Goal: Download file/media: Obtain a digital file from the website

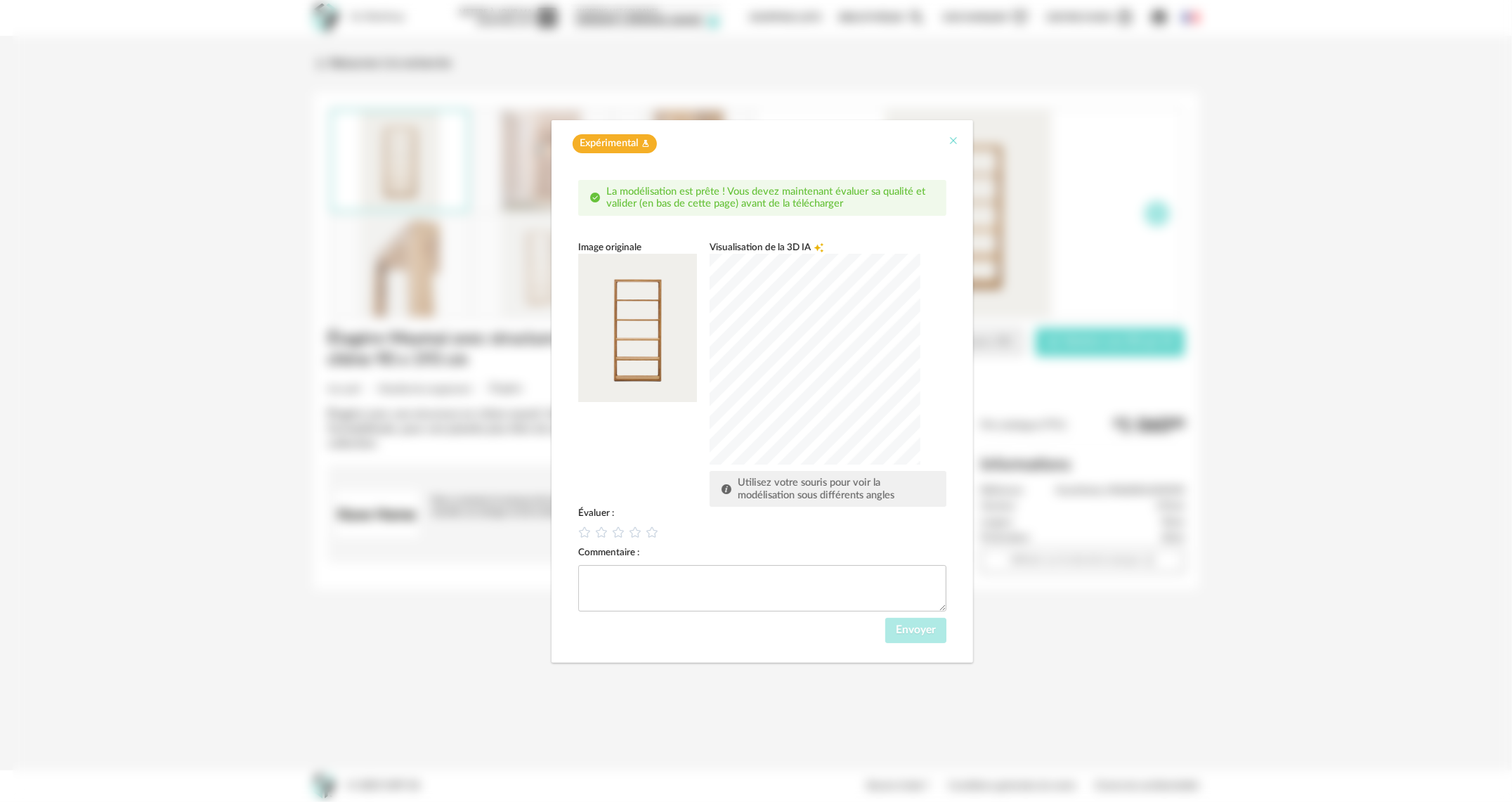
click at [951, 147] on button "Close" at bounding box center [953, 142] width 11 height 15
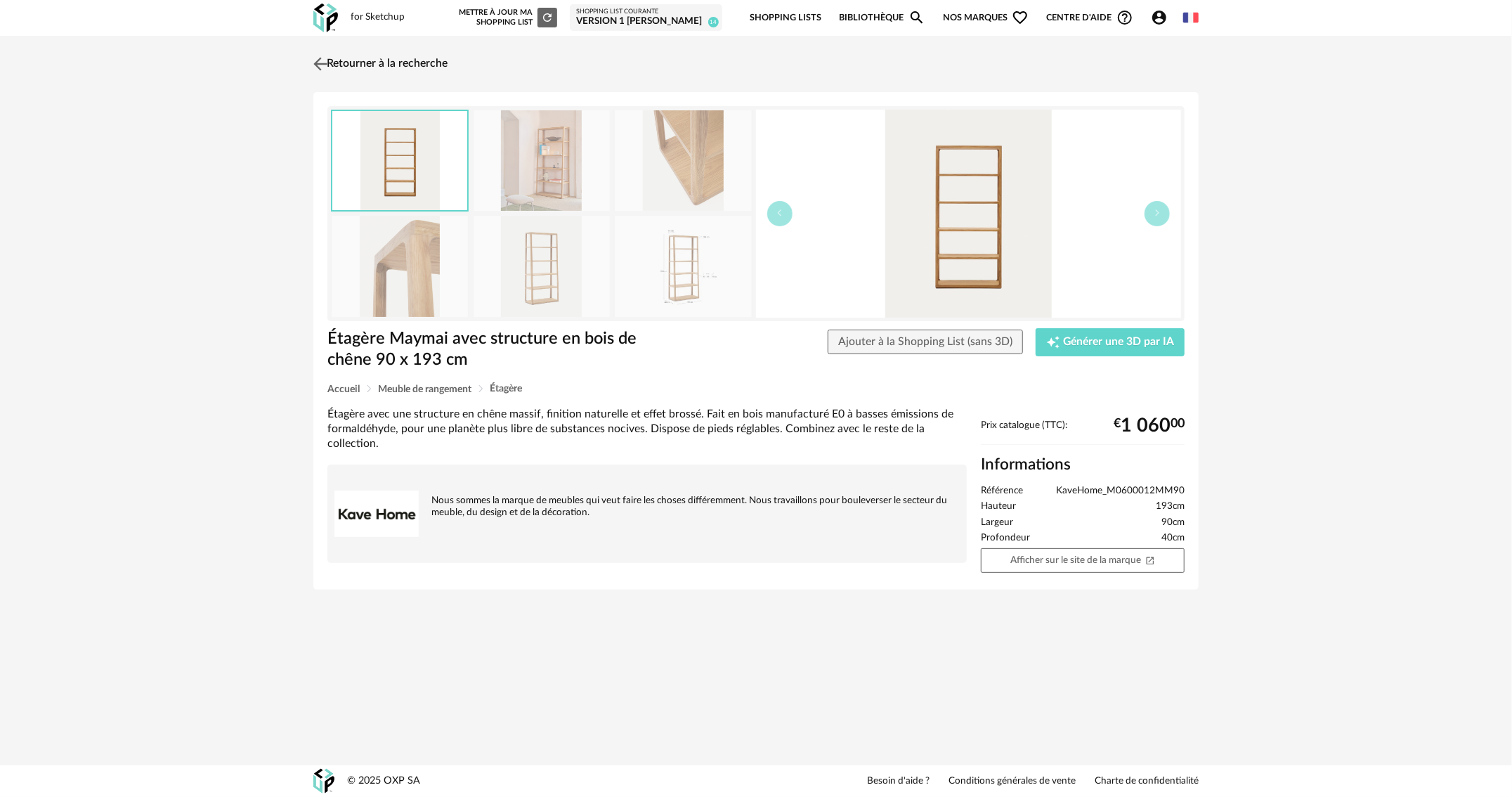
click at [326, 66] on img at bounding box center [321, 64] width 21 height 21
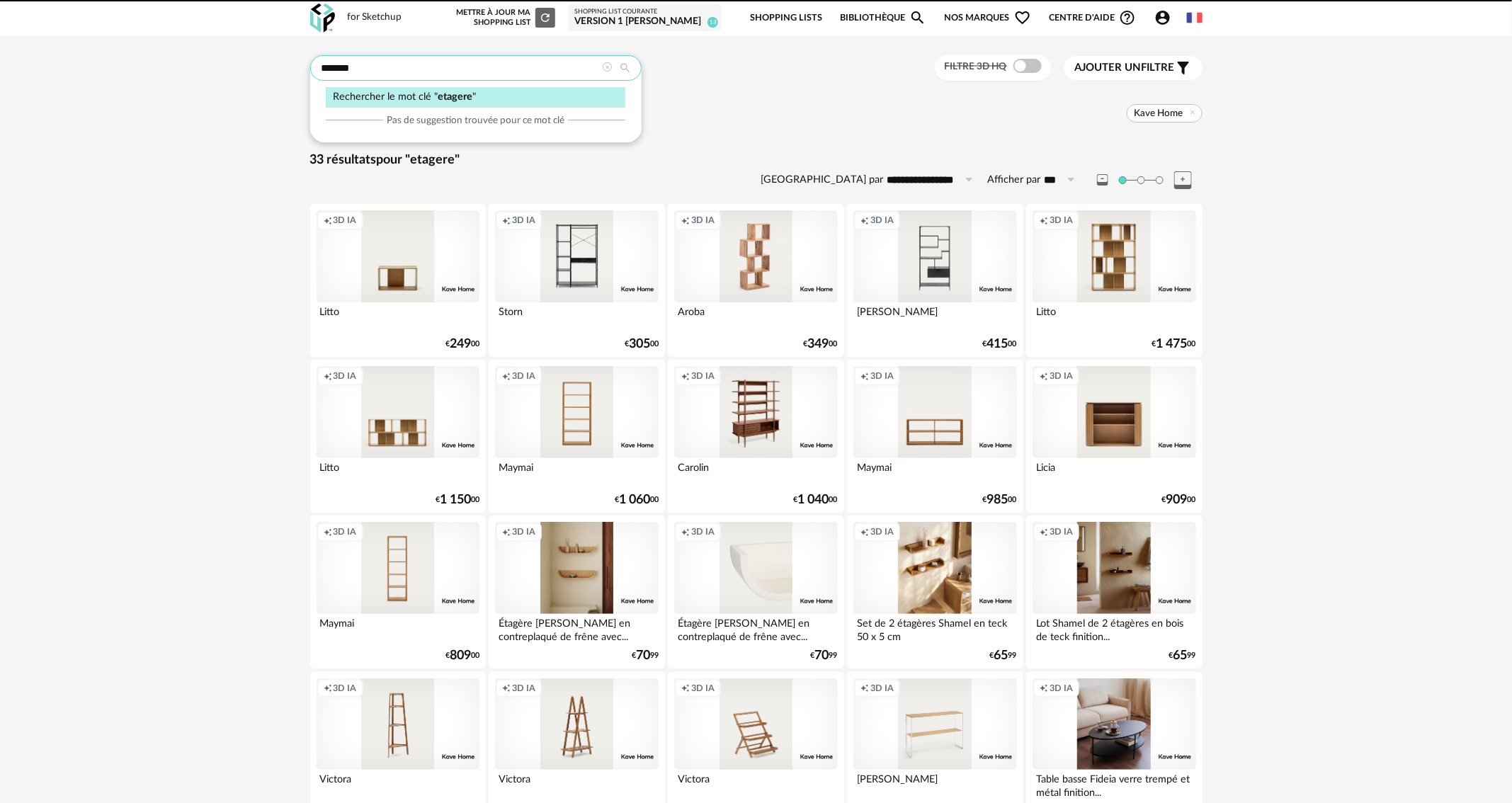
click at [453, 68] on input "*******" at bounding box center [475, 68] width 331 height 25
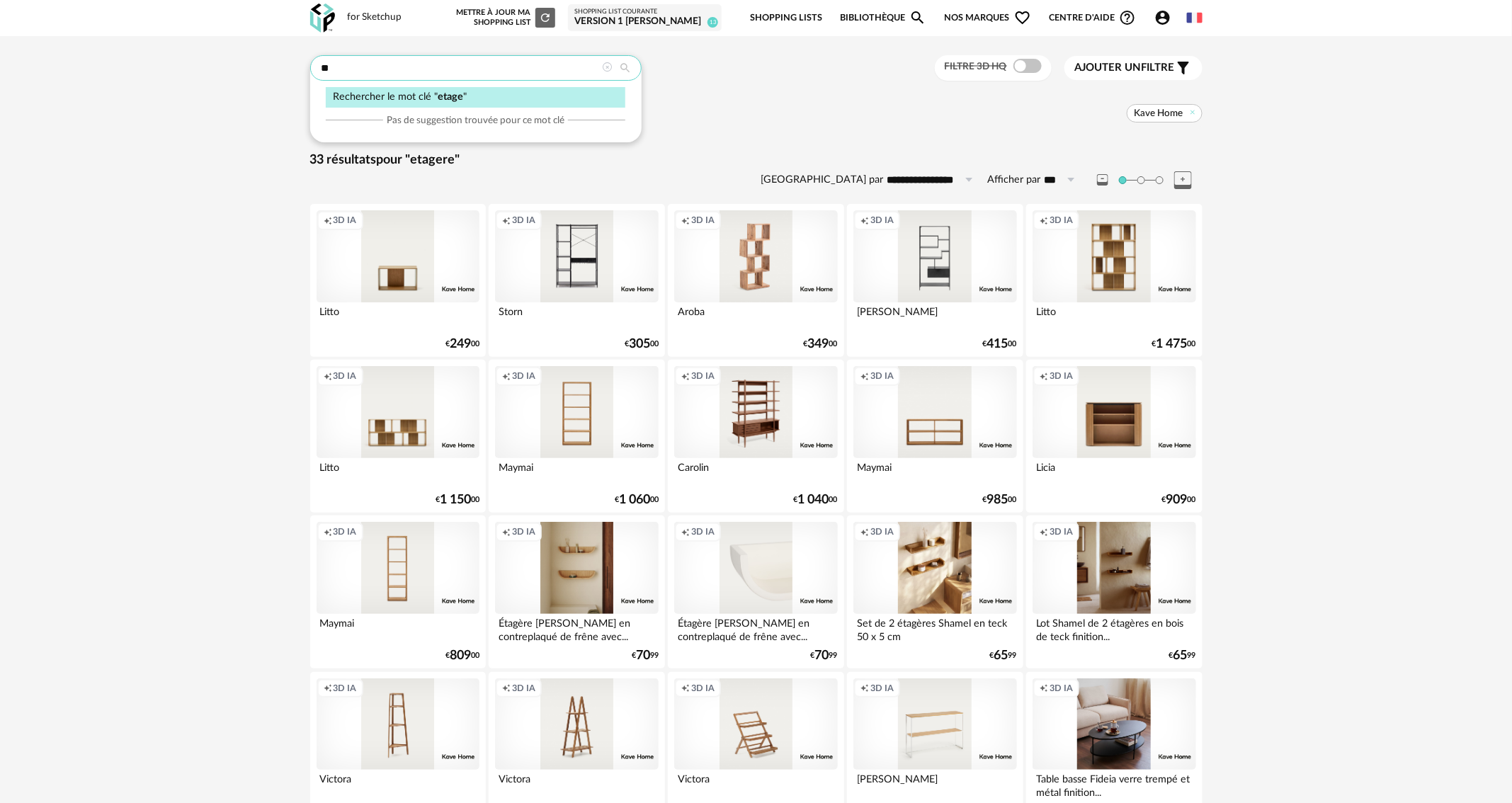
type input "*"
type input "**********"
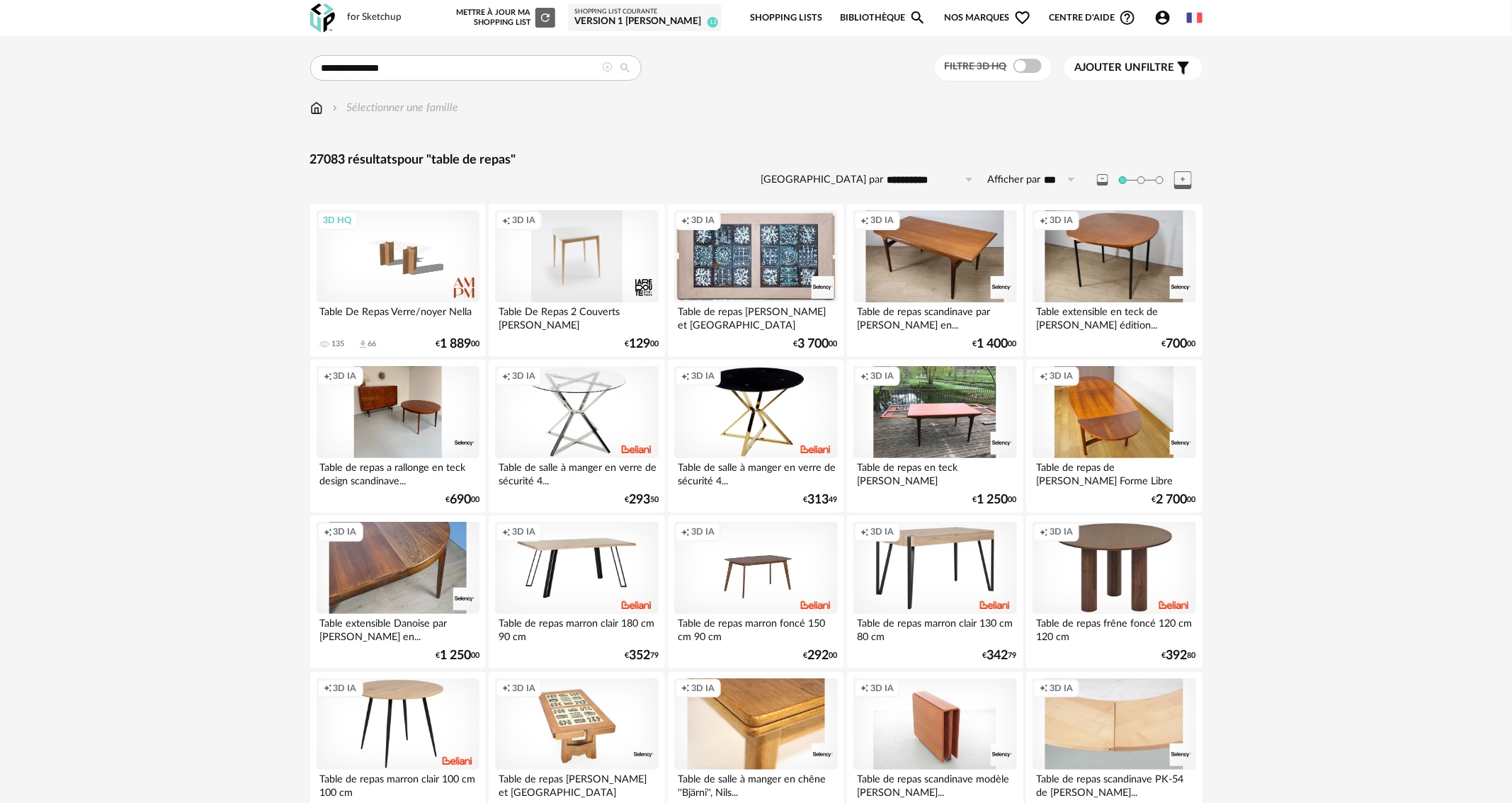
click at [1138, 74] on span "Ajouter un filtre" at bounding box center [1125, 68] width 100 height 14
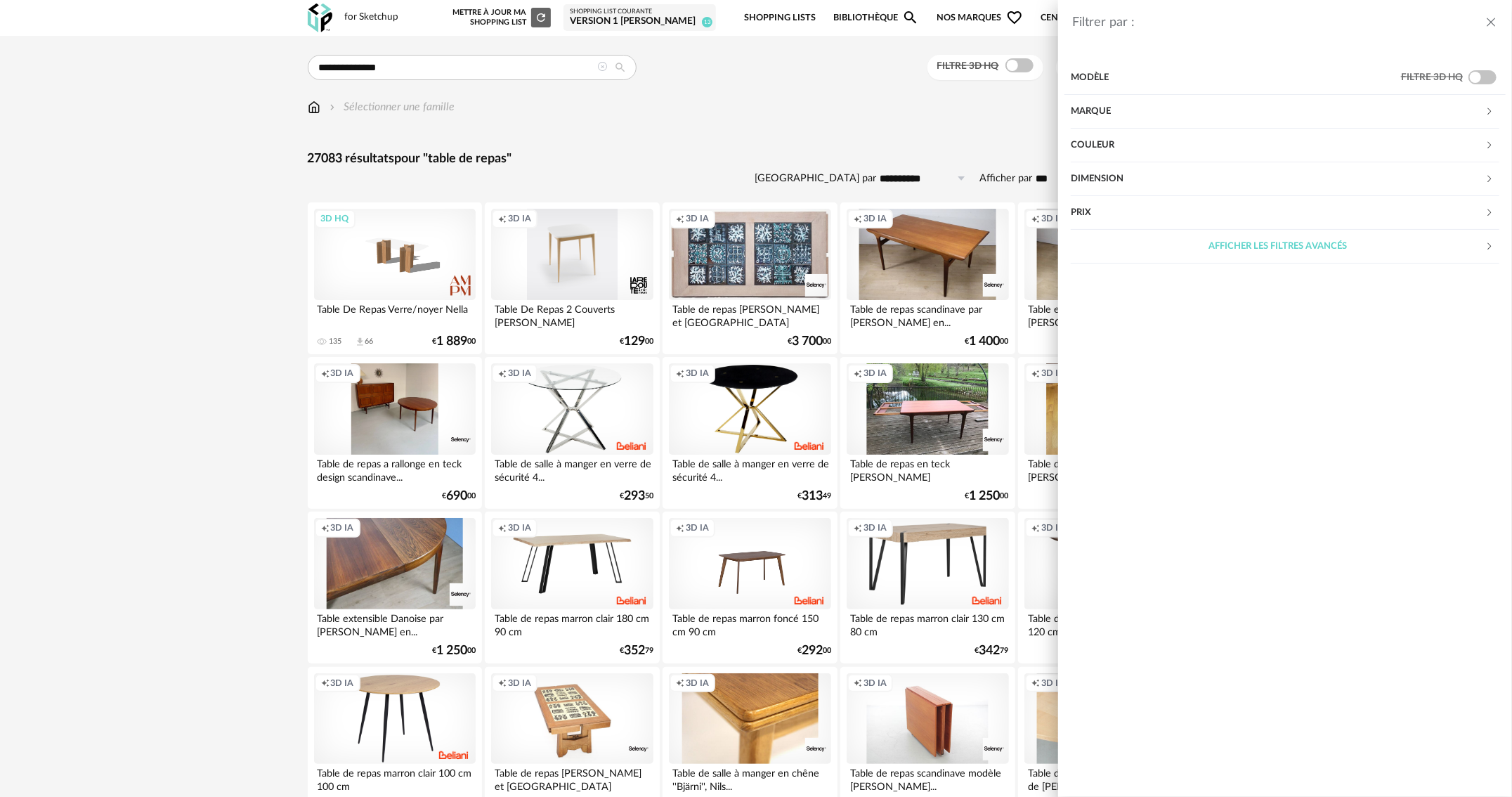
click at [1106, 112] on div "Marque" at bounding box center [1278, 112] width 414 height 34
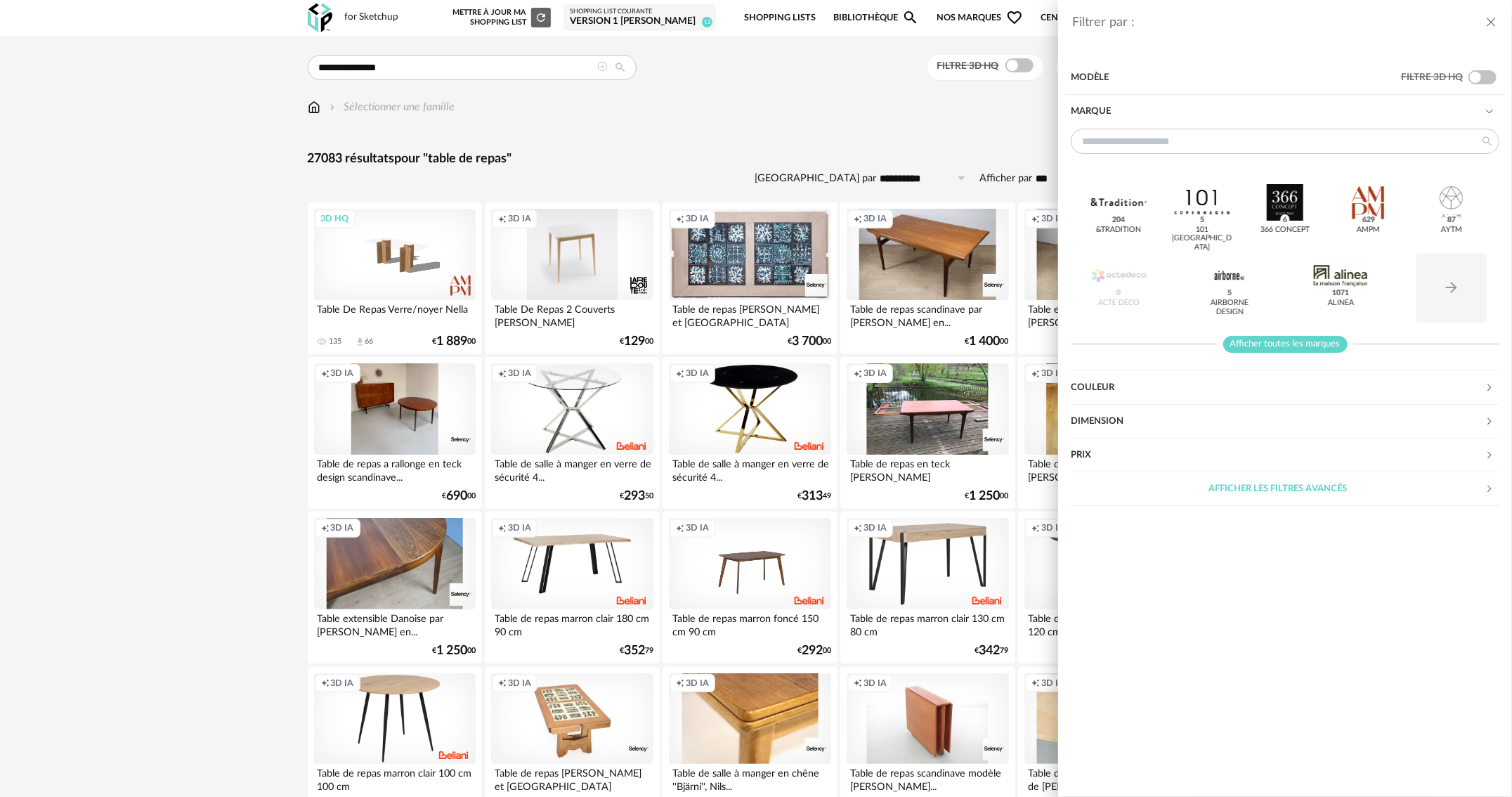
click at [1291, 349] on span "Afficher toutes les marques" at bounding box center [1285, 345] width 124 height 18
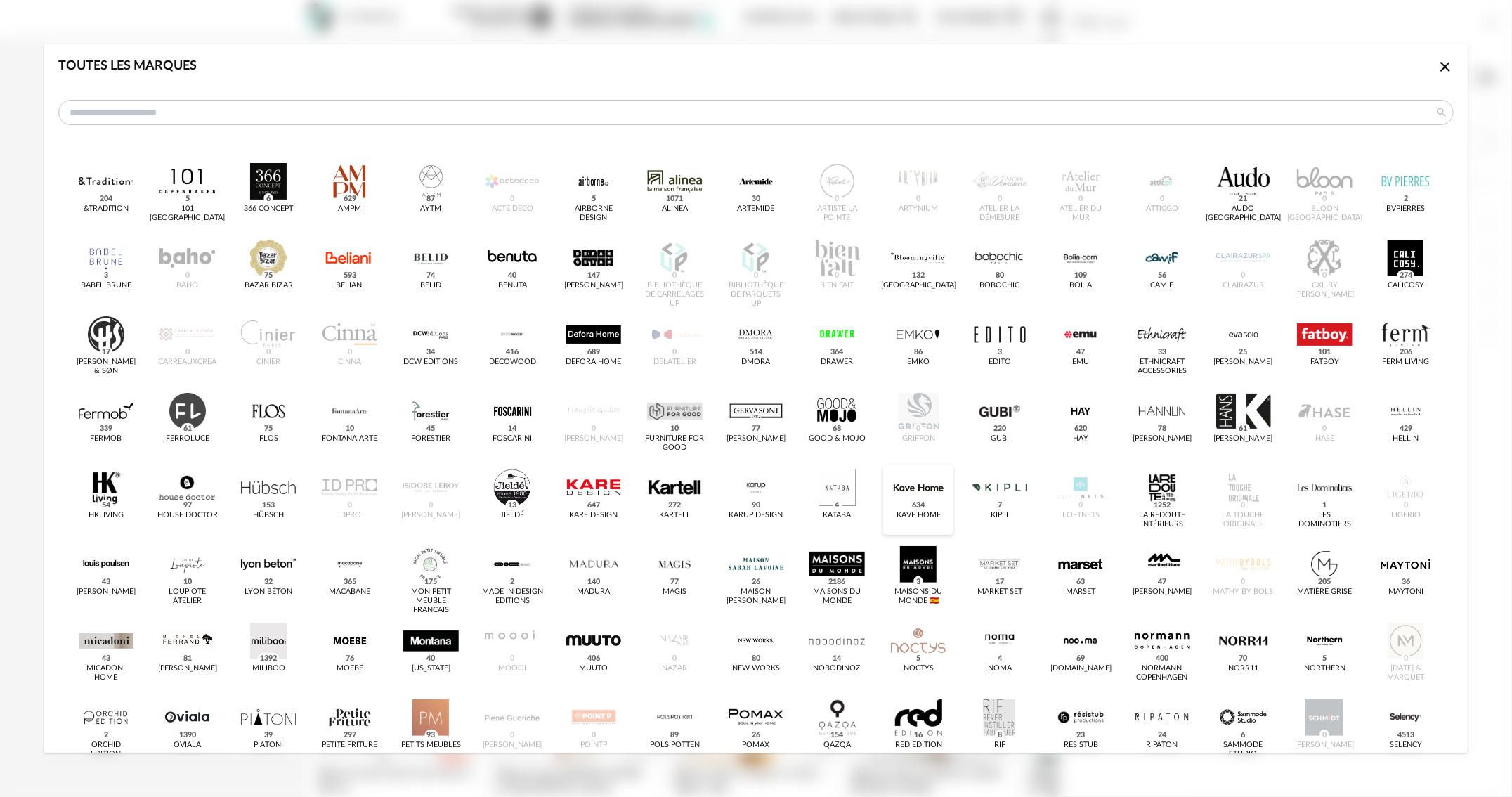
click at [913, 501] on span "634" at bounding box center [919, 505] width 18 height 11
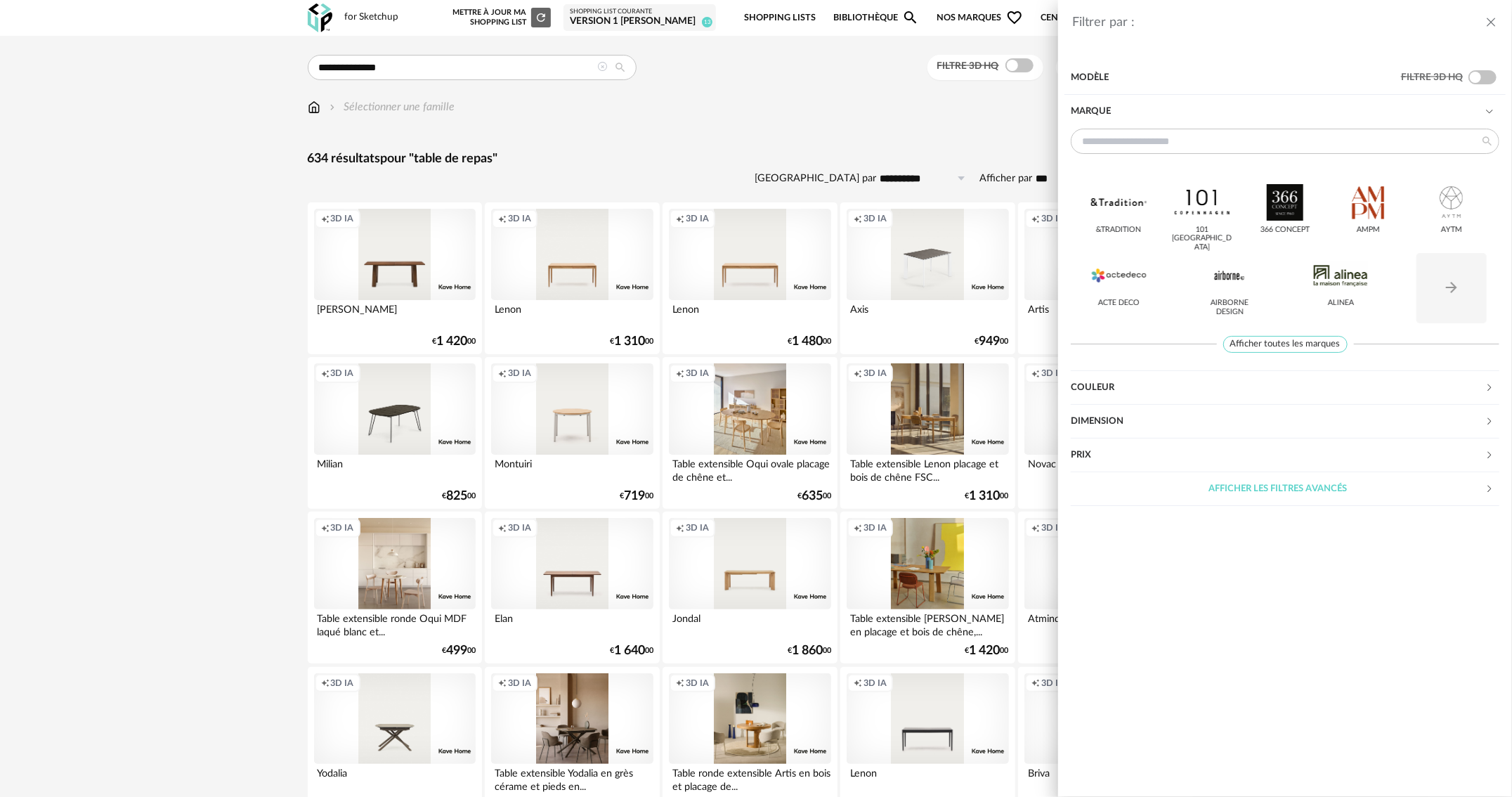
click at [136, 303] on div "Filtrer par : Modèle Filtre 3D HQ Marque &tradition 101 Copenhagen 366 Concept …" at bounding box center [756, 398] width 1512 height 797
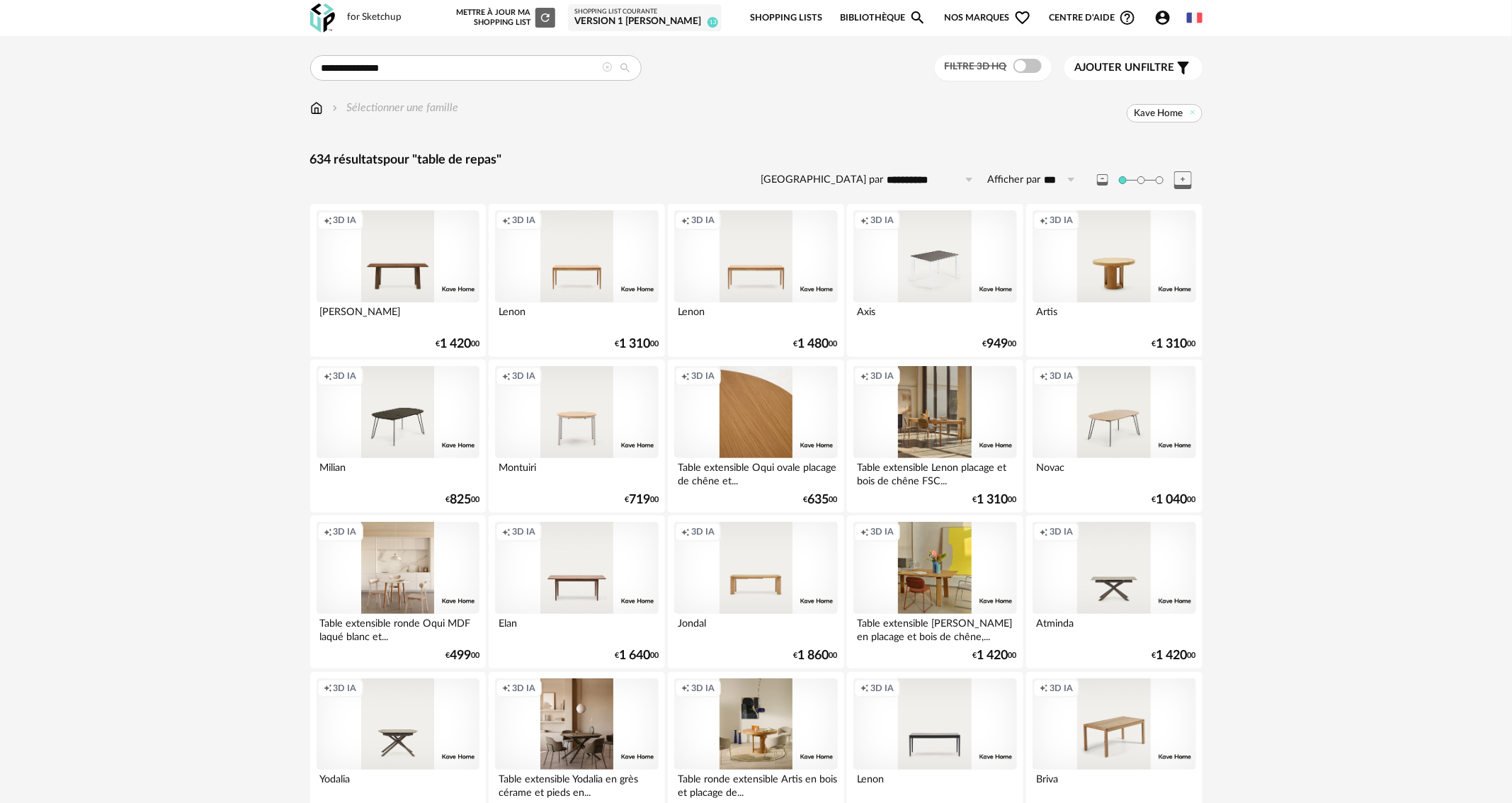
click at [763, 427] on div "Creation icon 3D IA" at bounding box center [755, 412] width 163 height 92
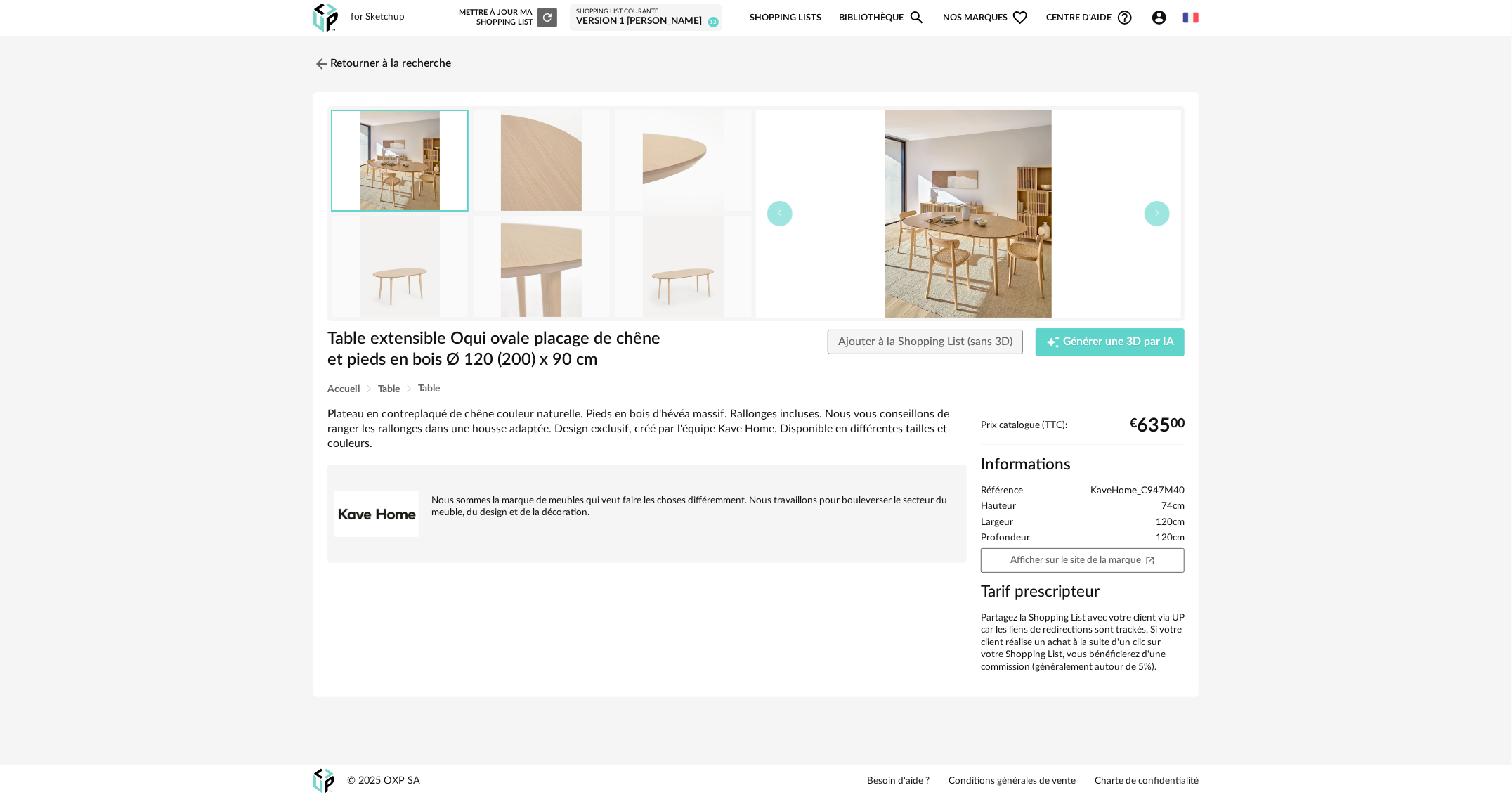
click at [410, 165] on img at bounding box center [399, 160] width 135 height 99
click at [318, 64] on img at bounding box center [321, 64] width 21 height 21
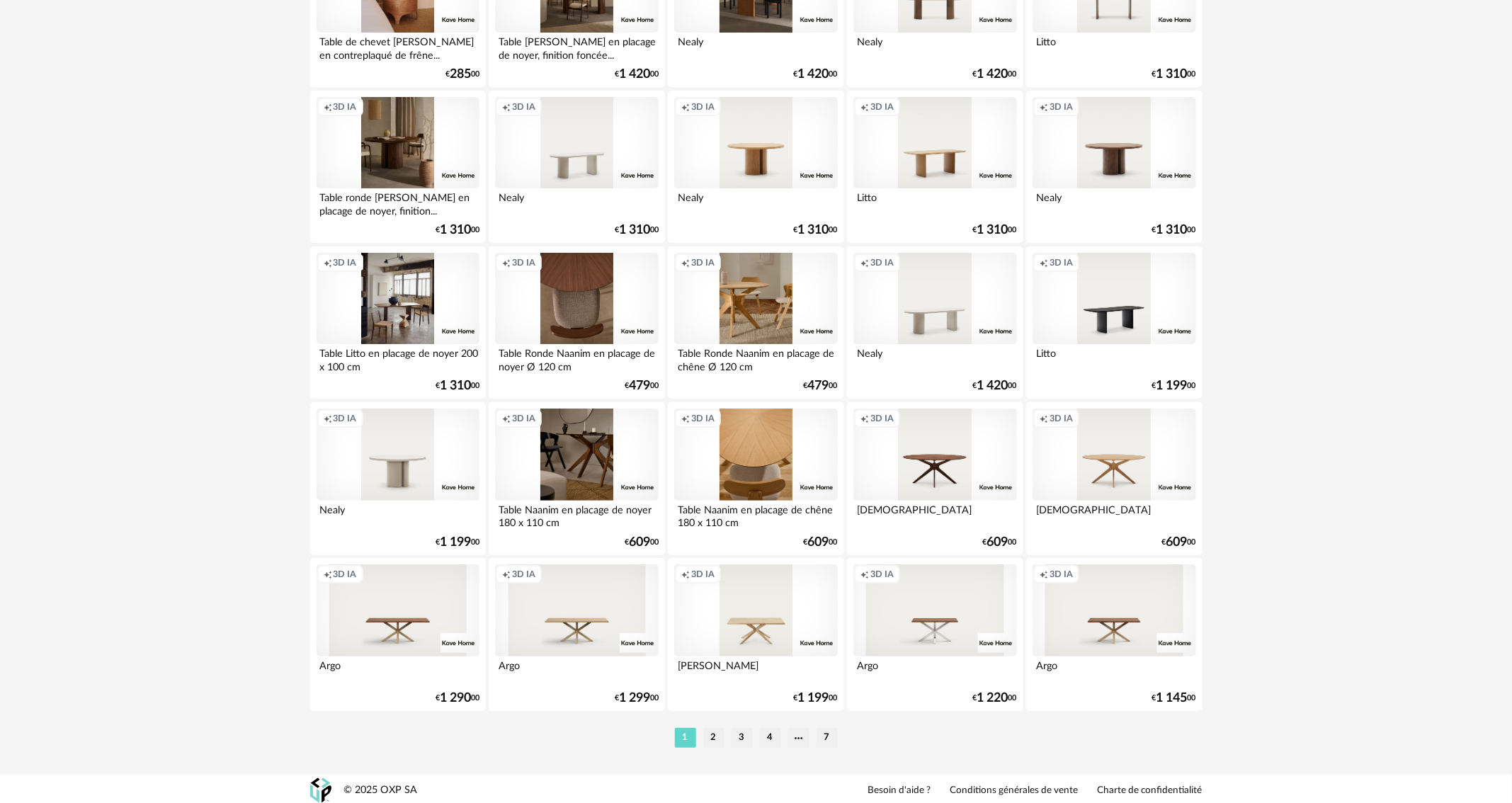
scroll to position [2611, 0]
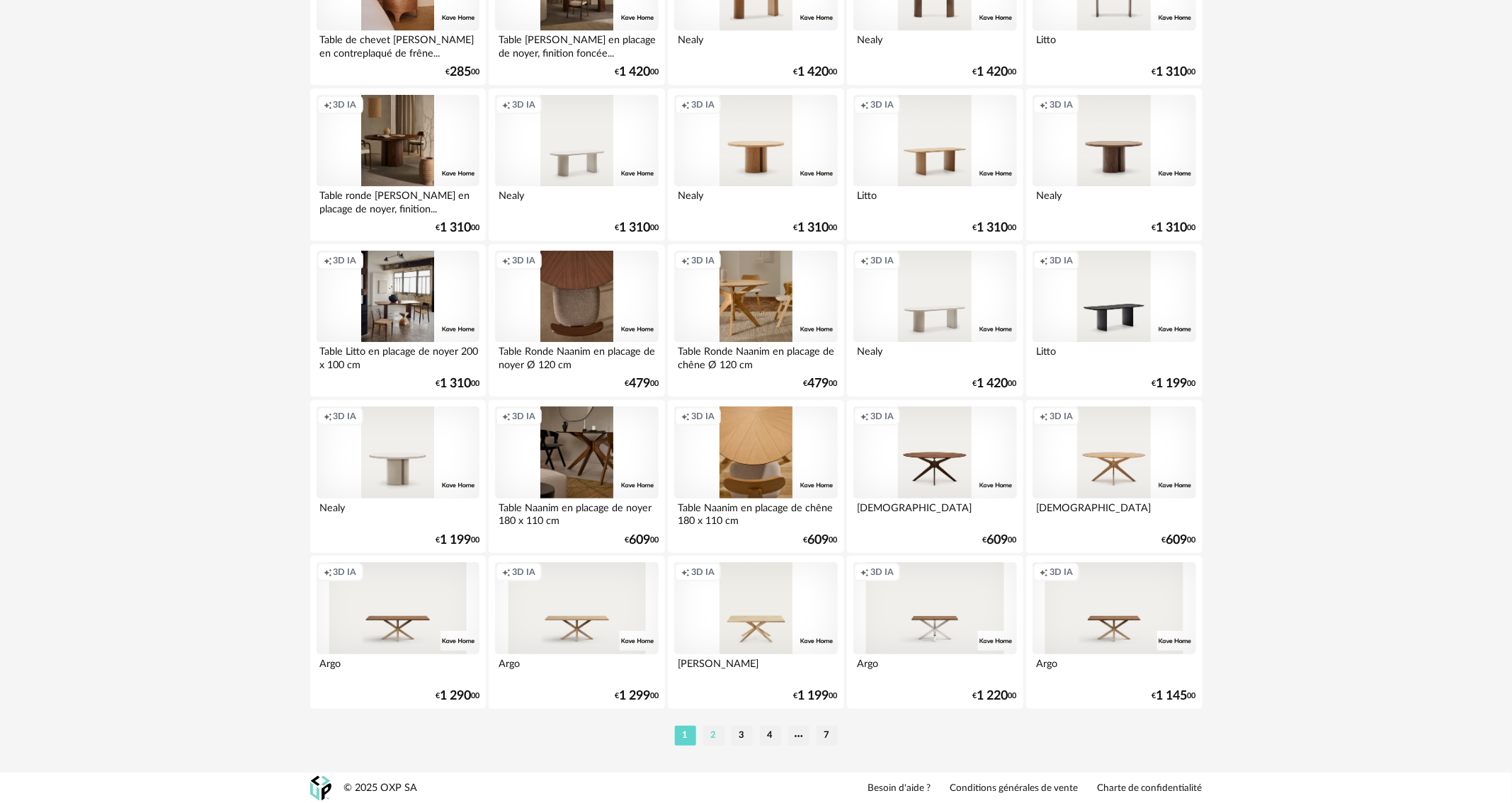
click at [715, 736] on li "2" at bounding box center [714, 736] width 22 height 20
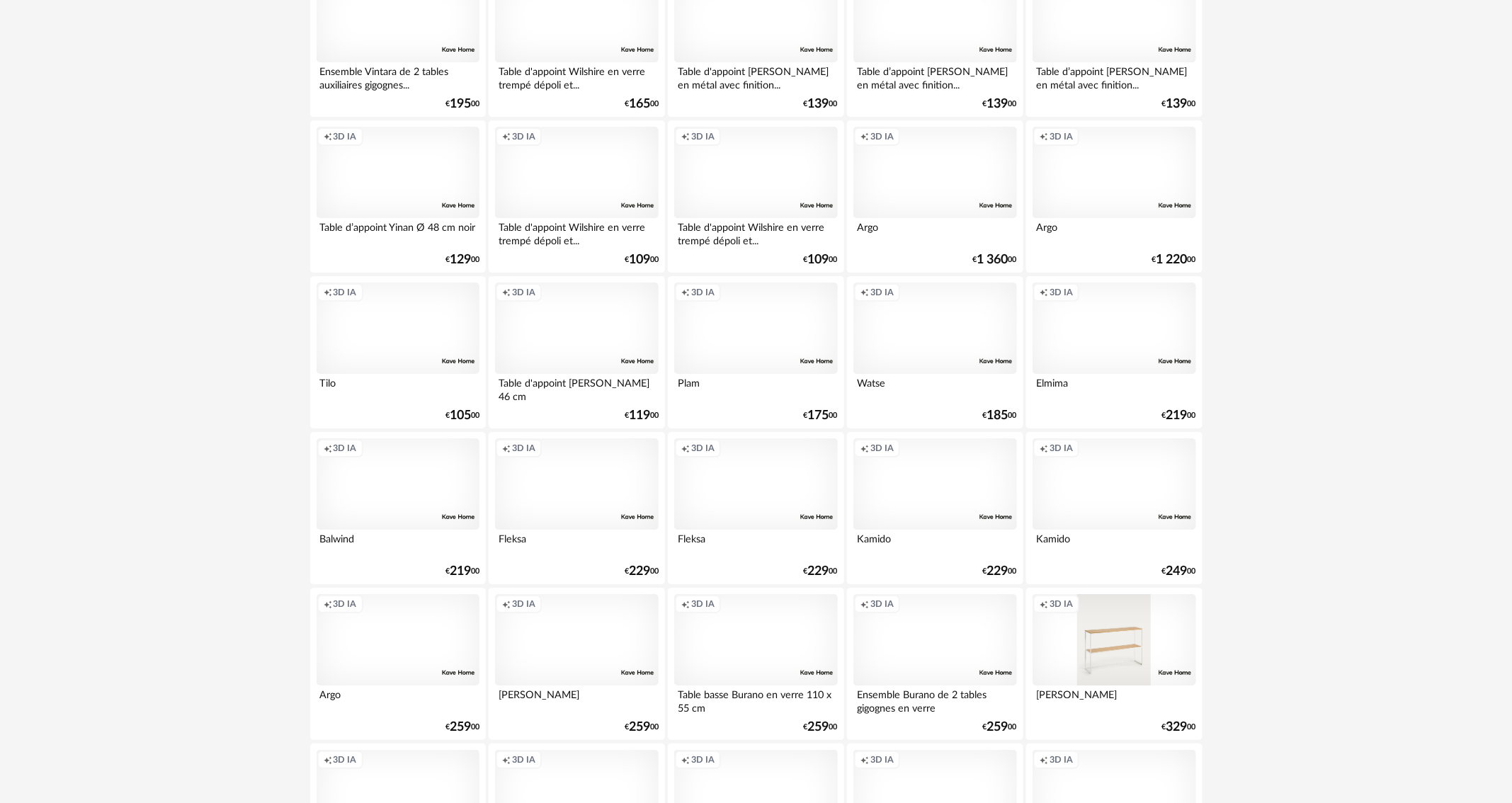
scroll to position [2550, 0]
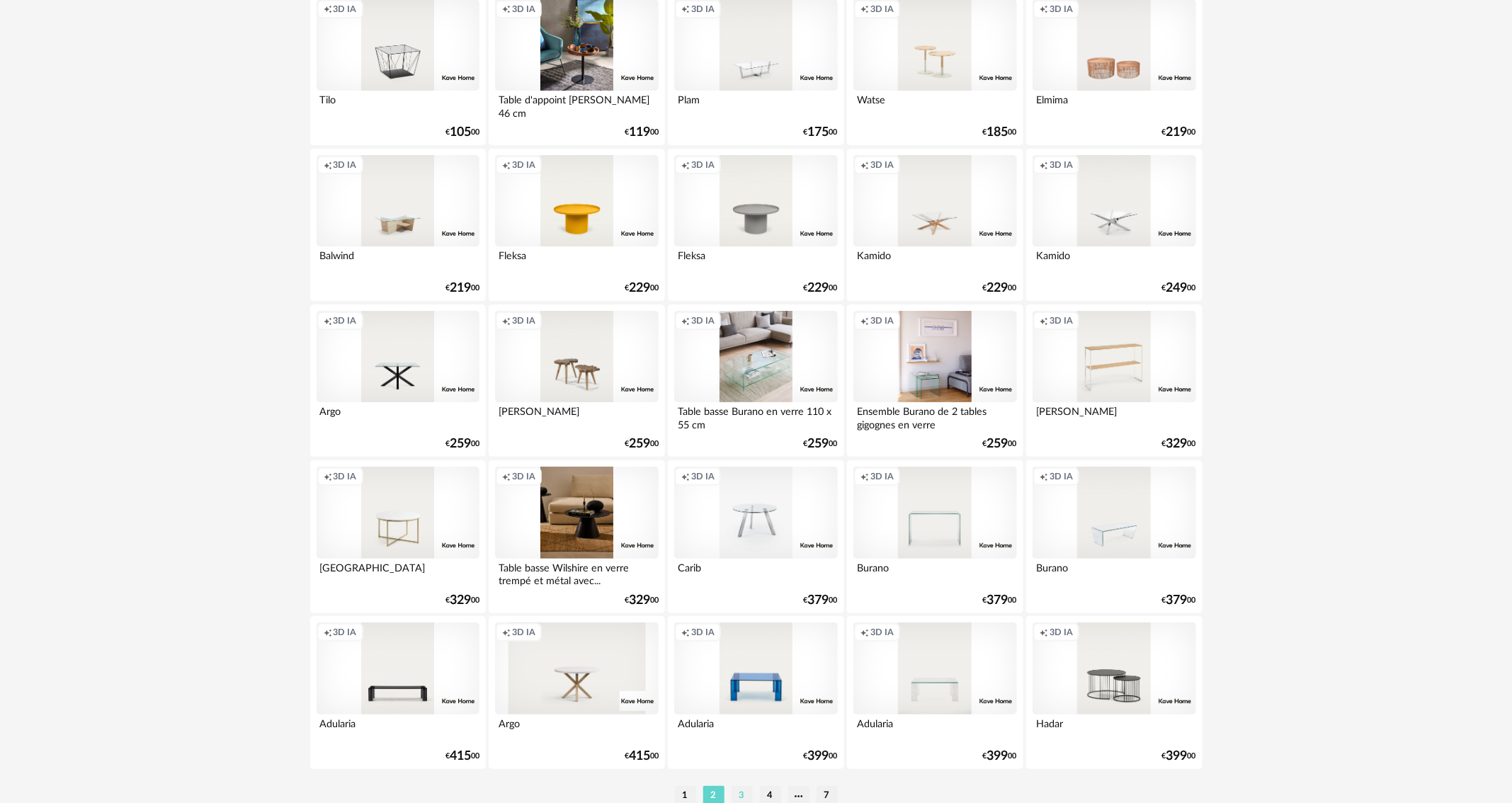
click at [742, 796] on li "3" at bounding box center [742, 796] width 22 height 20
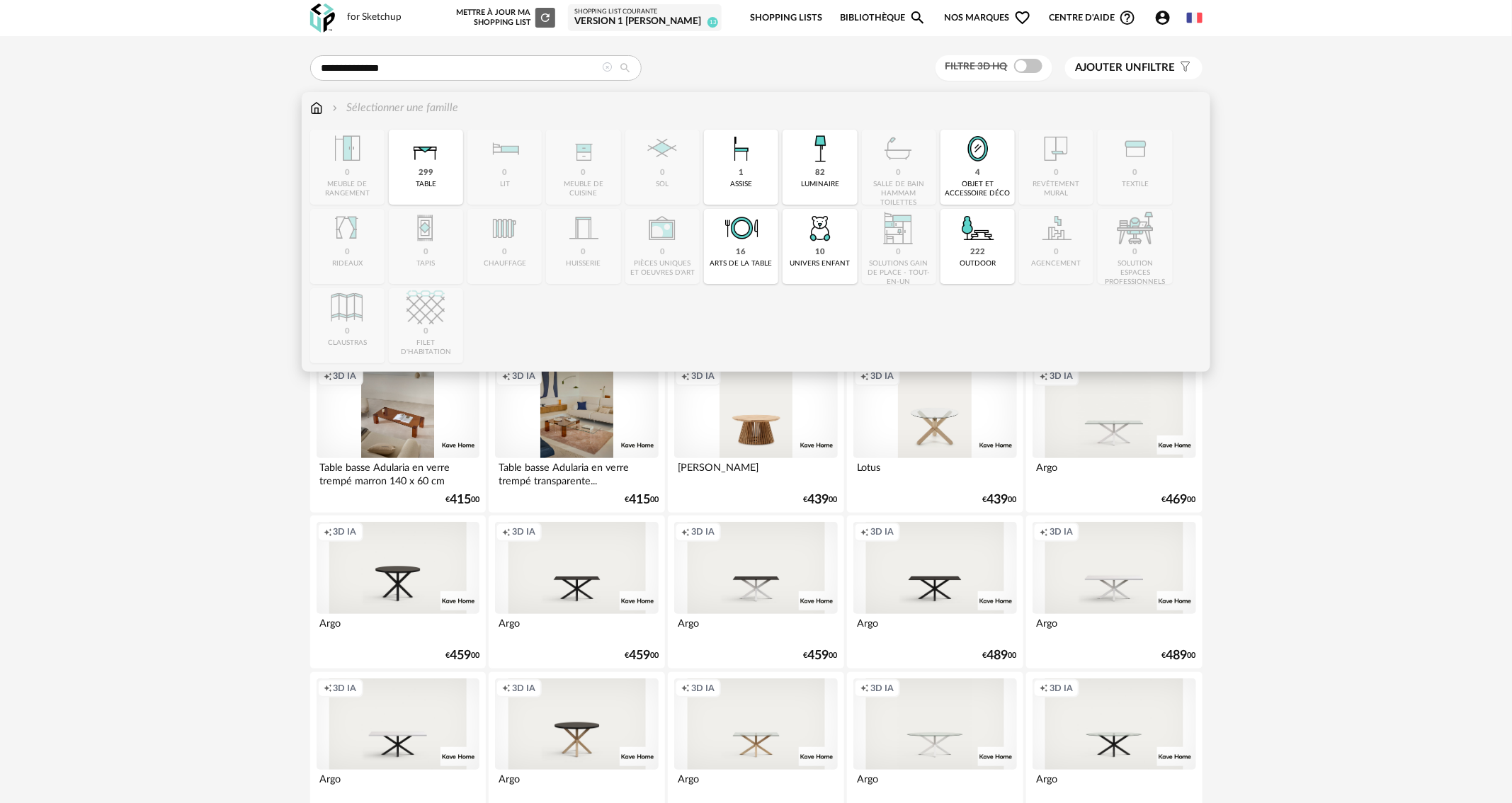
click at [312, 107] on img at bounding box center [316, 108] width 13 height 16
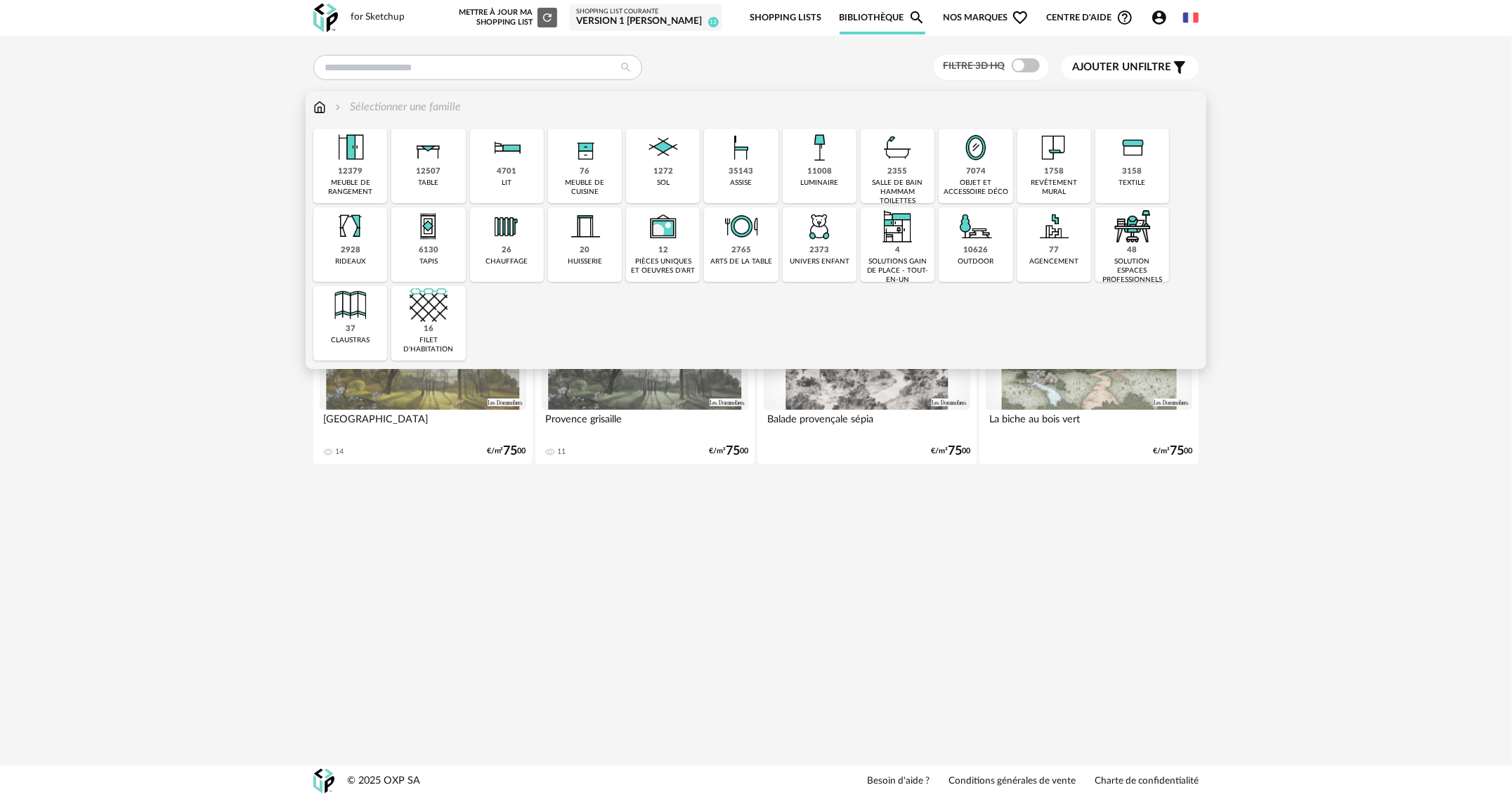
click at [450, 172] on div "12507 table" at bounding box center [428, 165] width 74 height 75
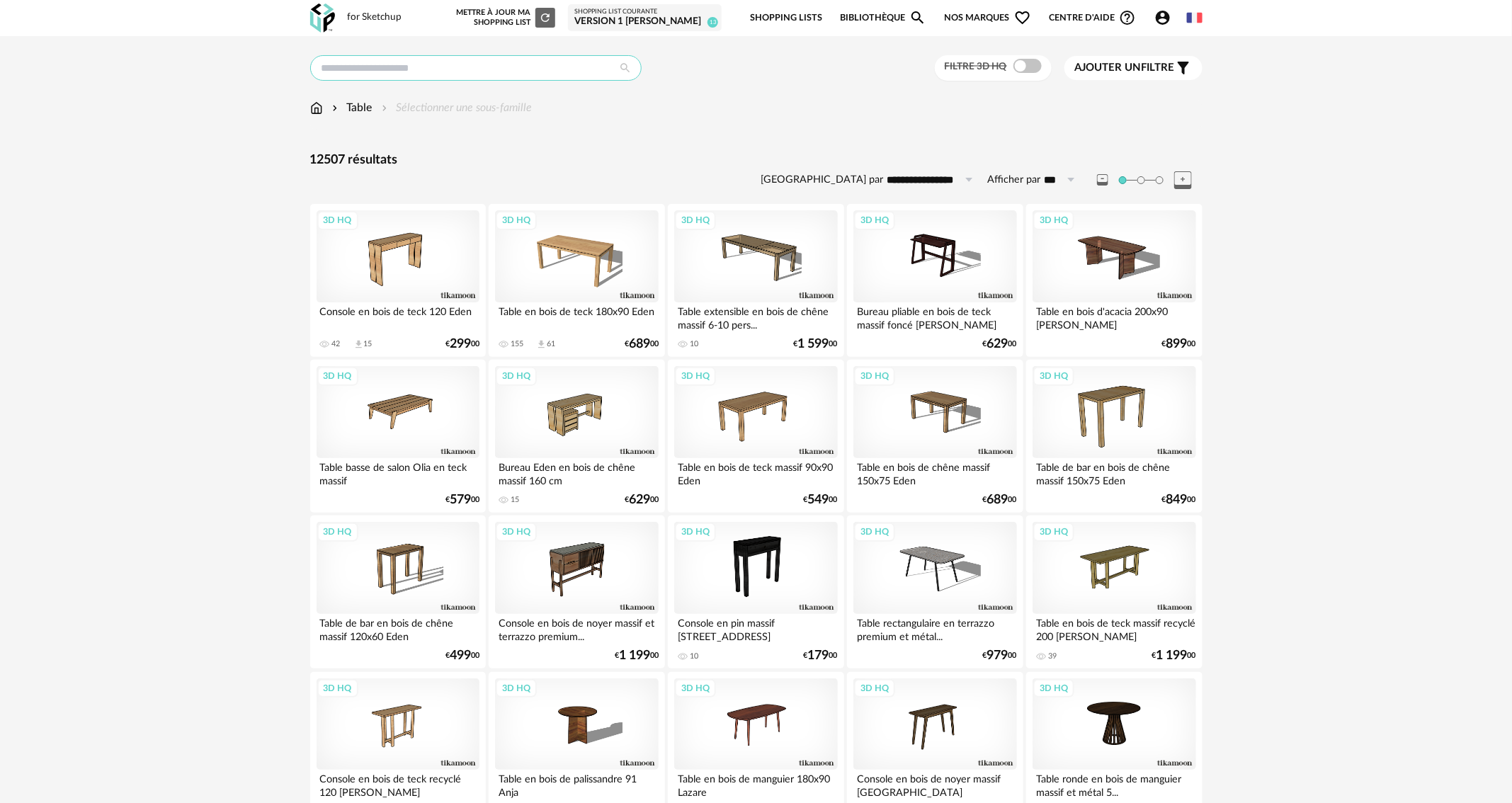
click at [414, 74] on input "text" at bounding box center [475, 68] width 331 height 25
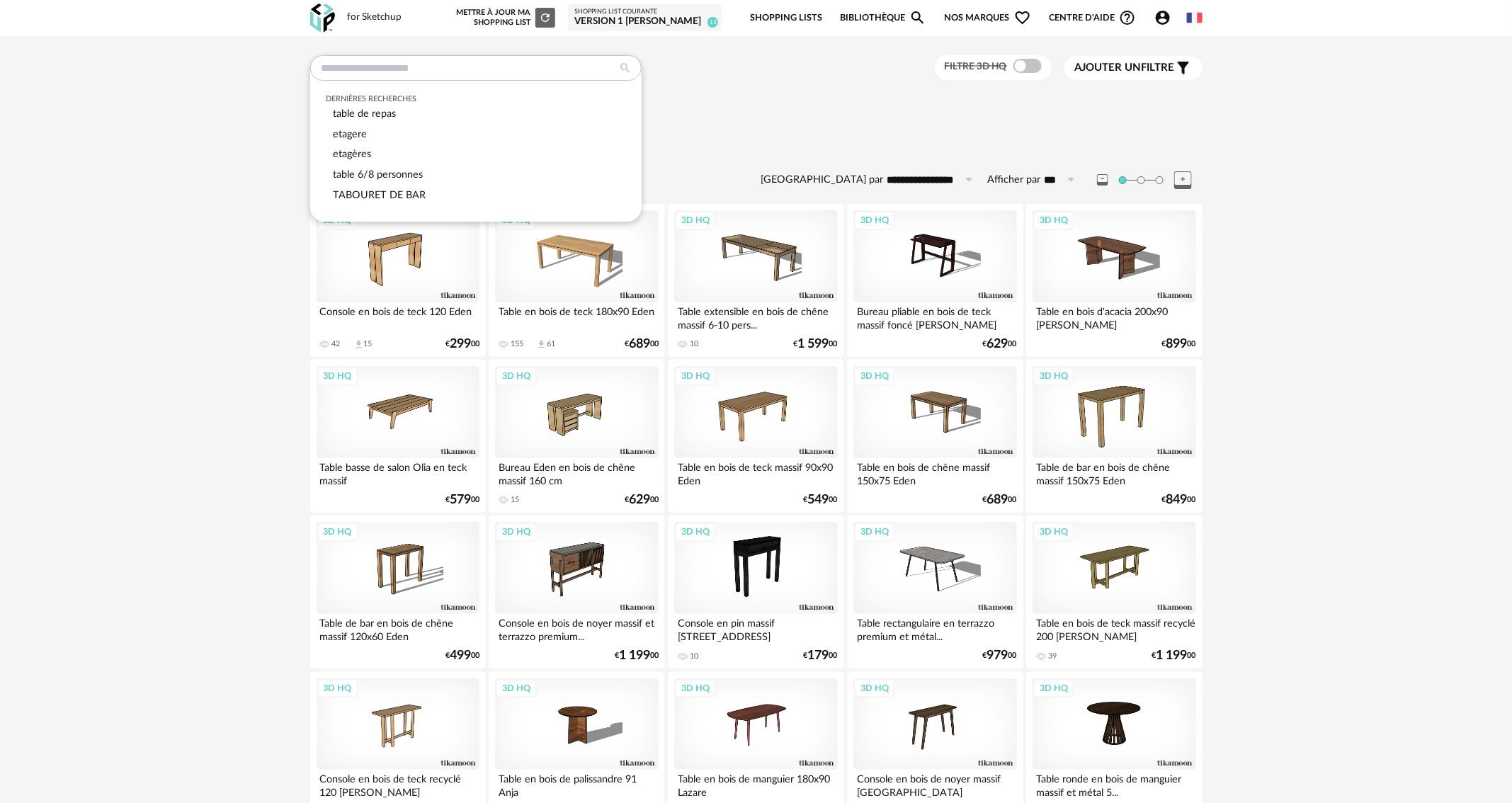
click at [664, 101] on div "Table Sélectionner une sous-famille" at bounding box center [756, 108] width 892 height 16
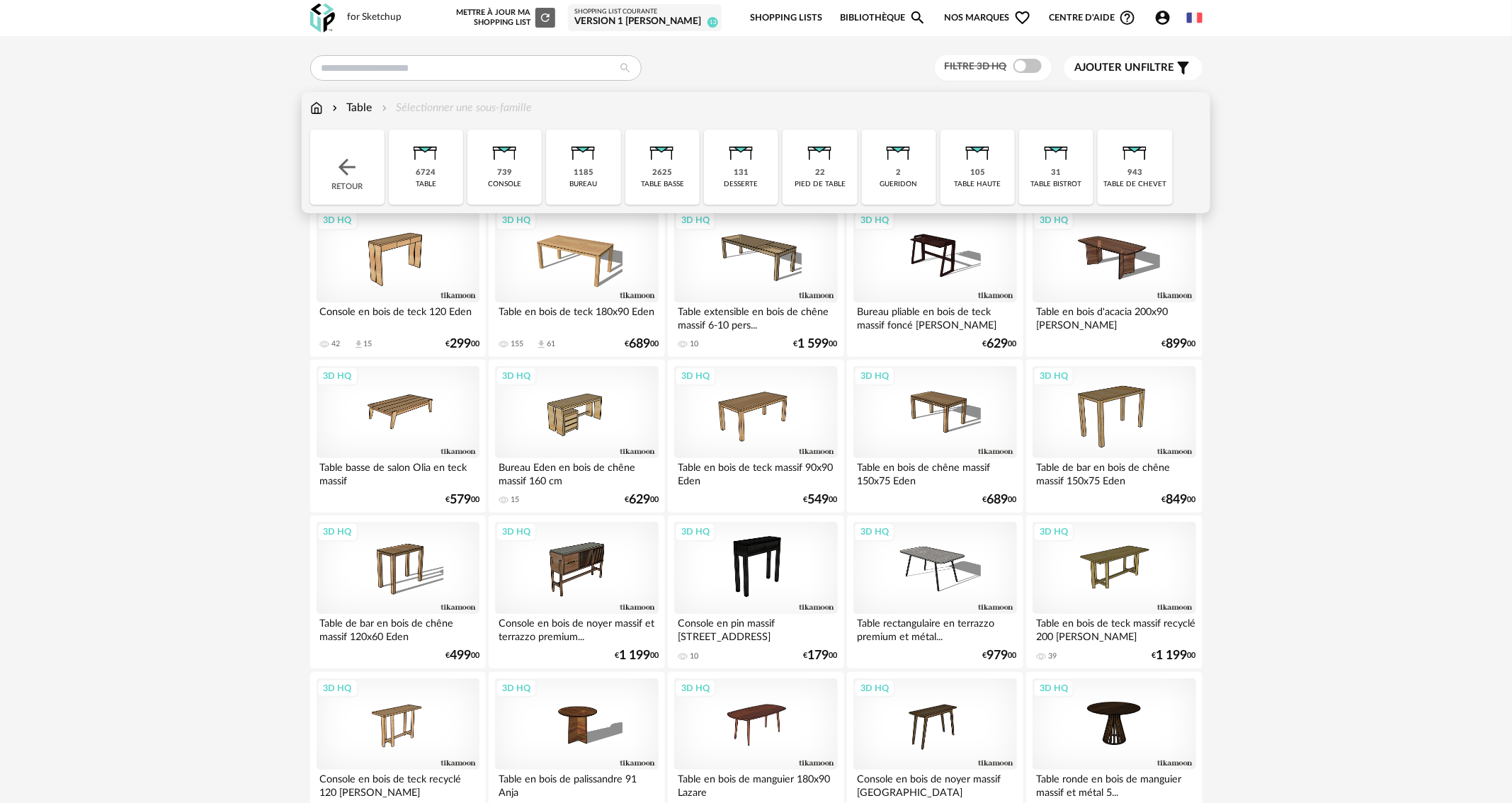
click at [662, 179] on div "2625 table basse" at bounding box center [662, 167] width 74 height 75
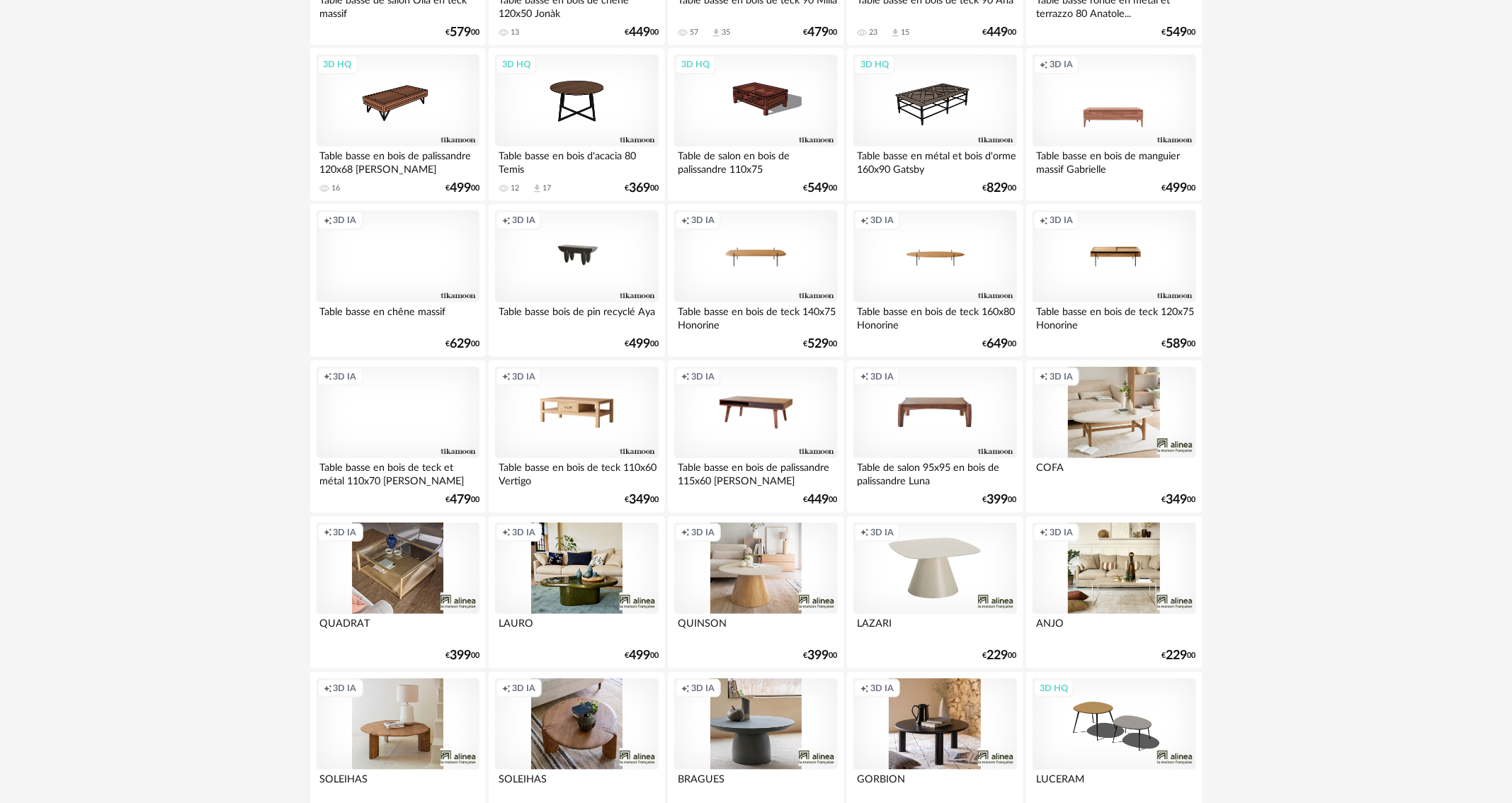
scroll to position [354, 0]
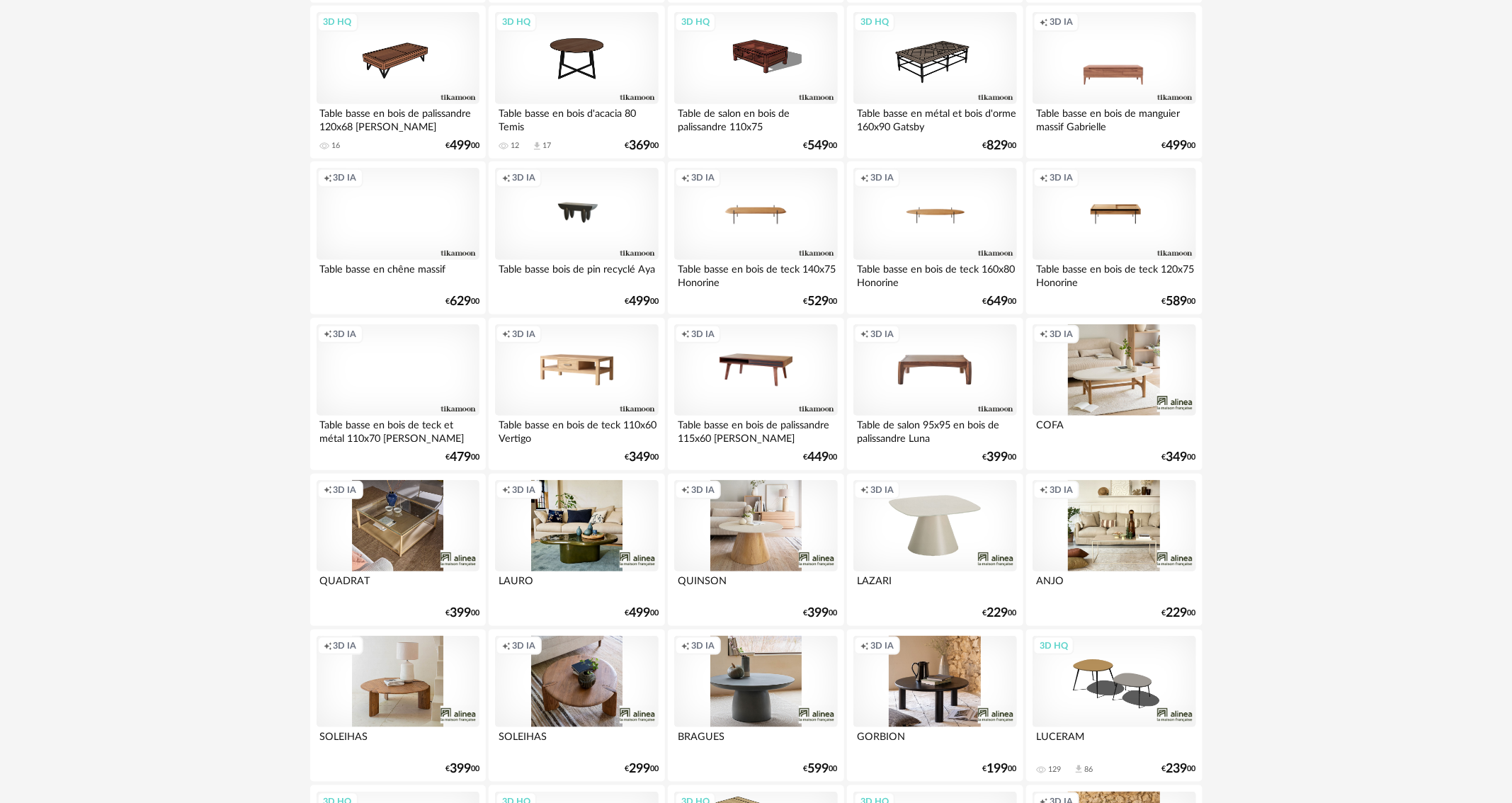
click at [944, 534] on div "Creation icon 3D IA" at bounding box center [935, 526] width 163 height 92
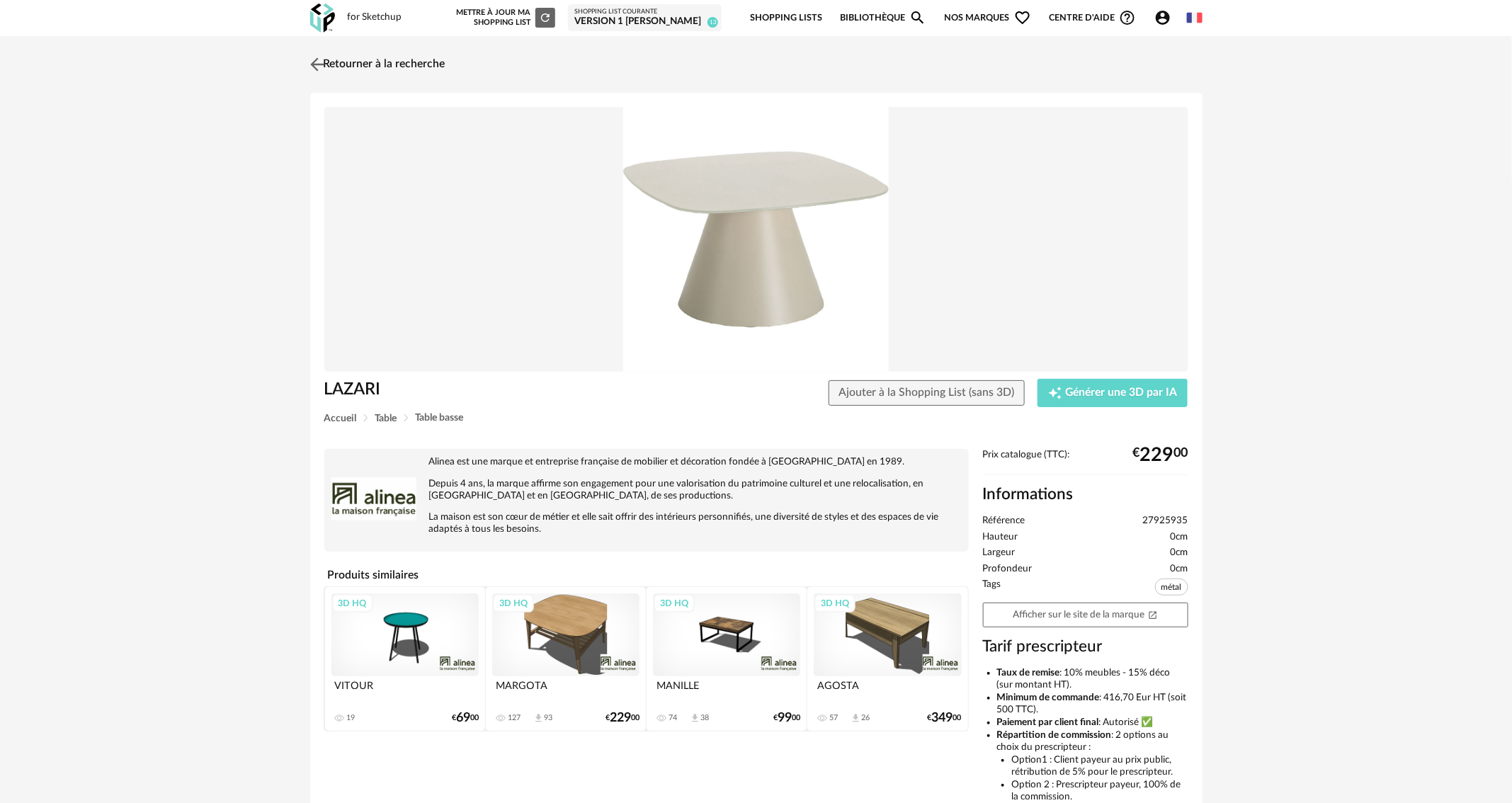
click at [317, 65] on img at bounding box center [317, 64] width 21 height 21
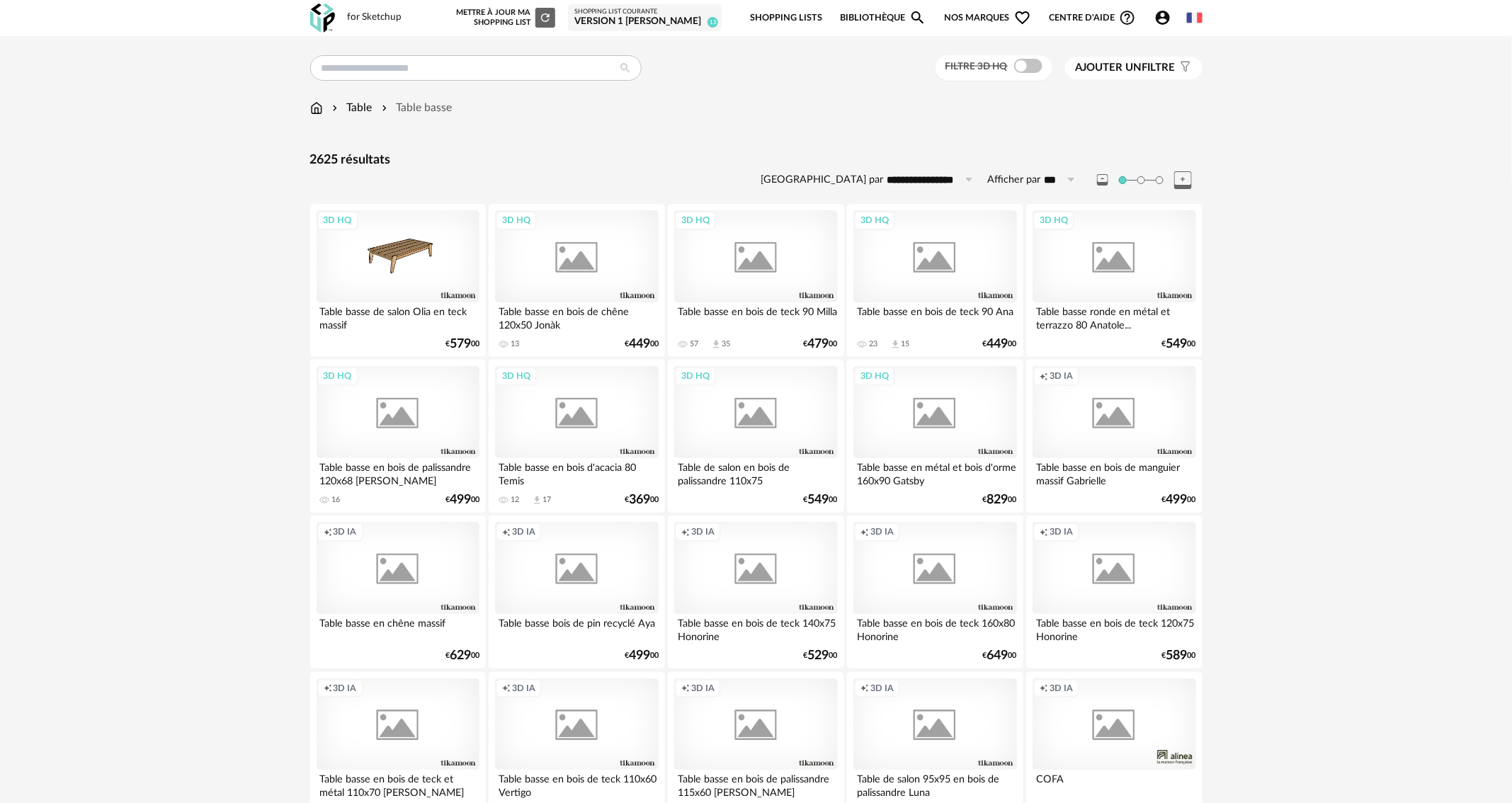
scroll to position [354, 0]
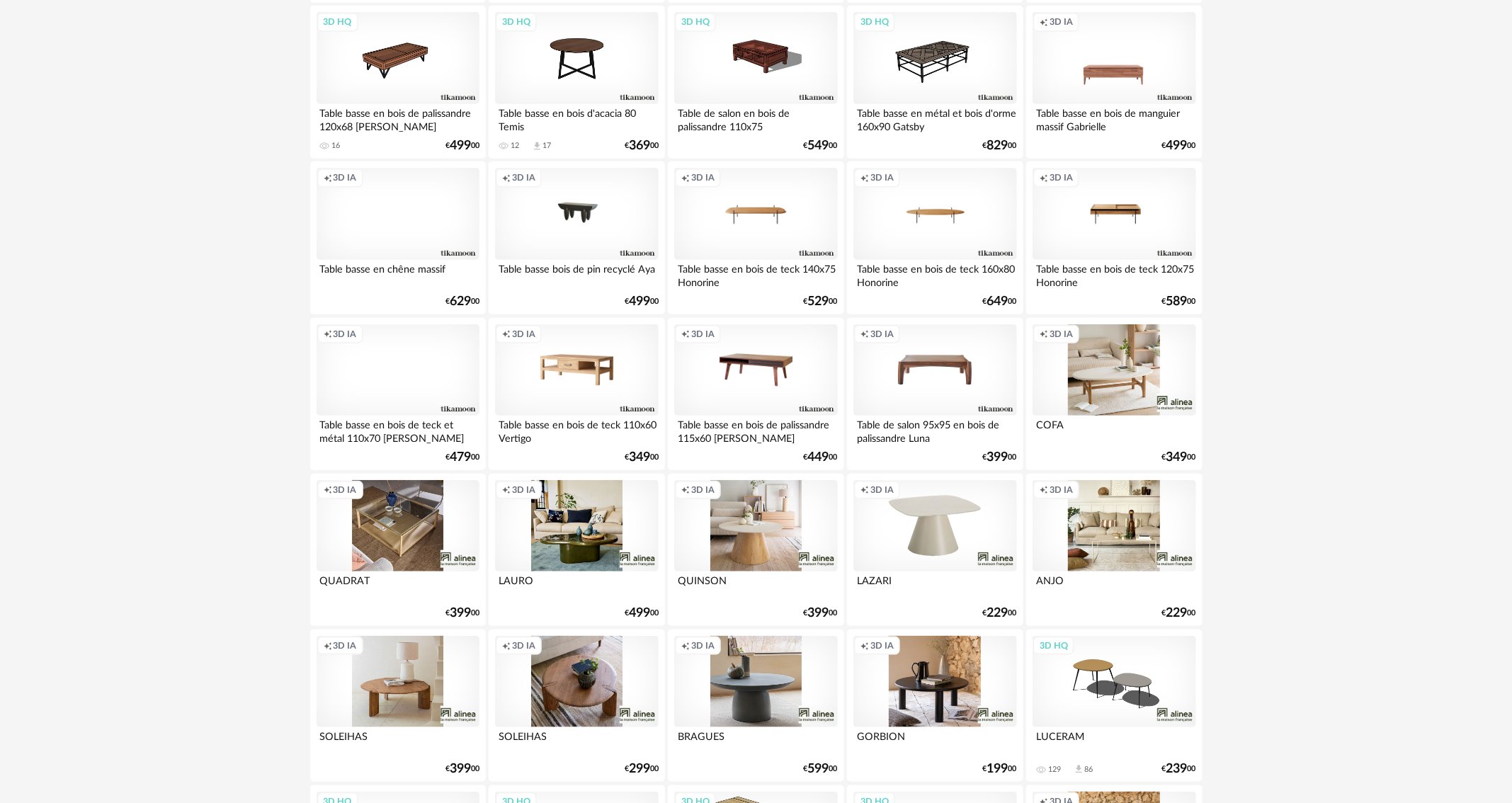
click at [746, 546] on div "Creation icon 3D IA" at bounding box center [755, 526] width 163 height 92
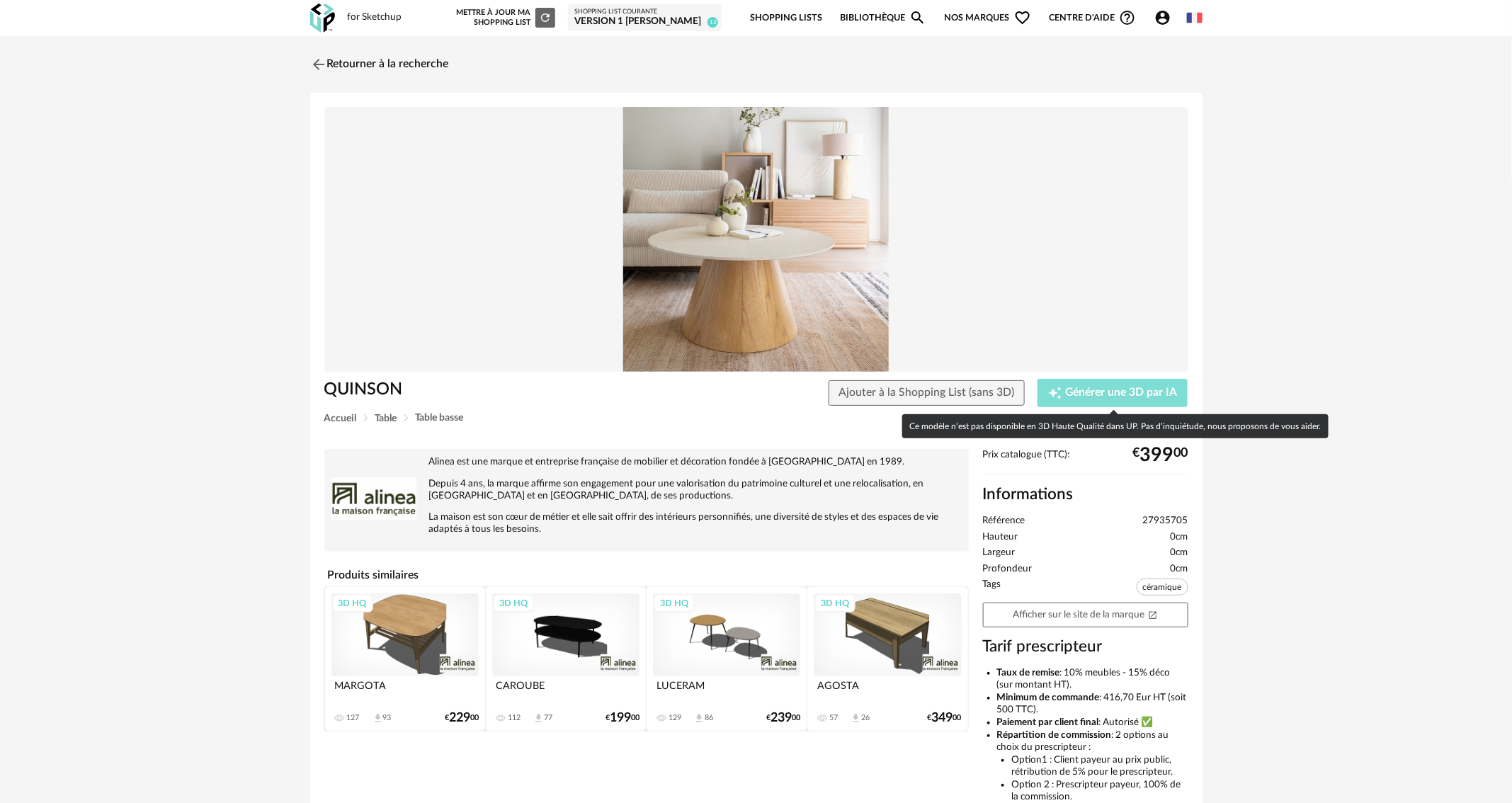
click at [1150, 390] on span "Générer une 3D par IA" at bounding box center [1122, 393] width 112 height 11
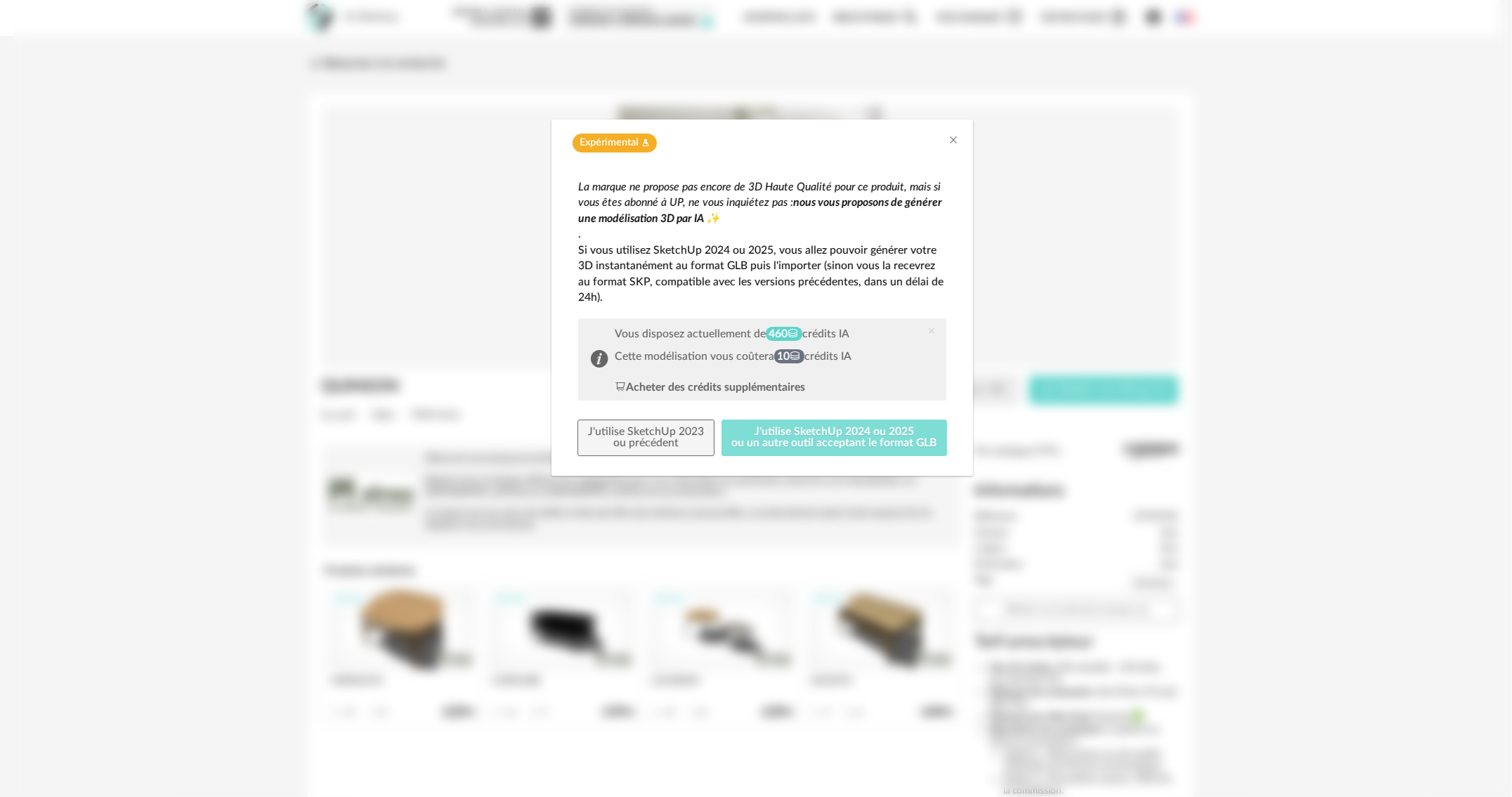
click at [789, 434] on button "J'utilise SketchUp 2024 ou 2025 ou un autre outil acceptant le format GLB" at bounding box center [835, 437] width 226 height 36
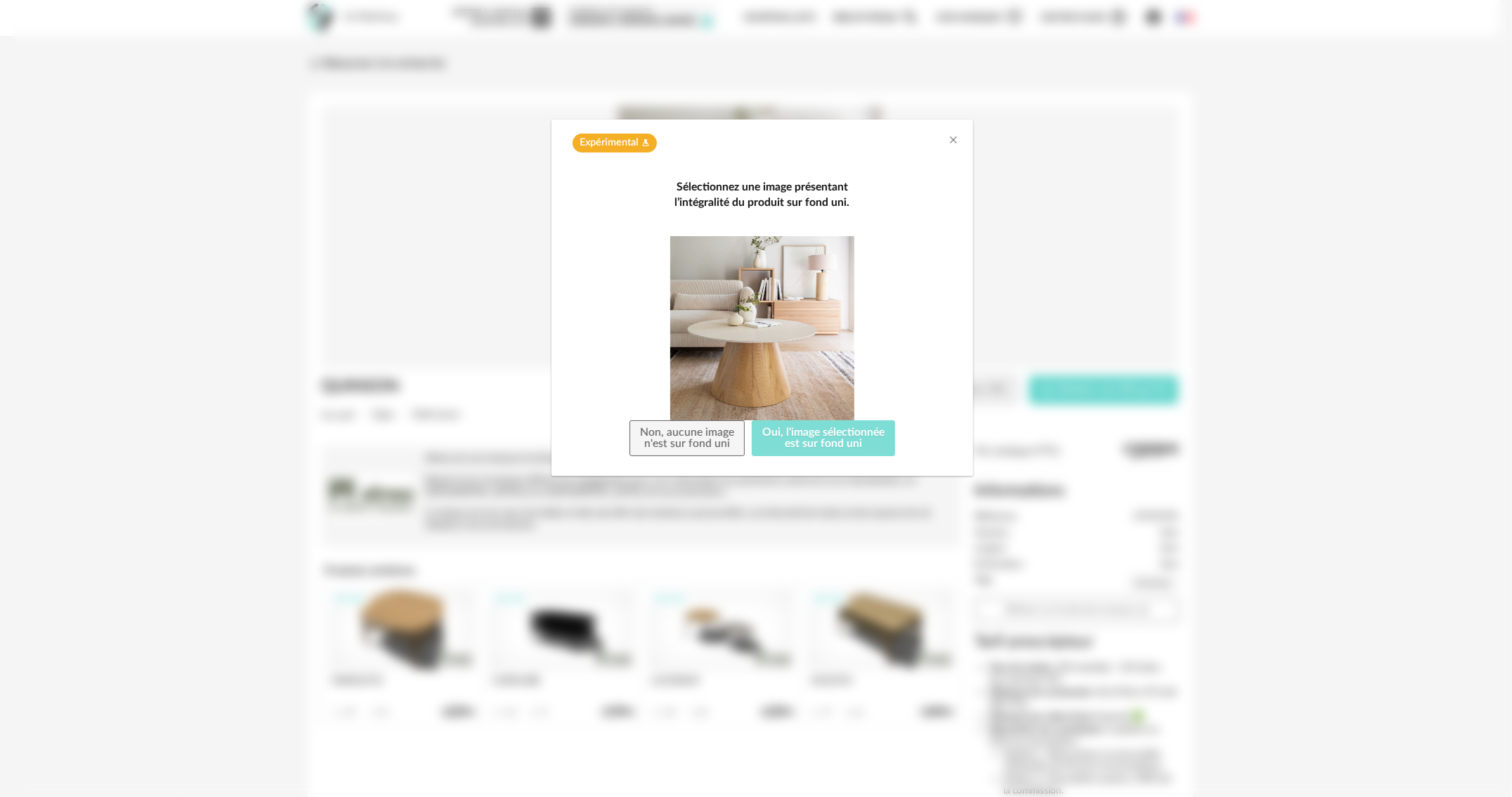
click at [800, 445] on button "Oui, l'image sélectionnée est sur fond uni" at bounding box center [823, 438] width 143 height 36
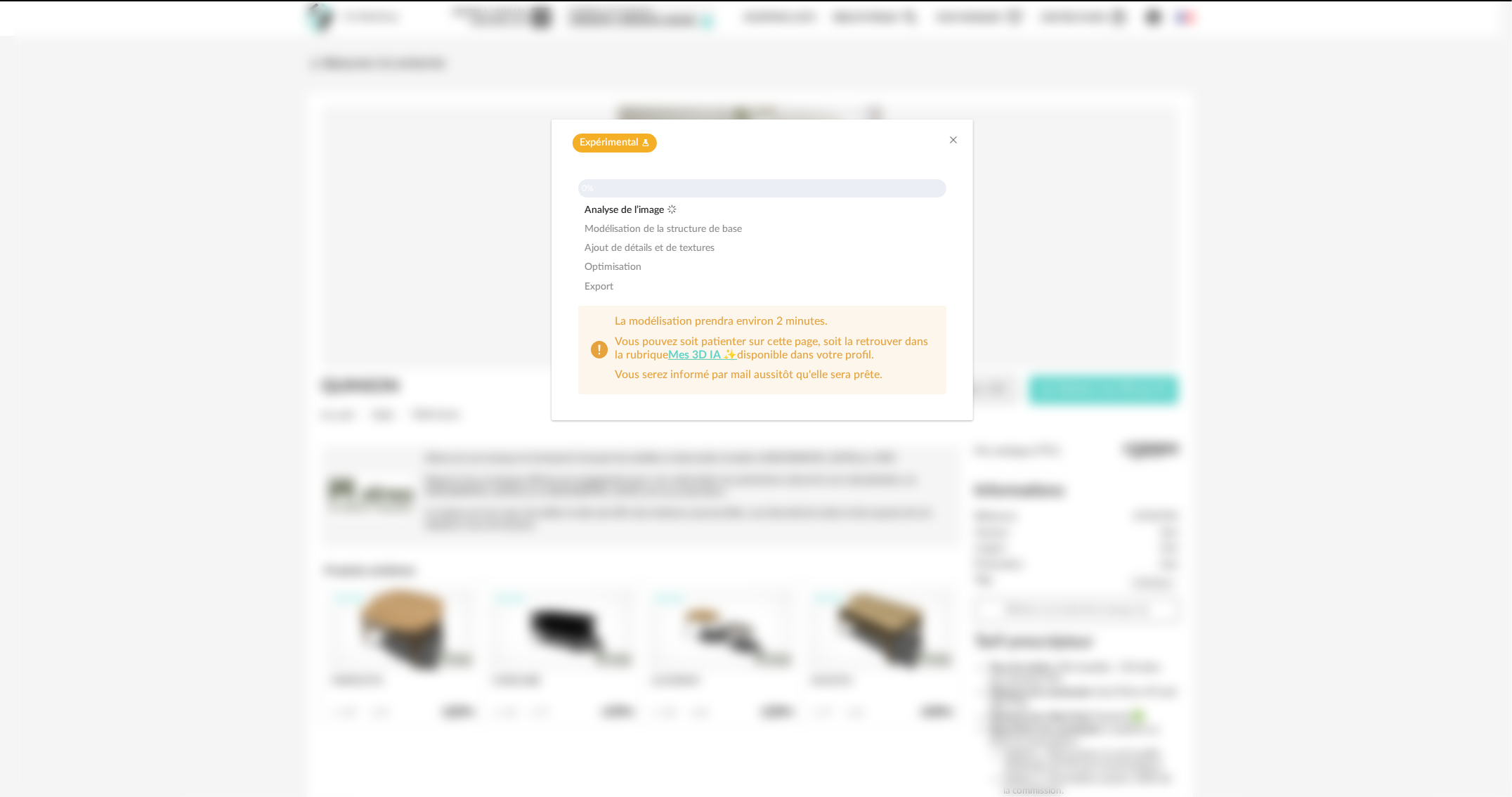
click at [676, 431] on div "Expérimental Flask icon 0% Analyse de l’image Modélisation de la structure de b…" at bounding box center [762, 398] width 1499 height 797
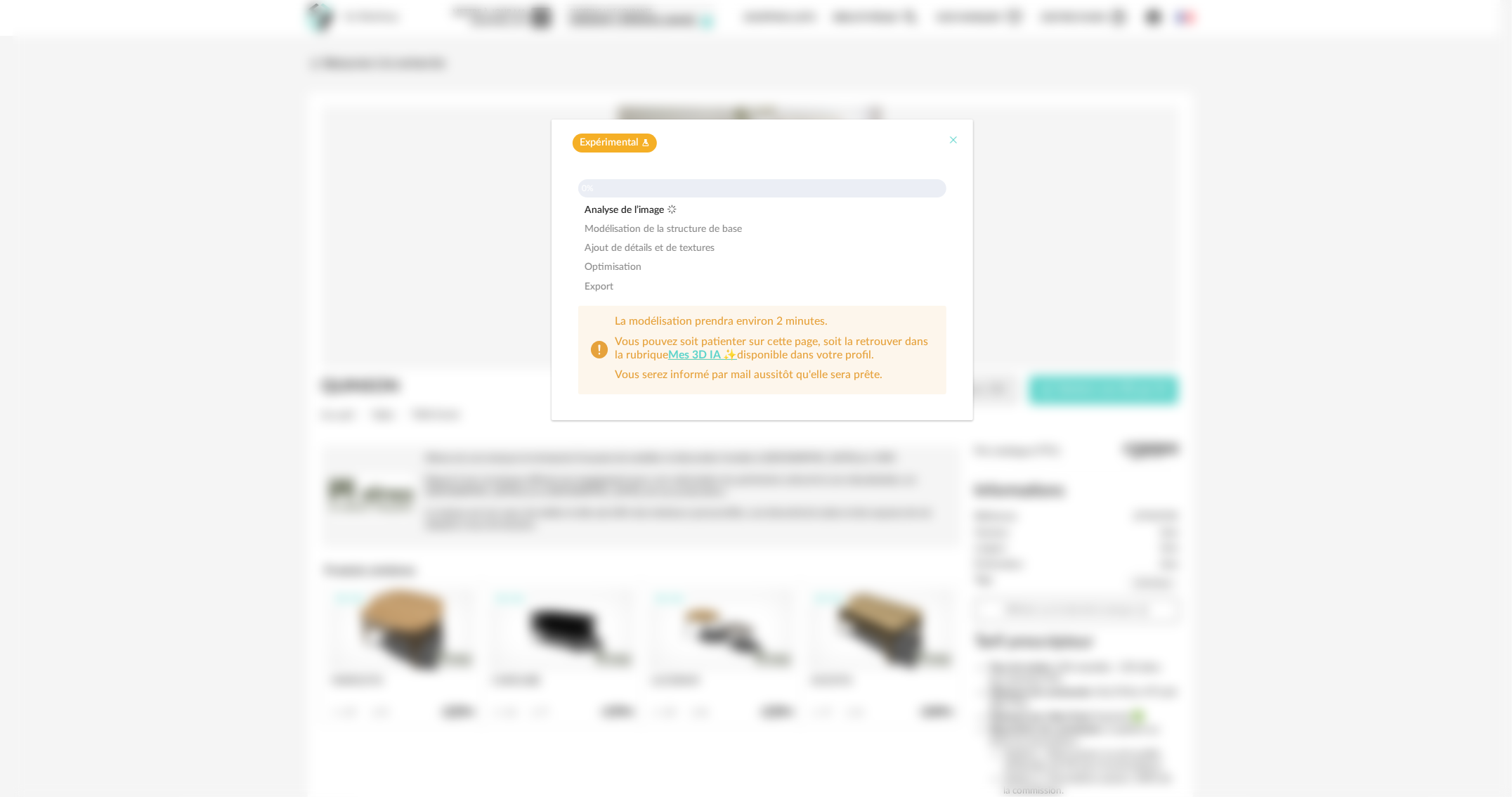
click at [954, 134] on icon "Close" at bounding box center [953, 140] width 11 height 11
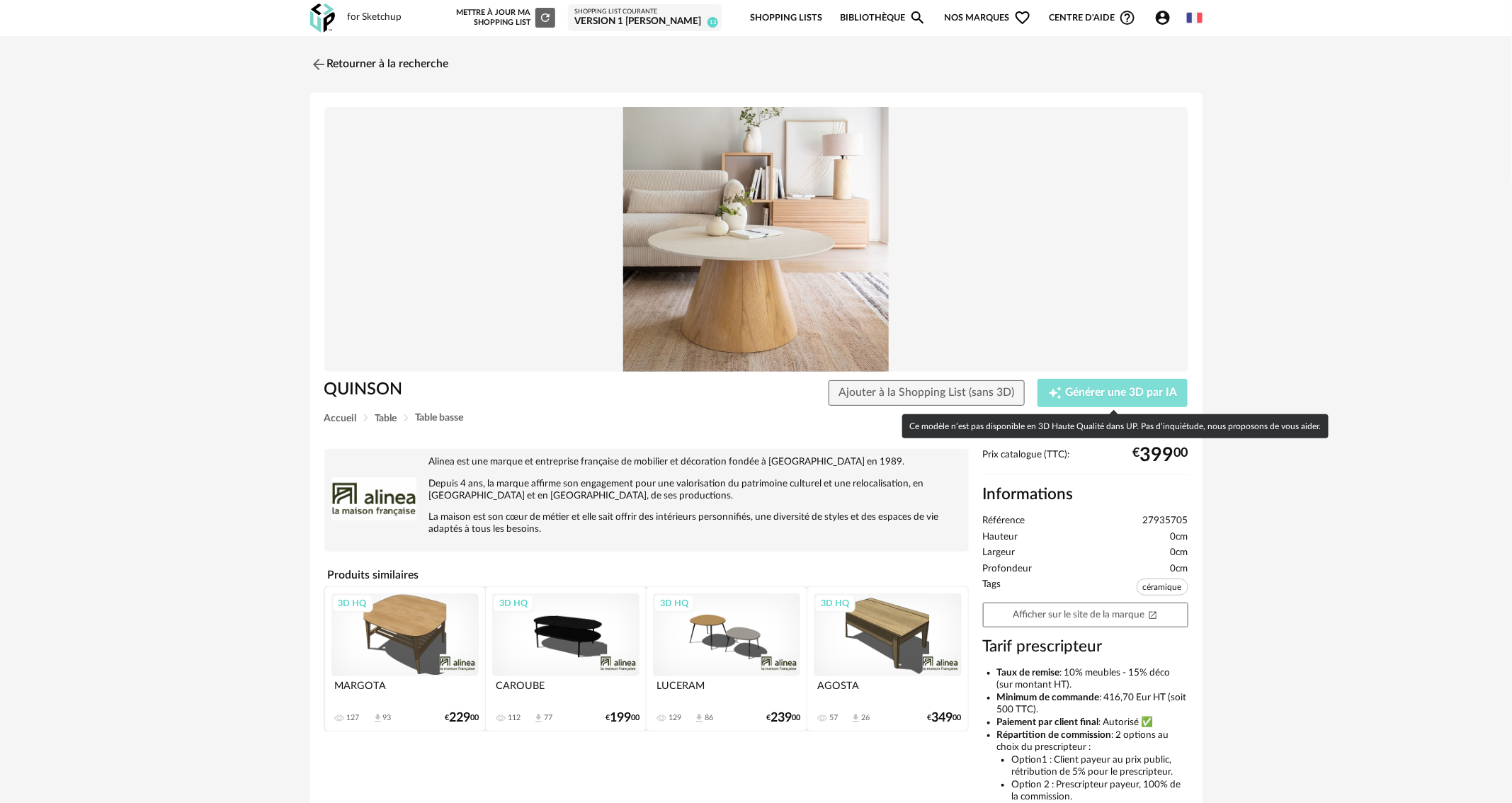
click at [1123, 388] on span "Générer une 3D par IA" at bounding box center [1122, 393] width 112 height 11
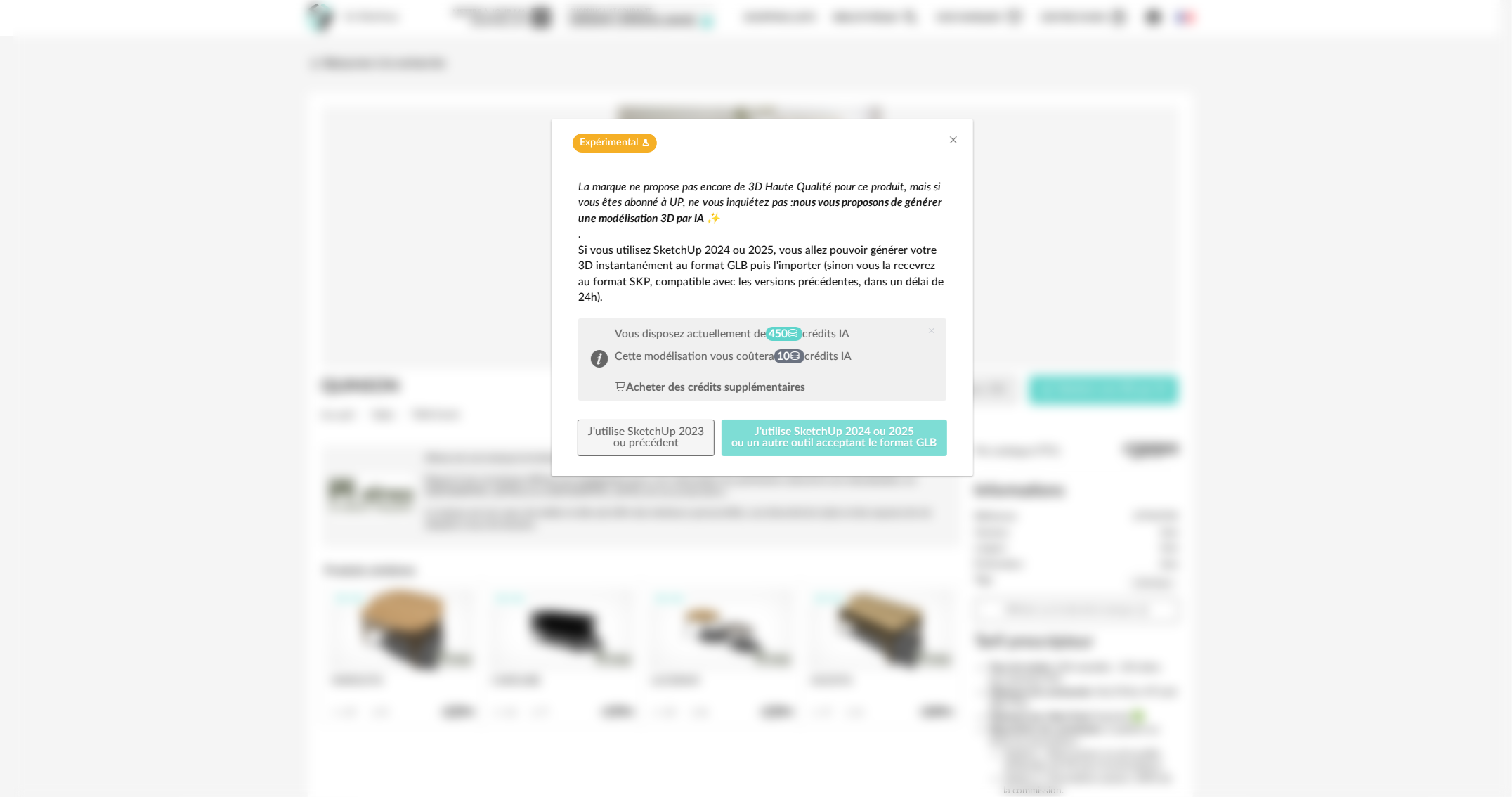
click at [808, 428] on button "J'utilise SketchUp 2024 ou 2025 ou un autre outil acceptant le format GLB" at bounding box center [835, 437] width 226 height 36
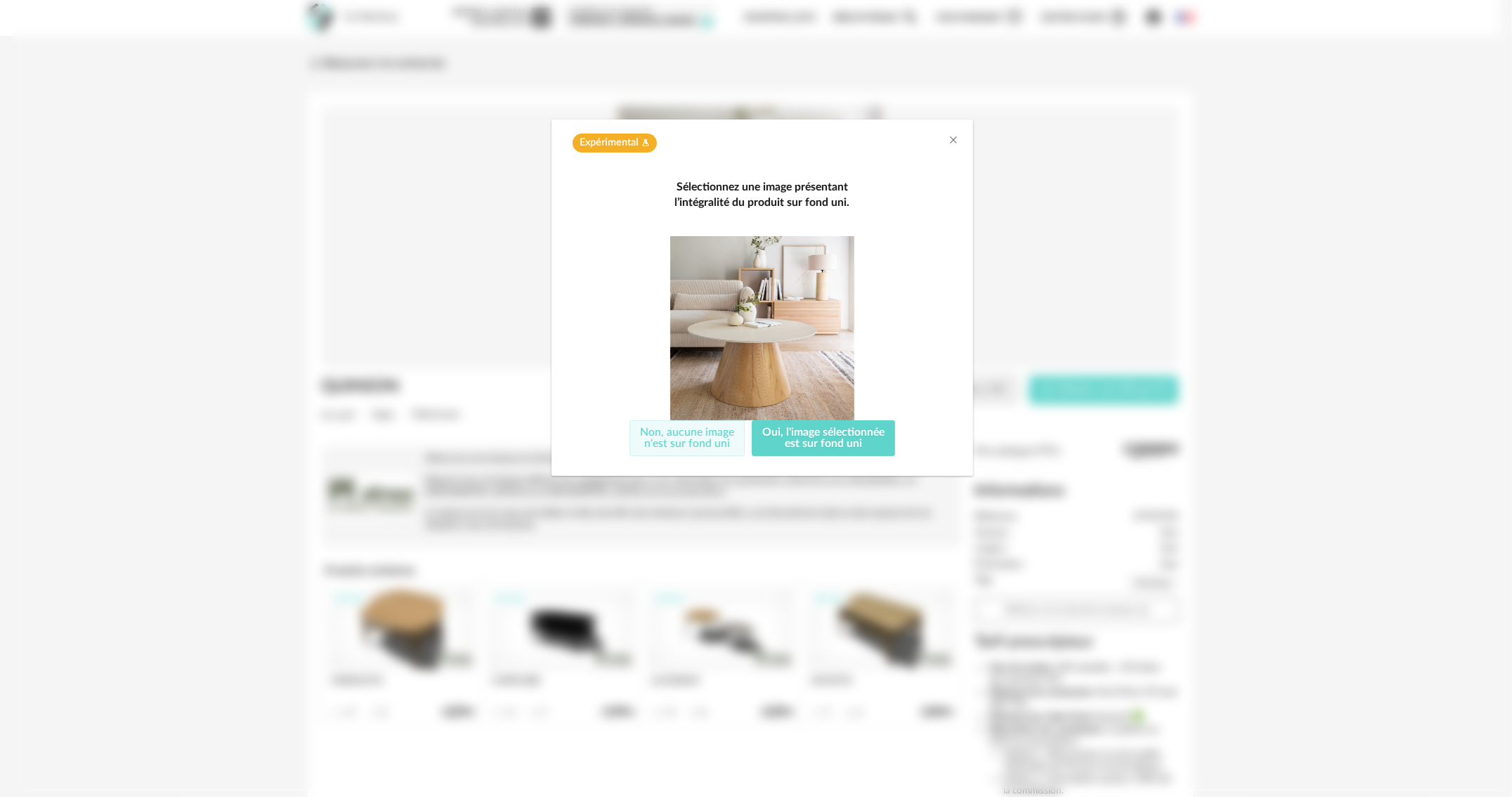
click at [712, 448] on button "Non, aucune image n'est sur fond uni" at bounding box center [687, 438] width 115 height 36
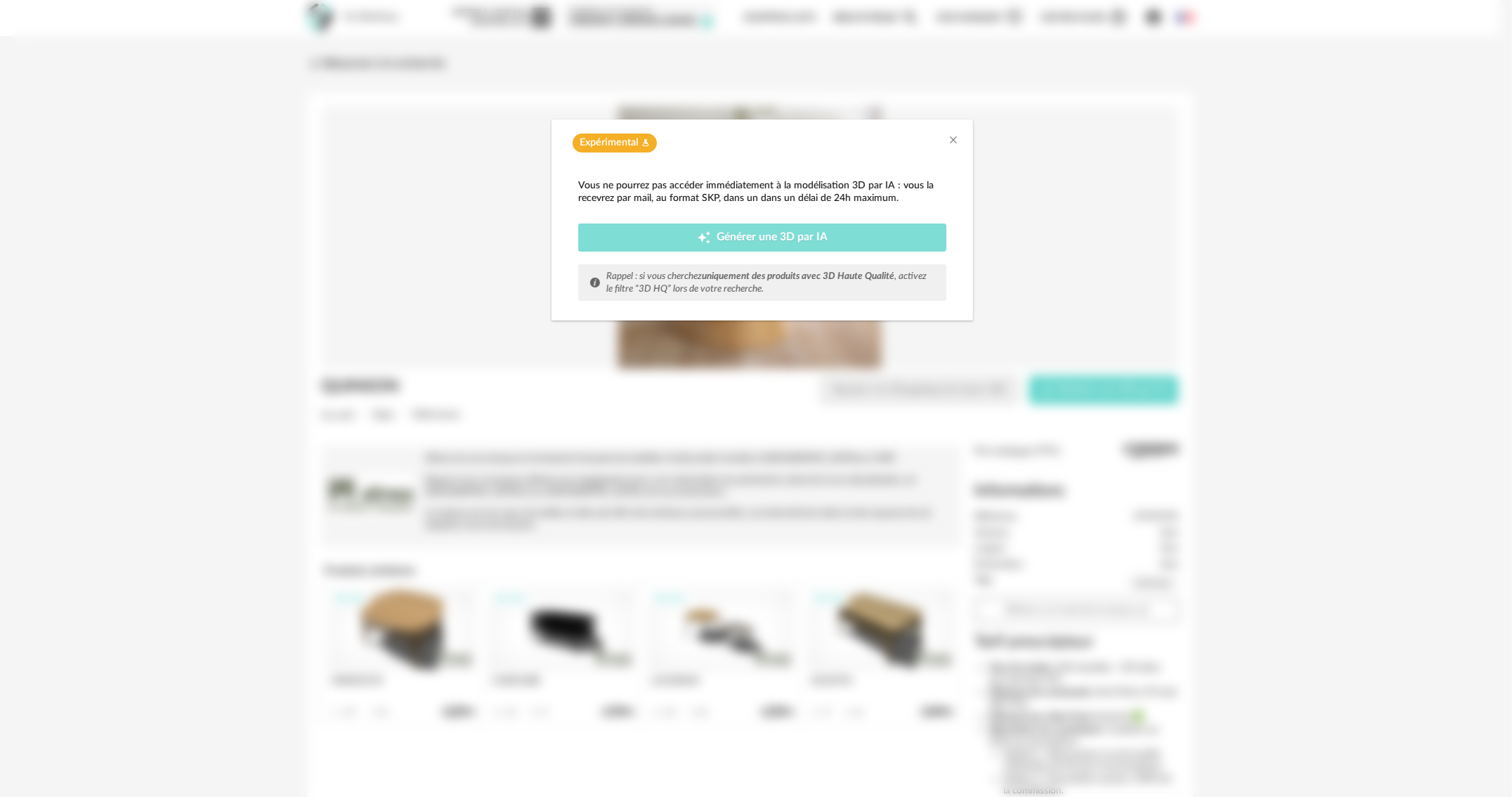
click at [879, 242] on div "Creation icon Générer une 3D par IA" at bounding box center [763, 237] width 347 height 14
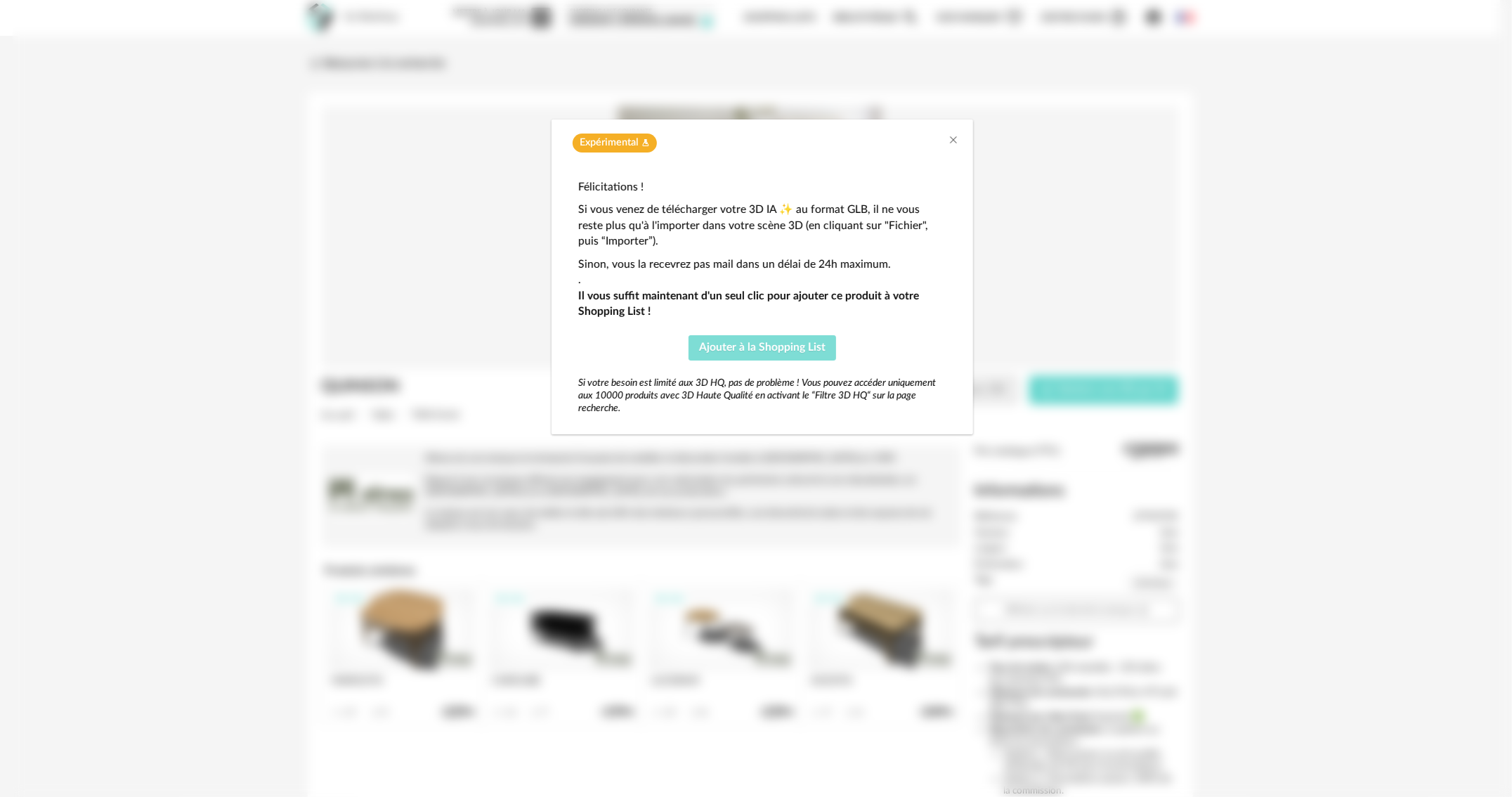
click at [808, 344] on span "Ajouter à la Shopping List" at bounding box center [762, 347] width 126 height 11
click at [956, 143] on icon "Close" at bounding box center [953, 140] width 11 height 11
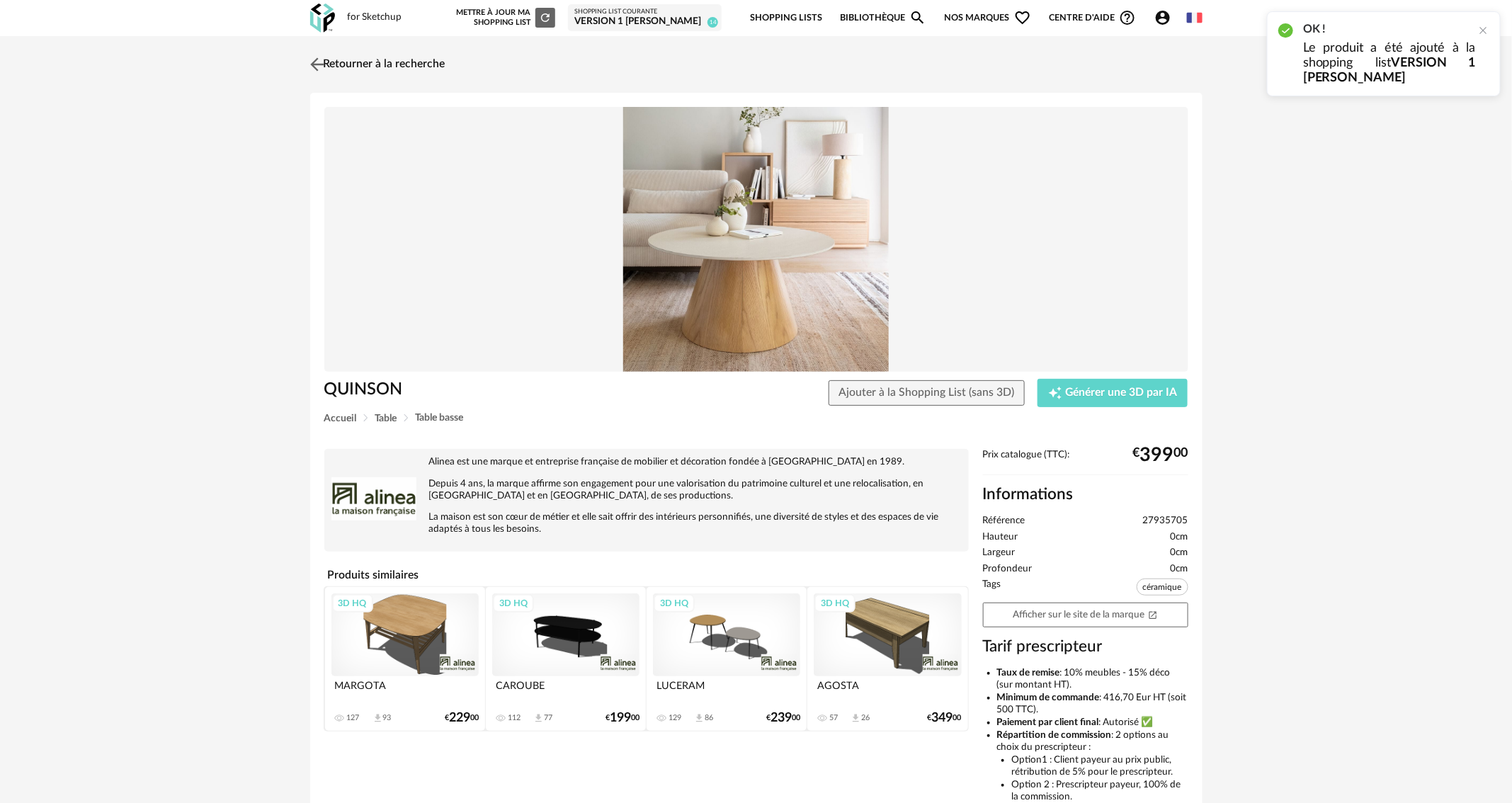
click at [315, 59] on img at bounding box center [317, 64] width 21 height 21
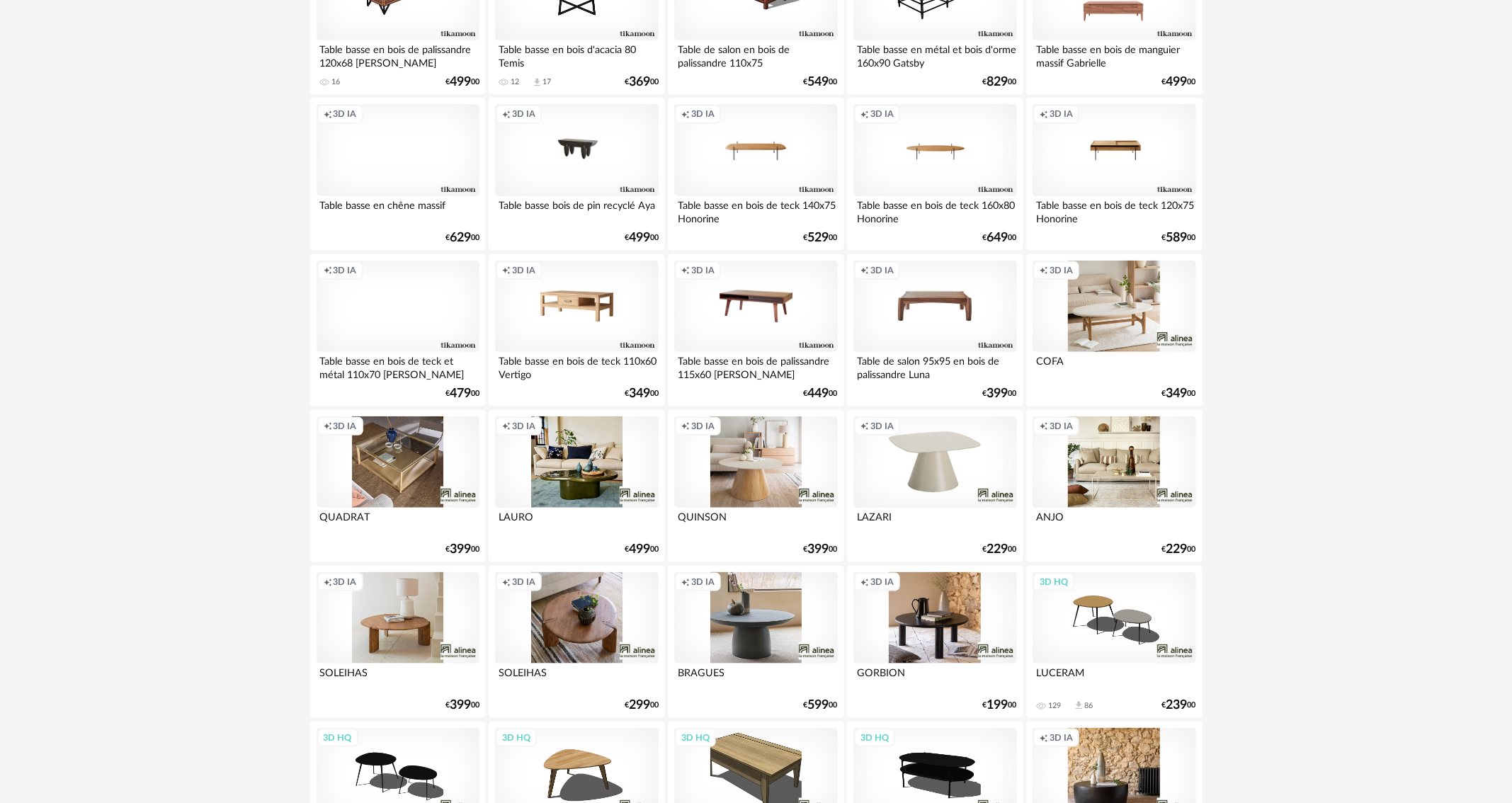
scroll to position [496, 0]
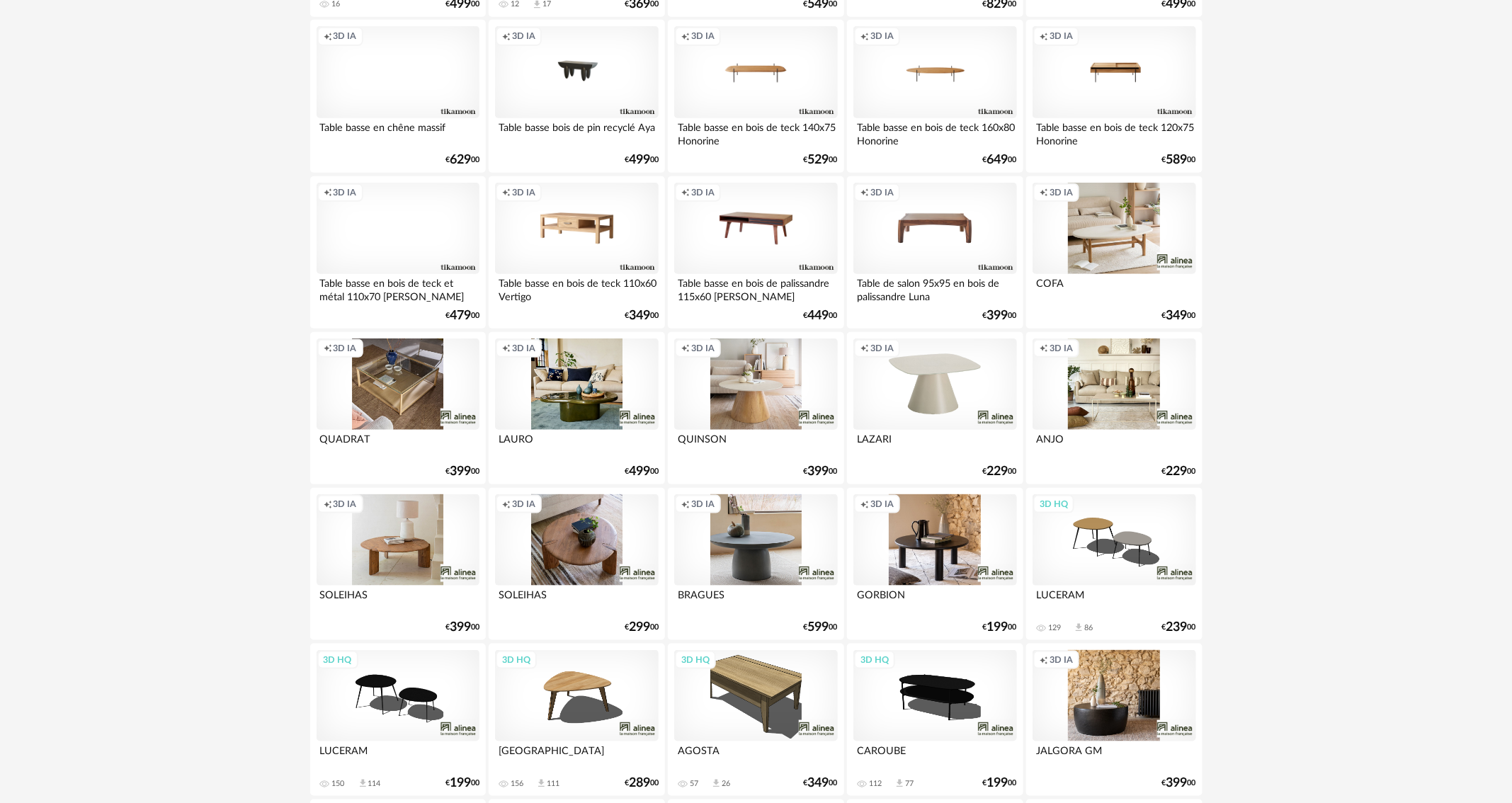
click at [766, 546] on div "Creation icon 3D IA" at bounding box center [755, 540] width 163 height 92
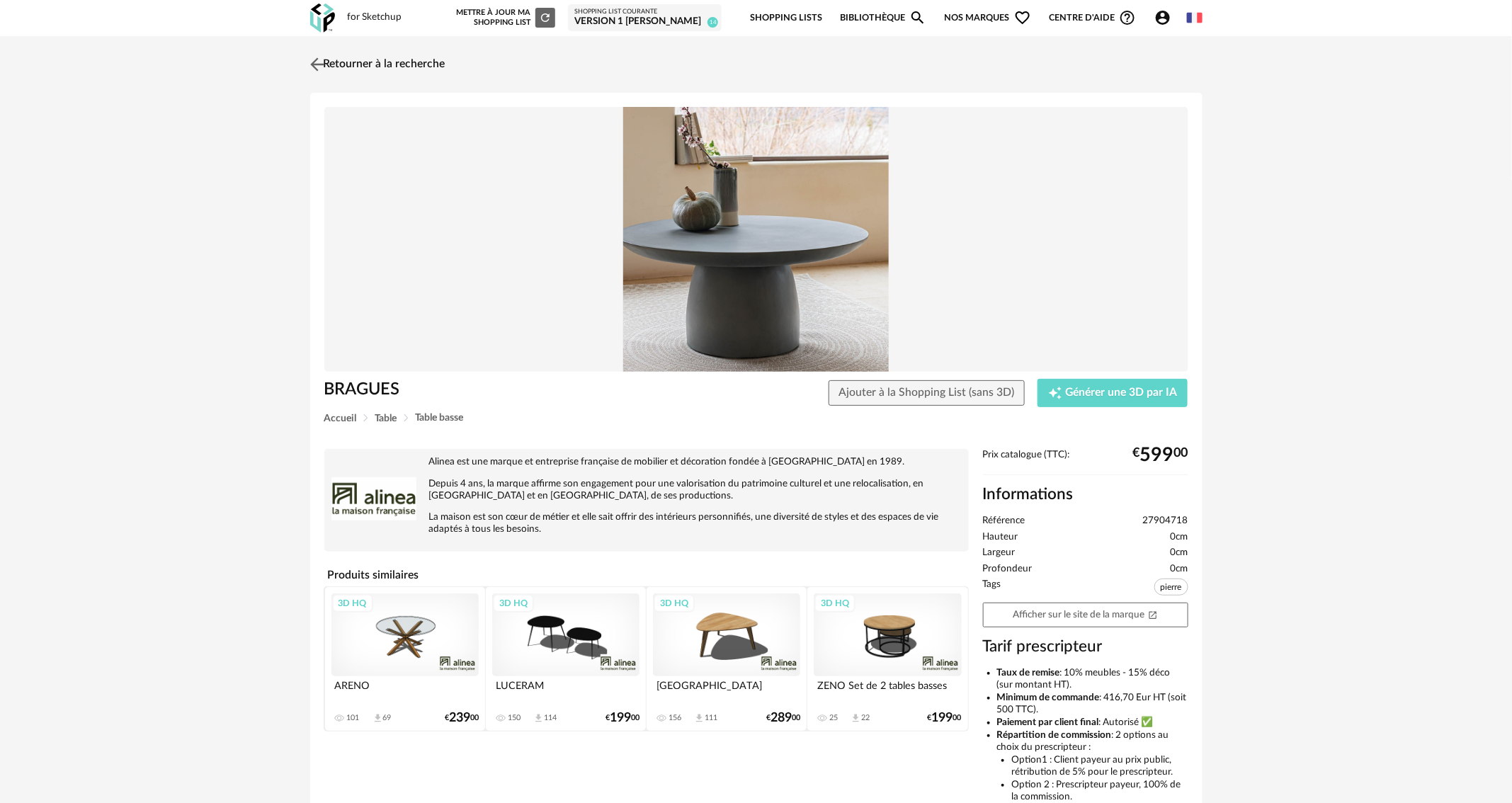
click at [321, 59] on img at bounding box center [317, 64] width 21 height 21
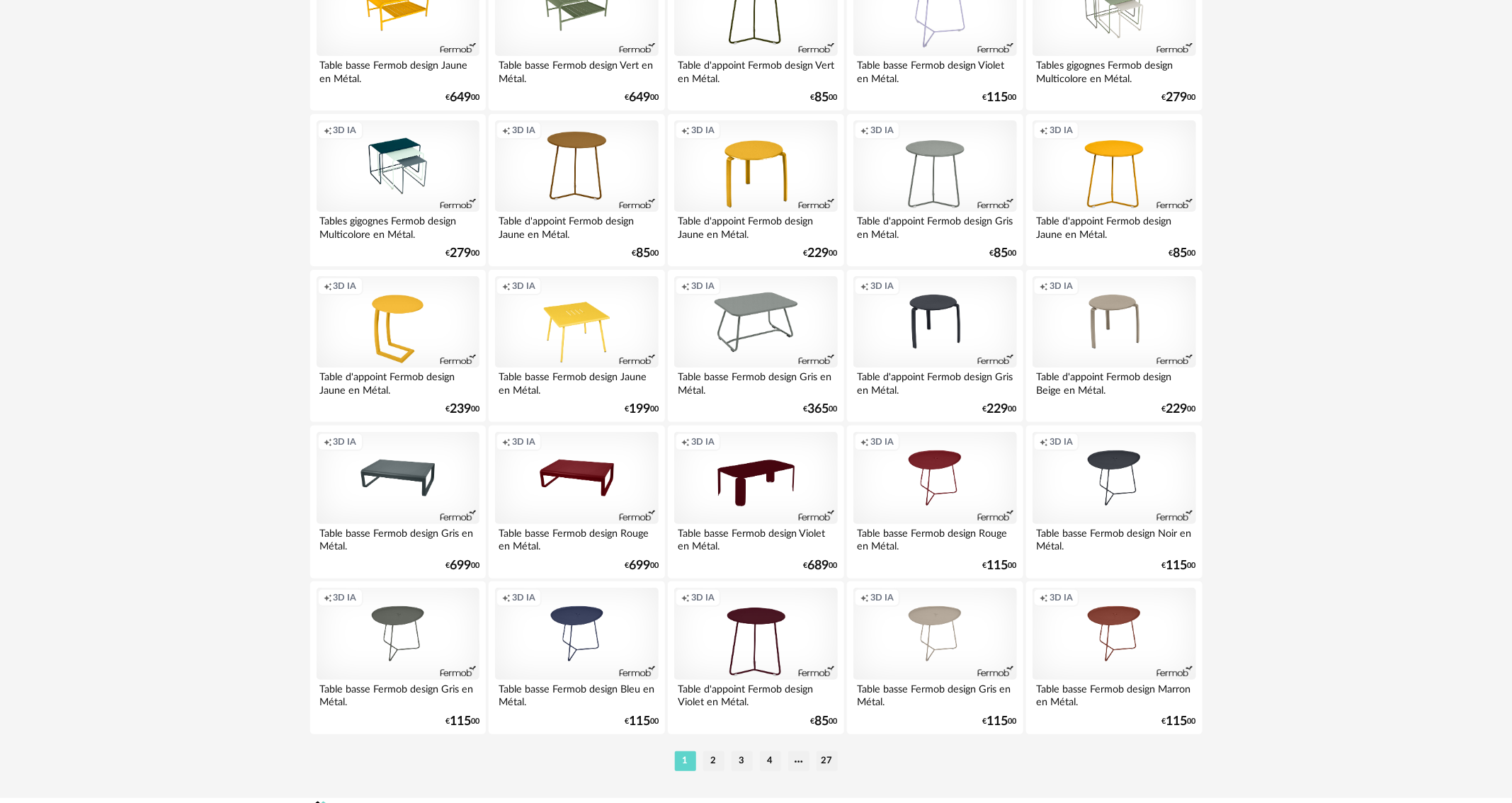
scroll to position [2611, 0]
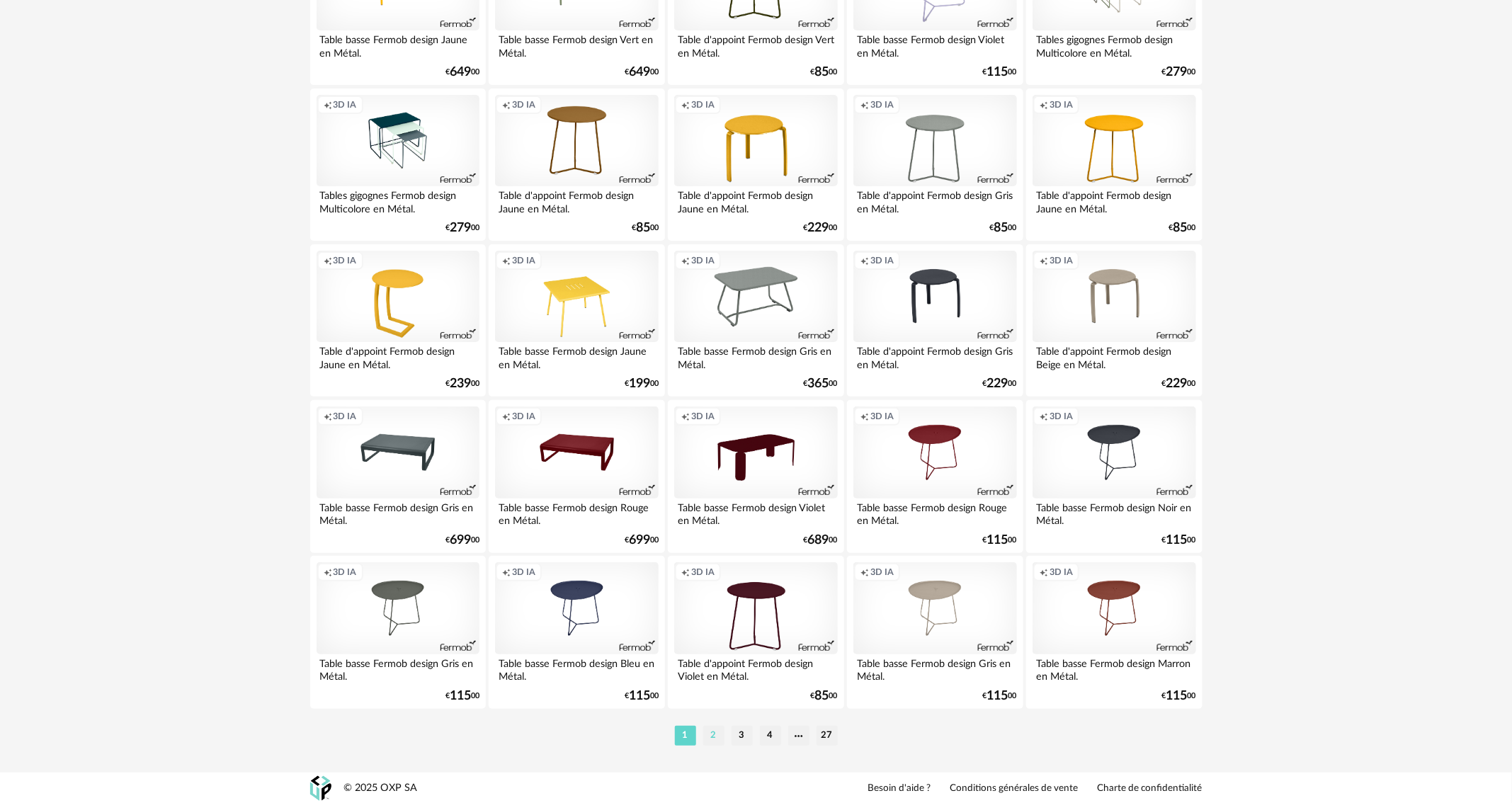
click at [714, 738] on li "2" at bounding box center [714, 736] width 22 height 20
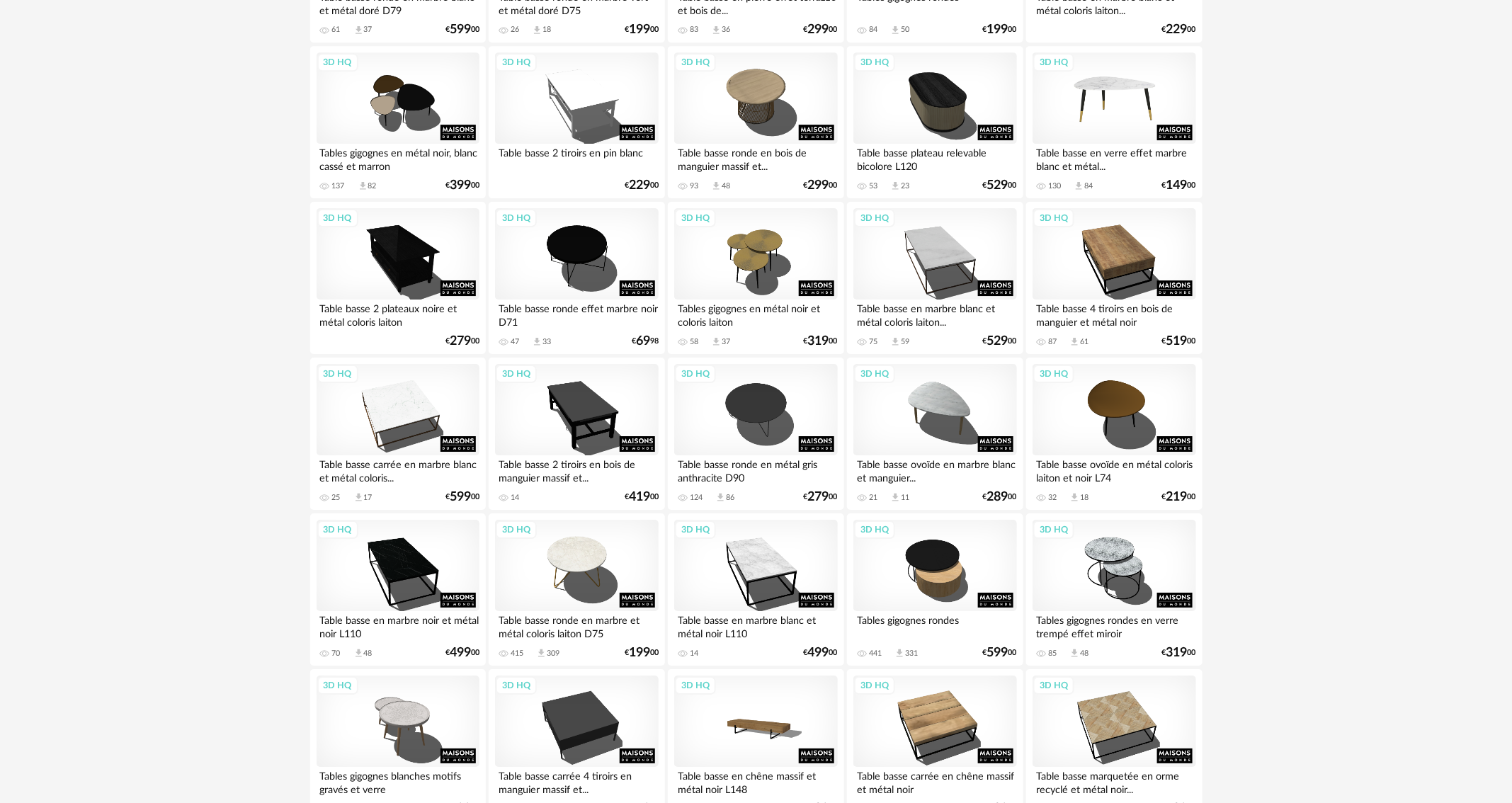
scroll to position [1760, 0]
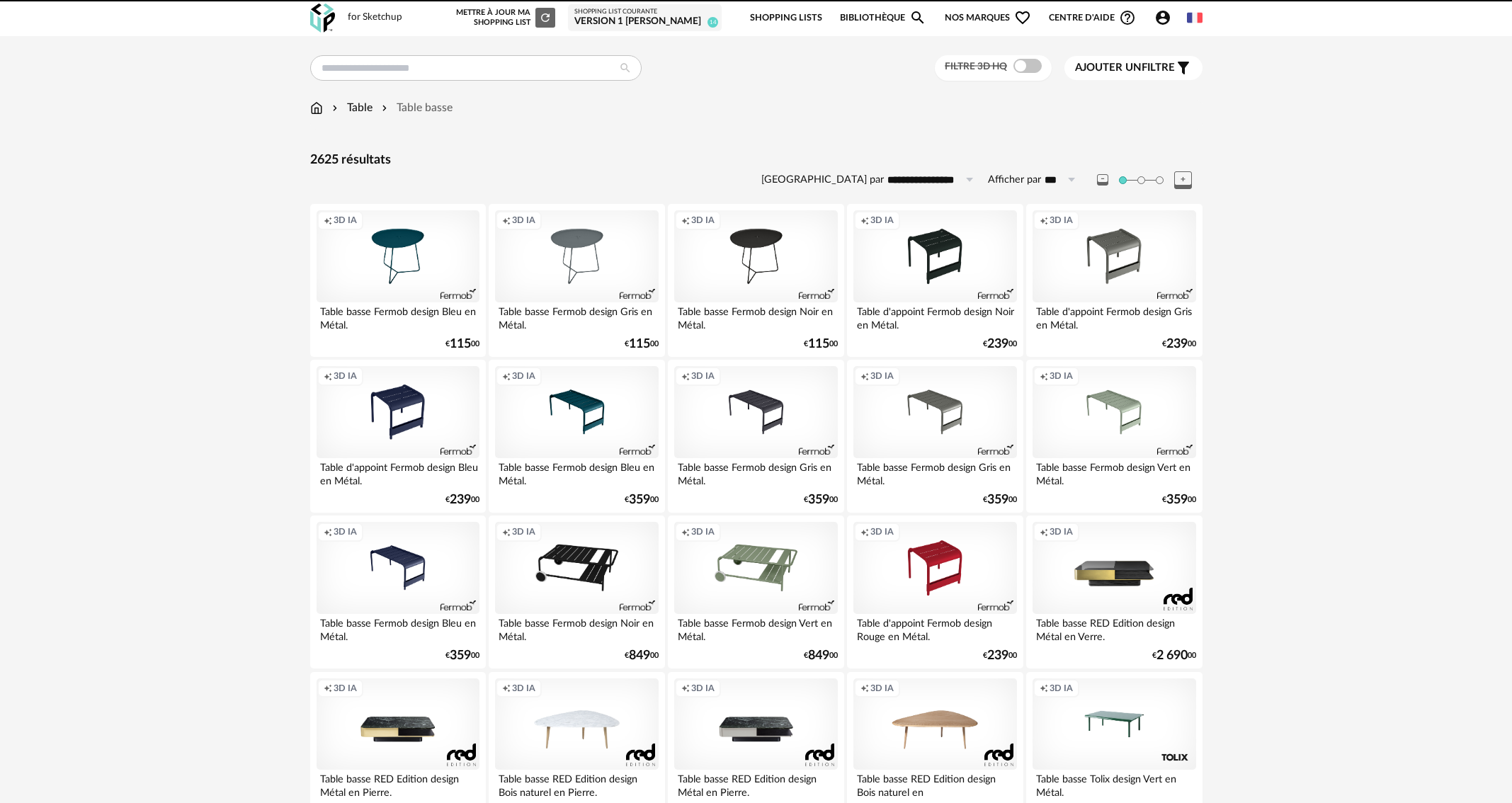
click at [1162, 20] on icon "Account Circle icon" at bounding box center [1163, 17] width 17 height 17
click at [1063, 147] on span "Mes 3D IA" at bounding box center [1058, 148] width 52 height 25
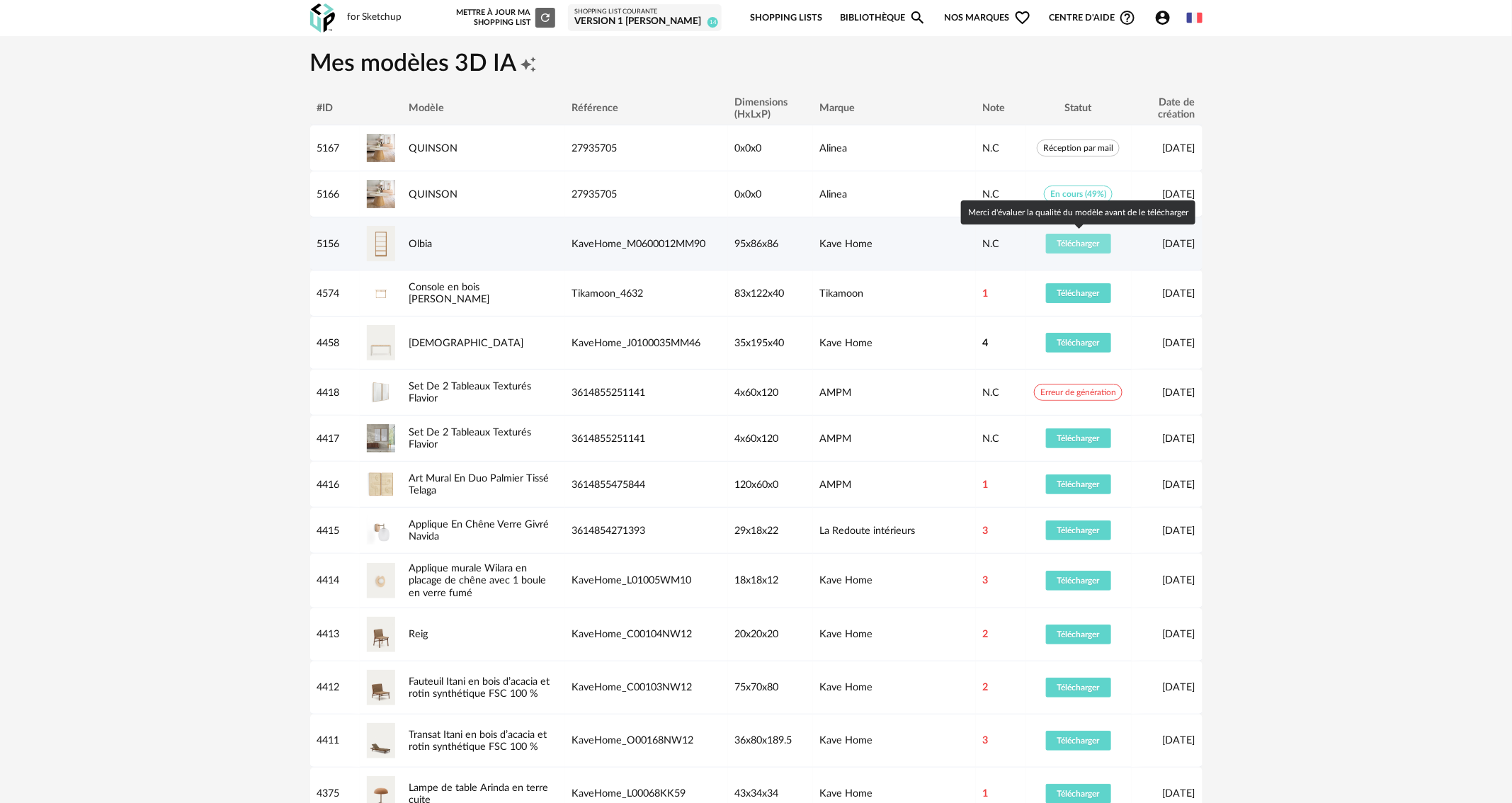
click at [1066, 247] on button "Télécharger" at bounding box center [1079, 243] width 65 height 20
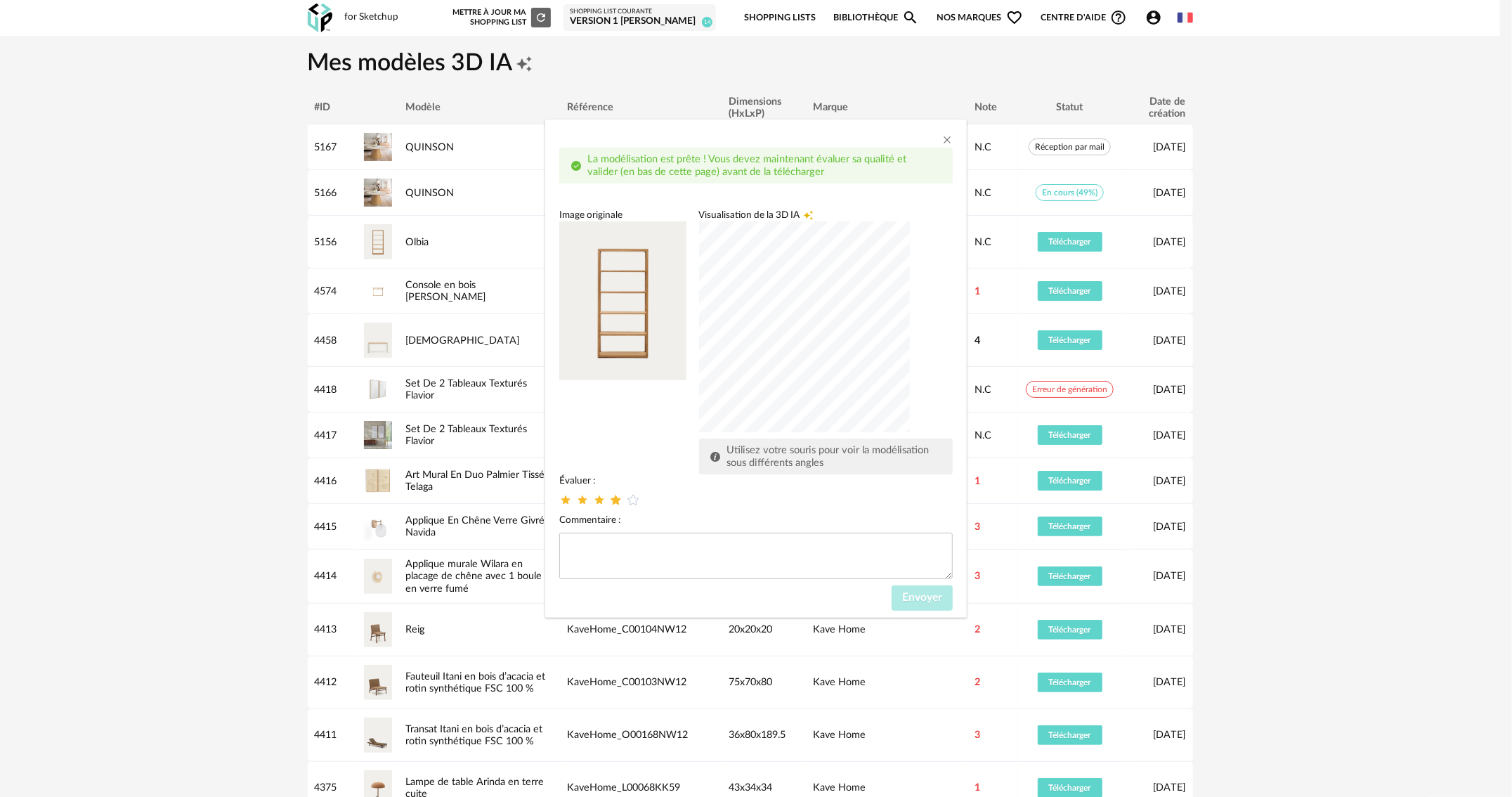
click at [617, 504] on icon "dialog" at bounding box center [616, 500] width 15 height 15
click at [927, 597] on span "Envoyer" at bounding box center [922, 597] width 40 height 11
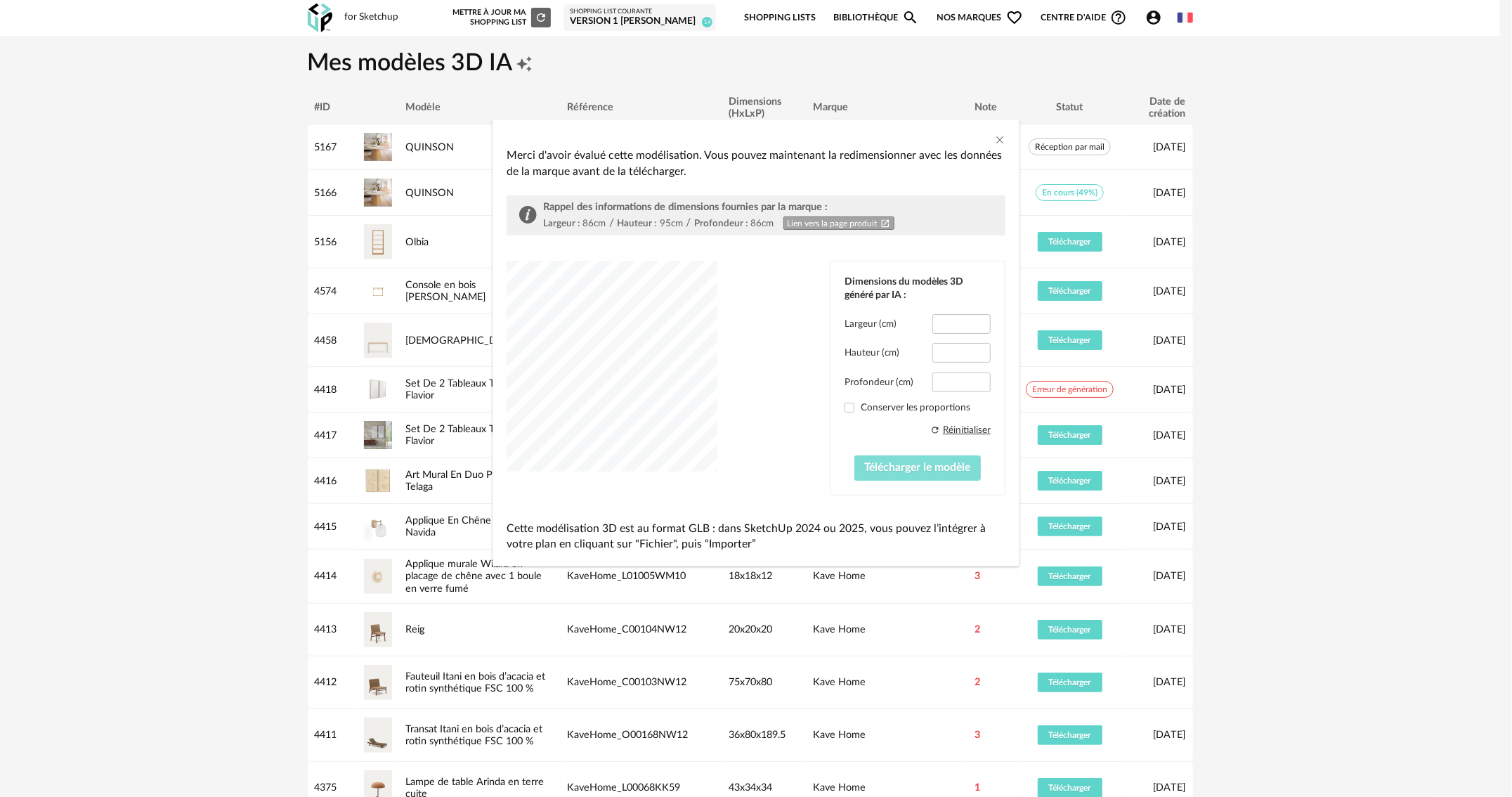
click at [916, 465] on span "Télécharger le modèle" at bounding box center [918, 467] width 106 height 11
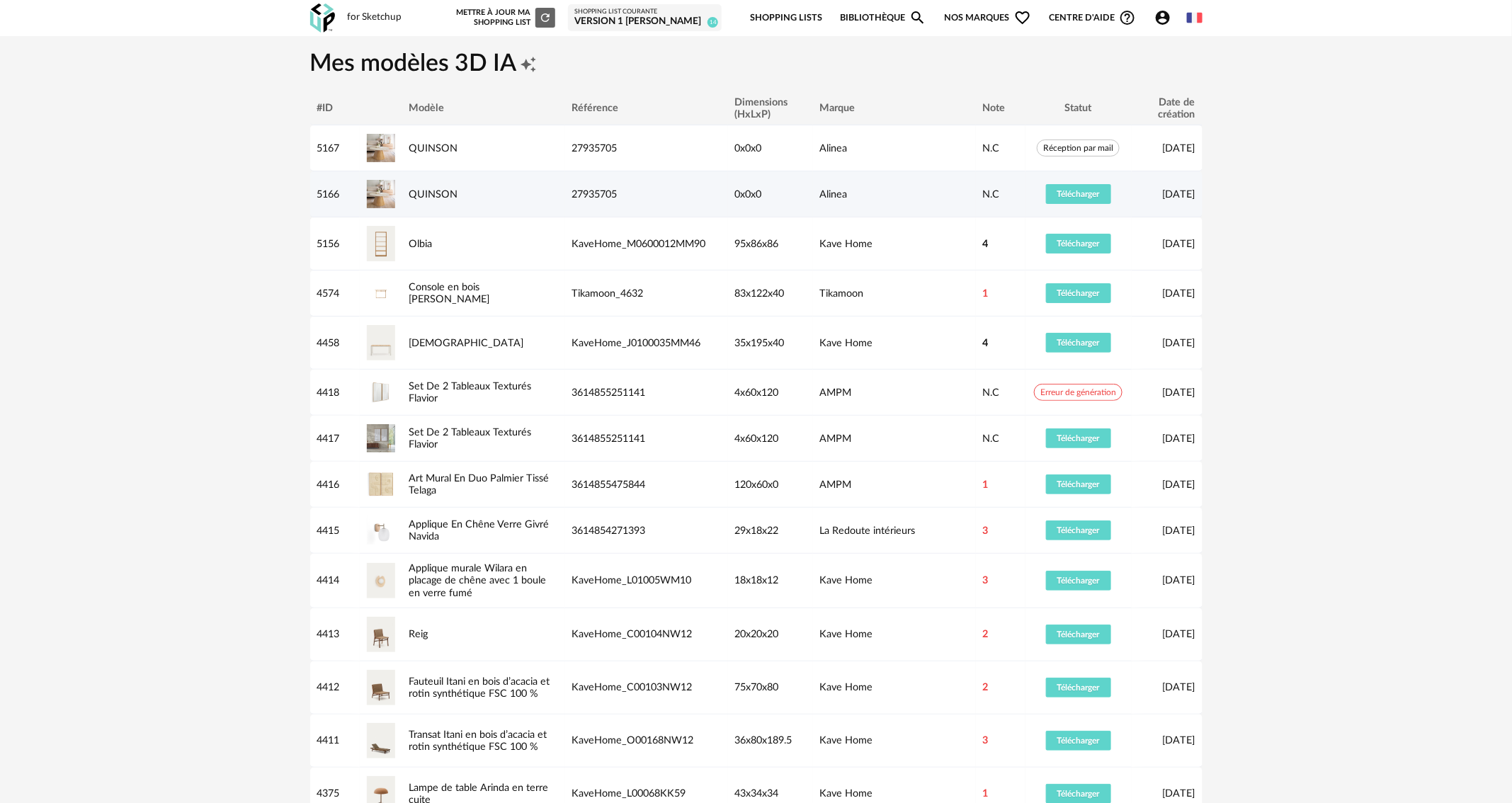
drag, startPoint x: 436, startPoint y: 210, endPoint x: 443, endPoint y: 209, distance: 7.1
click at [439, 210] on td "QUINSON" at bounding box center [484, 194] width 163 height 46
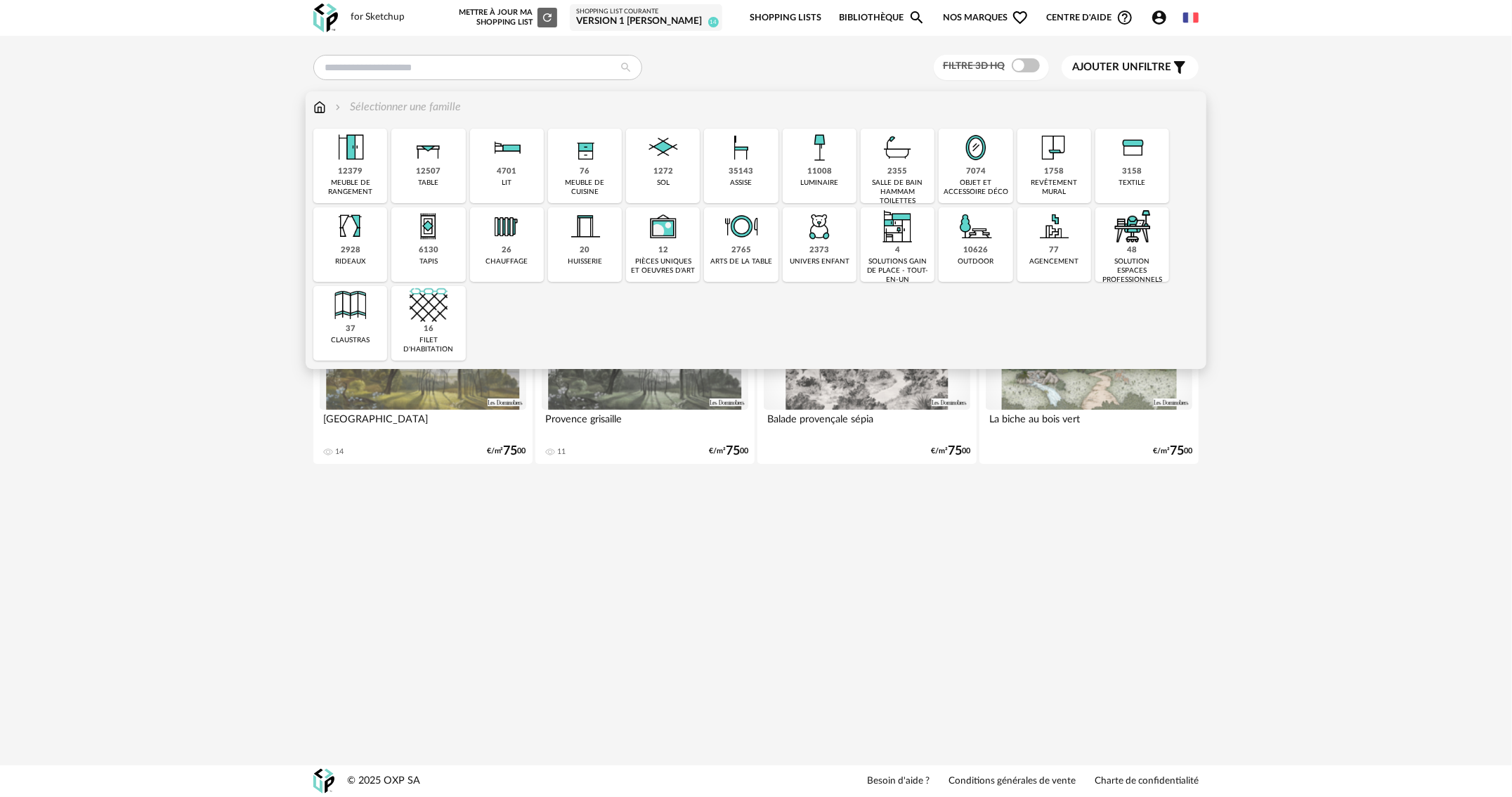
click at [736, 176] on div "35143" at bounding box center [741, 172] width 24 height 10
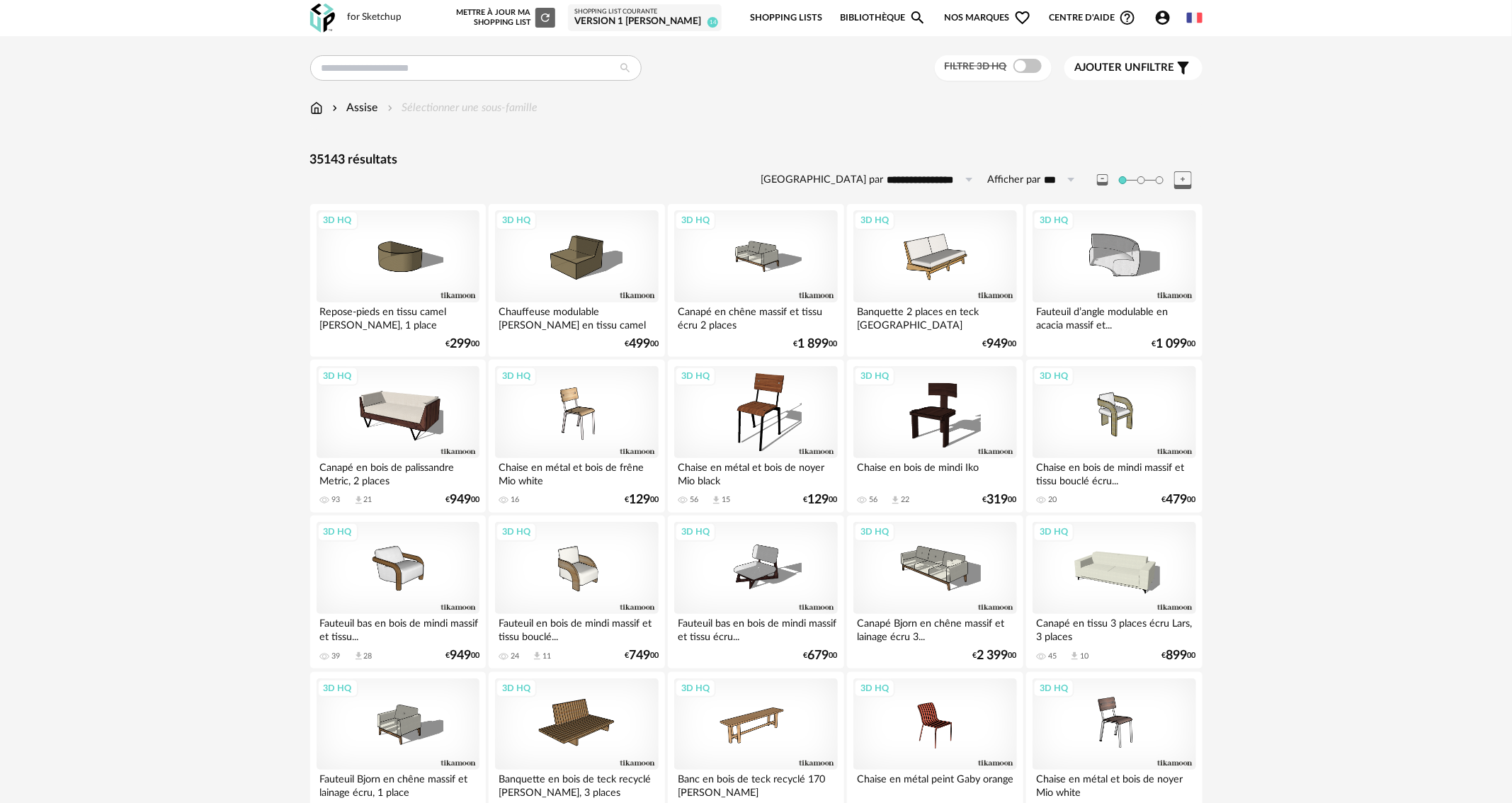
click at [318, 117] on div "Assise Sélectionner une sous-famille" at bounding box center [756, 115] width 892 height 30
click at [318, 110] on img at bounding box center [316, 108] width 13 height 16
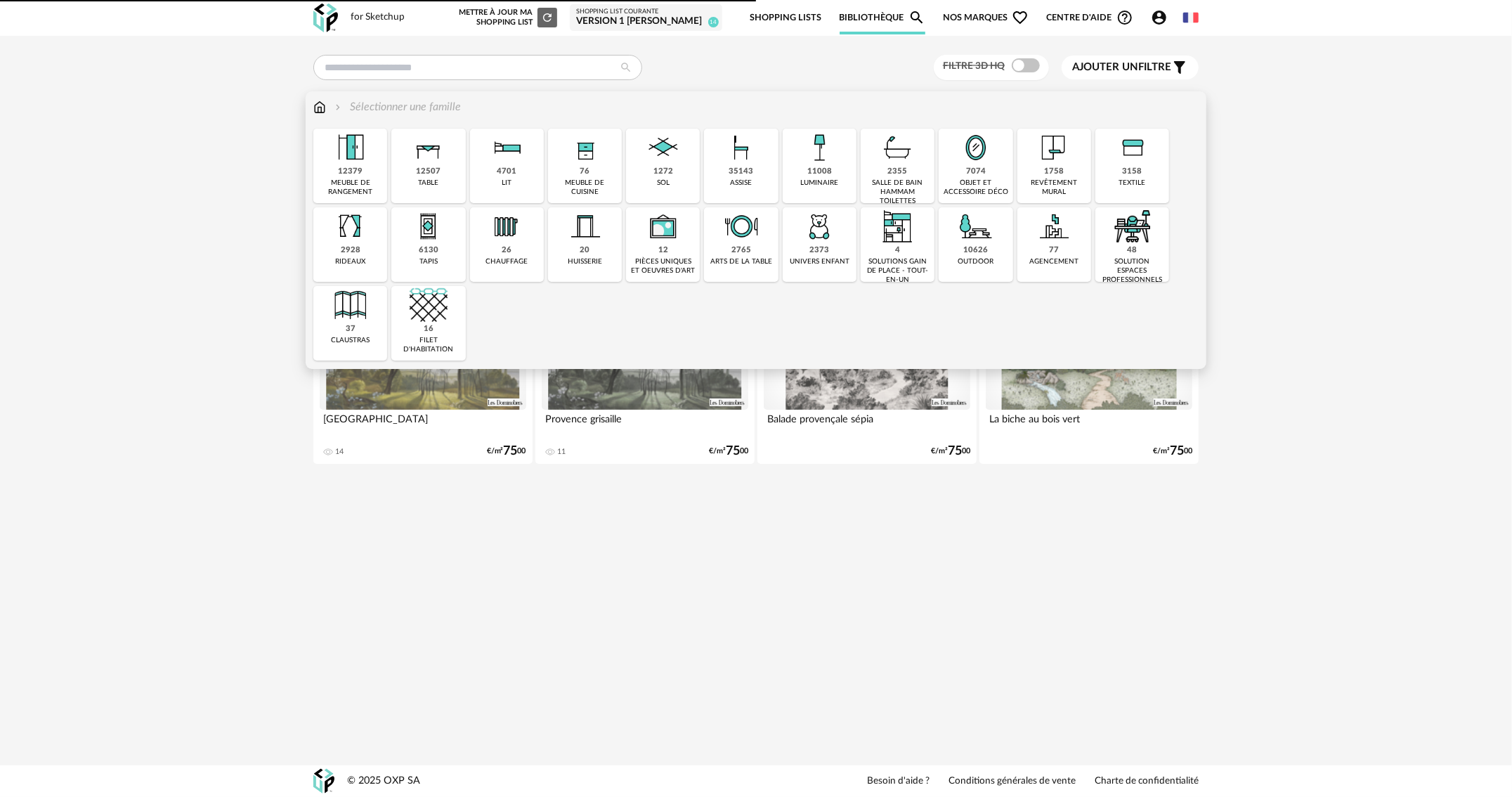
click at [819, 165] on img at bounding box center [819, 147] width 38 height 38
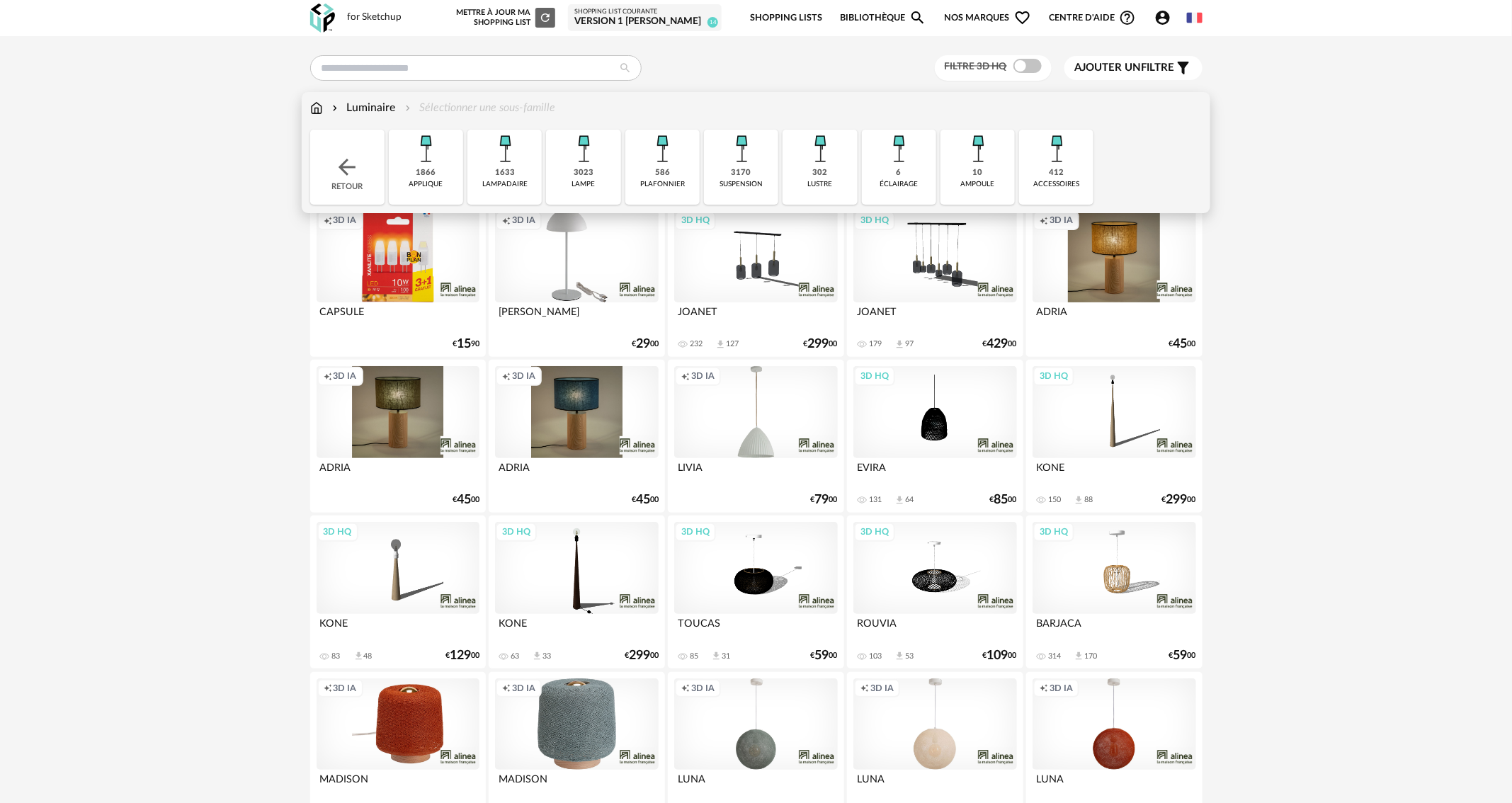
click at [432, 162] on img at bounding box center [425, 148] width 38 height 38
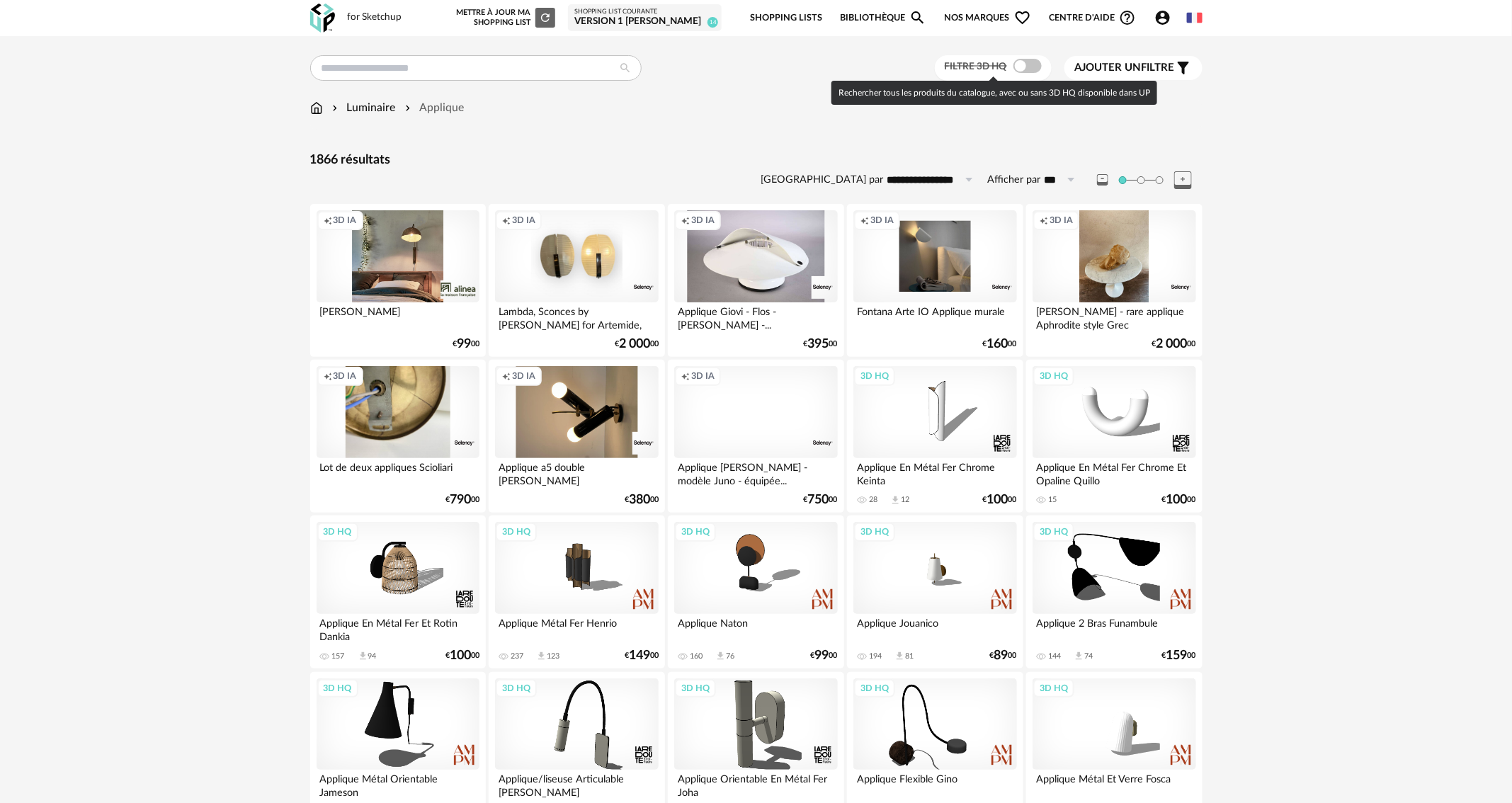
click at [1033, 69] on span at bounding box center [1028, 65] width 28 height 14
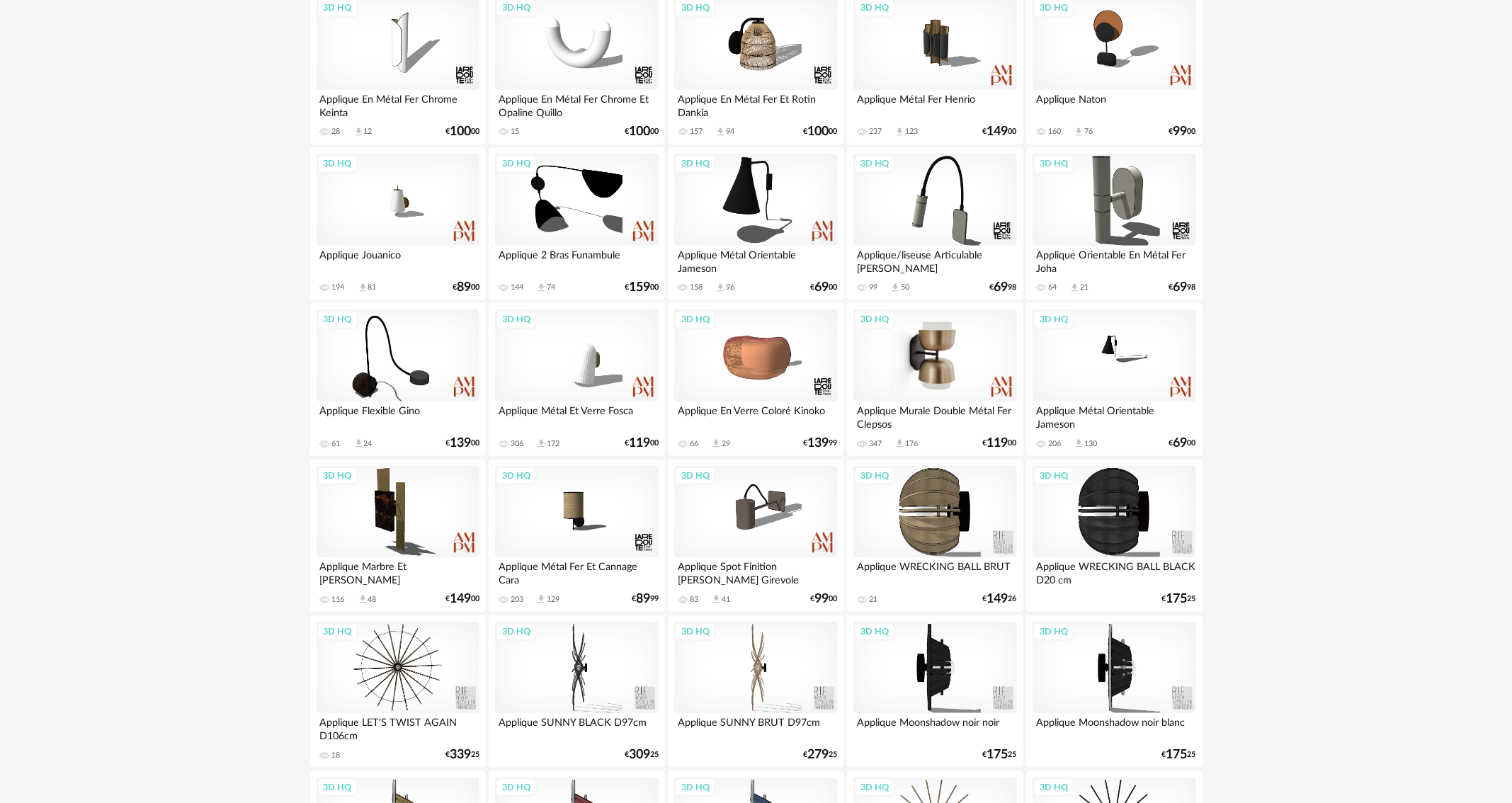
scroll to position [141, 0]
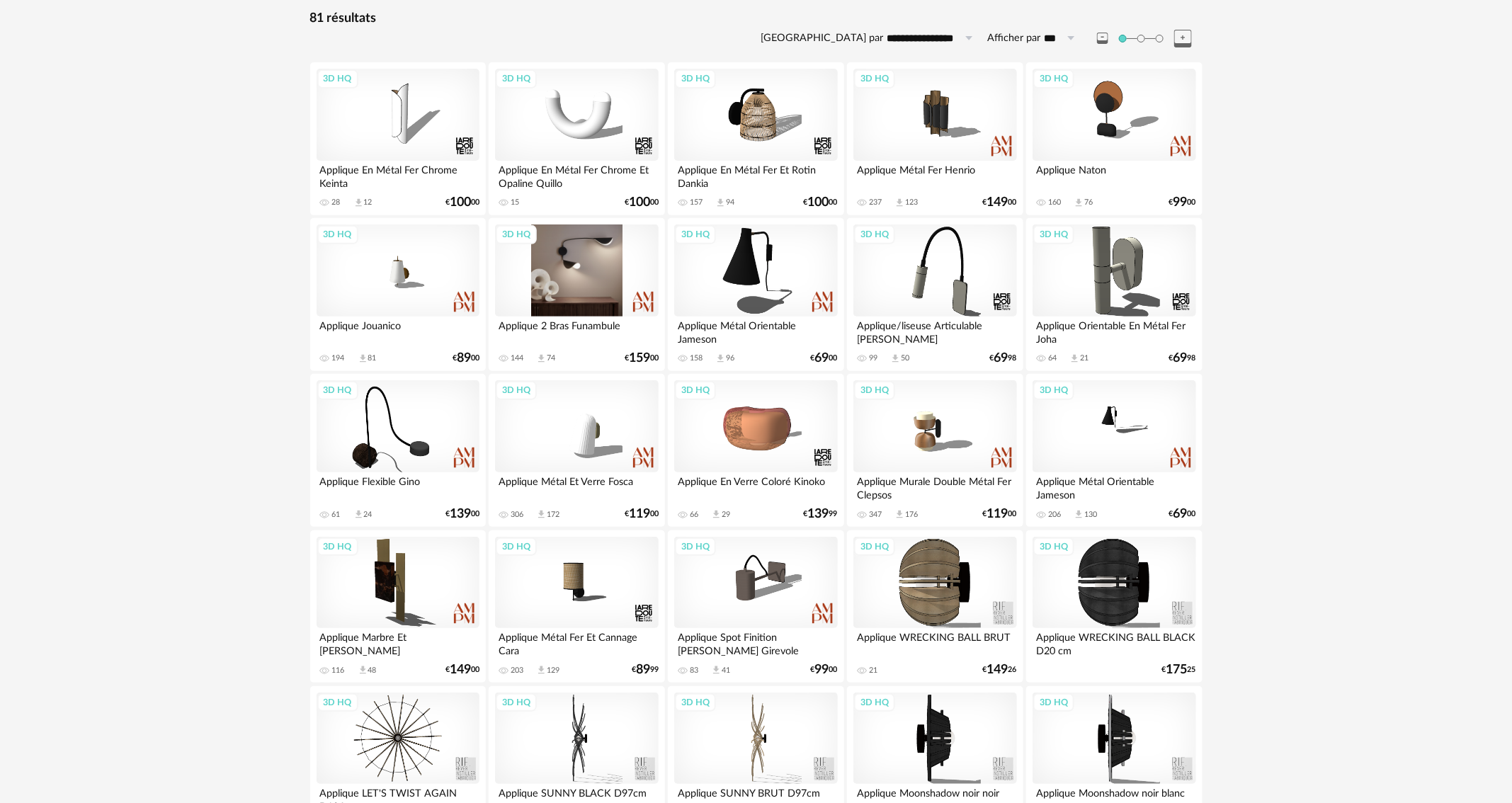
click at [605, 281] on div "3D HQ" at bounding box center [576, 271] width 163 height 92
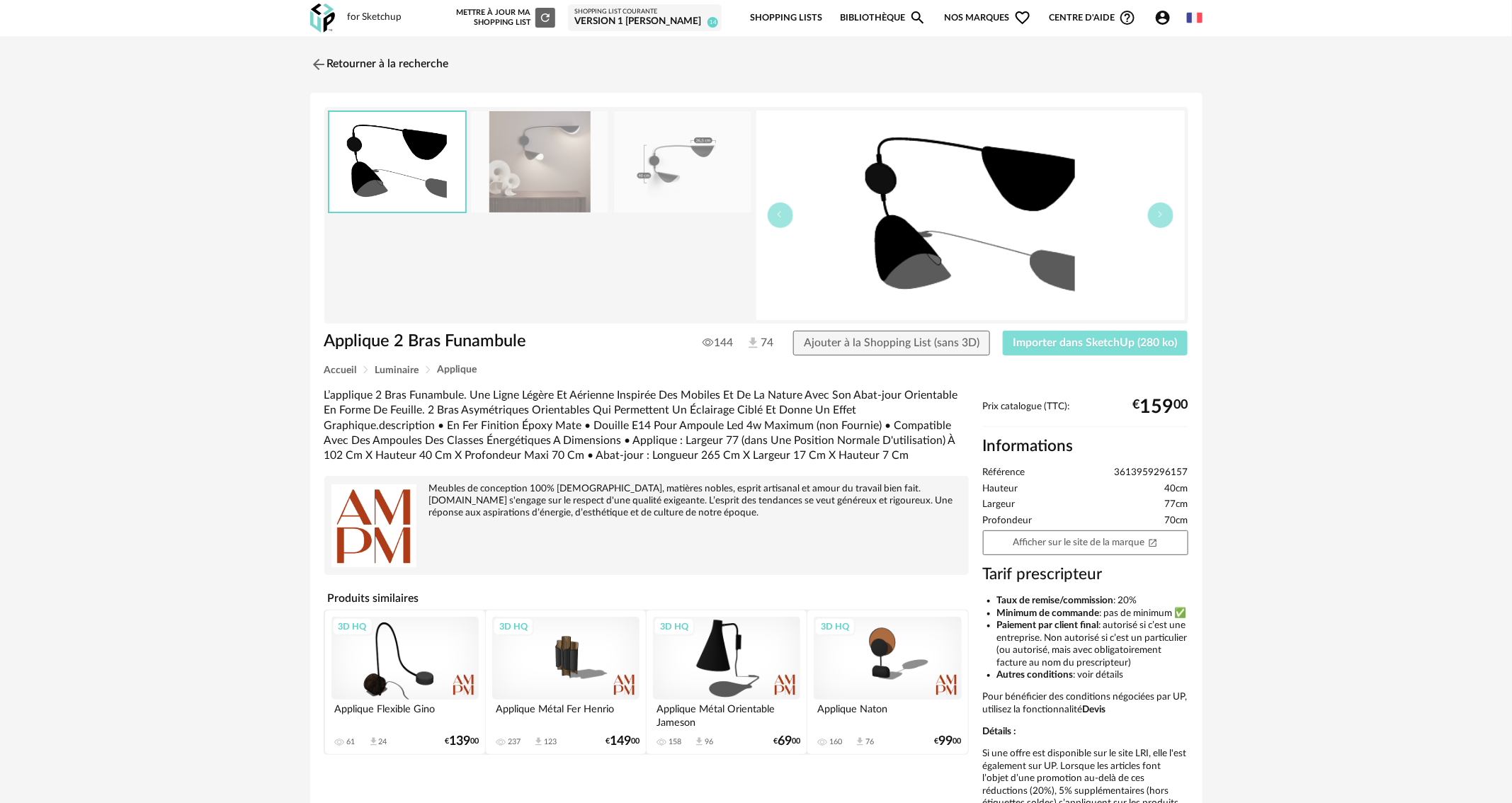
click at [1159, 337] on span "Importer dans SketchUp (280 ko)" at bounding box center [1095, 342] width 164 height 11
click at [1139, 335] on button "Importer dans SketchUp (280 ko)" at bounding box center [1095, 344] width 185 height 25
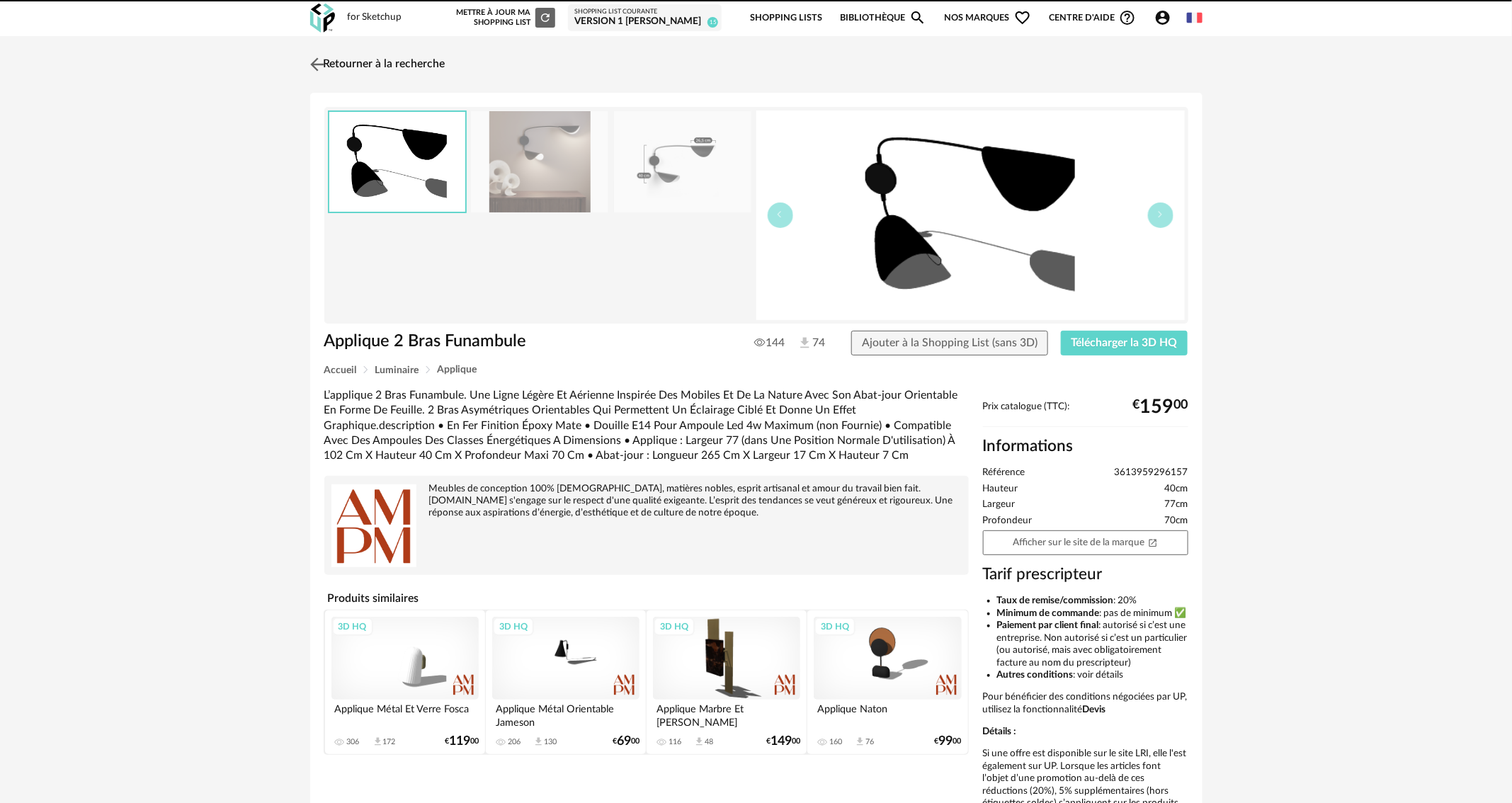
click at [322, 64] on img at bounding box center [317, 64] width 21 height 21
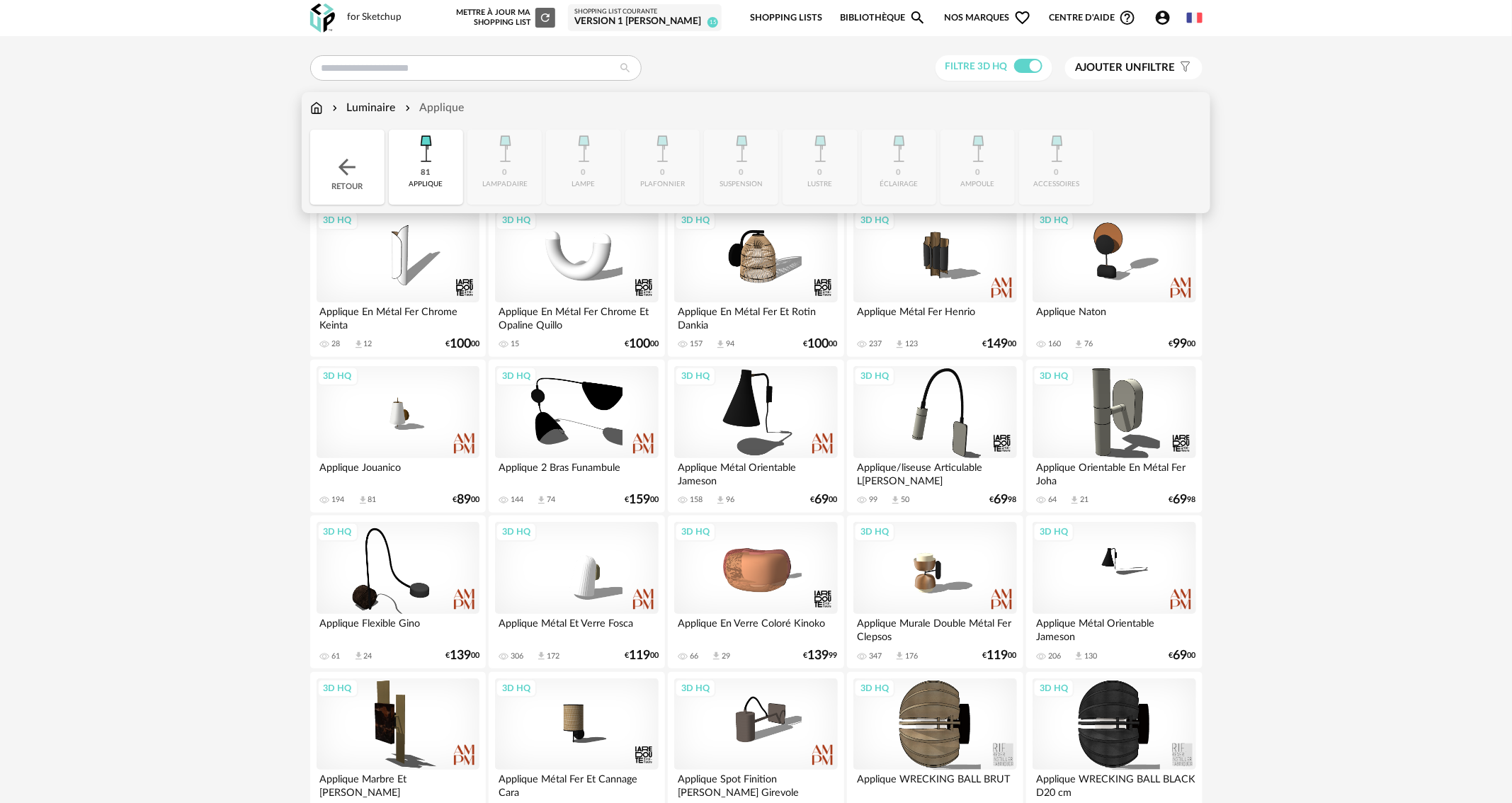
click at [439, 167] on img at bounding box center [425, 148] width 38 height 38
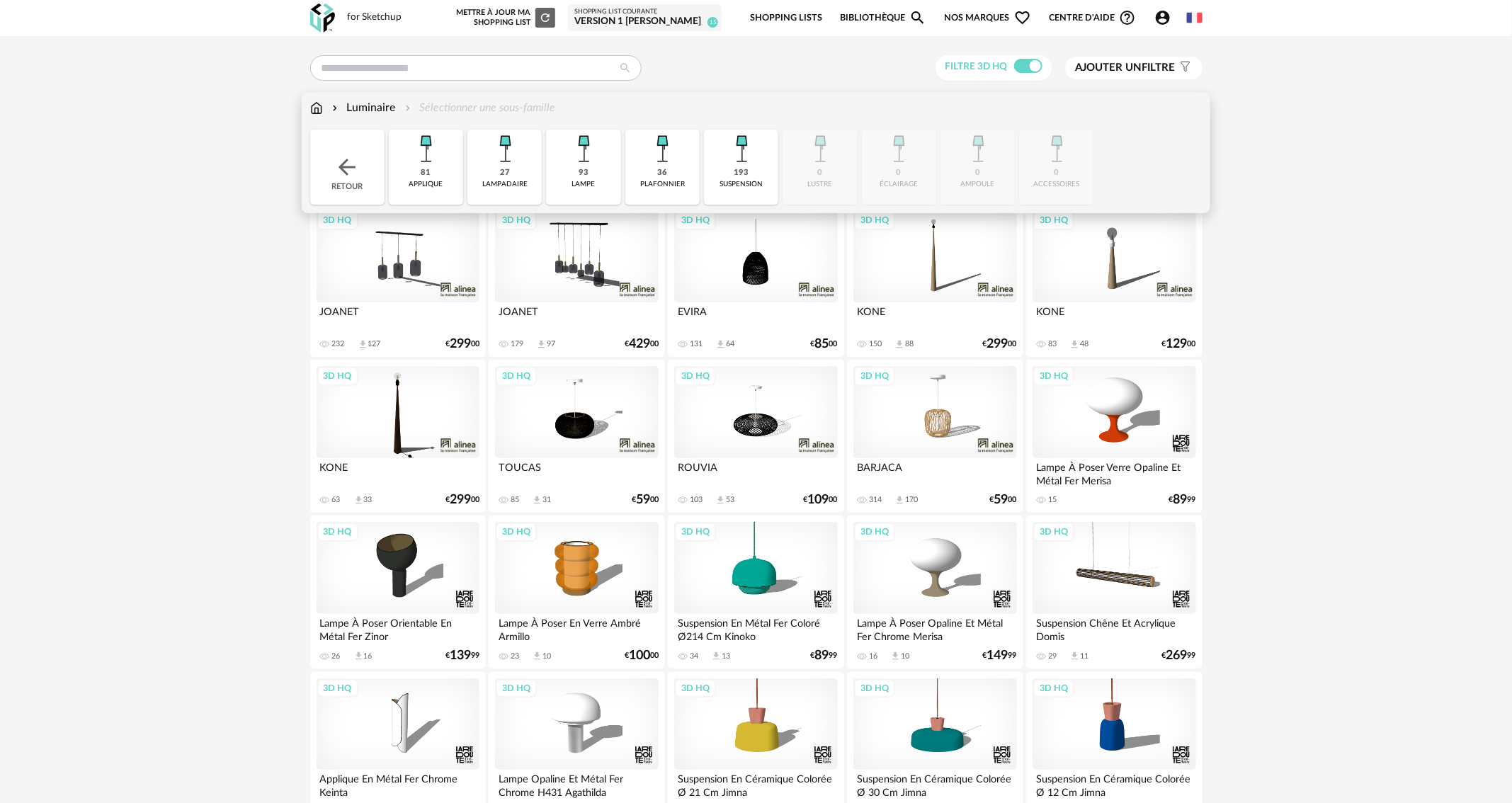
click at [734, 167] on img at bounding box center [741, 148] width 38 height 38
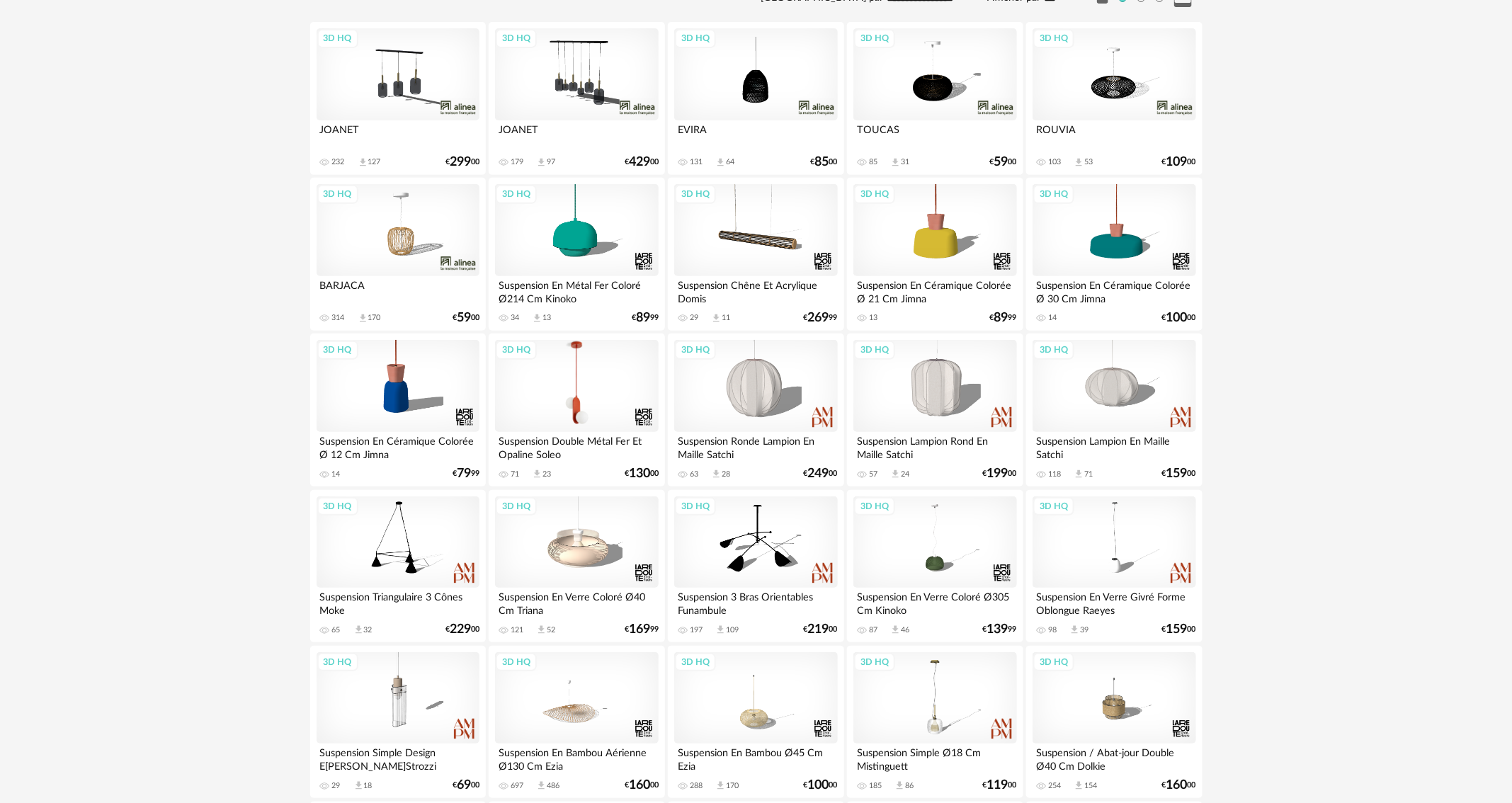
scroll to position [213, 0]
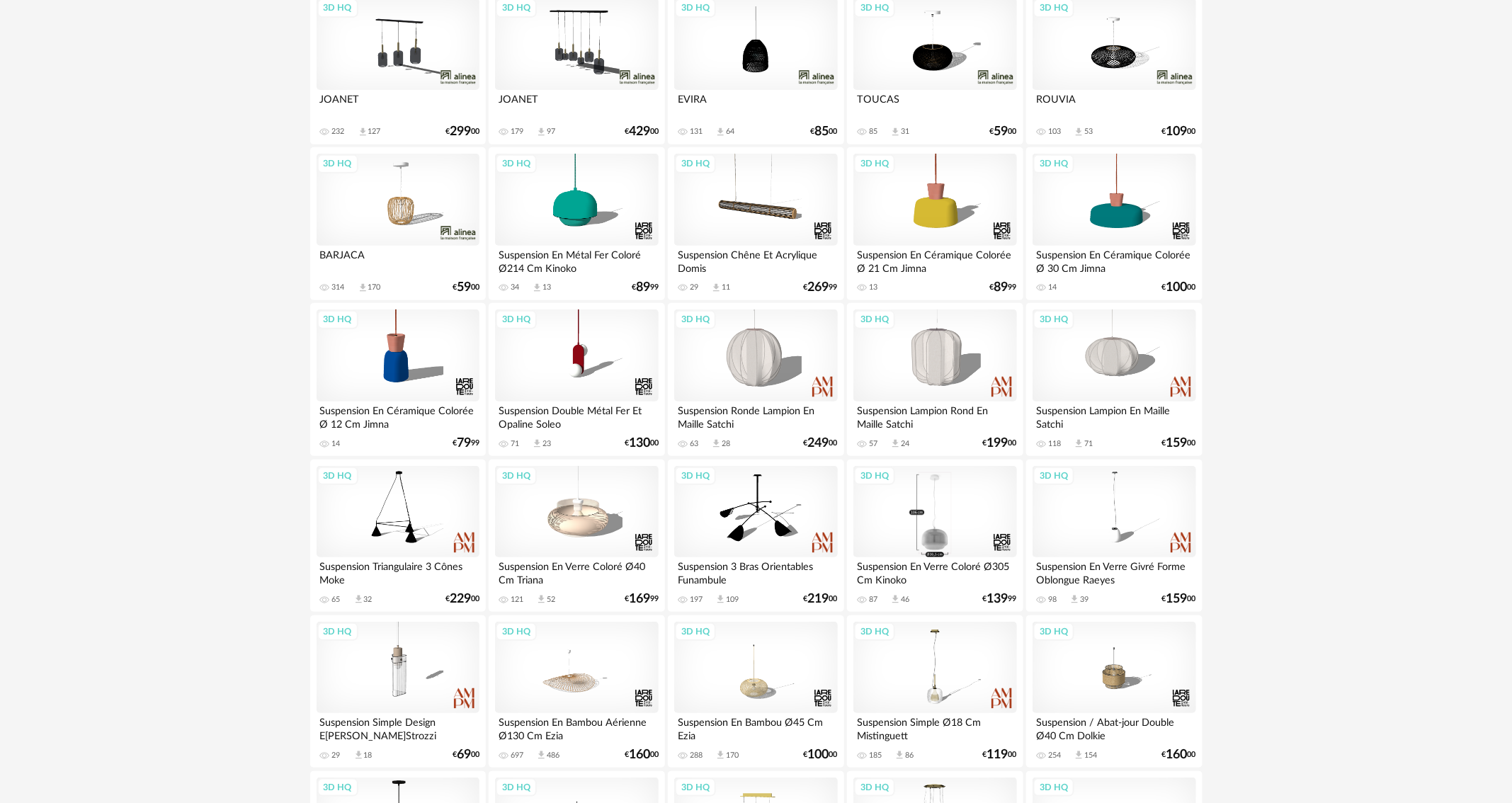
click at [983, 513] on div "3D HQ" at bounding box center [935, 512] width 163 height 92
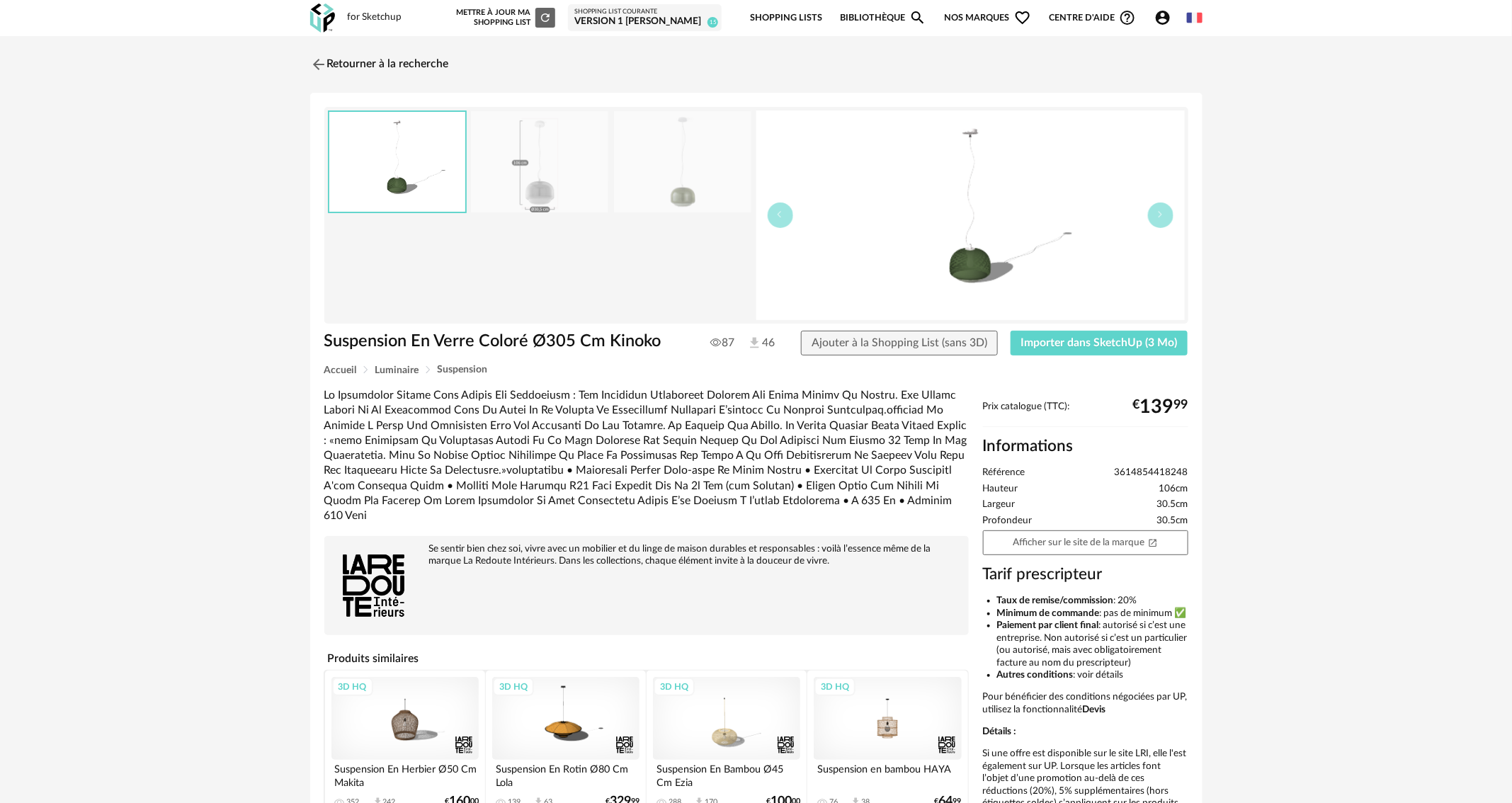
click at [890, 740] on div "3D HQ" at bounding box center [888, 718] width 147 height 83
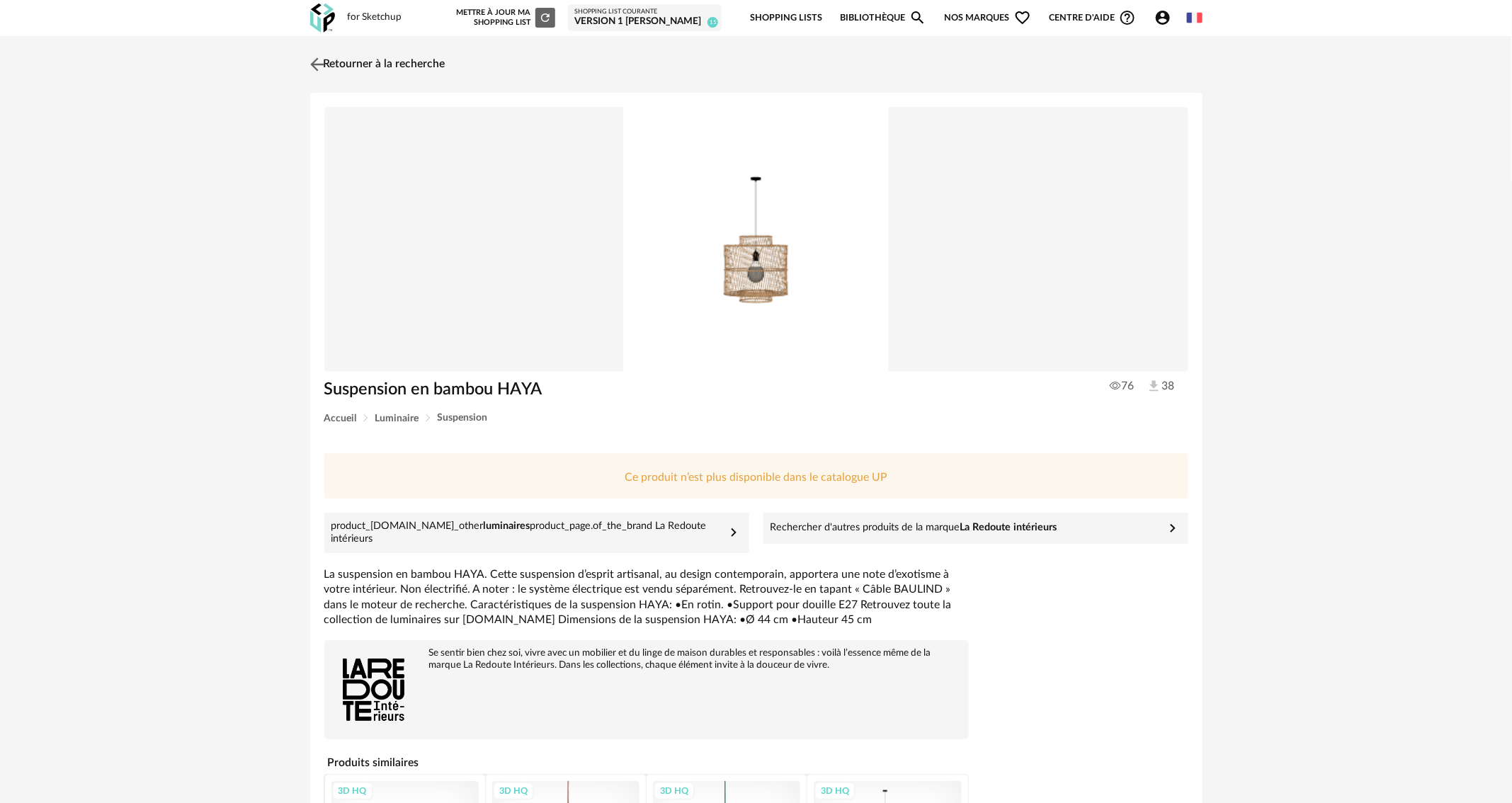
click at [319, 65] on img at bounding box center [317, 64] width 21 height 21
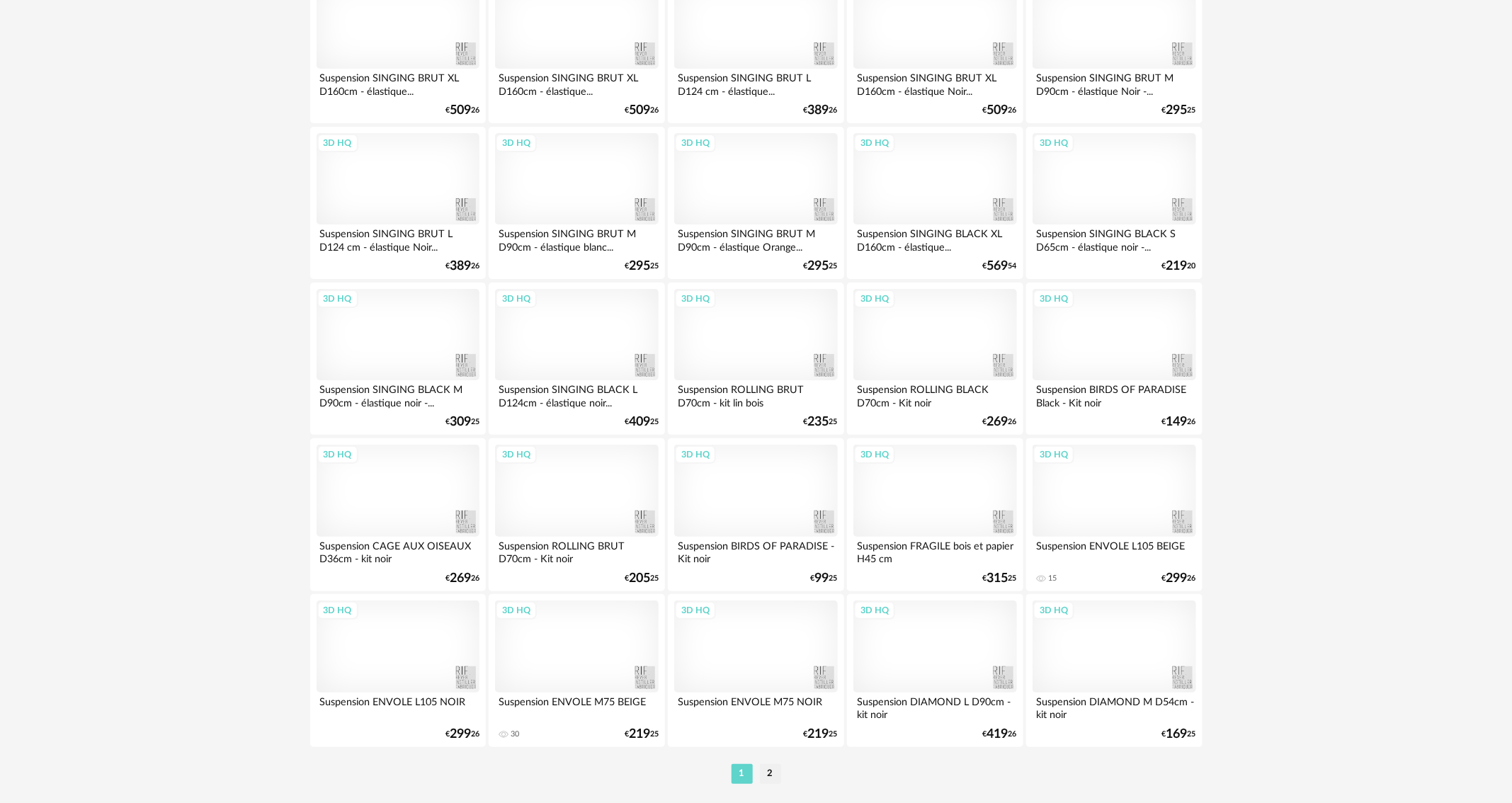
scroll to position [2611, 0]
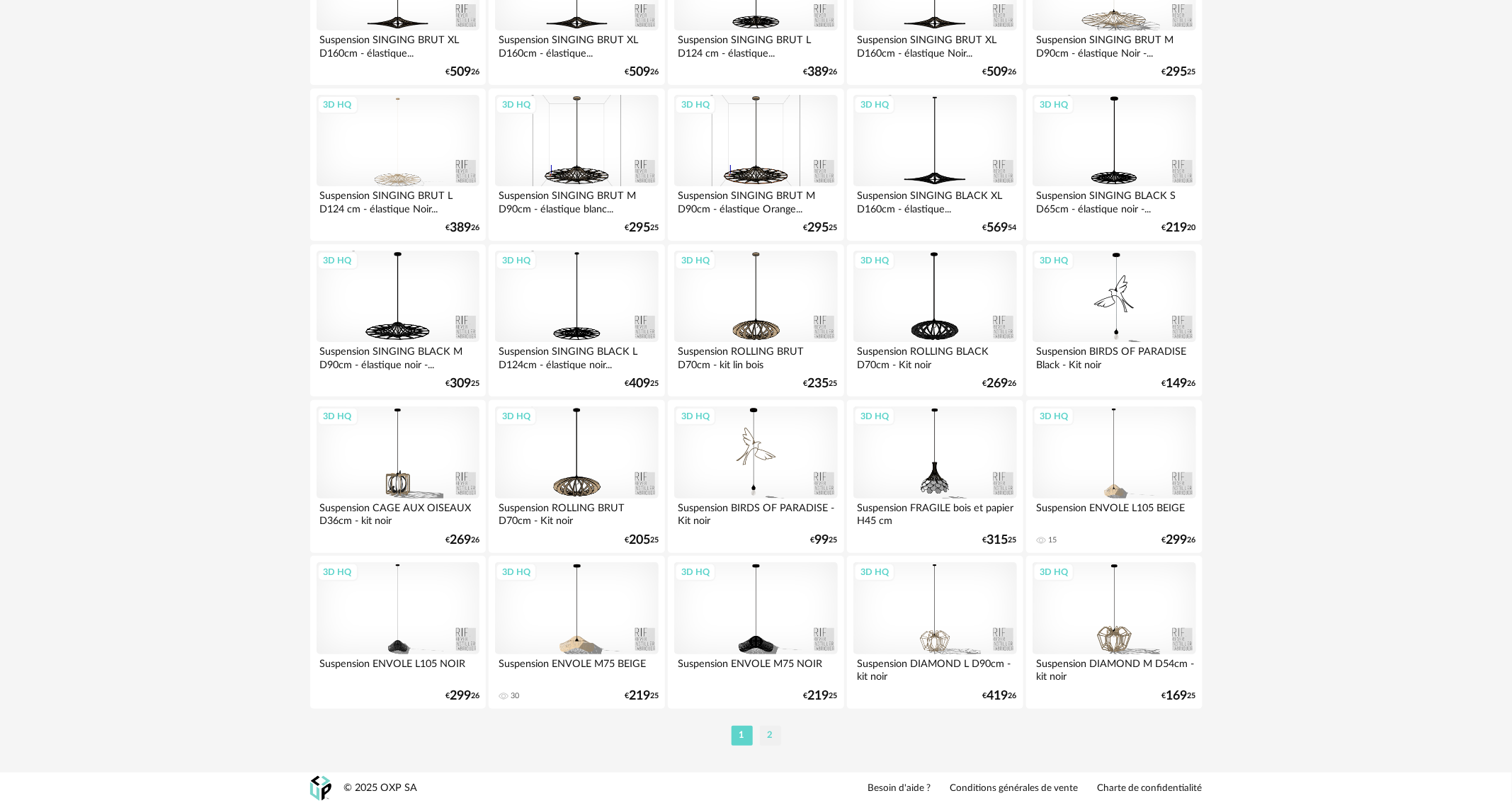
click at [770, 740] on li "2" at bounding box center [770, 736] width 22 height 20
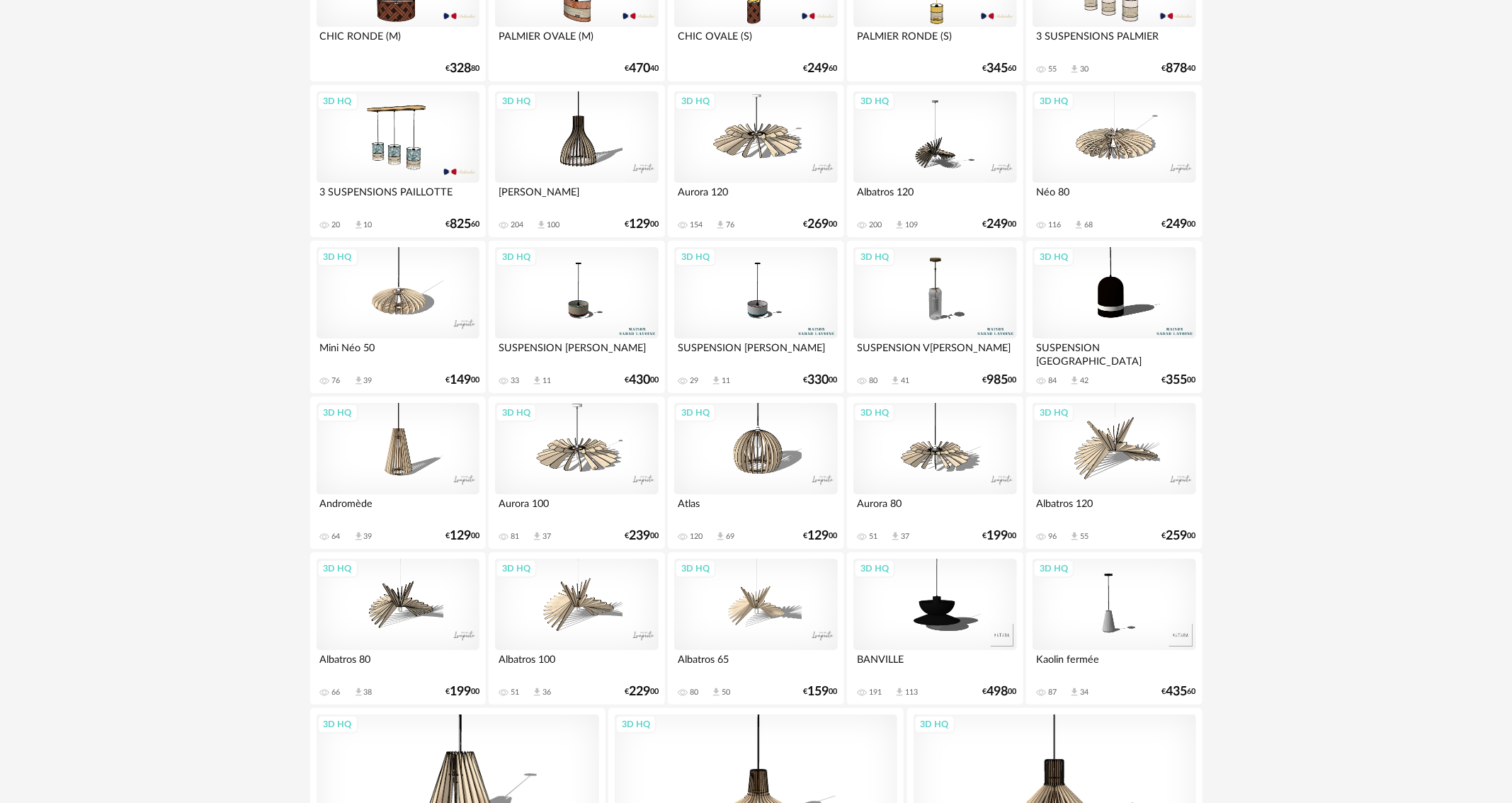
scroll to position [2479, 0]
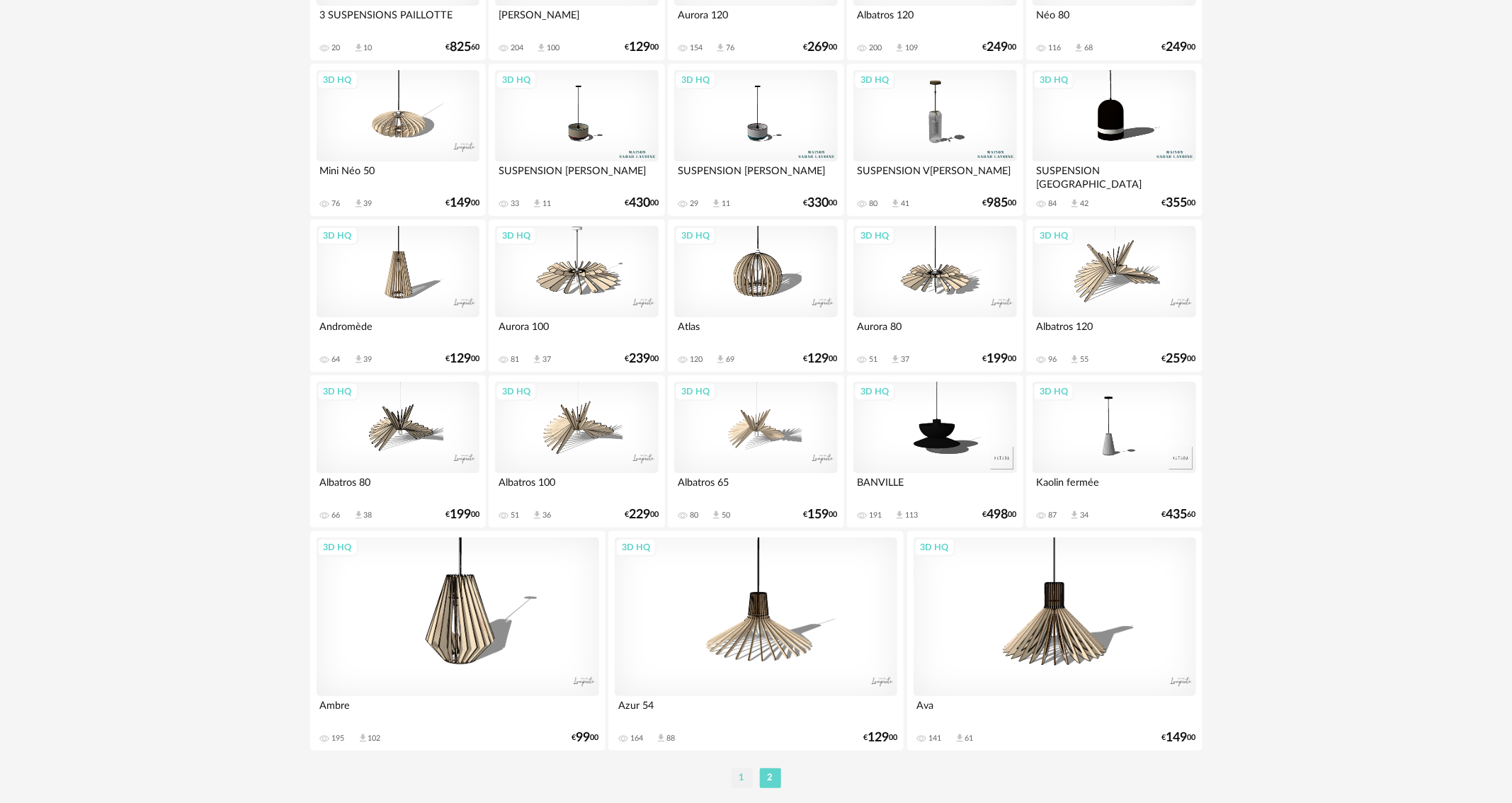
click at [743, 780] on li "1" at bounding box center [742, 778] width 22 height 20
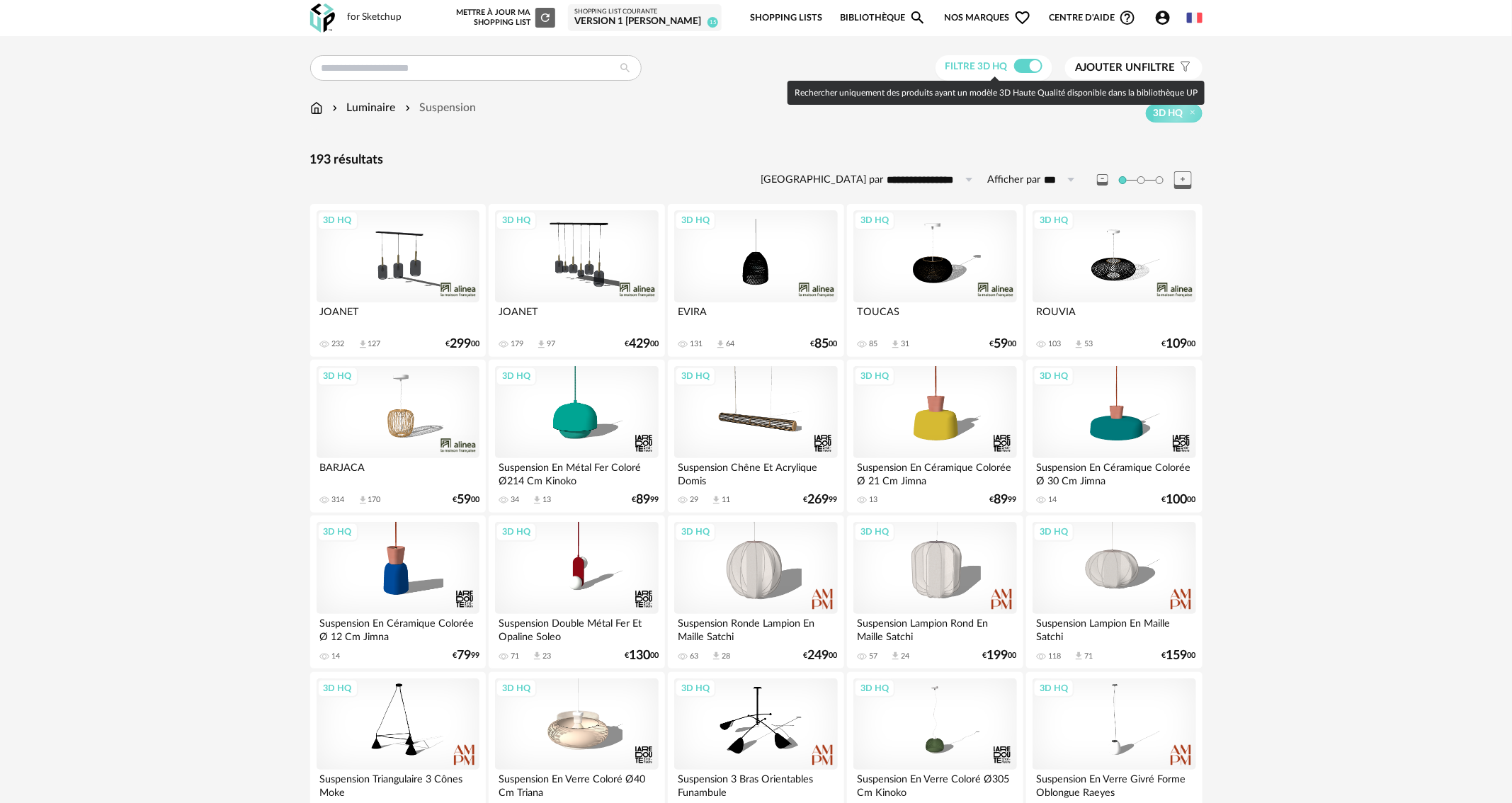
click at [1019, 65] on span at bounding box center [1028, 65] width 28 height 14
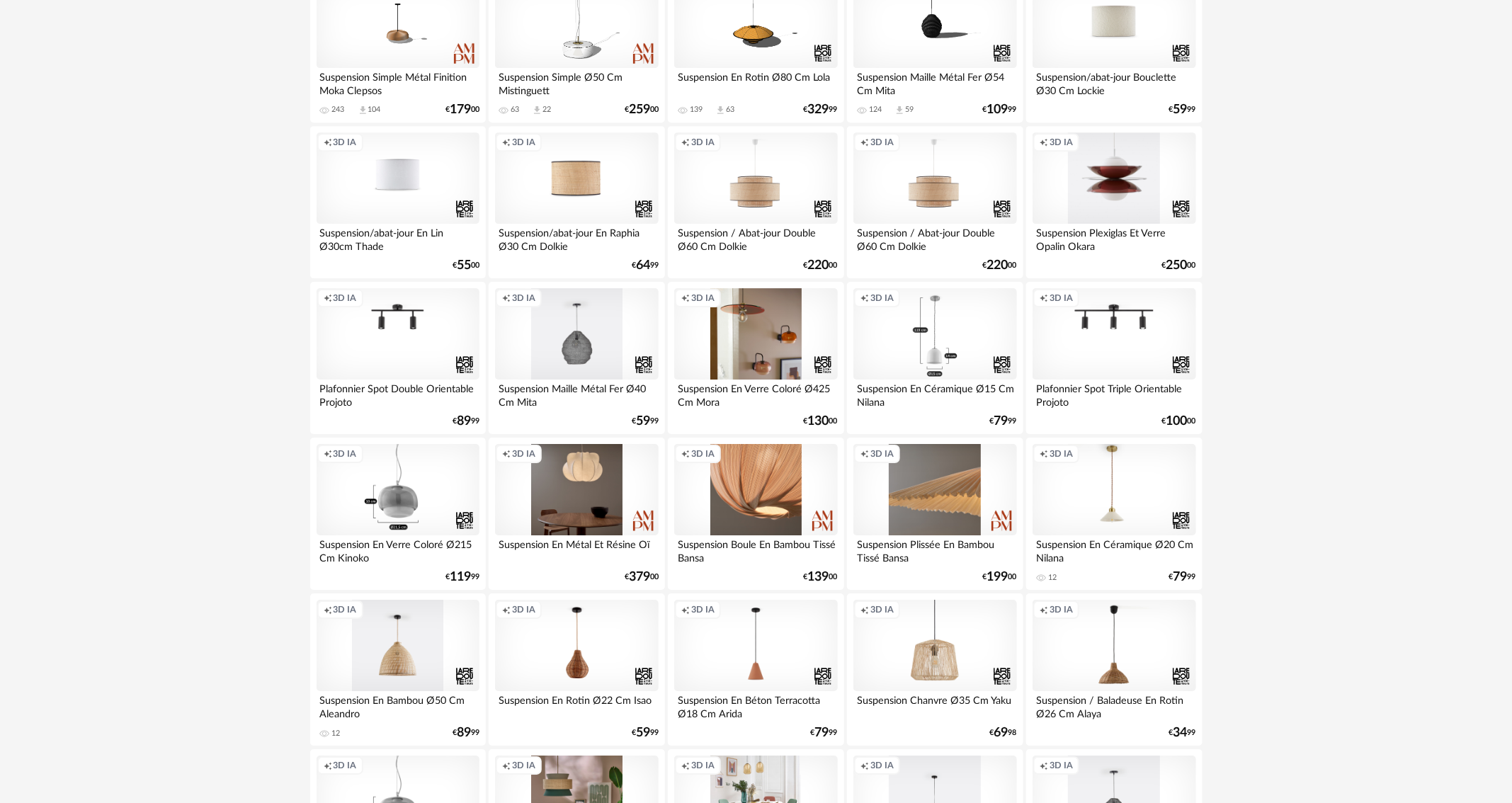
scroll to position [2125, 0]
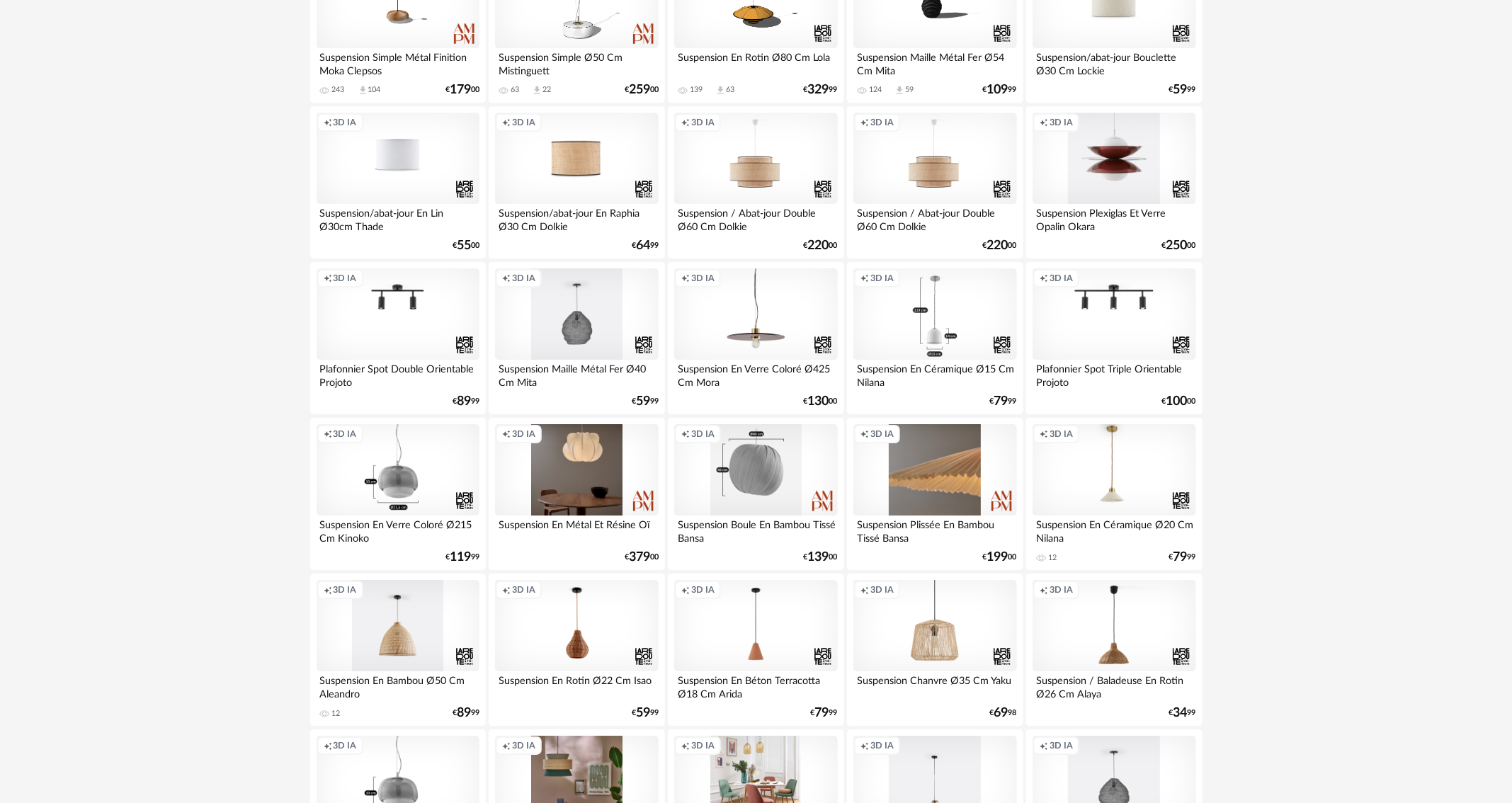
click at [755, 461] on div "Creation icon 3D IA" at bounding box center [755, 470] width 163 height 92
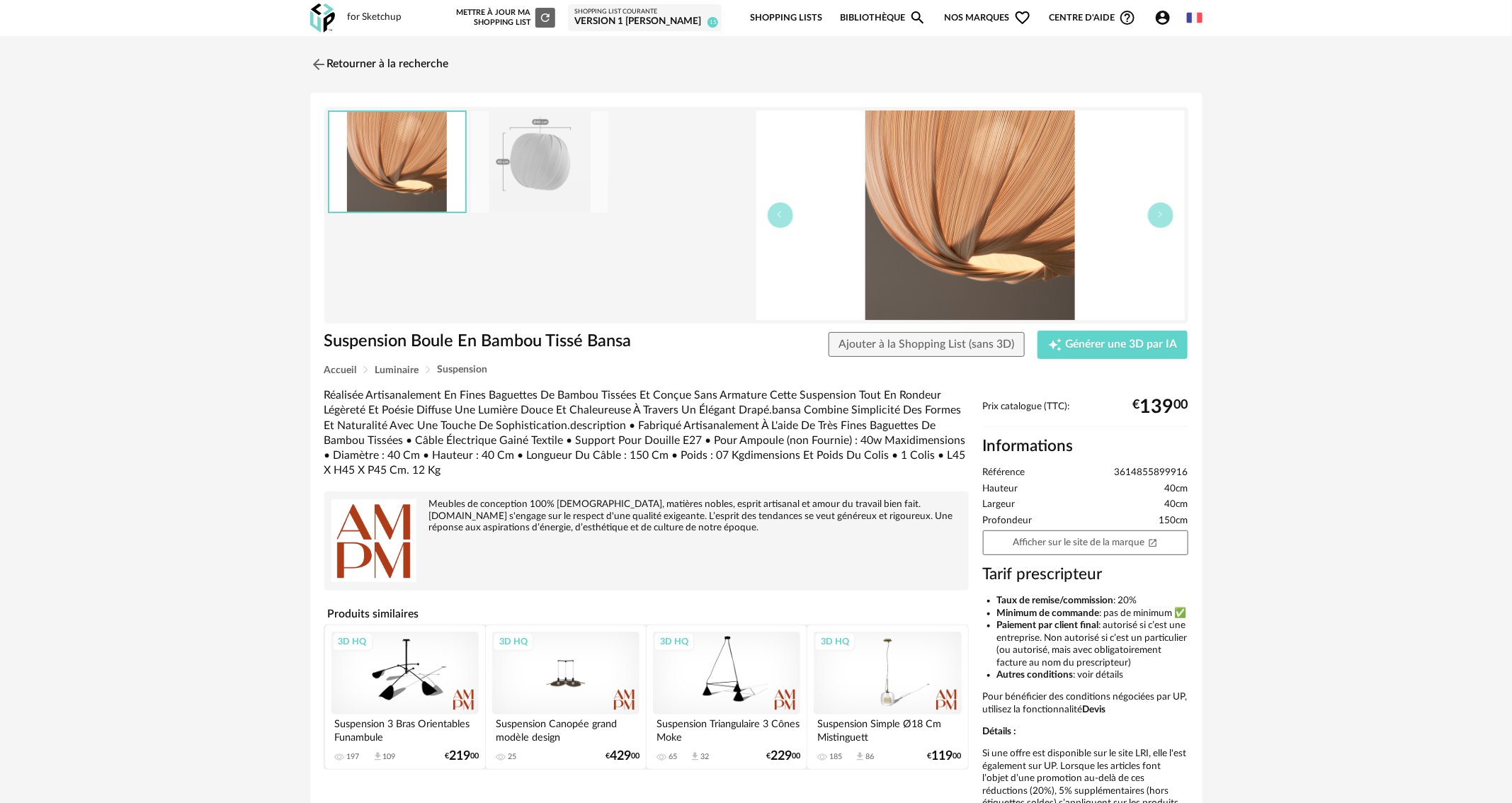
click at [540, 166] on img at bounding box center [539, 161] width 138 height 101
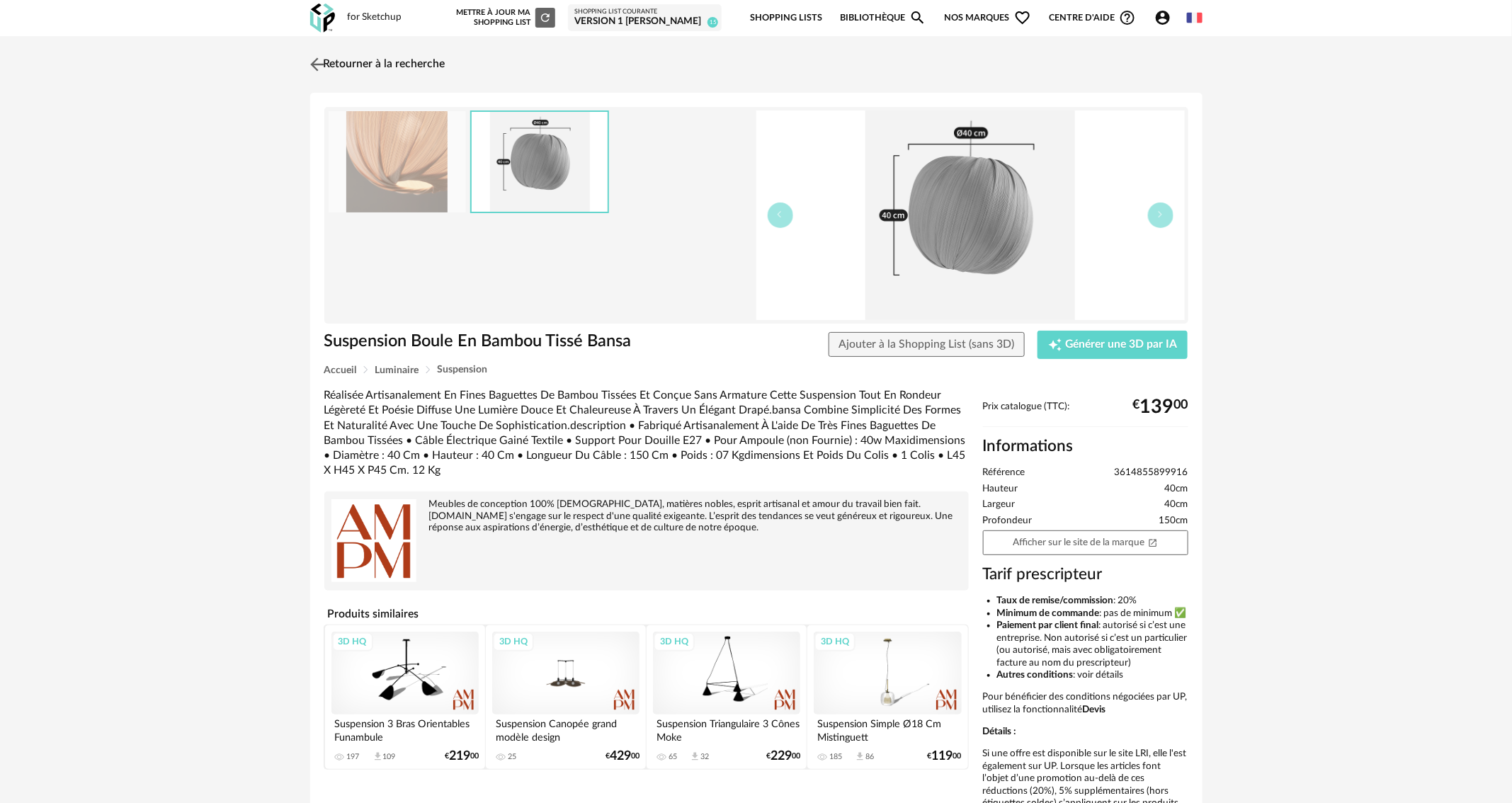
click at [312, 58] on img at bounding box center [317, 64] width 21 height 21
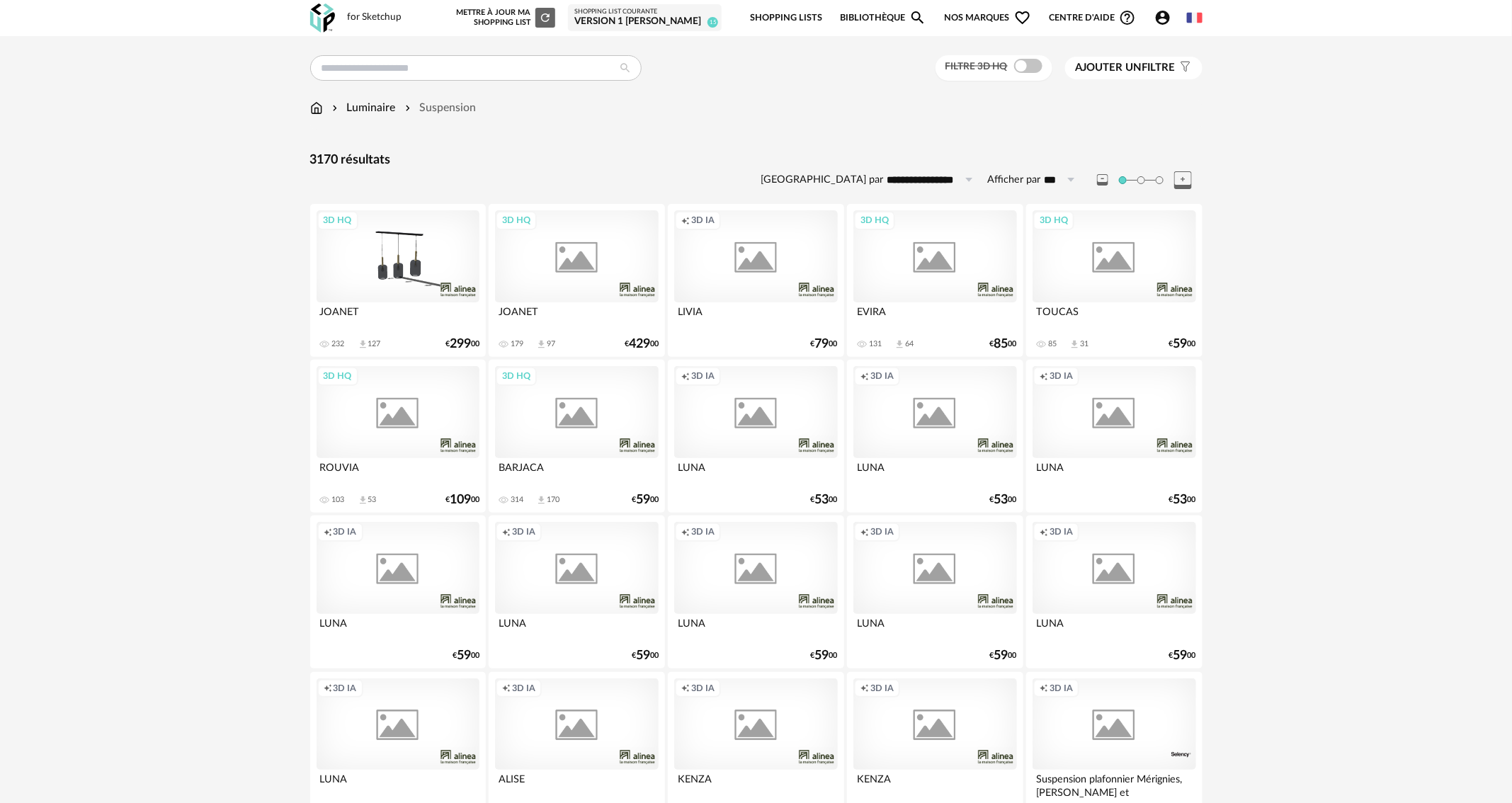
scroll to position [2125, 0]
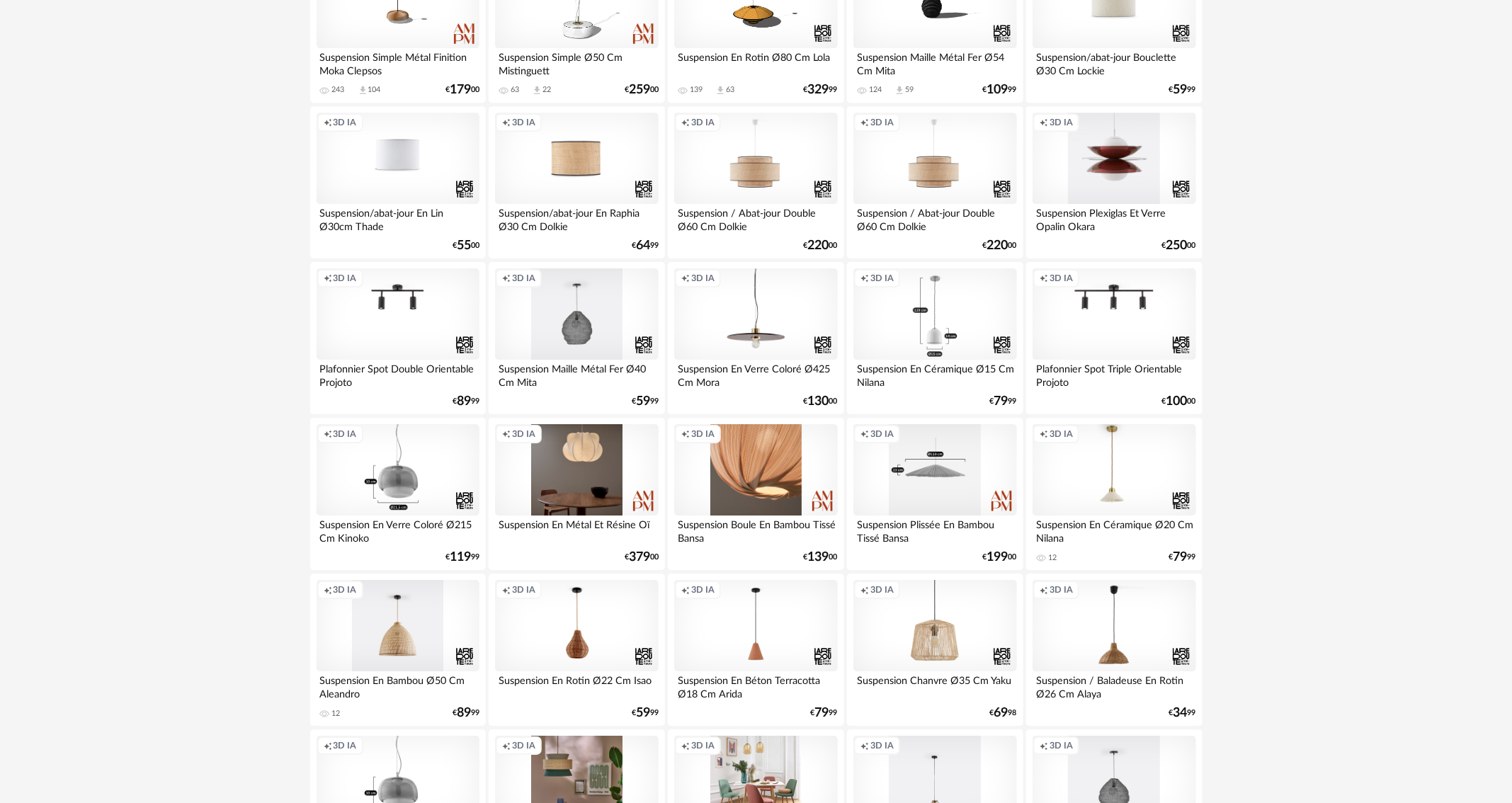
click at [940, 498] on div "Creation icon 3D IA" at bounding box center [935, 470] width 163 height 92
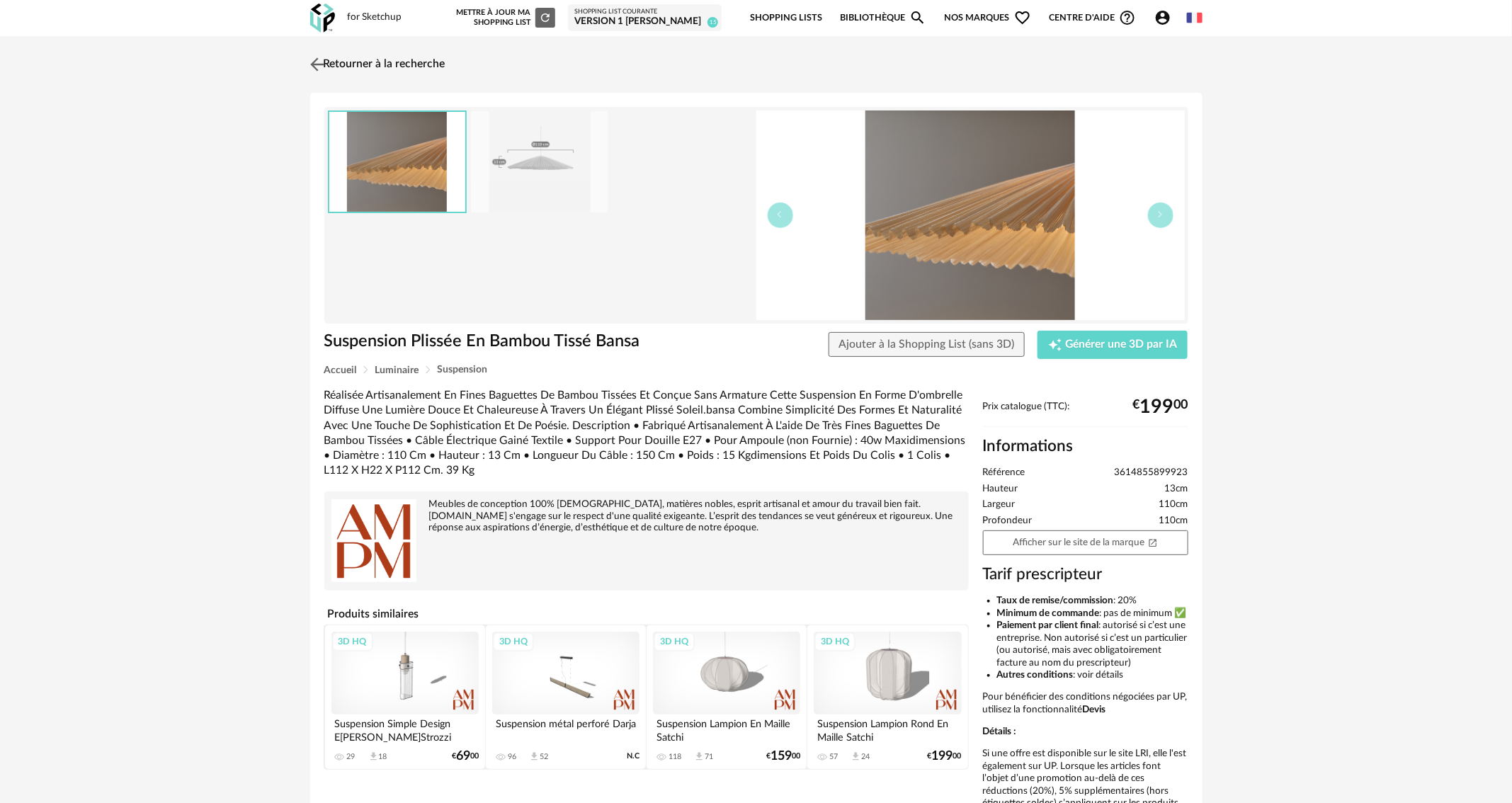
click at [315, 57] on img at bounding box center [317, 64] width 21 height 21
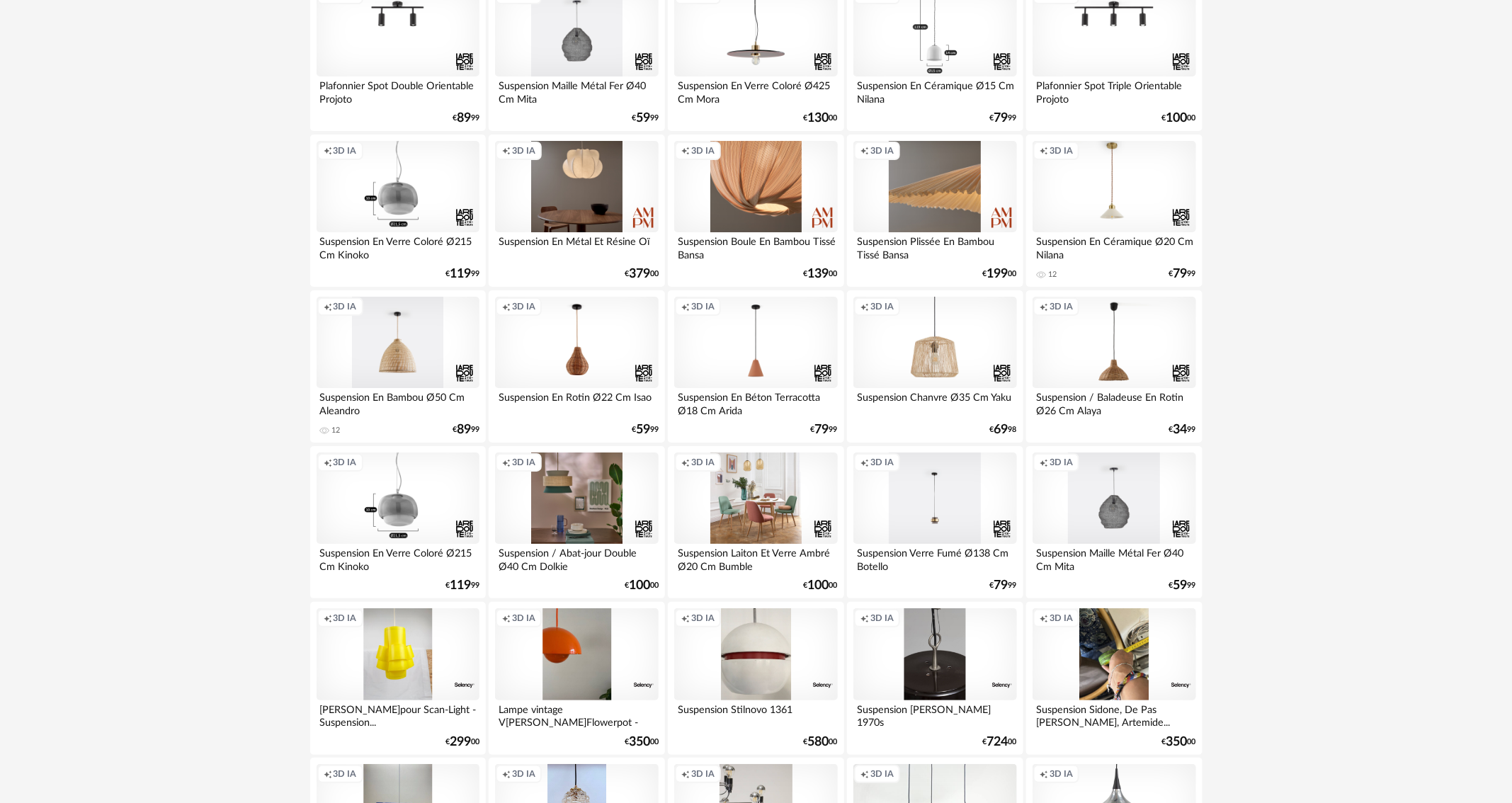
scroll to position [2611, 0]
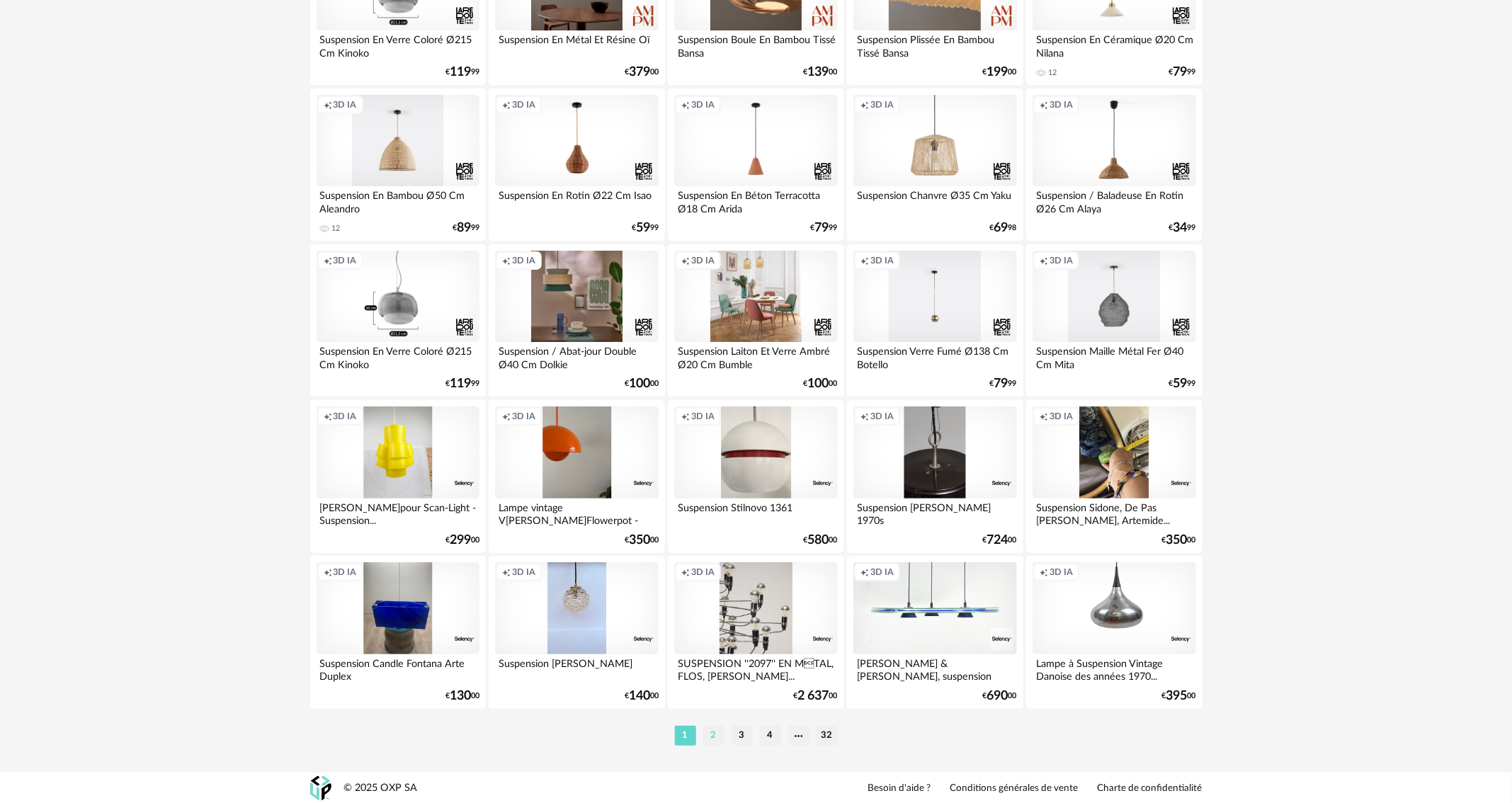
click at [718, 738] on li "2" at bounding box center [714, 736] width 22 height 20
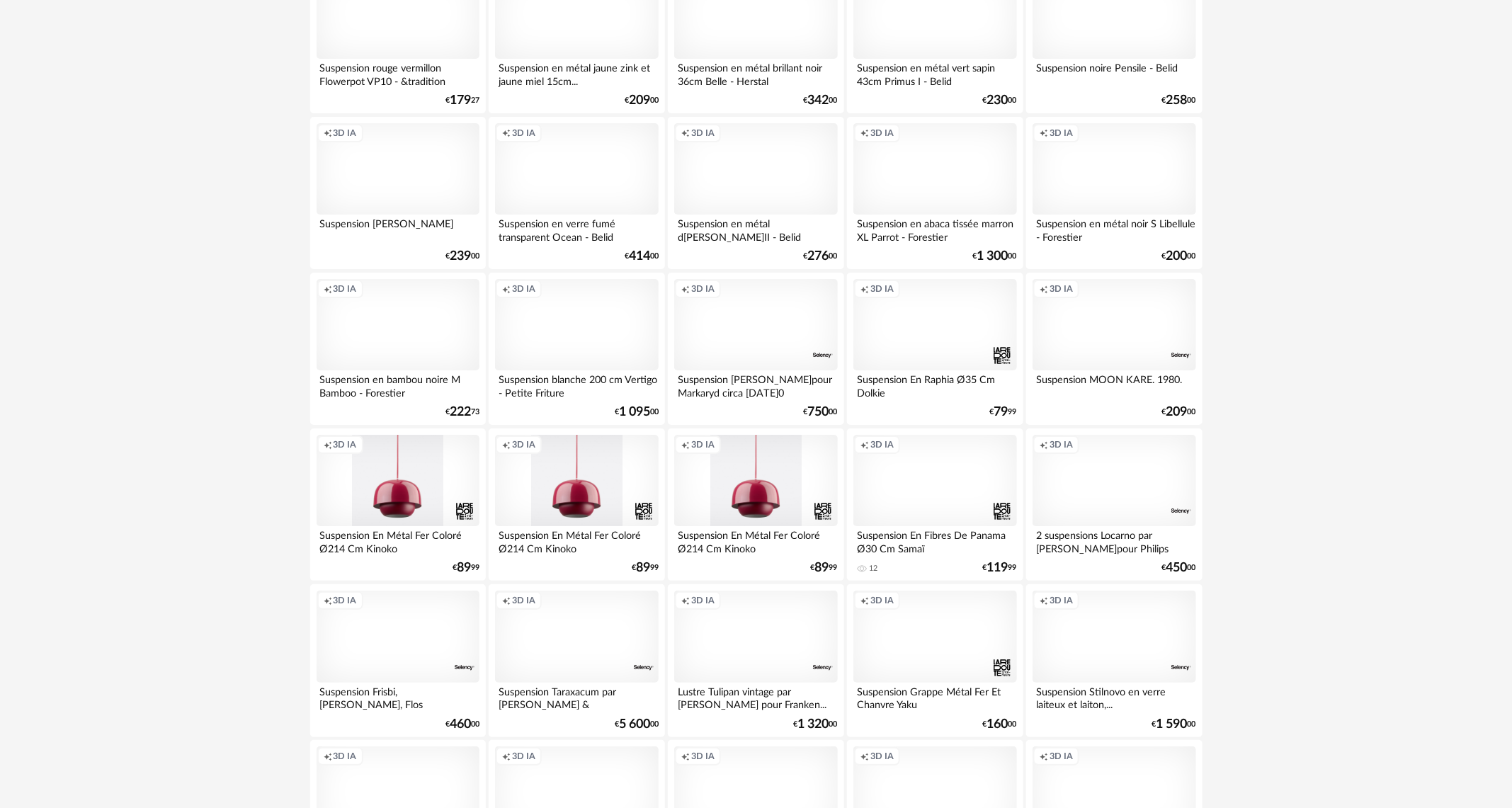
scroll to position [2605, 0]
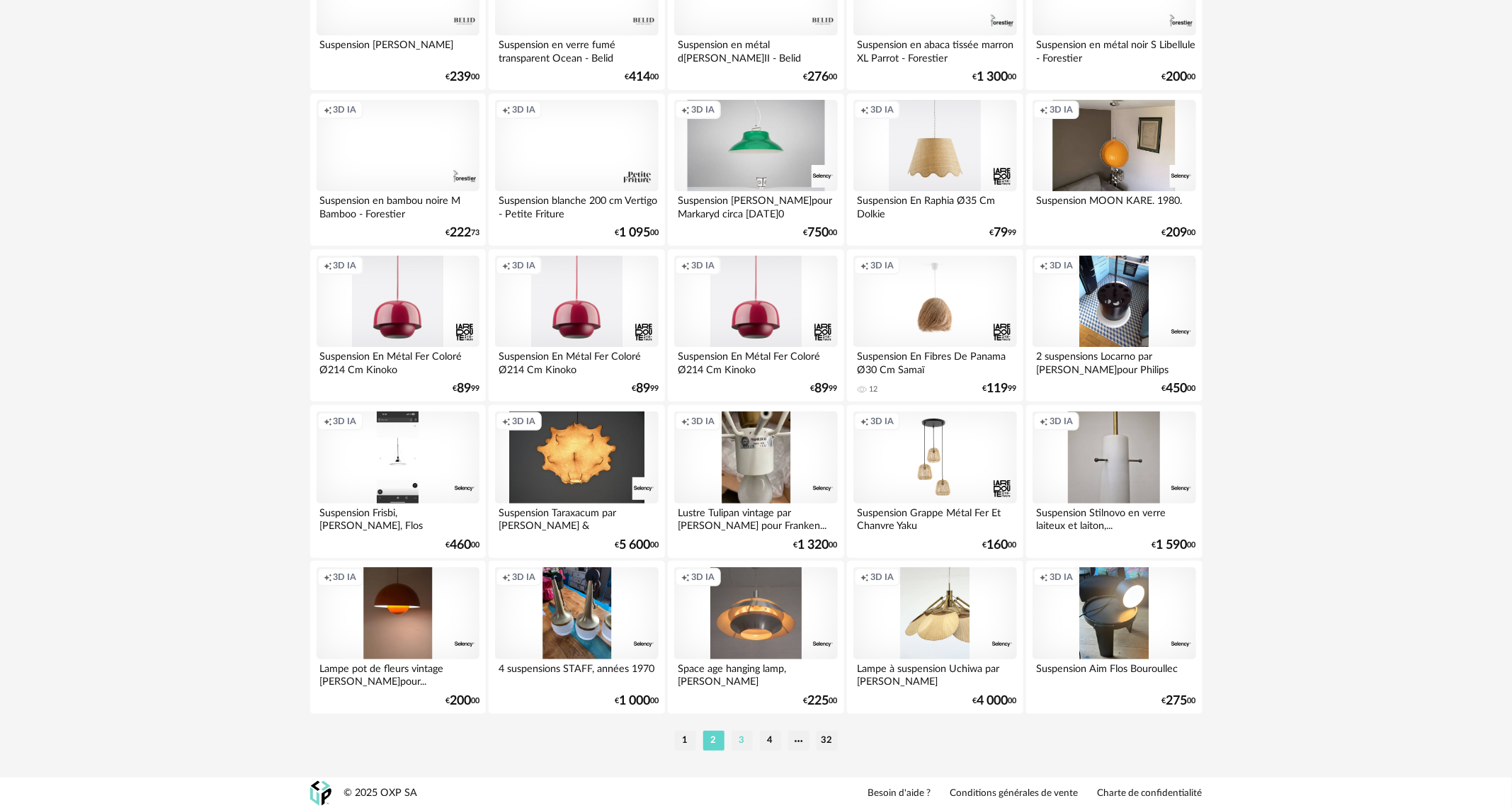
click at [743, 737] on li "3" at bounding box center [742, 740] width 22 height 20
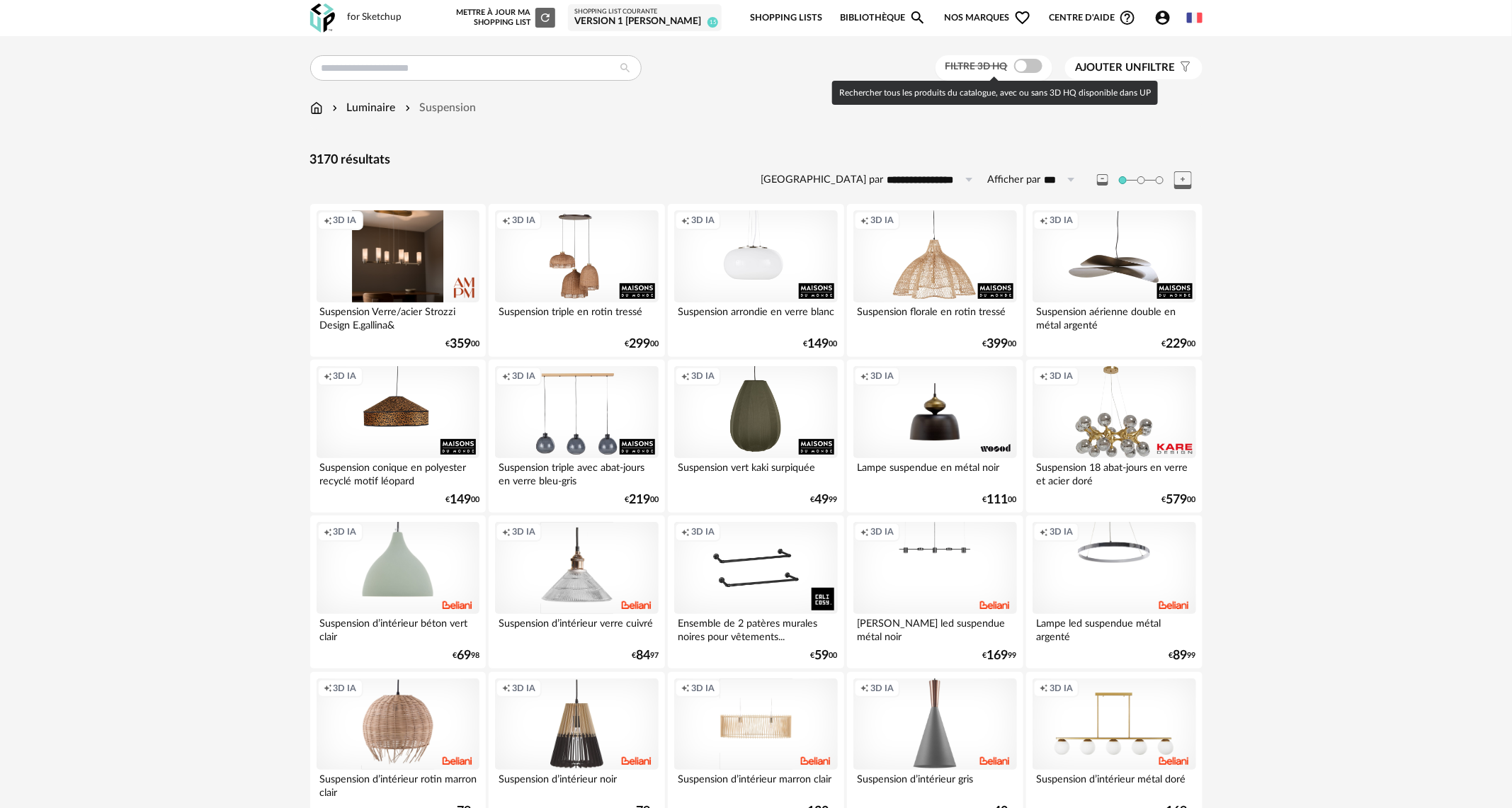
click at [1031, 65] on span at bounding box center [1028, 65] width 28 height 14
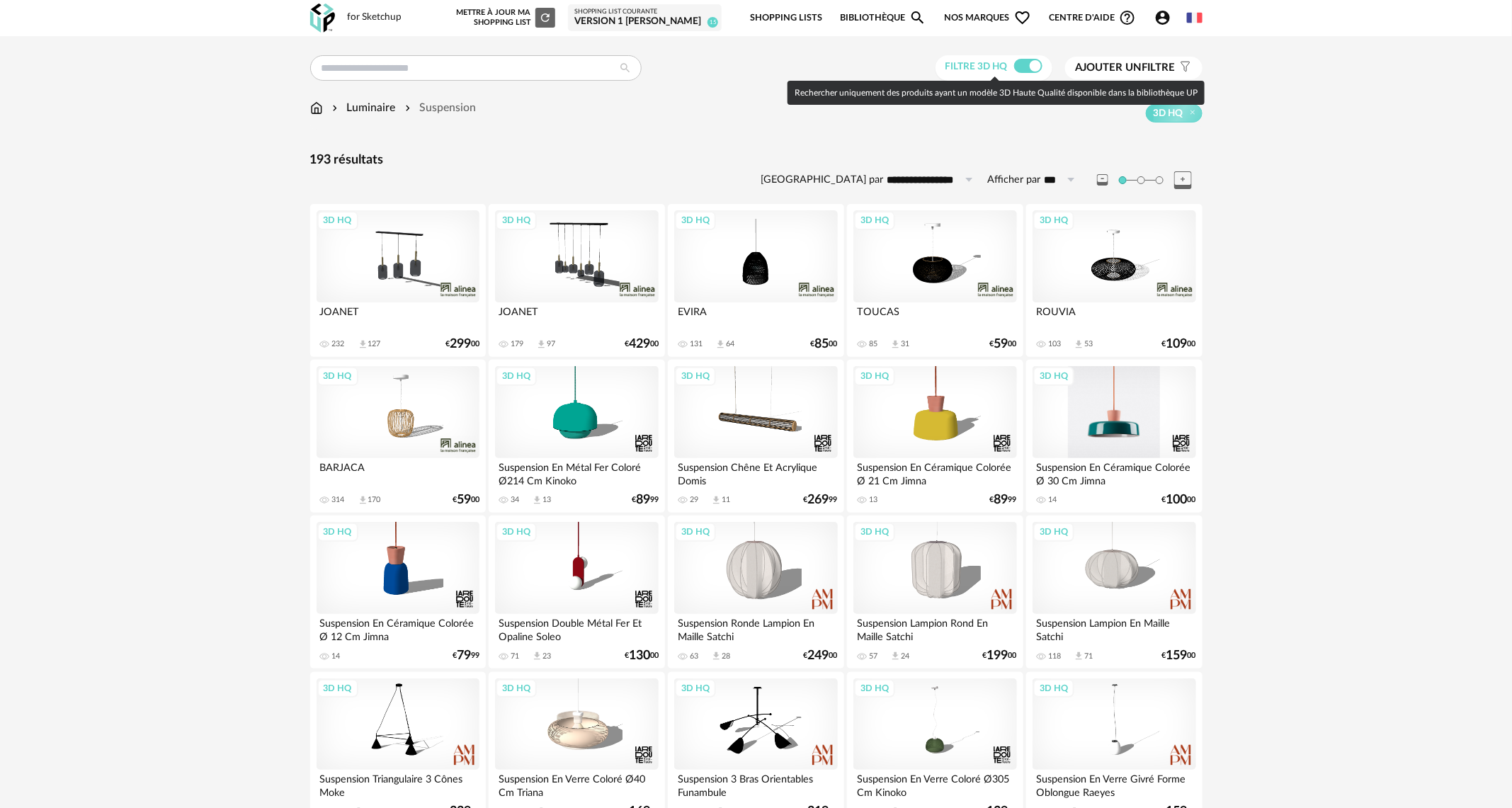
click at [1133, 420] on div "3D HQ" at bounding box center [1114, 412] width 163 height 92
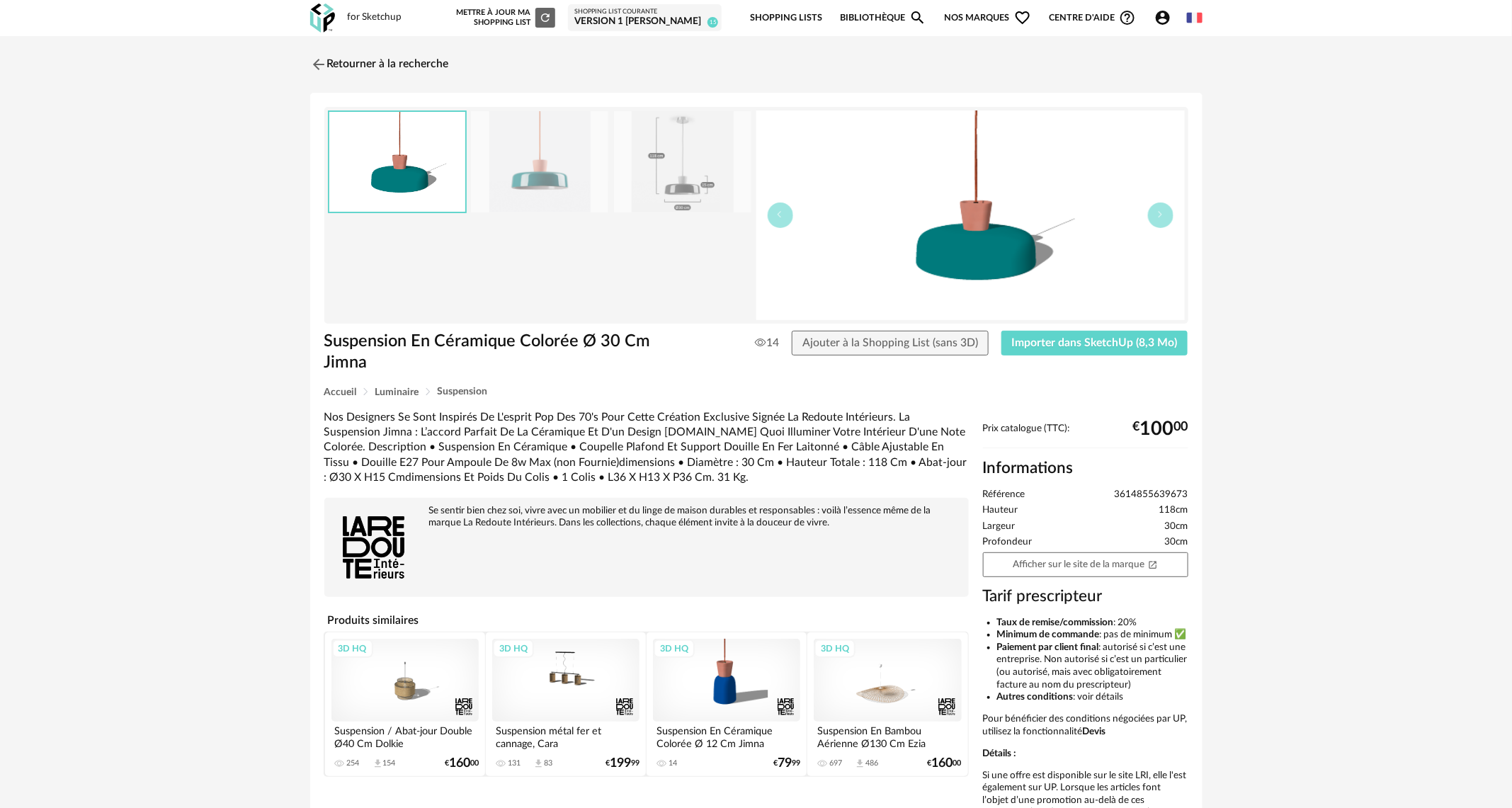
click at [566, 170] on img at bounding box center [539, 161] width 138 height 101
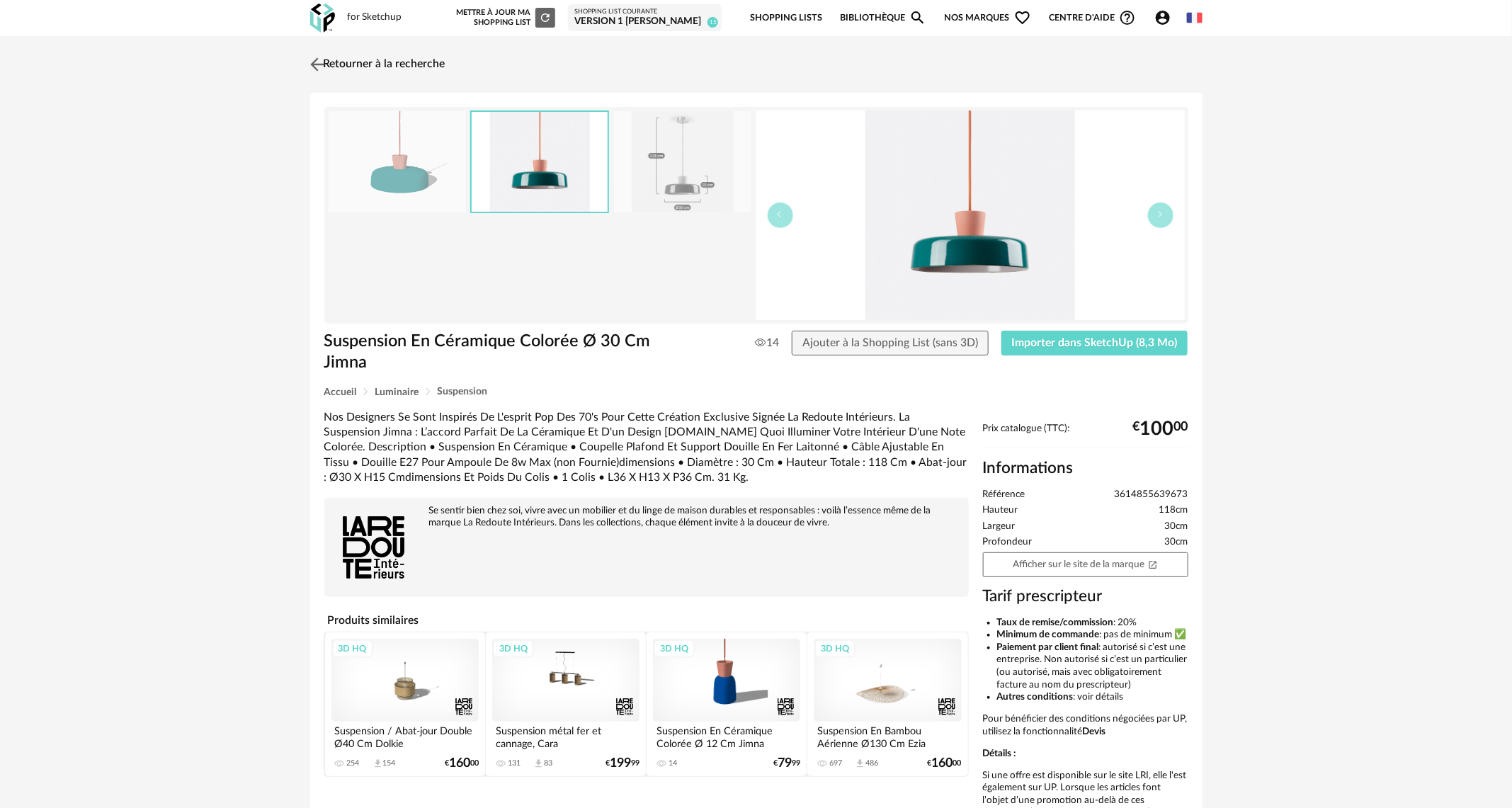
click at [316, 62] on img at bounding box center [317, 64] width 21 height 21
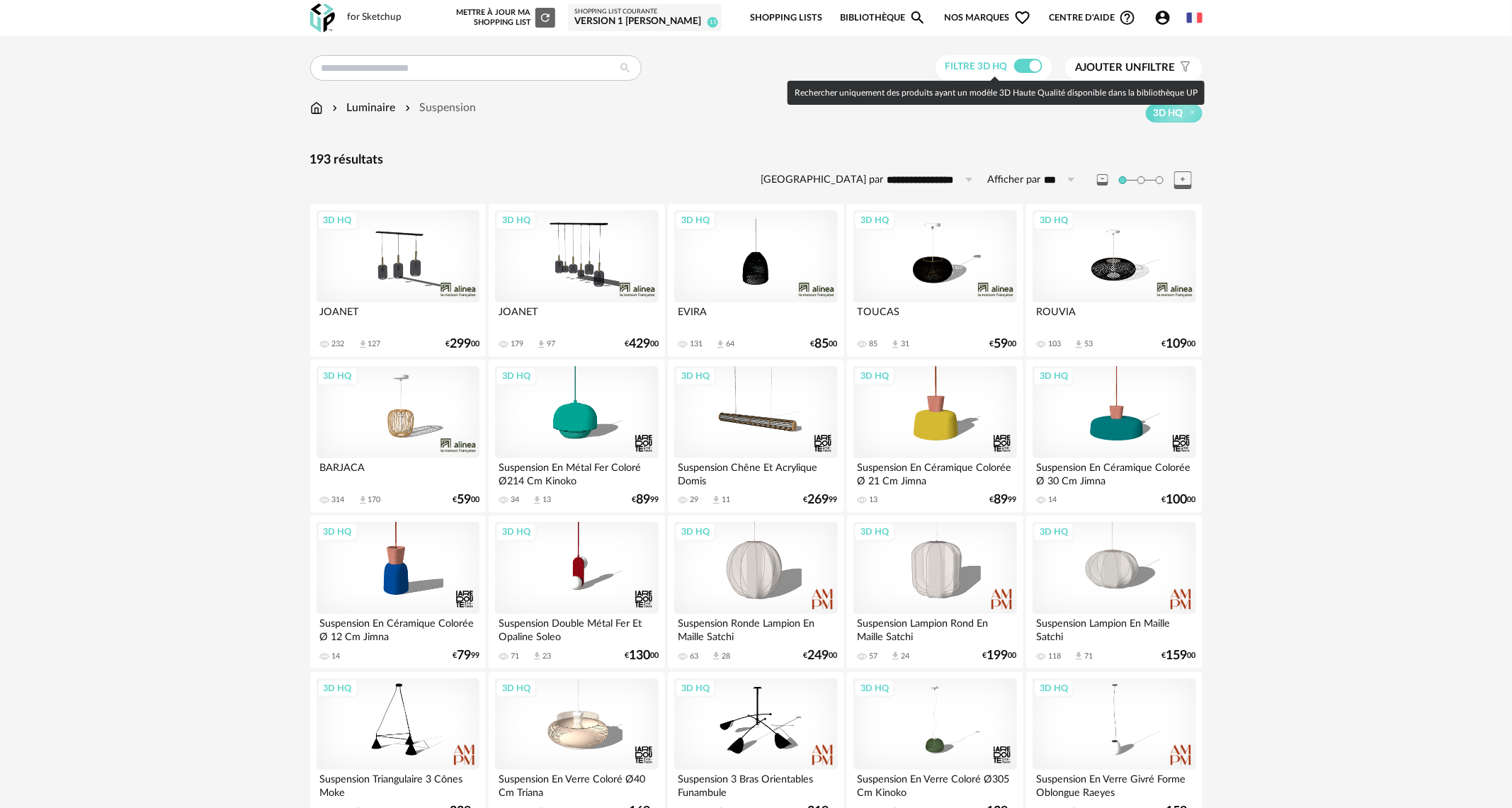
click at [1016, 65] on span at bounding box center [1028, 65] width 28 height 14
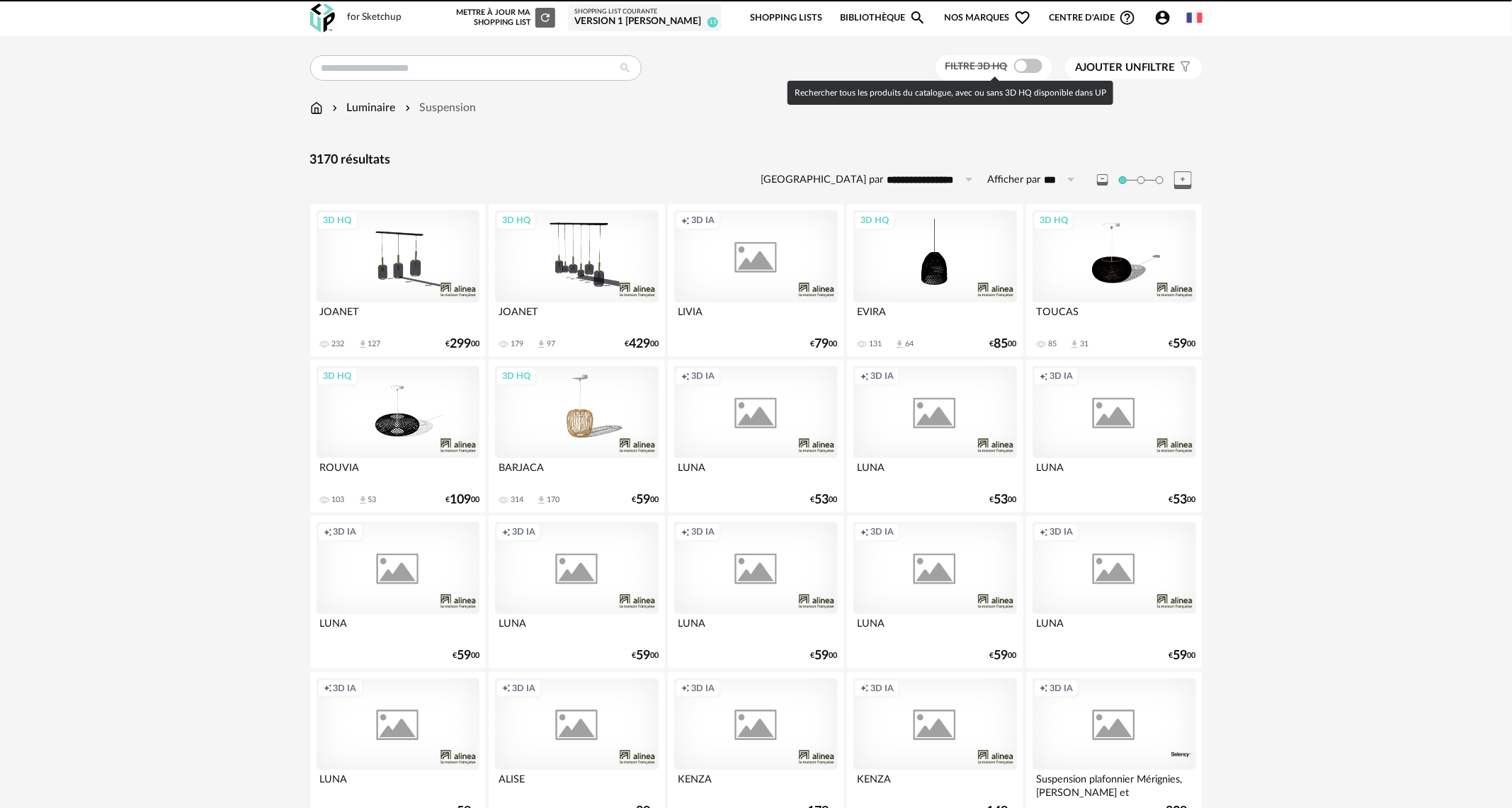
click at [1153, 64] on span "Ajouter un filtre" at bounding box center [1126, 68] width 100 height 14
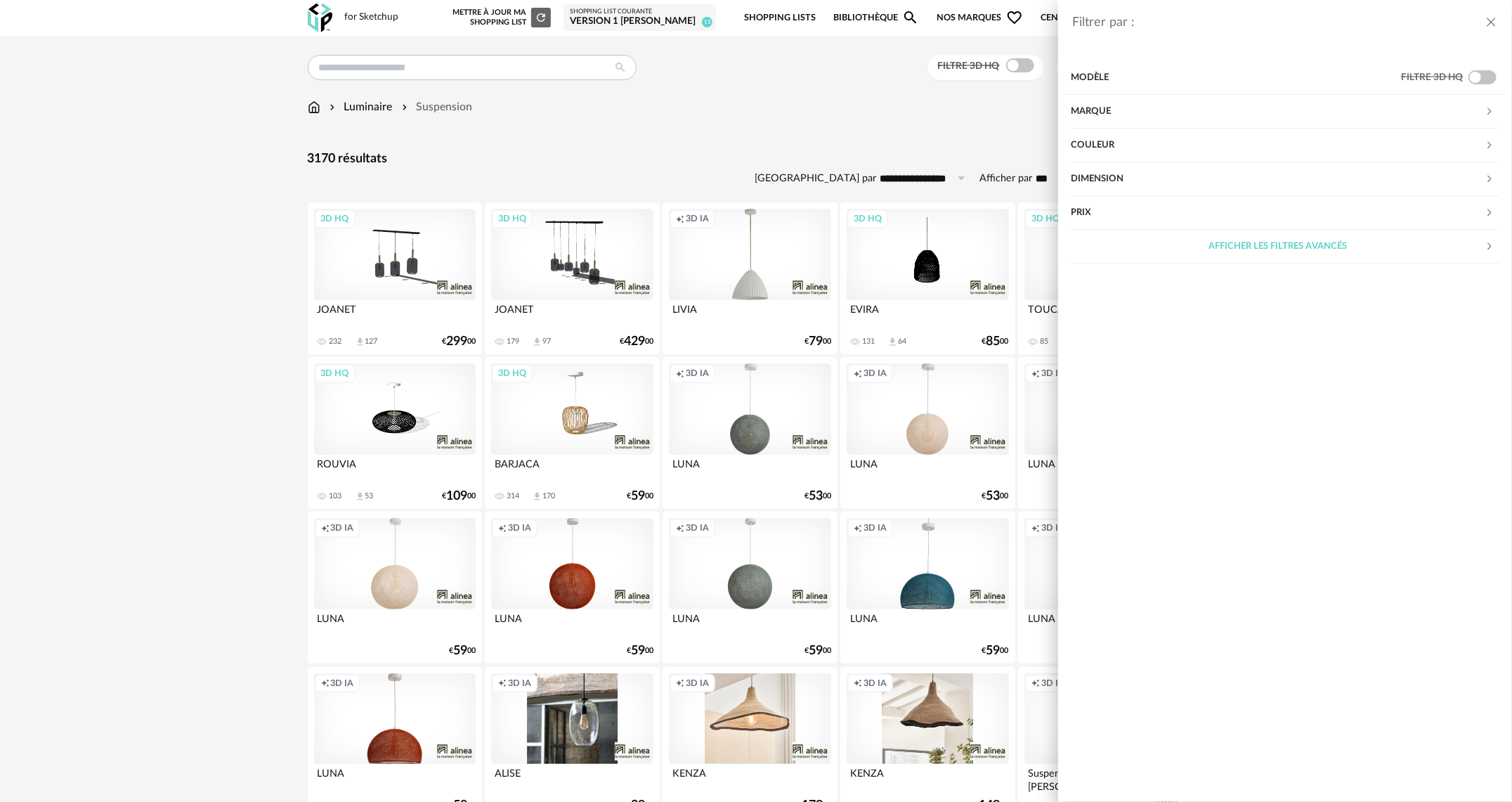
click at [1116, 109] on div "Marque" at bounding box center [1278, 112] width 414 height 34
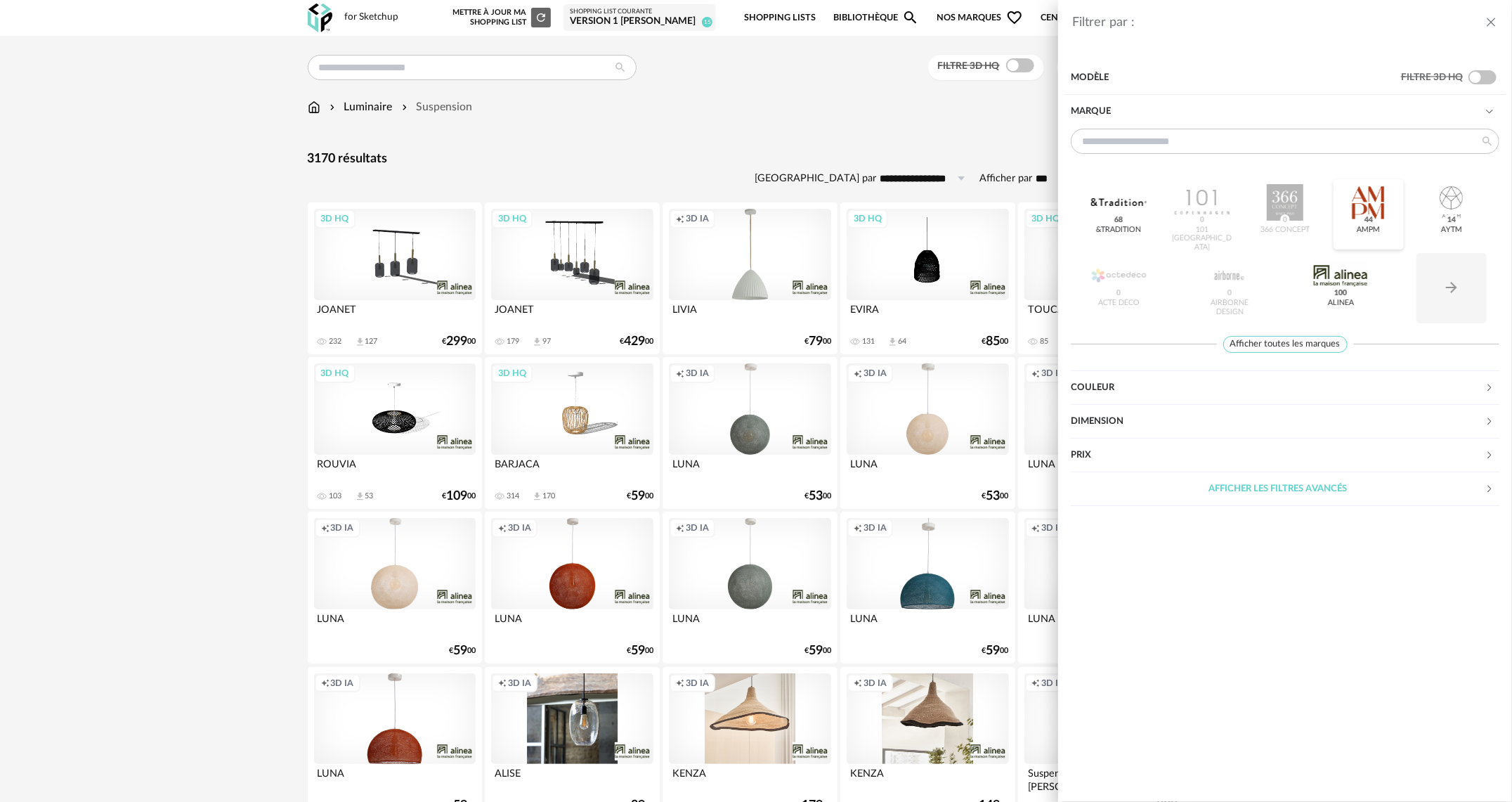
click at [1366, 210] on div at bounding box center [1368, 202] width 55 height 36
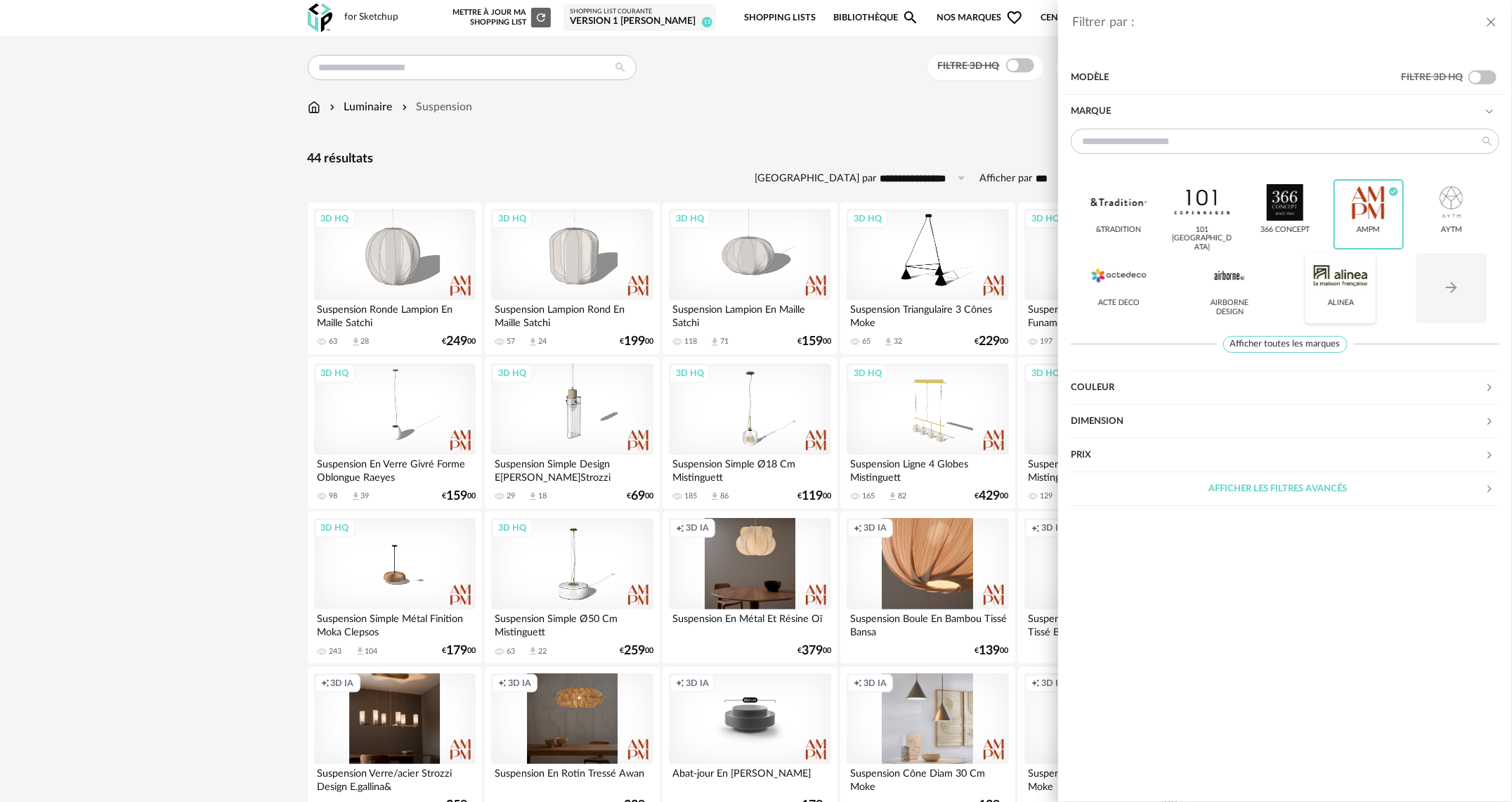
click at [1337, 278] on div at bounding box center [1341, 275] width 55 height 36
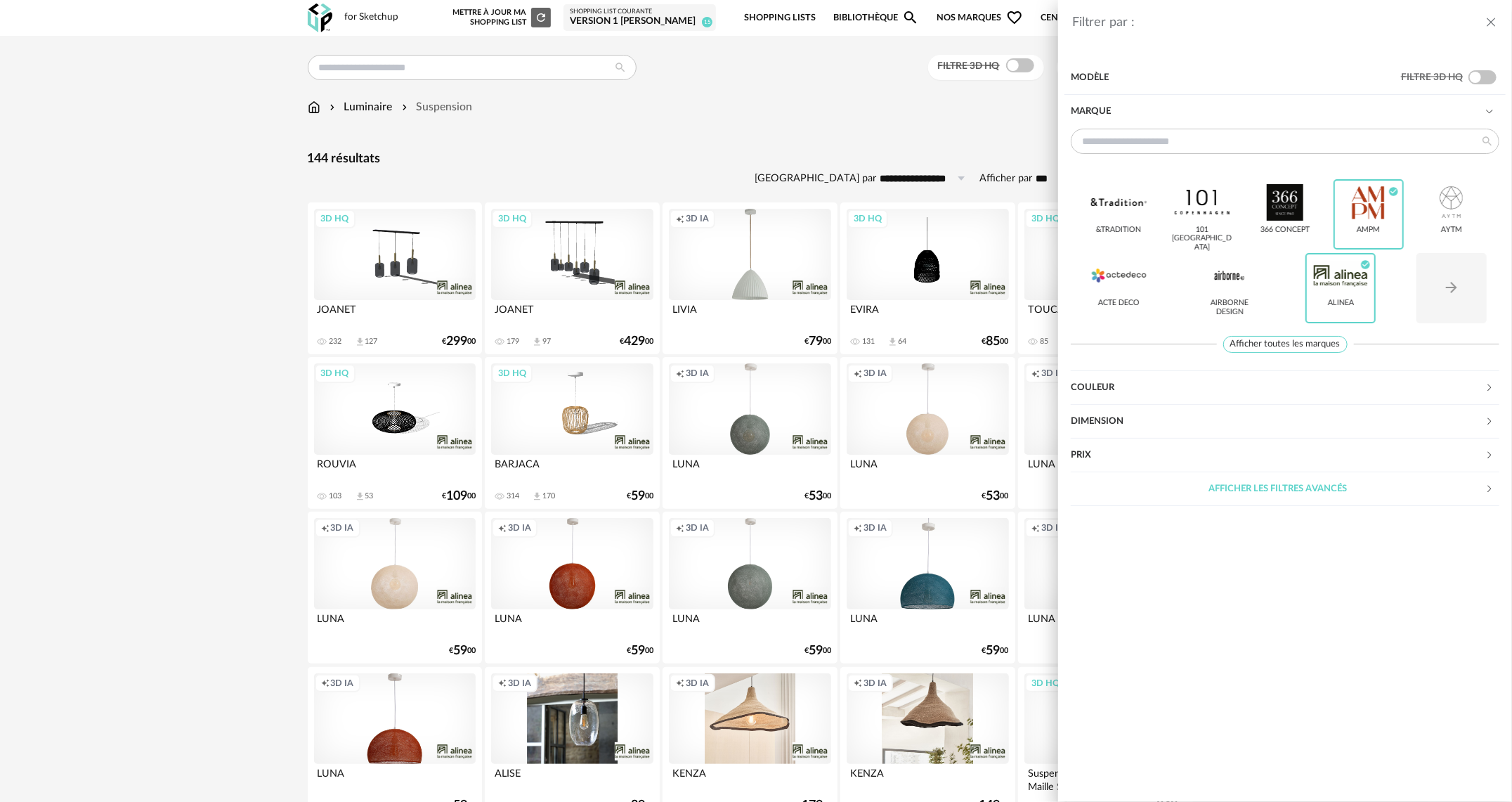
click at [723, 156] on div "Filtrer par : Modèle Filtre 3D HQ Marque &tradition 101 Copenhagen 366 Concept …" at bounding box center [756, 401] width 1512 height 802
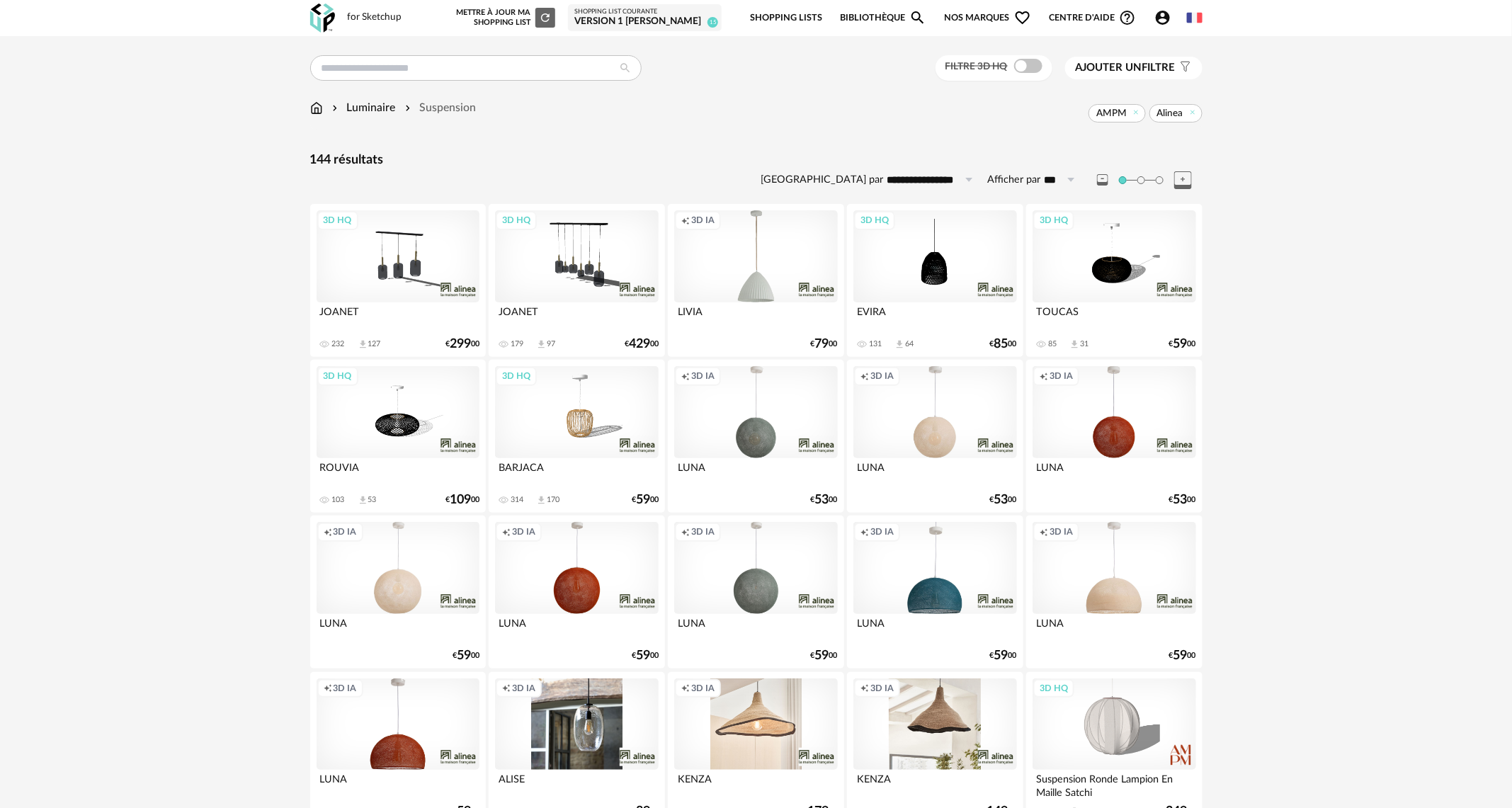
click at [954, 395] on div "Creation icon 3D IA" at bounding box center [935, 412] width 163 height 92
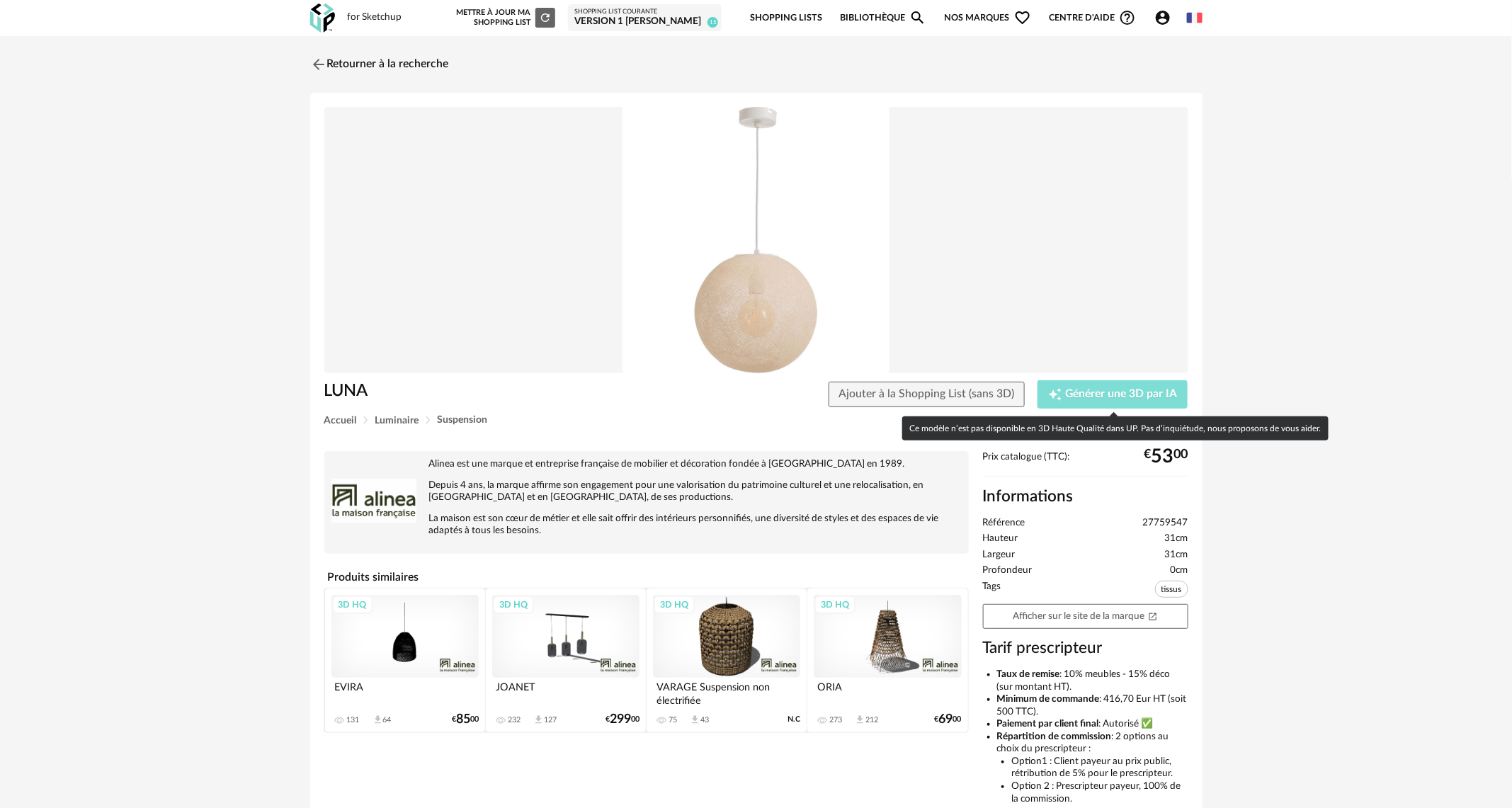
click at [1113, 394] on span "Générer une 3D par IA" at bounding box center [1122, 394] width 112 height 11
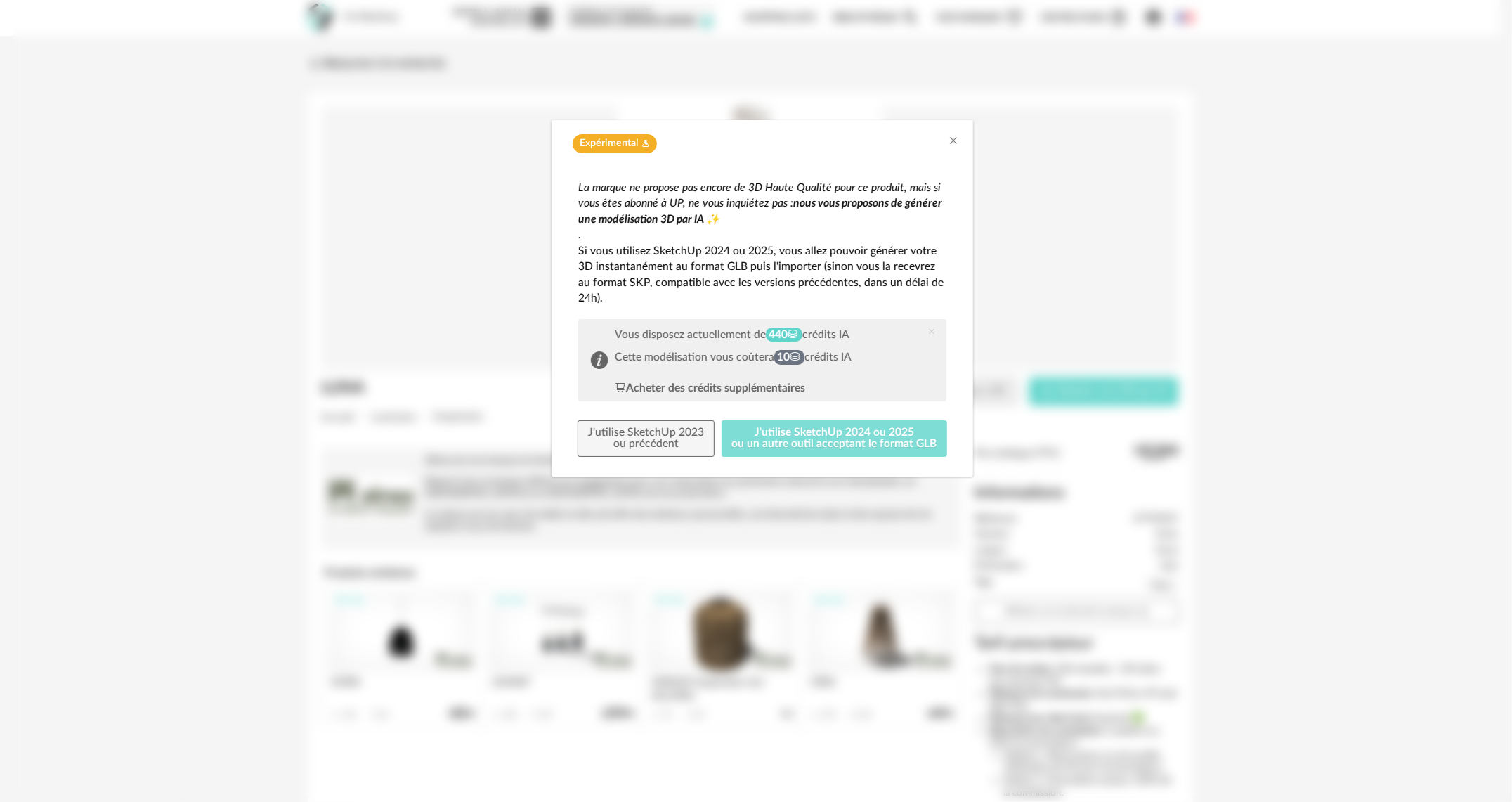
click at [904, 439] on button "J'utilise SketchUp 2024 ou 2025 ou un autre outil acceptant le format GLB" at bounding box center [835, 438] width 226 height 36
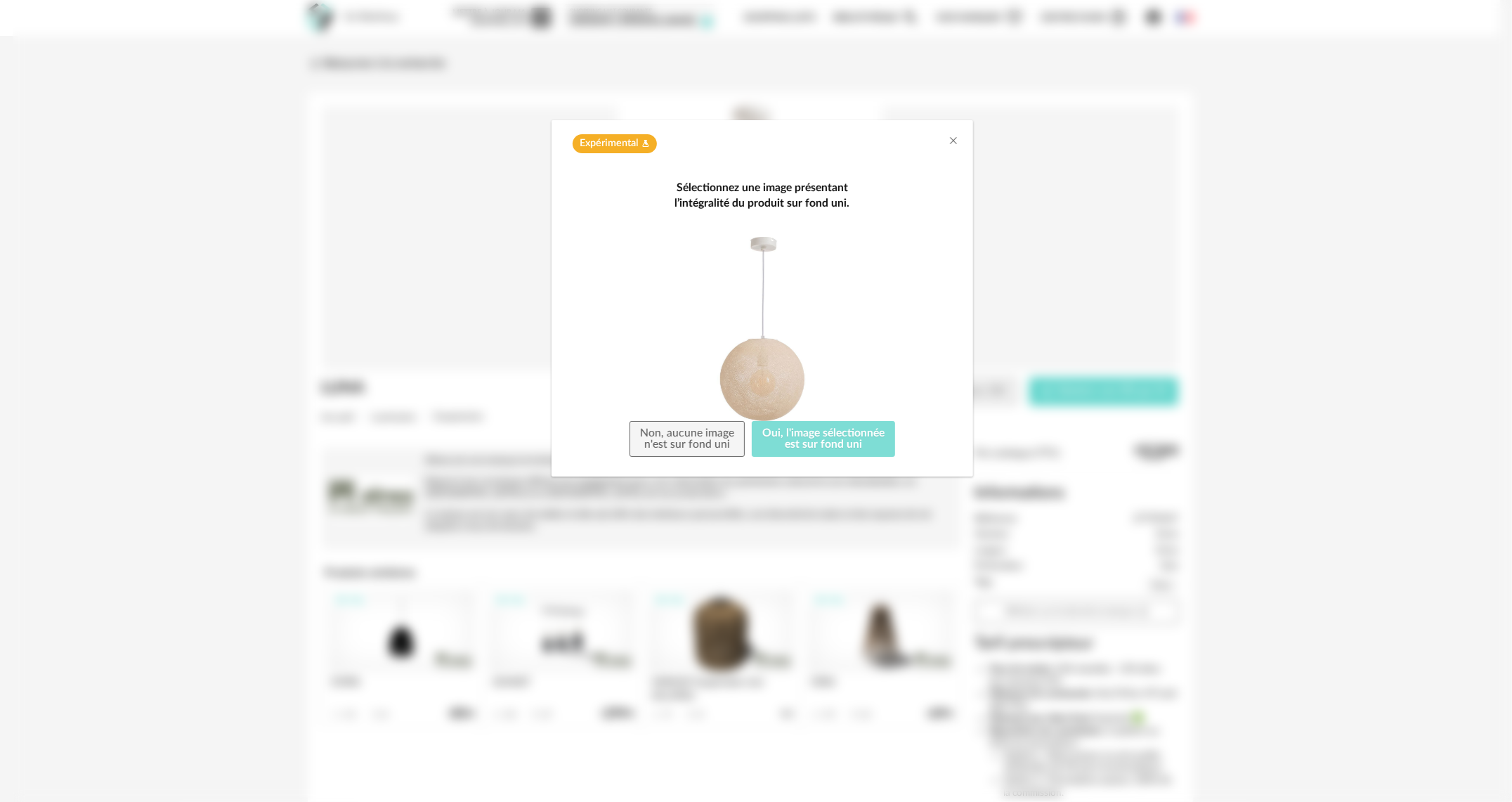
click at [828, 442] on button "Oui, l'image sélectionnée est sur fond uni" at bounding box center [823, 439] width 143 height 36
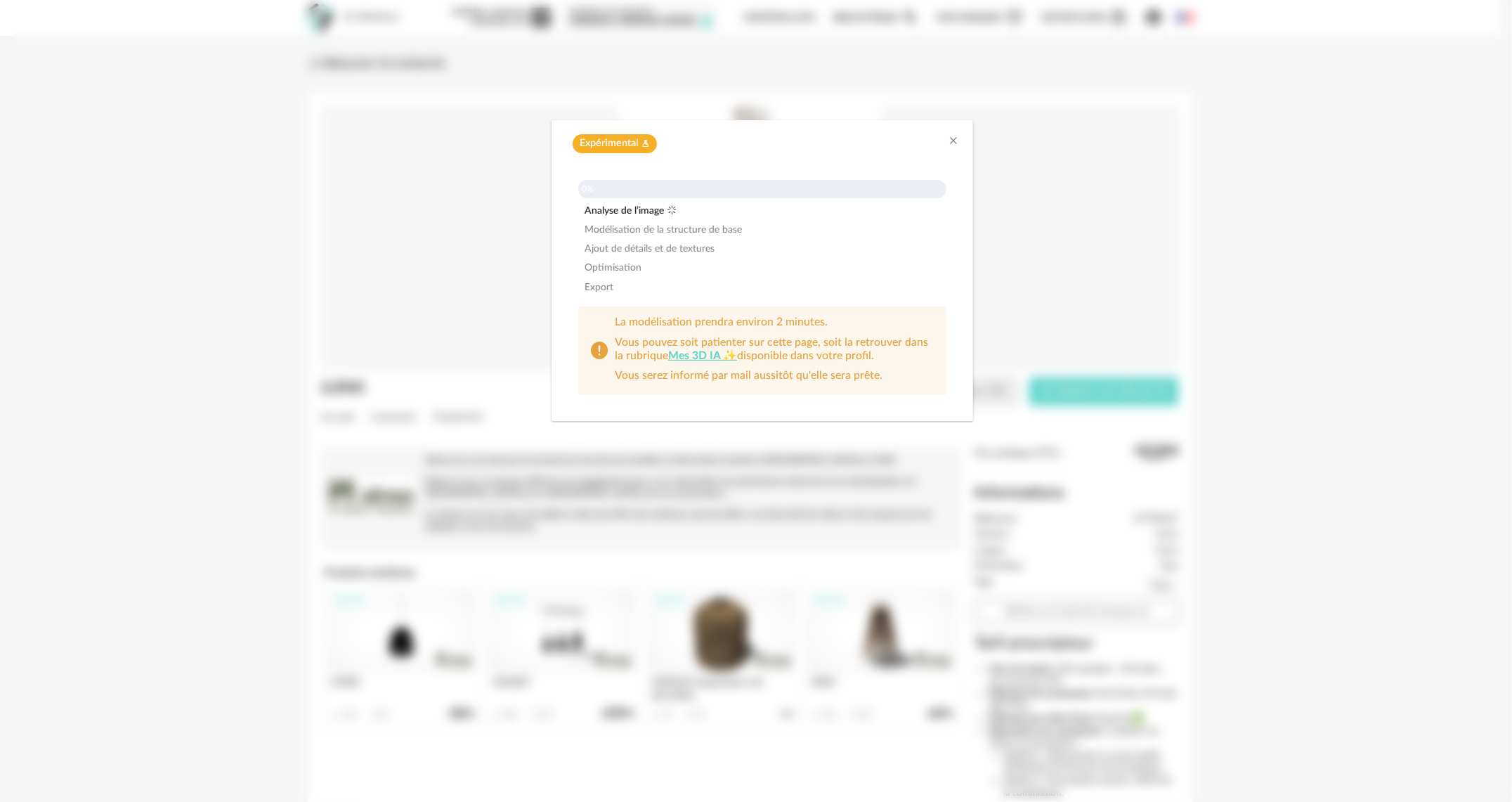
click at [1280, 249] on div "Expérimental Flask icon 0% Analyse de l’image Modélisation de la structure de b…" at bounding box center [762, 401] width 1499 height 802
click at [1333, 435] on div "Expérimental Flask icon 20% Analyse de l’image Modélisation de la structure de …" at bounding box center [762, 398] width 1499 height 797
click at [1259, 109] on div "Expérimental Flask icon 20% Analyse de l’image Modélisation de la structure de …" at bounding box center [762, 398] width 1499 height 797
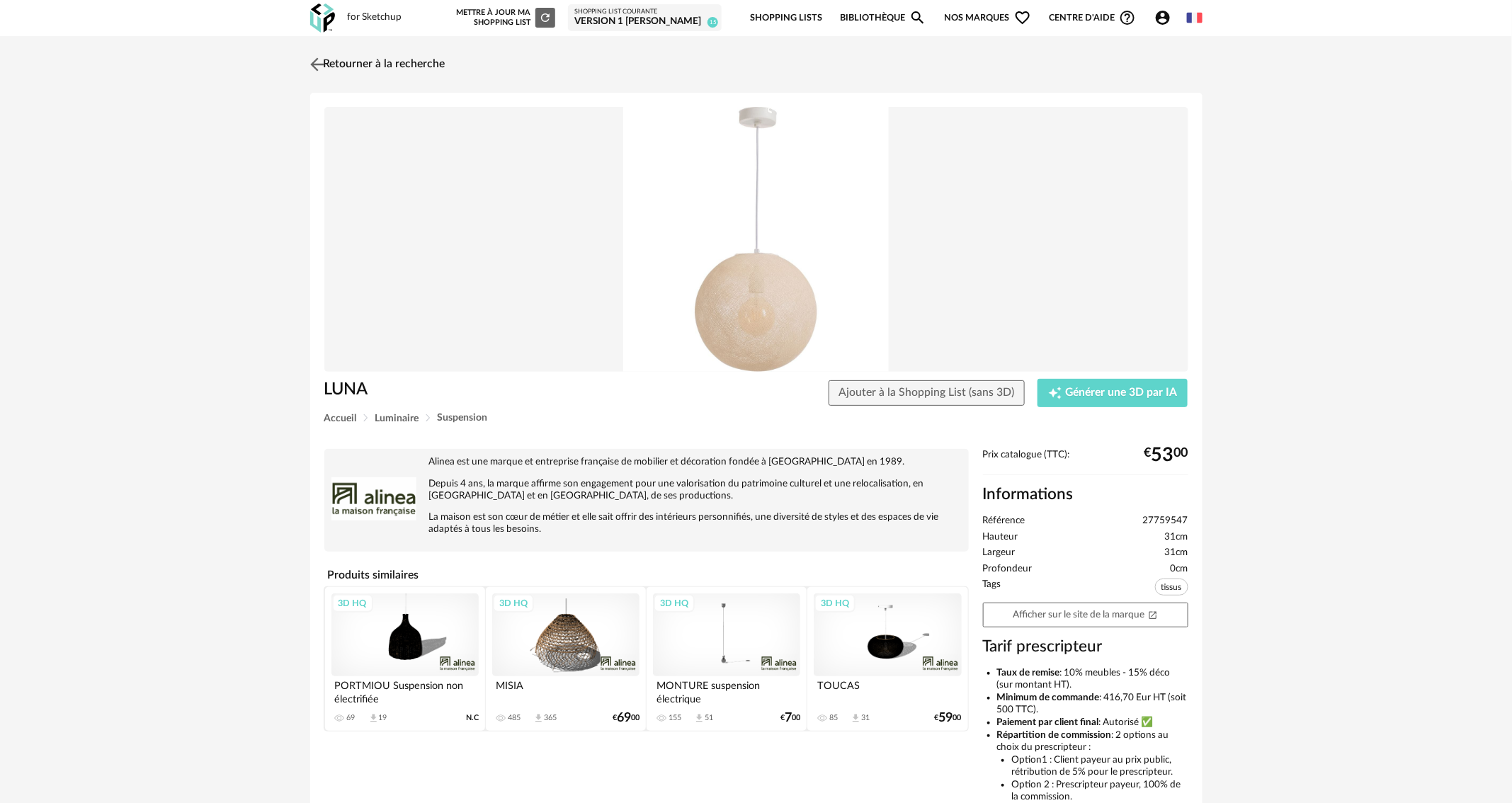
click at [316, 70] on img at bounding box center [317, 64] width 21 height 21
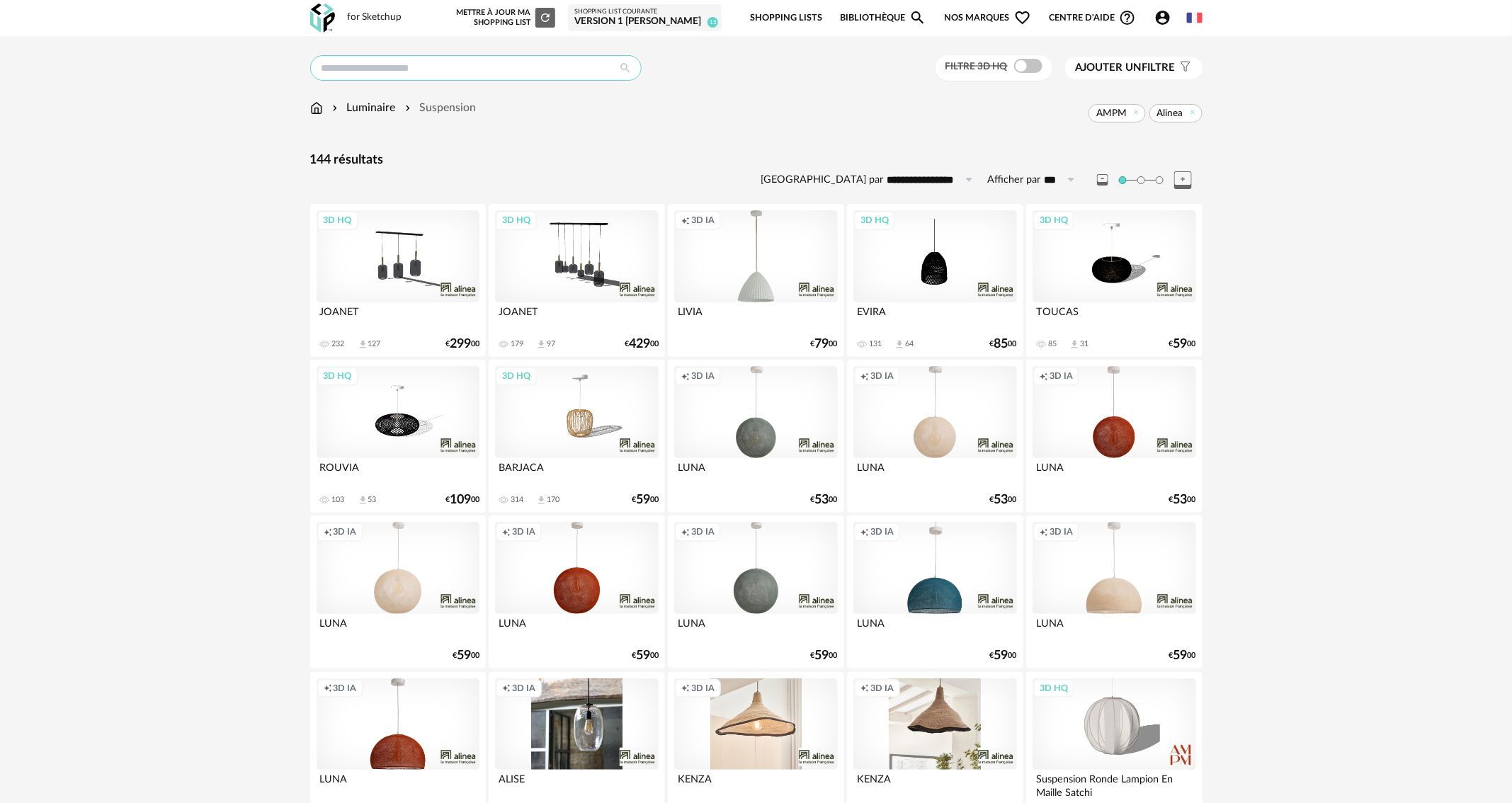
click at [434, 63] on input "text" at bounding box center [475, 68] width 331 height 25
type input "*******"
type input "**********"
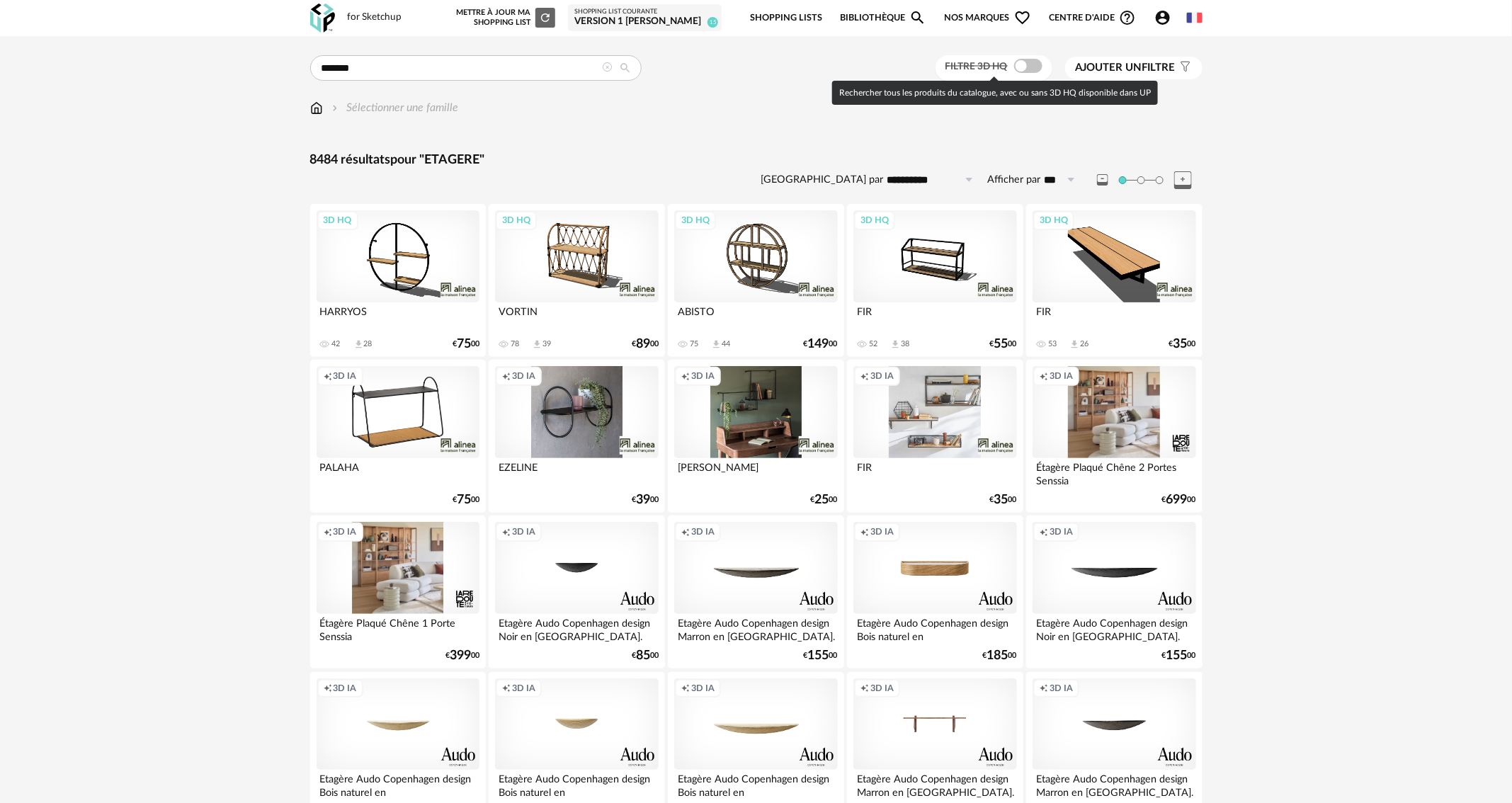
click at [1026, 67] on span at bounding box center [1028, 65] width 28 height 14
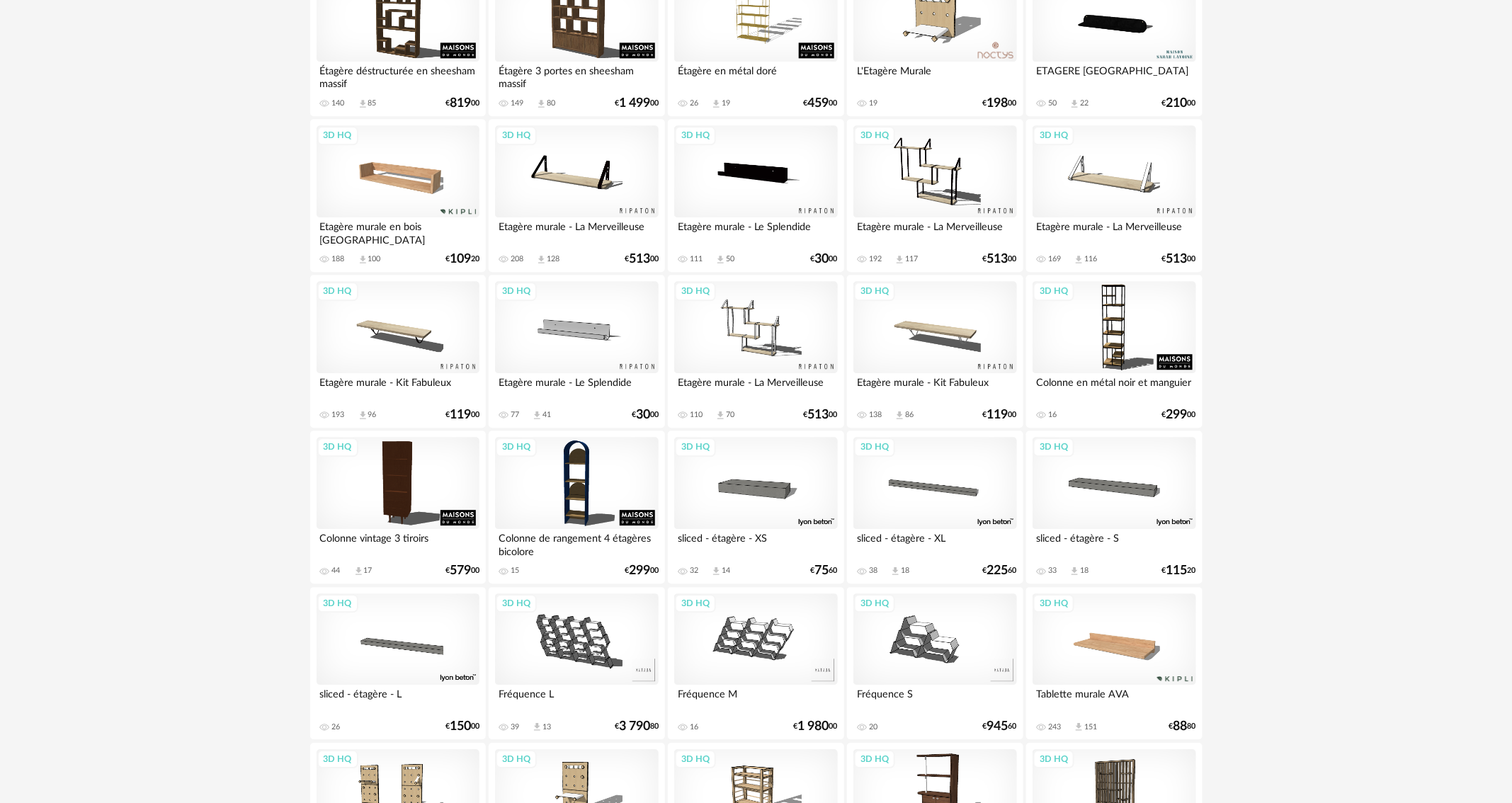
scroll to position [1700, 0]
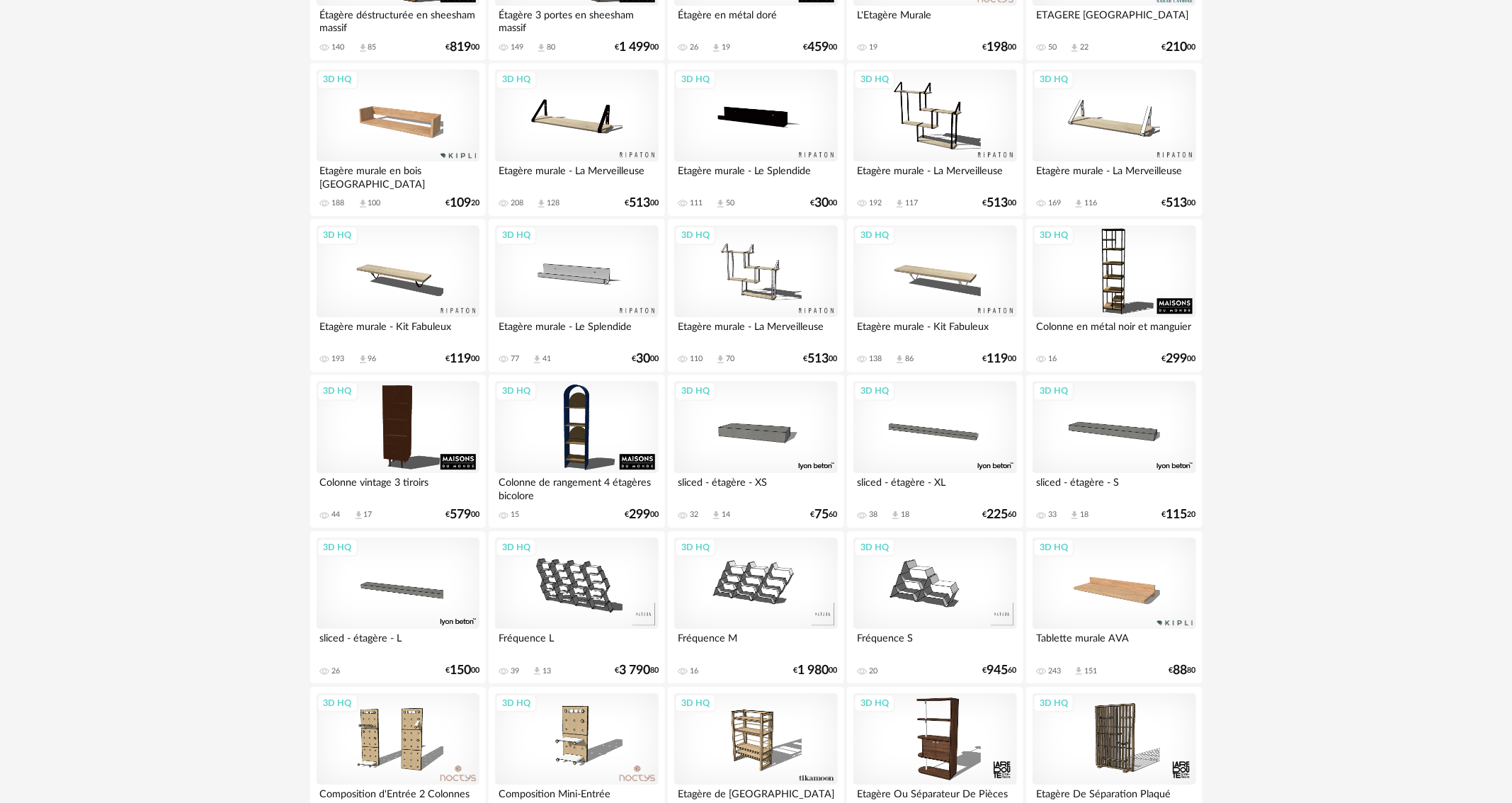
click at [1170, 584] on div "3D HQ" at bounding box center [1114, 583] width 163 height 92
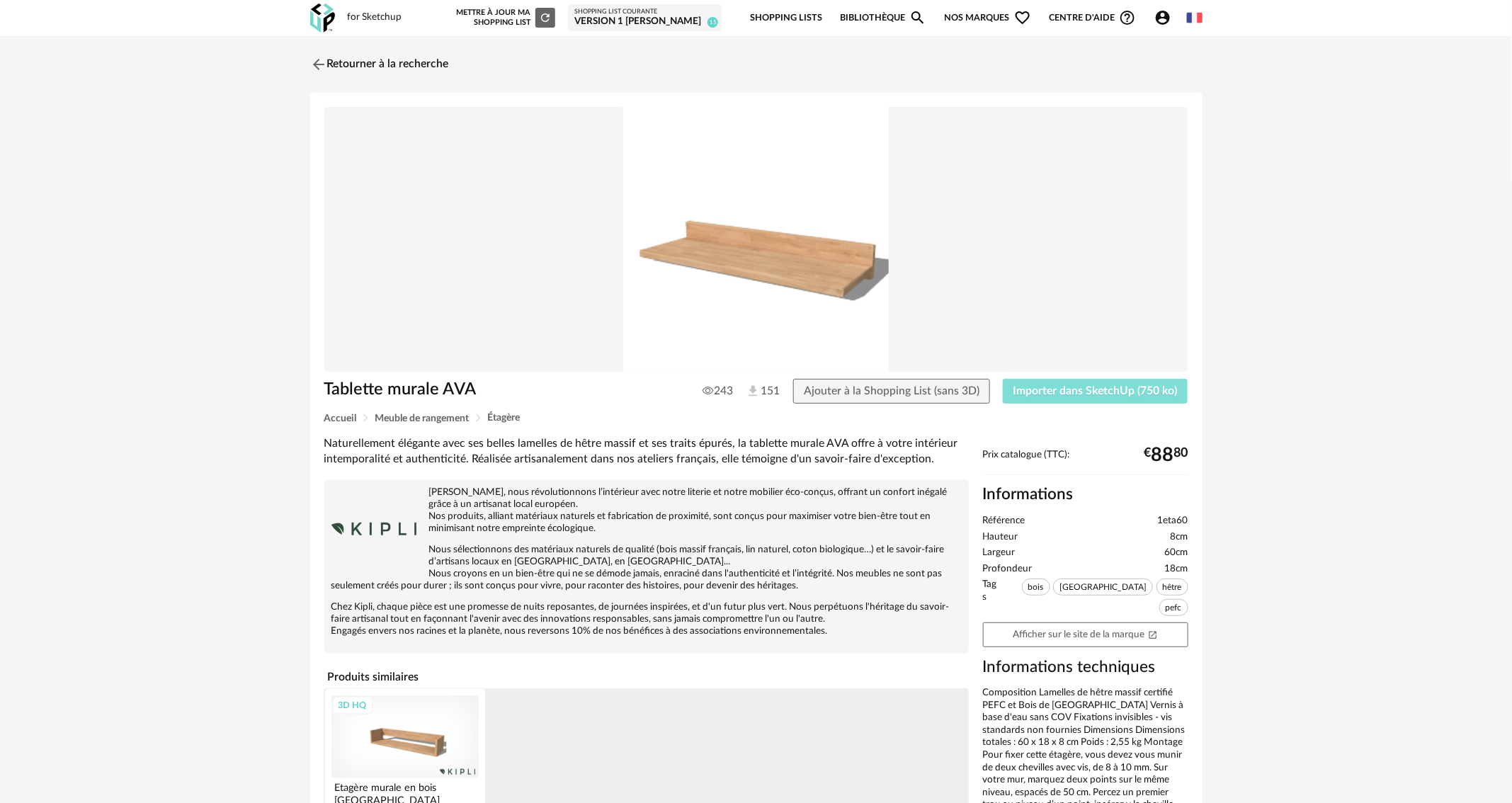
click at [1067, 396] on span "Importer dans SketchUp (750 ko)" at bounding box center [1095, 391] width 164 height 11
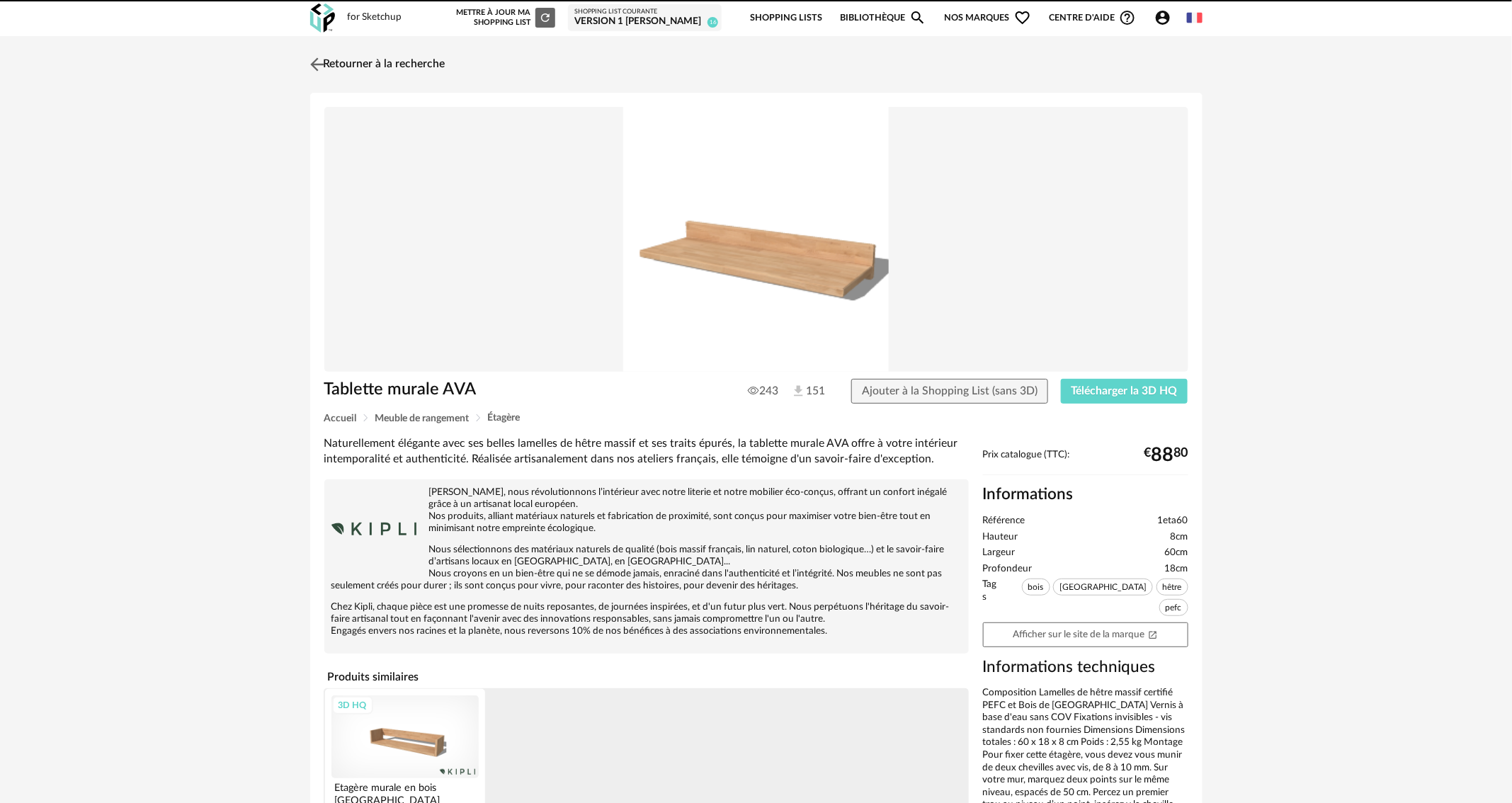
click at [377, 65] on link "Retourner à la recherche" at bounding box center [376, 65] width 139 height 31
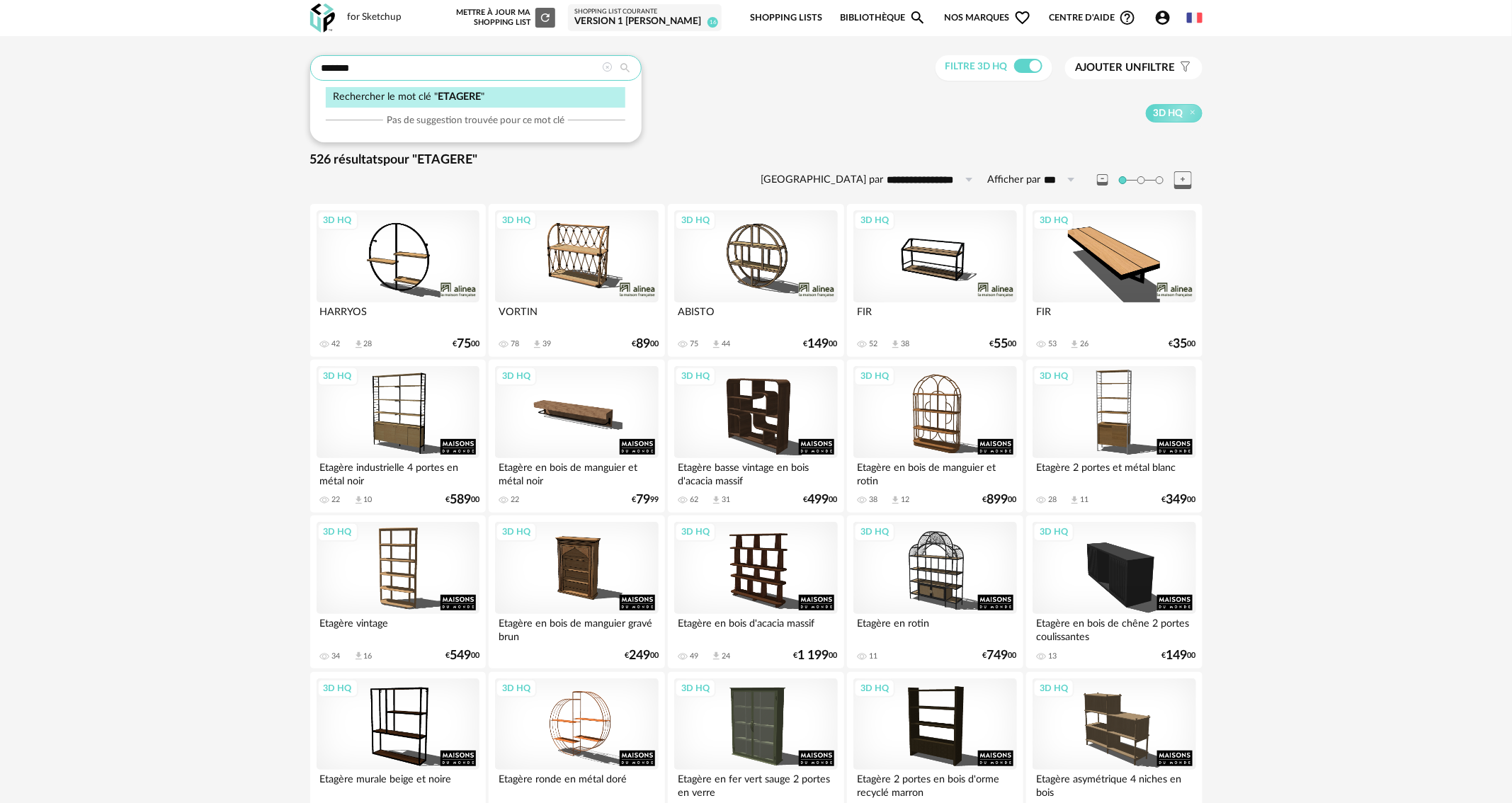
drag, startPoint x: 443, startPoint y: 61, endPoint x: 278, endPoint y: 68, distance: 165.1
type input "*******"
type input "**********"
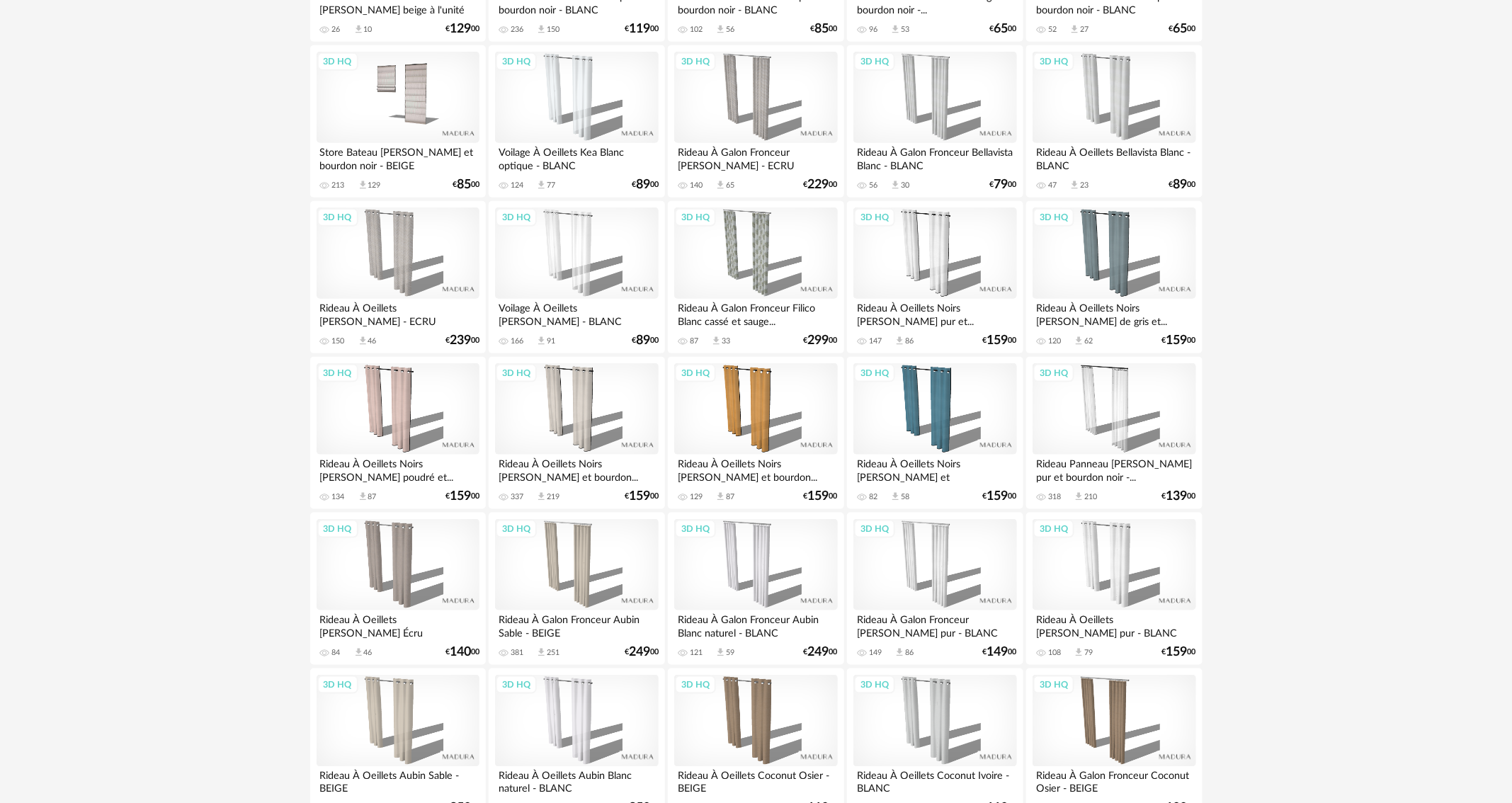
scroll to position [638, 0]
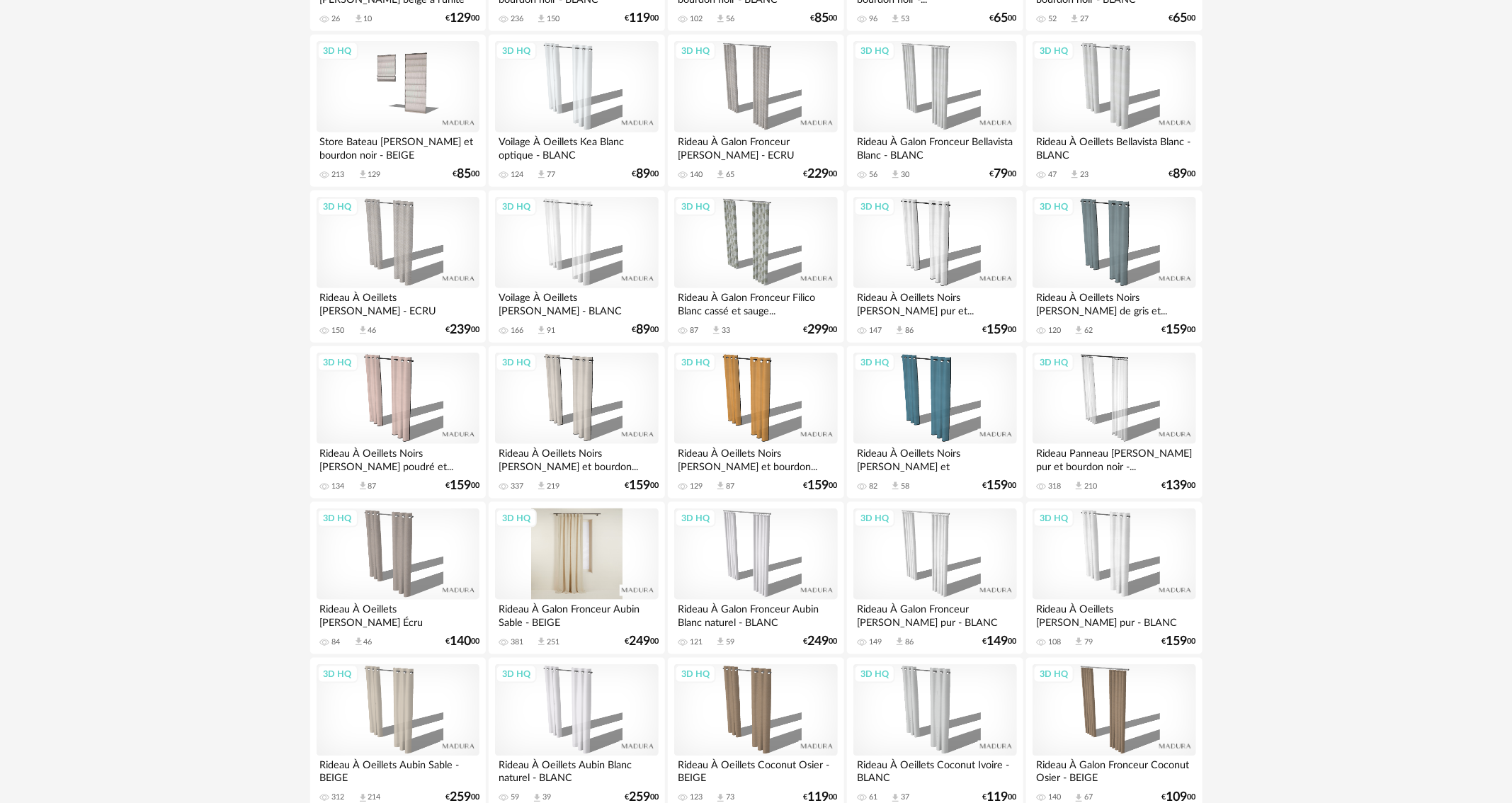
click at [648, 531] on div "3D HQ" at bounding box center [576, 554] width 163 height 92
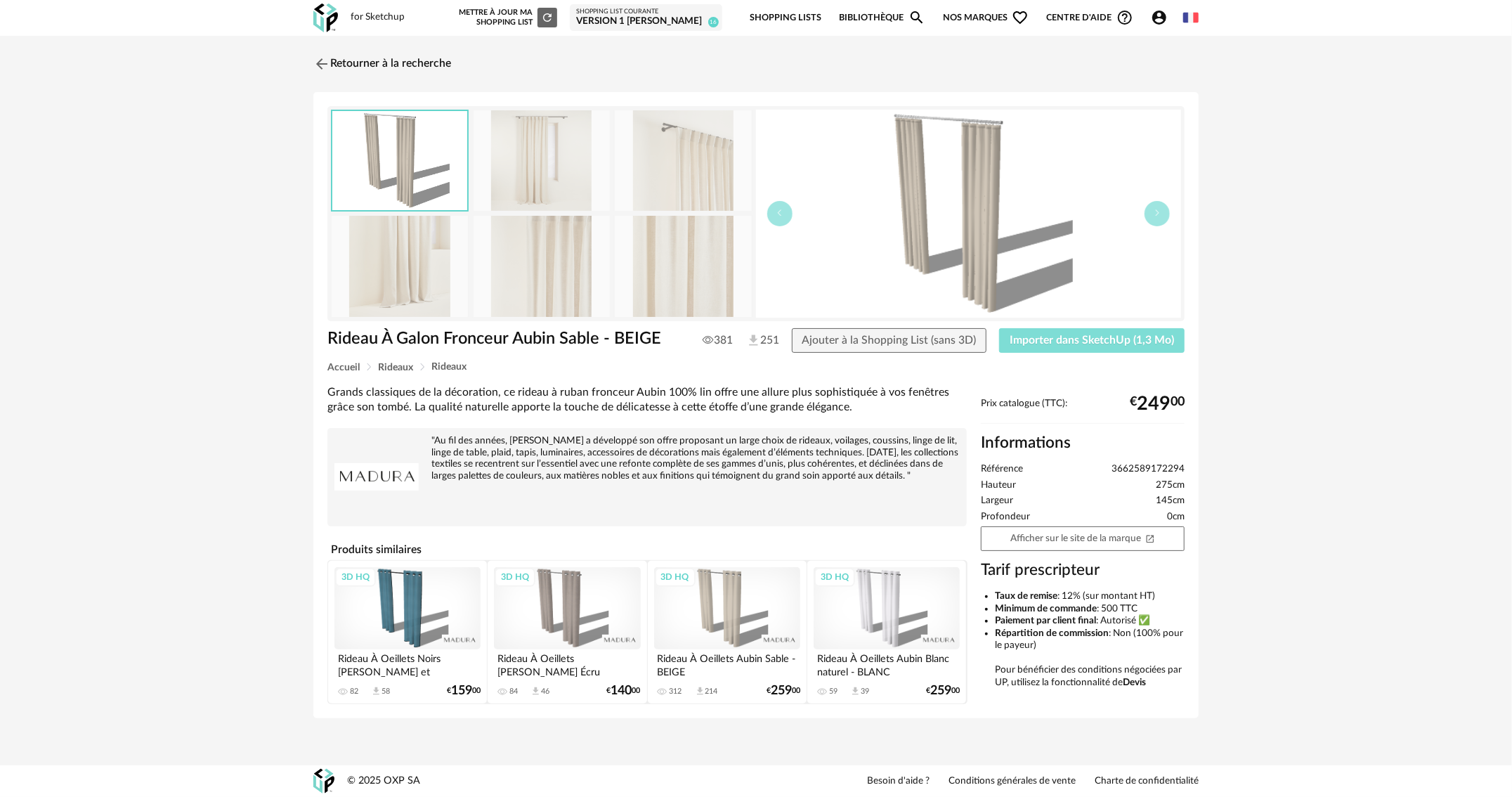
click at [1083, 332] on button "Importer dans SketchUp (1,3 Mo)" at bounding box center [1092, 341] width 185 height 25
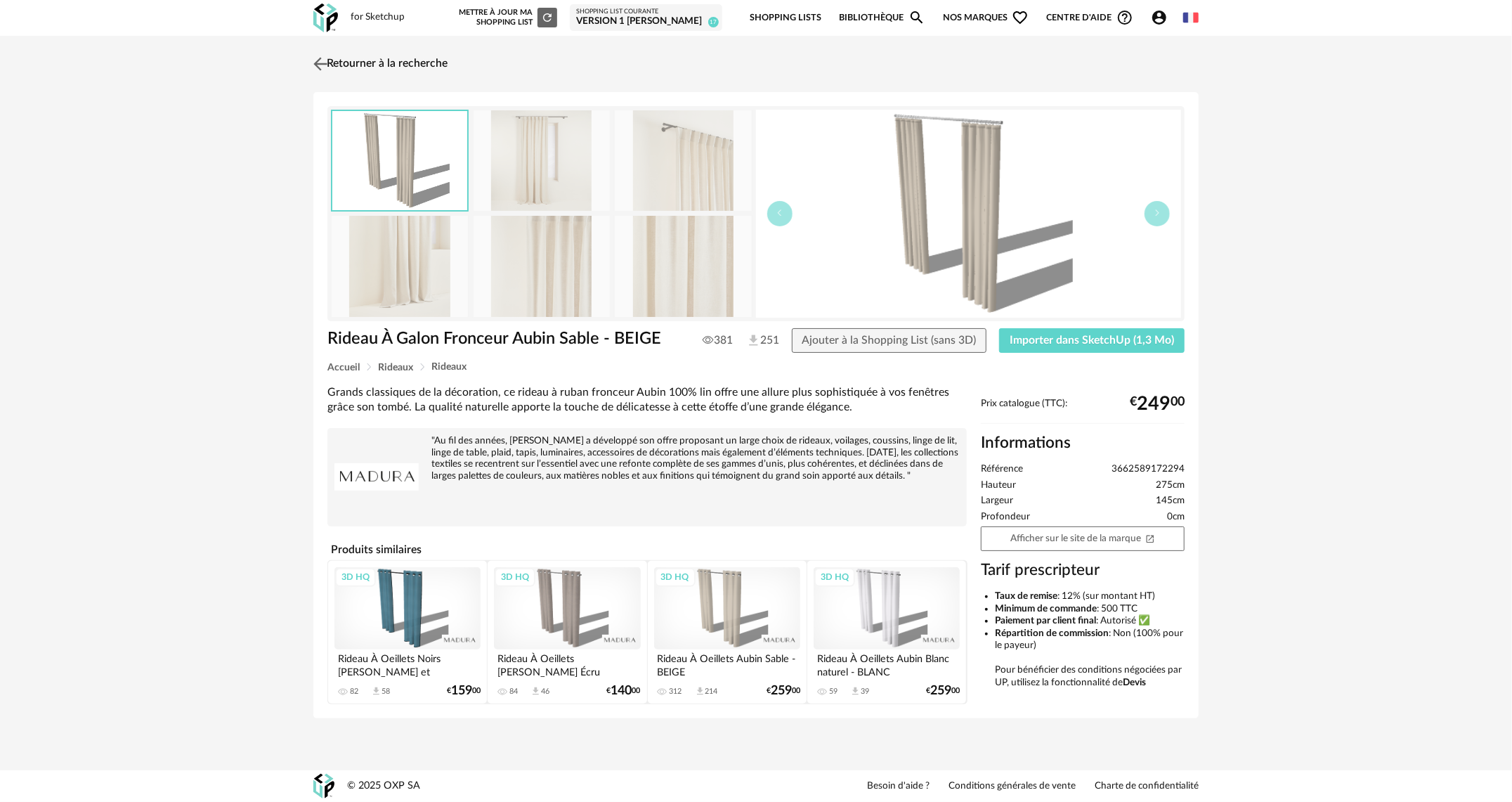
click at [323, 57] on img at bounding box center [321, 64] width 21 height 21
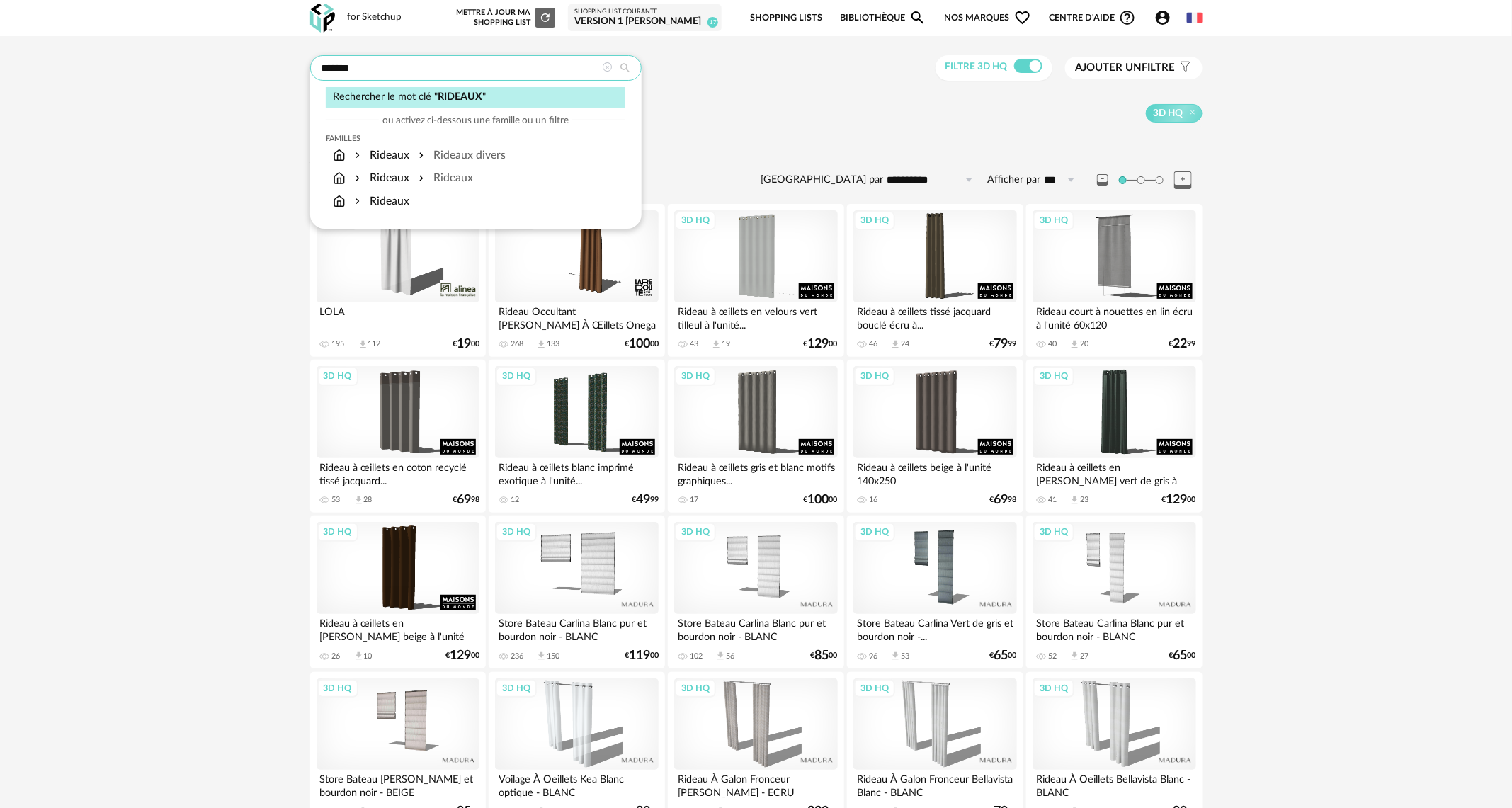
drag, startPoint x: 382, startPoint y: 71, endPoint x: 276, endPoint y: 65, distance: 106.2
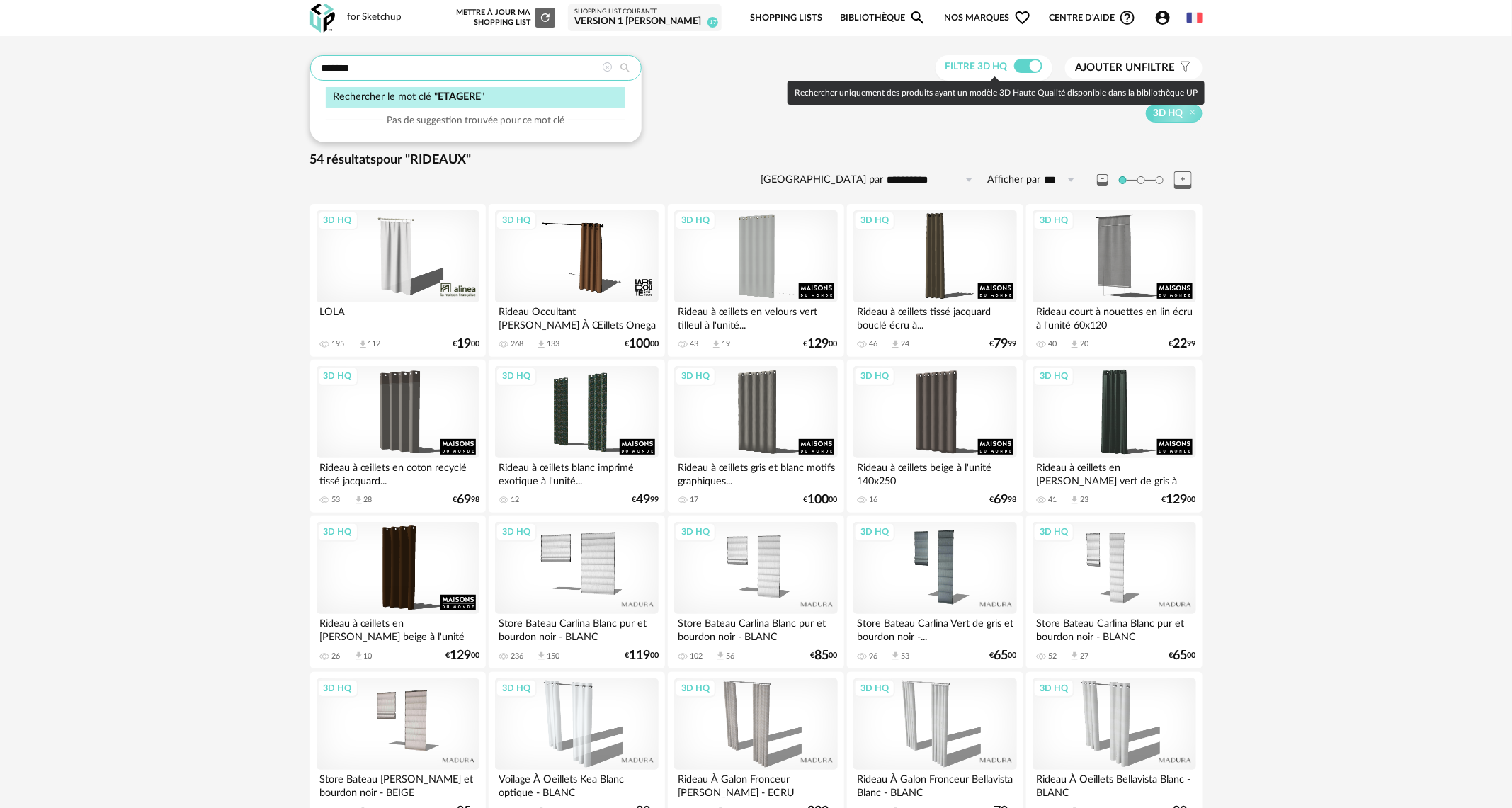
type input "*******"
click at [769, 100] on div "Sélectionner une famille 3D HQ" at bounding box center [756, 111] width 892 height 22
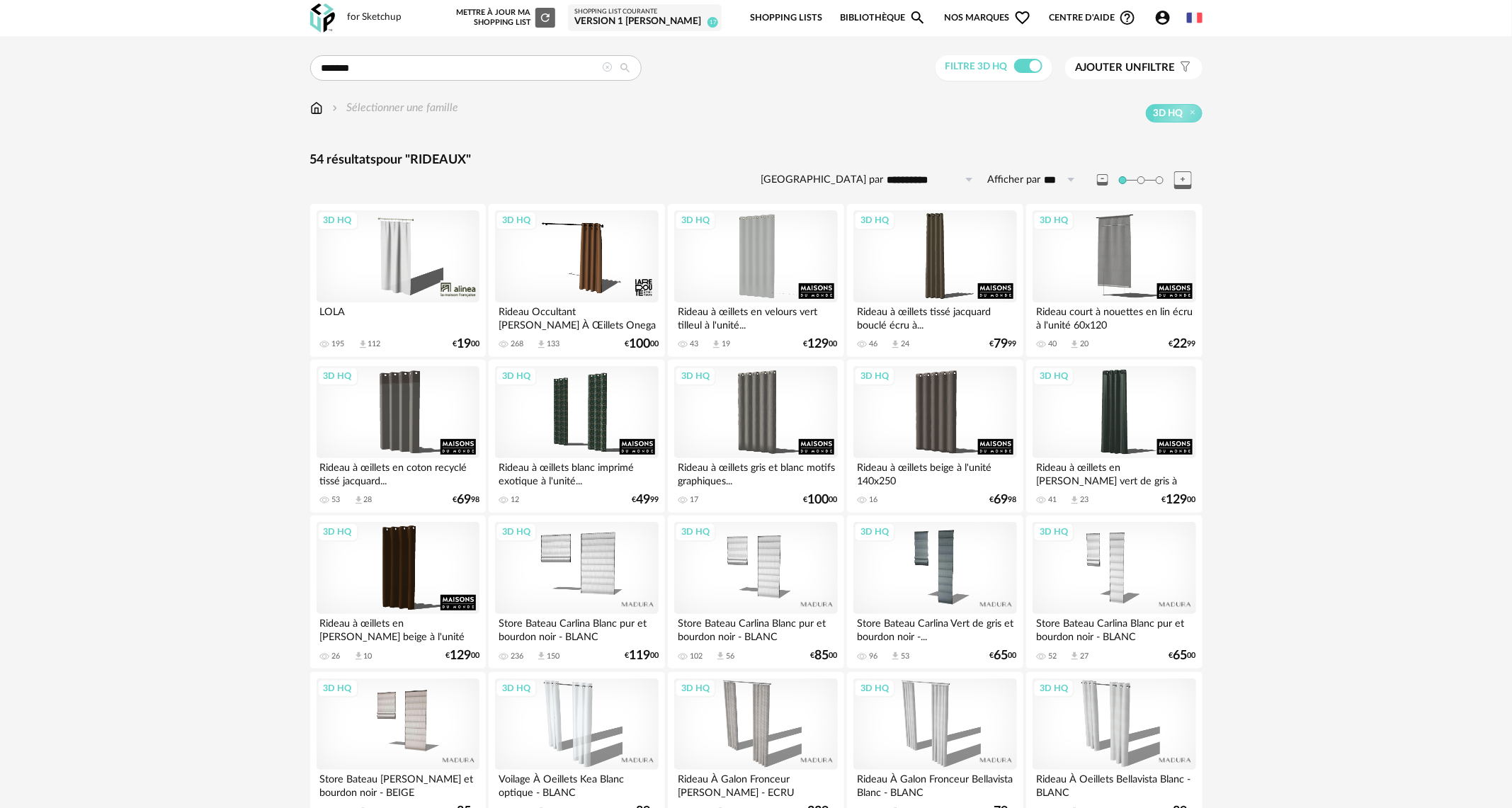
click at [1088, 61] on span "Ajouter un filtre" at bounding box center [1126, 68] width 100 height 14
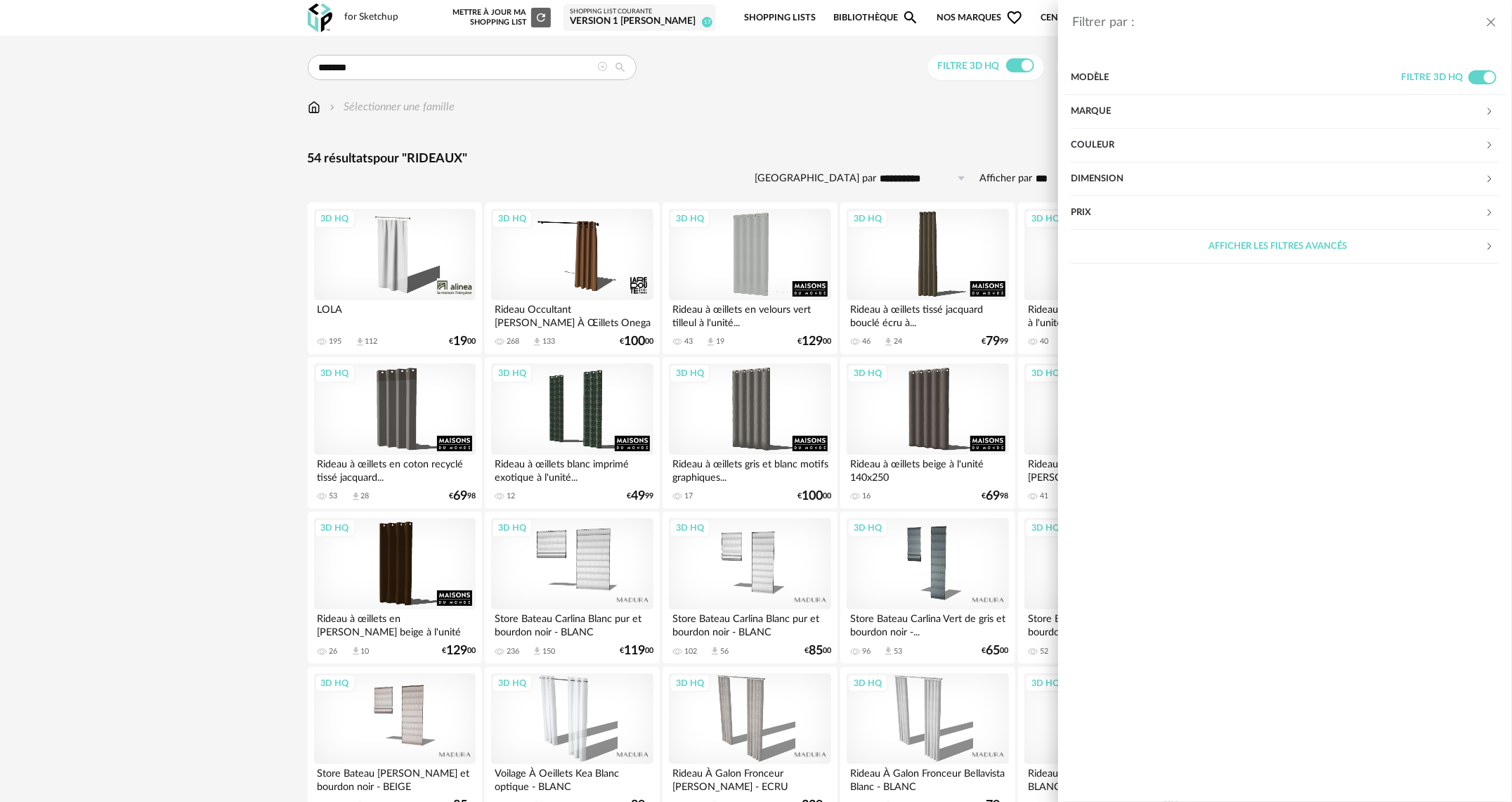
click at [1092, 116] on div "Marque" at bounding box center [1278, 112] width 414 height 34
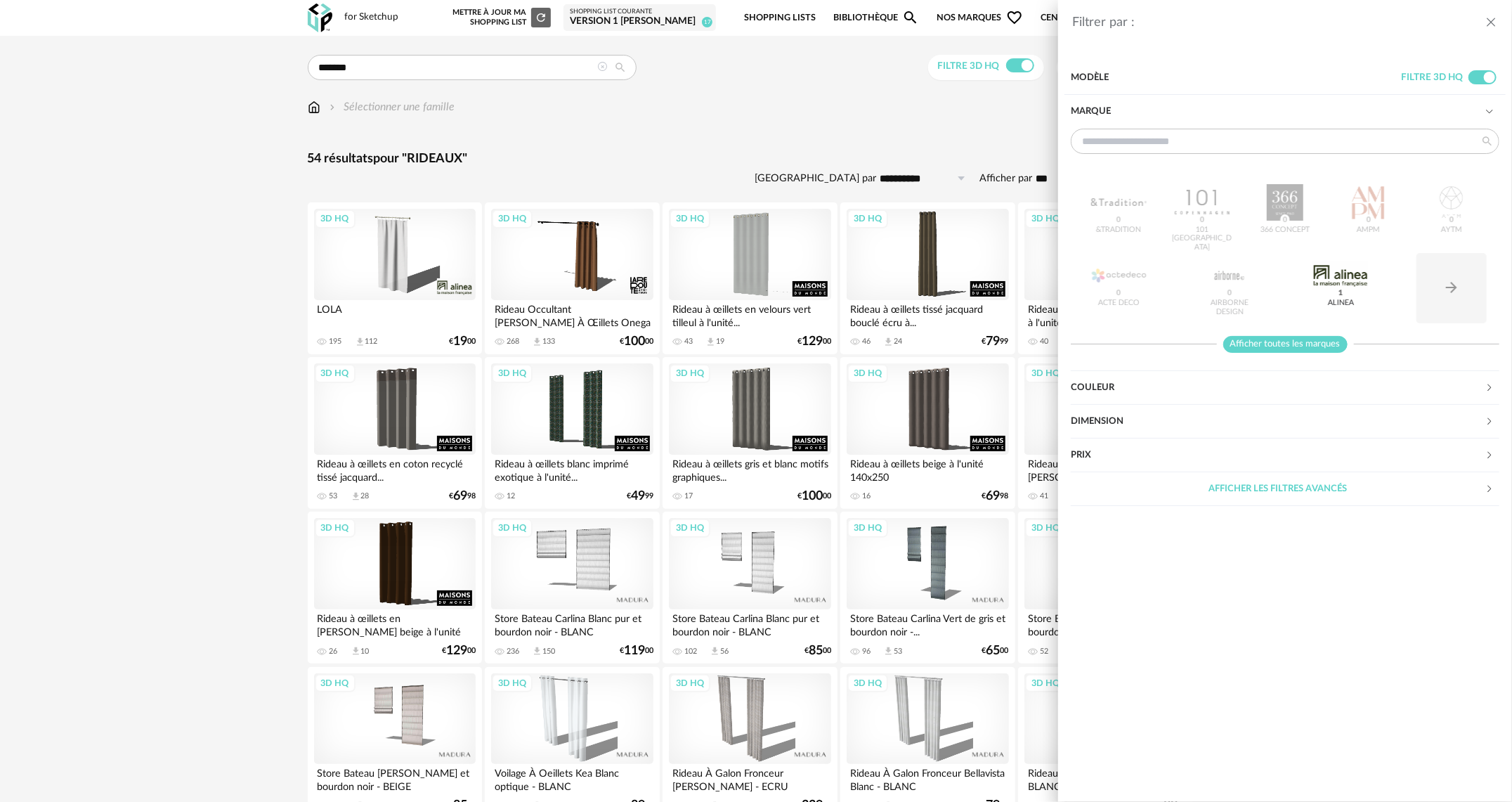
click at [1263, 337] on span "Afficher toutes les marques" at bounding box center [1285, 345] width 124 height 18
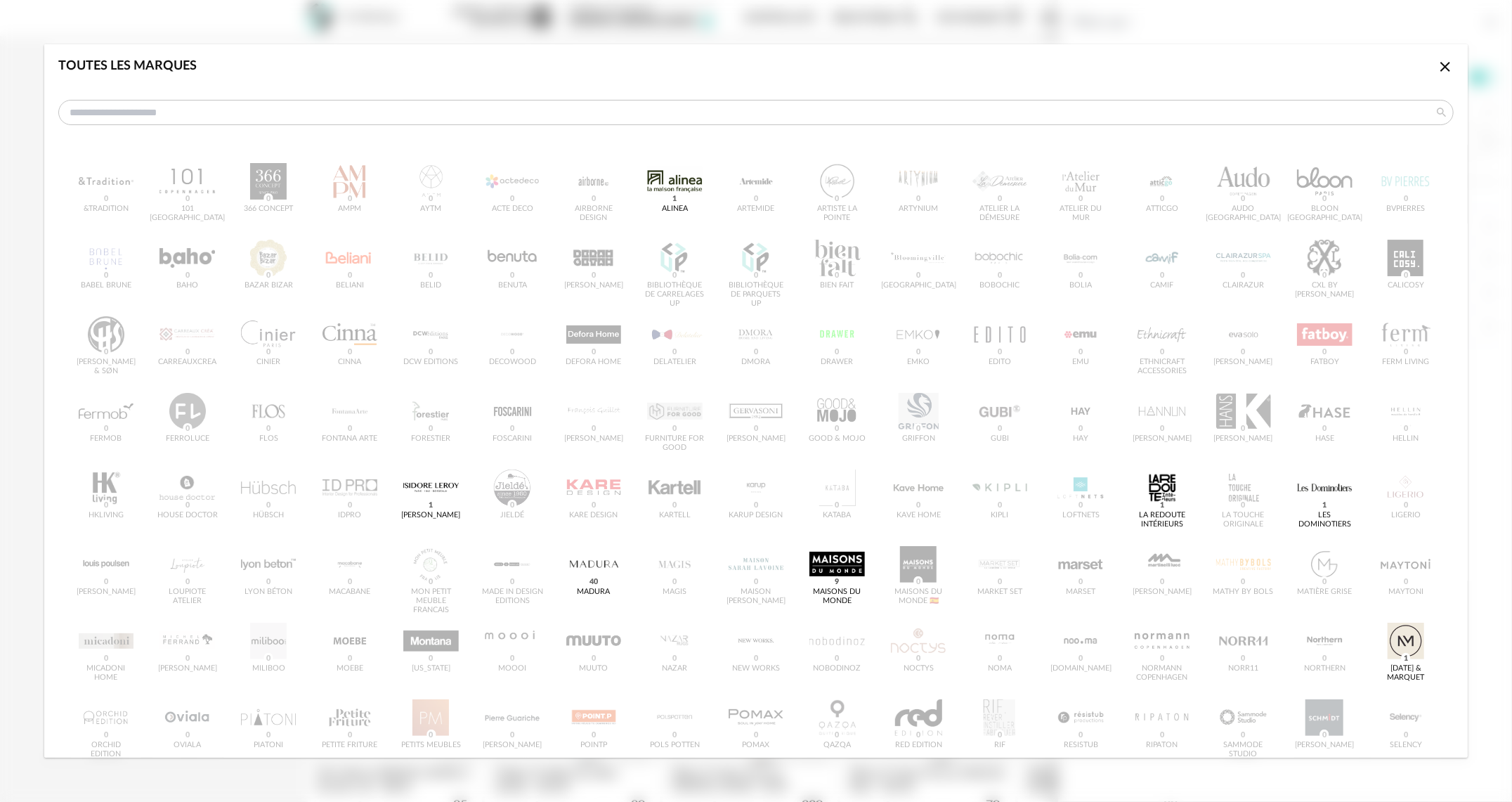
drag, startPoint x: 1431, startPoint y: 68, endPoint x: 1423, endPoint y: 69, distance: 8.1
click at [1437, 68] on icon "Close icon" at bounding box center [1446, 66] width 17 height 17
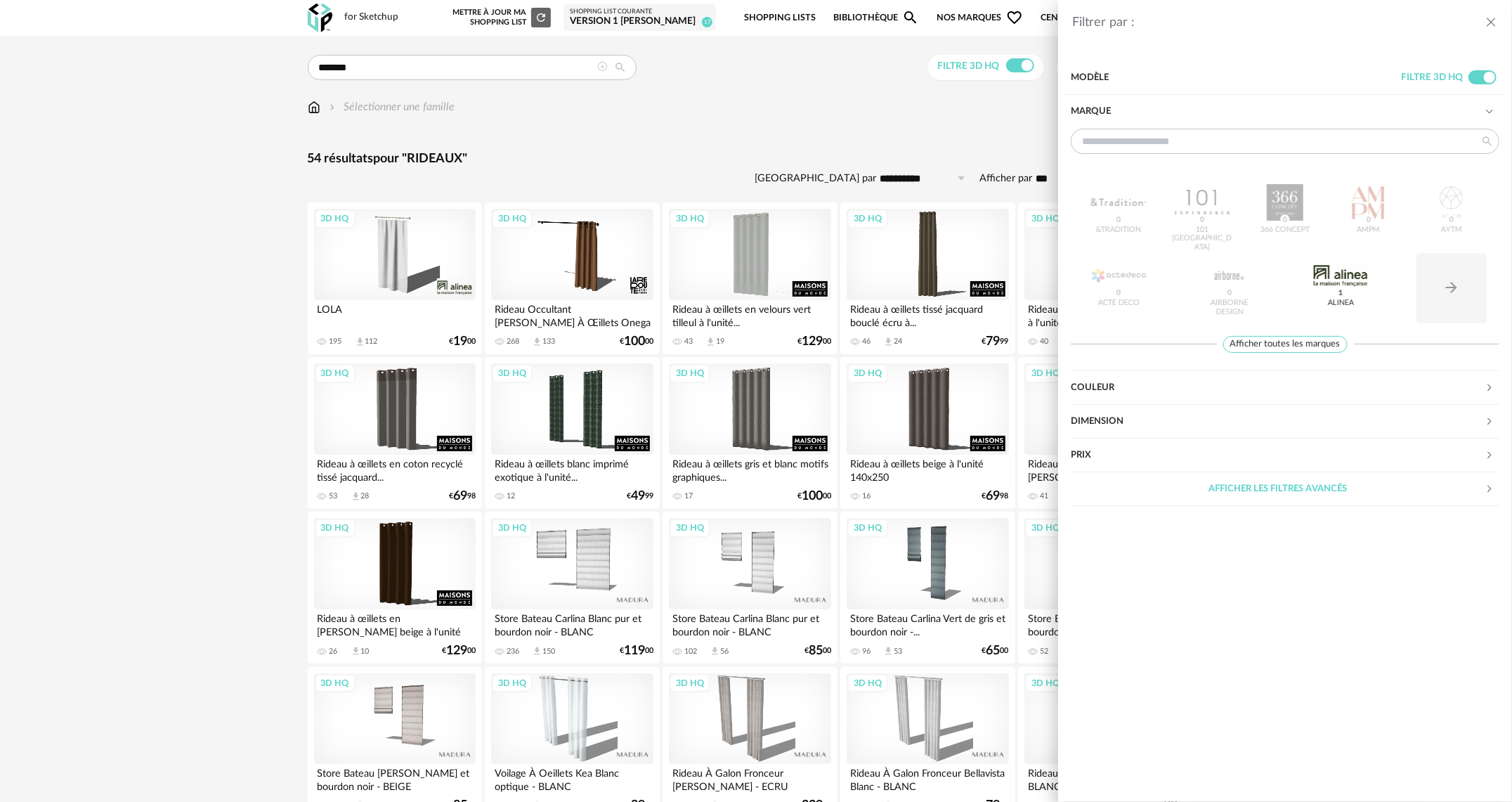
drag, startPoint x: 698, startPoint y: 139, endPoint x: 690, endPoint y: 130, distance: 12.0
click at [695, 134] on div "Filtrer par : Modèle Filtre 3D HQ Marque &tradition 0 101 Copenhagen 0 366 Conc…" at bounding box center [756, 401] width 1512 height 802
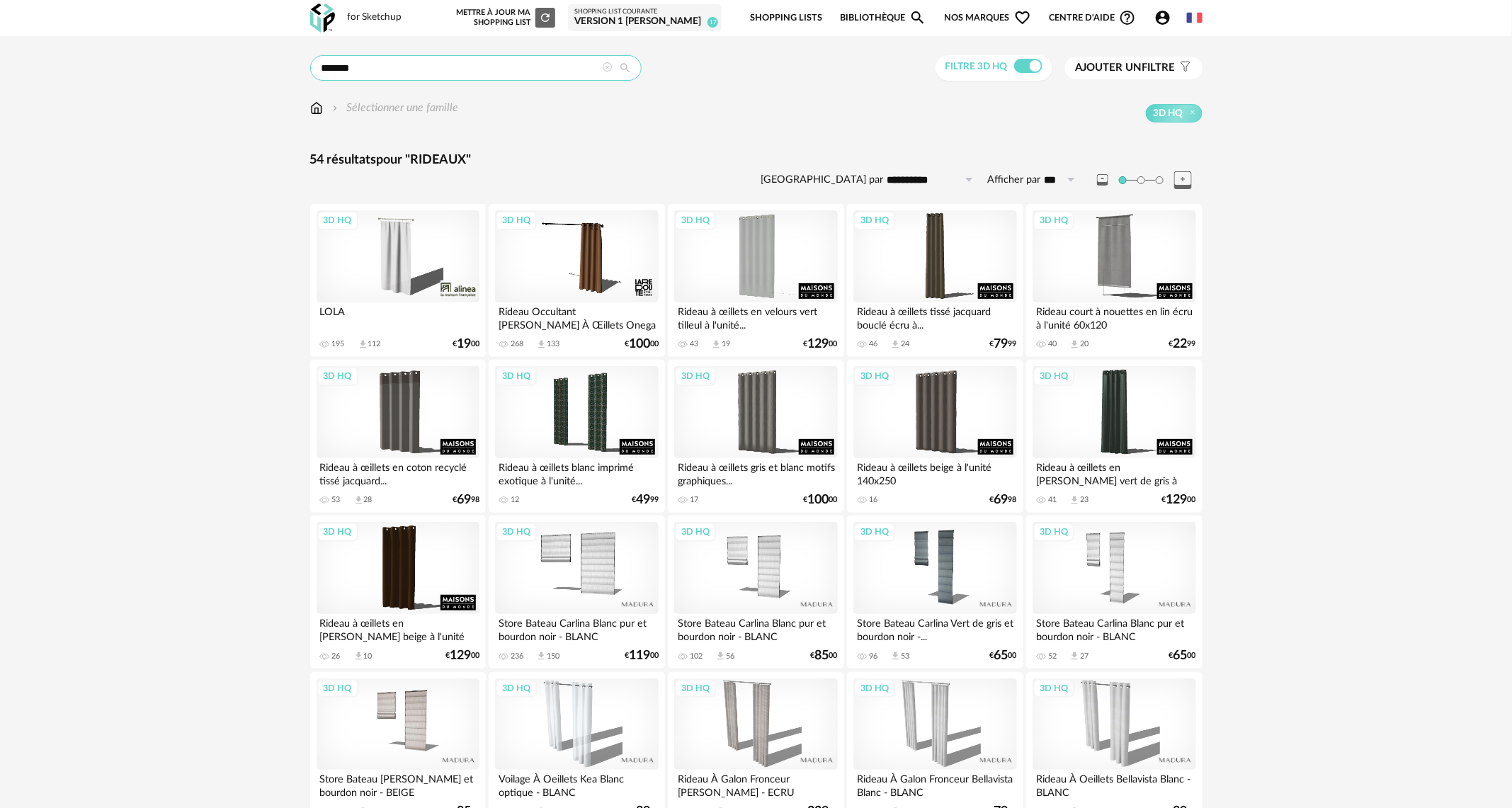
click at [605, 74] on input "*******" at bounding box center [475, 68] width 331 height 25
click at [609, 66] on icon at bounding box center [607, 67] width 10 height 10
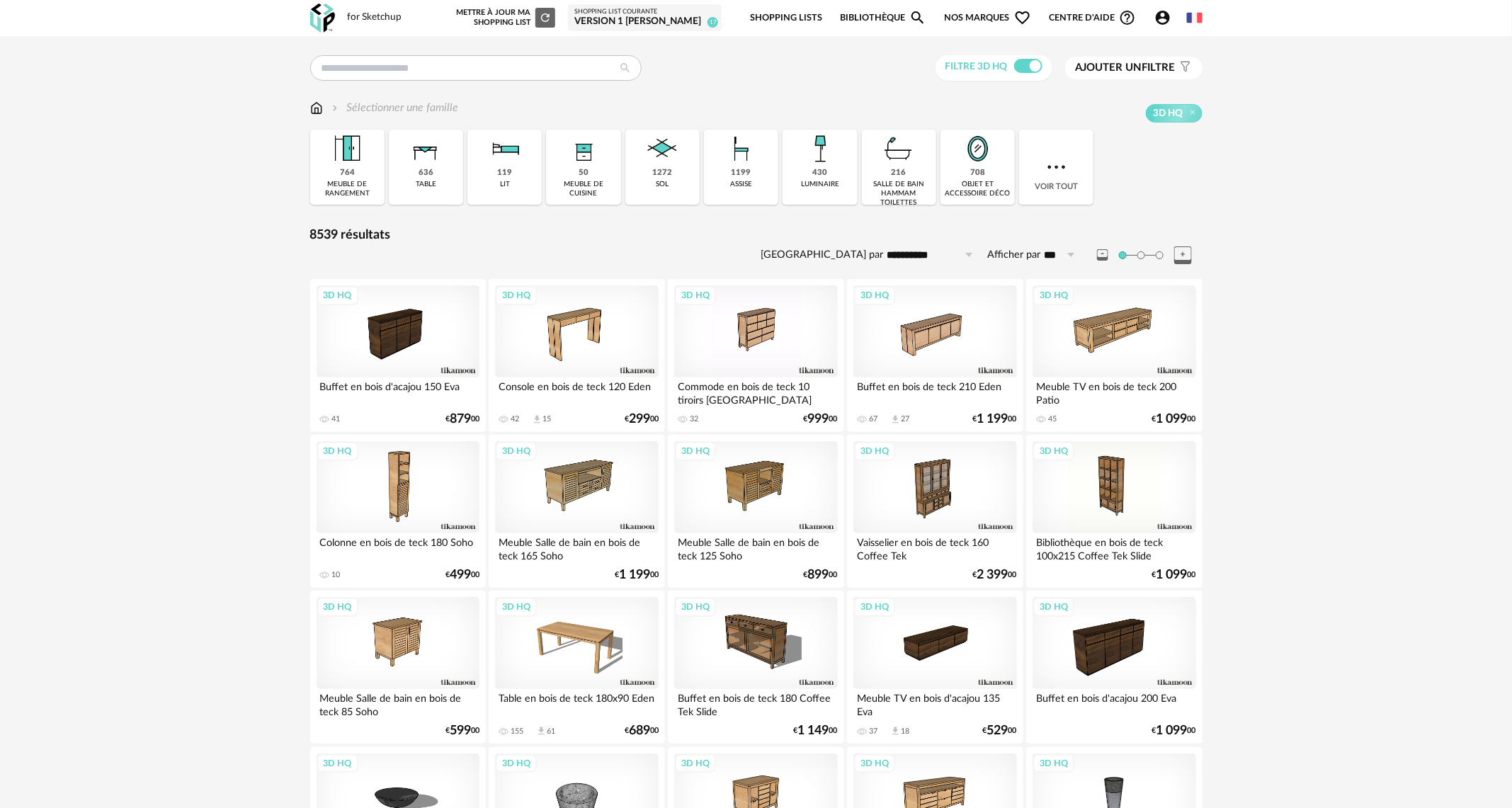
click at [1093, 66] on span "Ajouter un" at bounding box center [1109, 68] width 66 height 10
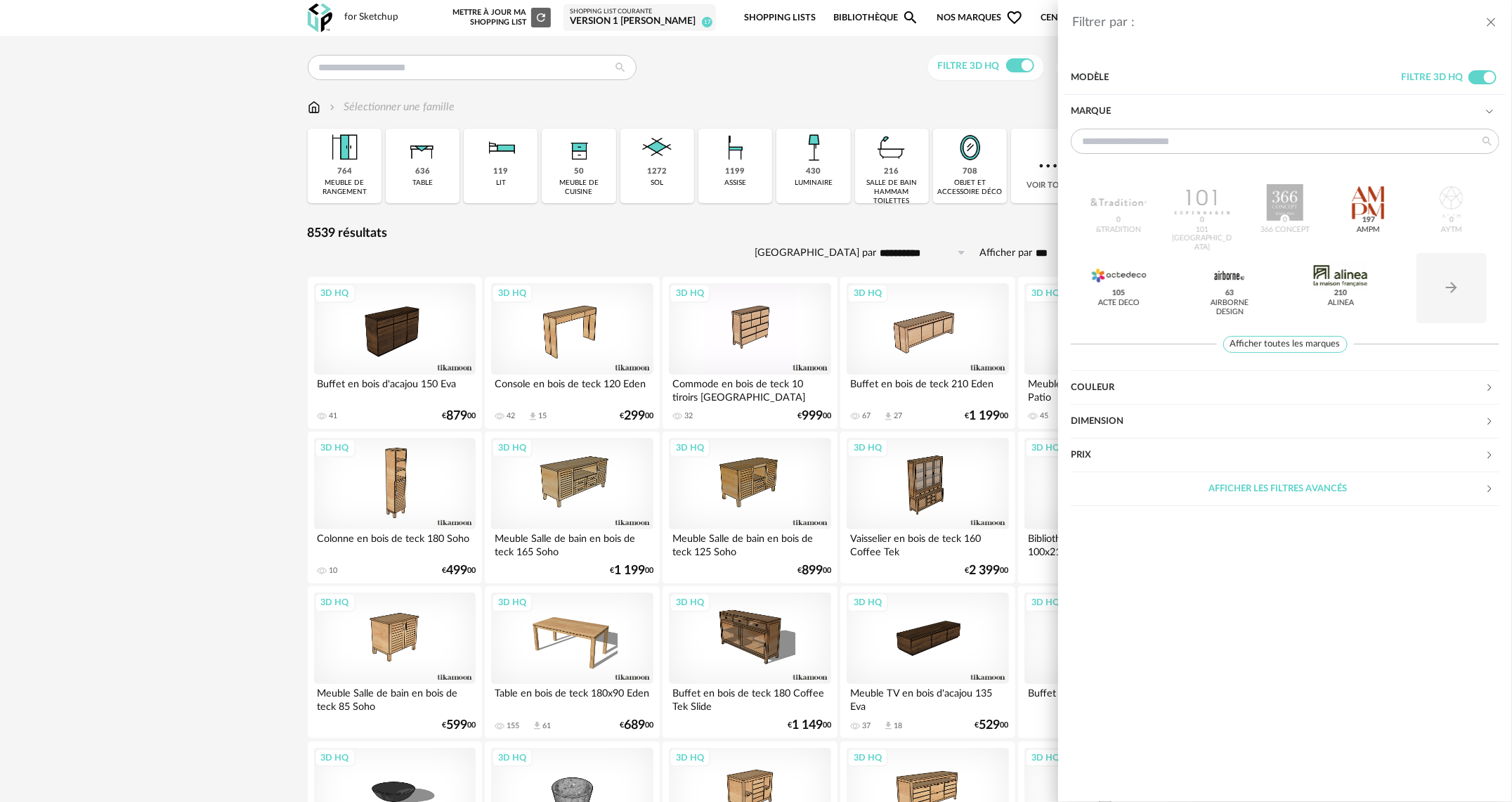
click at [1317, 345] on span "Afficher toutes les marques" at bounding box center [1285, 345] width 124 height 18
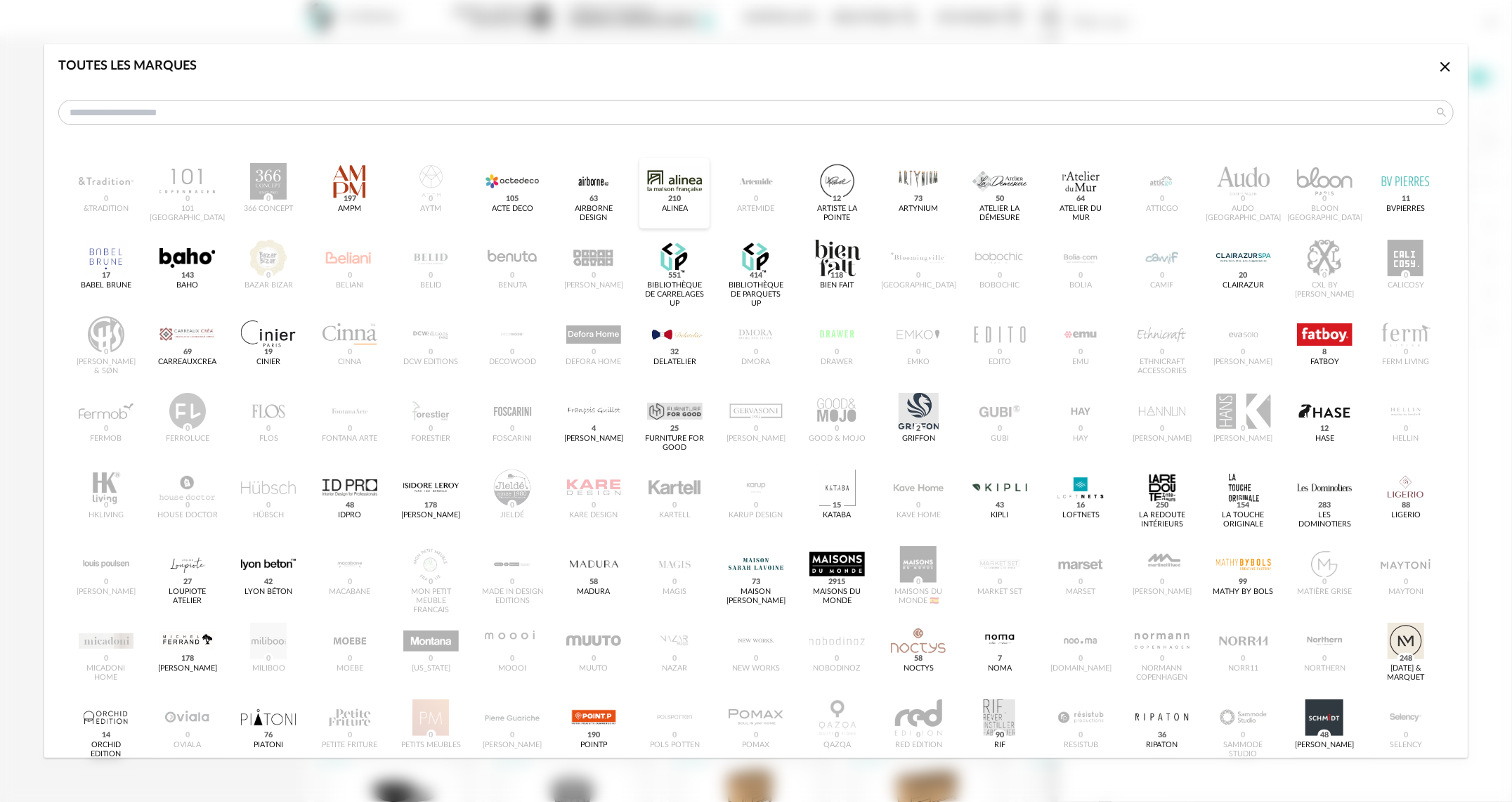
click at [680, 205] on div "Alinea 210" at bounding box center [675, 209] width 26 height 9
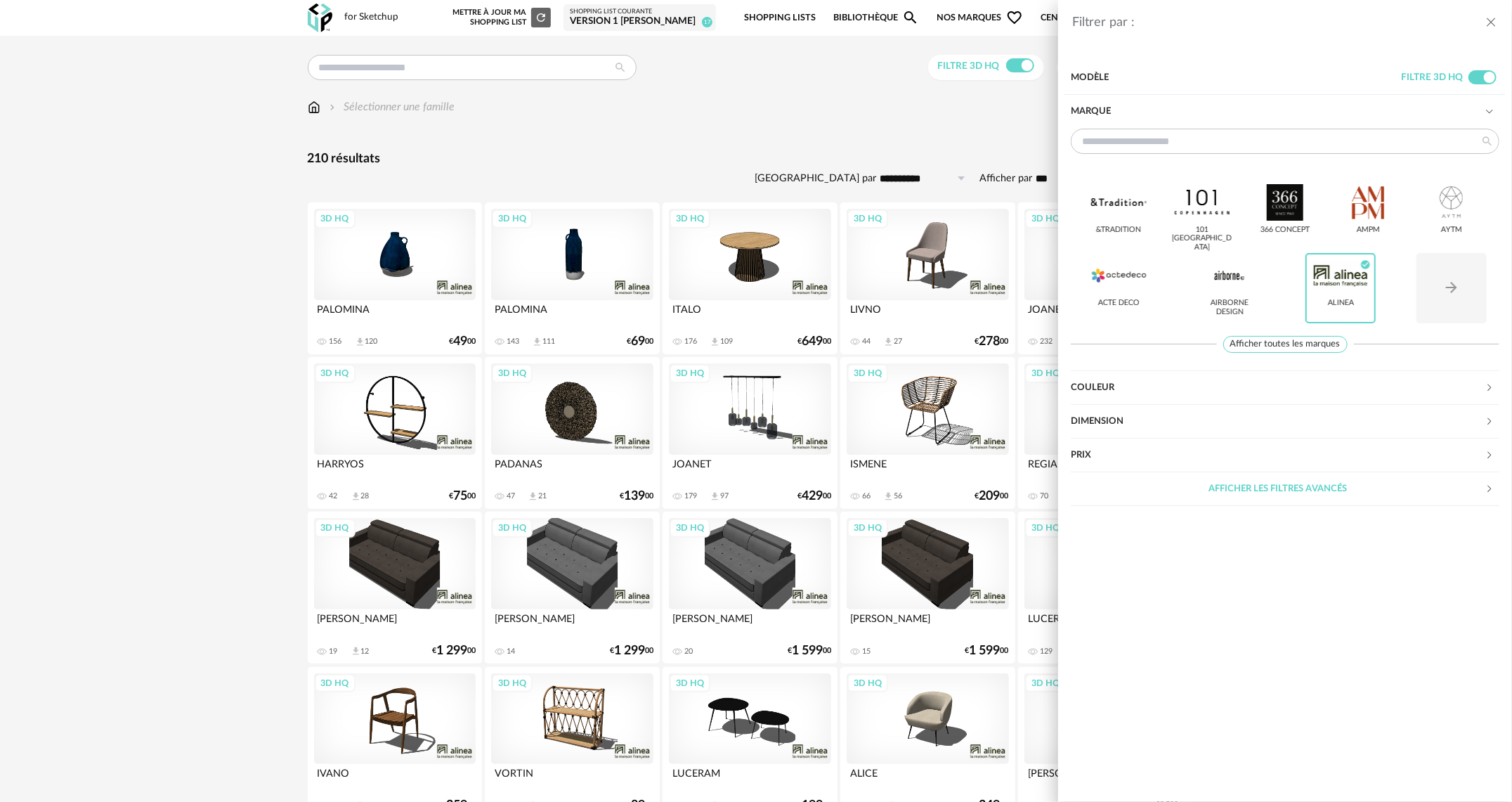
click at [1491, 21] on icon "close drawer" at bounding box center [1491, 22] width 14 height 14
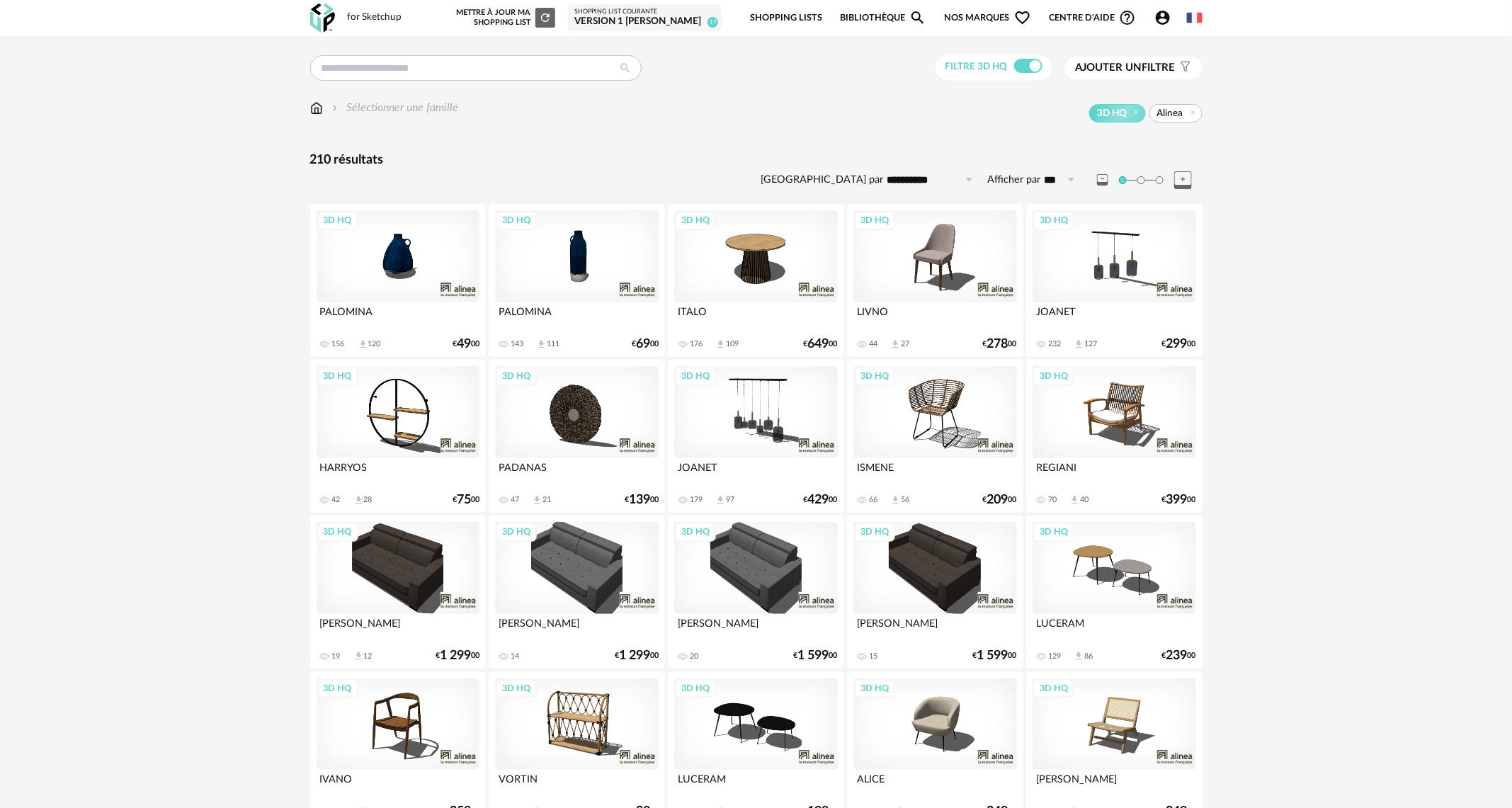
click at [820, 110] on div "3D HQ Alinea" at bounding box center [830, 113] width 743 height 19
click at [315, 106] on img at bounding box center [316, 108] width 13 height 16
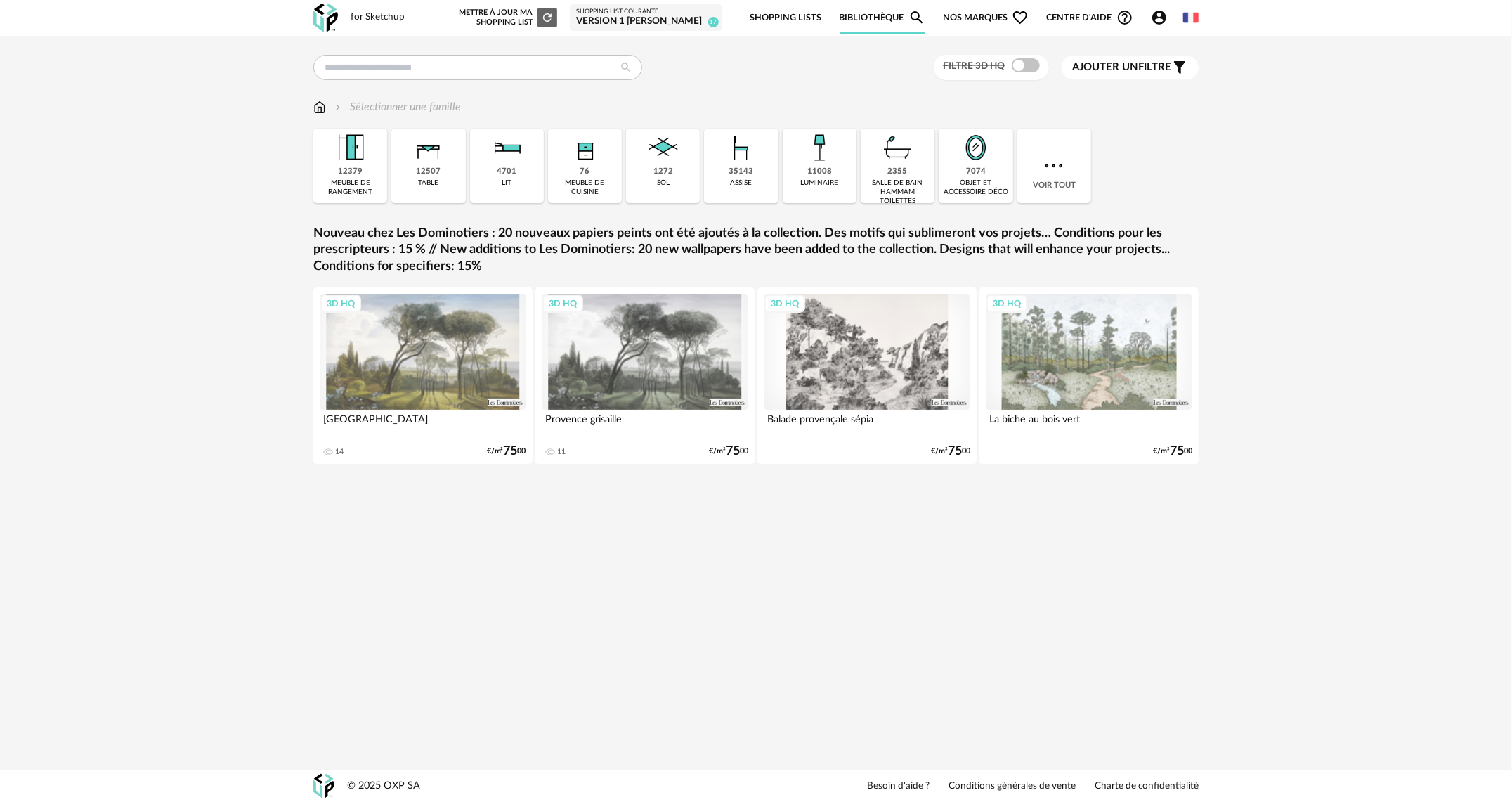
click at [1136, 75] on div "Ajouter un filtre s Filter icon" at bounding box center [1130, 67] width 116 height 17
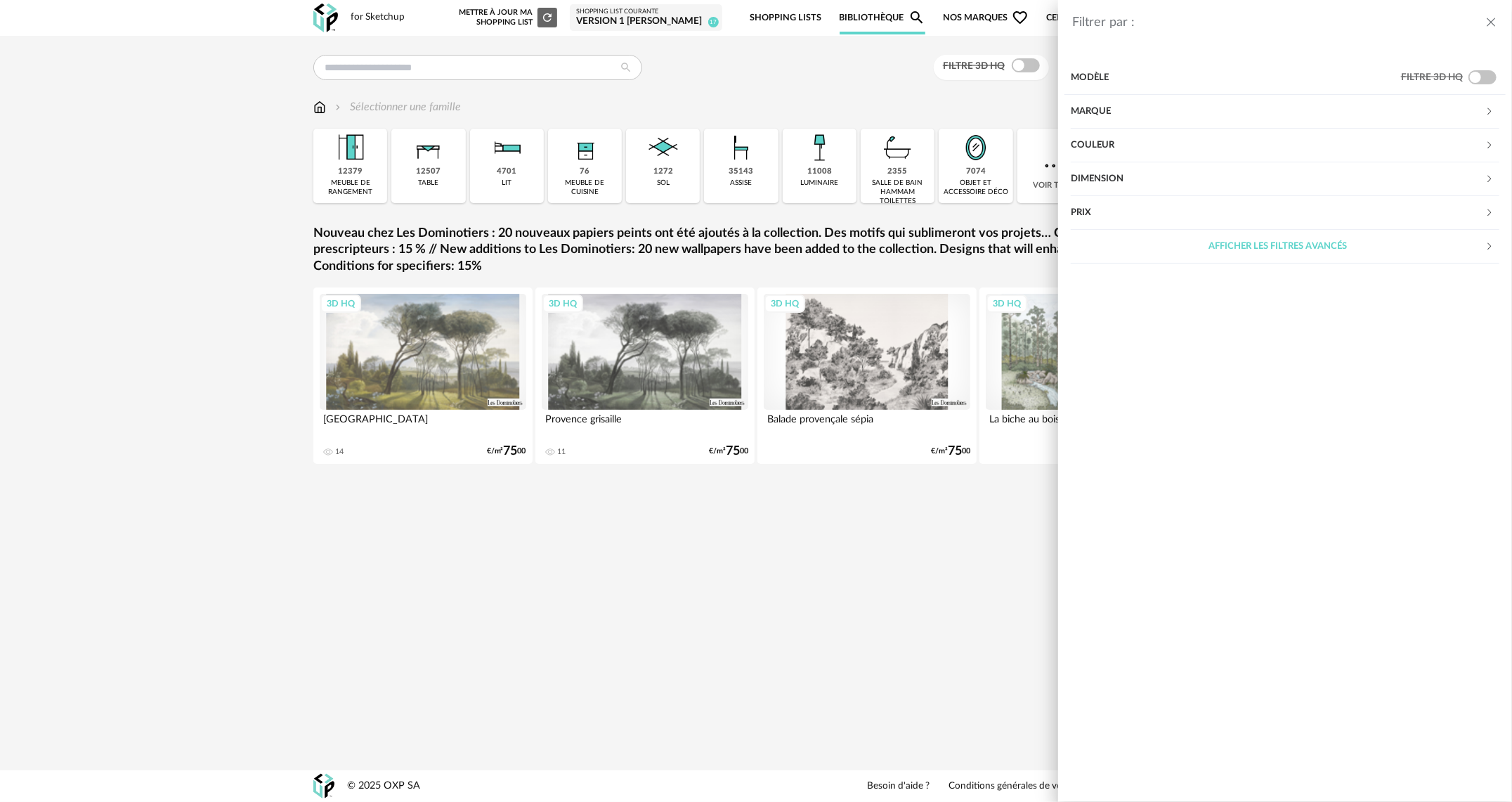
click at [1089, 106] on div "Marque" at bounding box center [1278, 112] width 414 height 34
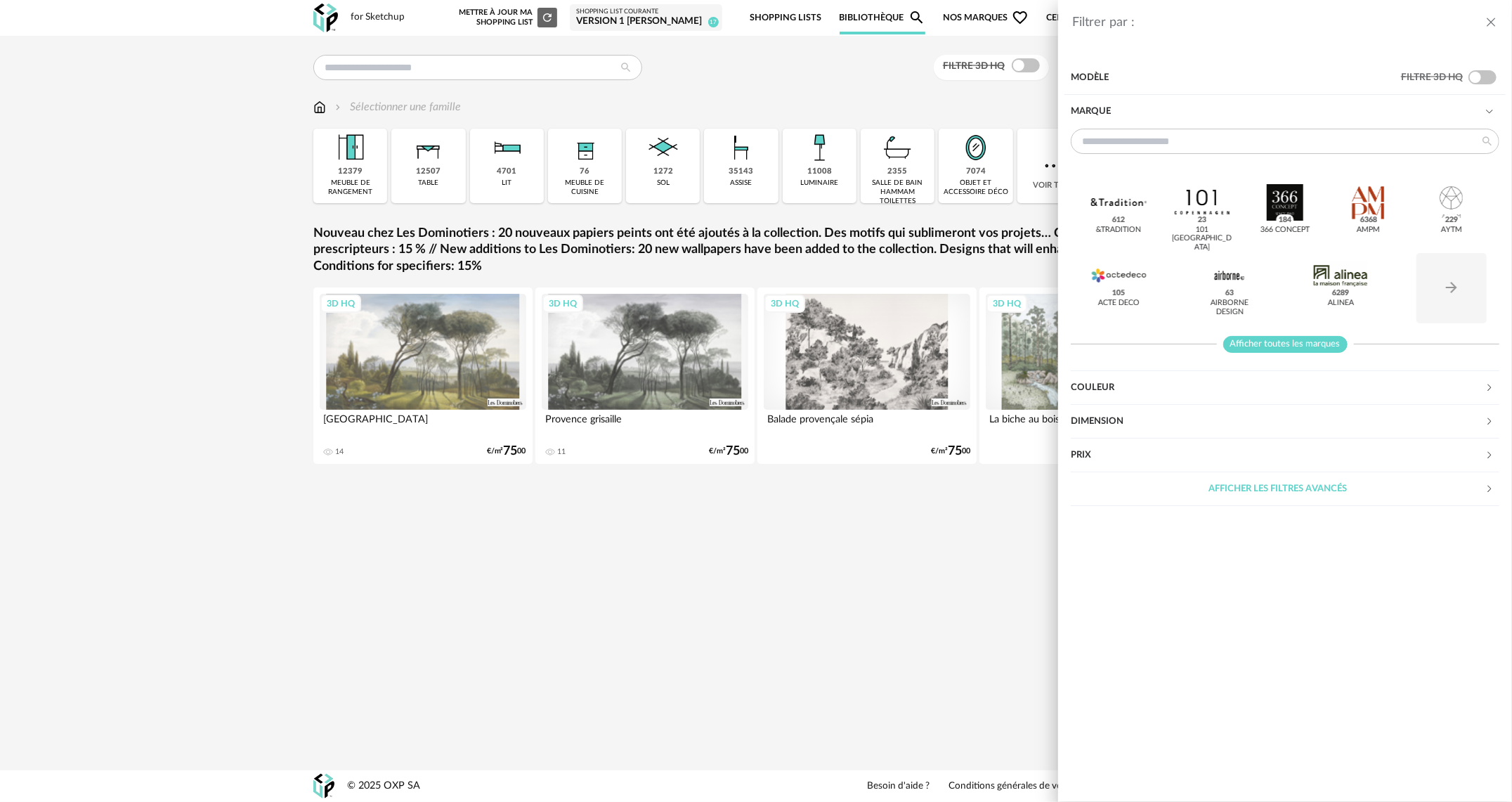
click at [1288, 343] on span "Afficher toutes les marques" at bounding box center [1285, 345] width 124 height 18
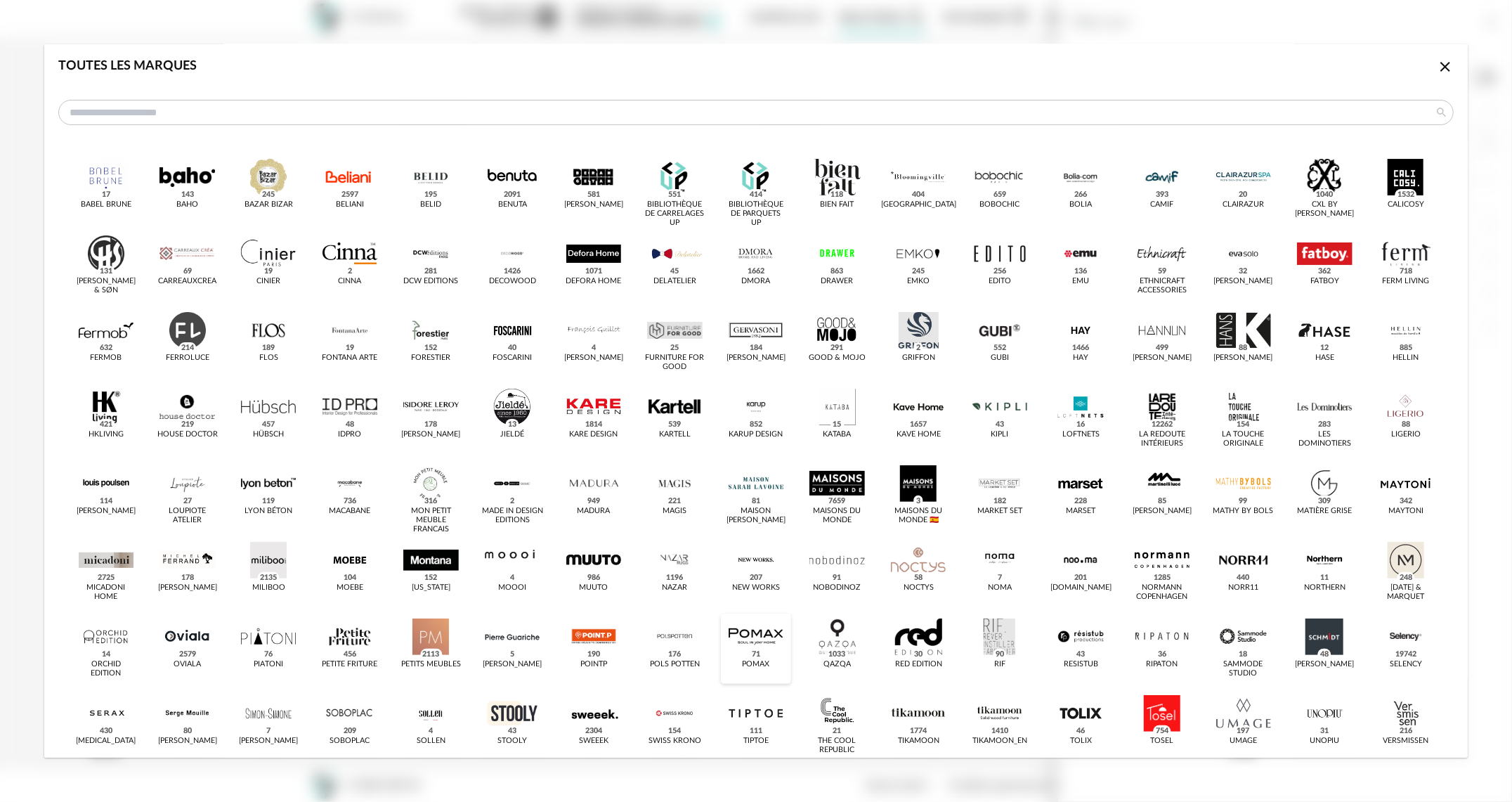
scroll to position [180, 0]
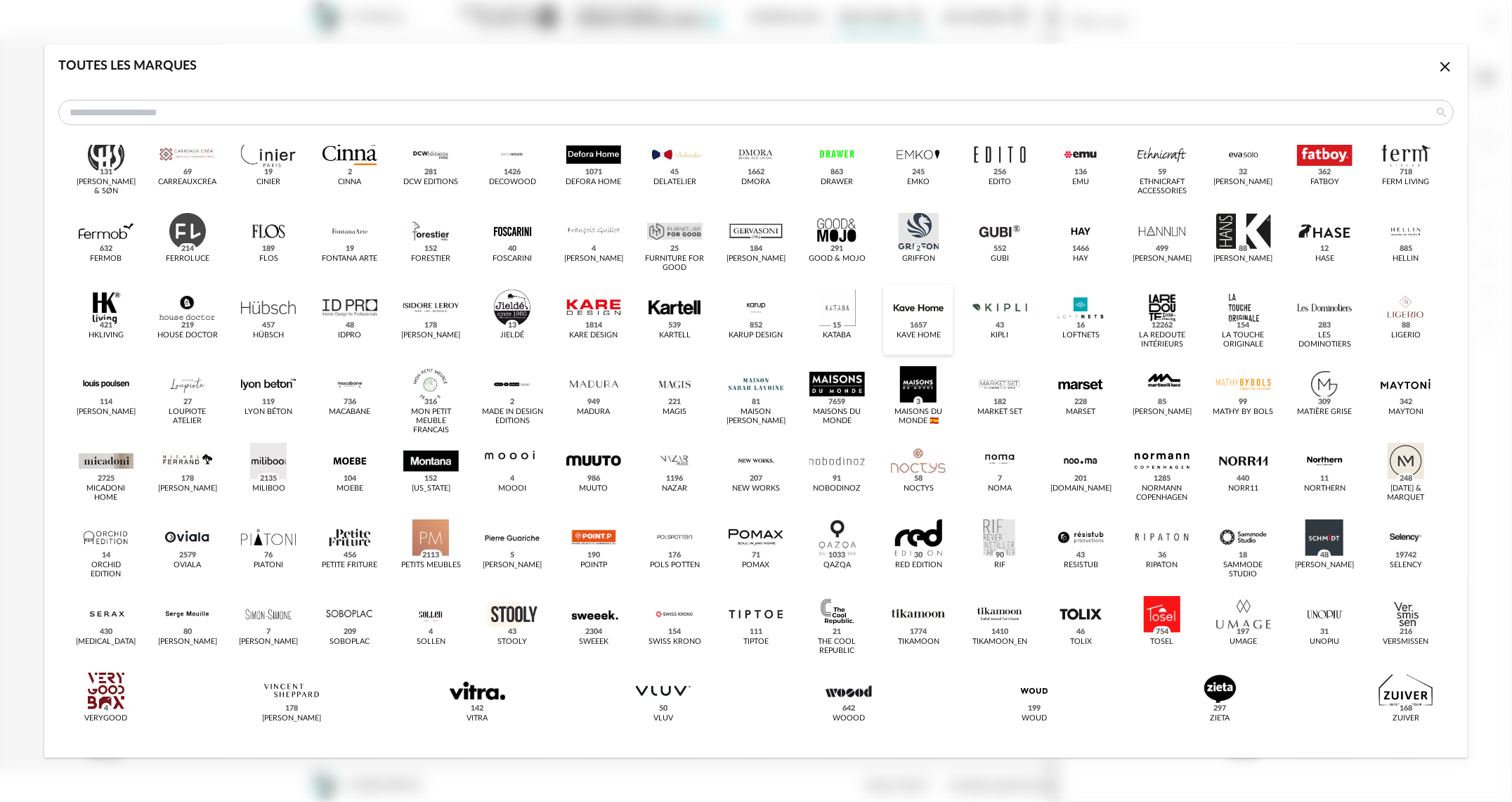
click at [908, 320] on span "1657" at bounding box center [919, 325] width 22 height 11
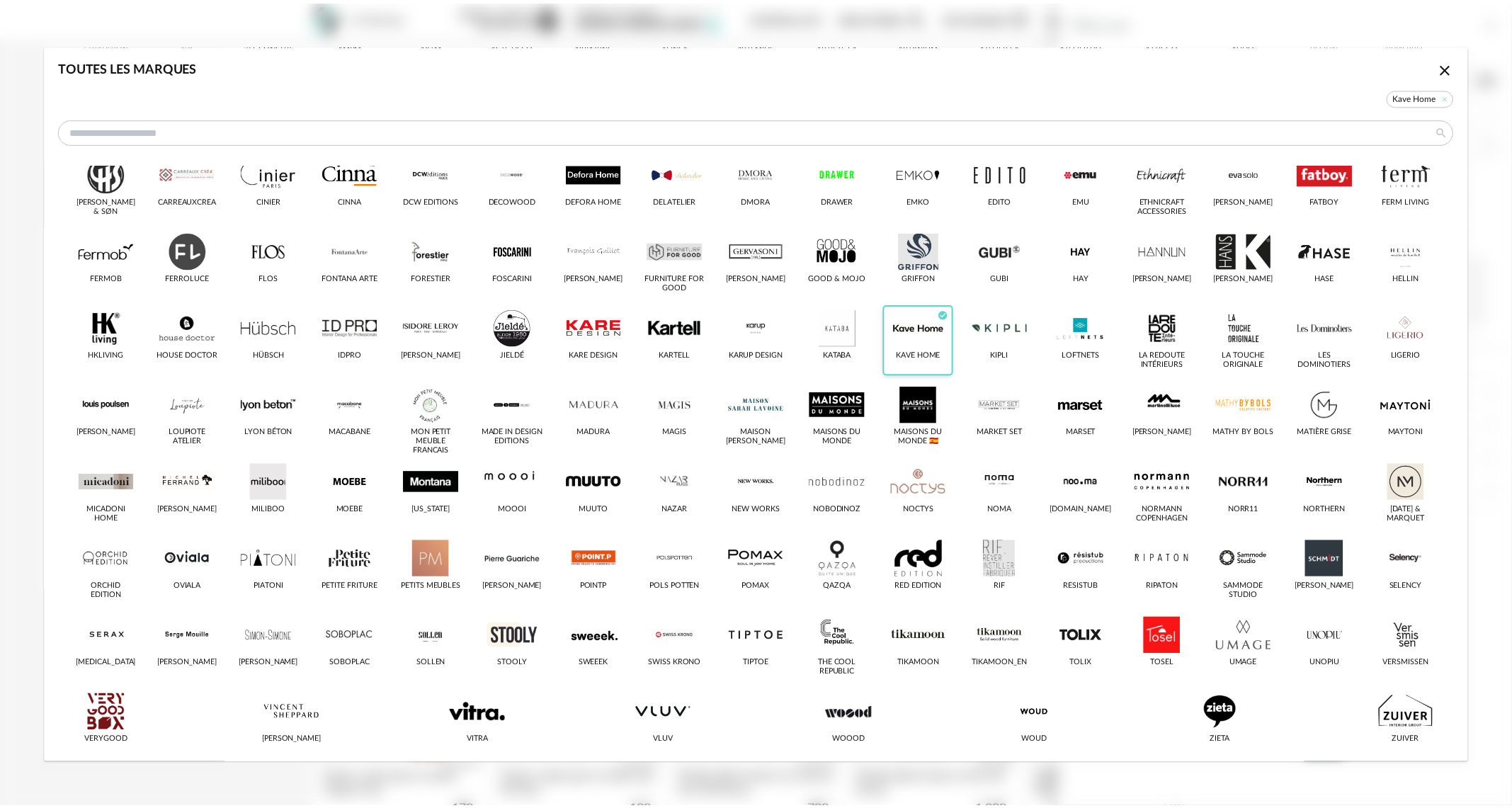
scroll to position [199, 0]
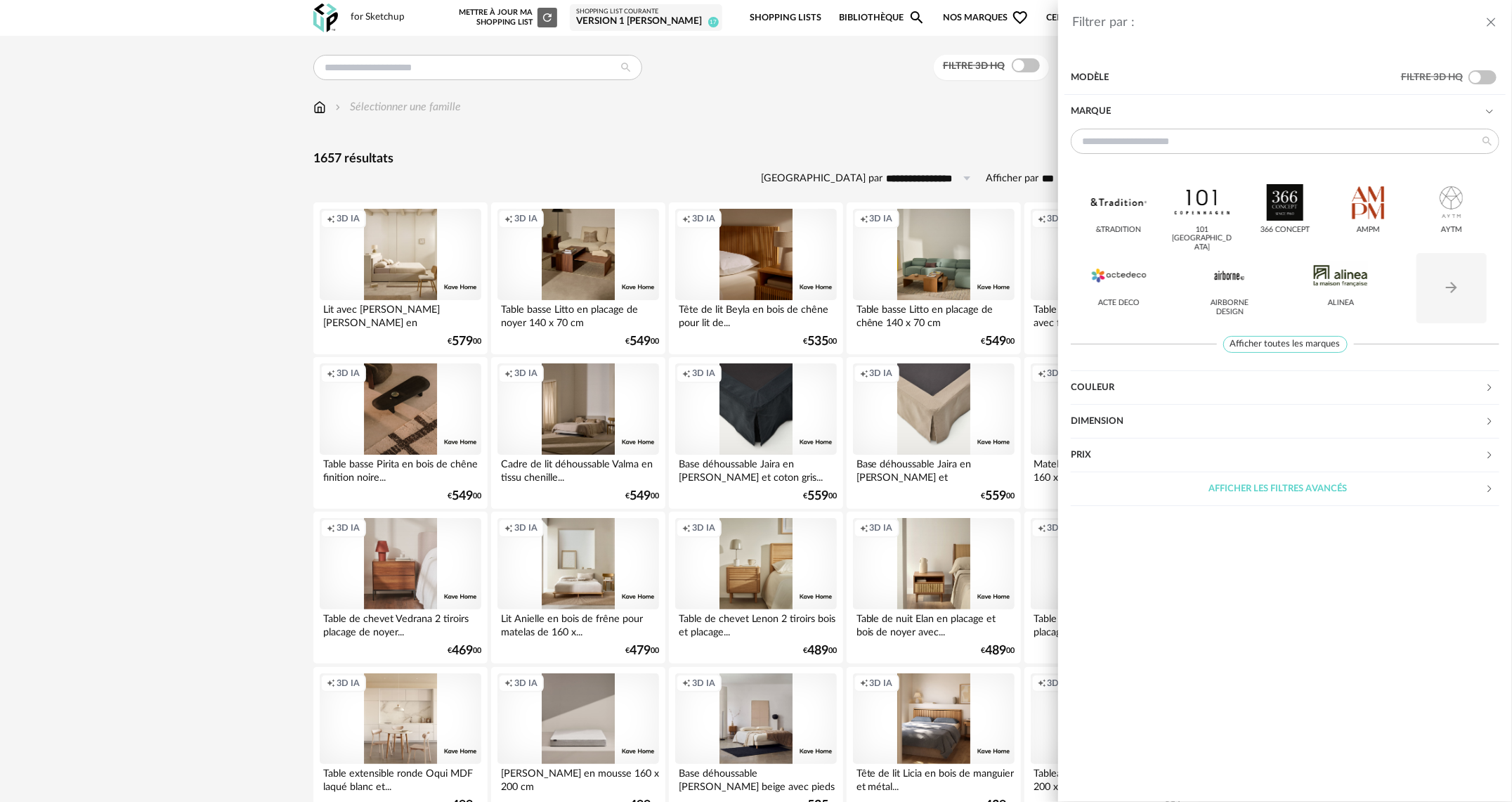
drag, startPoint x: 144, startPoint y: 383, endPoint x: 145, endPoint y: 374, distance: 9.1
click at [144, 383] on div "Filtrer par : Modèle Filtre 3D HQ Marque &tradition 101 [GEOGRAPHIC_DATA] 366 C…" at bounding box center [756, 401] width 1512 height 802
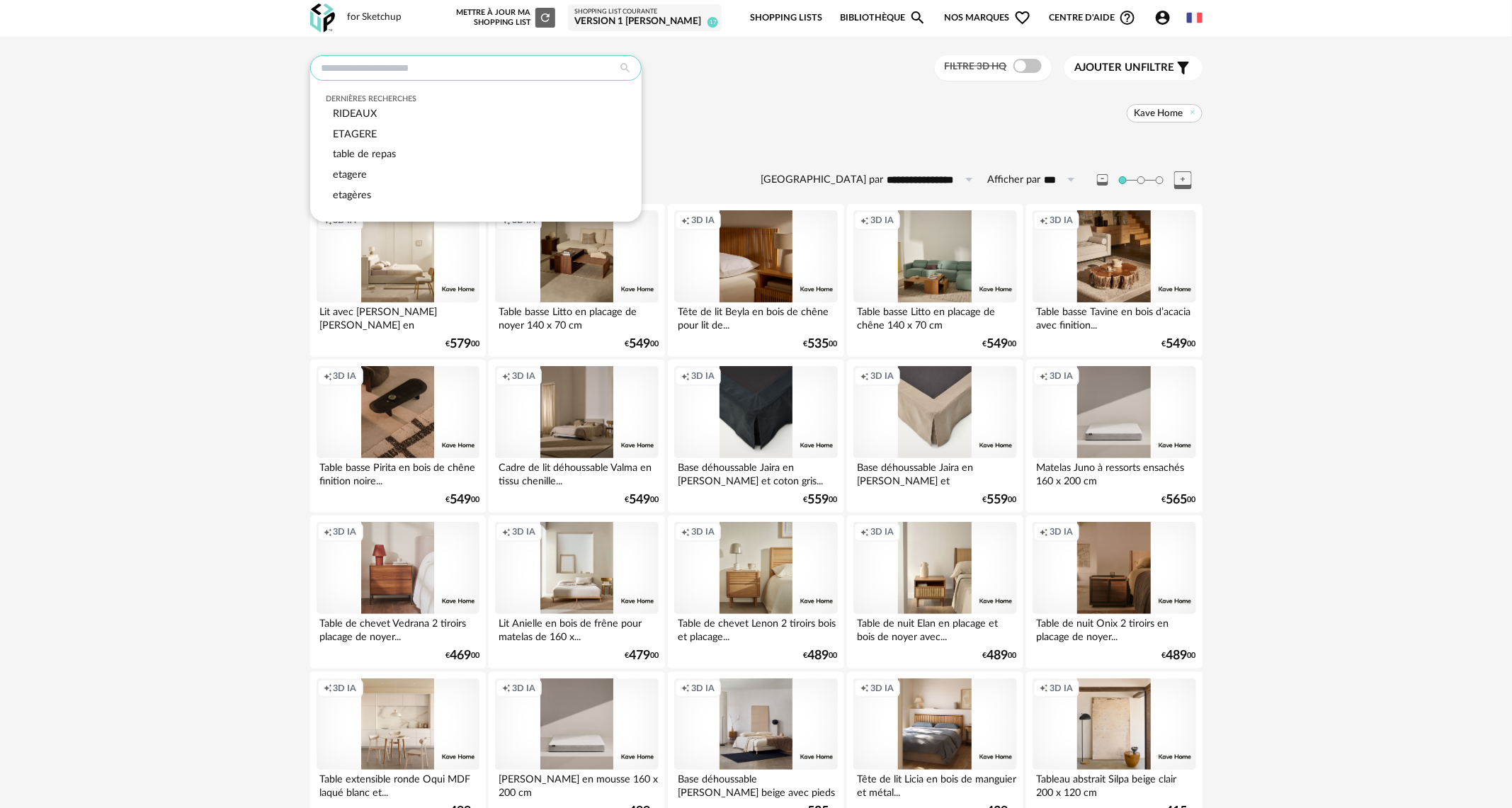
click at [396, 65] on input "text" at bounding box center [475, 68] width 331 height 25
click at [409, 134] on div "ETAGERE" at bounding box center [475, 135] width 300 height 21
type input "*******"
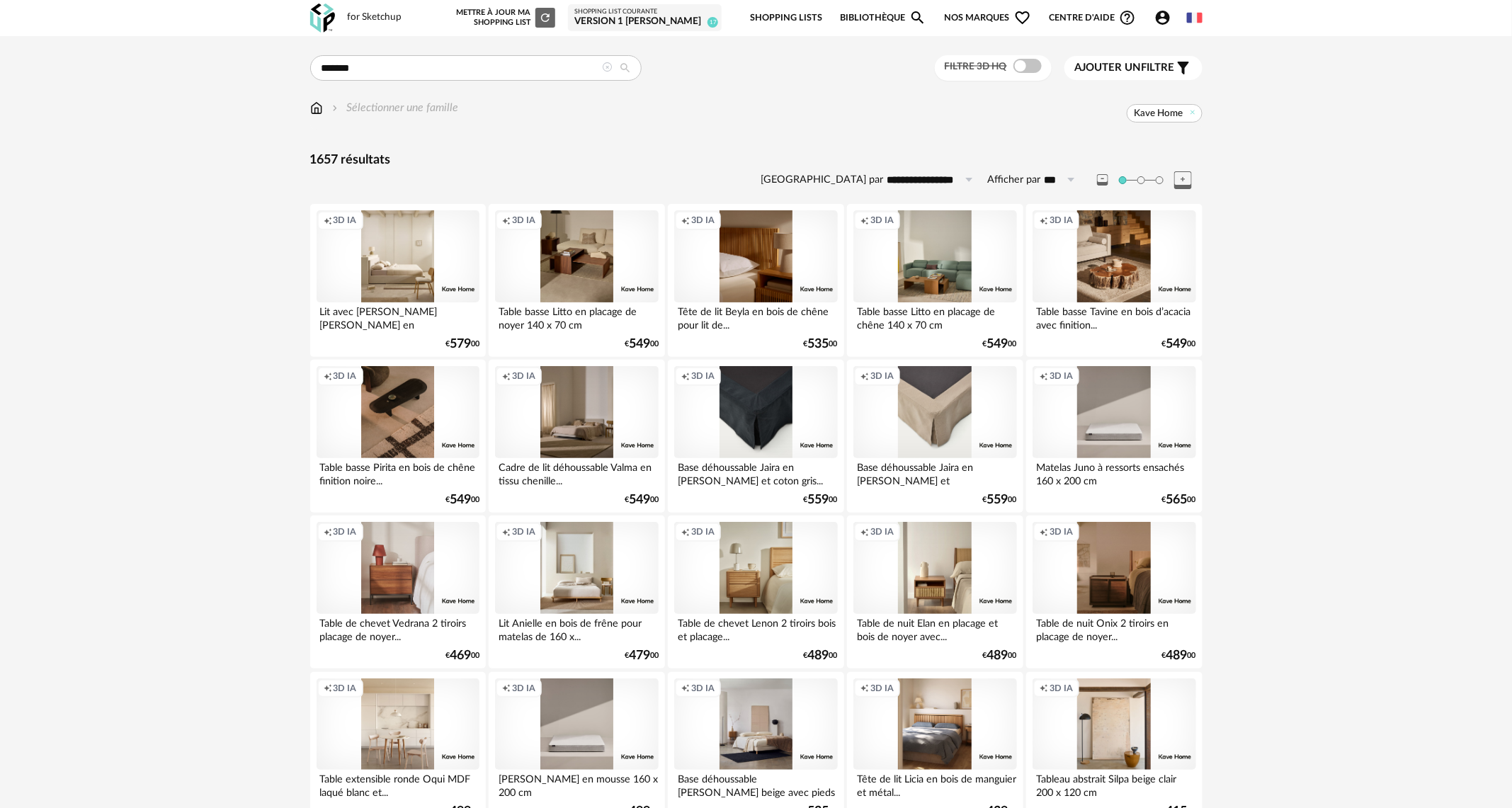
click at [627, 70] on icon at bounding box center [625, 68] width 25 height 13
type input "**********"
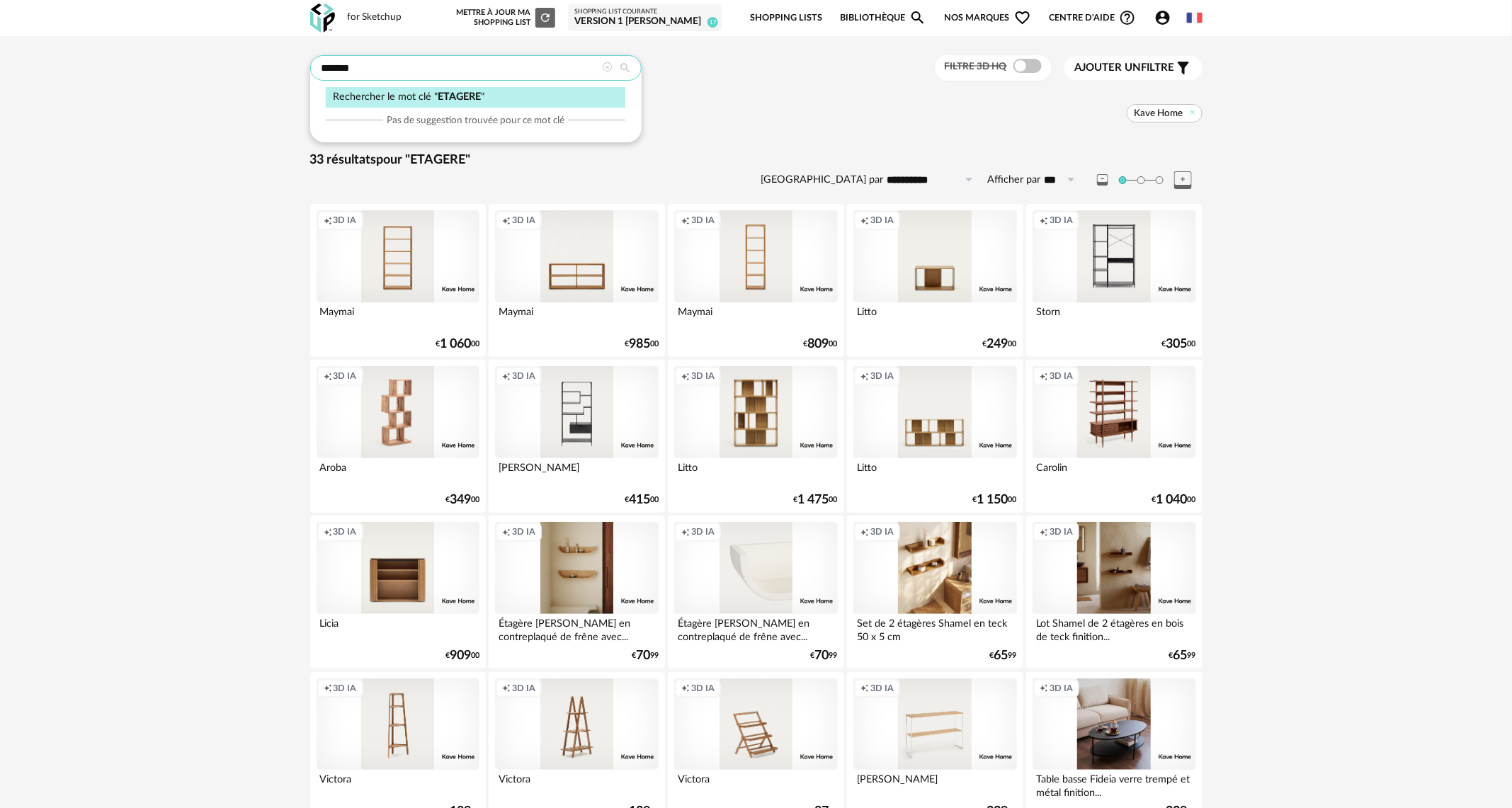
drag, startPoint x: 376, startPoint y: 73, endPoint x: 252, endPoint y: 57, distance: 125.0
click at [252, 57] on div "******* Rechercher le mot clé " ETAGERE " Pas de suggestion trouvée pour ce mot…" at bounding box center [756, 712] width 1512 height 1352
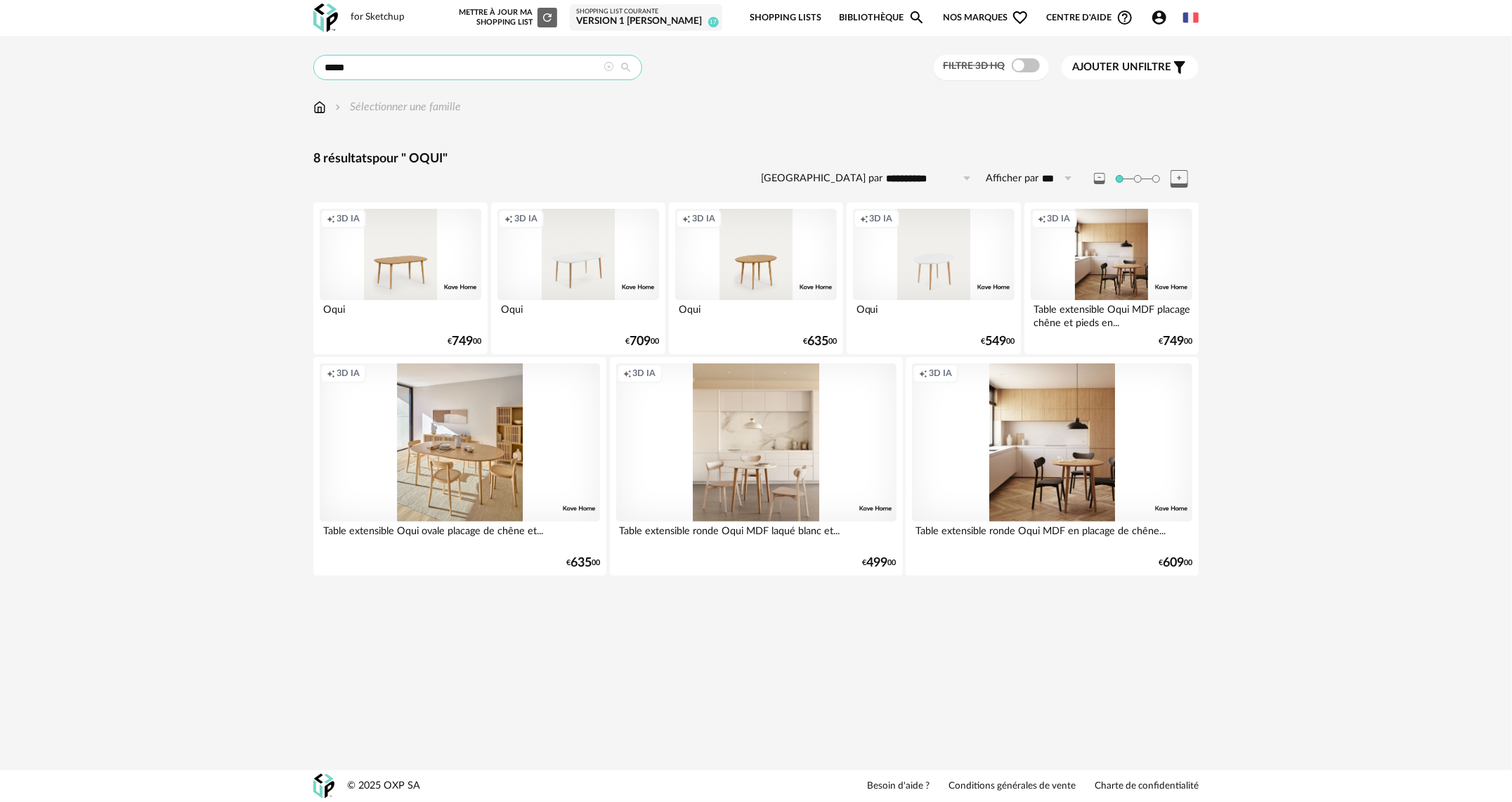
drag, startPoint x: 365, startPoint y: 70, endPoint x: 267, endPoint y: 69, distance: 98.0
click at [267, 69] on div "**** Rechercher le mot clé " OQUI " Pas de suggestion trouvée pour ce mot clé F…" at bounding box center [756, 321] width 1512 height 569
type input "*******"
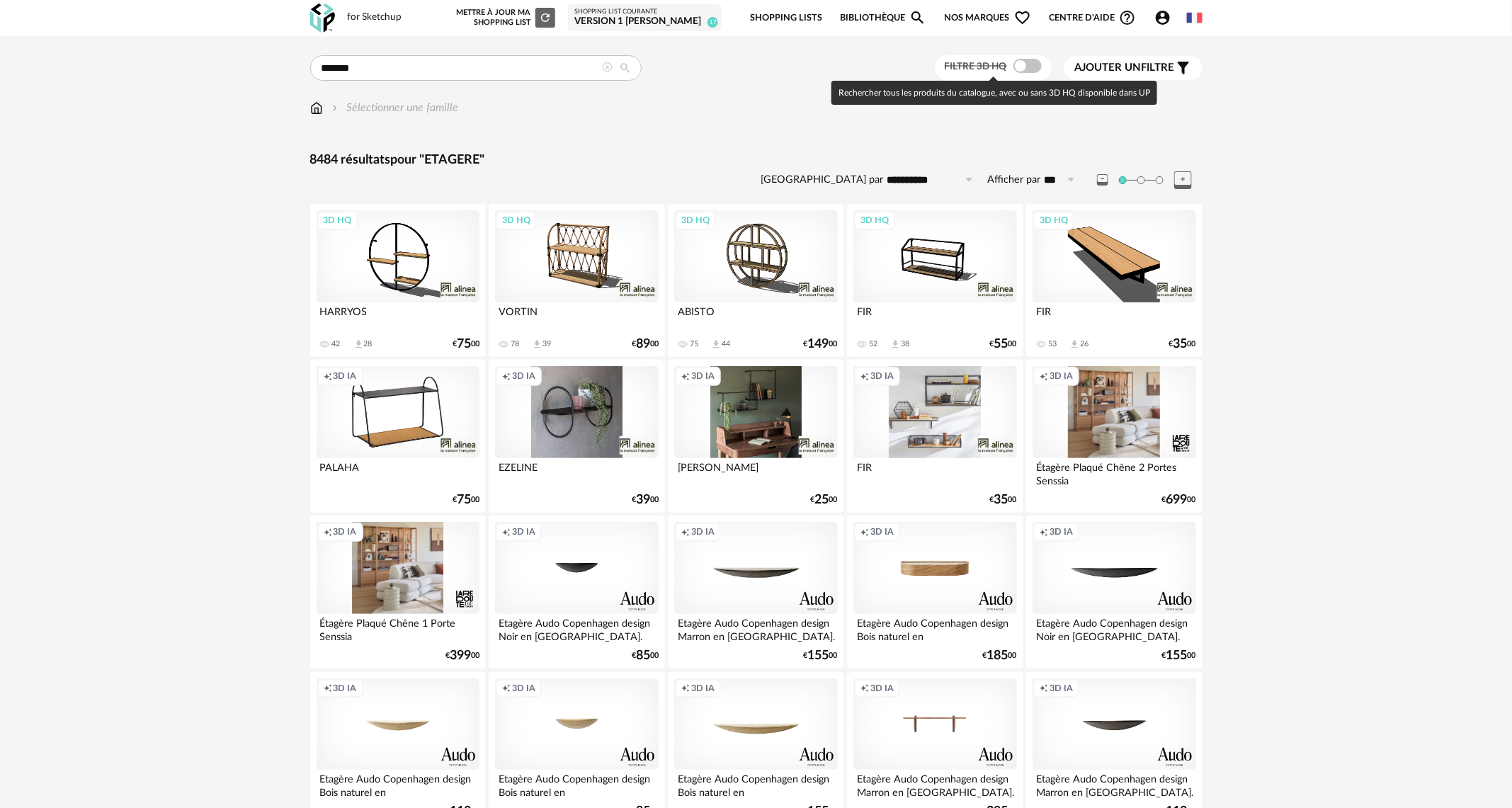
click at [1037, 62] on span at bounding box center [1028, 65] width 28 height 14
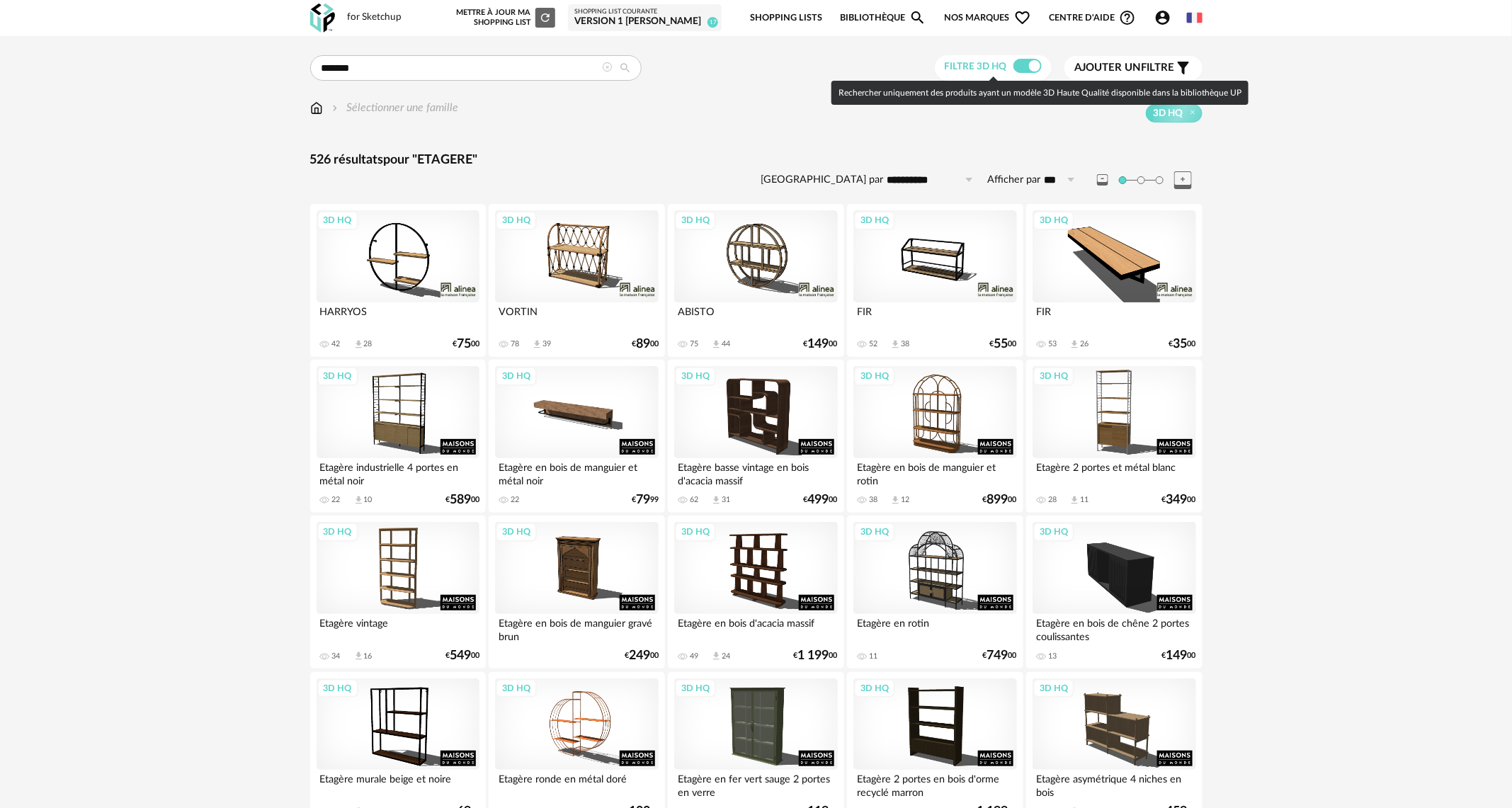
click at [1019, 64] on span at bounding box center [1028, 65] width 28 height 14
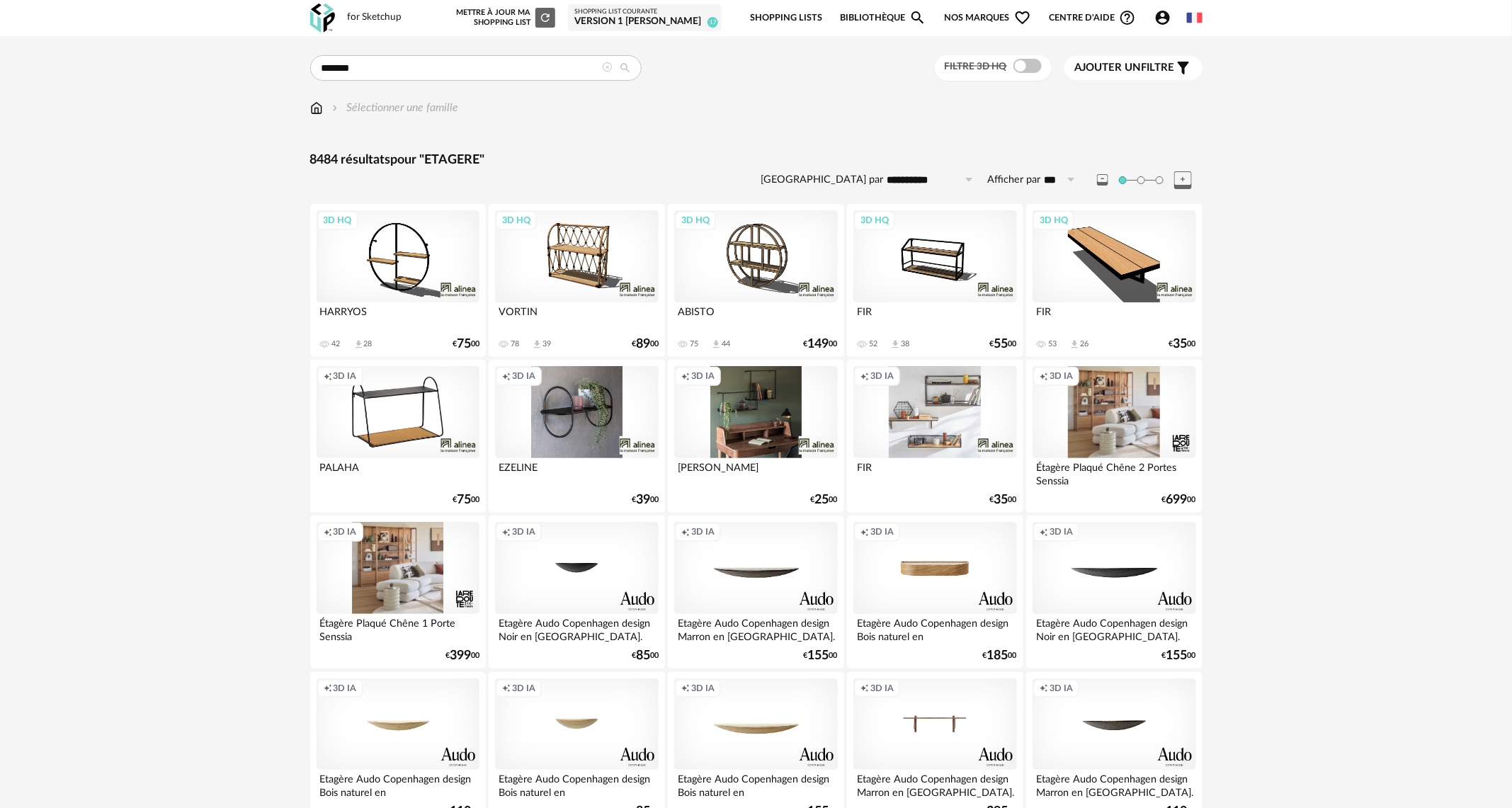
click at [1161, 66] on span "Ajouter un filtre" at bounding box center [1125, 68] width 100 height 14
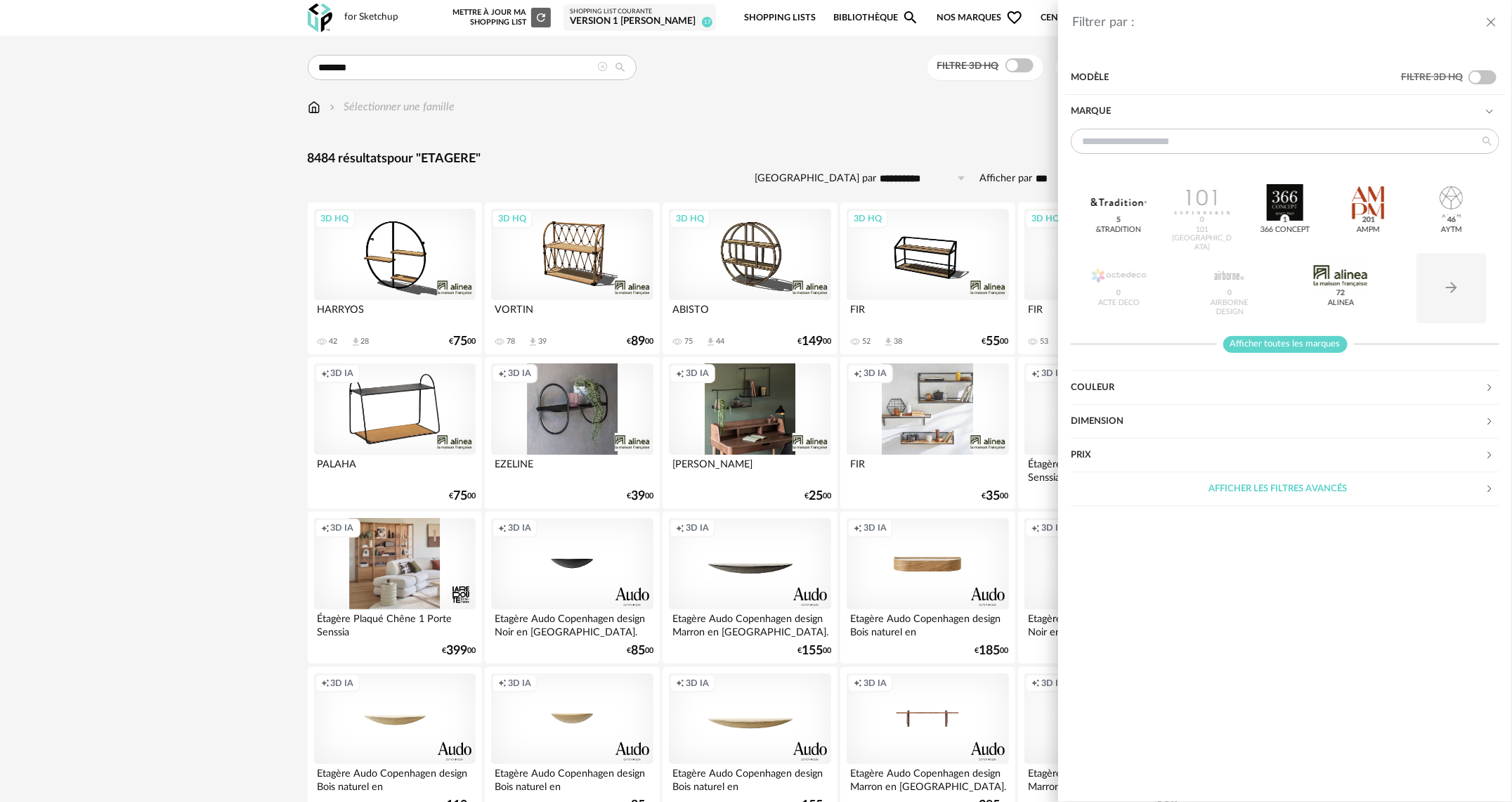
click at [1268, 352] on div "&tradition 5 101 Copenhagen 0 366 Concept 1 AMPM 201 AYTM 46 Acte DECO 0 Airbor…" at bounding box center [1285, 249] width 429 height 241
click at [1269, 345] on span "Afficher toutes les marques" at bounding box center [1285, 345] width 124 height 18
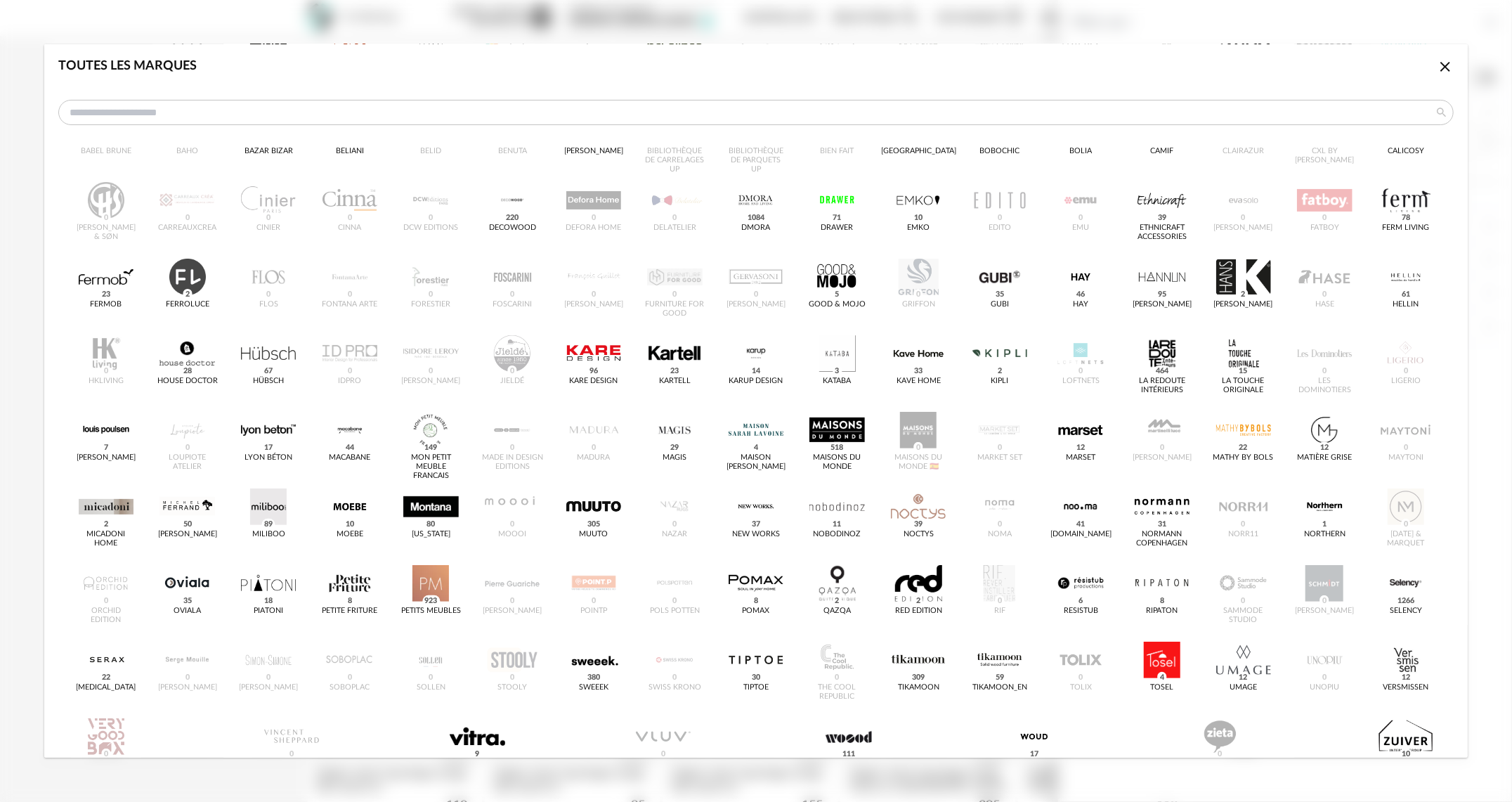
scroll to position [180, 0]
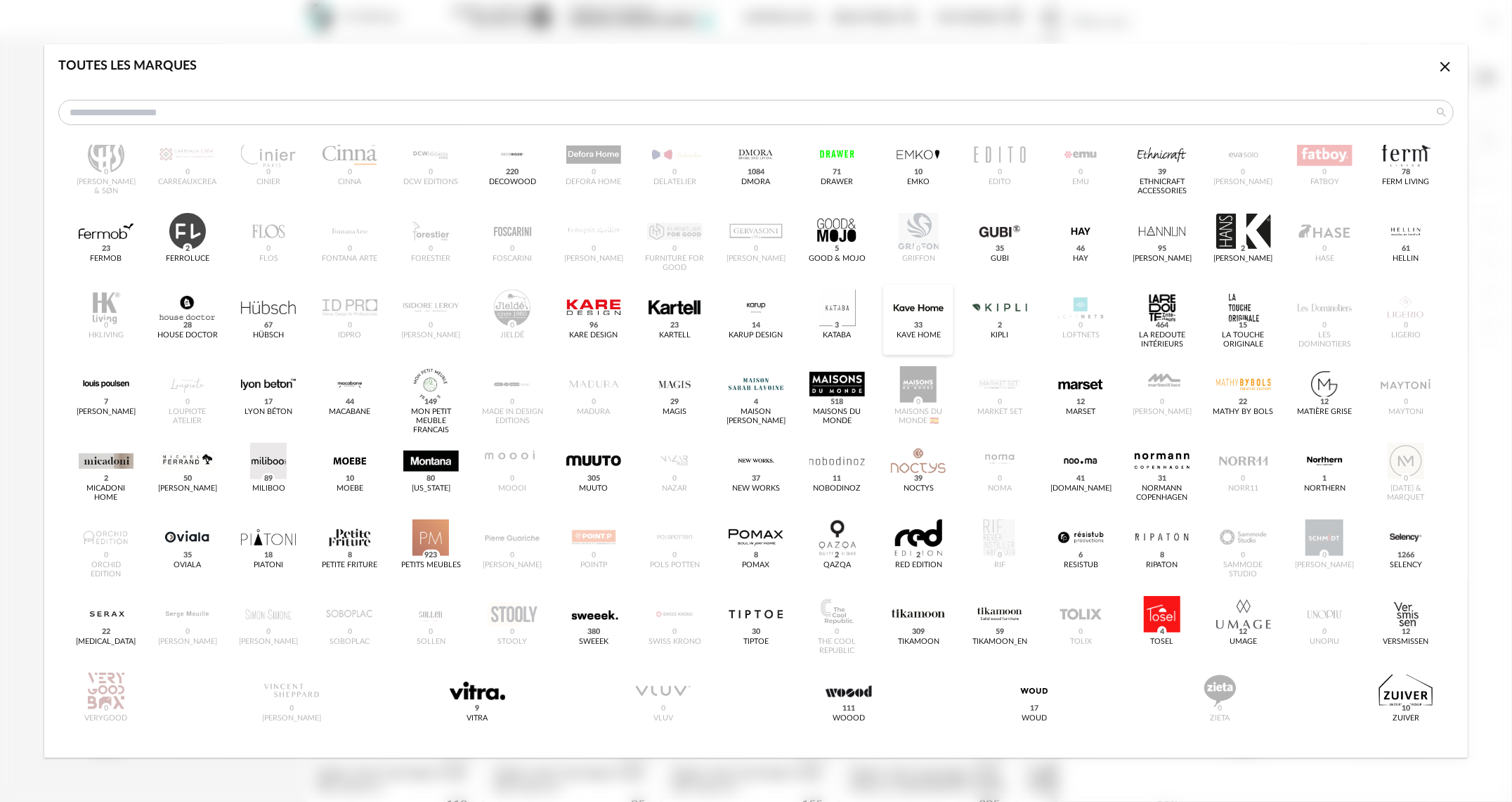
click at [907, 314] on div "dialog" at bounding box center [918, 307] width 55 height 36
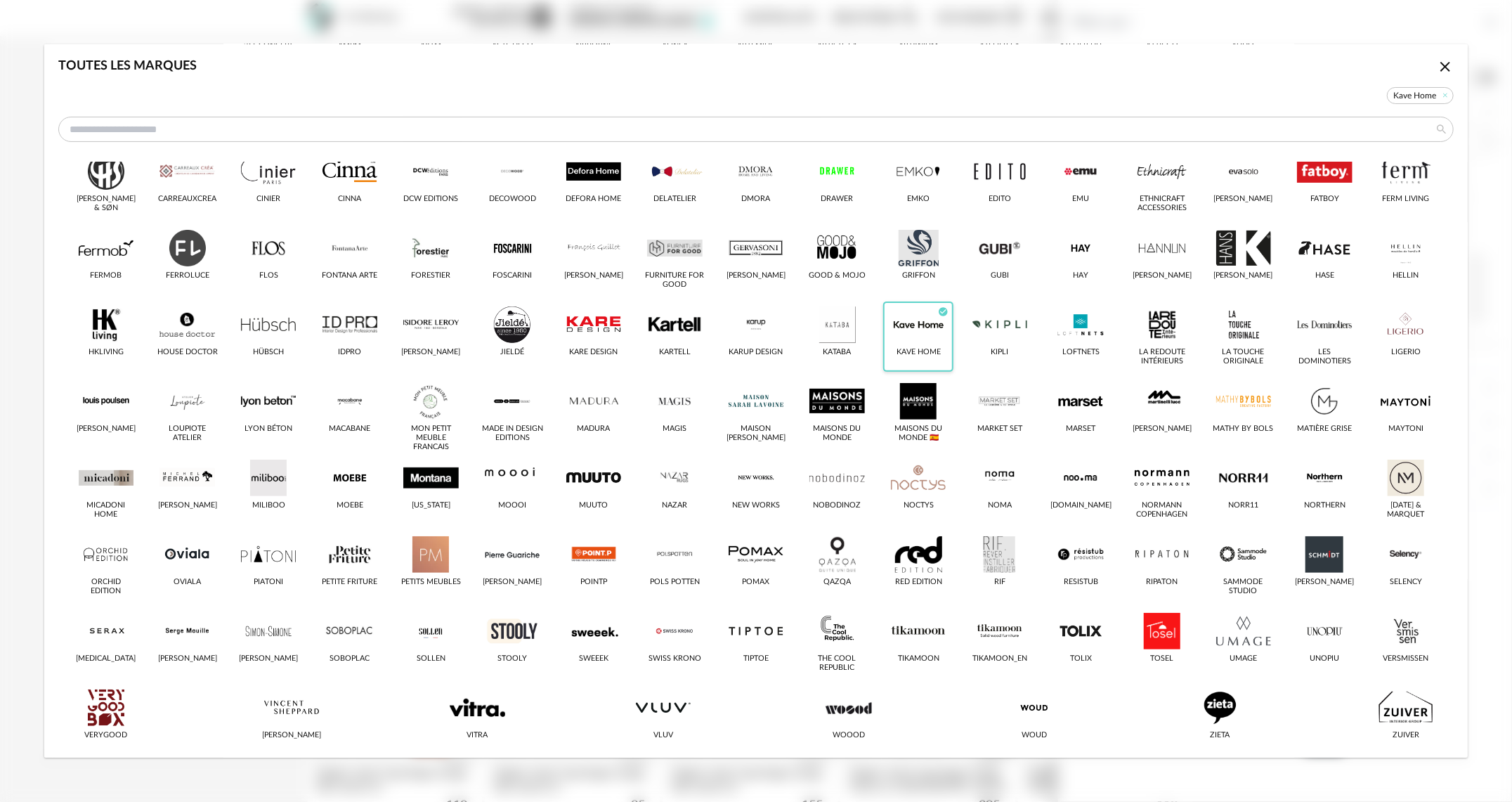
scroll to position [197, 0]
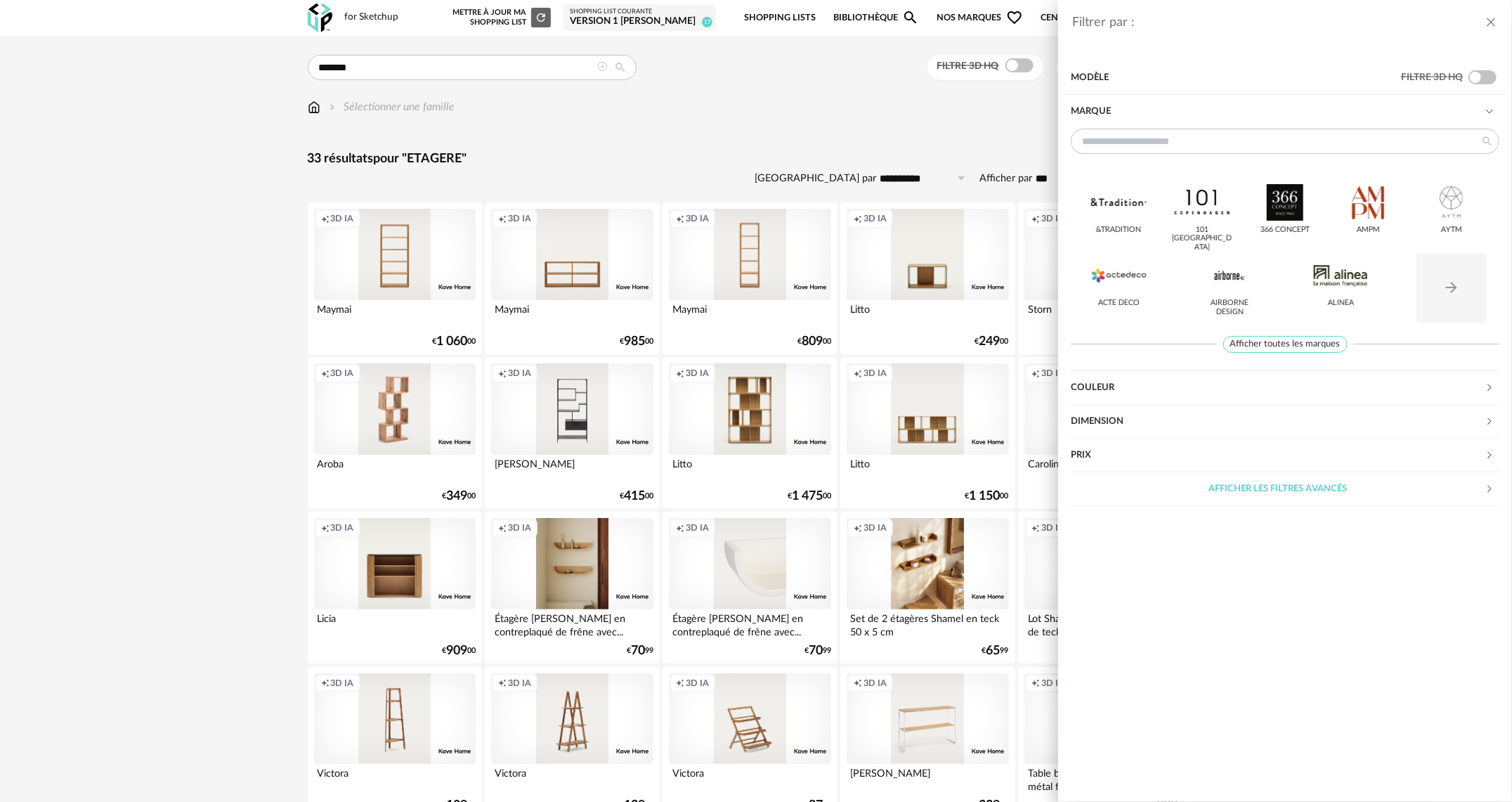
click at [755, 433] on div "Filtrer par : Modèle Filtre 3D HQ Marque &tradition 101 [GEOGRAPHIC_DATA] 366 C…" at bounding box center [756, 401] width 1512 height 802
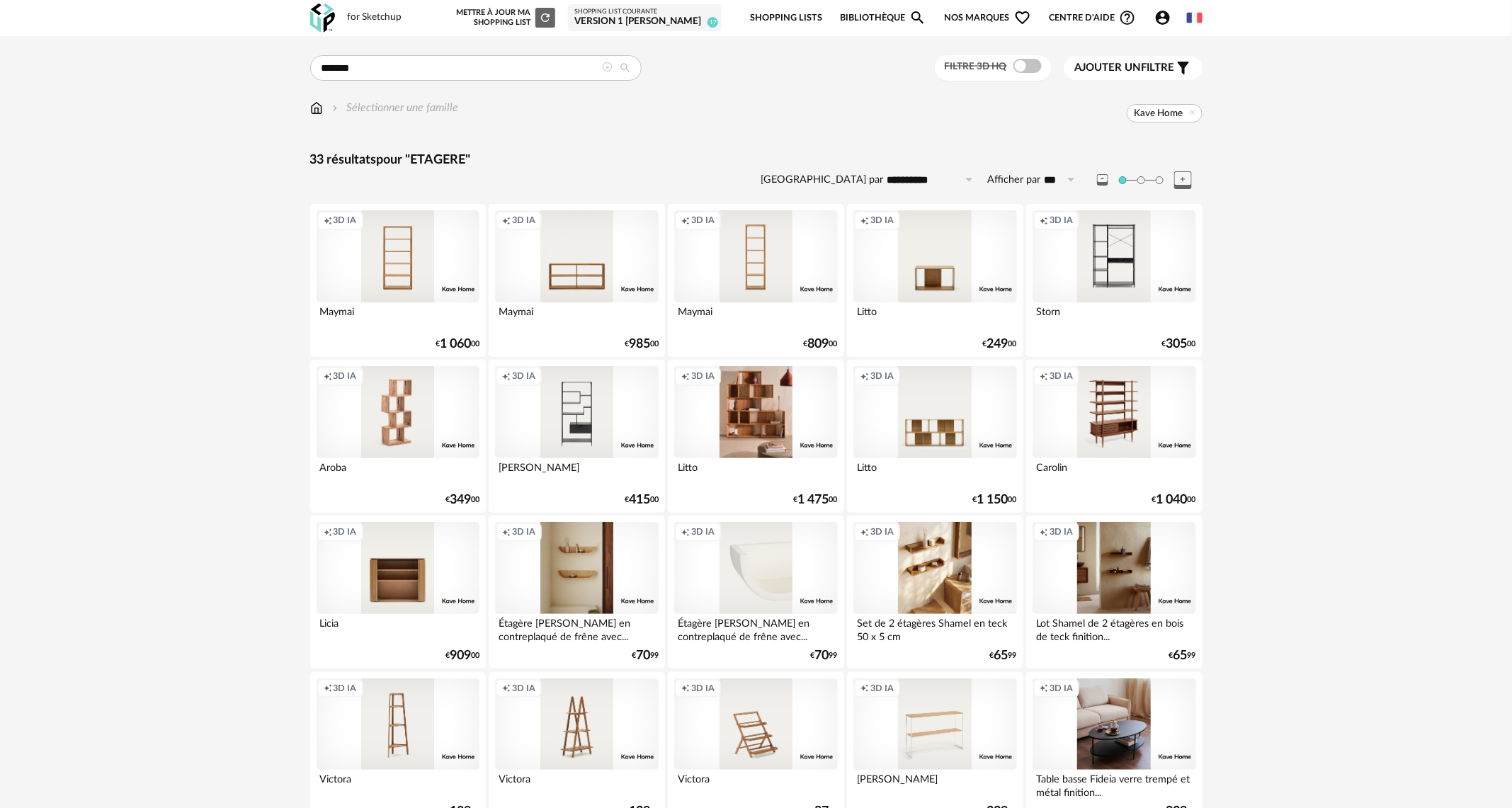
click at [752, 379] on div "Creation icon 3D IA" at bounding box center [755, 412] width 163 height 92
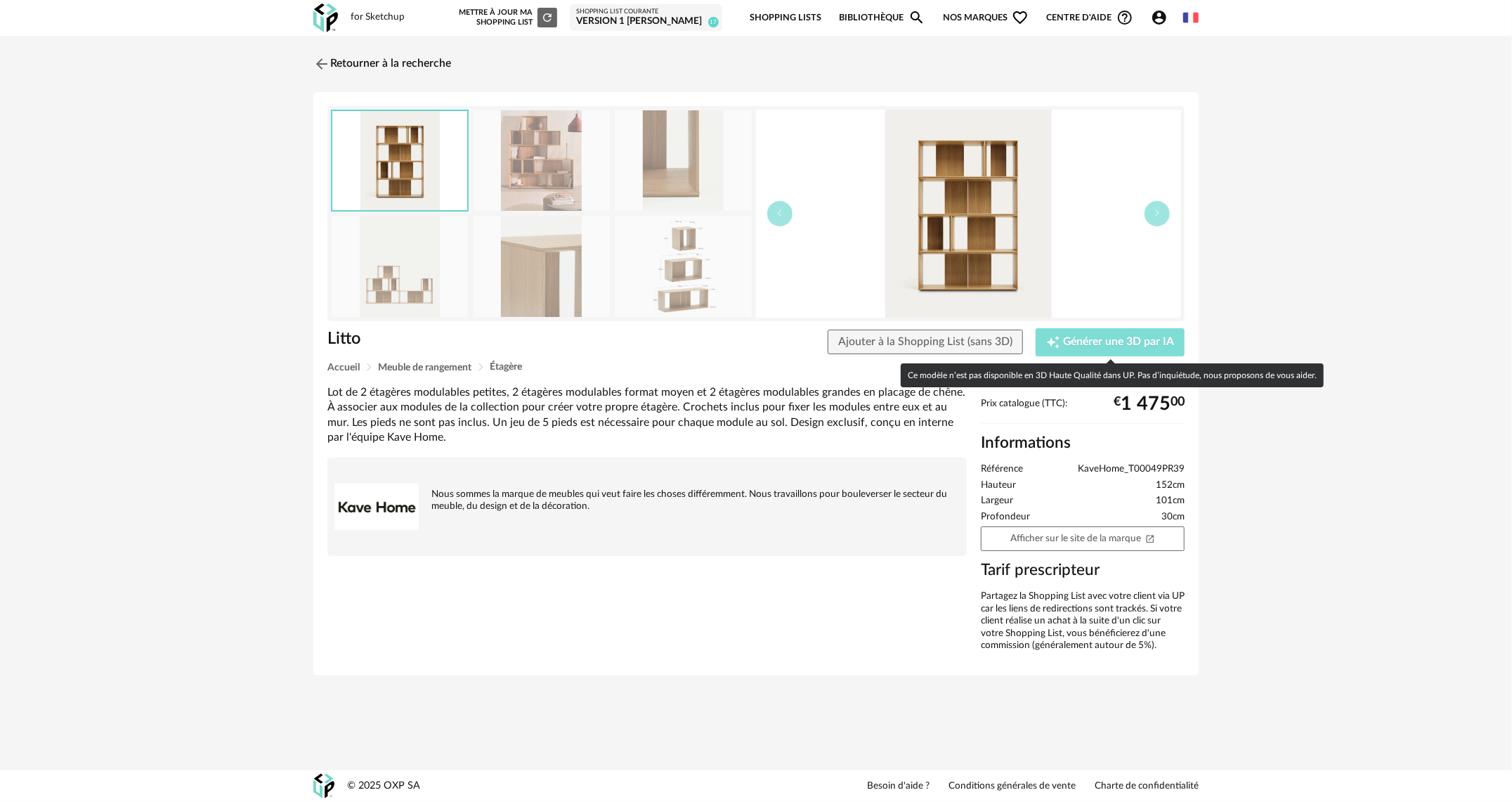
click at [1100, 339] on span "Générer une 3D par IA" at bounding box center [1118, 342] width 111 height 11
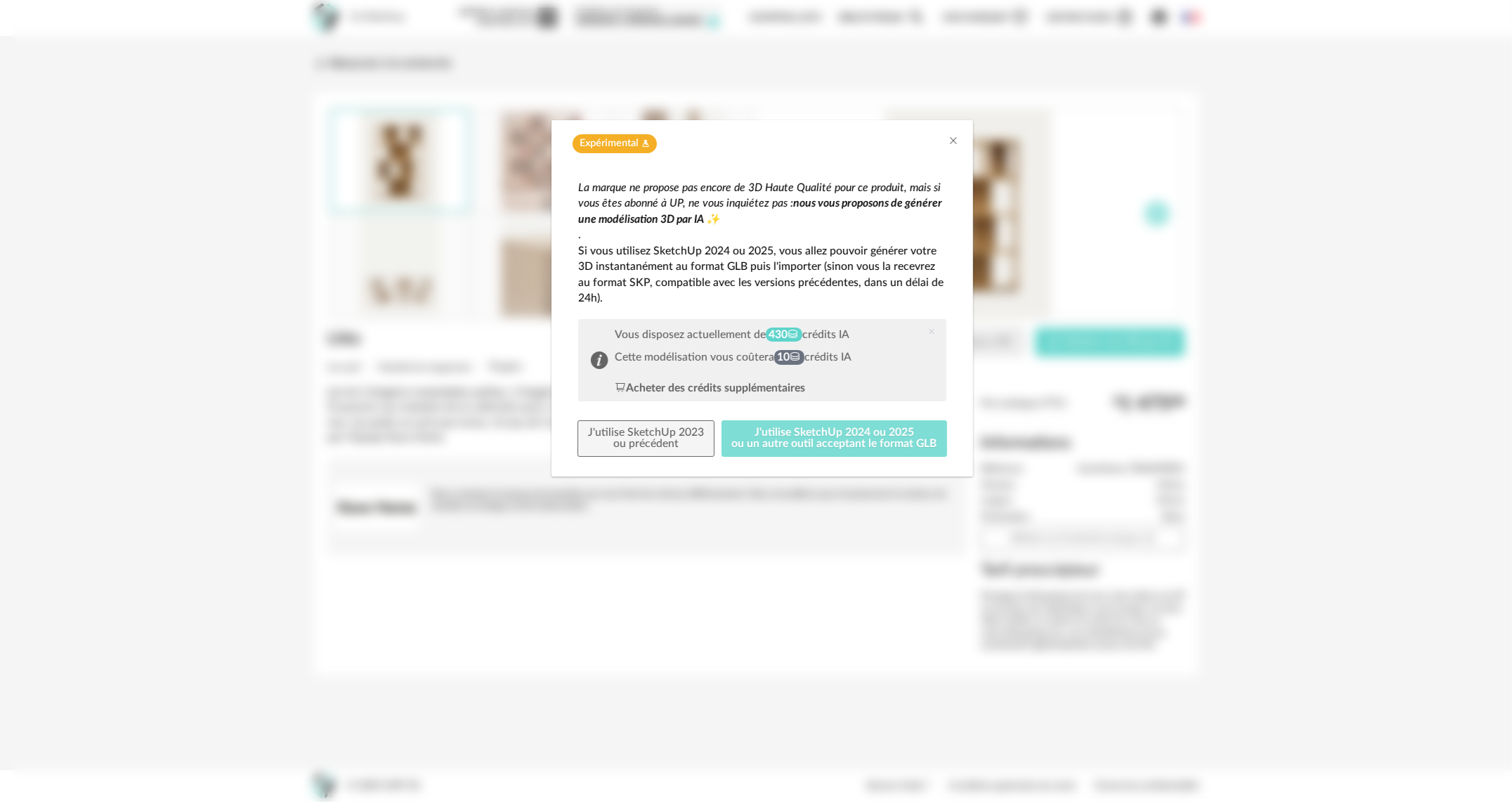
click at [790, 423] on button "J'utilise SketchUp 2024 ou 2025 ou un autre outil acceptant le format GLB" at bounding box center [835, 438] width 226 height 36
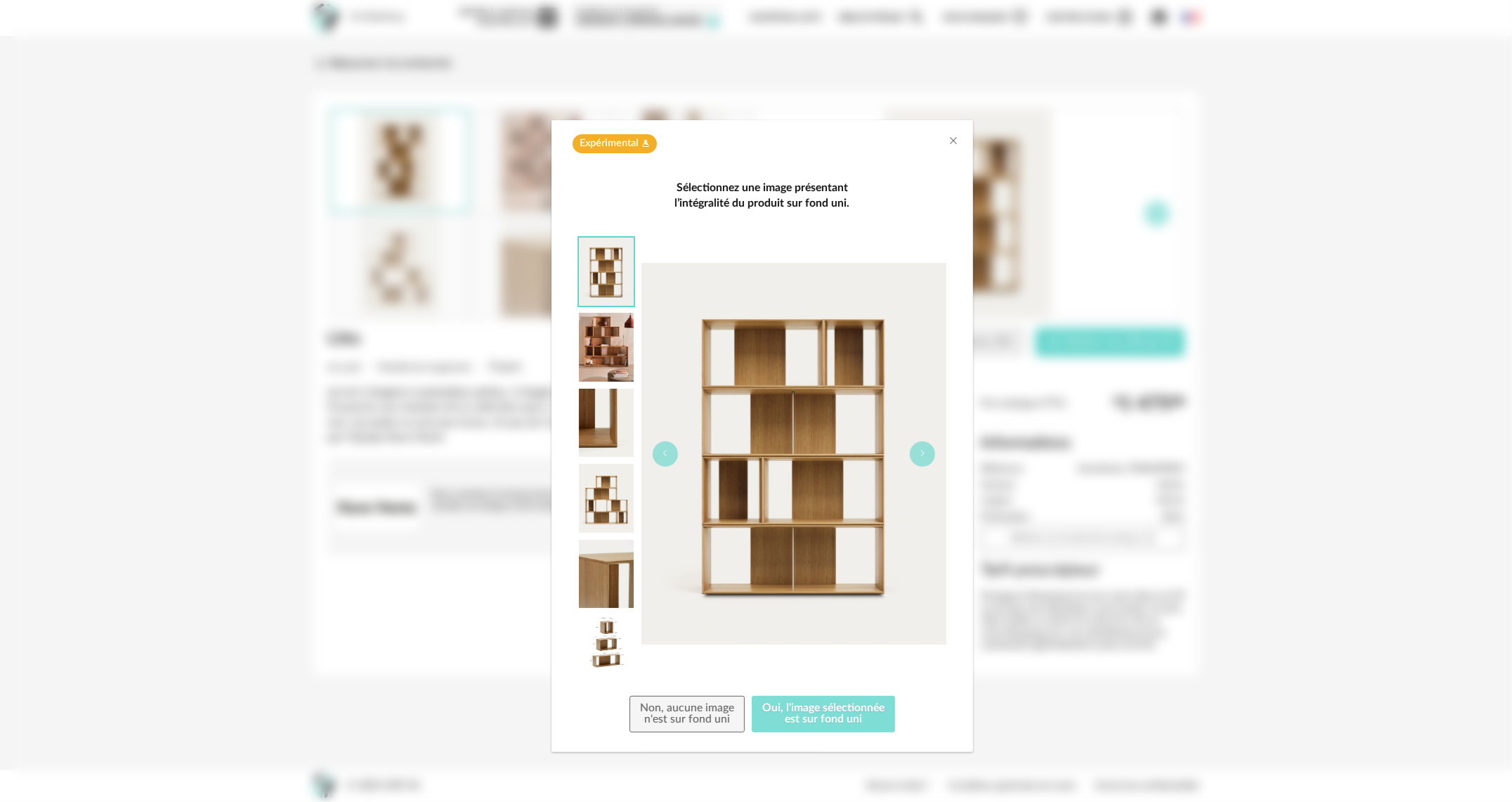
click at [798, 713] on button "Oui, l'image sélectionnée est sur fond uni" at bounding box center [823, 713] width 143 height 36
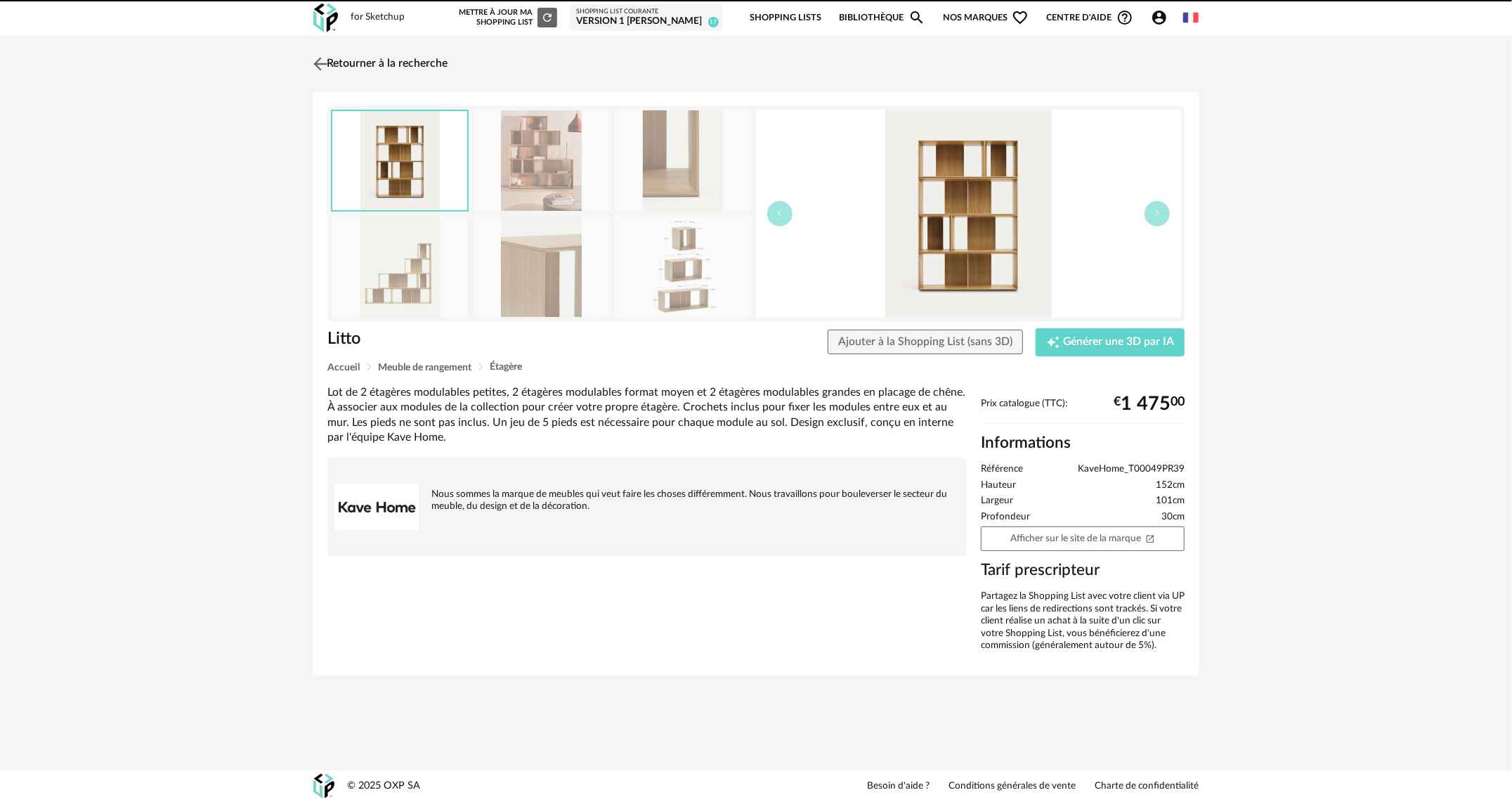
click at [326, 66] on img at bounding box center [321, 64] width 21 height 21
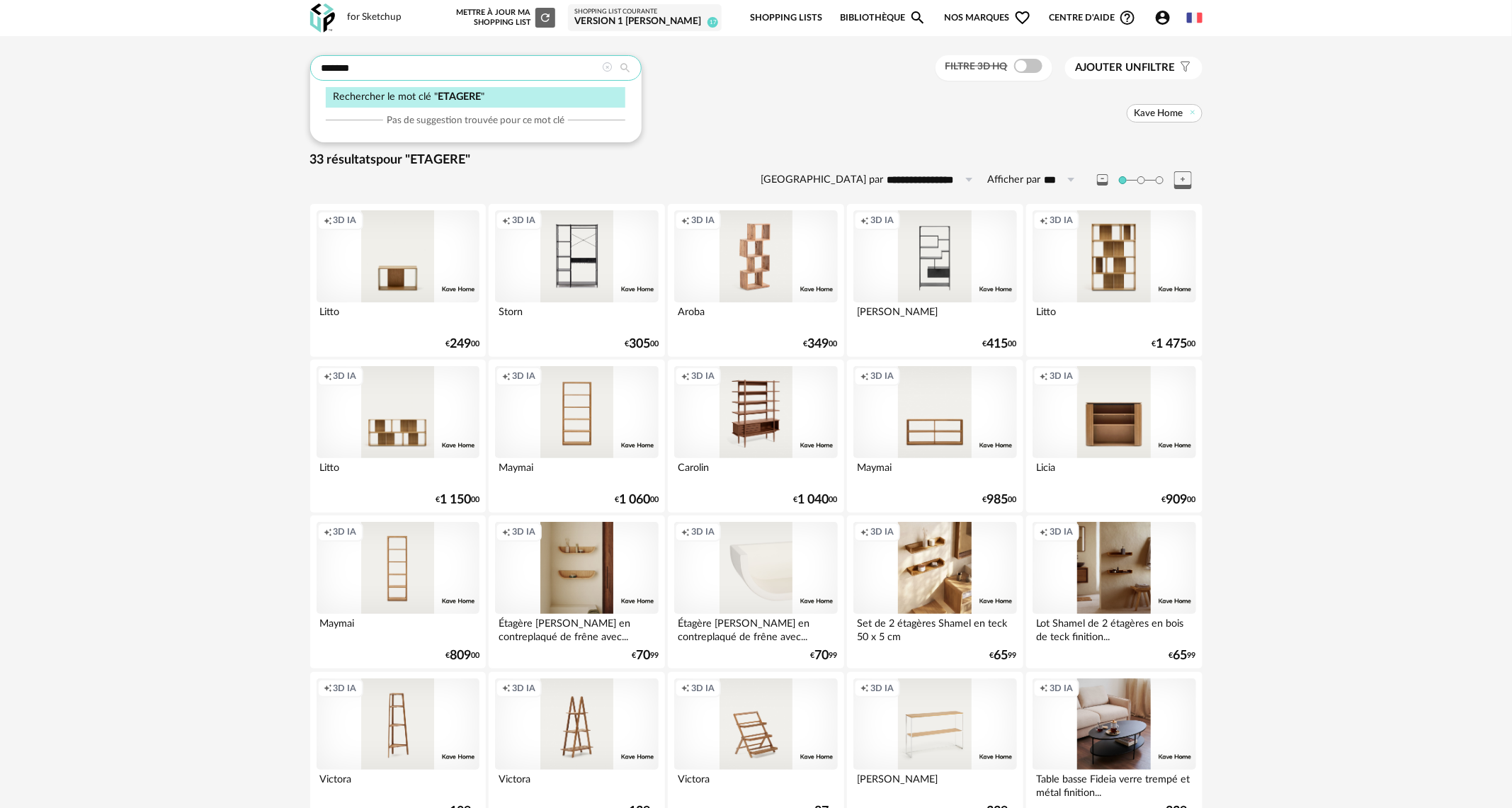
drag, startPoint x: 390, startPoint y: 66, endPoint x: 251, endPoint y: 66, distance: 139.0
click at [251, 66] on div "**********" at bounding box center [756, 712] width 1512 height 1352
type input "********"
type input "**********"
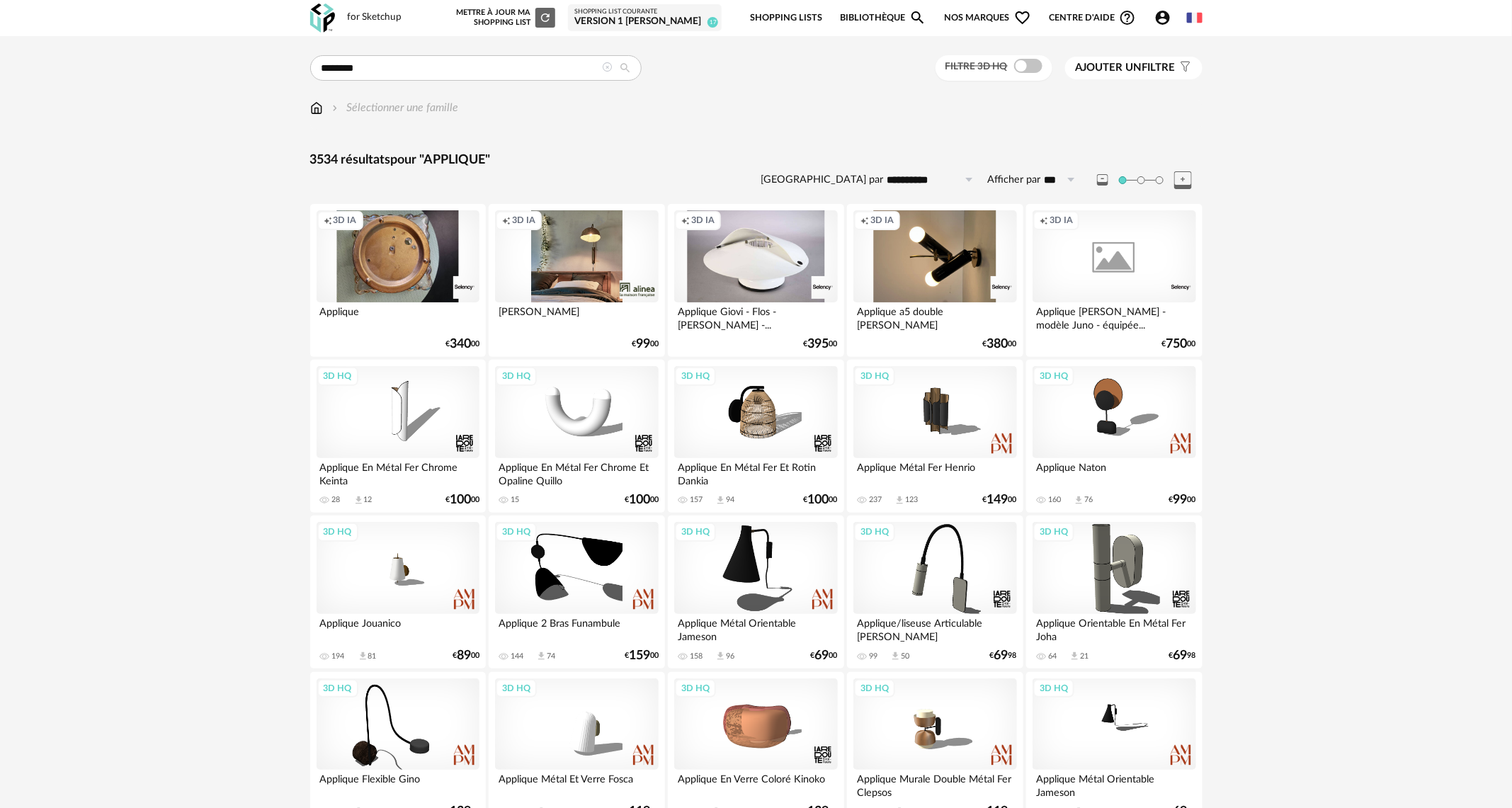
click at [1143, 57] on button "Ajouter un filtre s Filter icon" at bounding box center [1134, 68] width 138 height 22
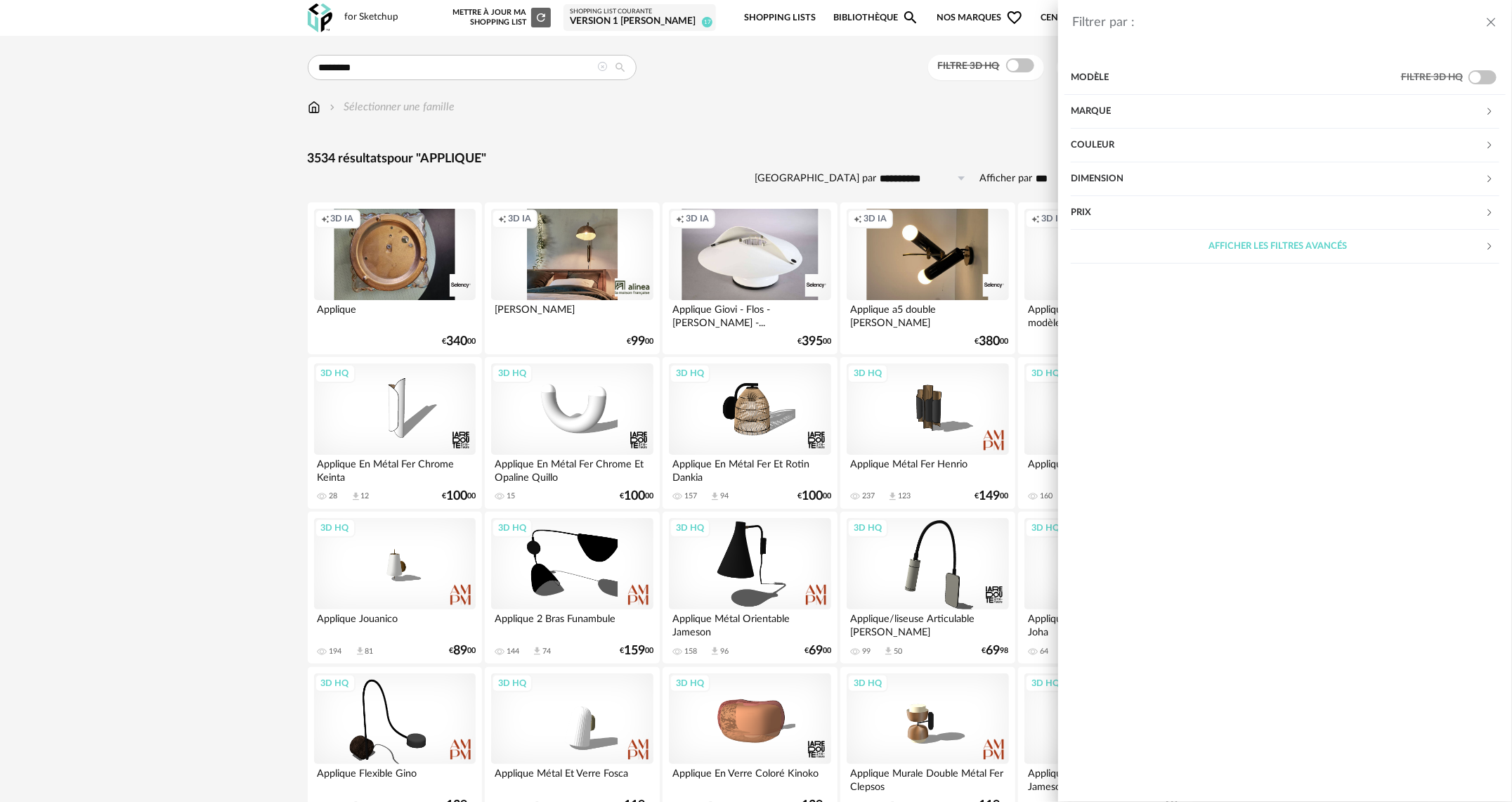
click at [1130, 66] on div "Modèle" at bounding box center [1236, 78] width 330 height 34
click at [1103, 103] on div "Marque" at bounding box center [1278, 112] width 414 height 34
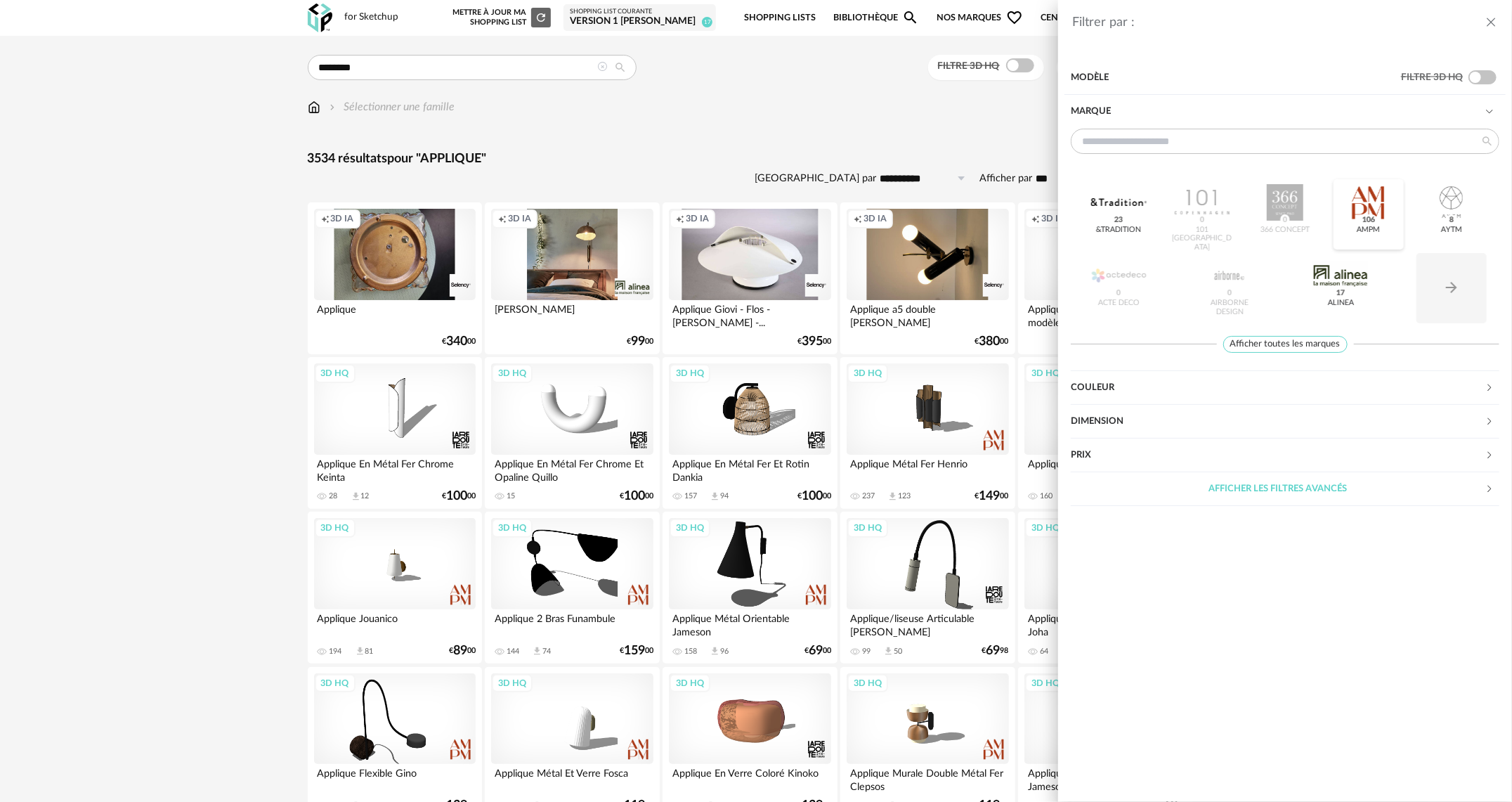
click at [1361, 216] on span "106" at bounding box center [1369, 219] width 18 height 11
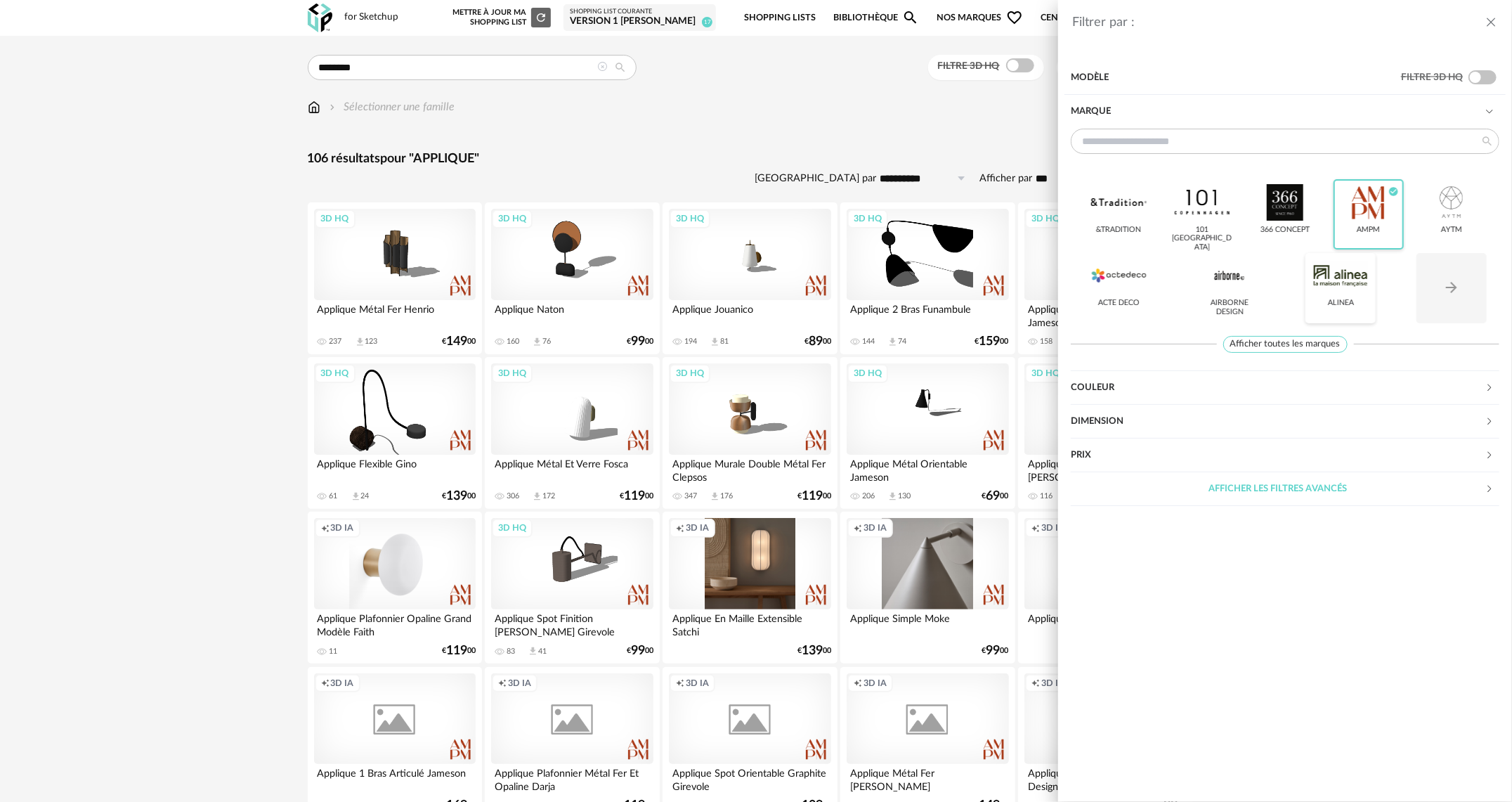
click at [1349, 273] on div at bounding box center [1341, 275] width 55 height 36
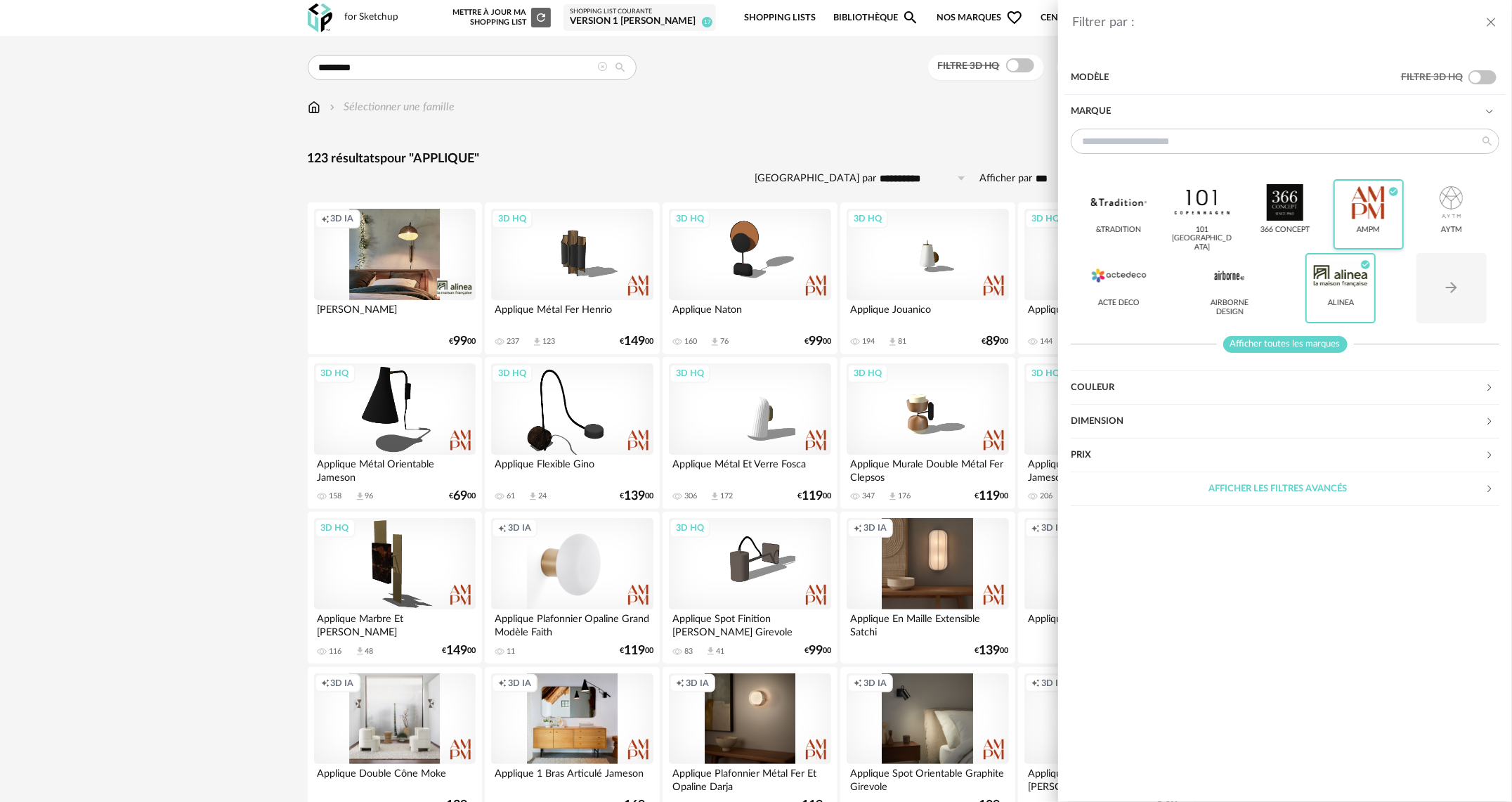
click at [1285, 348] on span "Afficher toutes les marques" at bounding box center [1285, 345] width 124 height 18
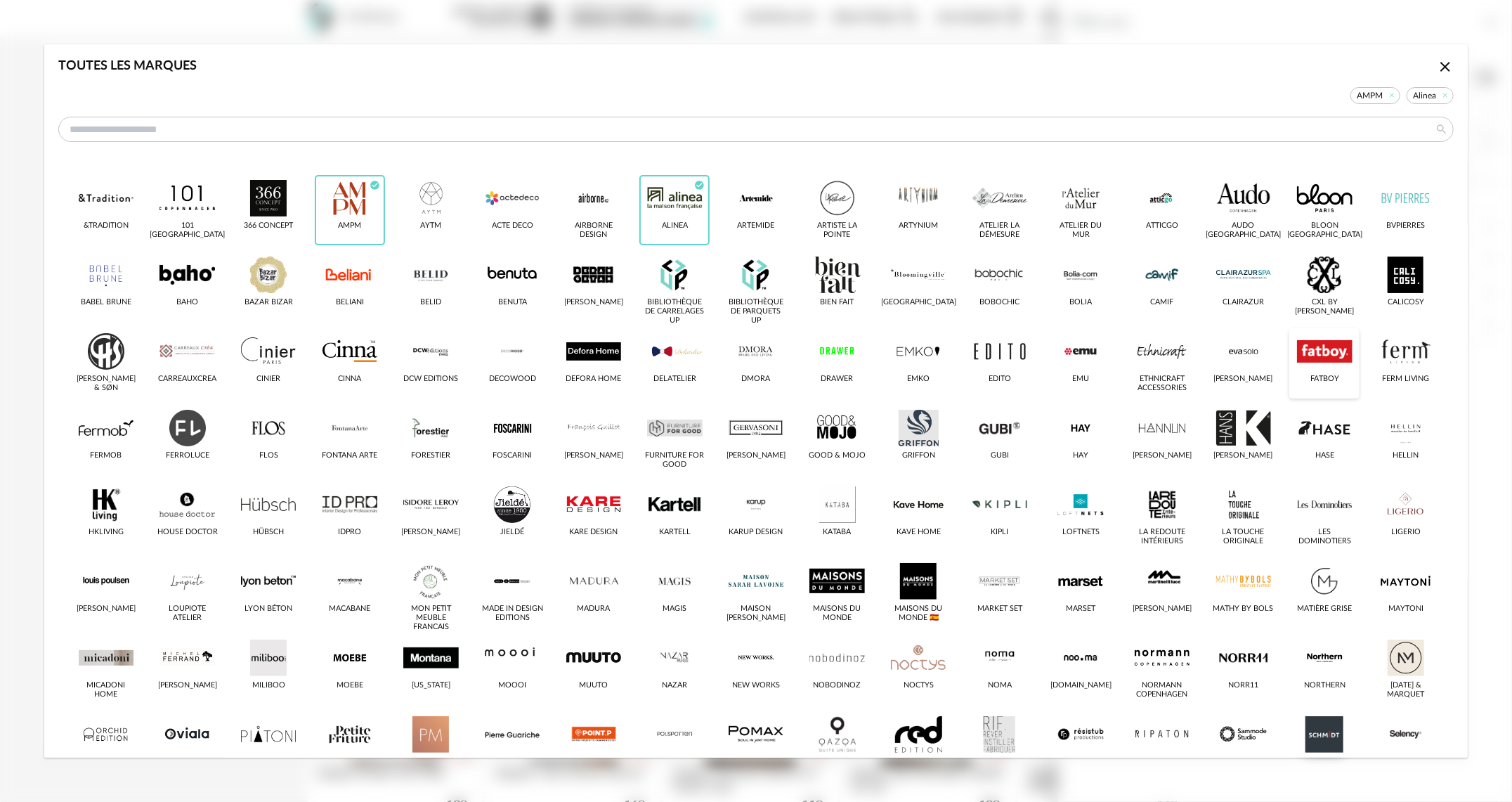
click at [1290, 340] on div "Fatboy" at bounding box center [1324, 363] width 70 height 70
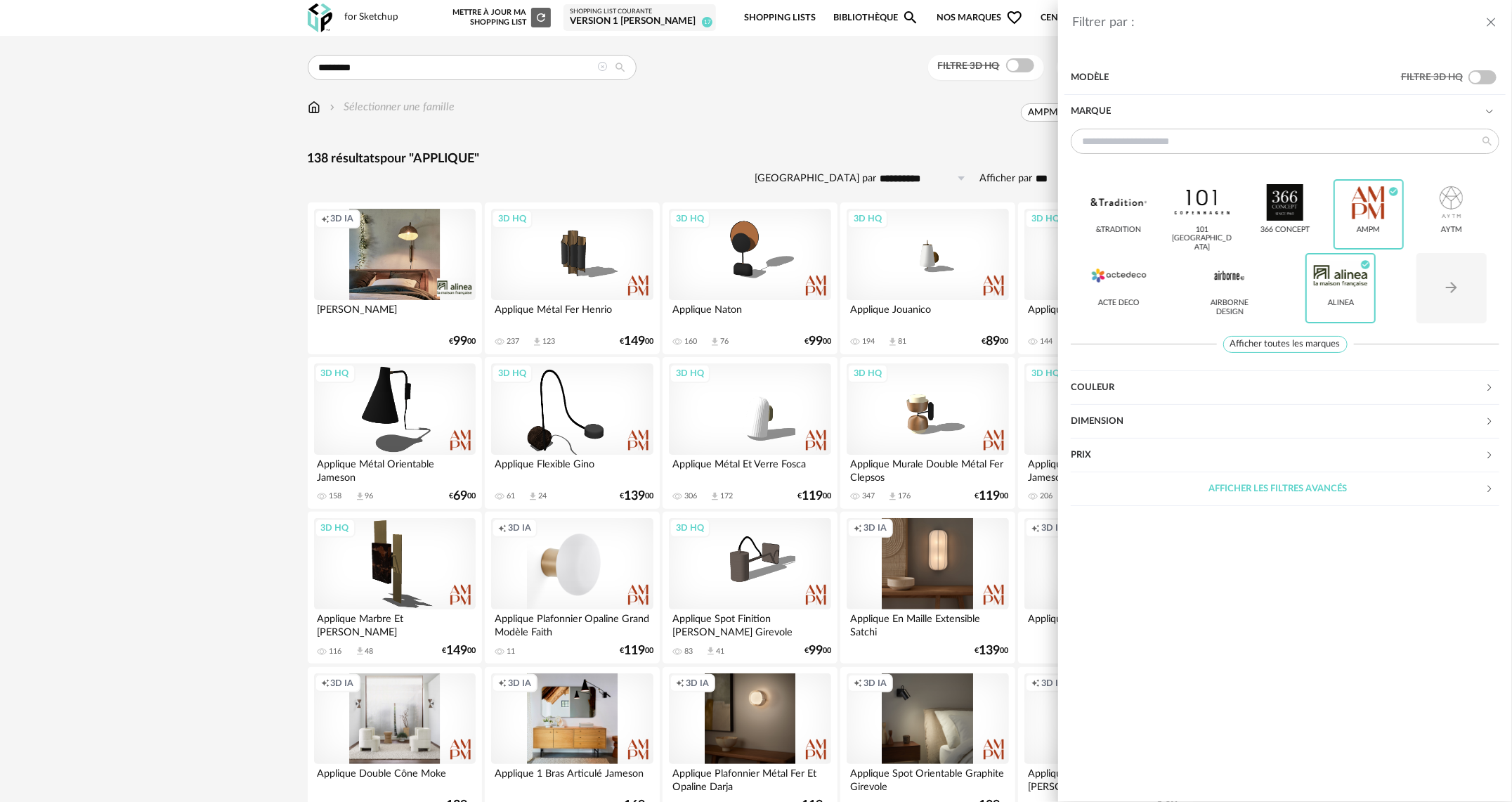
click at [1234, 349] on span "Afficher toutes les marques" at bounding box center [1285, 345] width 124 height 18
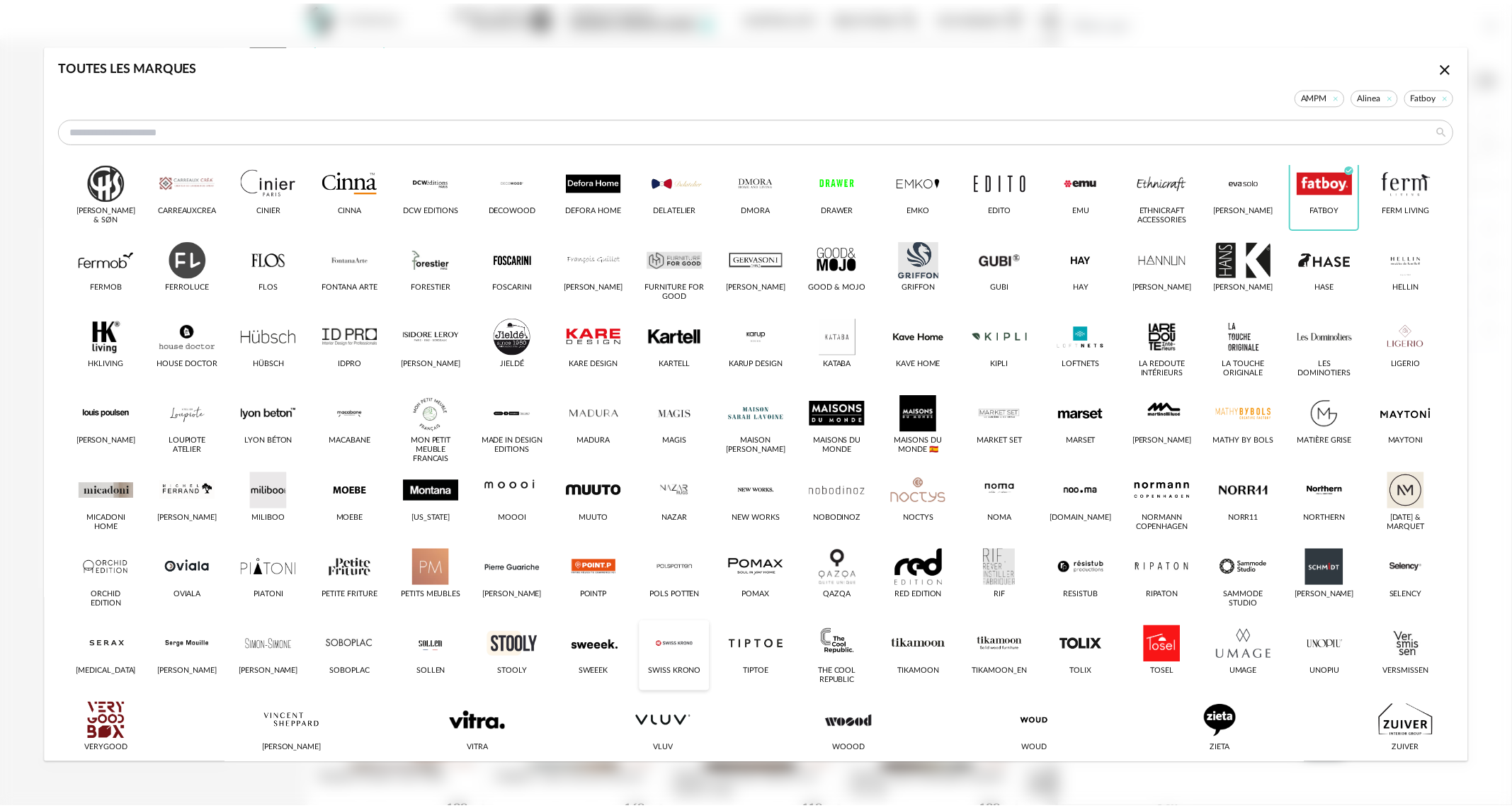
scroll to position [199, 0]
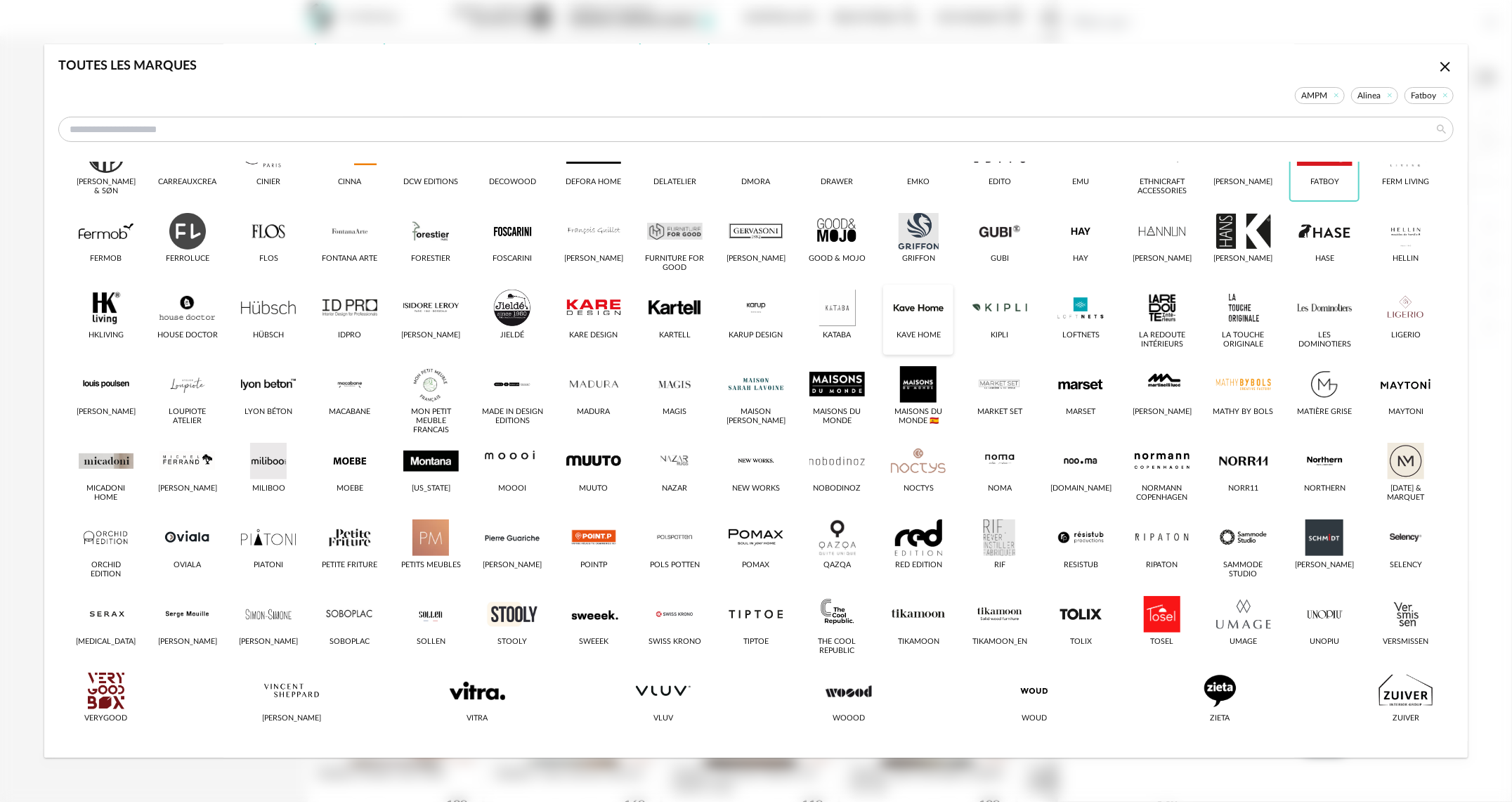
click at [932, 308] on div "dialog" at bounding box center [918, 307] width 55 height 36
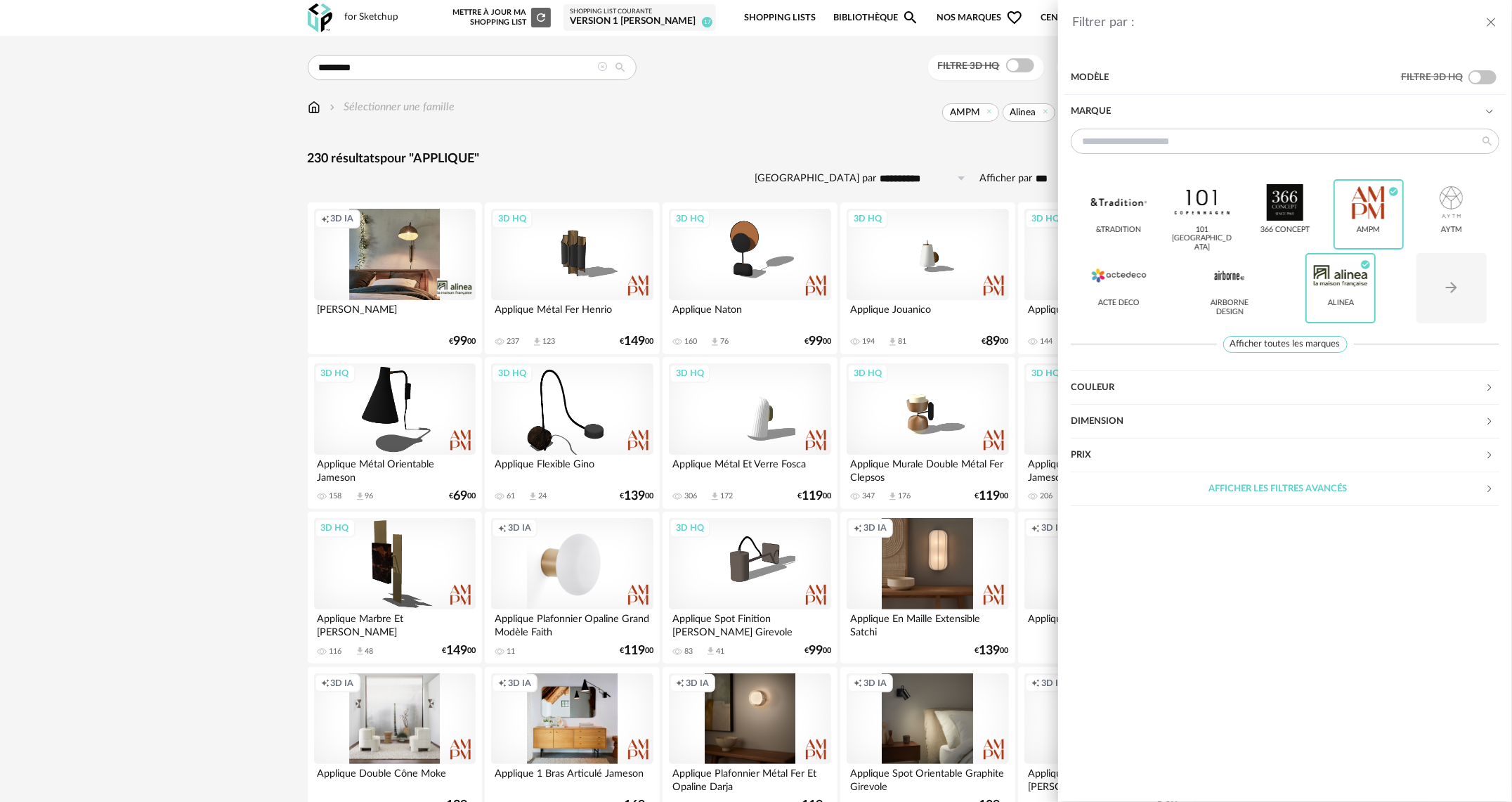
click at [247, 300] on div "Filtrer par : Modèle Filtre 3D HQ Marque &tradition 101 [GEOGRAPHIC_DATA] 366 C…" at bounding box center [756, 401] width 1512 height 802
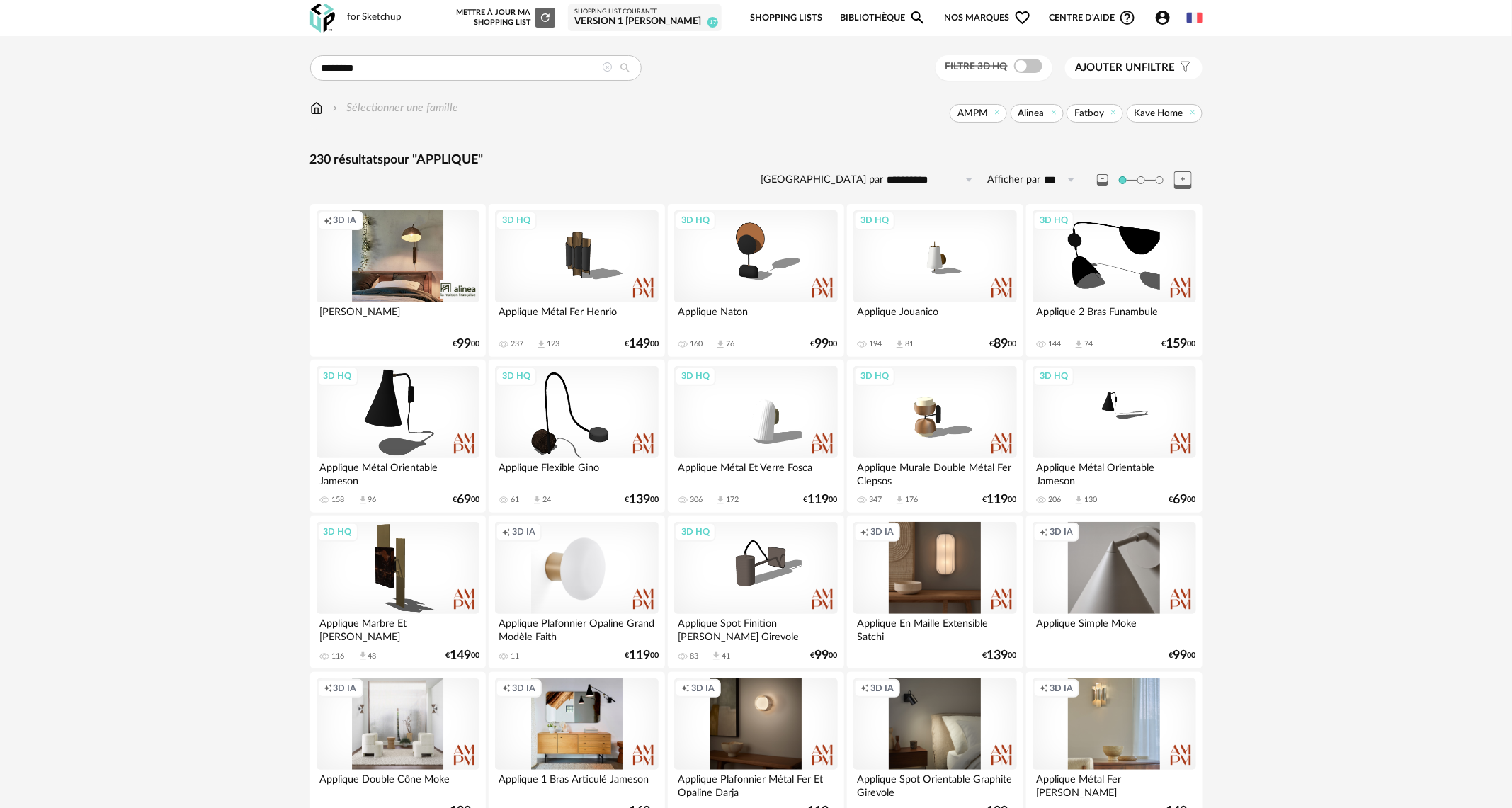
click at [404, 246] on div "Creation icon 3D IA" at bounding box center [397, 257] width 163 height 92
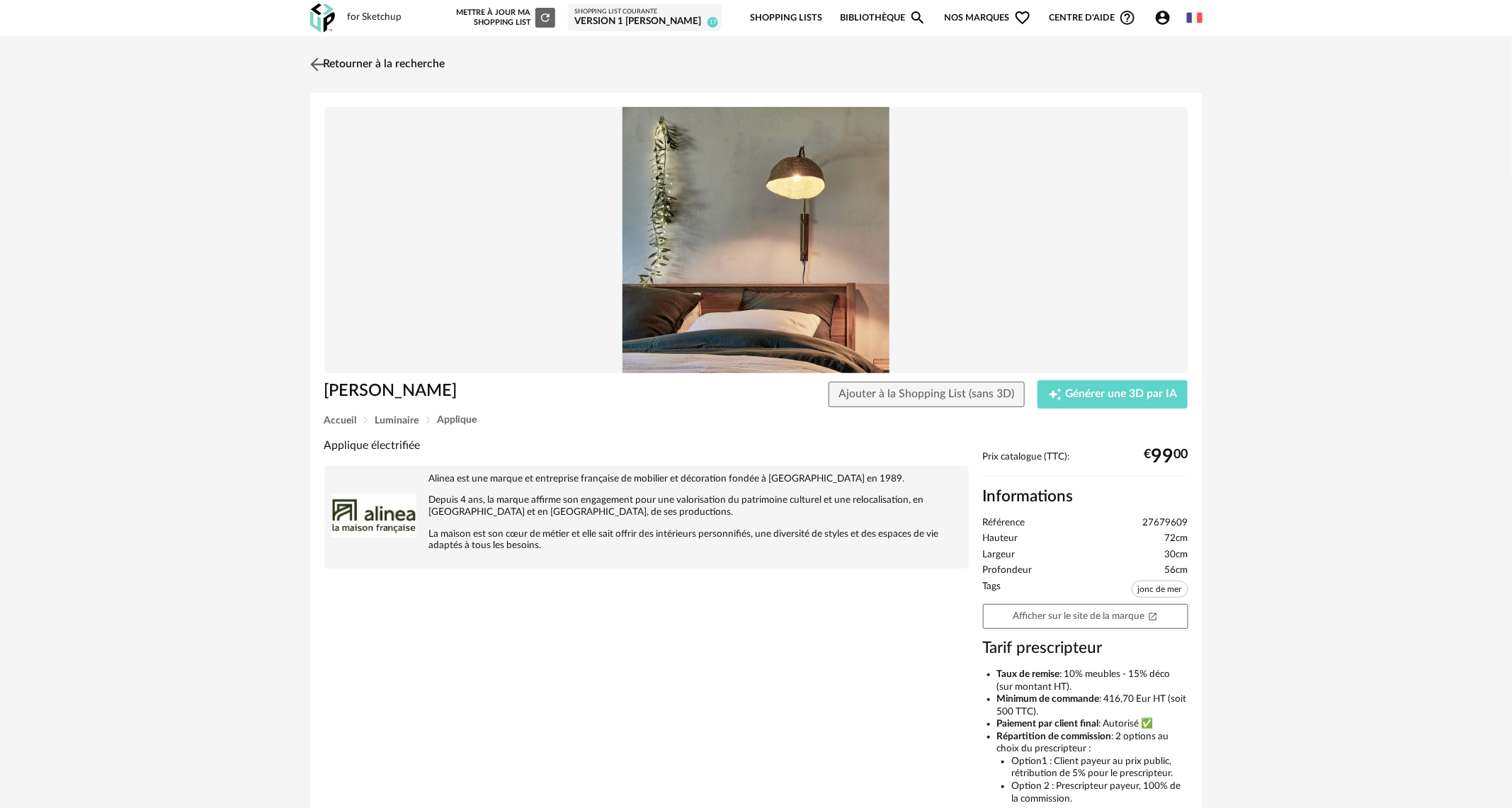
click at [318, 65] on img at bounding box center [317, 64] width 21 height 21
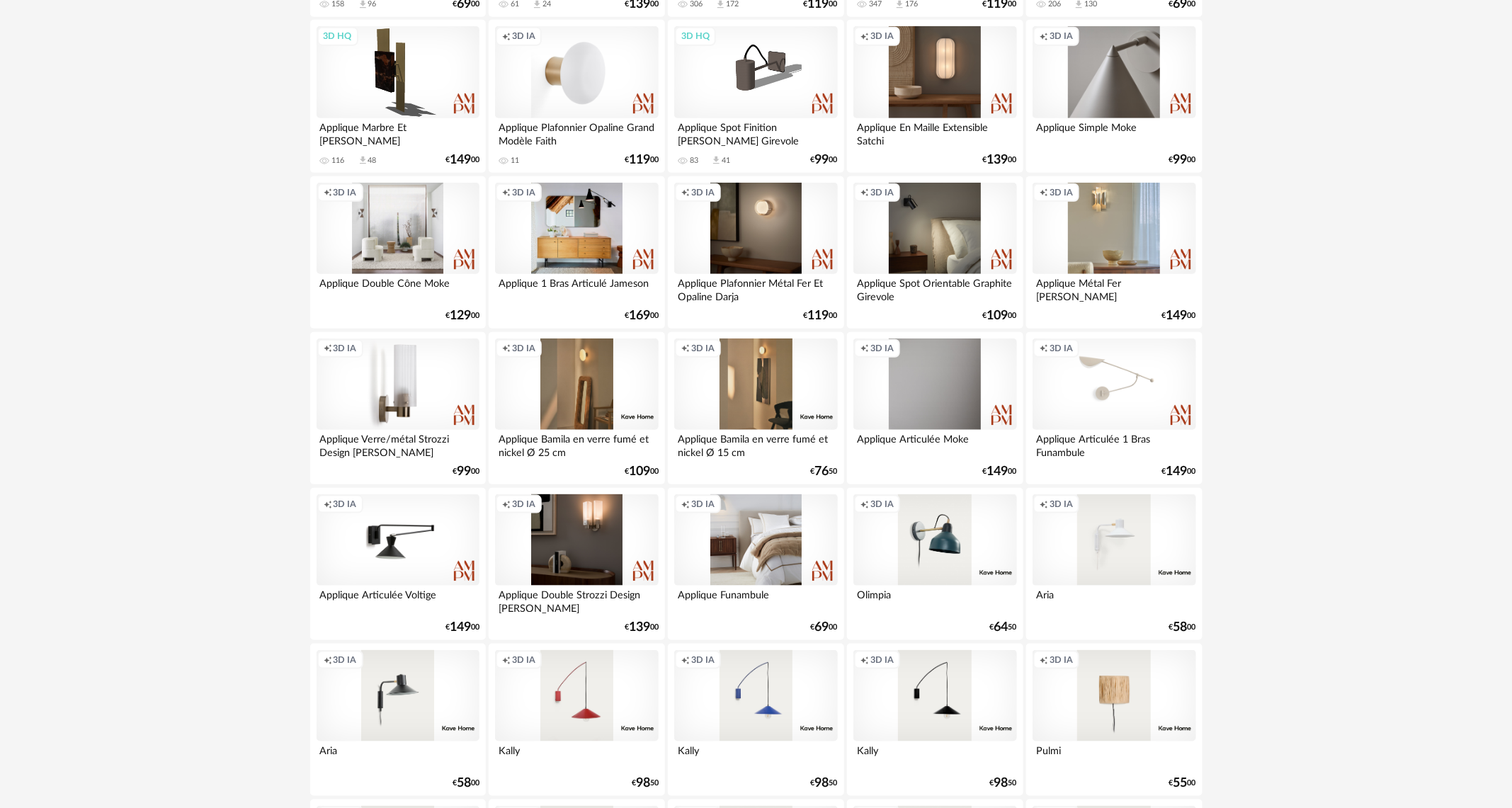
scroll to position [708, 0]
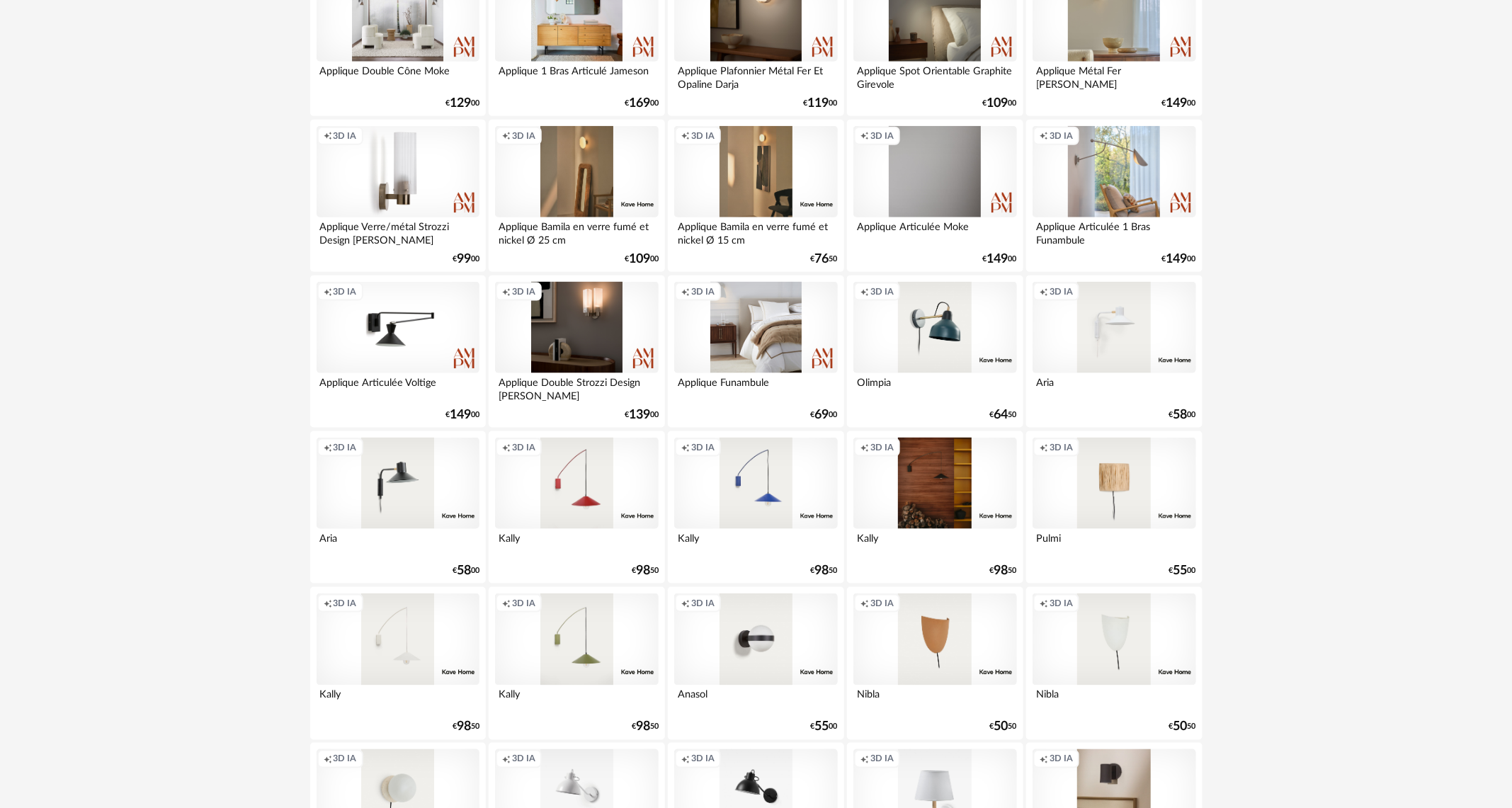
click at [937, 497] on div "Creation icon 3D IA" at bounding box center [935, 484] width 163 height 92
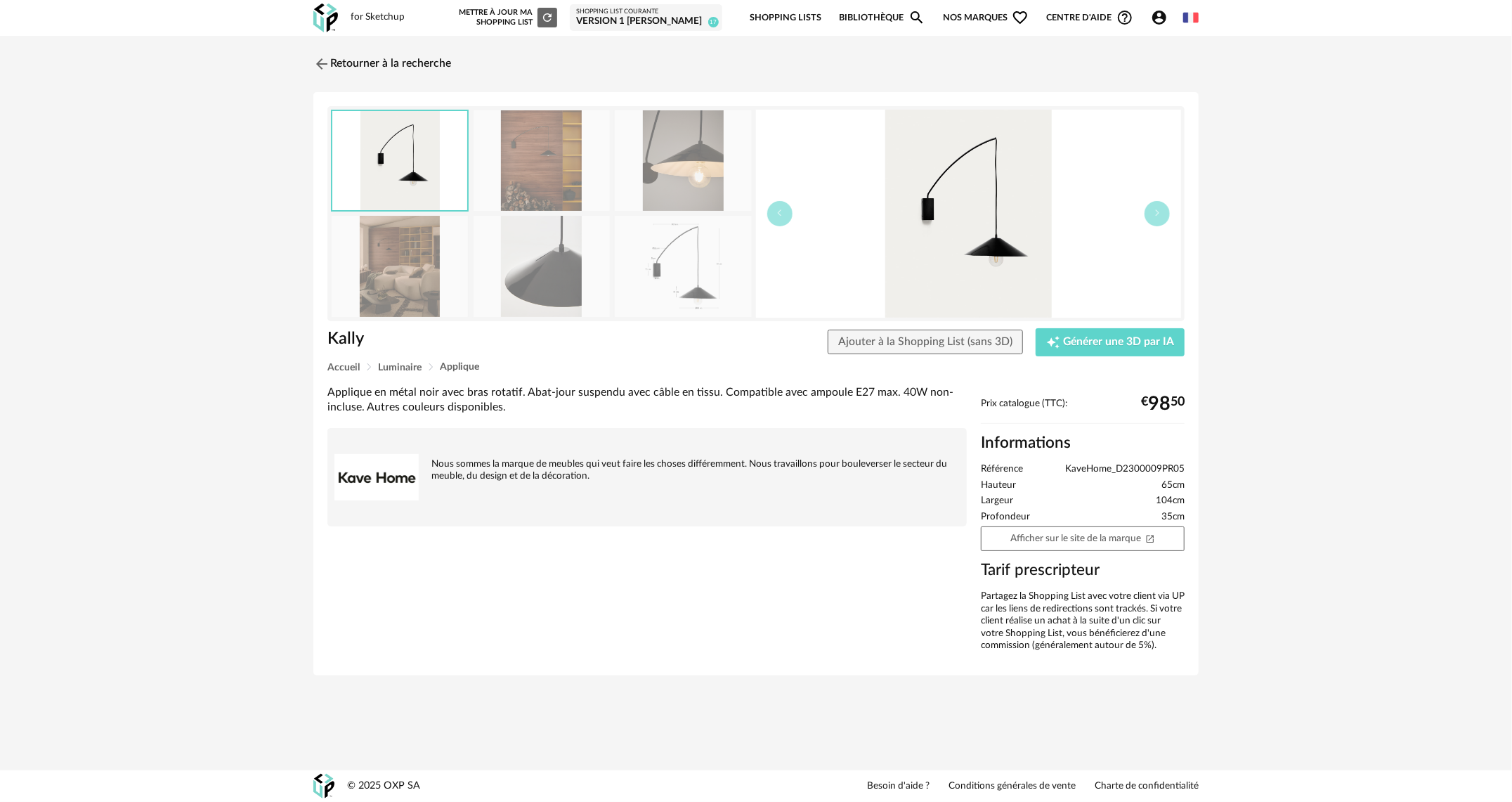
click at [381, 265] on img at bounding box center [399, 266] width 137 height 100
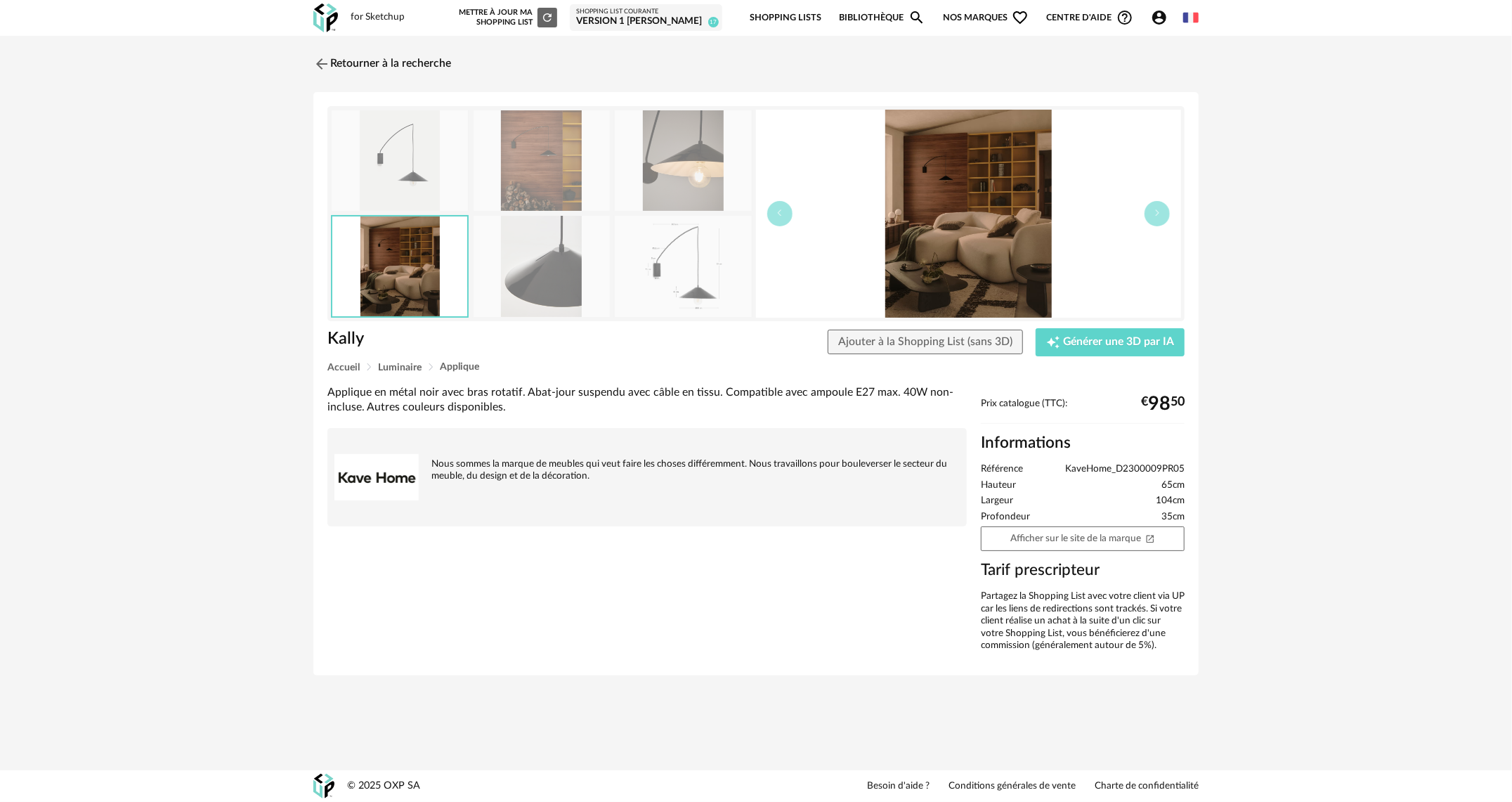
click at [634, 264] on img at bounding box center [683, 266] width 137 height 100
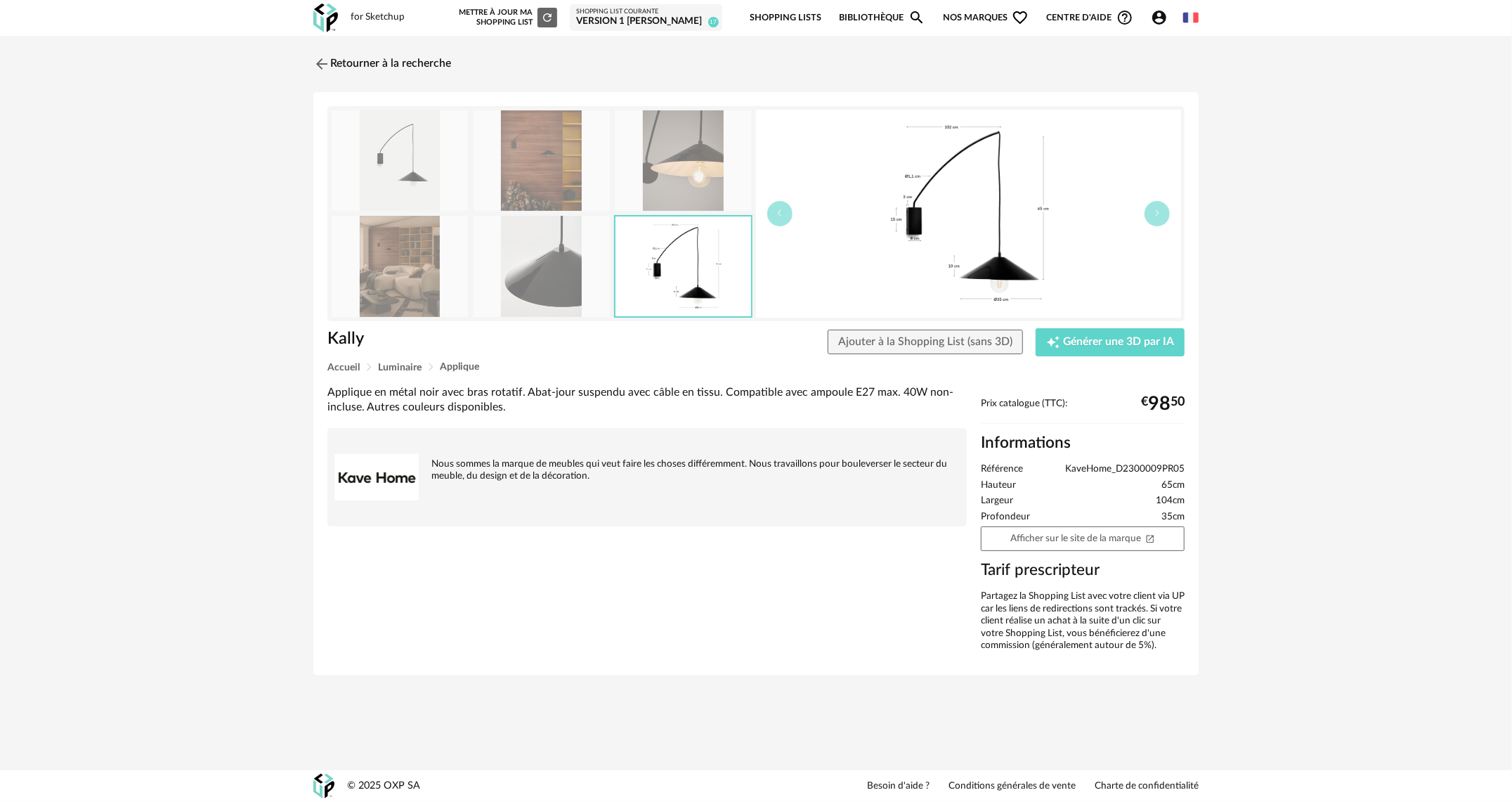
click at [417, 174] on img at bounding box center [399, 160] width 137 height 100
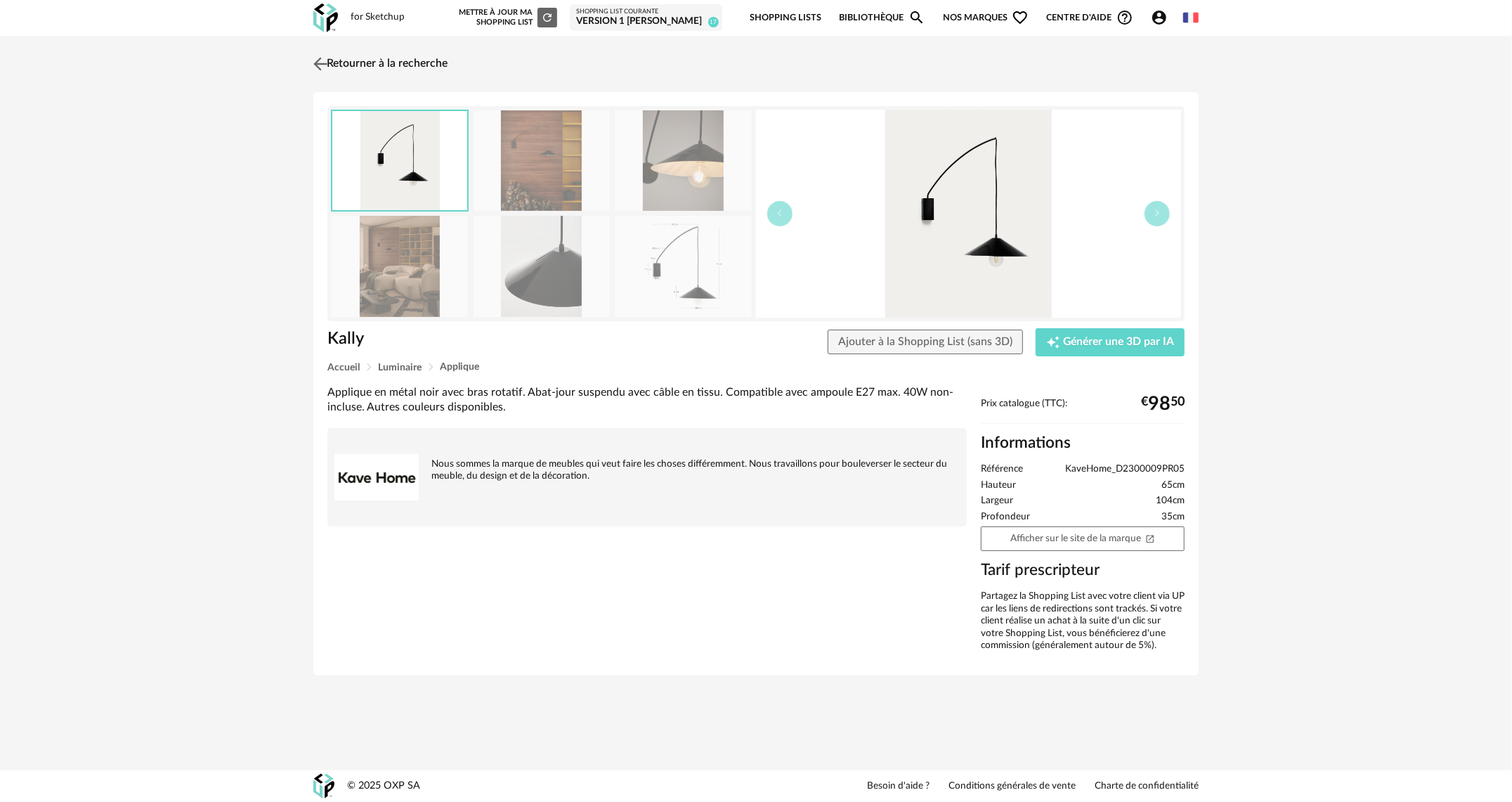
click at [315, 60] on img at bounding box center [321, 64] width 21 height 21
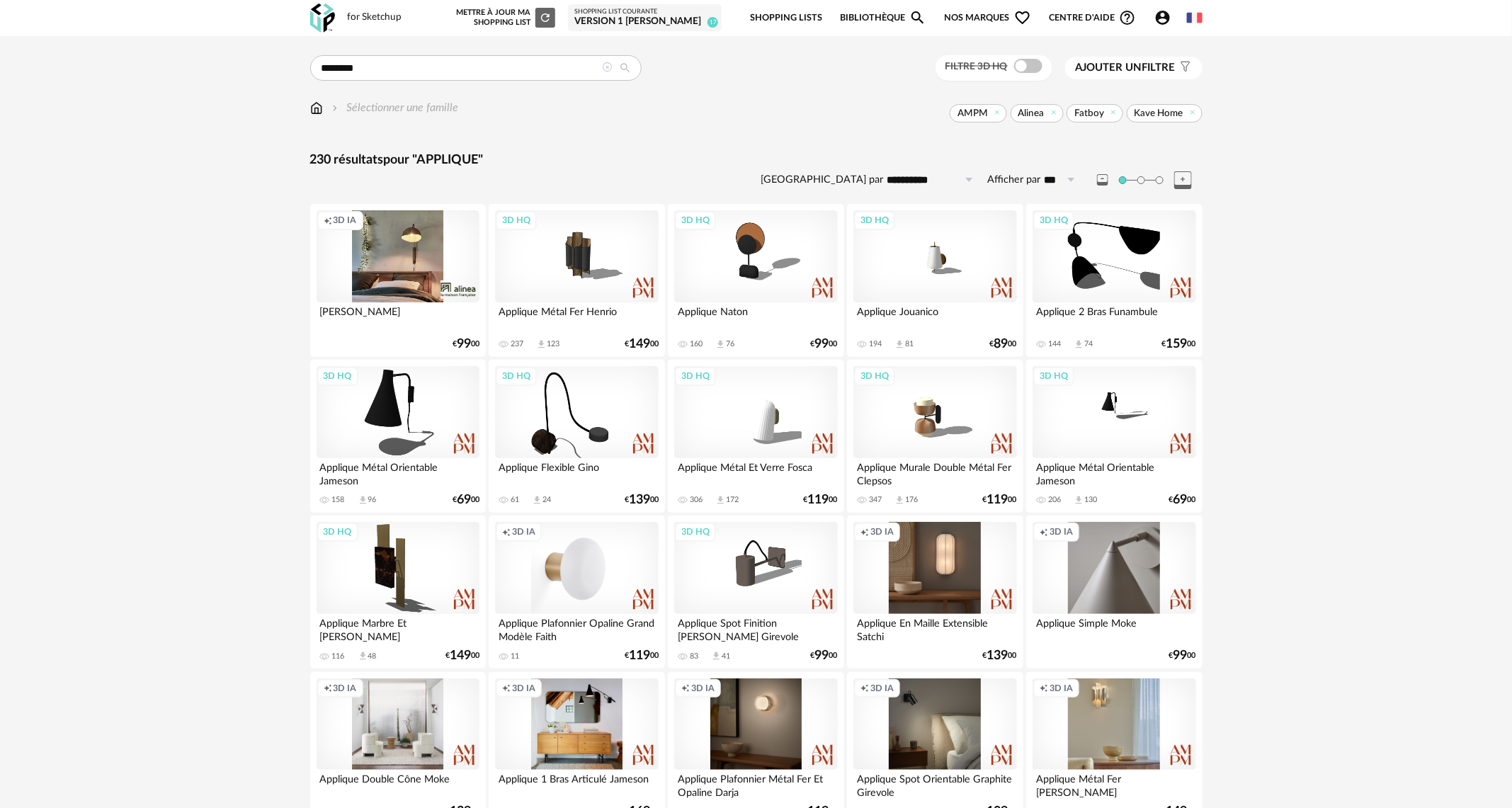
click at [1158, 18] on icon "Account Circle icon" at bounding box center [1162, 17] width 14 height 14
click at [1067, 153] on span "Mes 3D IA" at bounding box center [1058, 148] width 52 height 25
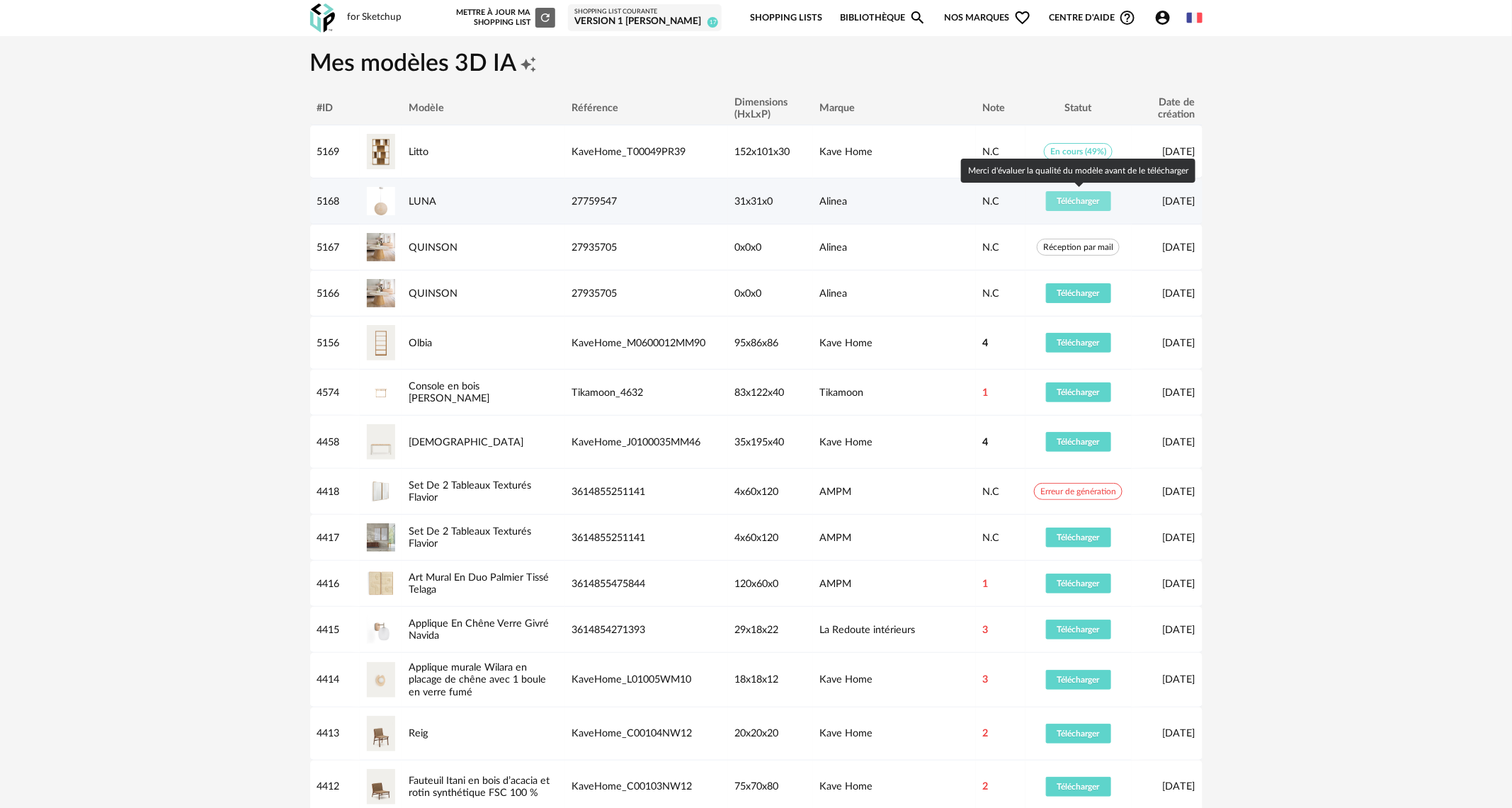
click at [1069, 202] on span "Télécharger" at bounding box center [1078, 201] width 42 height 8
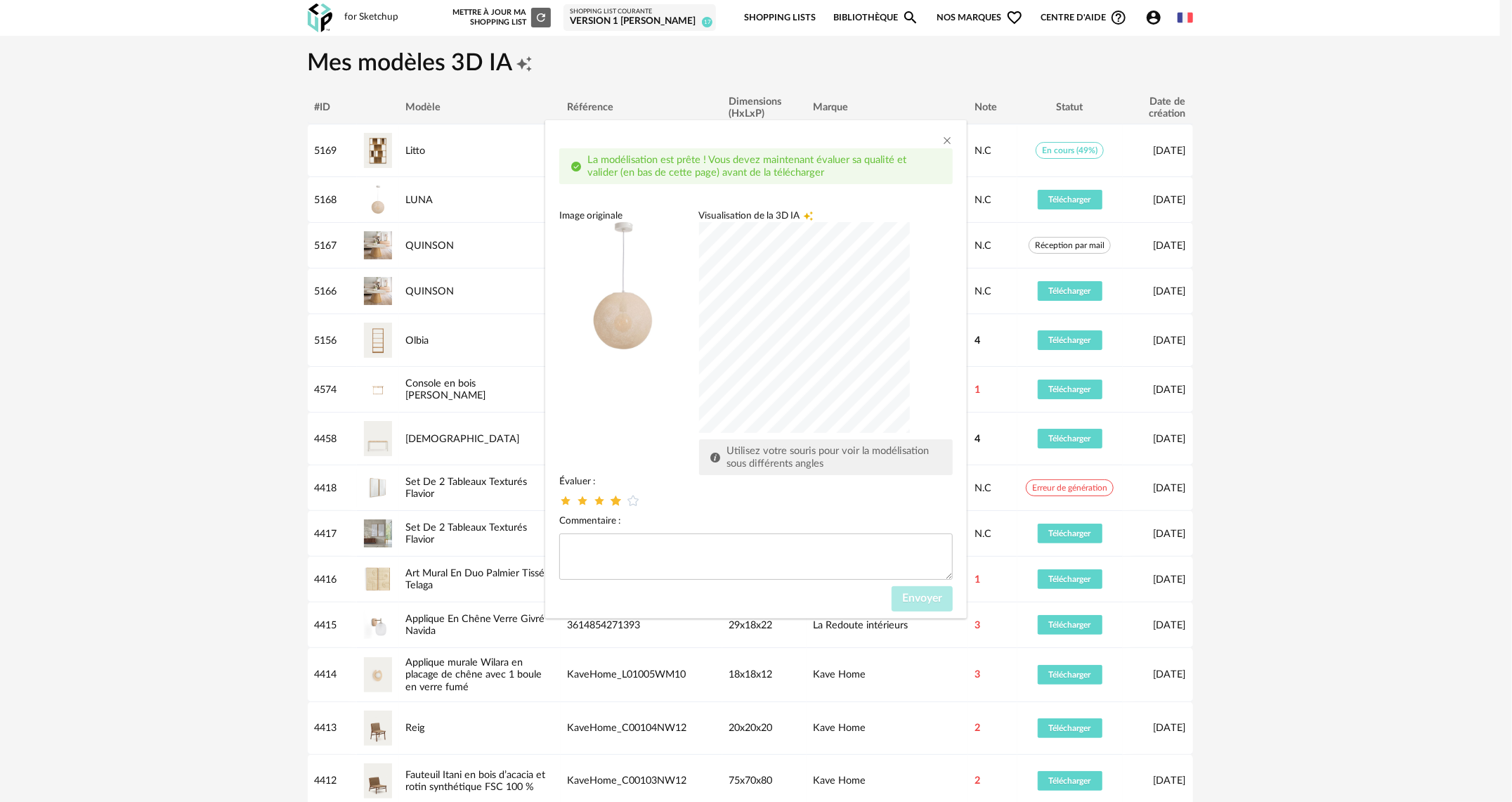
click at [616, 502] on icon "dialog" at bounding box center [616, 501] width 15 height 15
click at [929, 602] on span "Envoyer" at bounding box center [922, 597] width 40 height 11
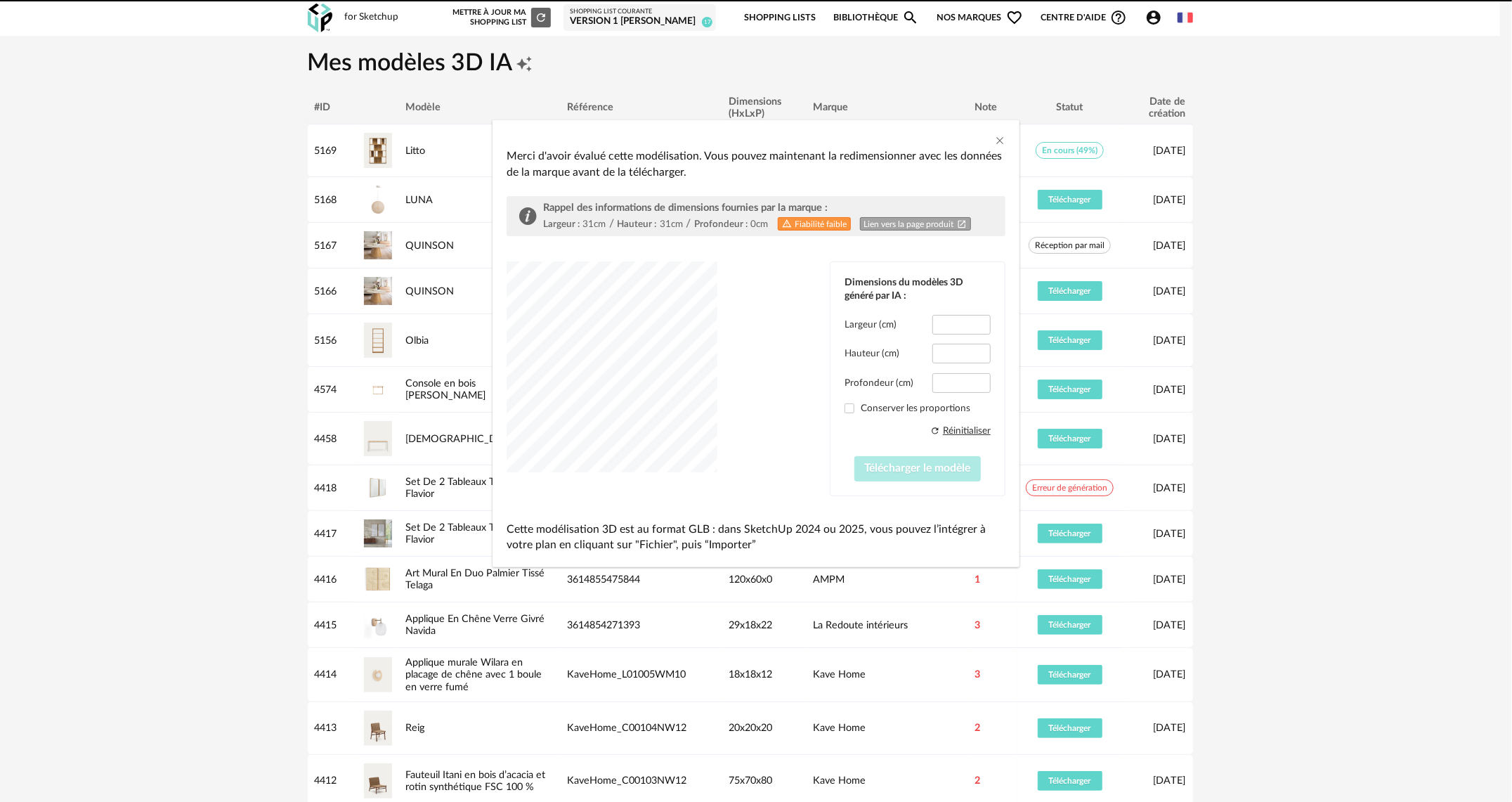
type input "****"
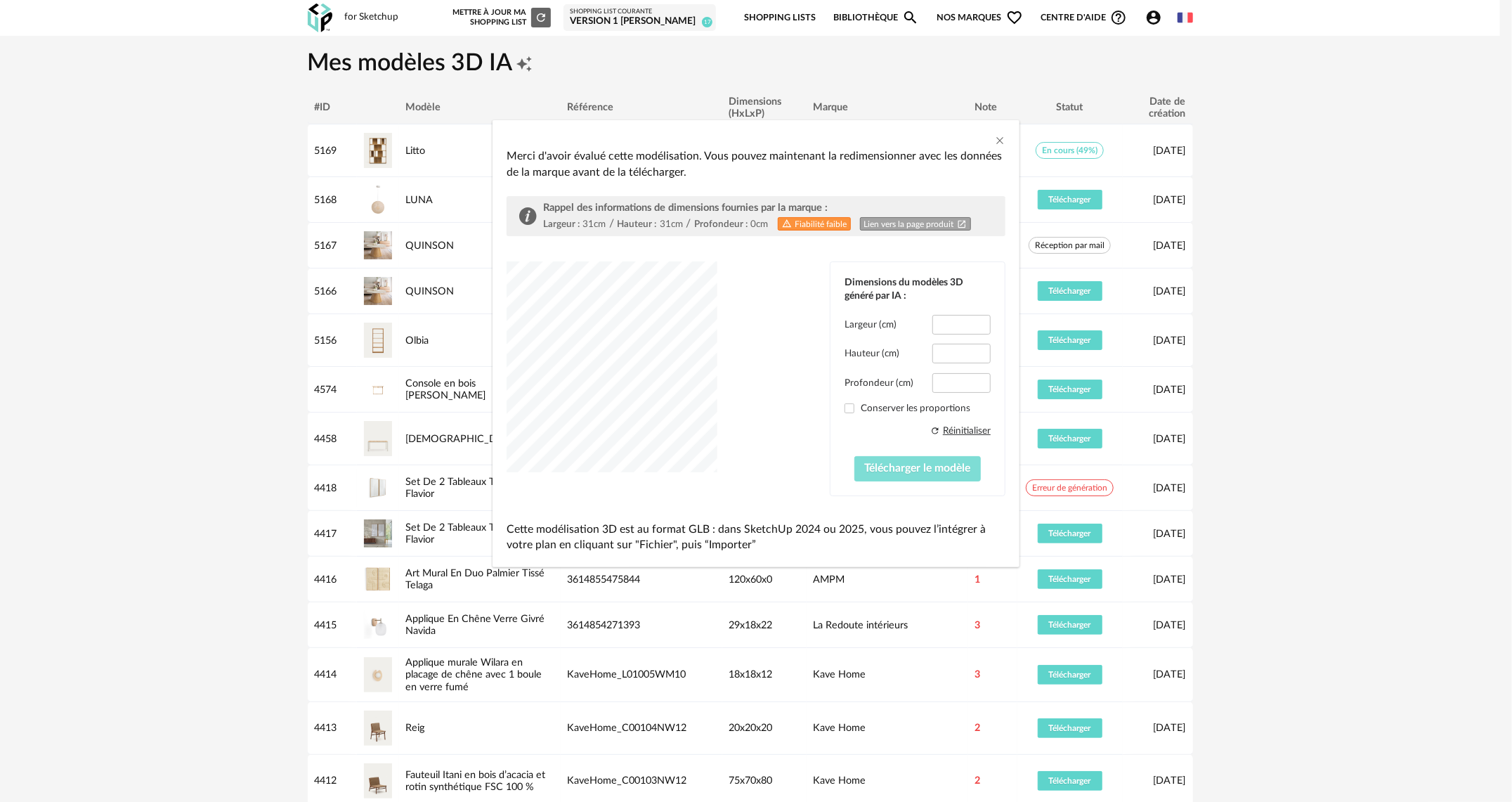
click at [902, 474] on button "Télécharger le modèle" at bounding box center [918, 469] width 127 height 25
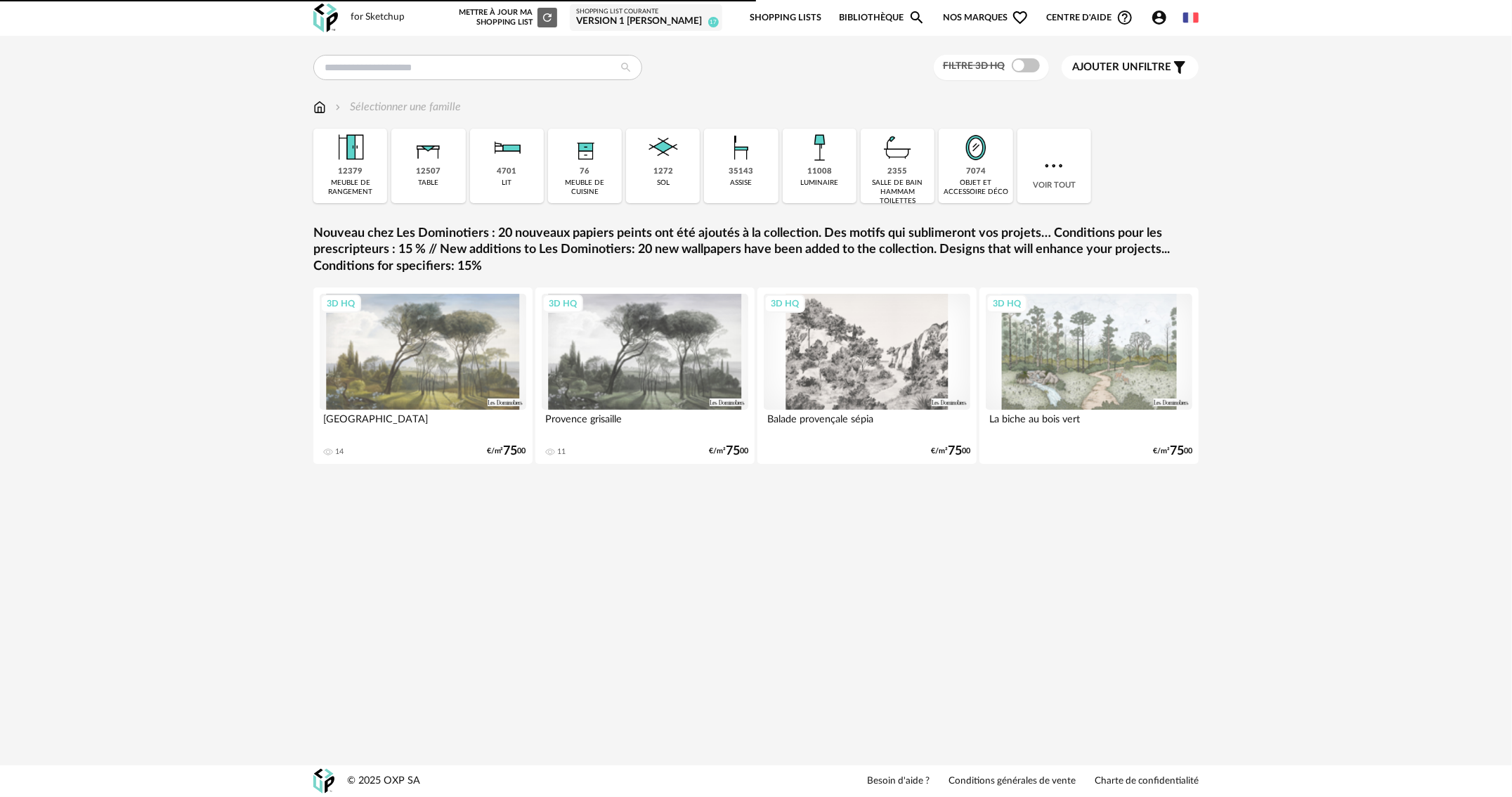
click at [1159, 23] on icon "Account Circle icon" at bounding box center [1159, 17] width 14 height 14
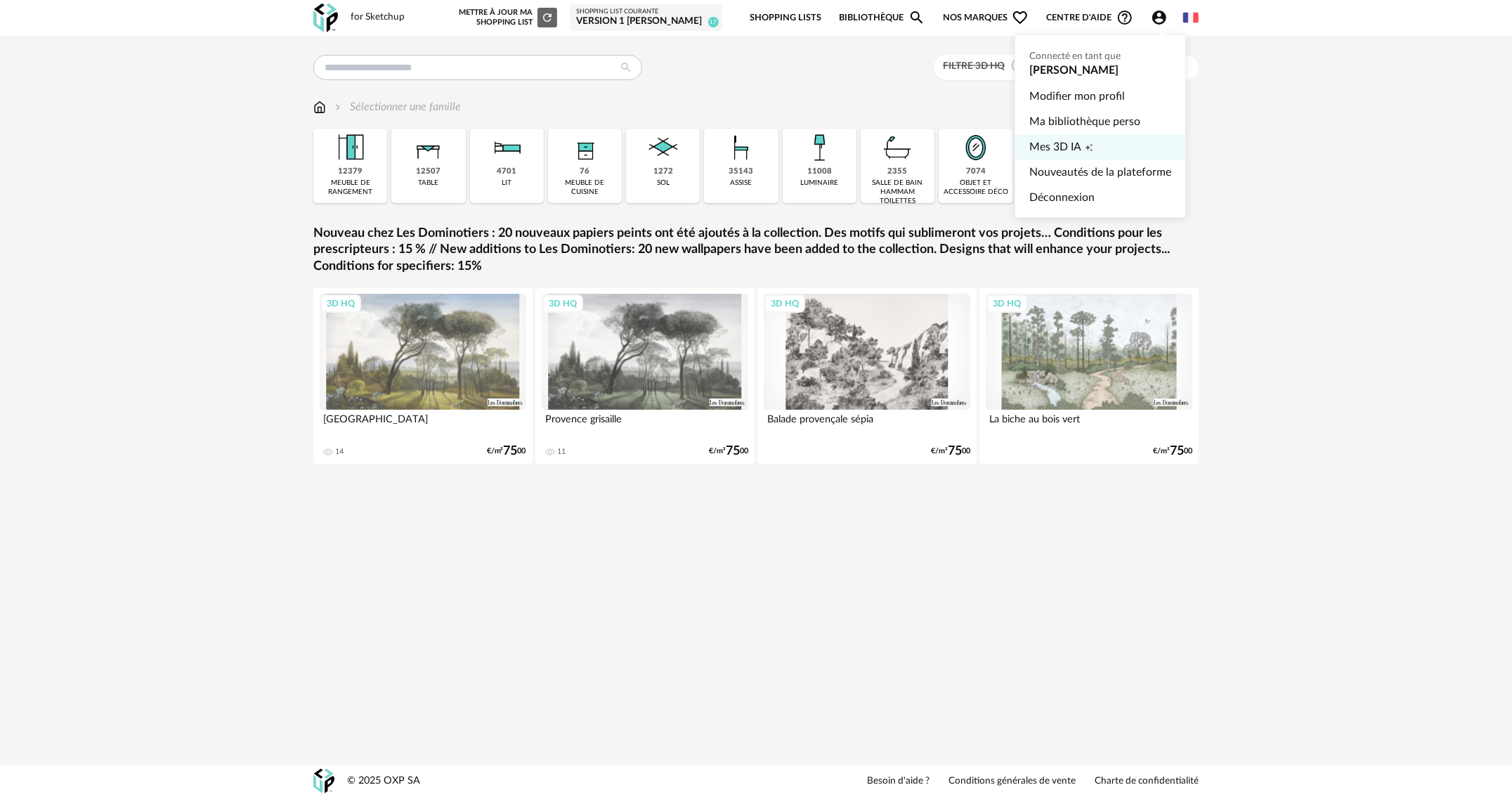
click at [1077, 144] on span "Mes 3D IA" at bounding box center [1055, 147] width 52 height 25
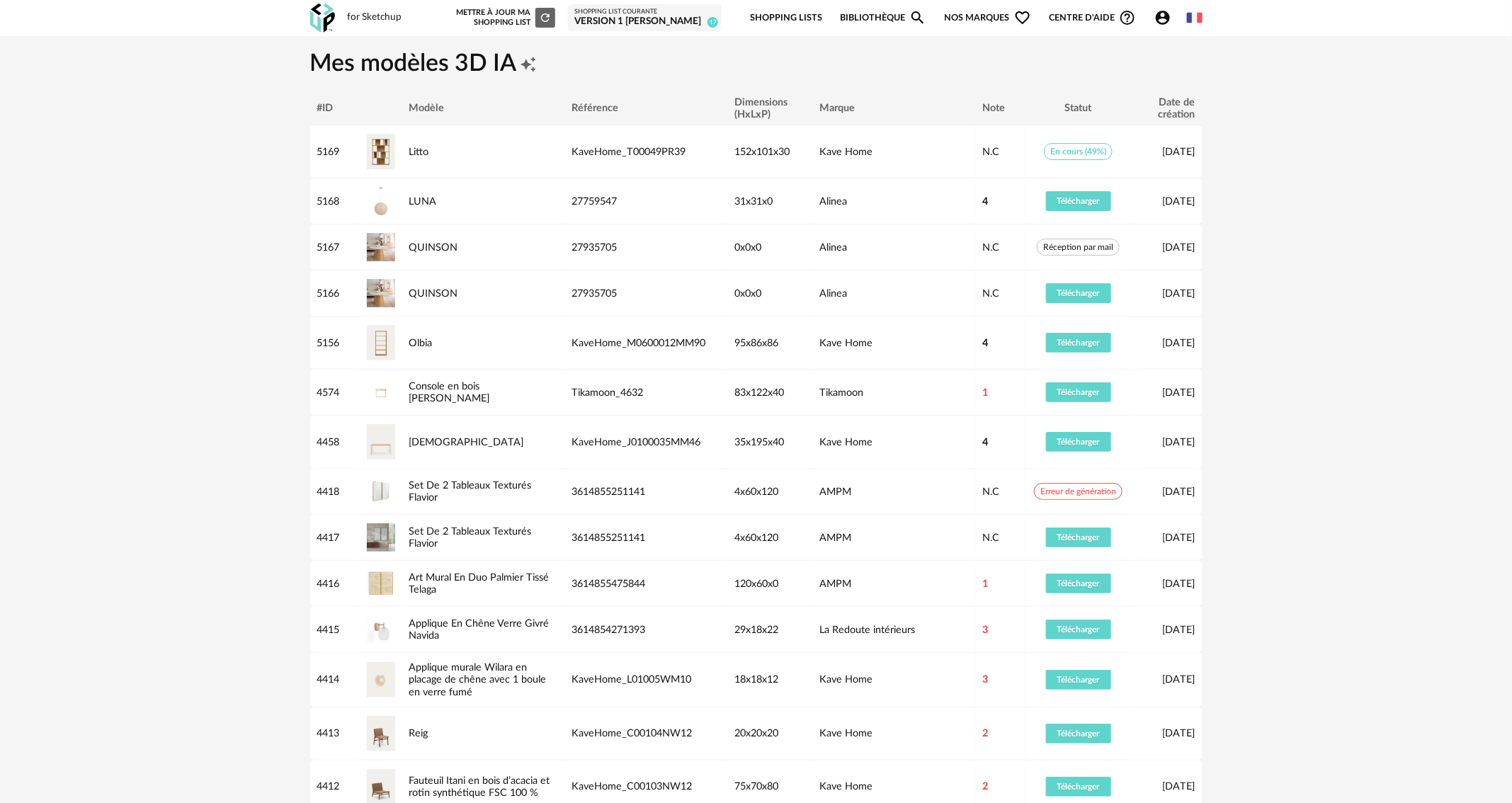
click at [1165, 15] on icon "Account Circle icon" at bounding box center [1162, 17] width 14 height 14
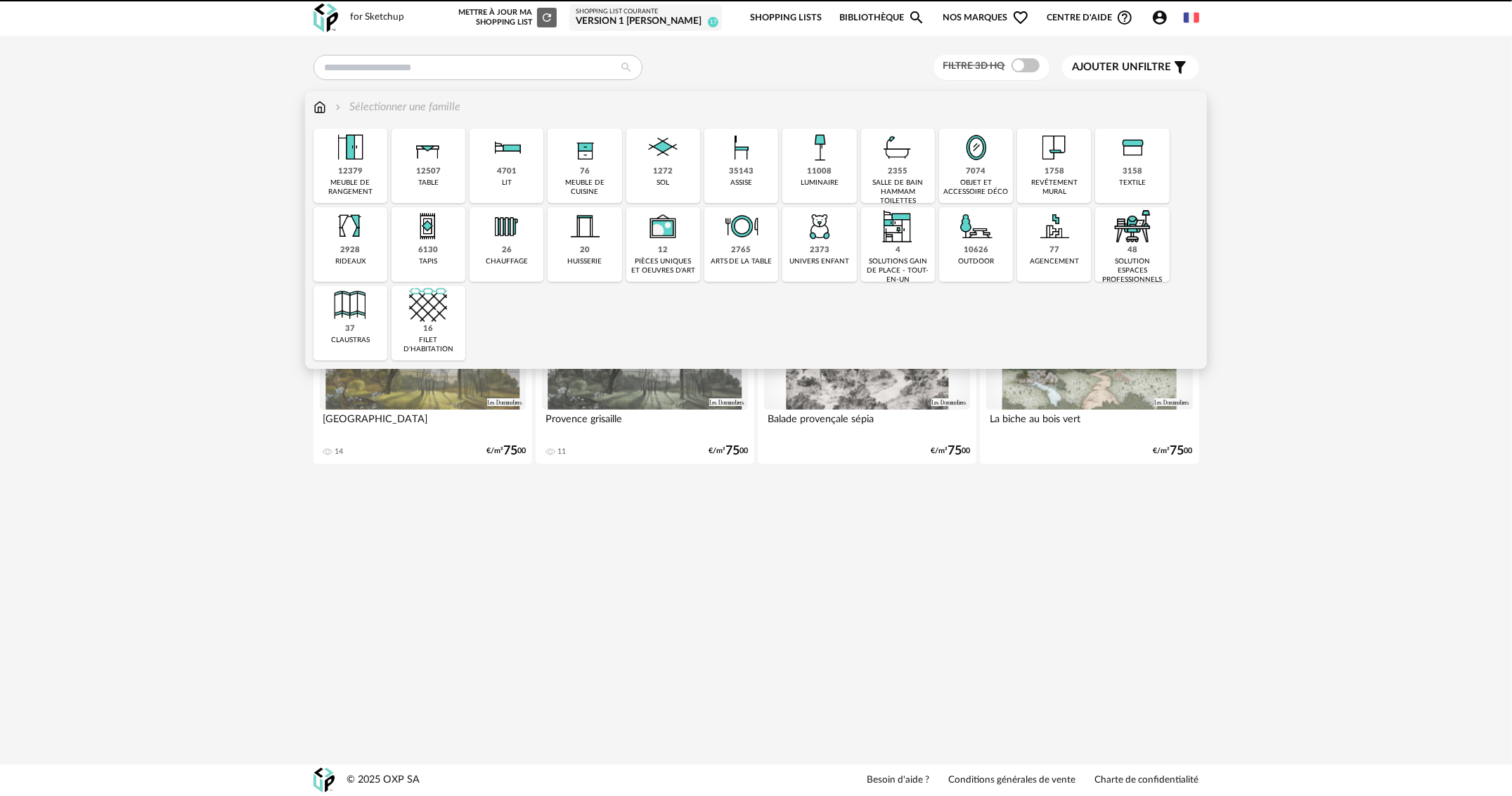
click at [703, 159] on div "Close icon 12379 meuble de rangement 12507 table 4701 lit 76 meuble de cuisine …" at bounding box center [756, 244] width 886 height 232
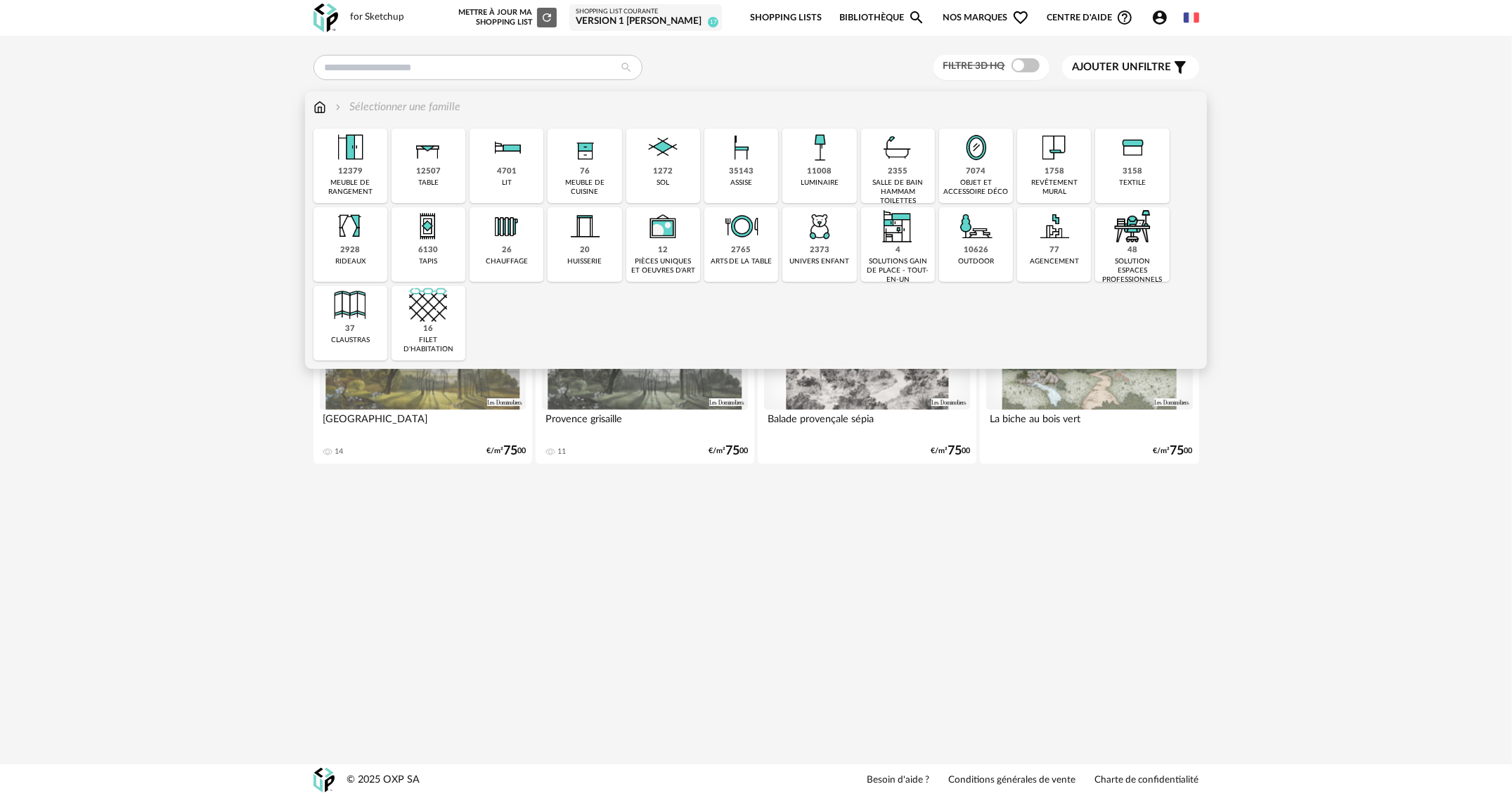
click at [731, 158] on img at bounding box center [741, 147] width 38 height 38
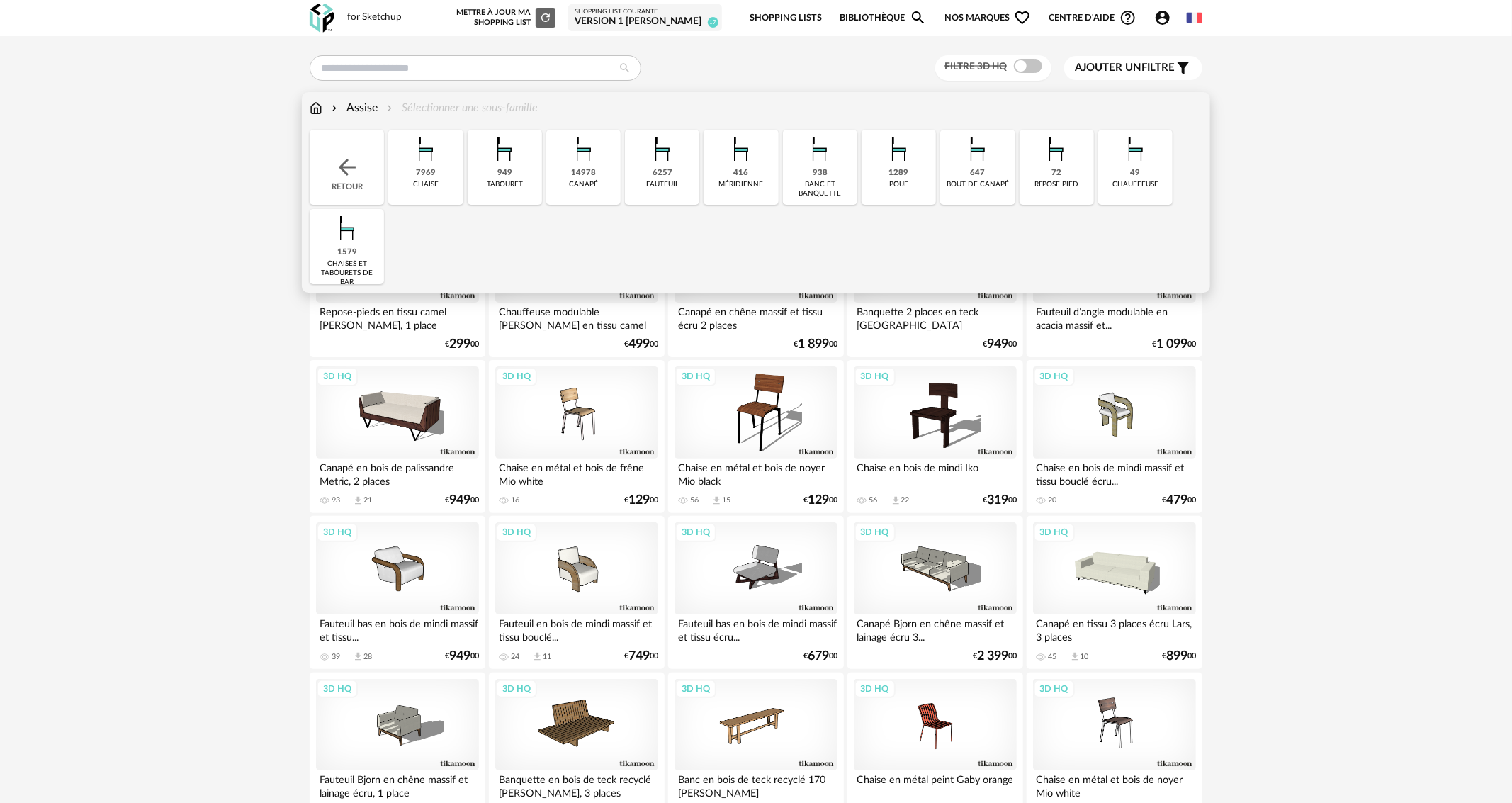
click at [438, 170] on div "7969 [GEOGRAPHIC_DATA]" at bounding box center [426, 167] width 74 height 75
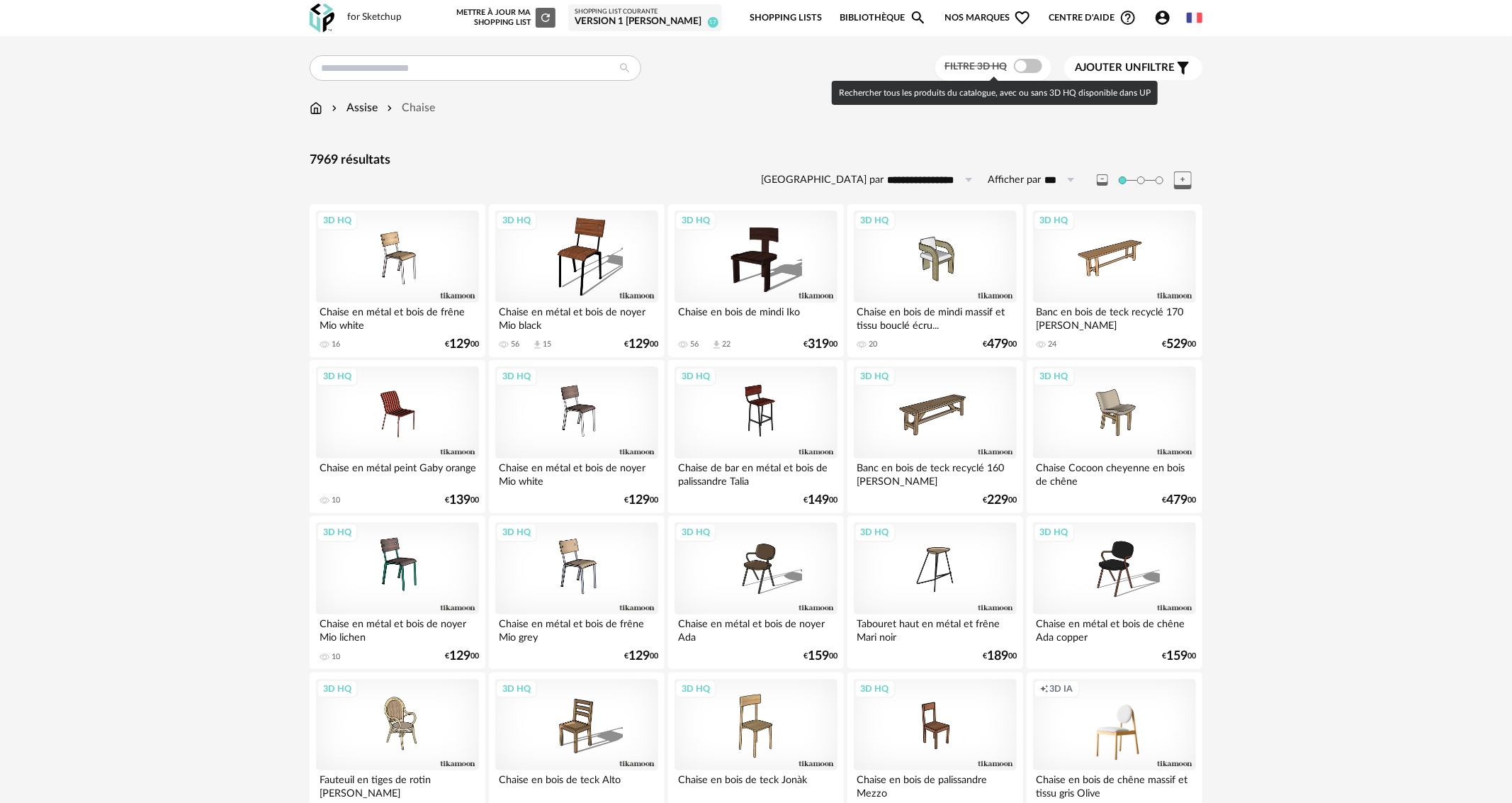
click at [1030, 69] on span at bounding box center [1028, 66] width 28 height 14
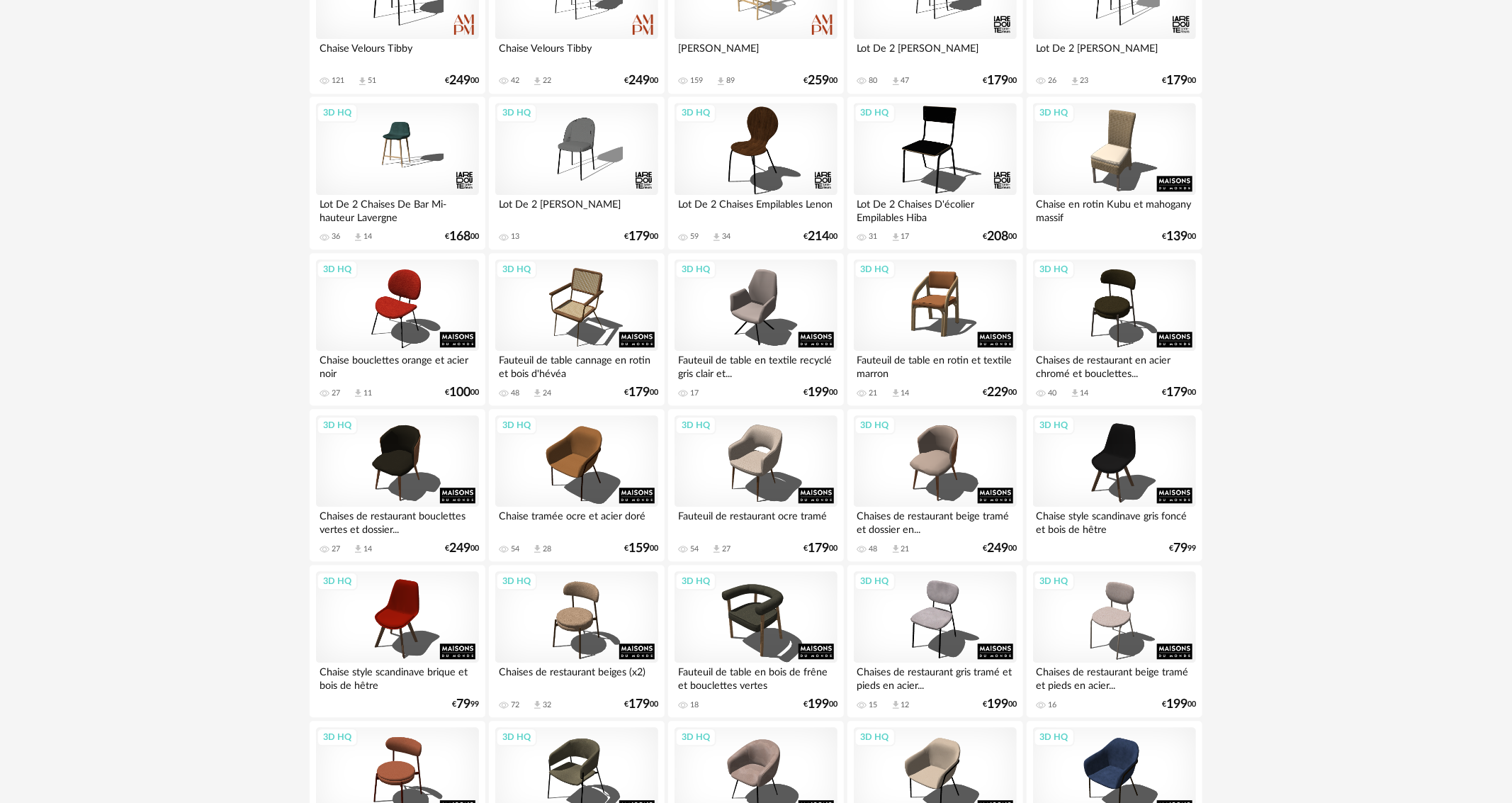
scroll to position [1985, 0]
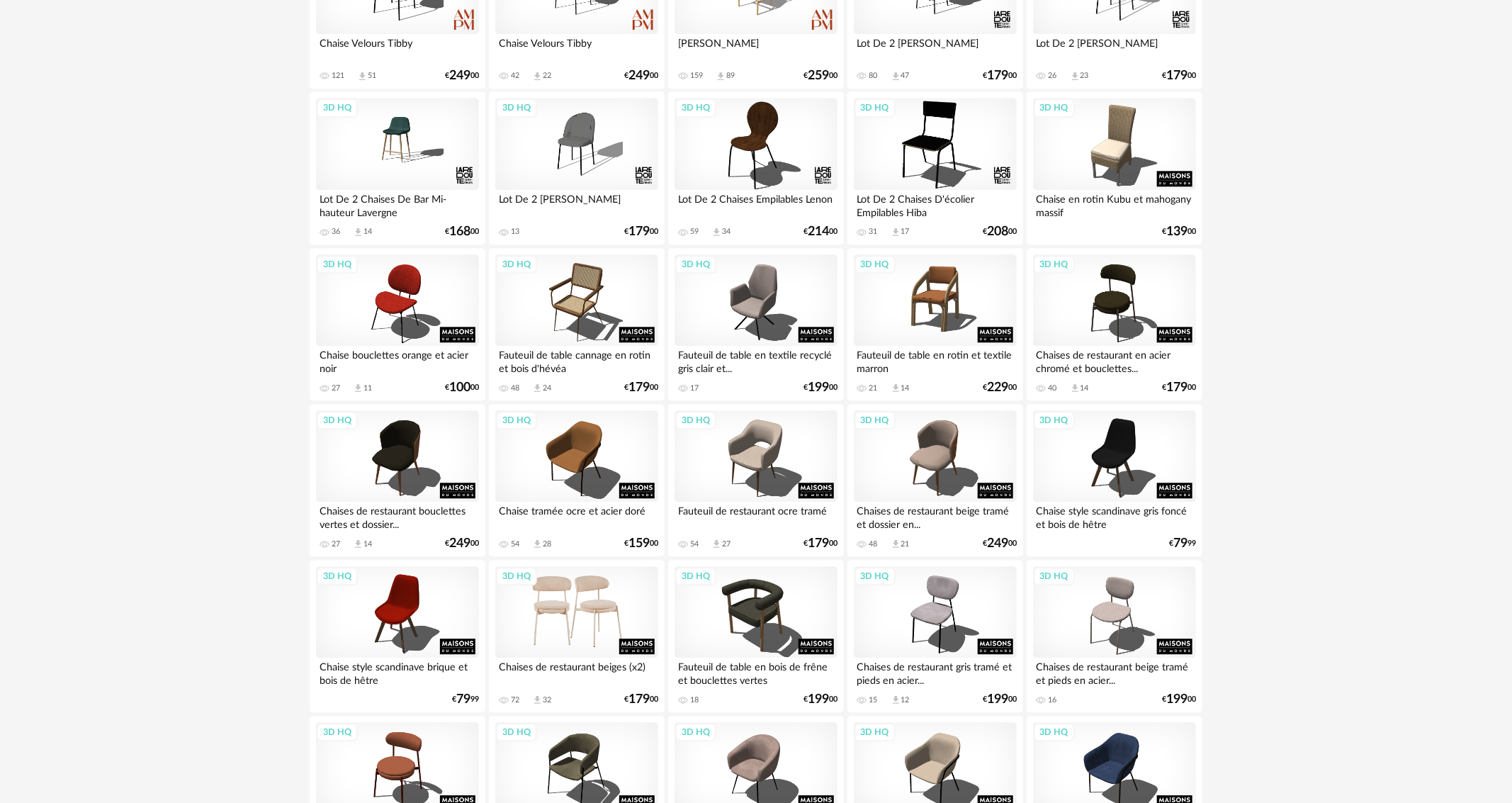
click at [596, 597] on div "3D HQ" at bounding box center [576, 613] width 163 height 92
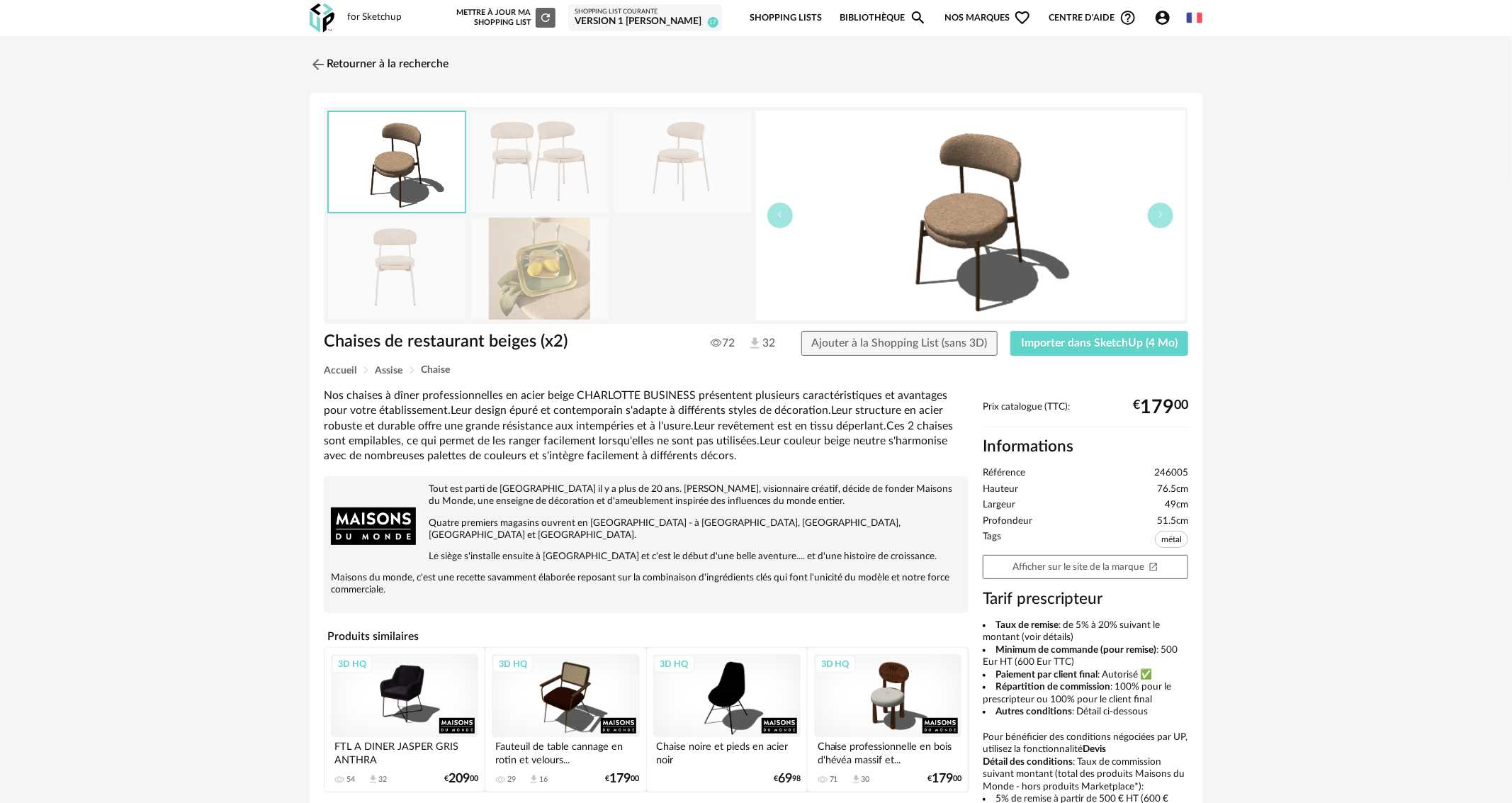
click at [686, 174] on img at bounding box center [682, 162] width 138 height 101
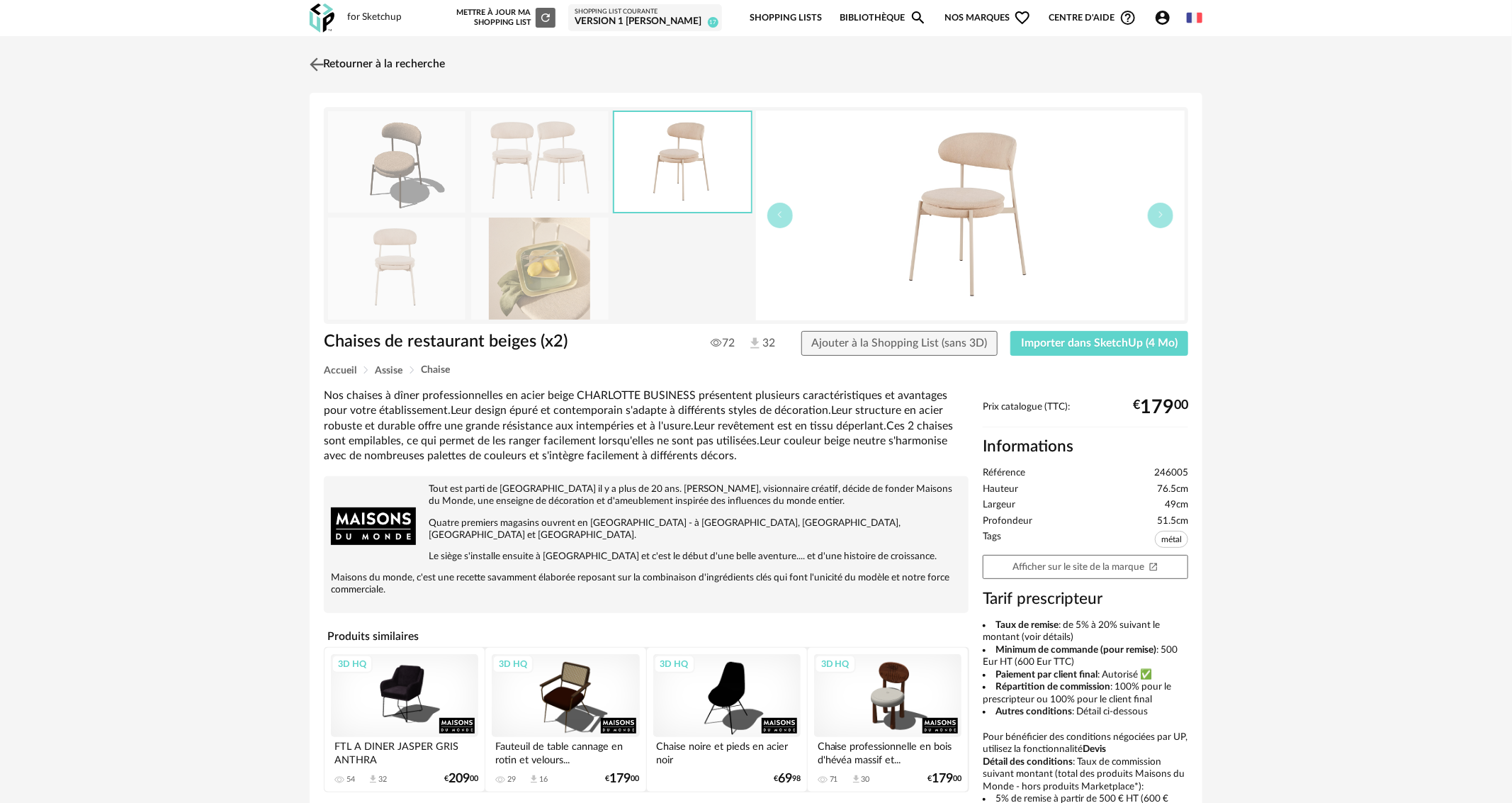
click at [319, 58] on img at bounding box center [317, 64] width 21 height 21
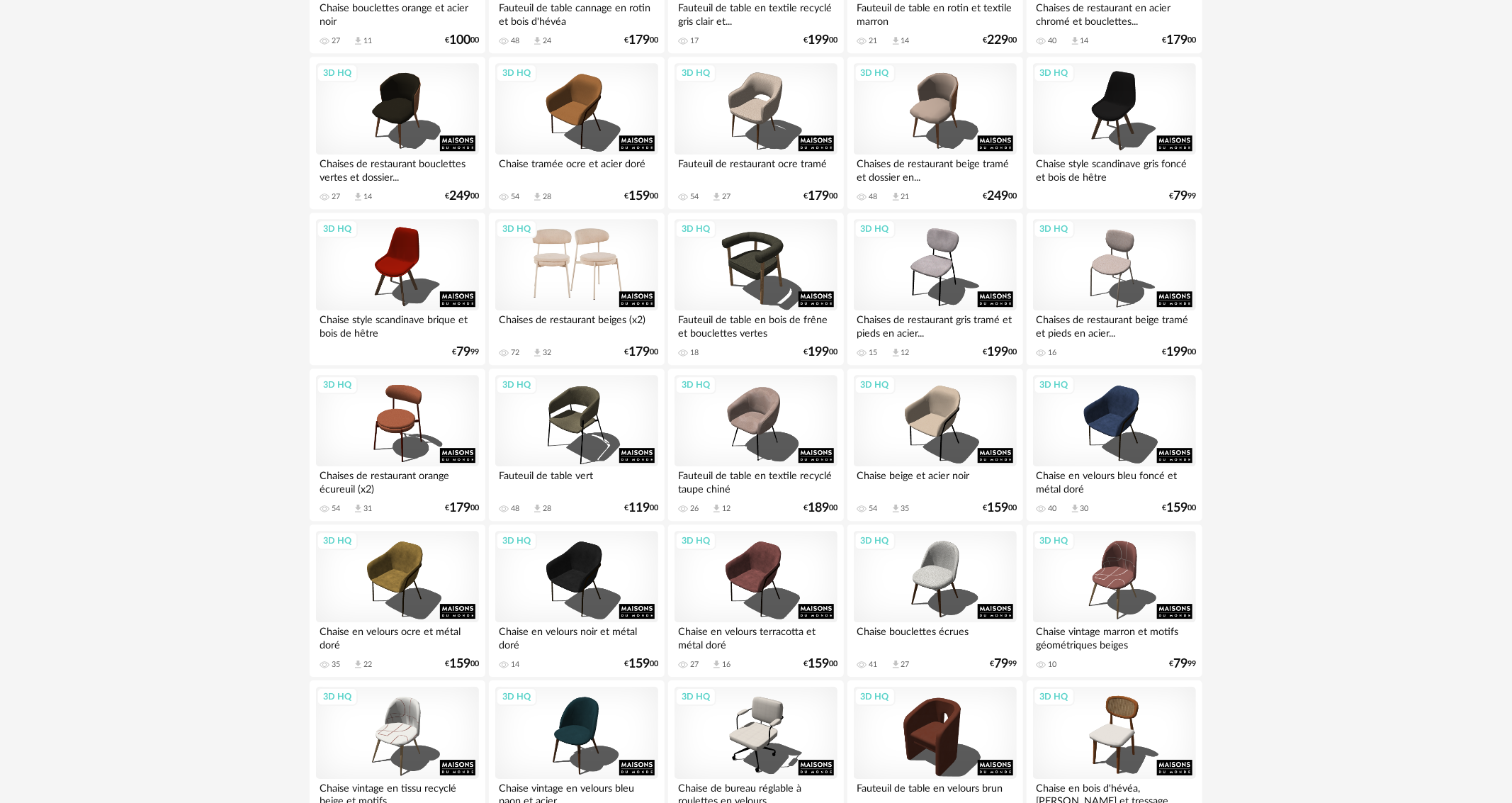
scroll to position [2340, 0]
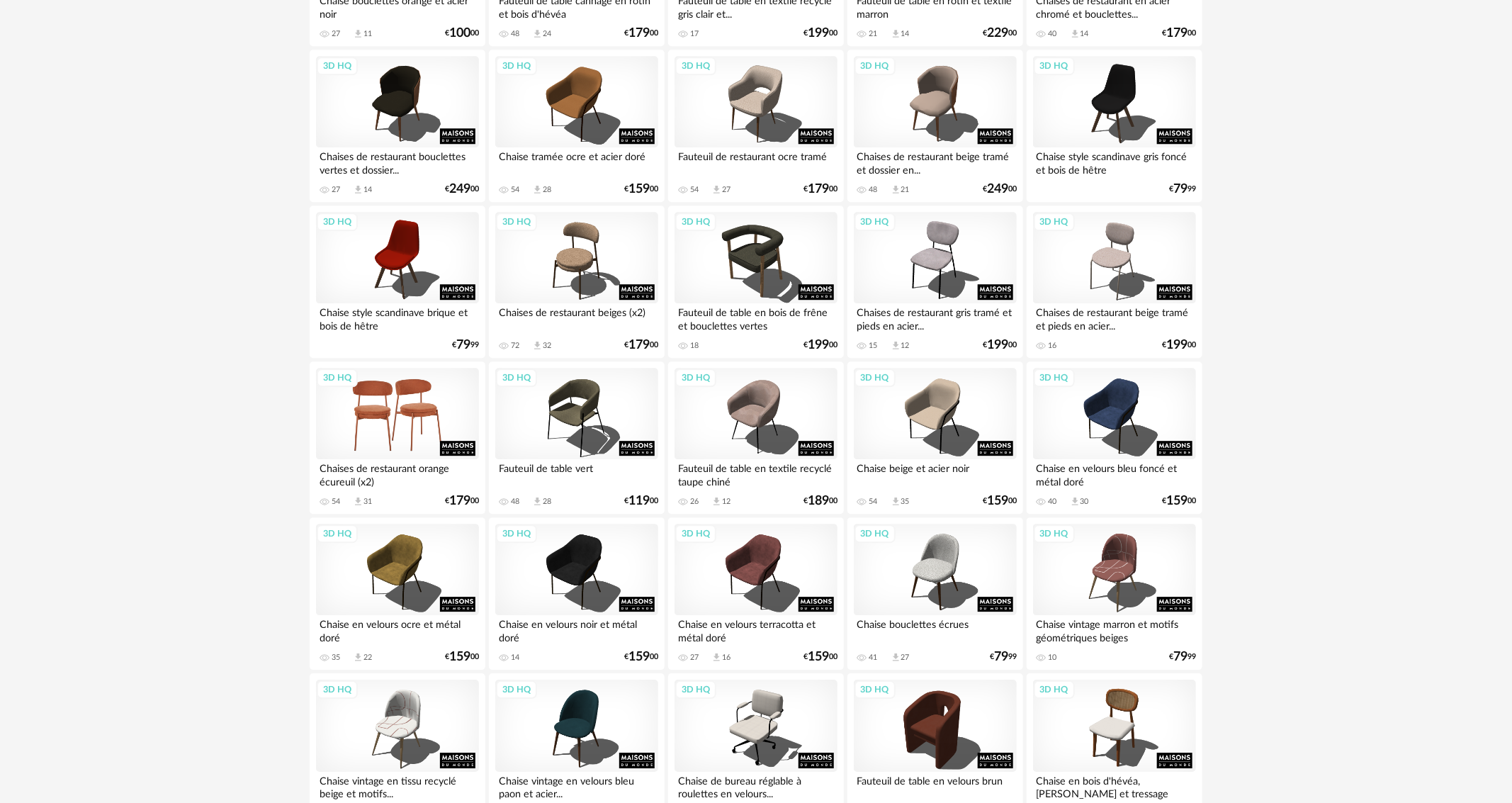
click at [416, 410] on div "3D HQ" at bounding box center [398, 414] width 163 height 92
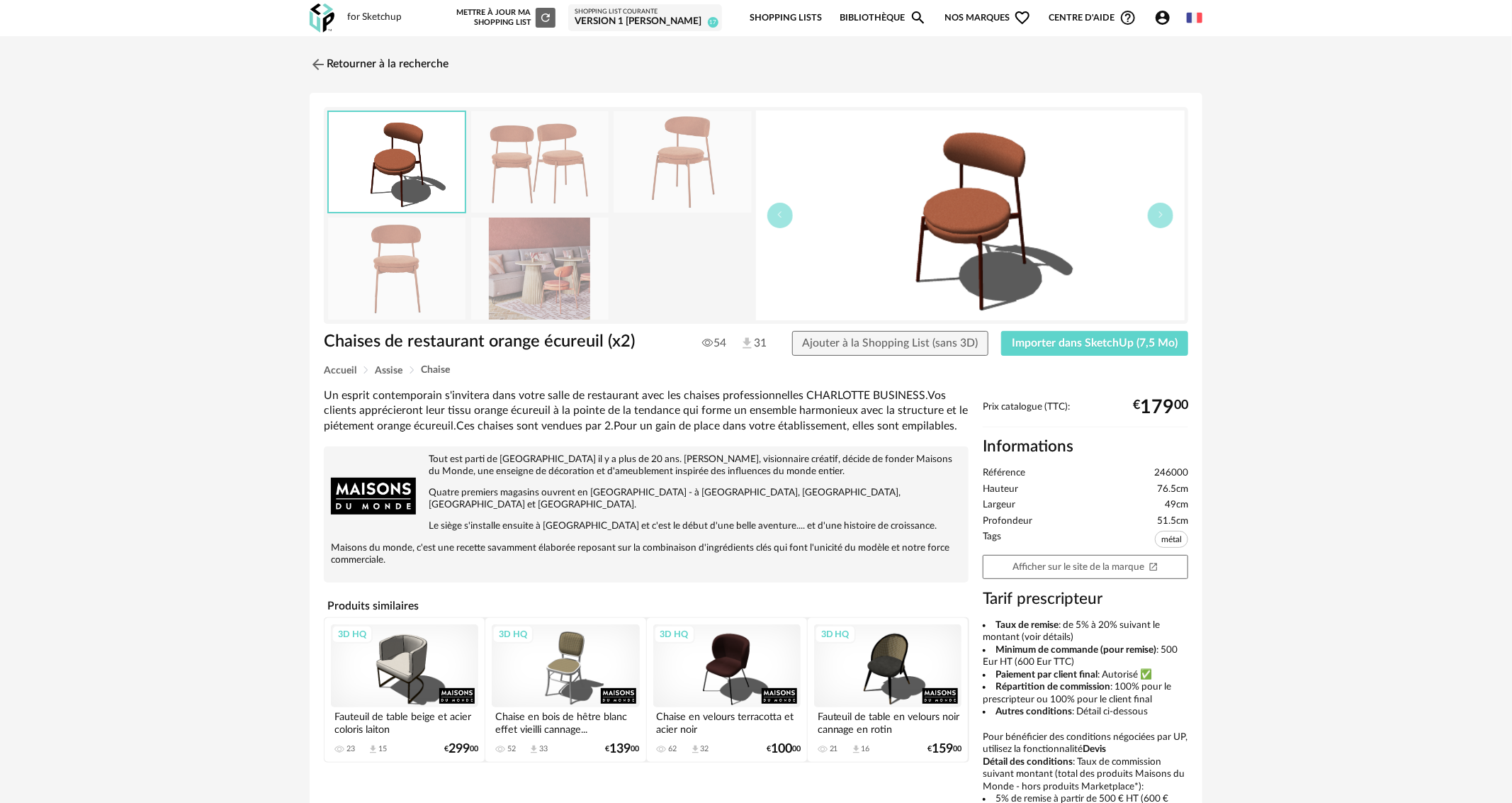
click at [563, 268] on img at bounding box center [540, 268] width 138 height 101
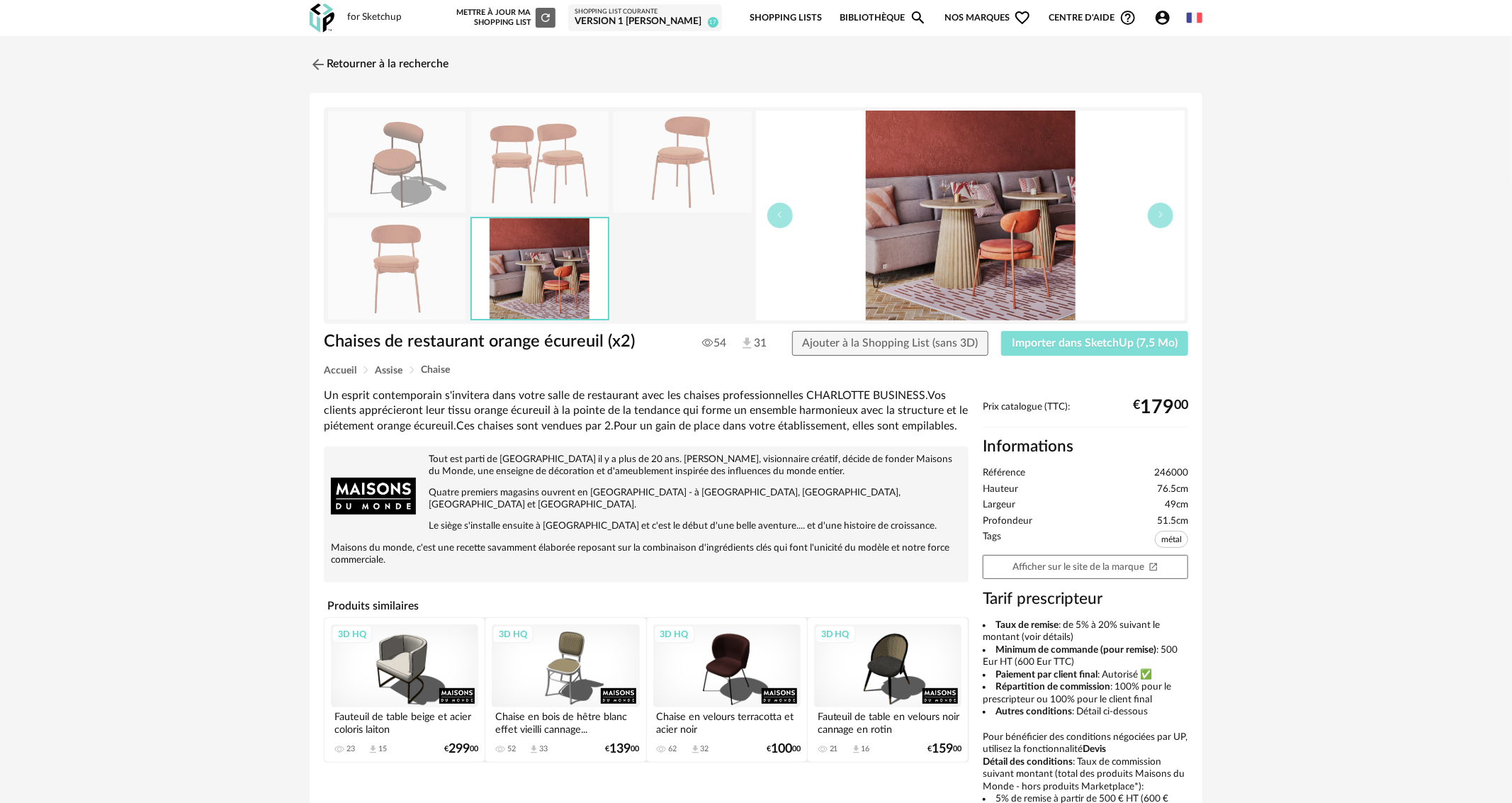
click at [1119, 337] on span "Importer dans SketchUp (7,5 Mo)" at bounding box center [1094, 343] width 166 height 11
click at [316, 62] on img at bounding box center [317, 64] width 21 height 21
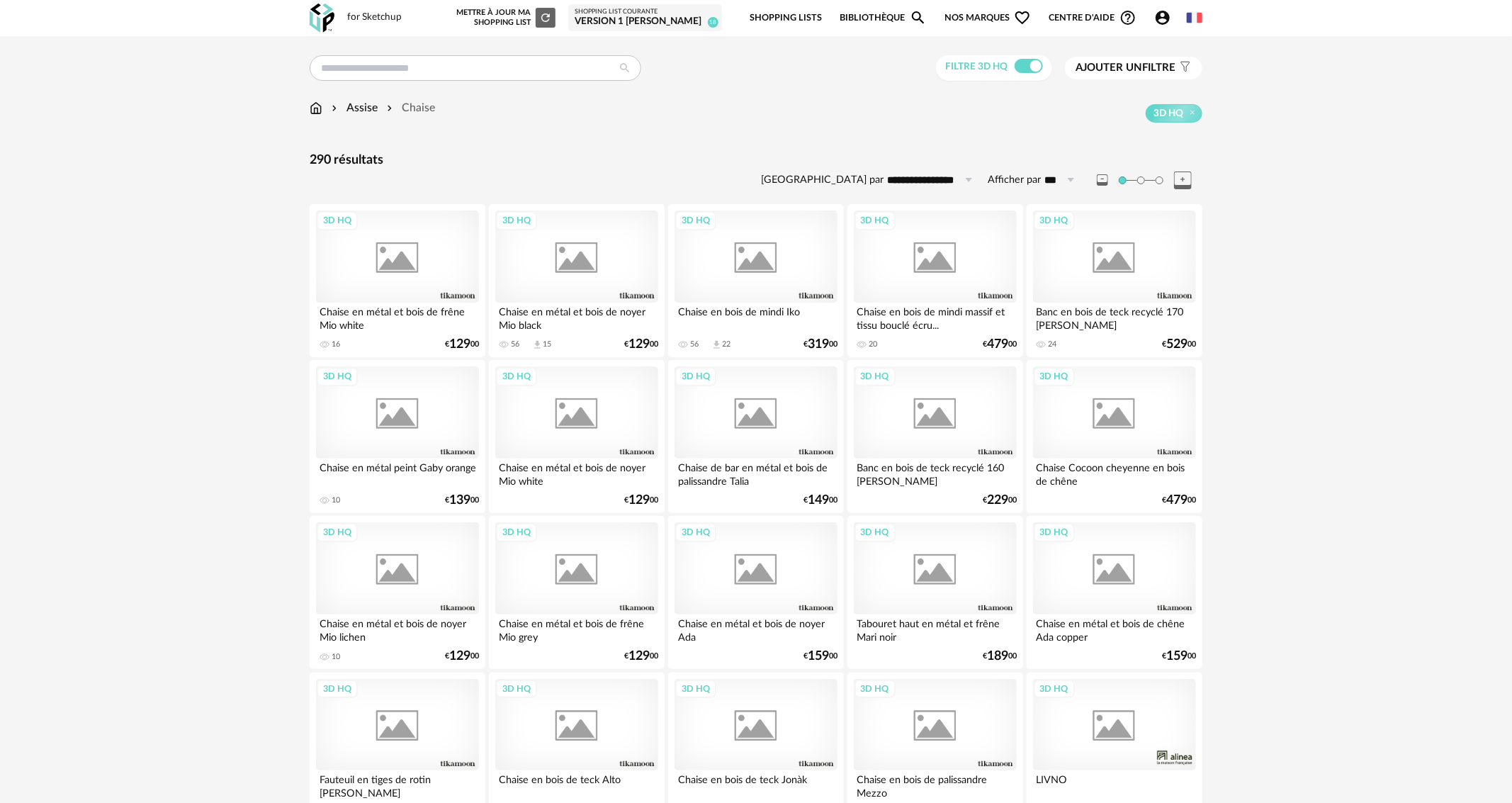
scroll to position [2340, 0]
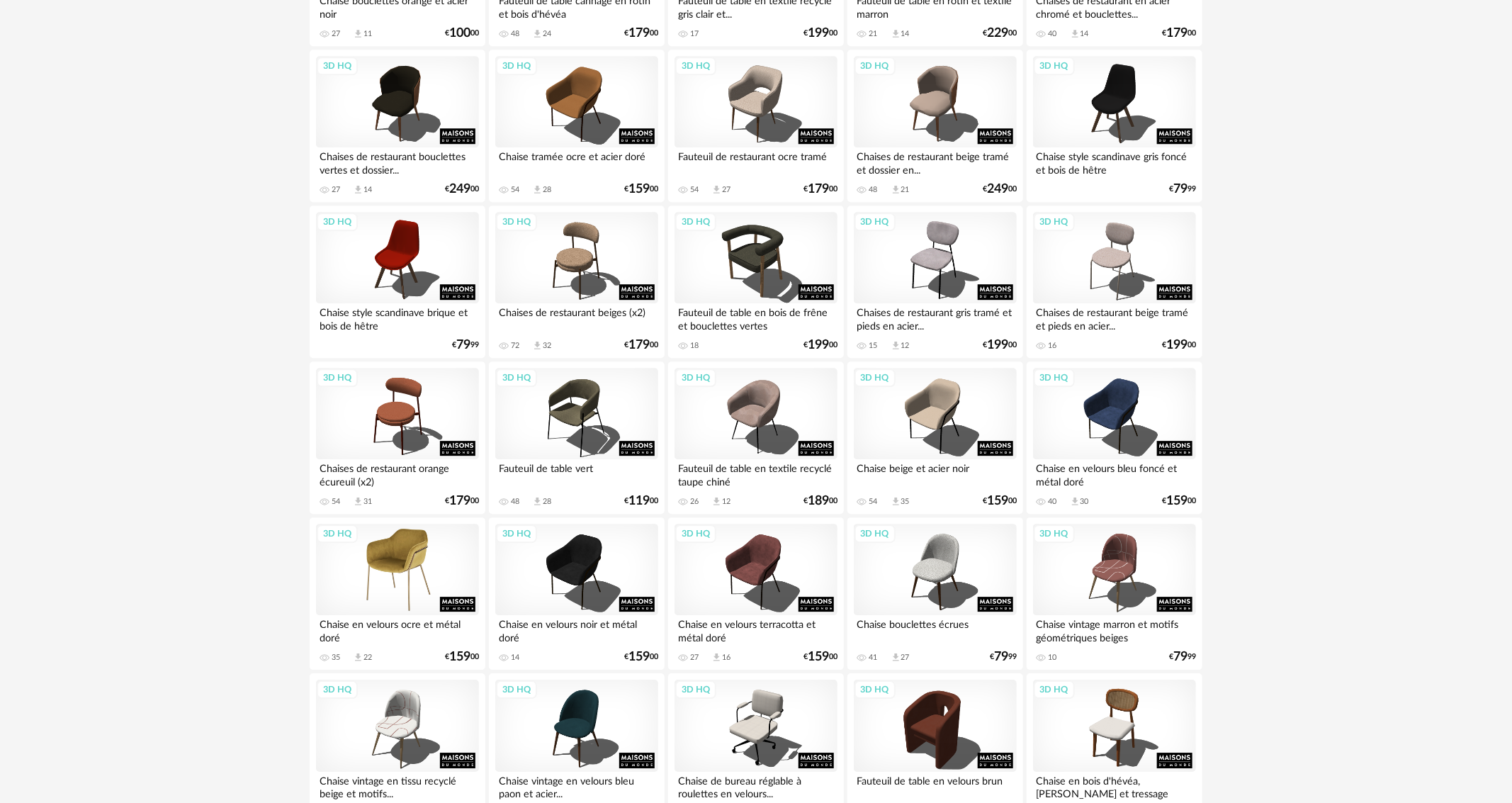
click at [432, 571] on div "3D HQ" at bounding box center [398, 570] width 163 height 92
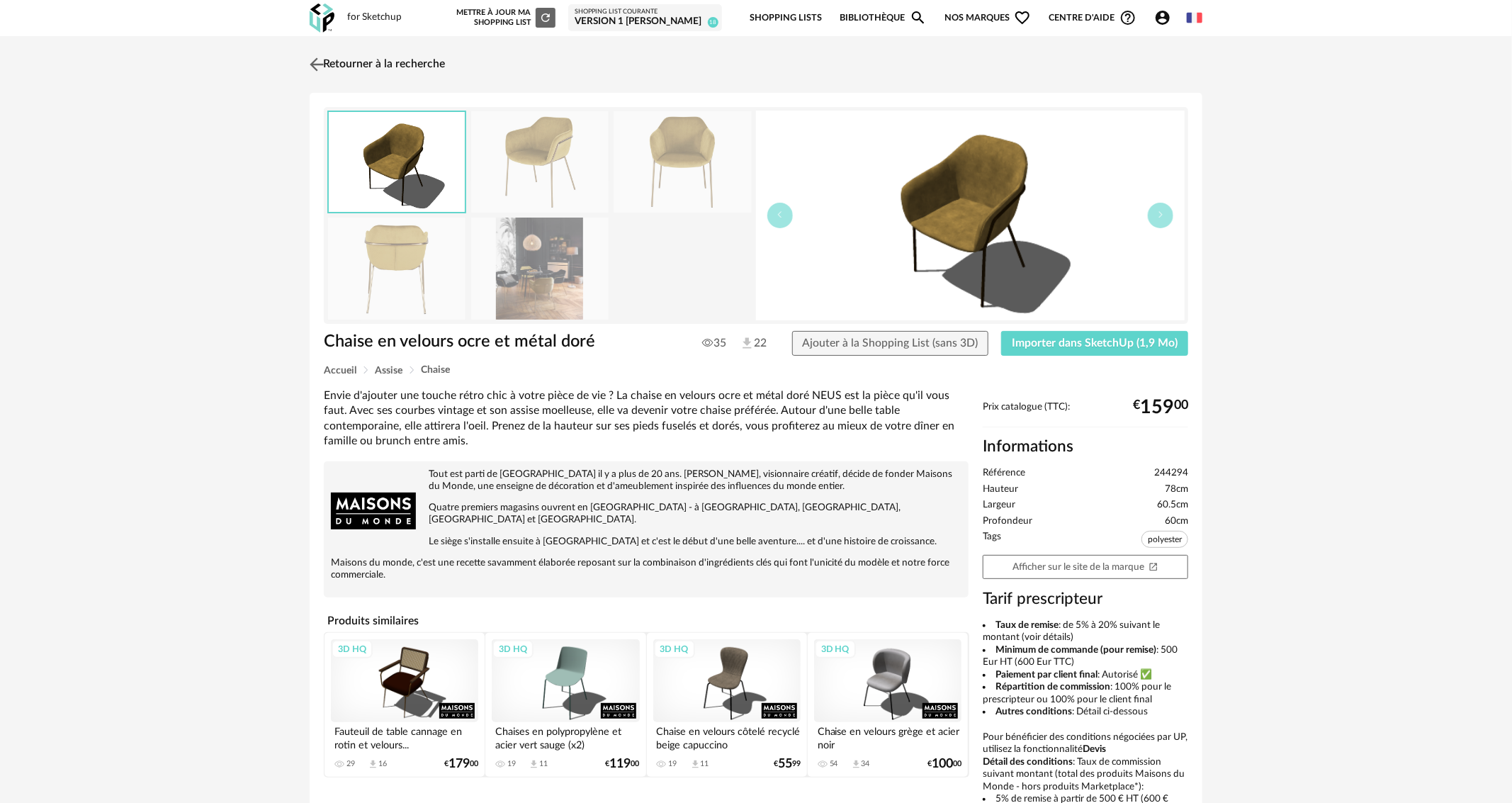
click at [313, 62] on img at bounding box center [317, 64] width 21 height 21
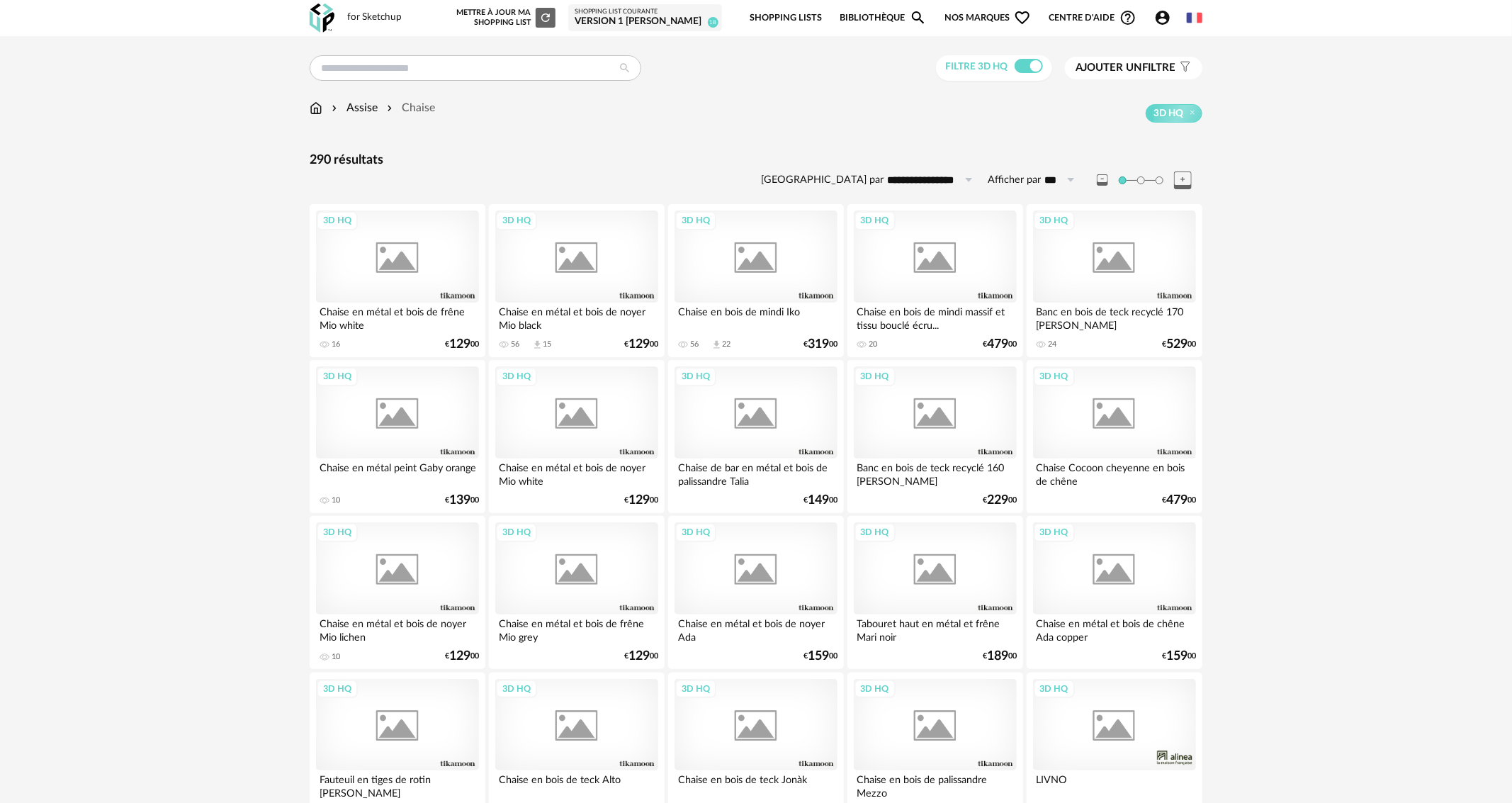
scroll to position [2340, 0]
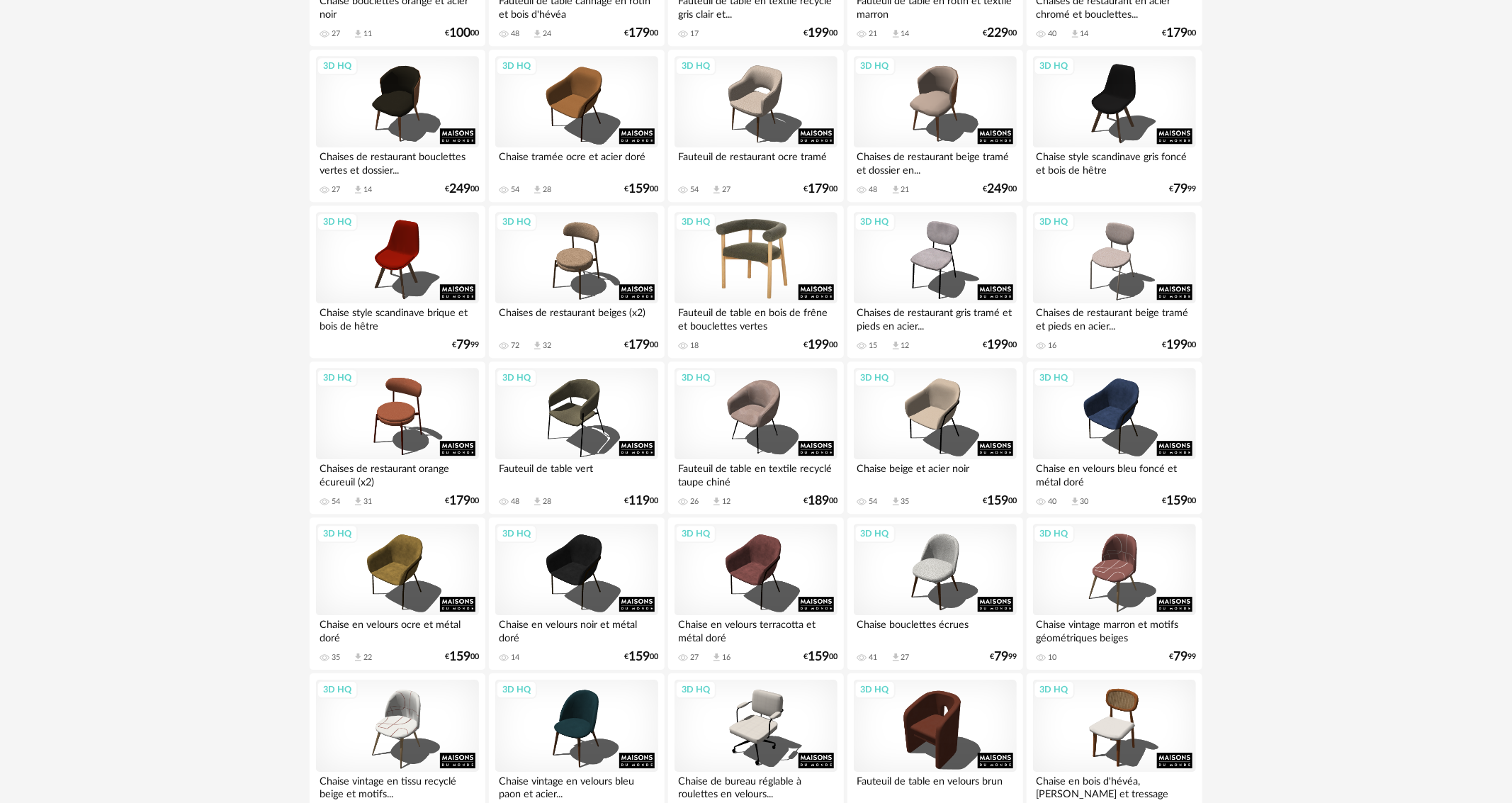
click at [773, 243] on div "3D HQ" at bounding box center [756, 258] width 163 height 92
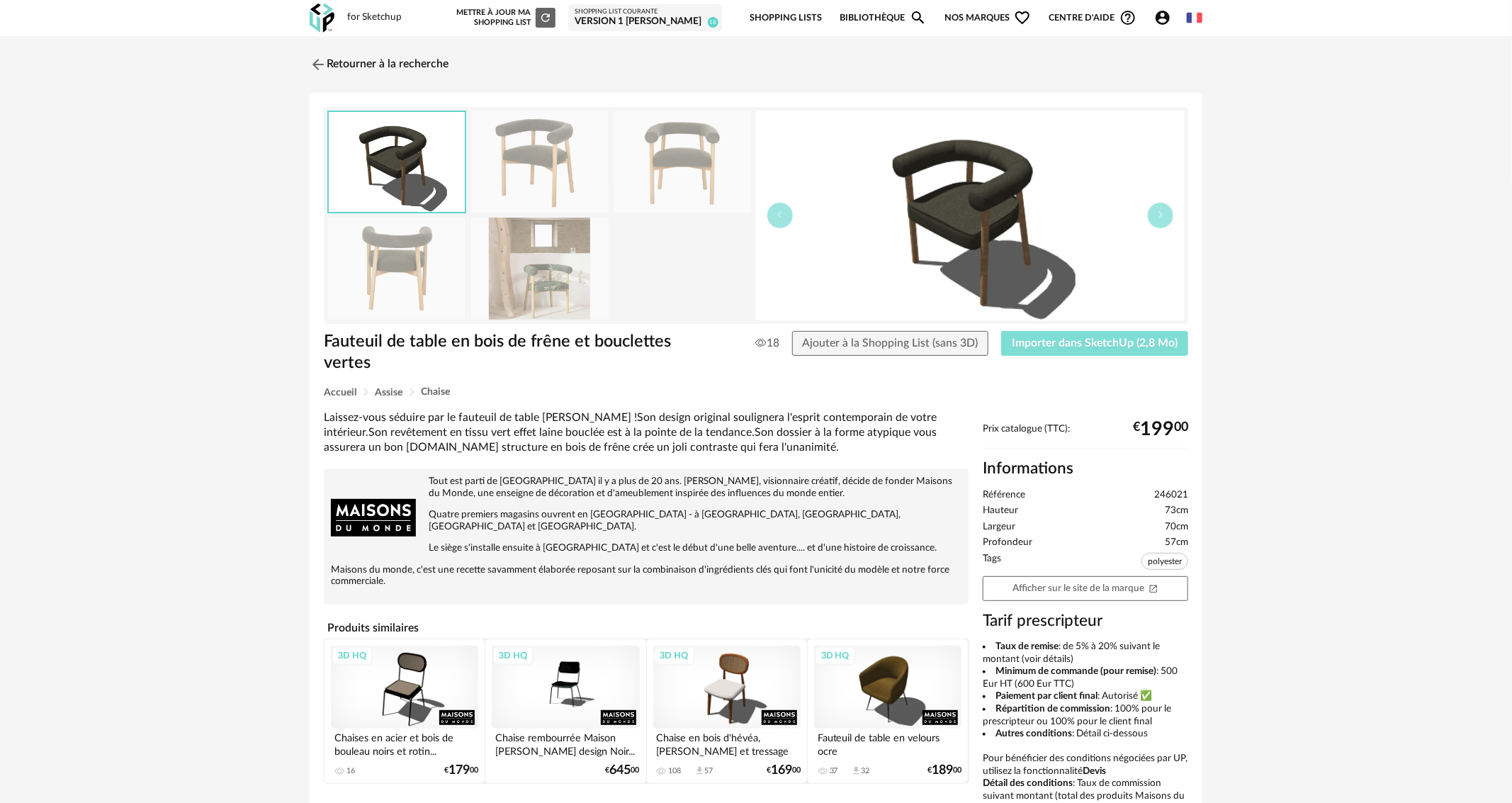
click at [1137, 337] on span "Importer dans SketchUp (2,8 Mo)" at bounding box center [1094, 343] width 166 height 11
click at [1167, 22] on icon "Account Circle icon" at bounding box center [1162, 17] width 14 height 14
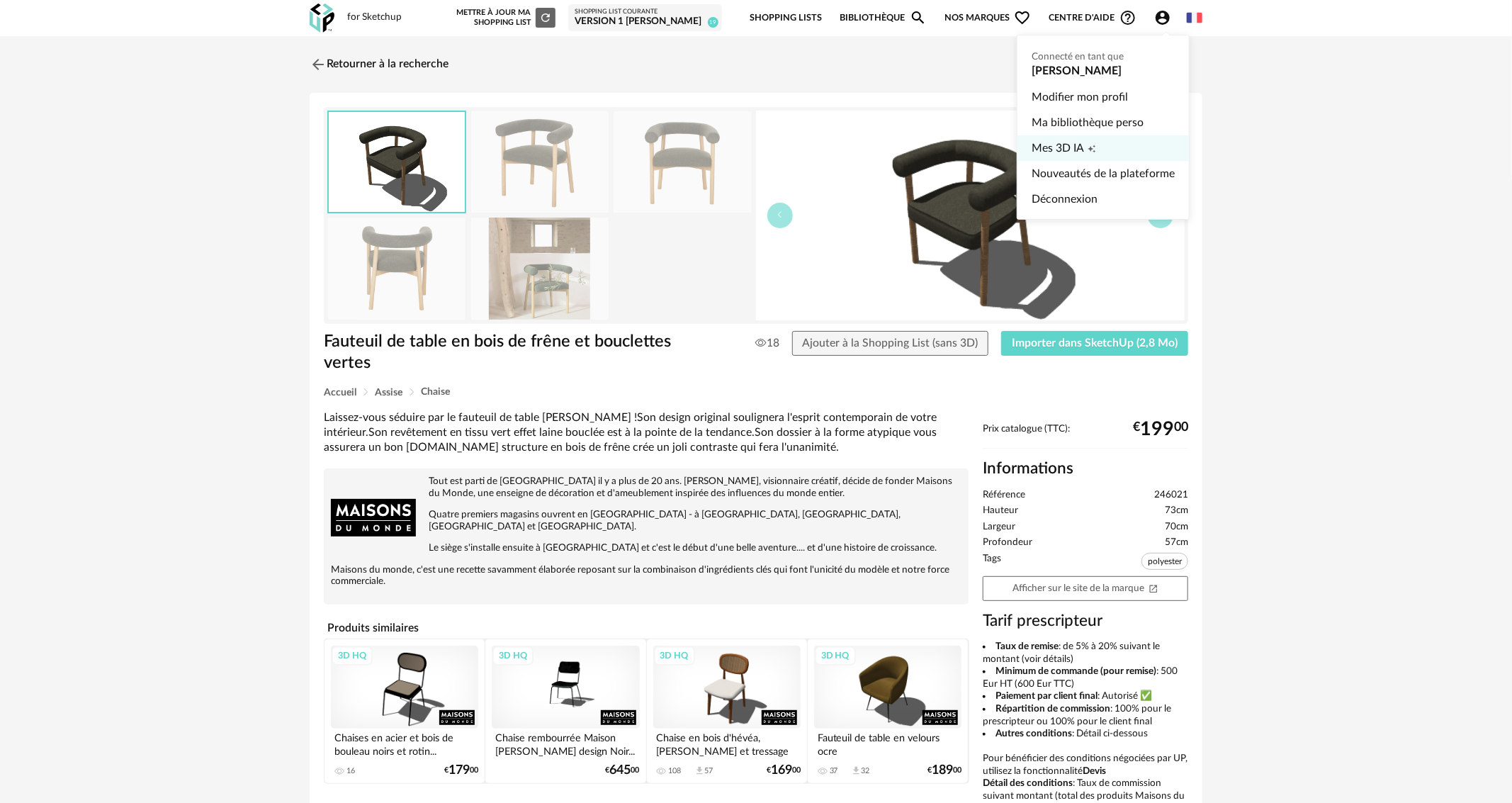
click at [1079, 143] on span "Mes 3D IA" at bounding box center [1058, 148] width 52 height 25
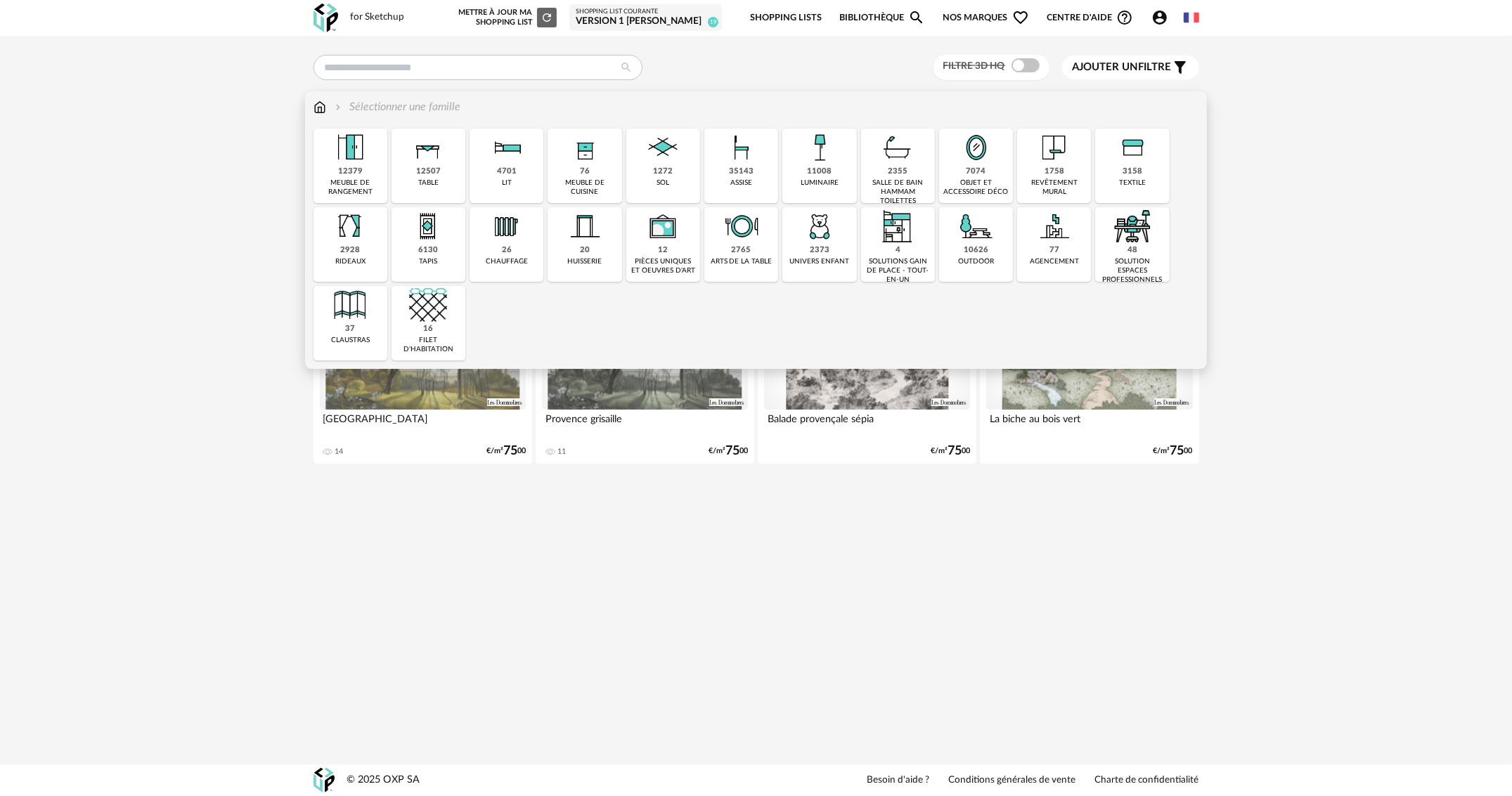
click at [972, 170] on div "7074" at bounding box center [976, 172] width 20 height 10
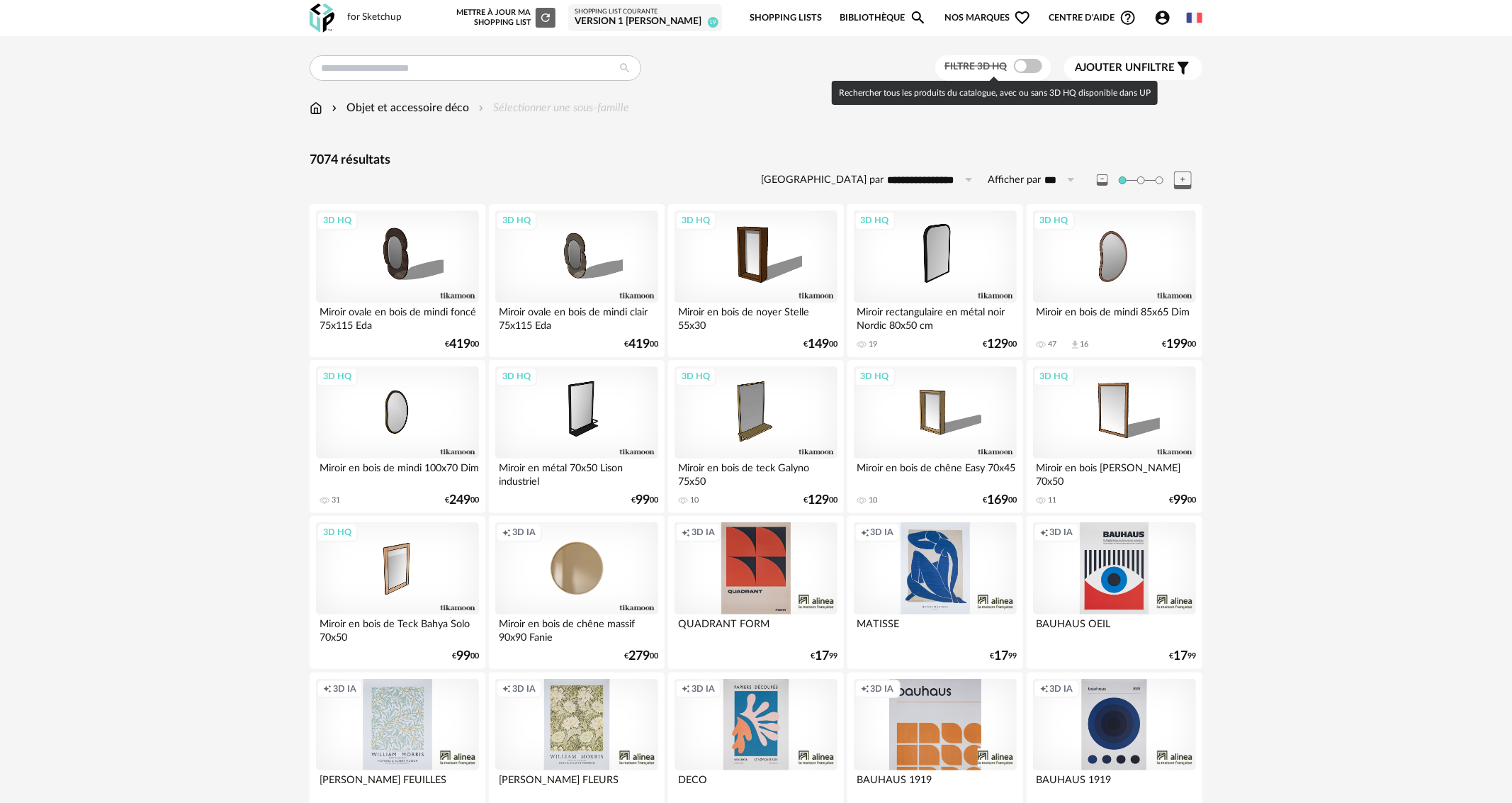
click at [1037, 66] on span at bounding box center [1028, 66] width 28 height 14
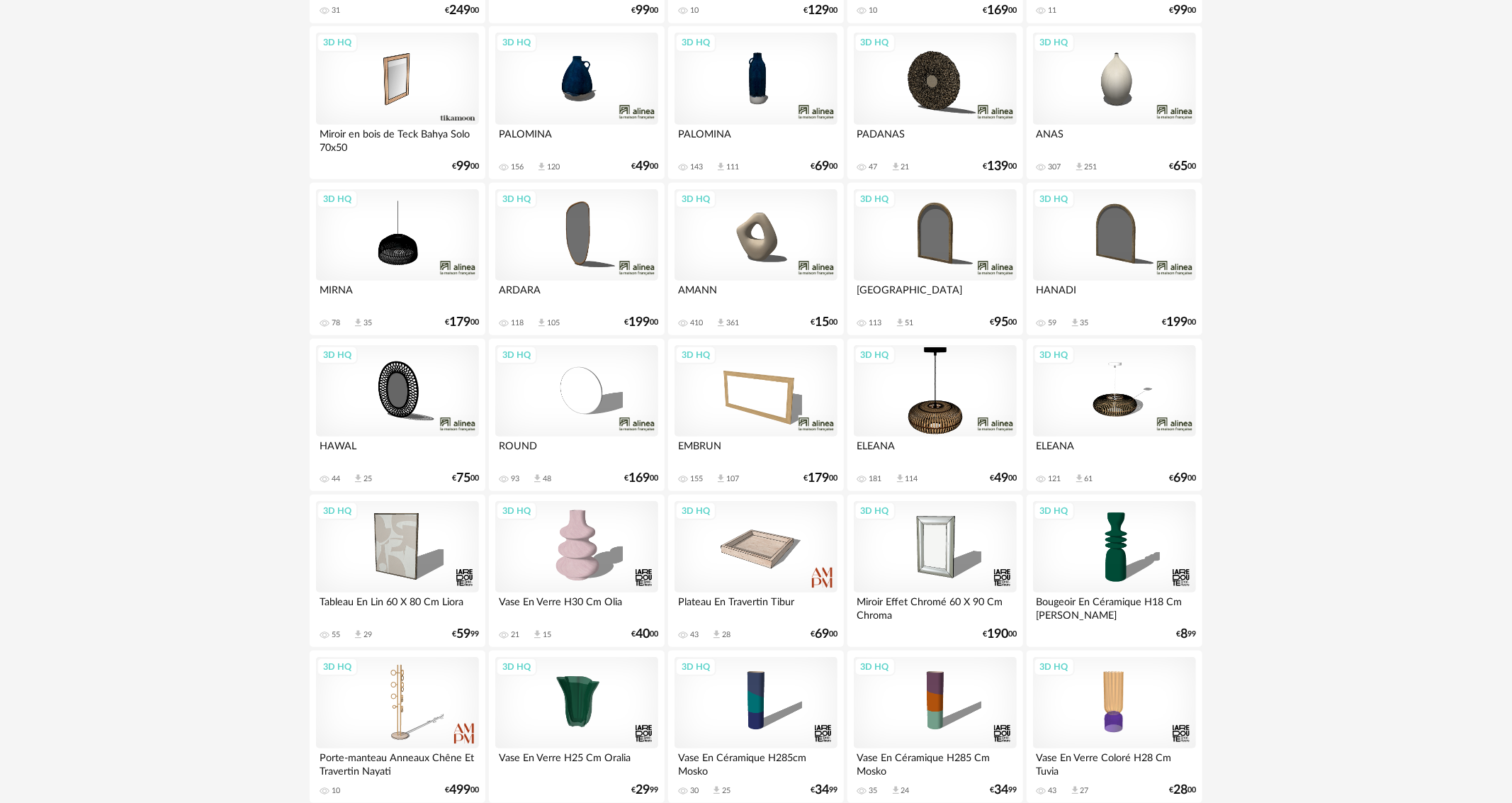
scroll to position [496, 0]
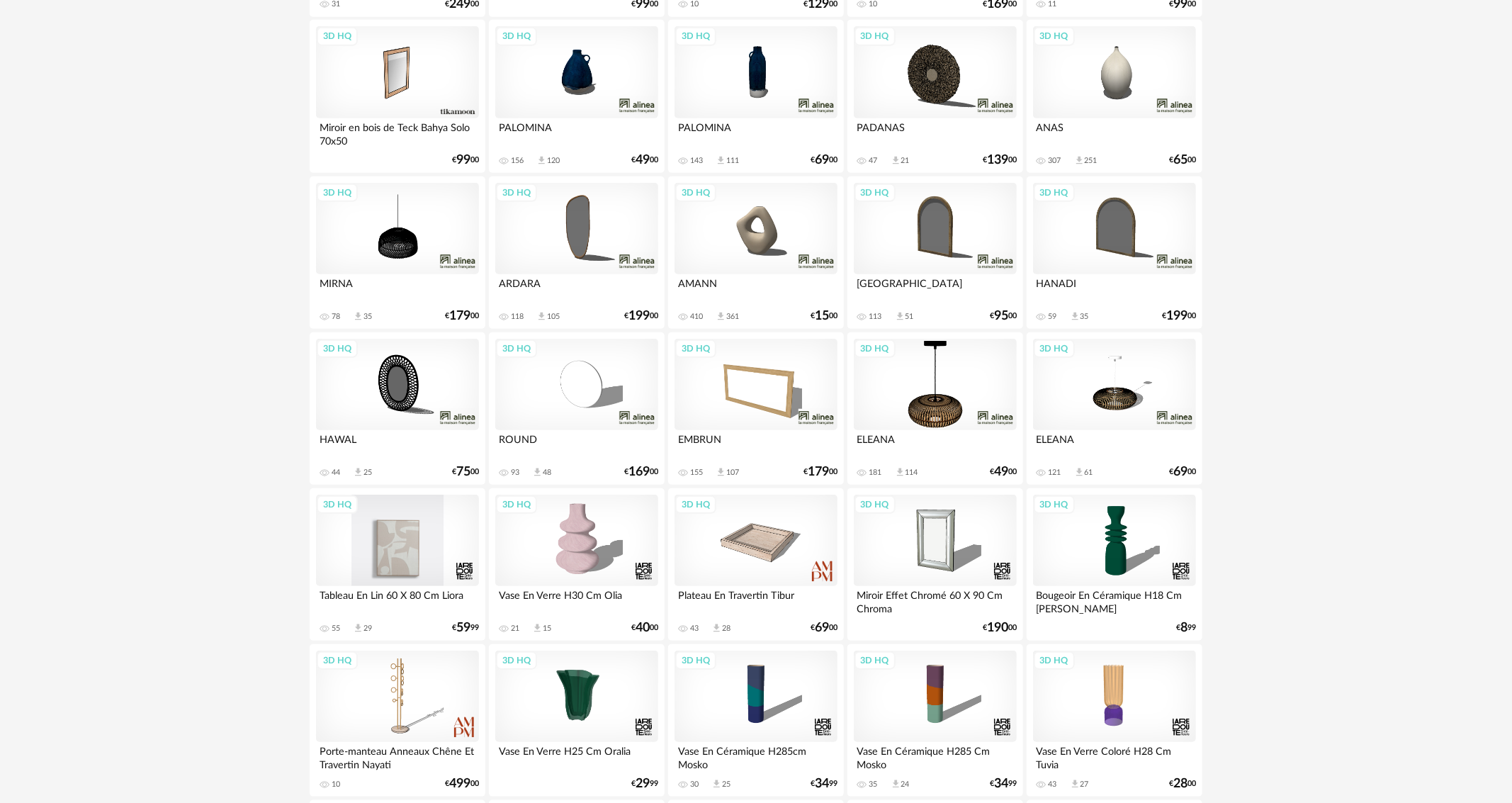
click at [433, 559] on div "3D HQ" at bounding box center [398, 541] width 163 height 92
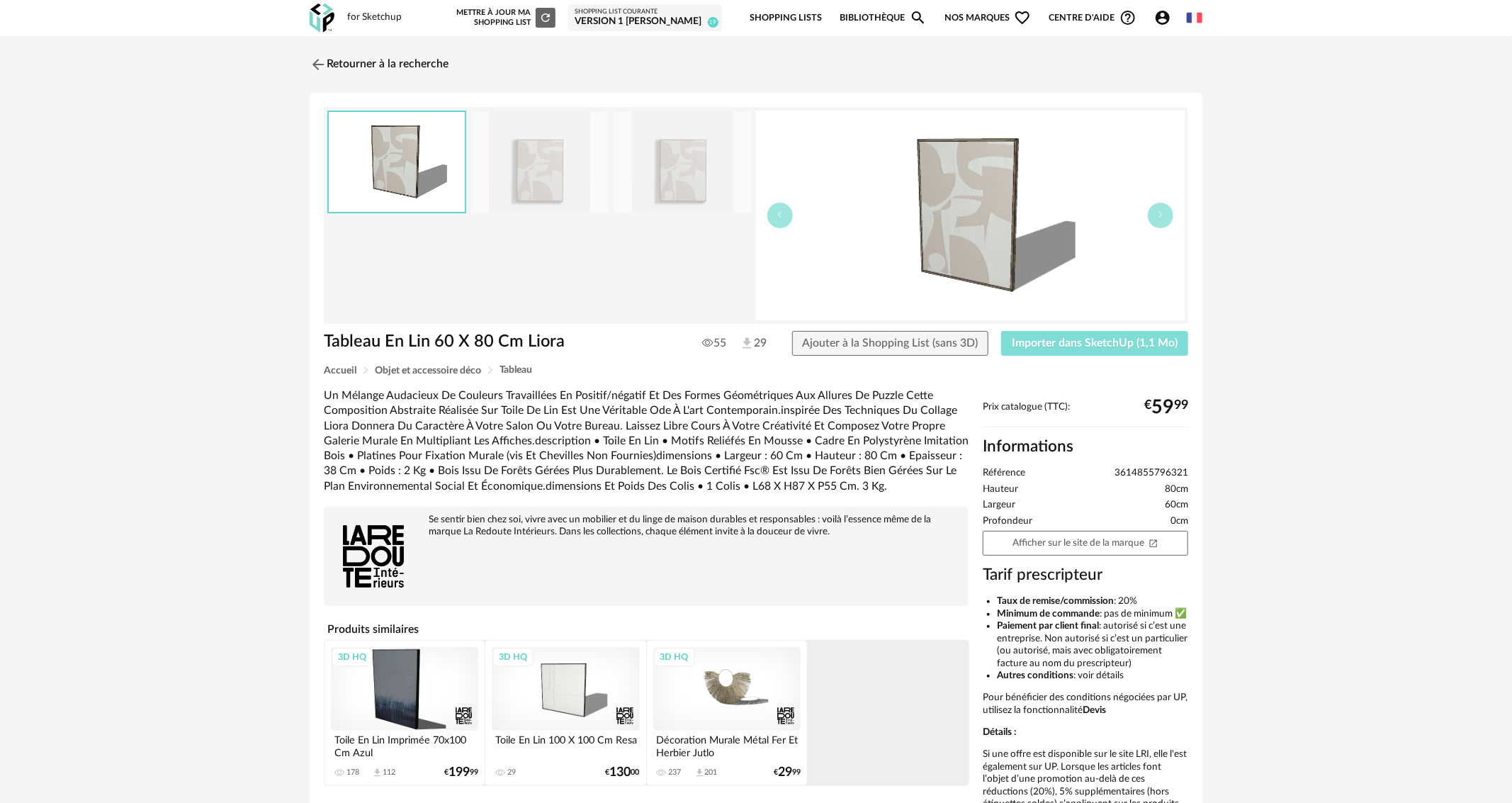
click at [1071, 346] on span "Importer dans SketchUp (1,1 Mo)" at bounding box center [1094, 343] width 166 height 11
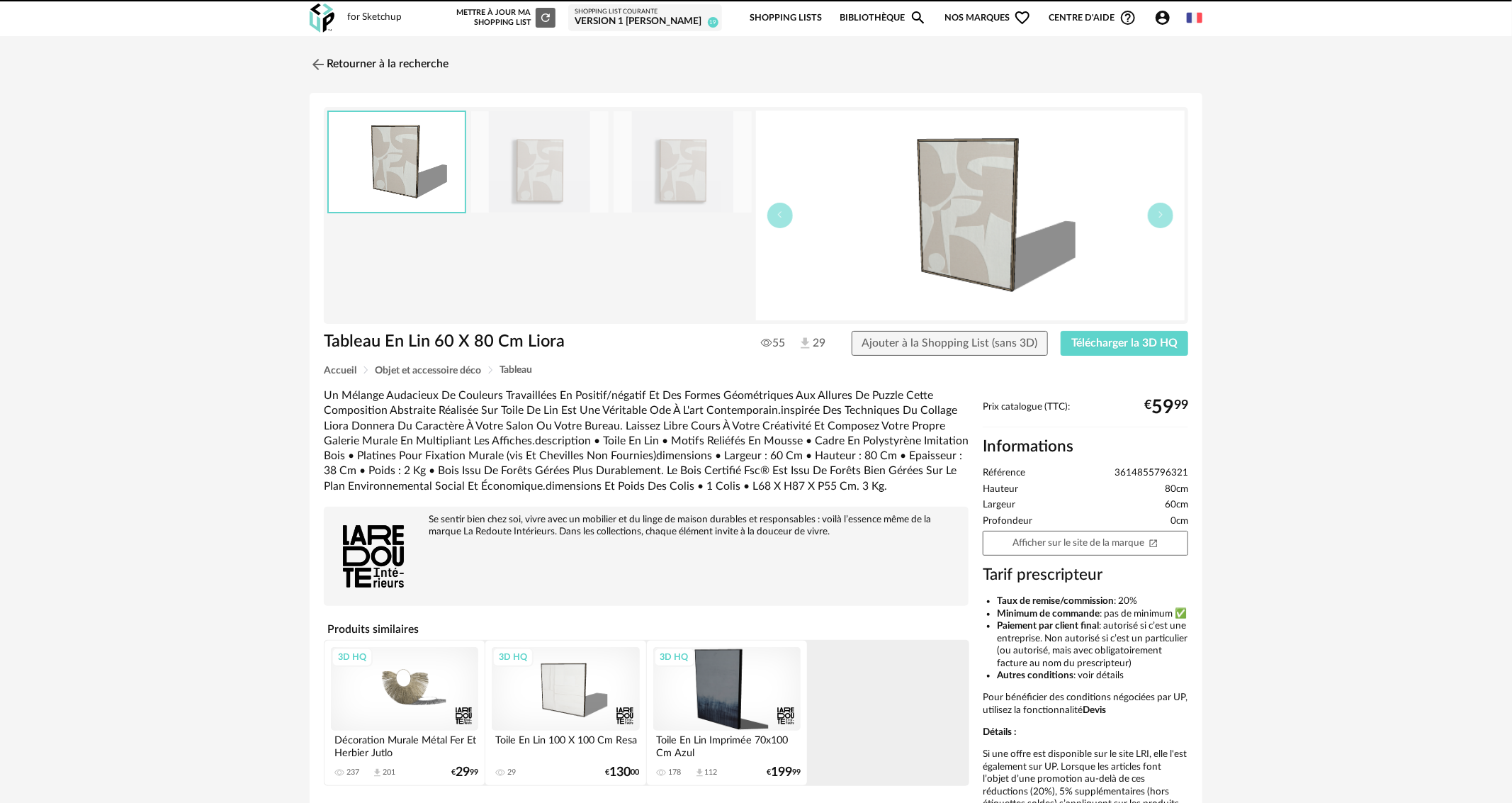
click at [1165, 18] on icon "Account Circle icon" at bounding box center [1162, 17] width 14 height 14
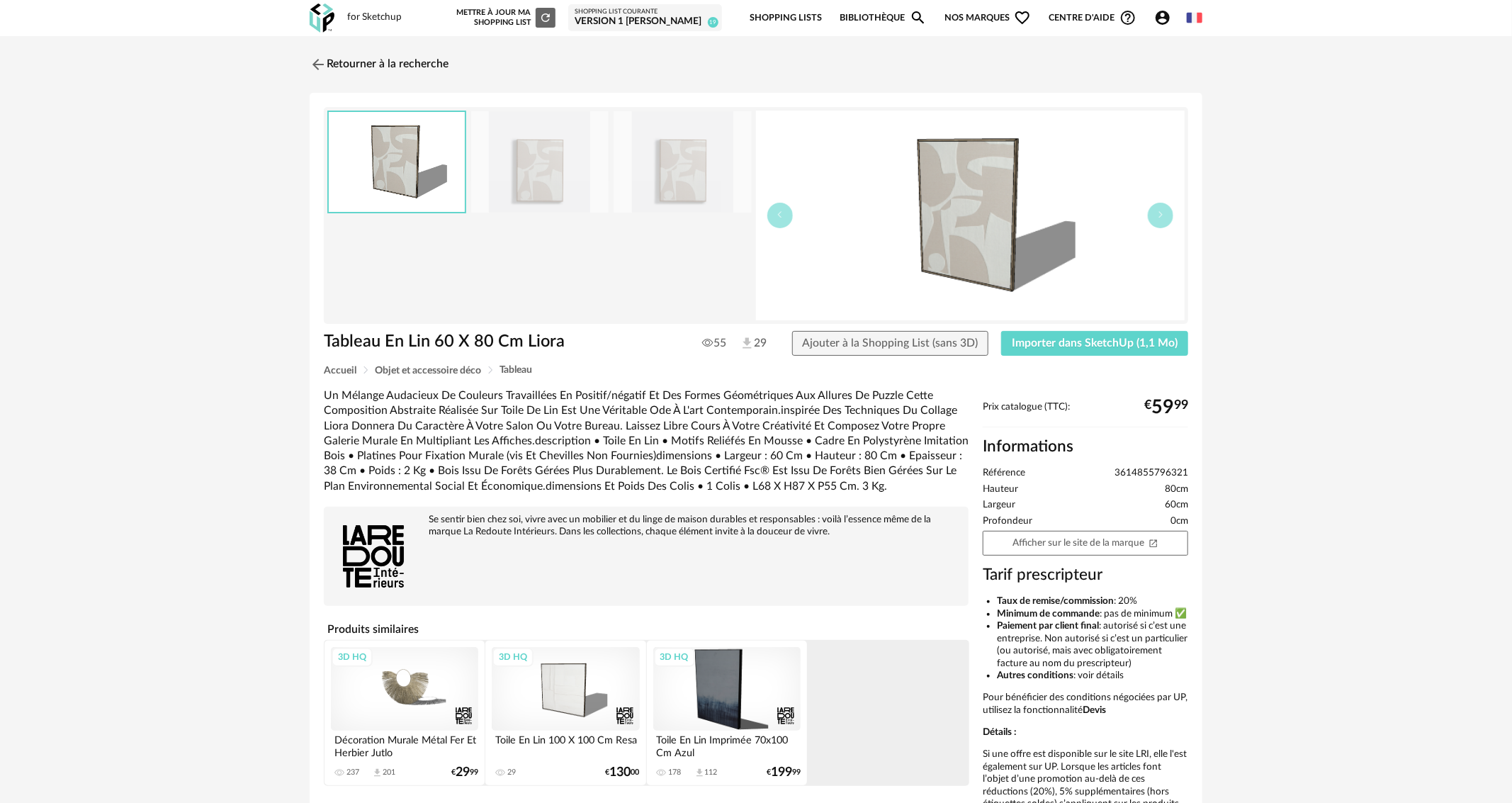
click at [596, 683] on div "3D HQ" at bounding box center [566, 688] width 147 height 83
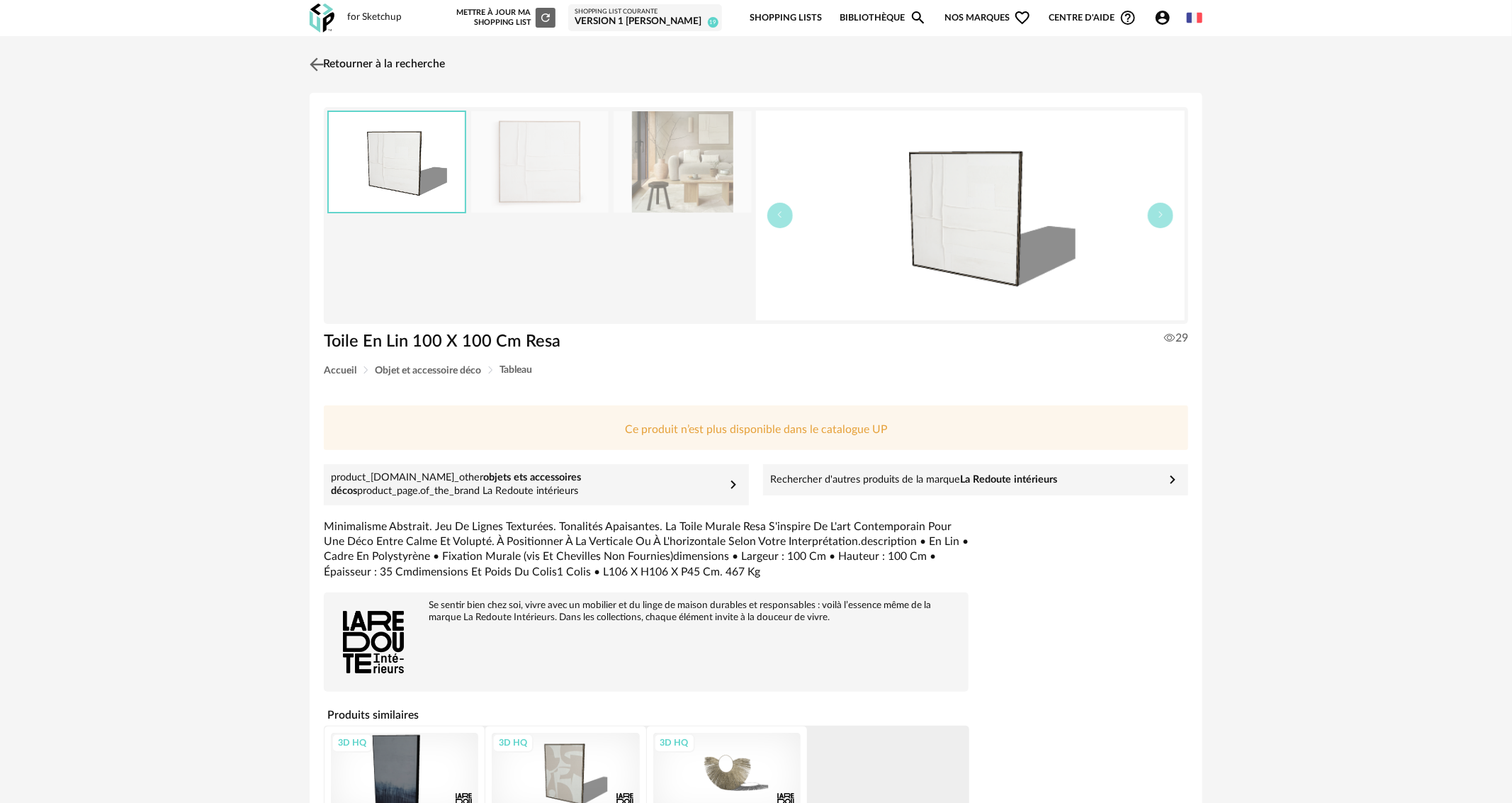
click at [311, 58] on img at bounding box center [317, 64] width 21 height 21
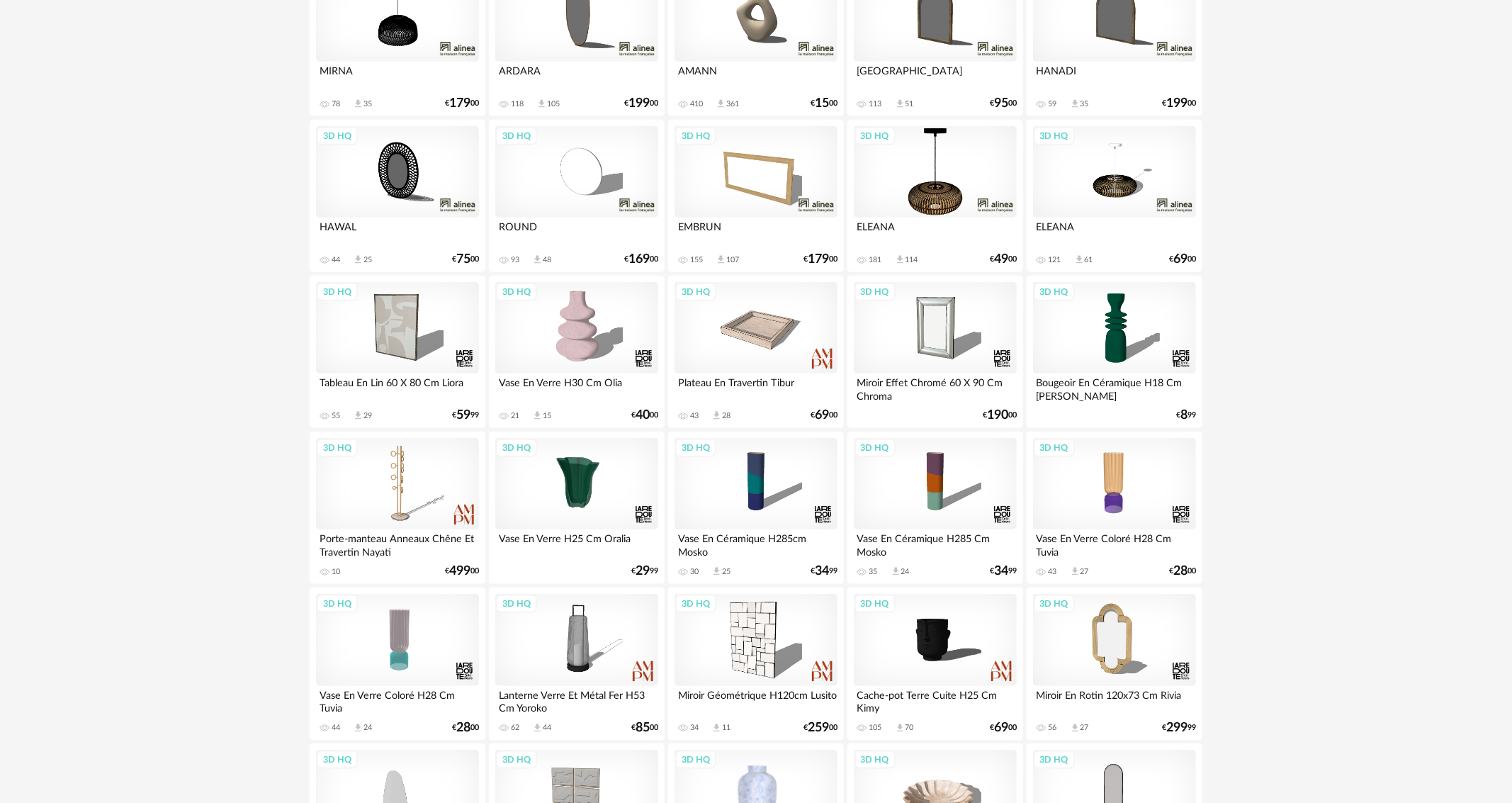
scroll to position [1134, 0]
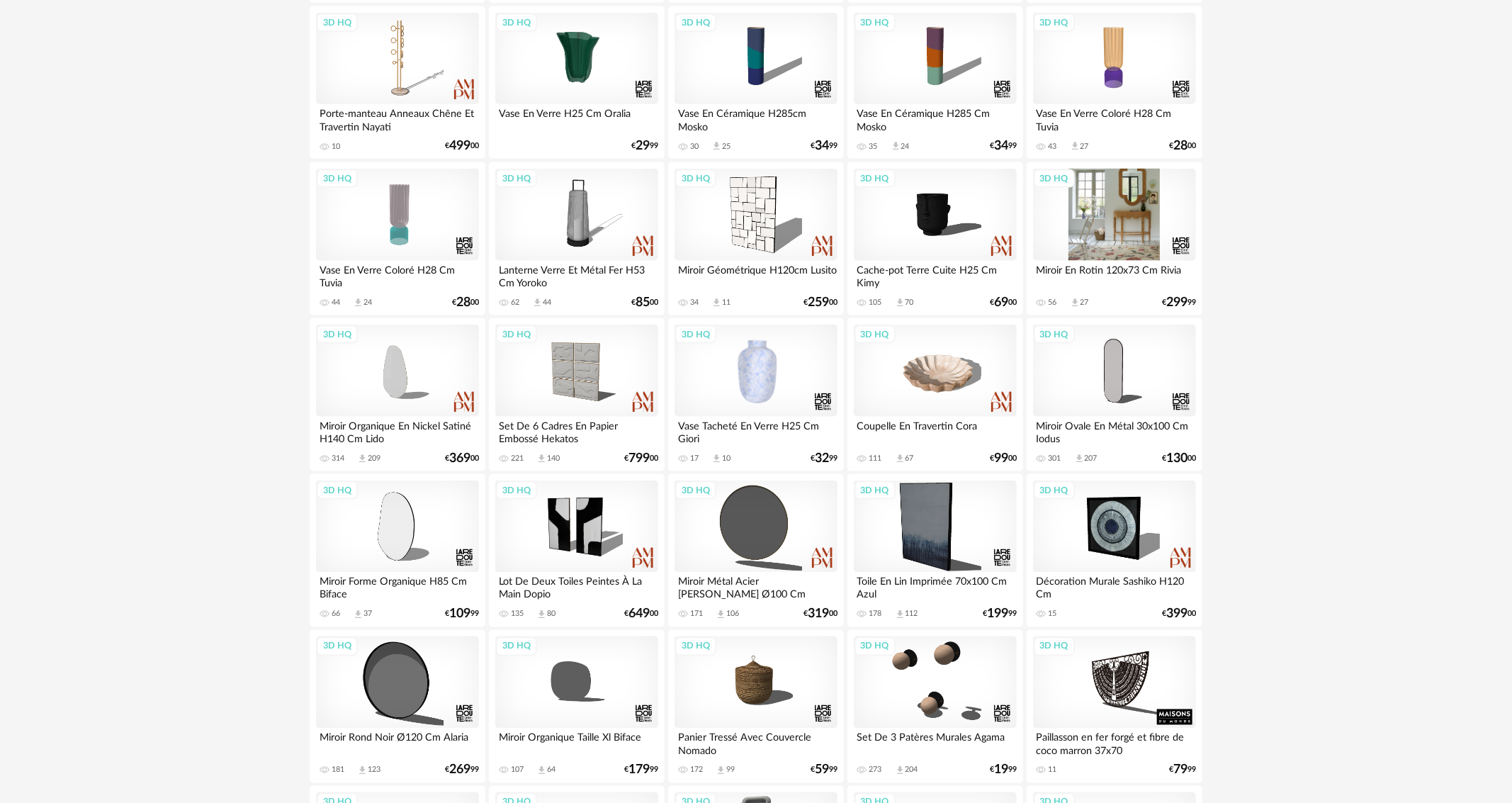
click at [1126, 229] on div "3D HQ" at bounding box center [1114, 215] width 163 height 92
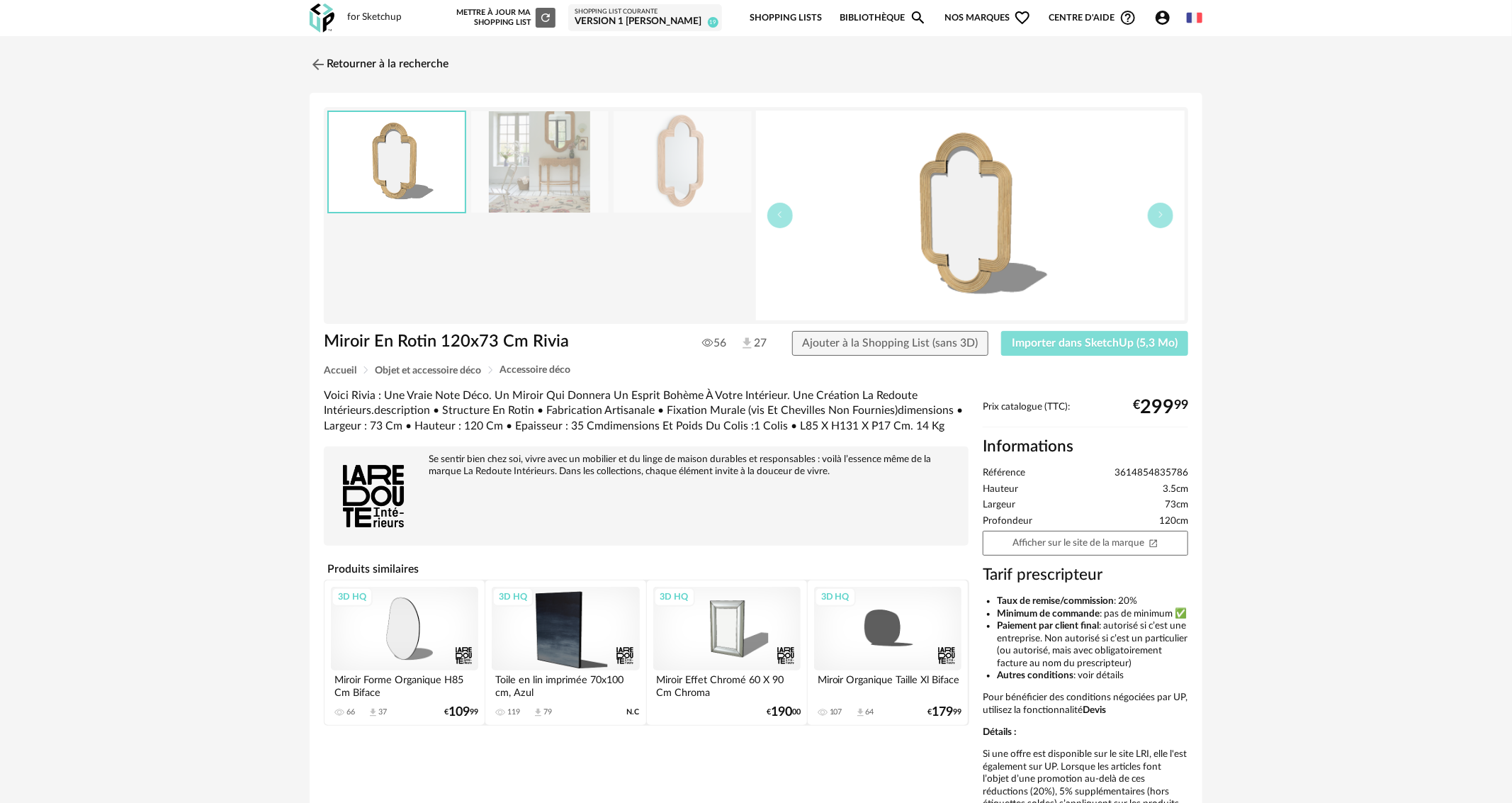
click at [1101, 343] on span "Importer dans SketchUp (5,3 Mo)" at bounding box center [1094, 343] width 166 height 11
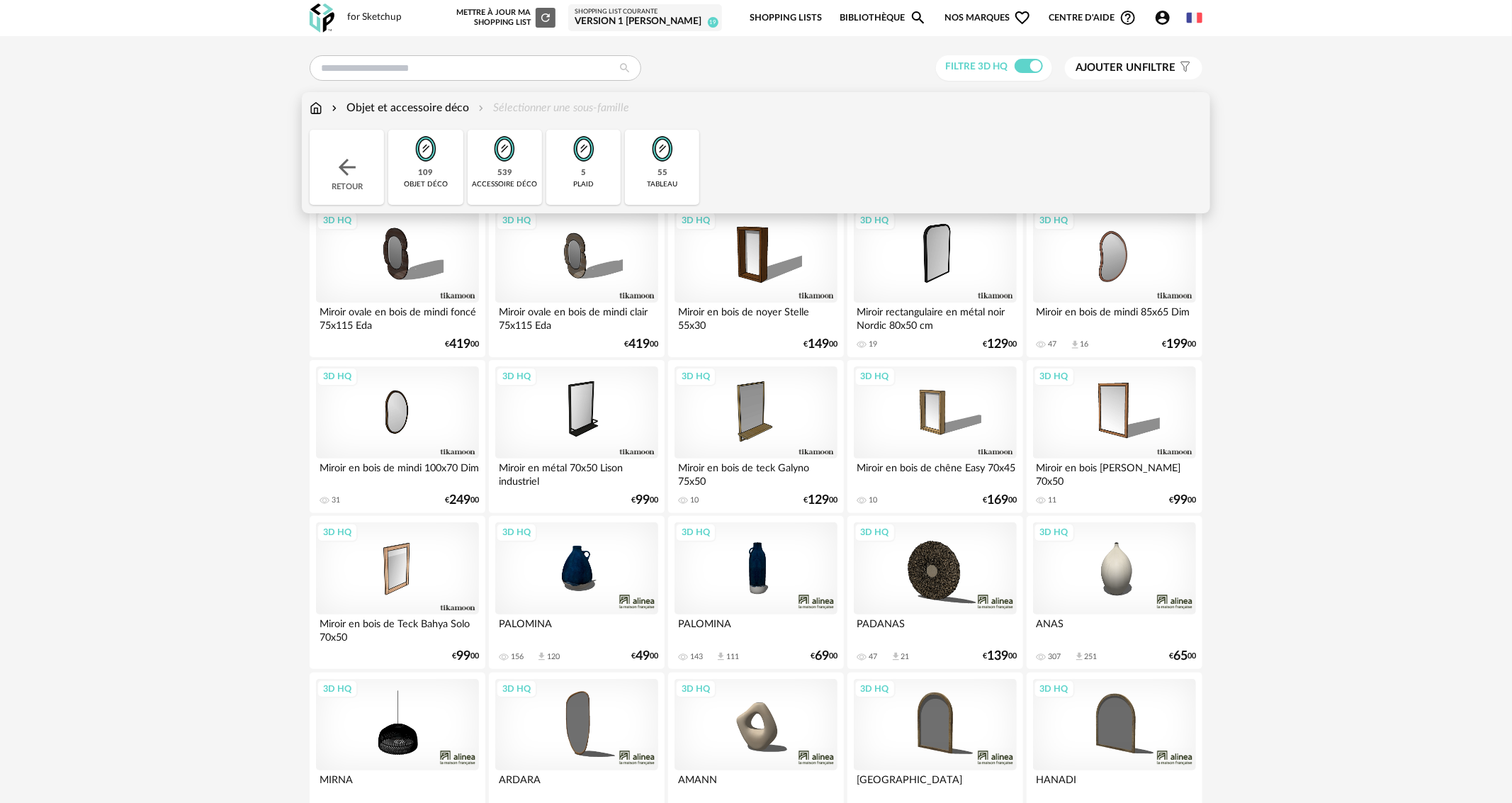
click at [317, 110] on img at bounding box center [316, 108] width 13 height 16
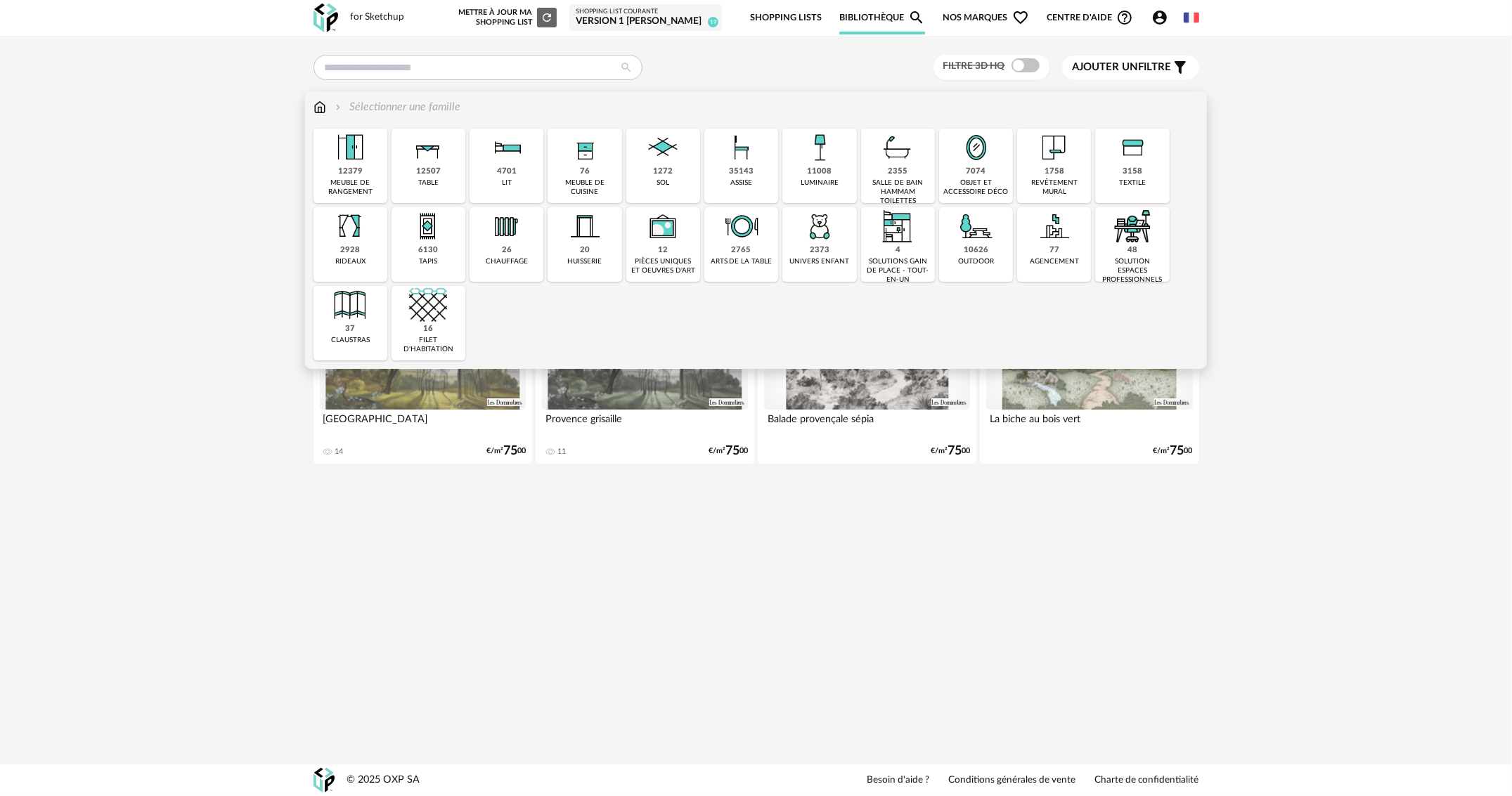
click at [1078, 180] on div "revêtement mural" at bounding box center [1054, 188] width 66 height 18
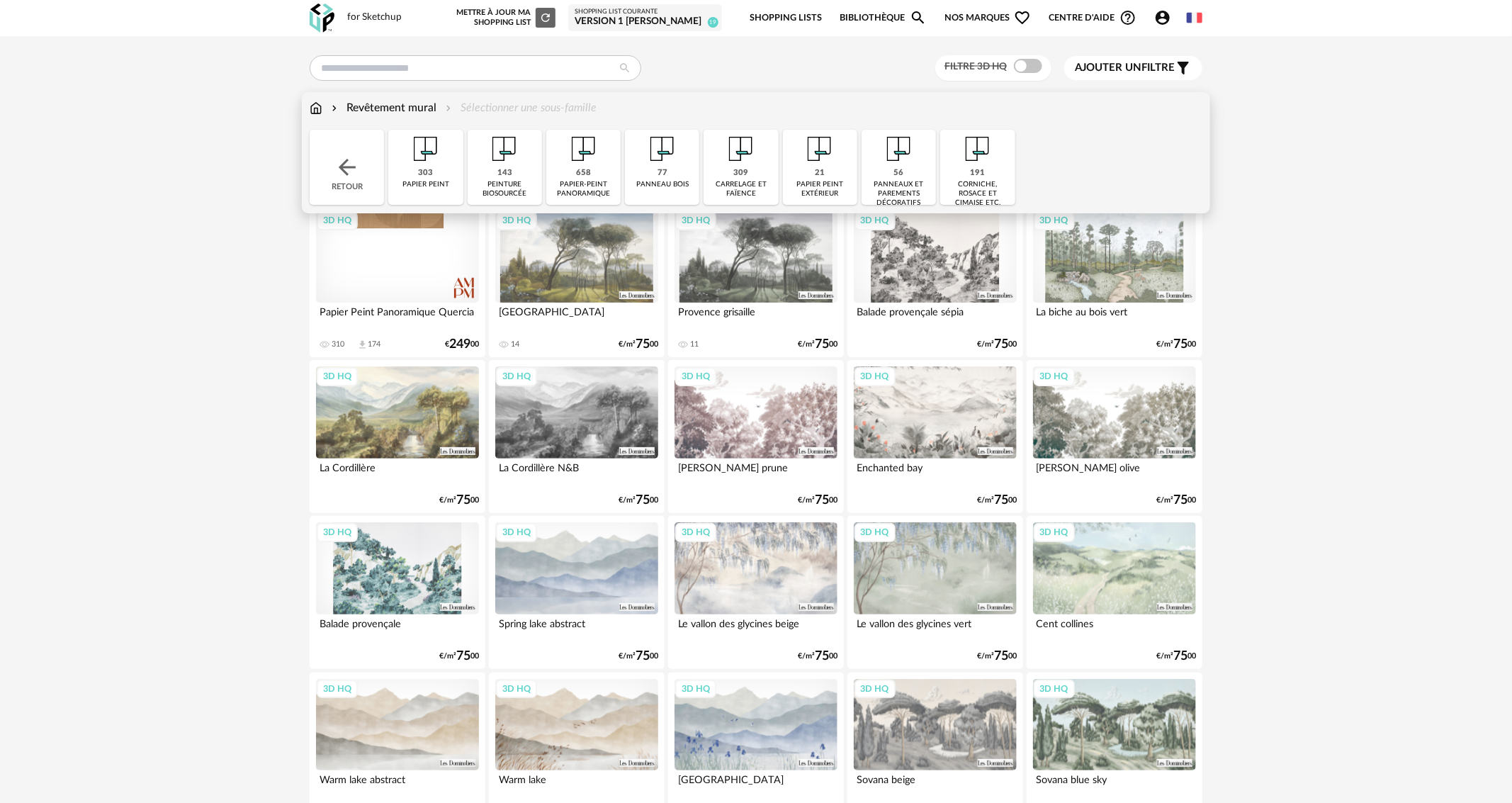
click at [644, 172] on div "77 panneau bois" at bounding box center [663, 167] width 74 height 75
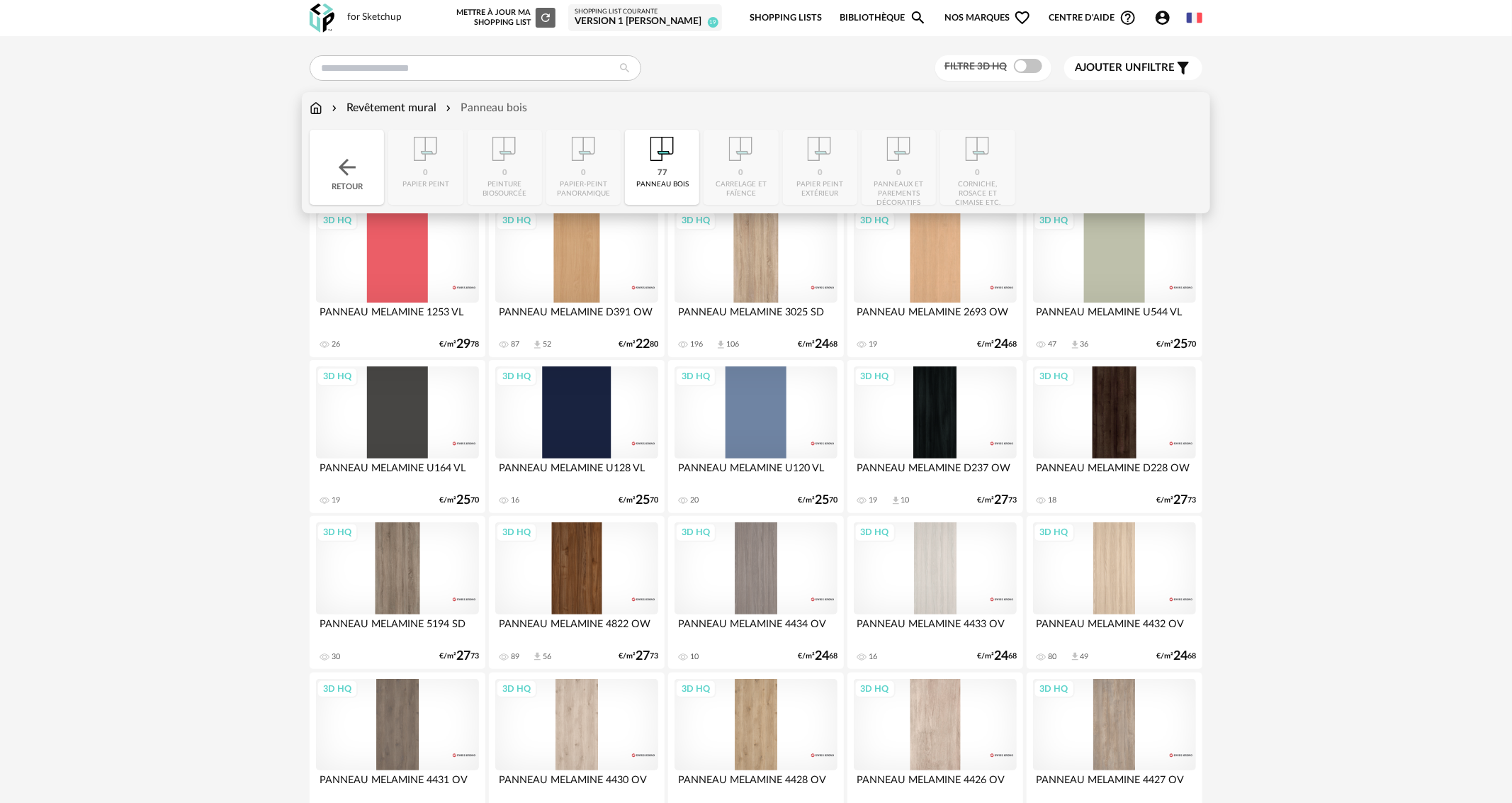
click at [659, 158] on img at bounding box center [662, 148] width 38 height 38
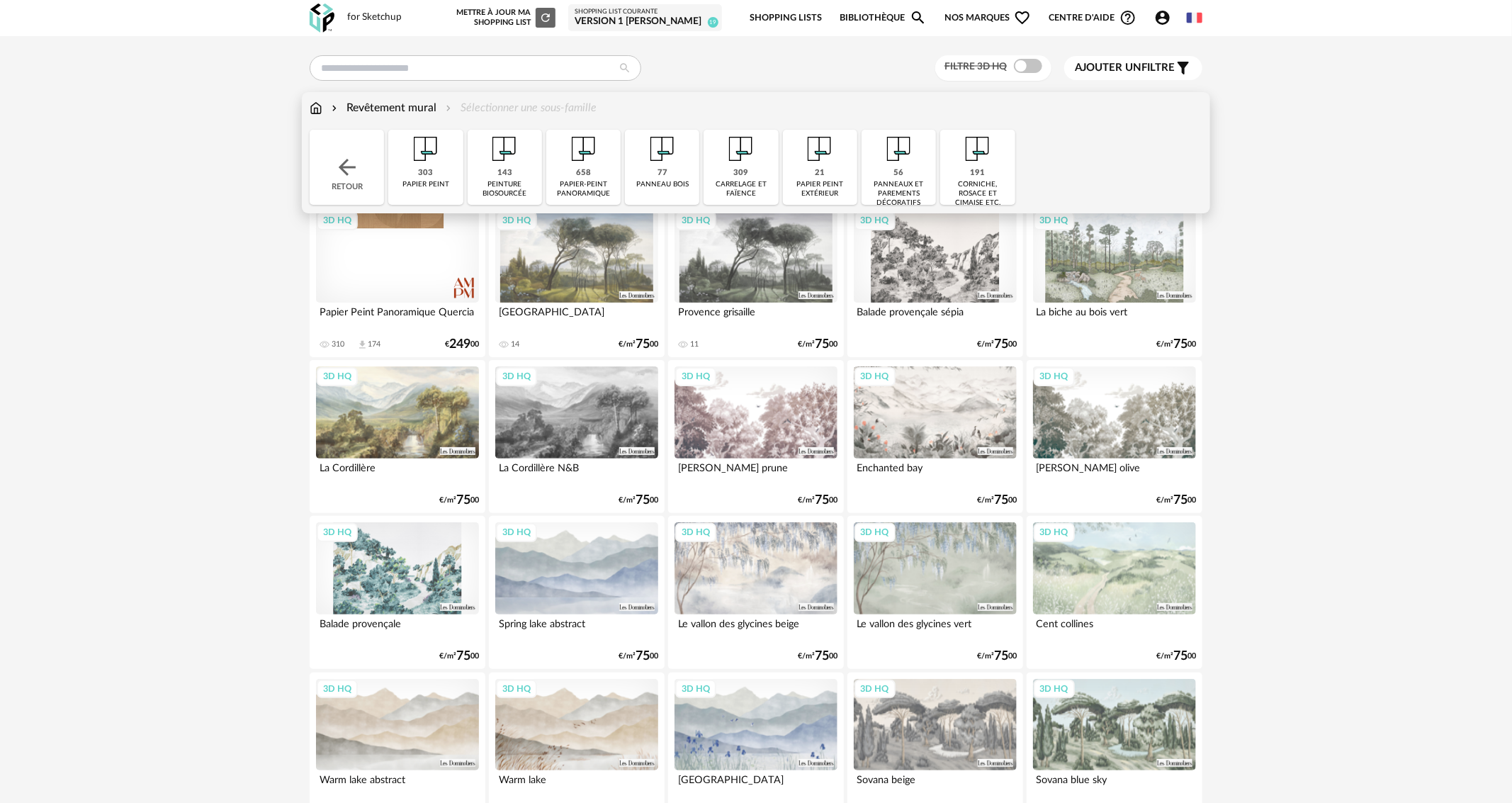
click at [920, 164] on div "56 panneaux et parements décoratifs" at bounding box center [899, 167] width 74 height 75
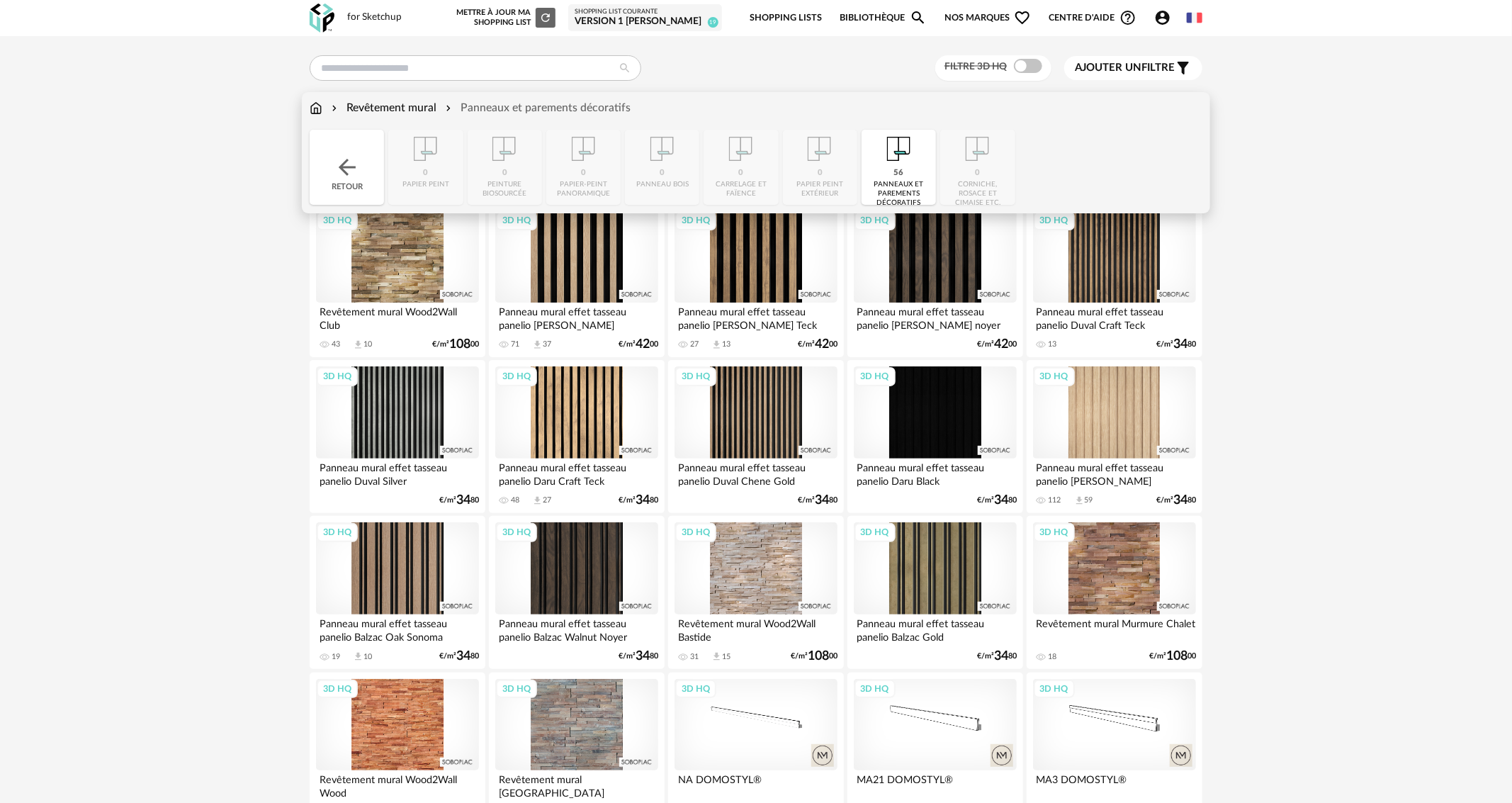
click at [931, 177] on div "56 panneaux et parements décoratifs" at bounding box center [899, 167] width 74 height 75
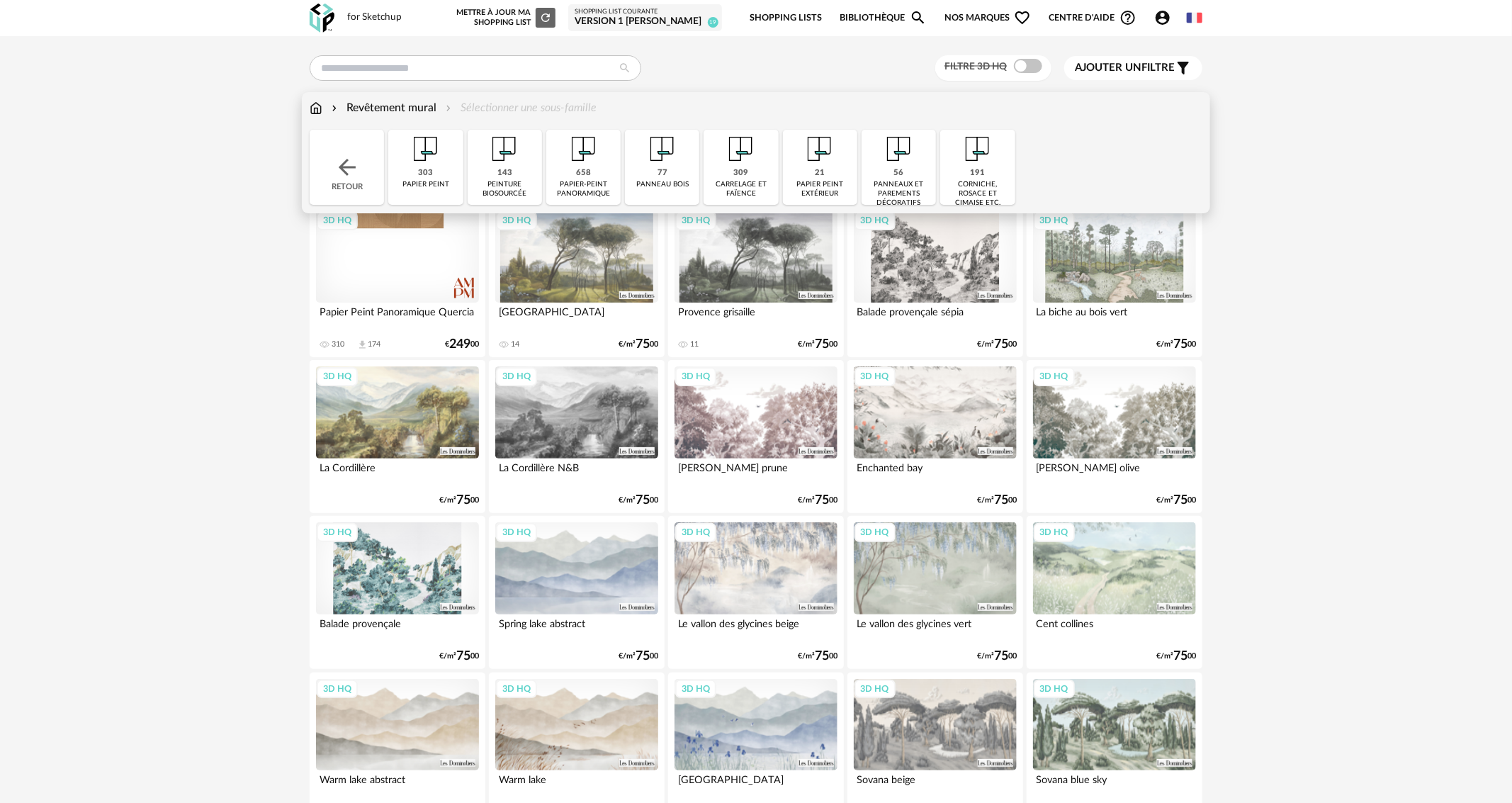
click at [482, 177] on div "143 peinture biosourcée" at bounding box center [505, 167] width 74 height 75
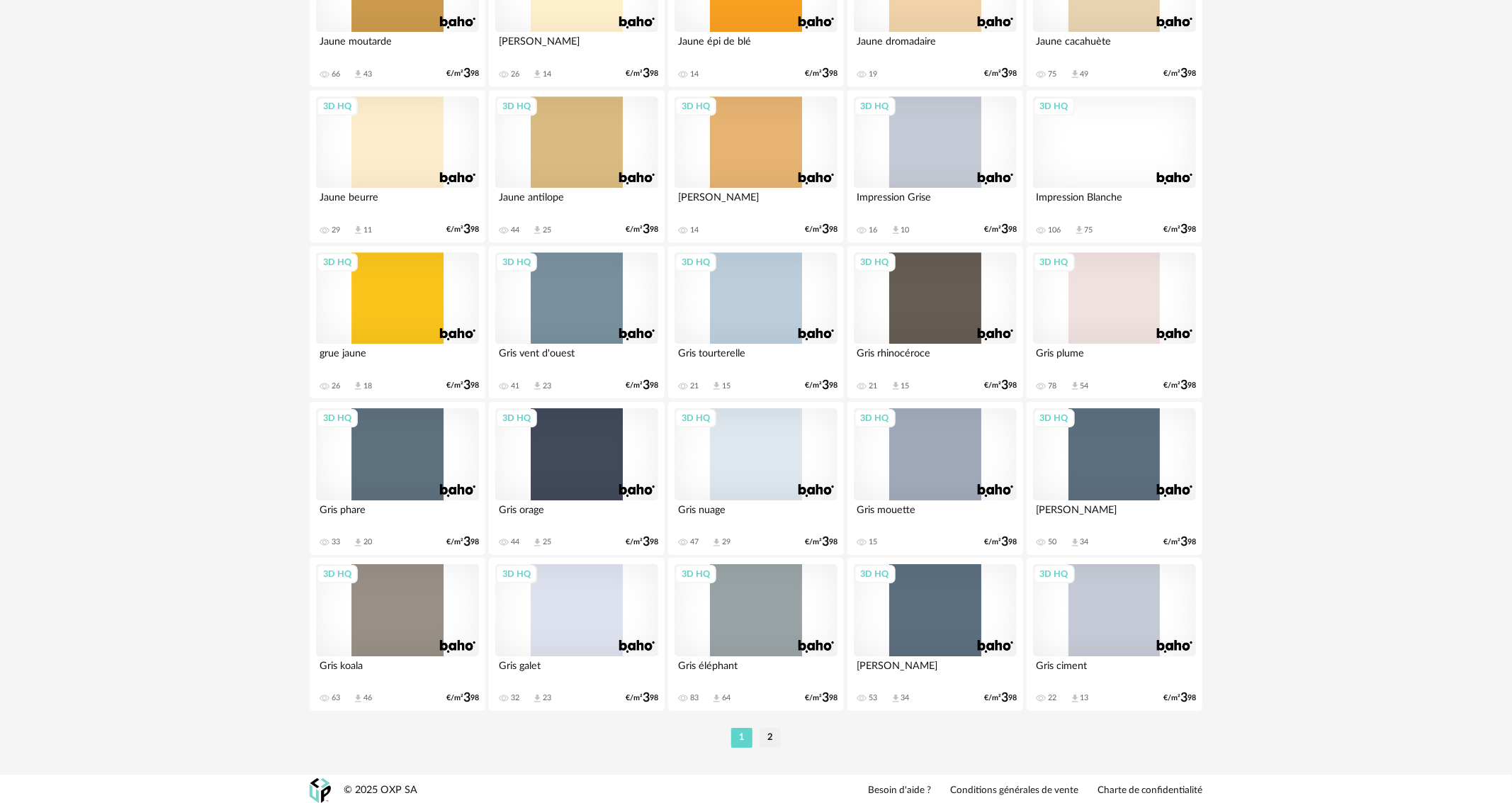
scroll to position [2614, 0]
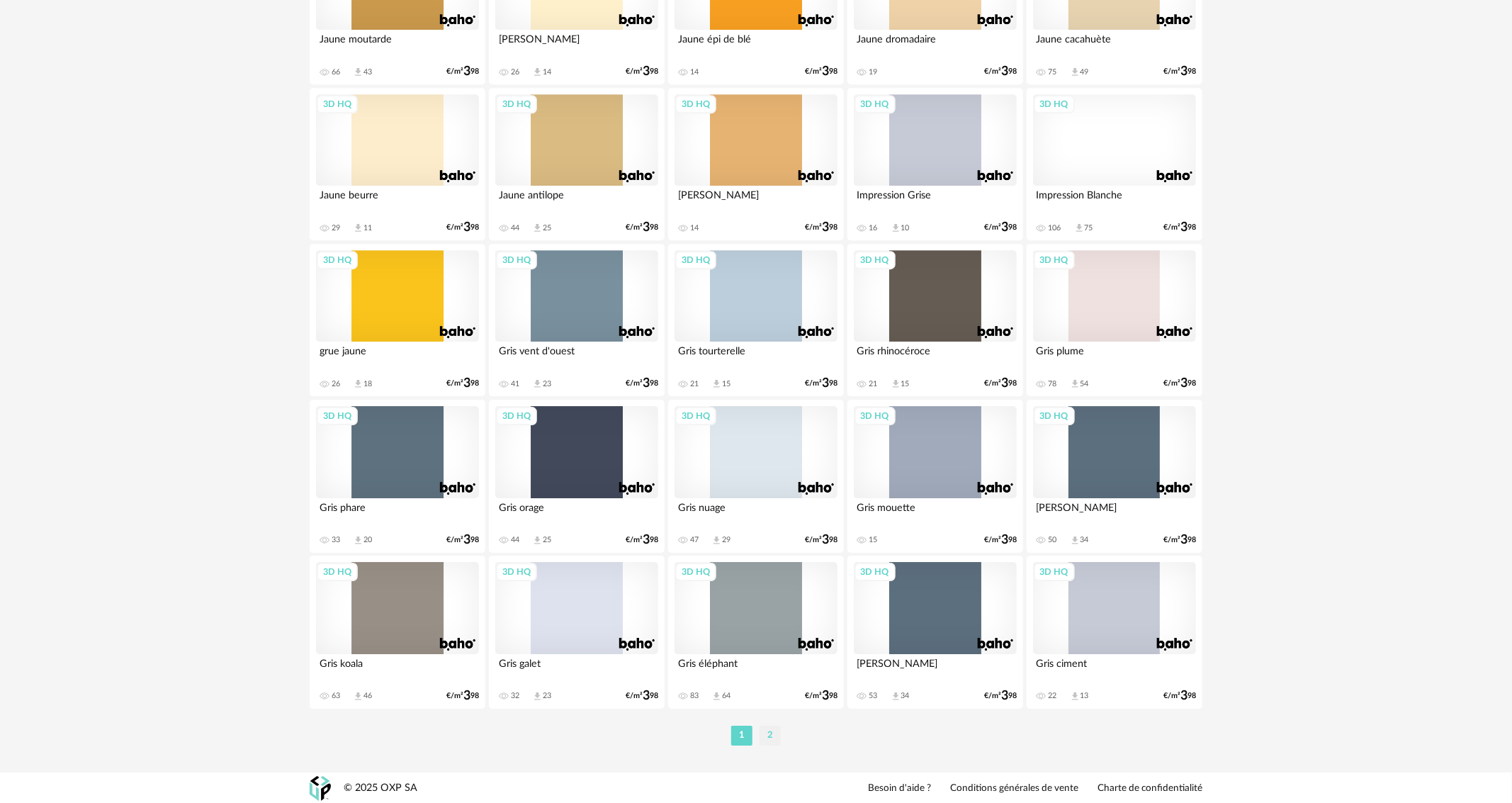
click at [774, 736] on li "2" at bounding box center [770, 736] width 22 height 20
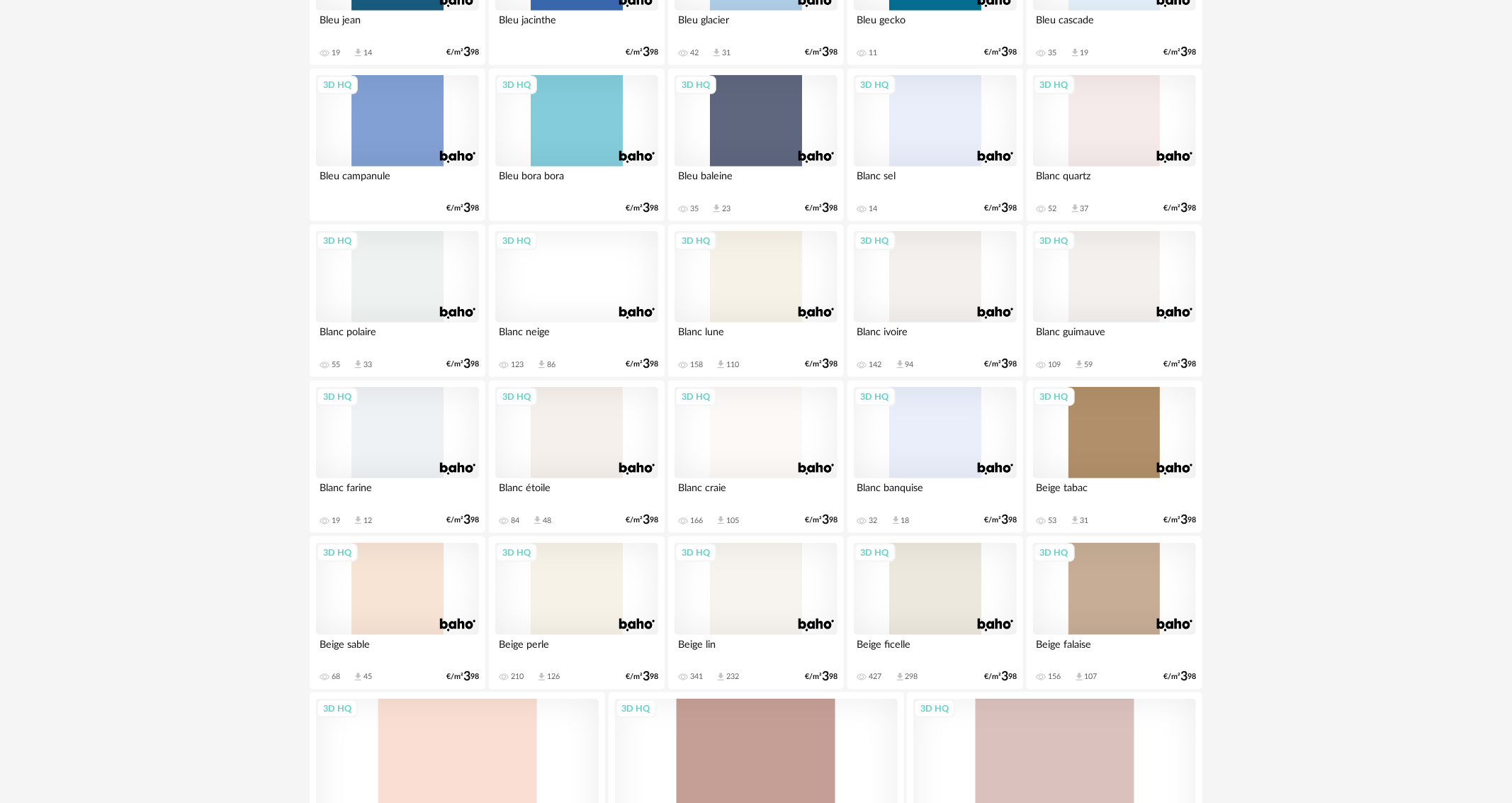
scroll to position [780, 0]
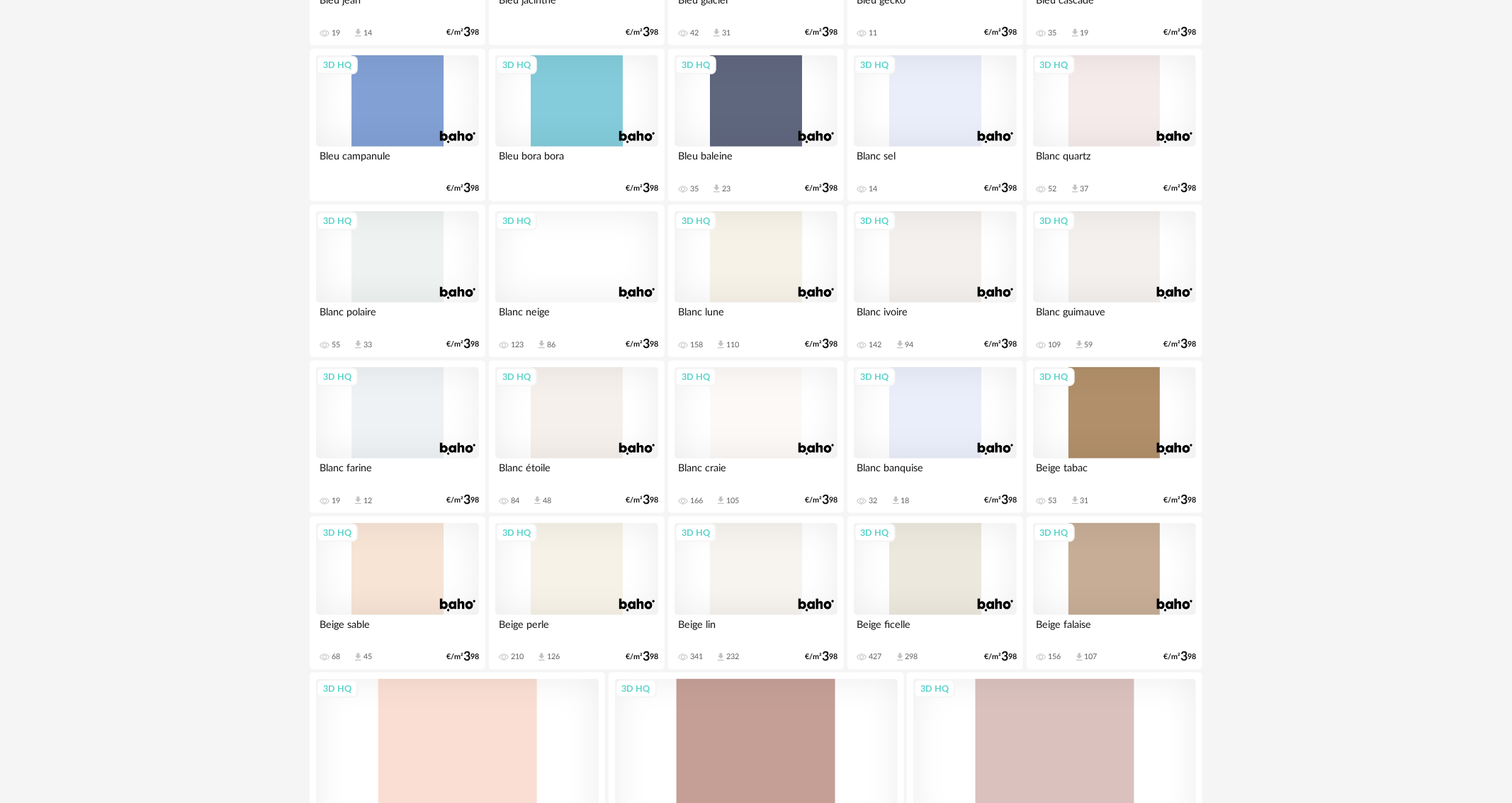
click at [912, 573] on div "3D HQ" at bounding box center [935, 569] width 163 height 92
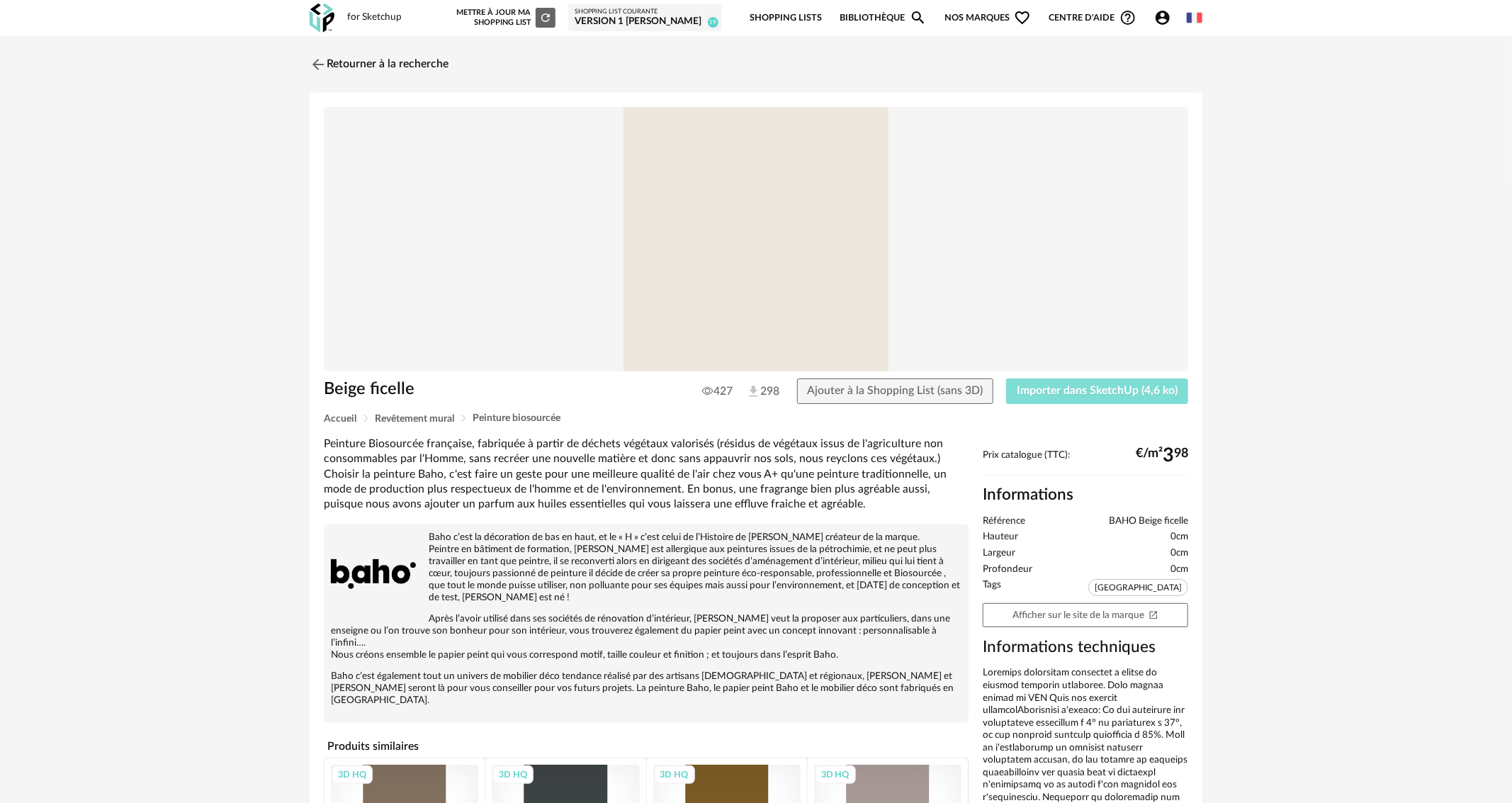
click at [1080, 400] on button "Importer dans SketchUp (4,6 ko)" at bounding box center [1097, 391] width 182 height 25
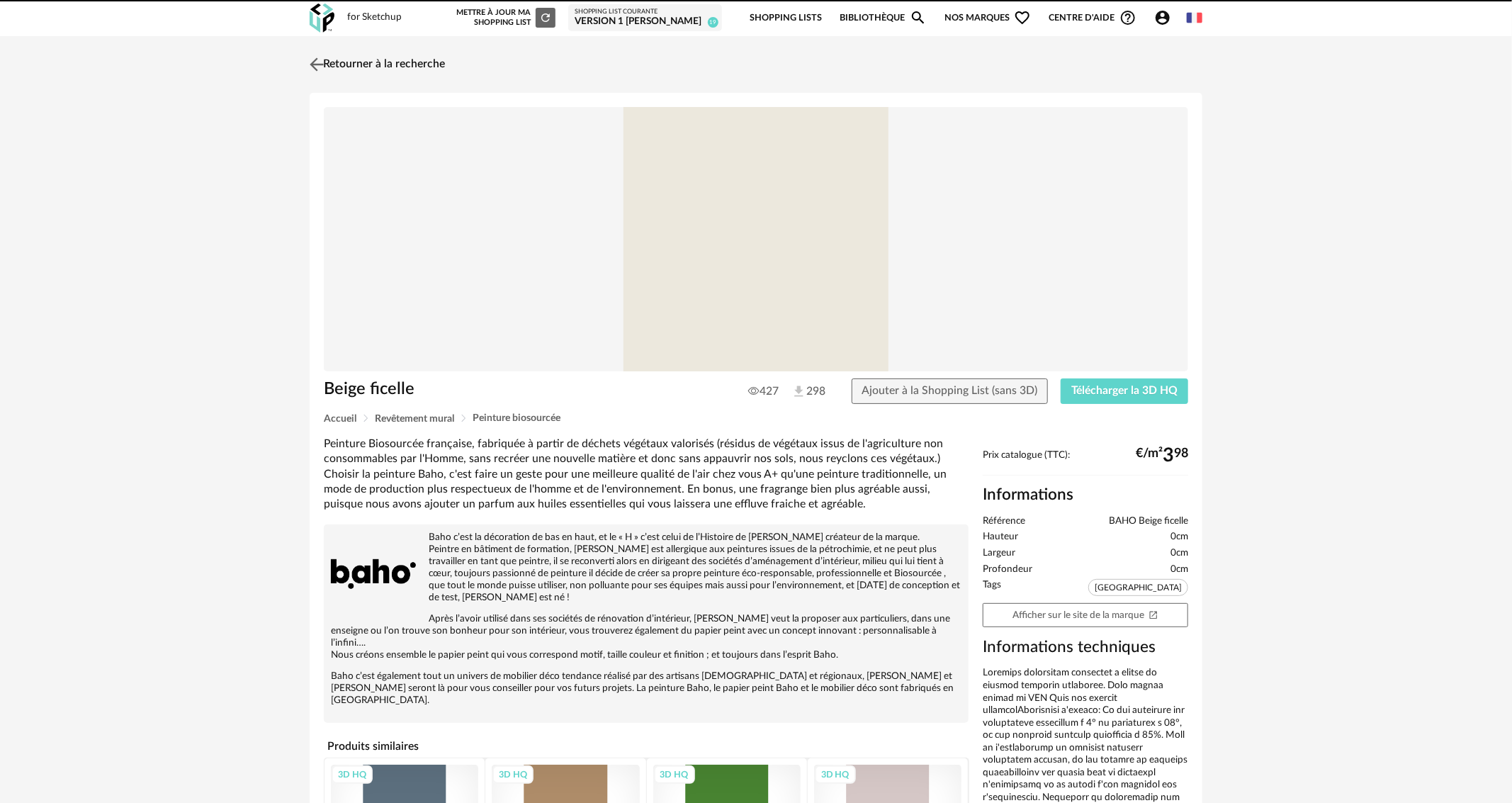
click at [392, 63] on link "Retourner à la recherche" at bounding box center [375, 65] width 139 height 31
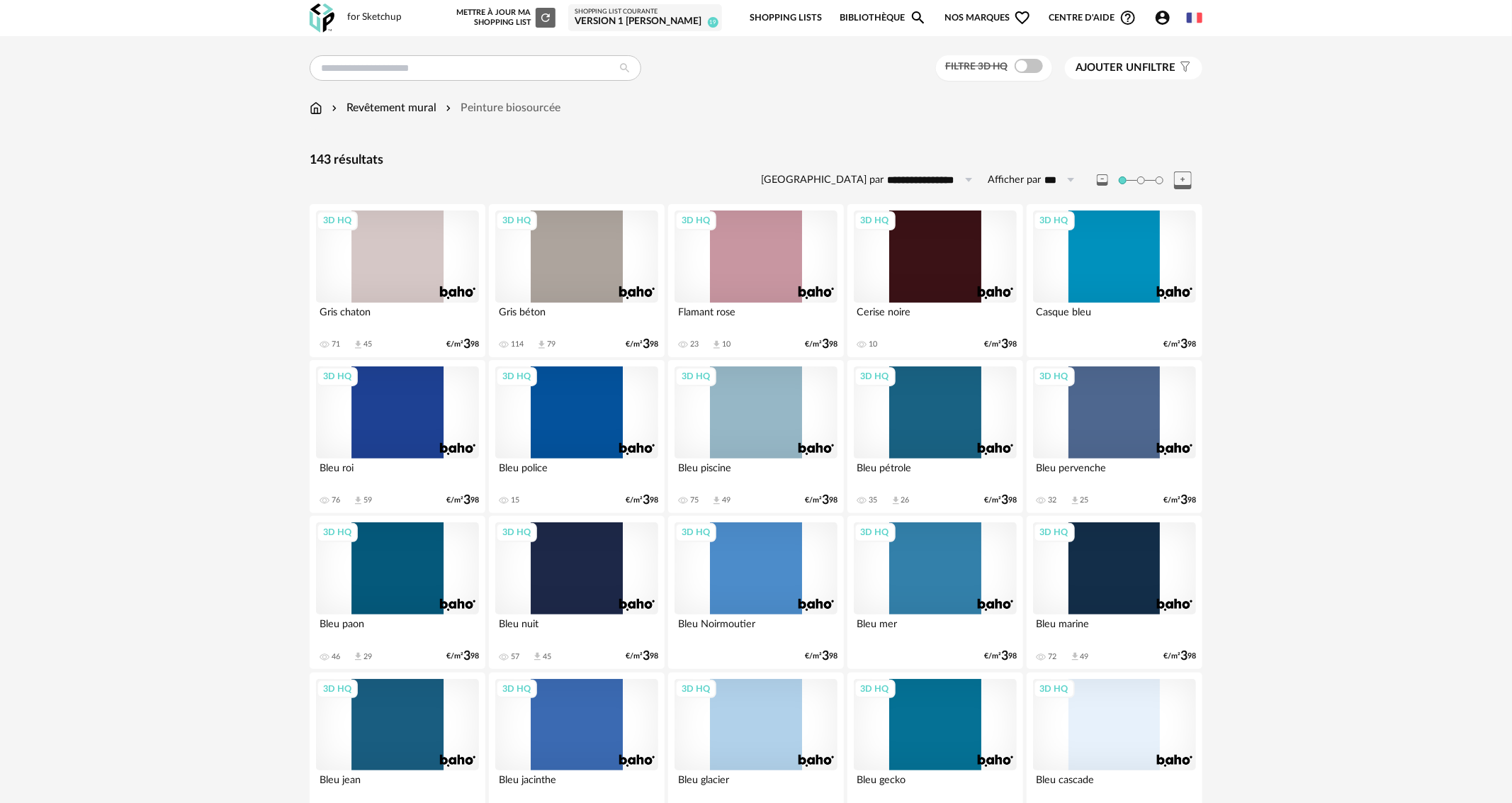
click at [316, 108] on img at bounding box center [316, 108] width 13 height 16
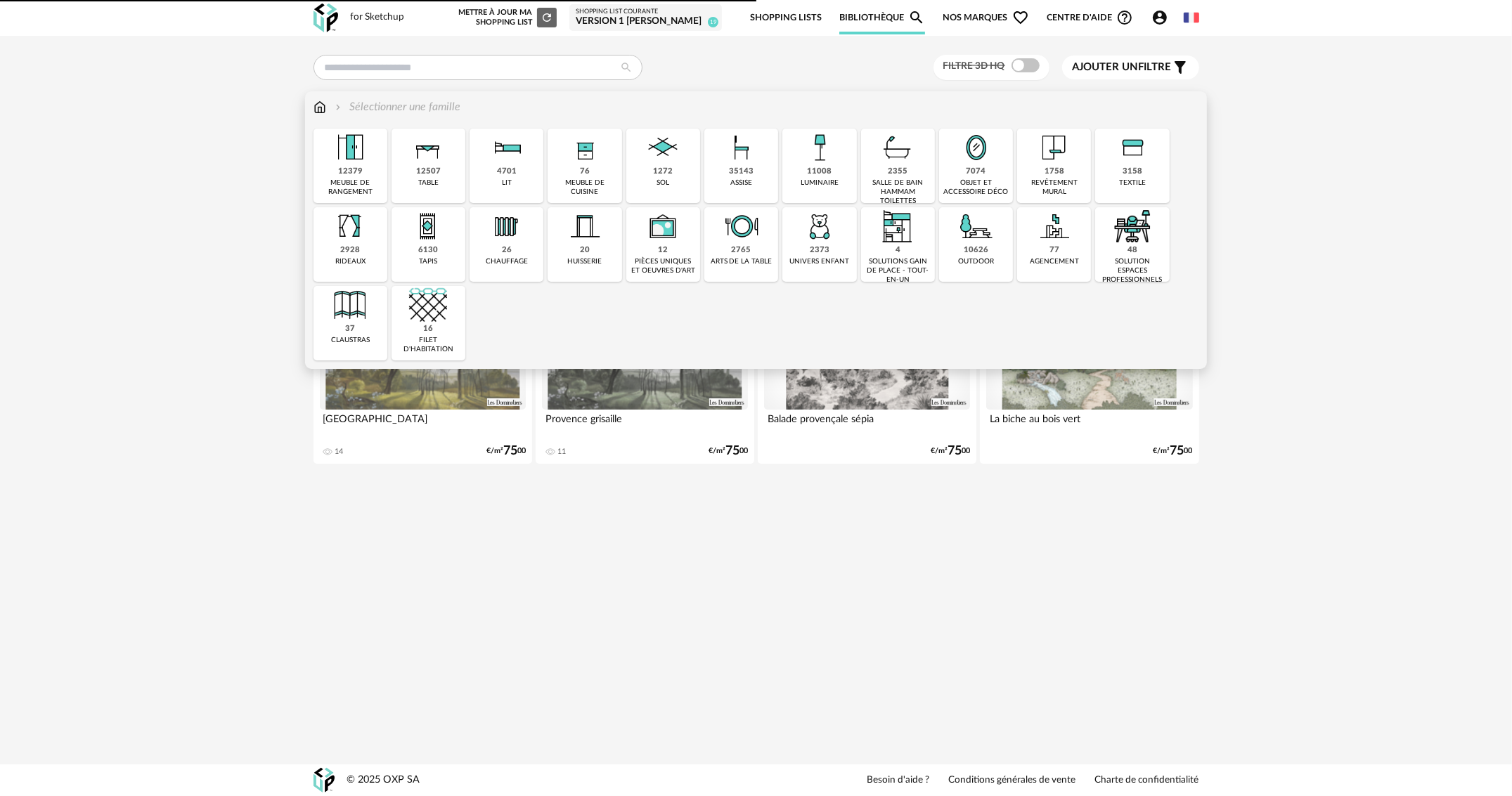
click at [422, 168] on div "12507" at bounding box center [428, 172] width 24 height 10
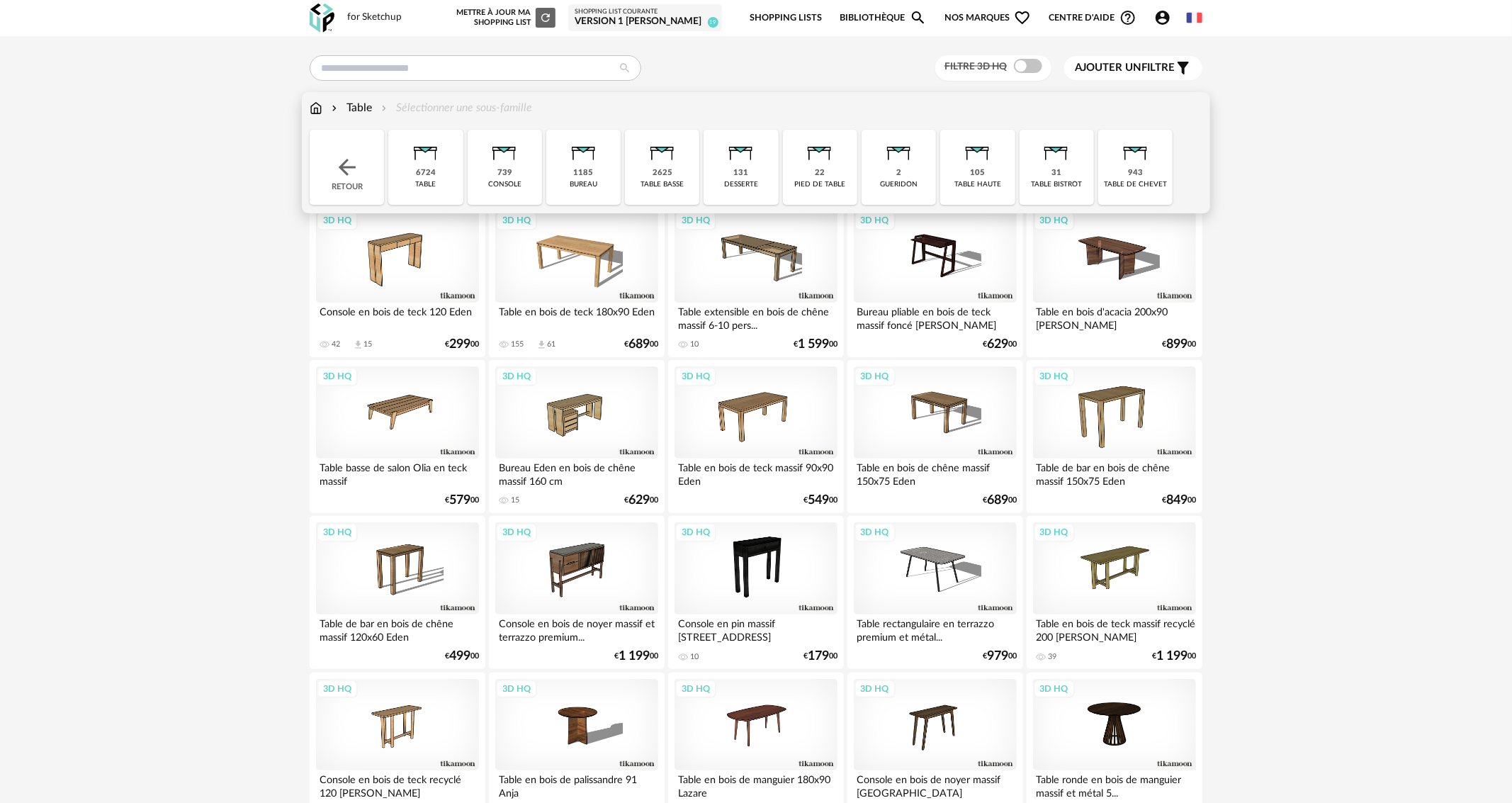
click at [675, 172] on div "2625 table basse" at bounding box center [663, 167] width 74 height 75
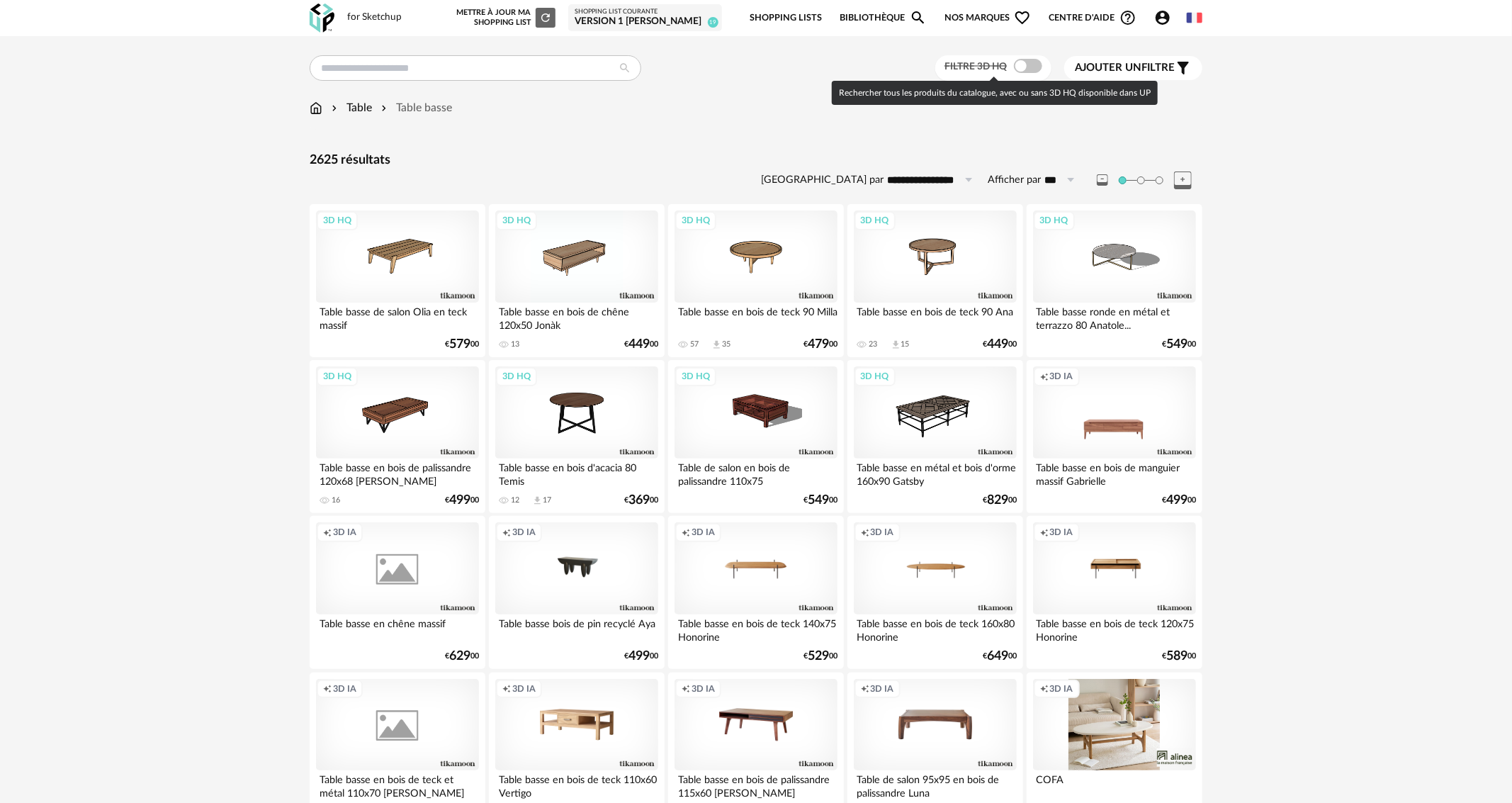
click at [1029, 63] on span at bounding box center [1028, 66] width 28 height 14
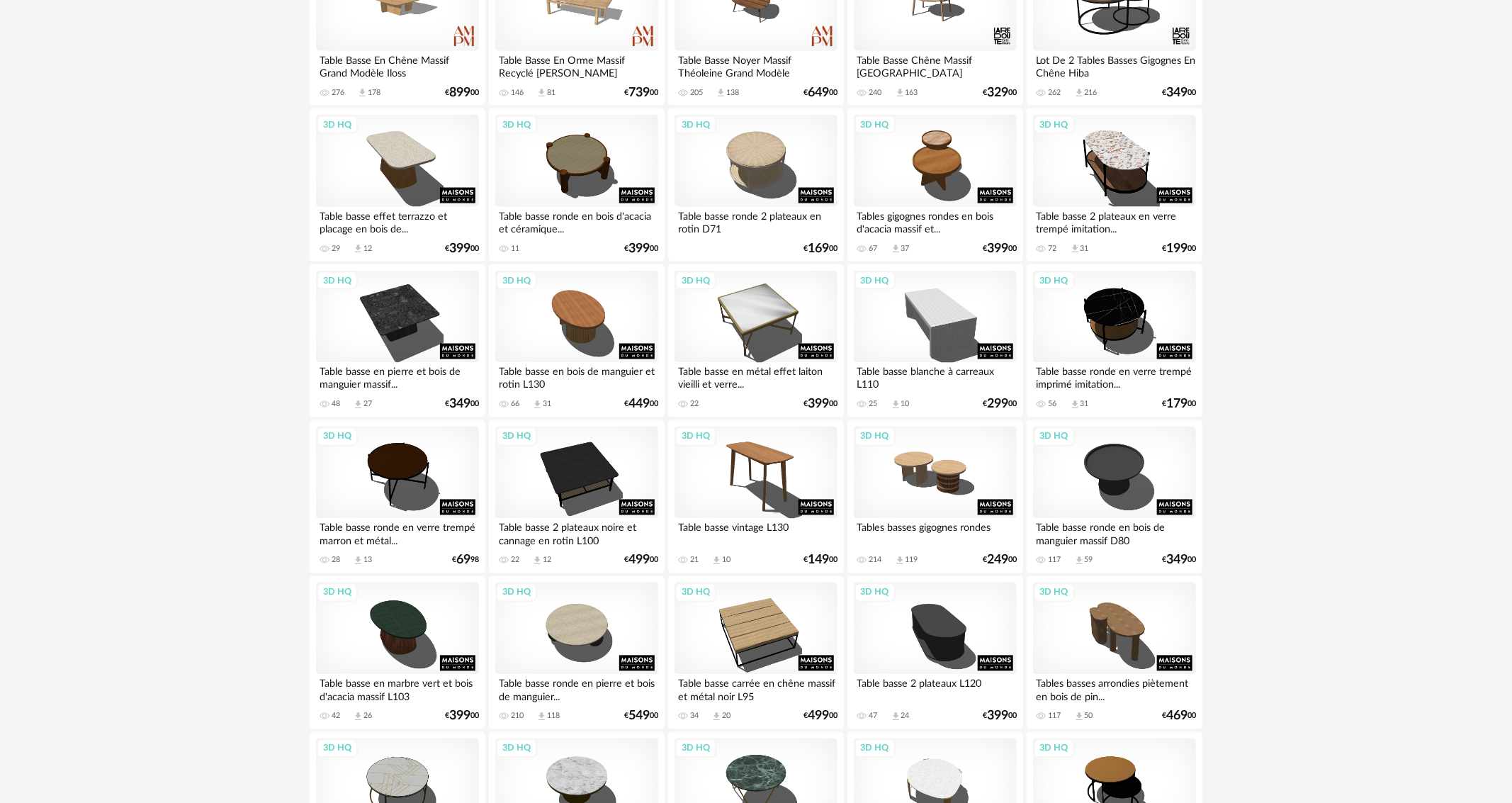
scroll to position [1348, 0]
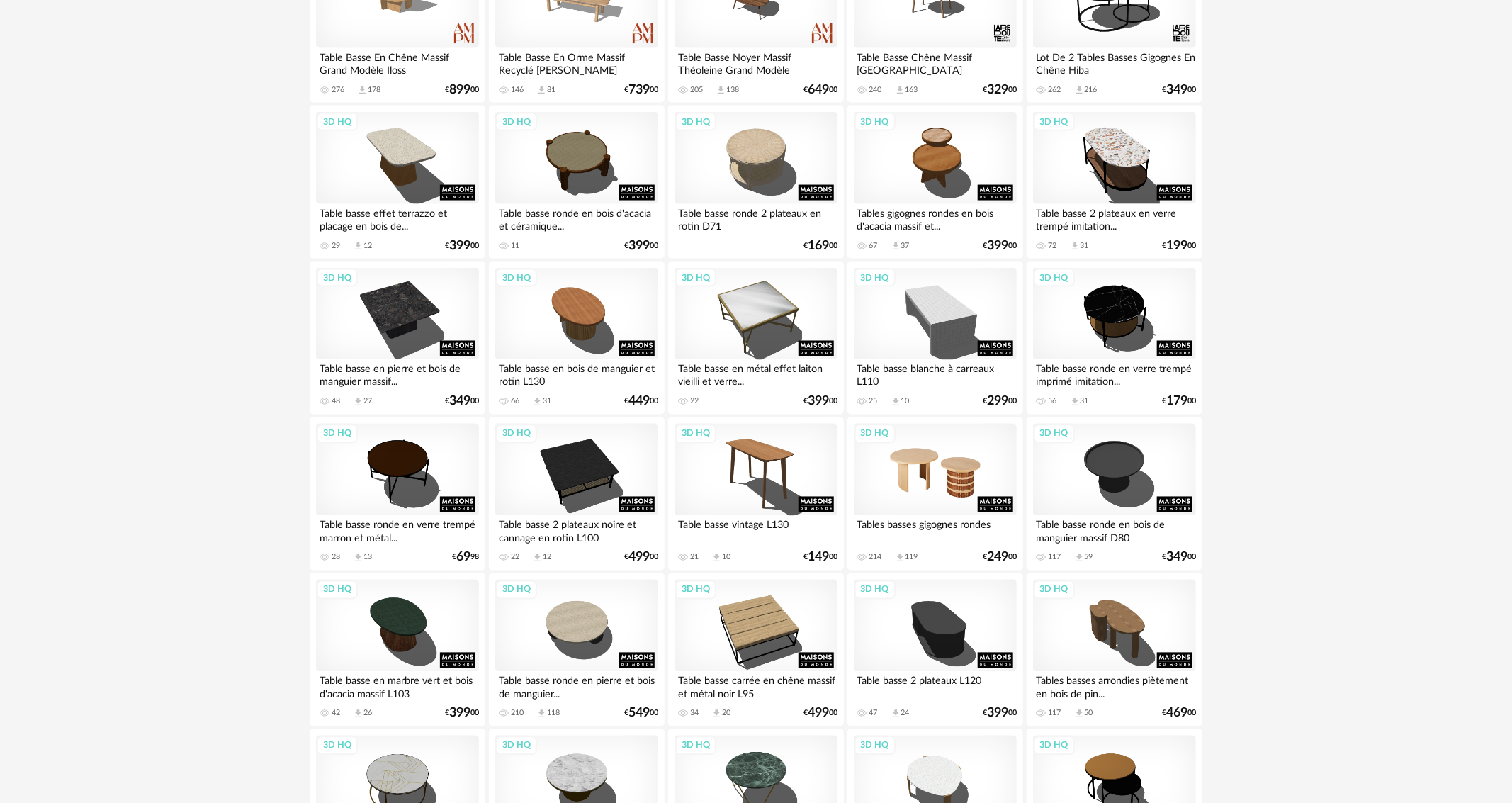
click at [960, 486] on div "3D HQ" at bounding box center [935, 470] width 163 height 92
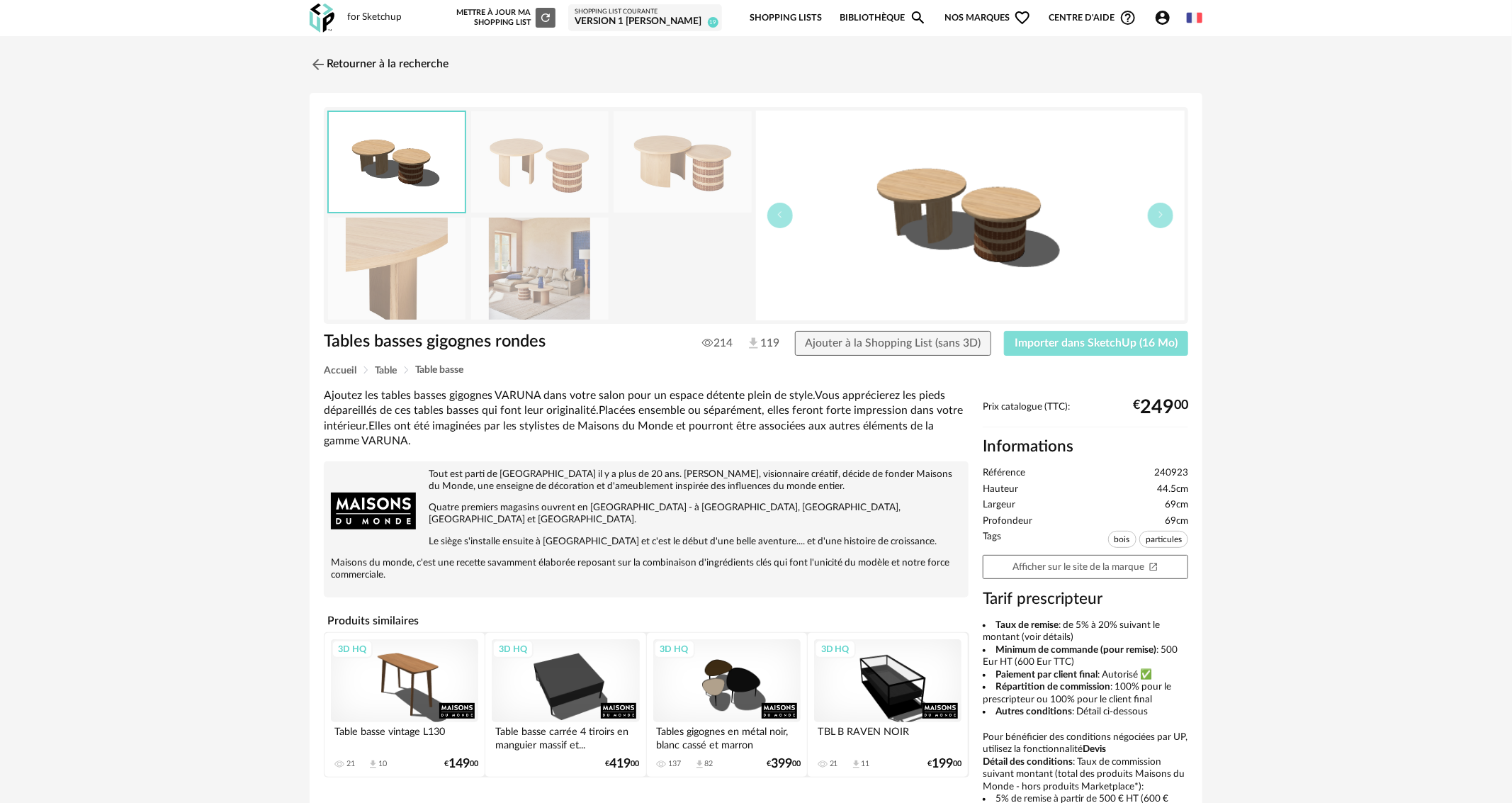
click at [1099, 334] on button "Importer dans SketchUp (16 Mo)" at bounding box center [1096, 344] width 184 height 25
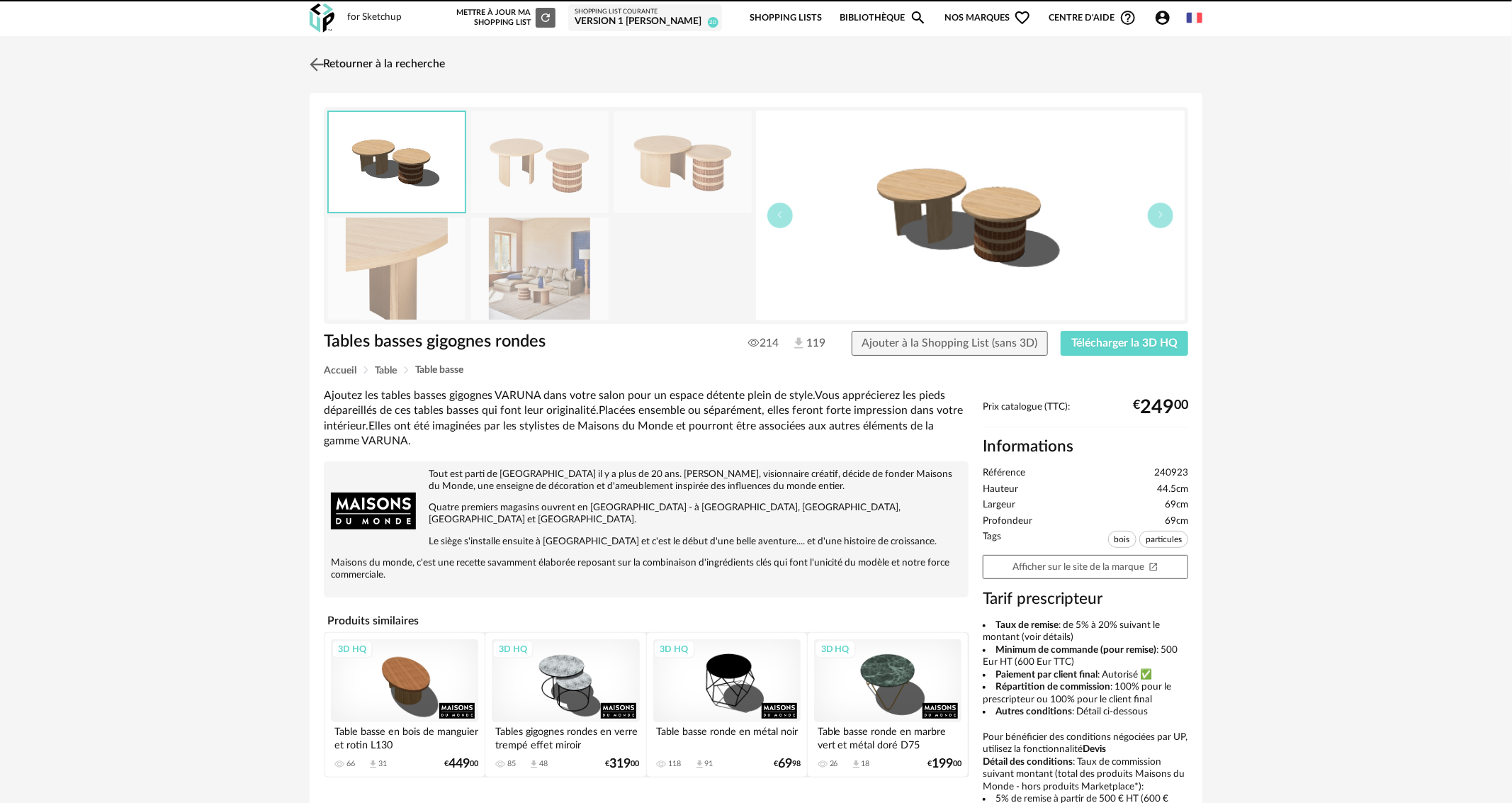
click at [344, 66] on link "Retourner à la recherche" at bounding box center [375, 65] width 139 height 31
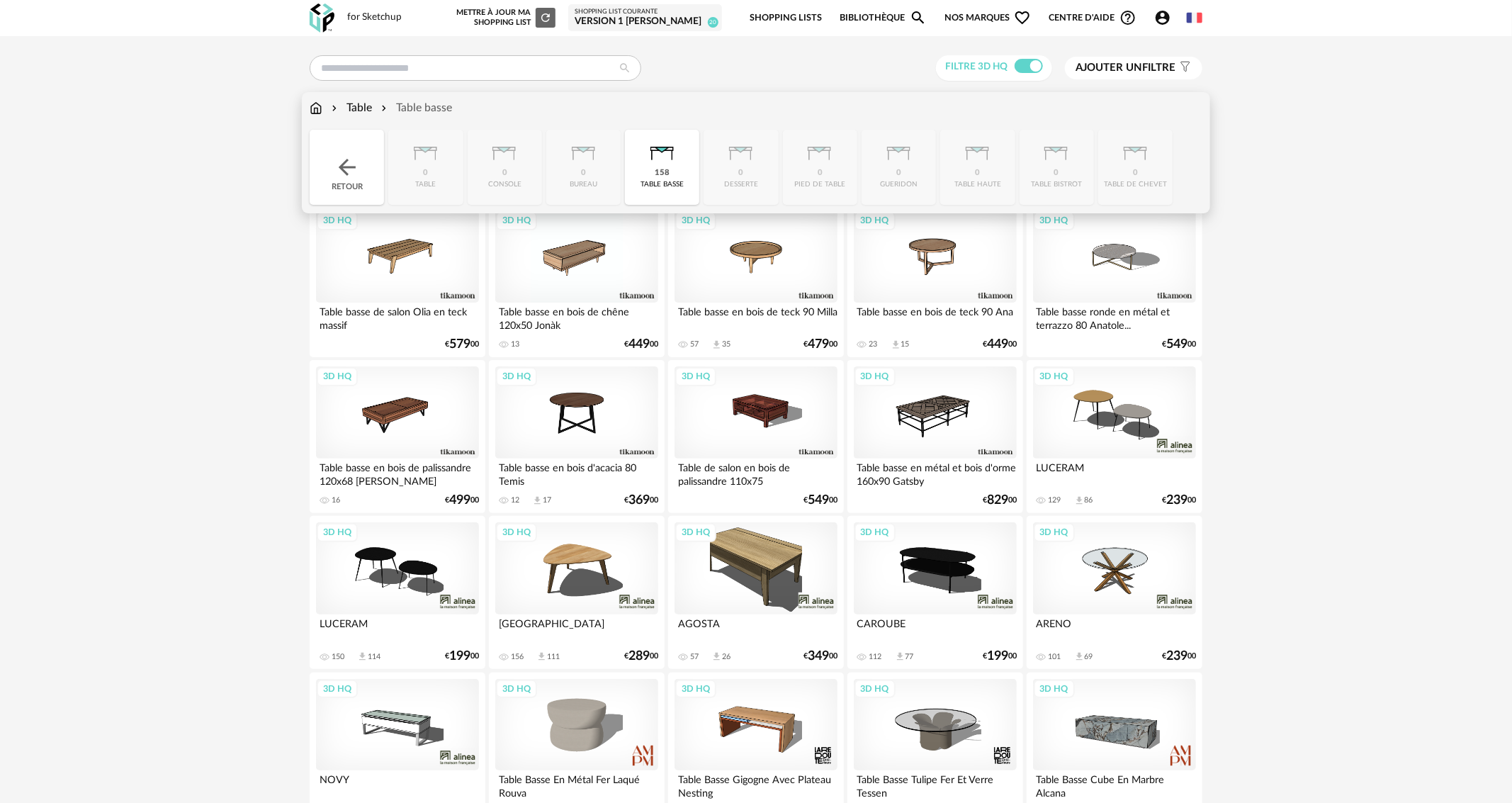
click at [321, 106] on img at bounding box center [316, 108] width 13 height 16
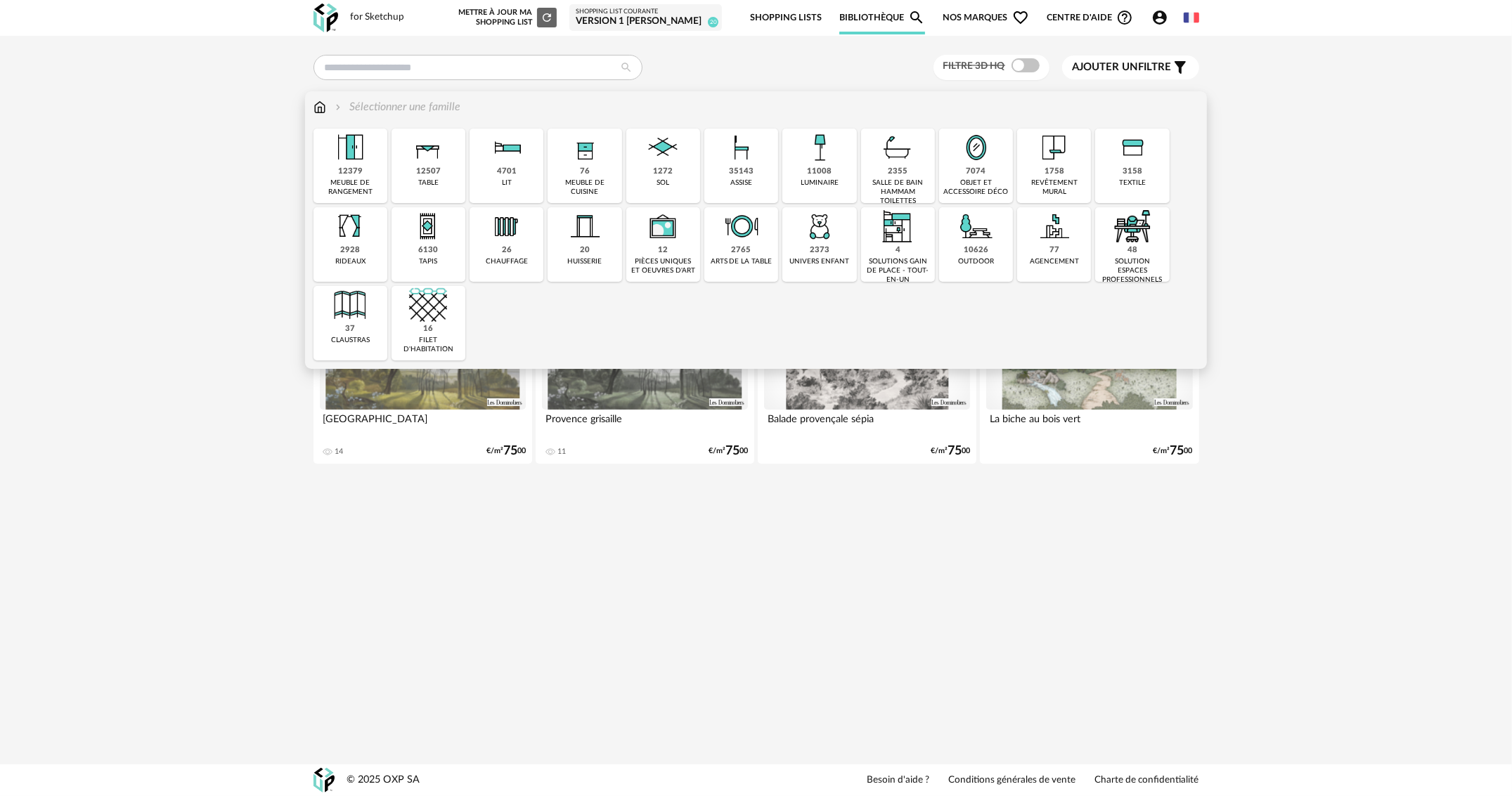
click at [744, 151] on img at bounding box center [741, 147] width 38 height 38
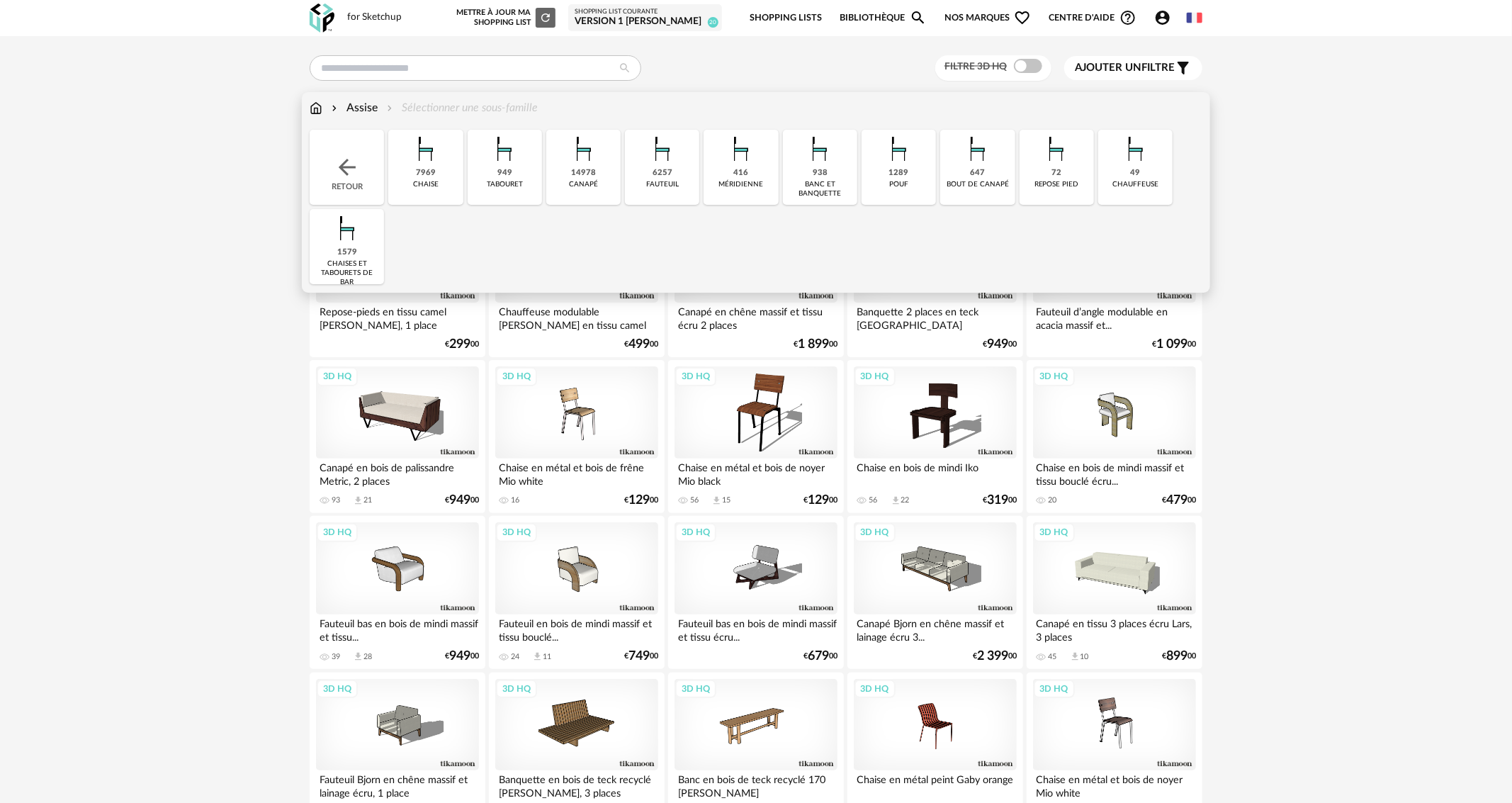
click at [334, 260] on div "chaises et tabourets de bar" at bounding box center [347, 273] width 66 height 28
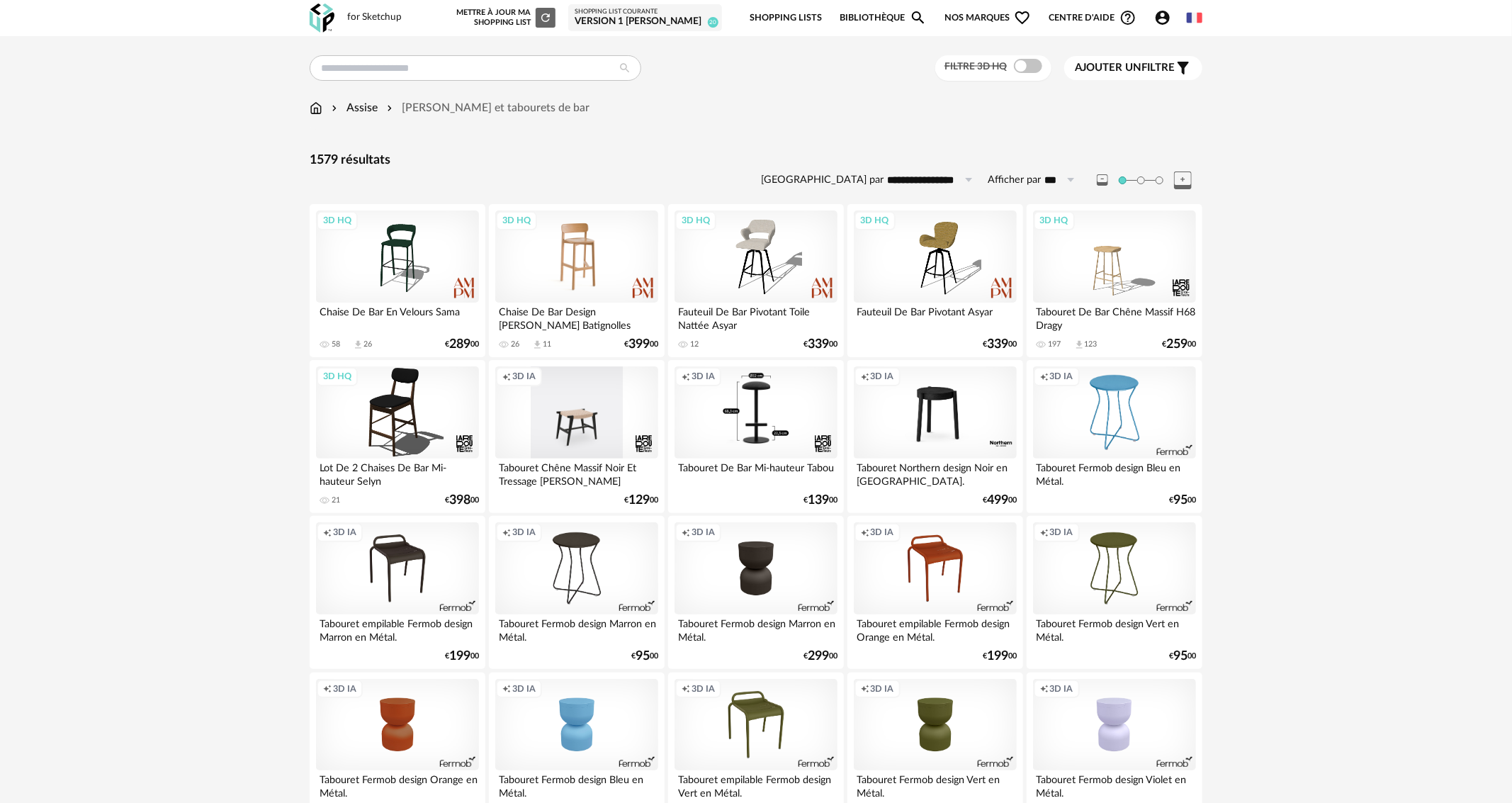
click at [550, 258] on div "3D HQ" at bounding box center [576, 257] width 163 height 92
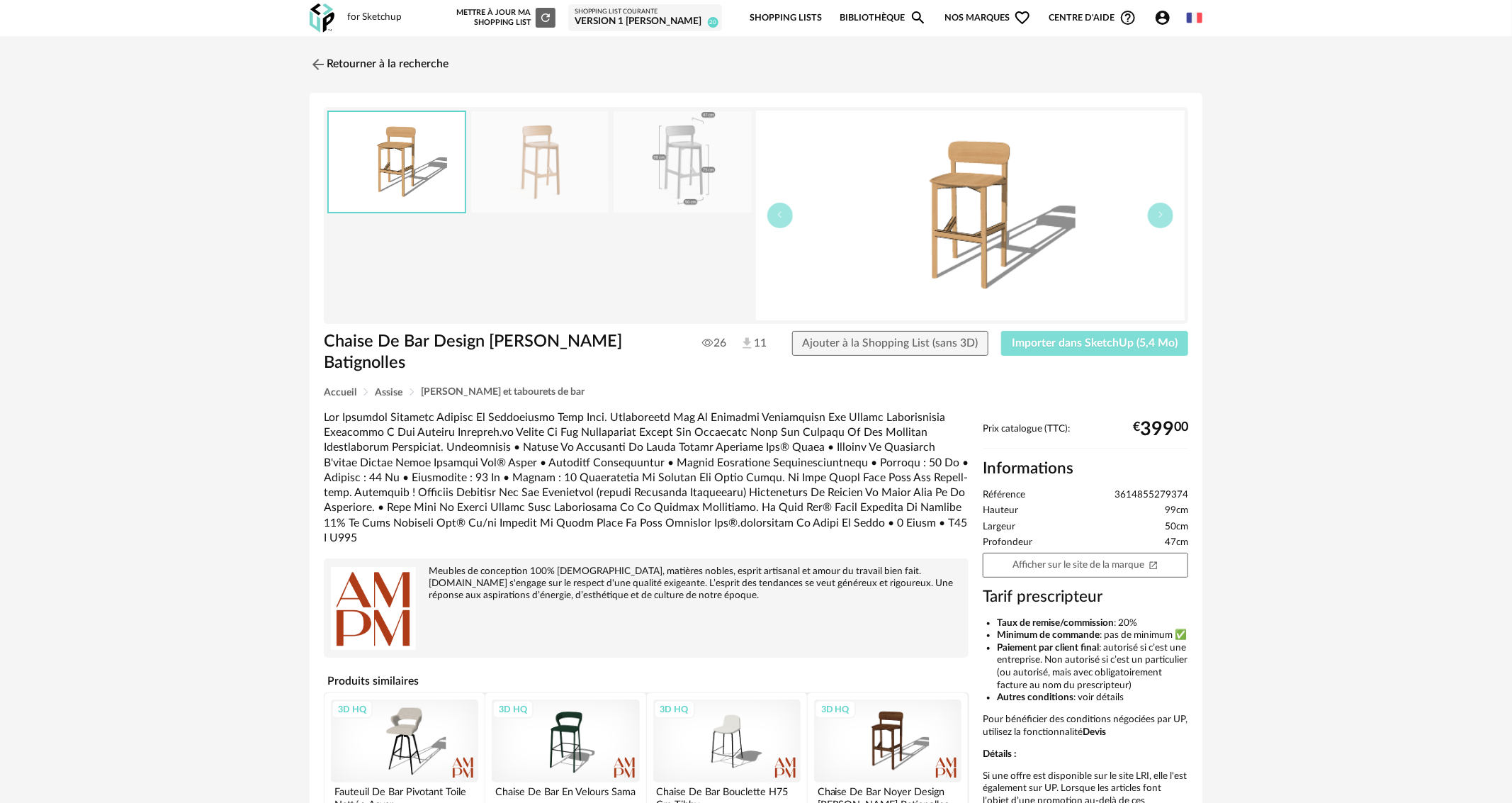
click at [1134, 351] on button "Importer dans SketchUp (5,4 Mo)" at bounding box center [1094, 344] width 187 height 25
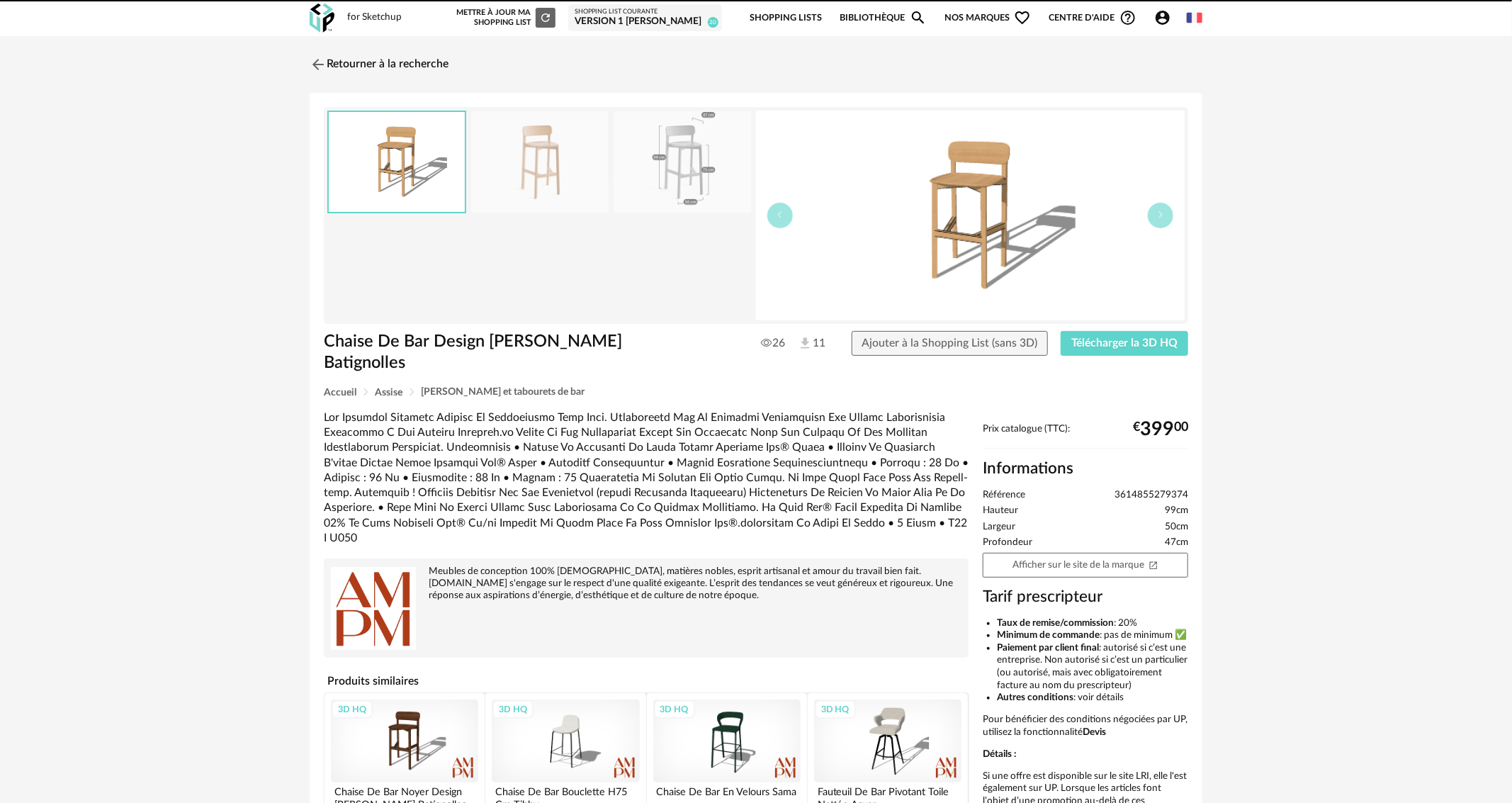
click at [1162, 17] on icon "Account Circle icon" at bounding box center [1163, 17] width 17 height 17
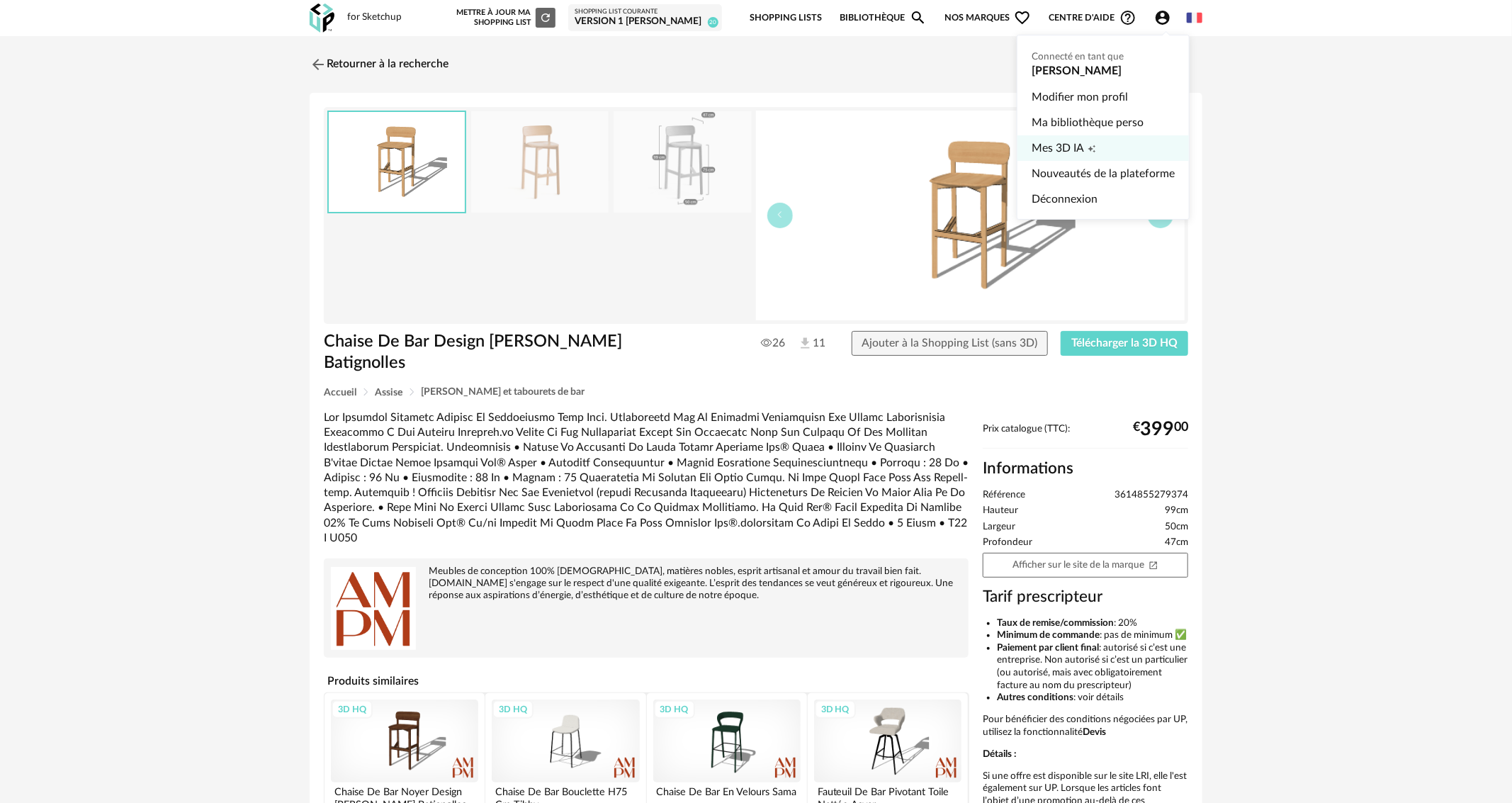
click at [1088, 145] on icon "Creation icon" at bounding box center [1091, 148] width 8 height 8
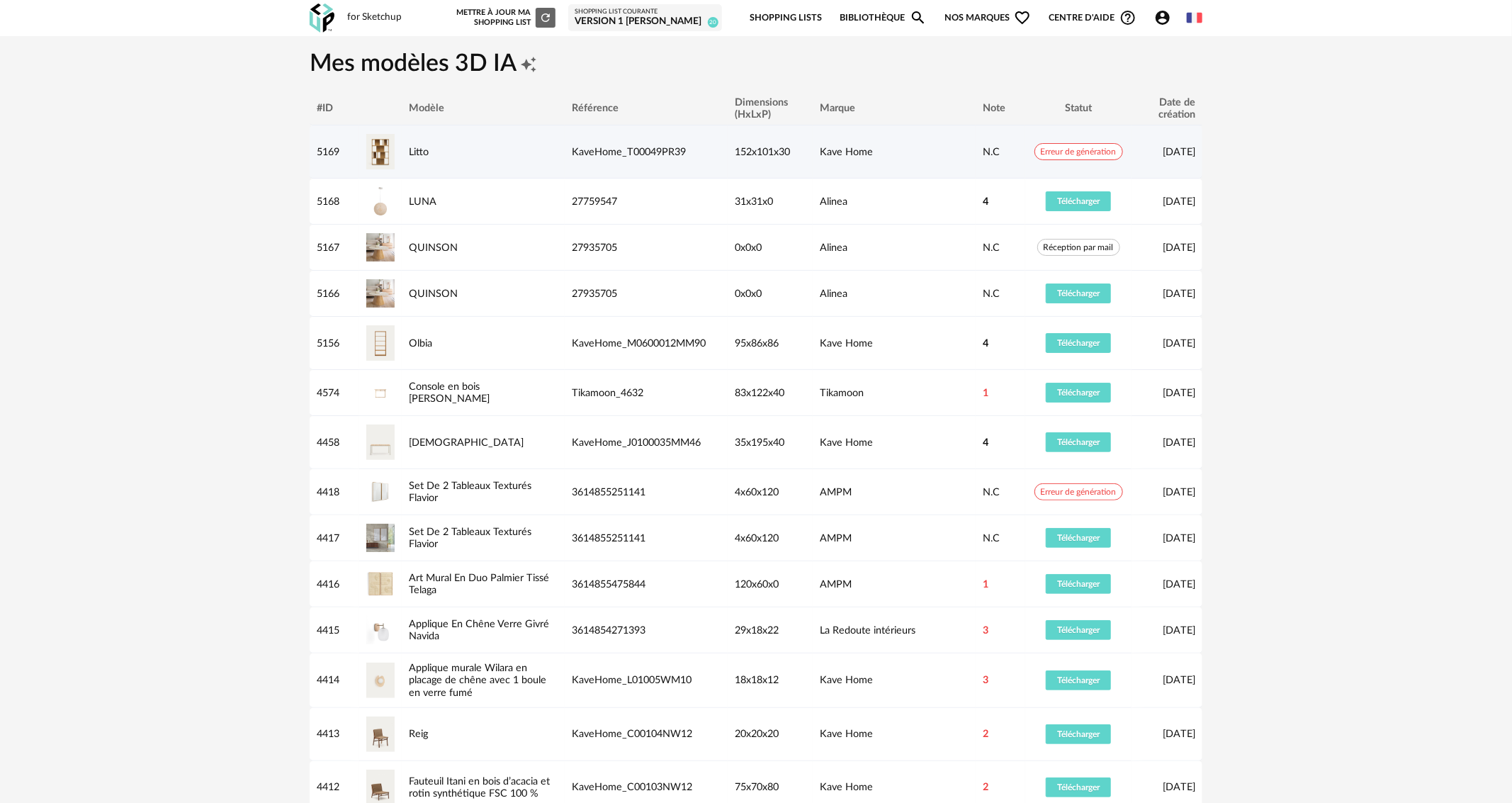
click at [405, 156] on div "Litto" at bounding box center [483, 152] width 163 height 12
click at [873, 156] on div "Kave Home" at bounding box center [894, 152] width 163 height 12
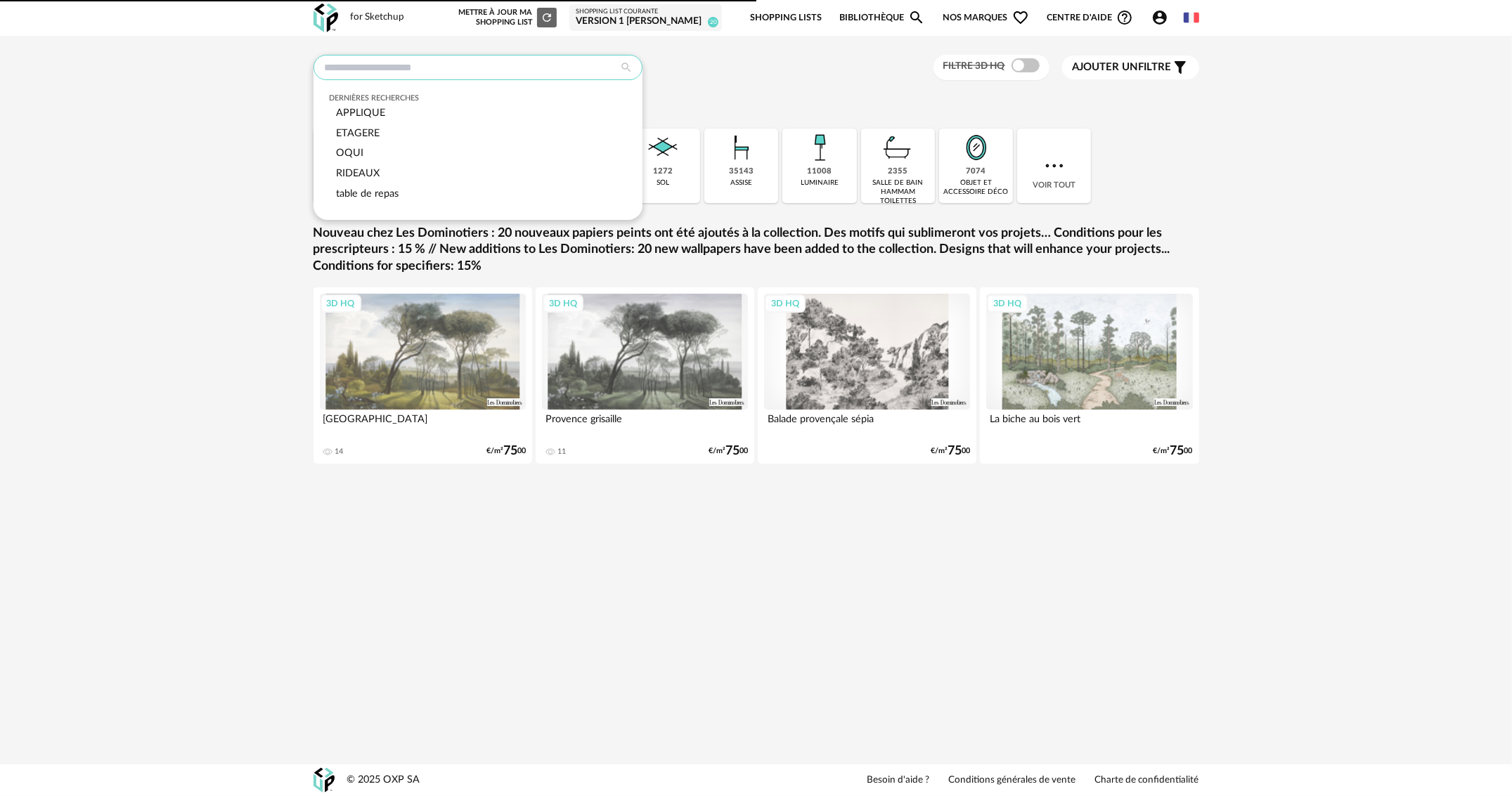
click at [426, 57] on input "text" at bounding box center [478, 67] width 329 height 25
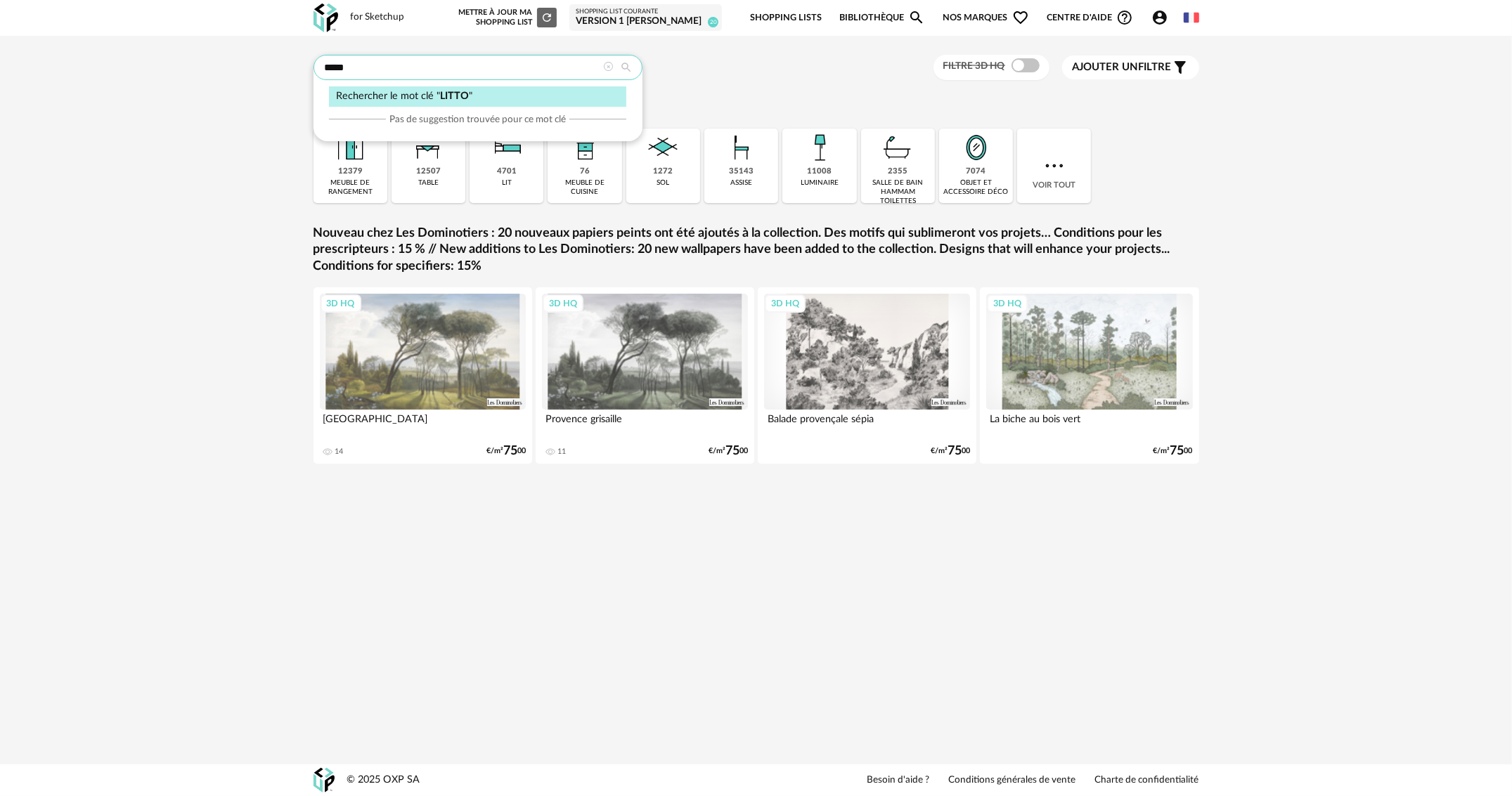
type input "*****"
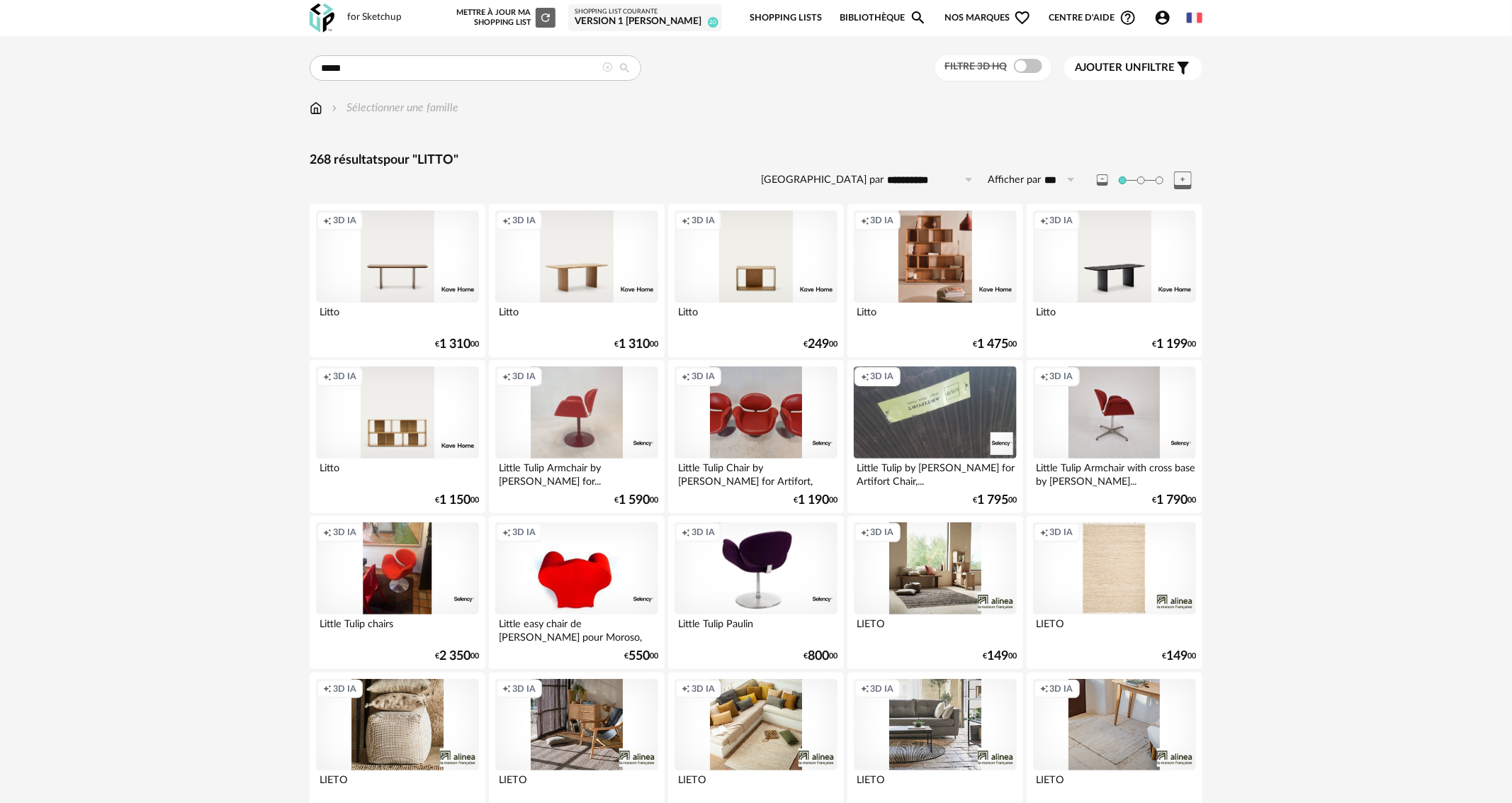
click at [942, 273] on div "Creation icon 3D IA" at bounding box center [935, 257] width 163 height 92
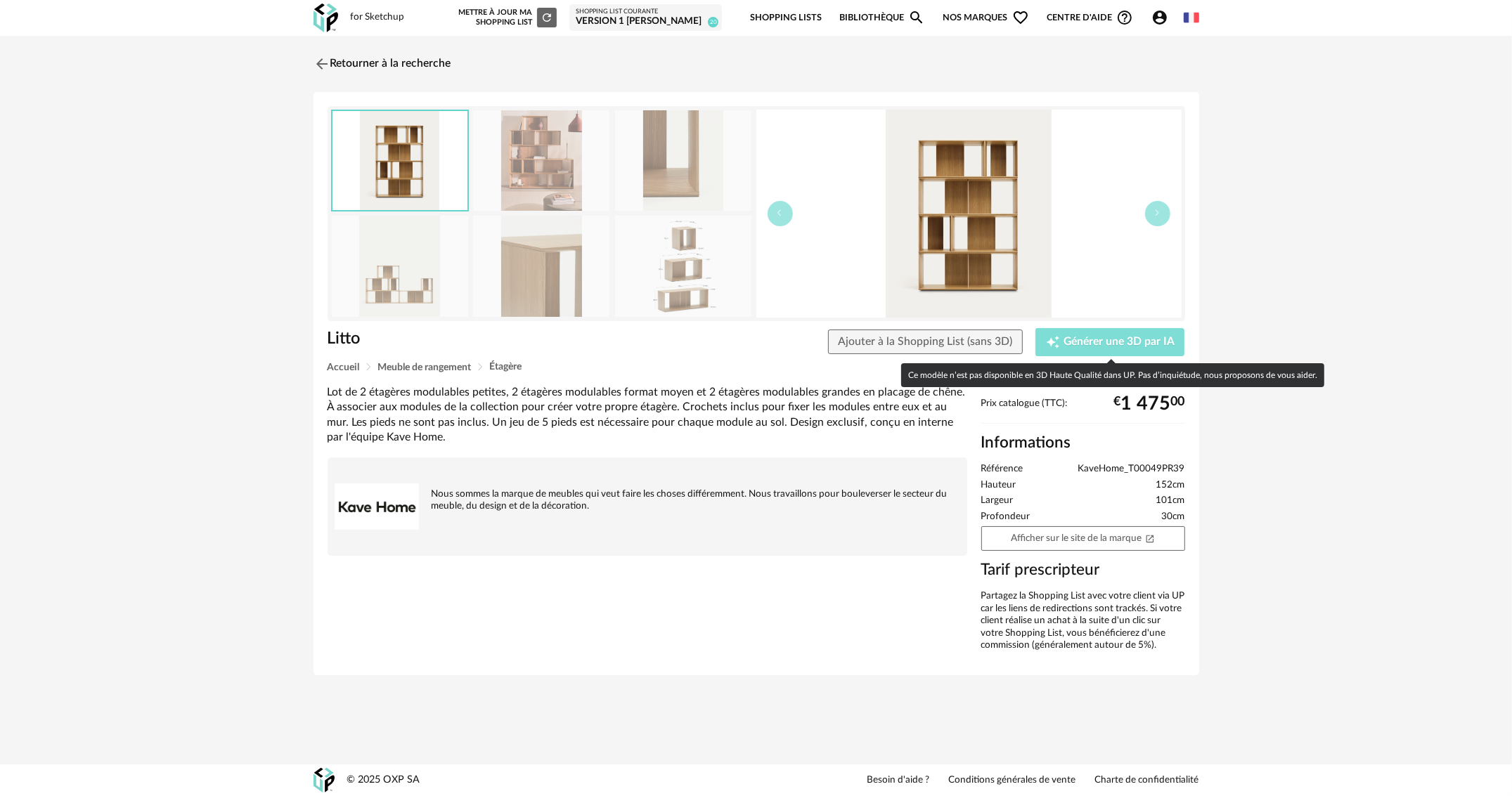
click at [1107, 340] on span "Générer une 3D par IA" at bounding box center [1119, 342] width 111 height 11
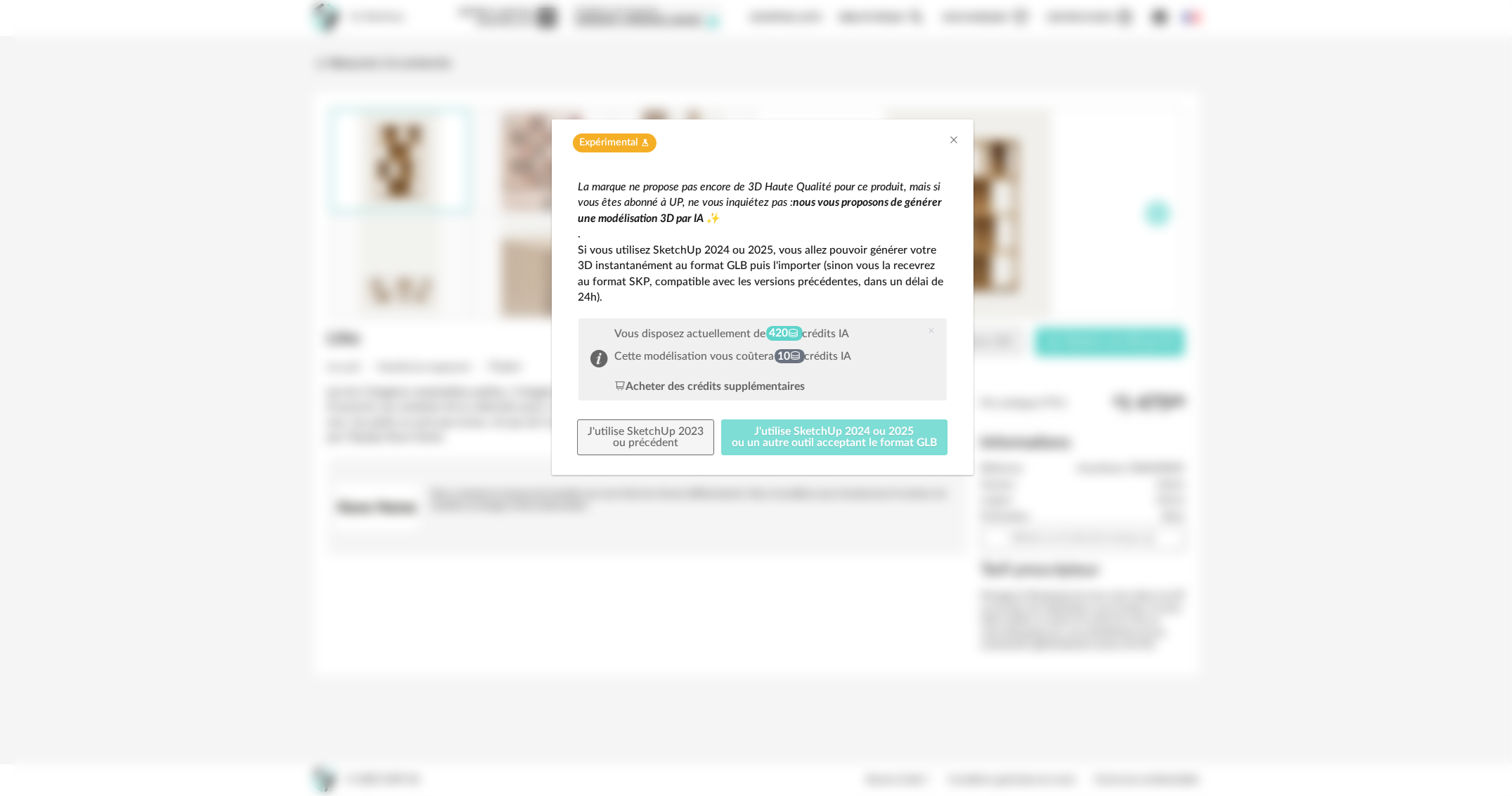
click at [900, 439] on button "J'utilise SketchUp 2024 ou 2025 ou un autre outil acceptant le format GLB" at bounding box center [835, 437] width 226 height 36
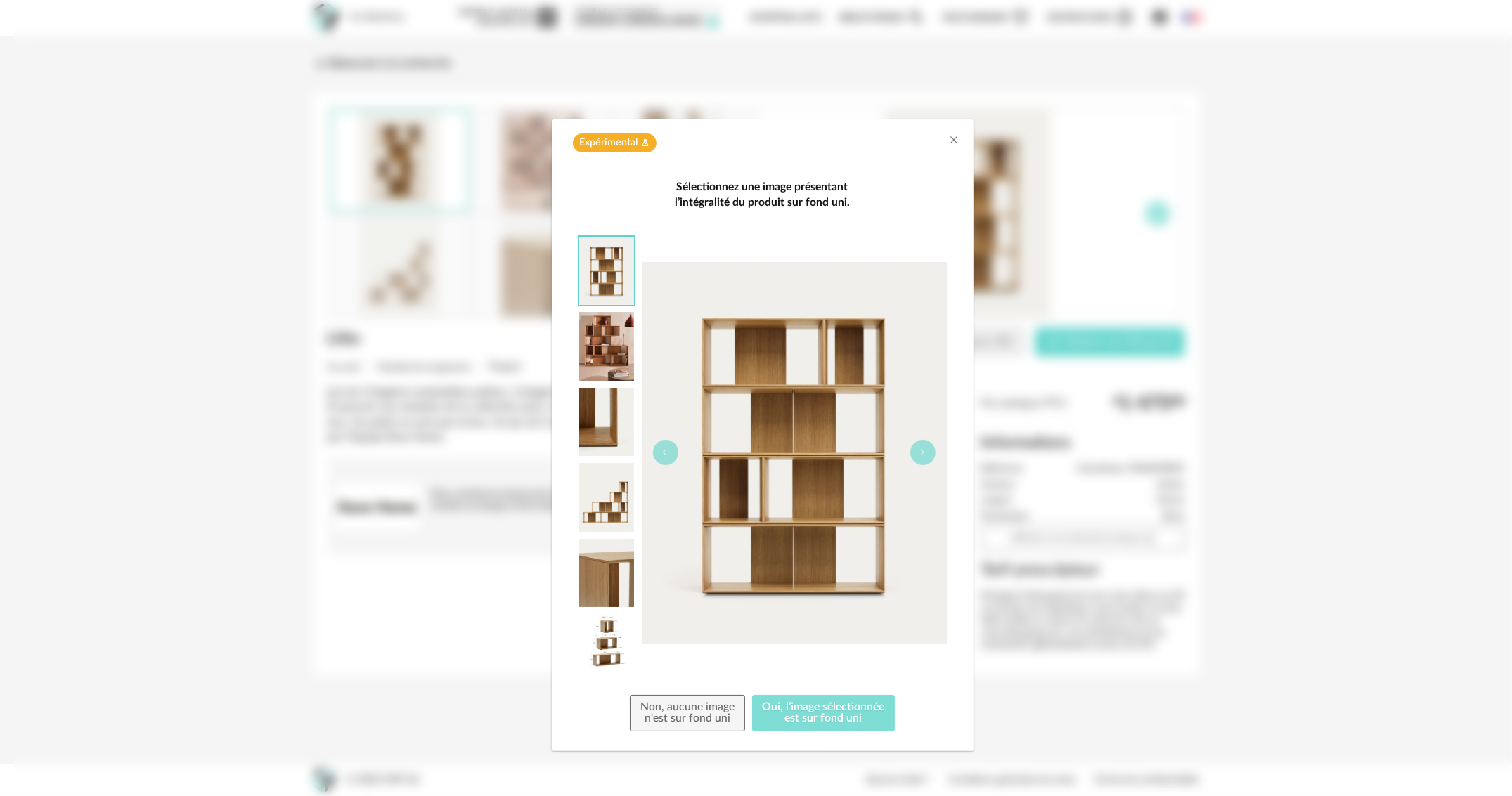
click at [833, 724] on button "Oui, l'image sélectionnée est sur fond uni" at bounding box center [824, 713] width 143 height 36
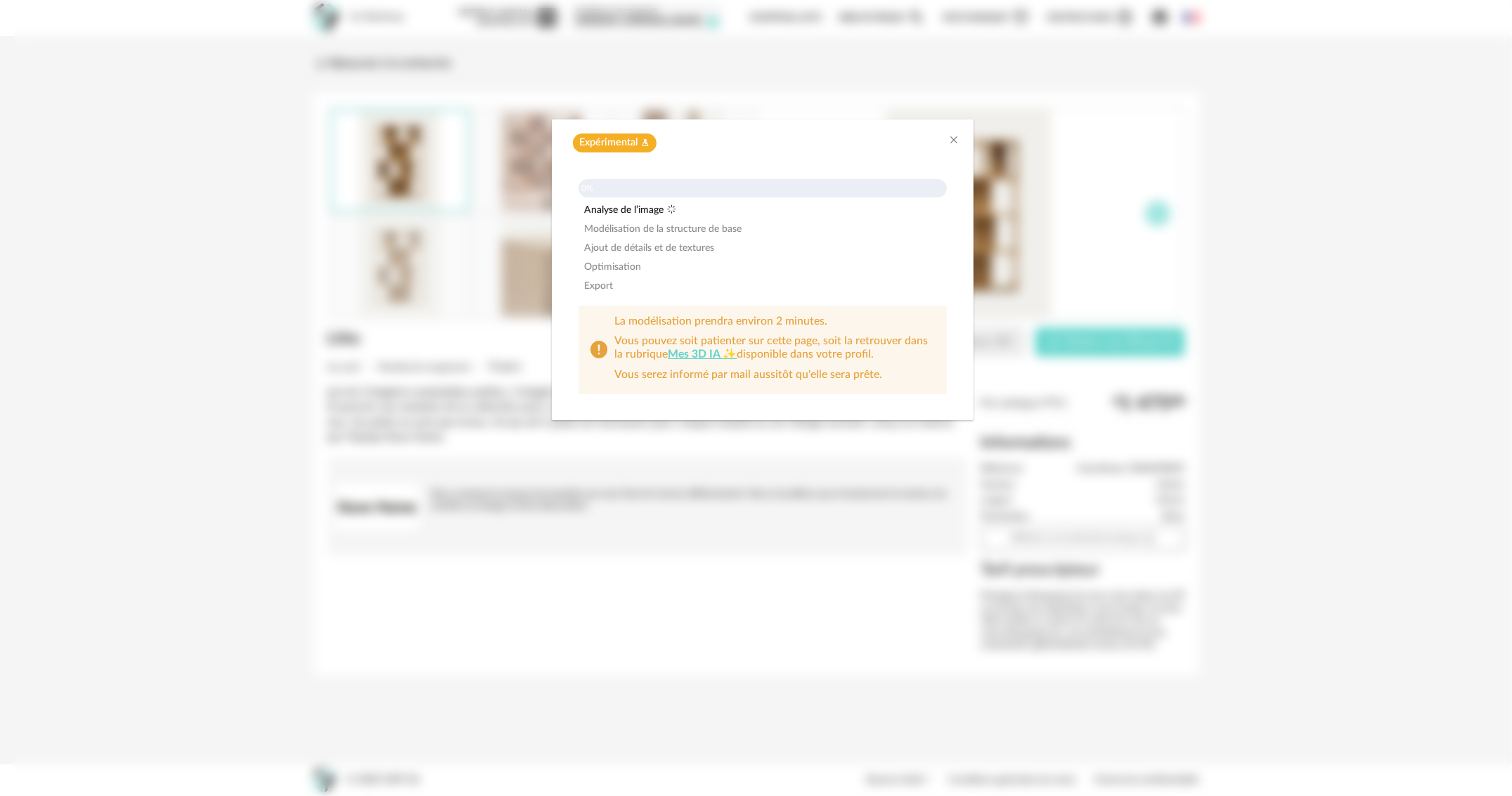
click at [1414, 262] on div "Expérimental Flask icon 0% Analyse de l’image Modélisation de la structure de b…" at bounding box center [762, 398] width 1499 height 796
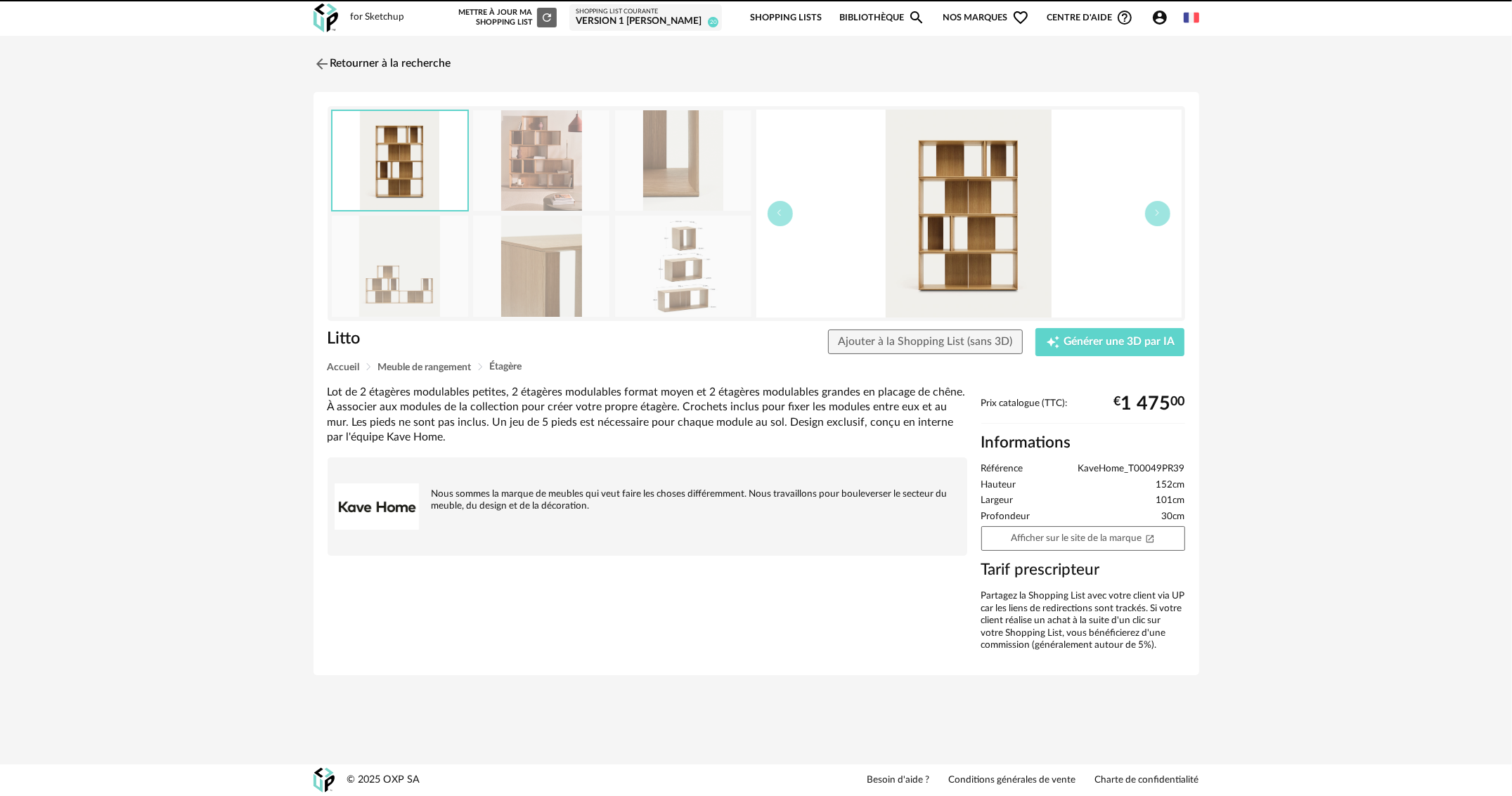
click at [394, 64] on link "Retourner à la recherche" at bounding box center [383, 64] width 138 height 31
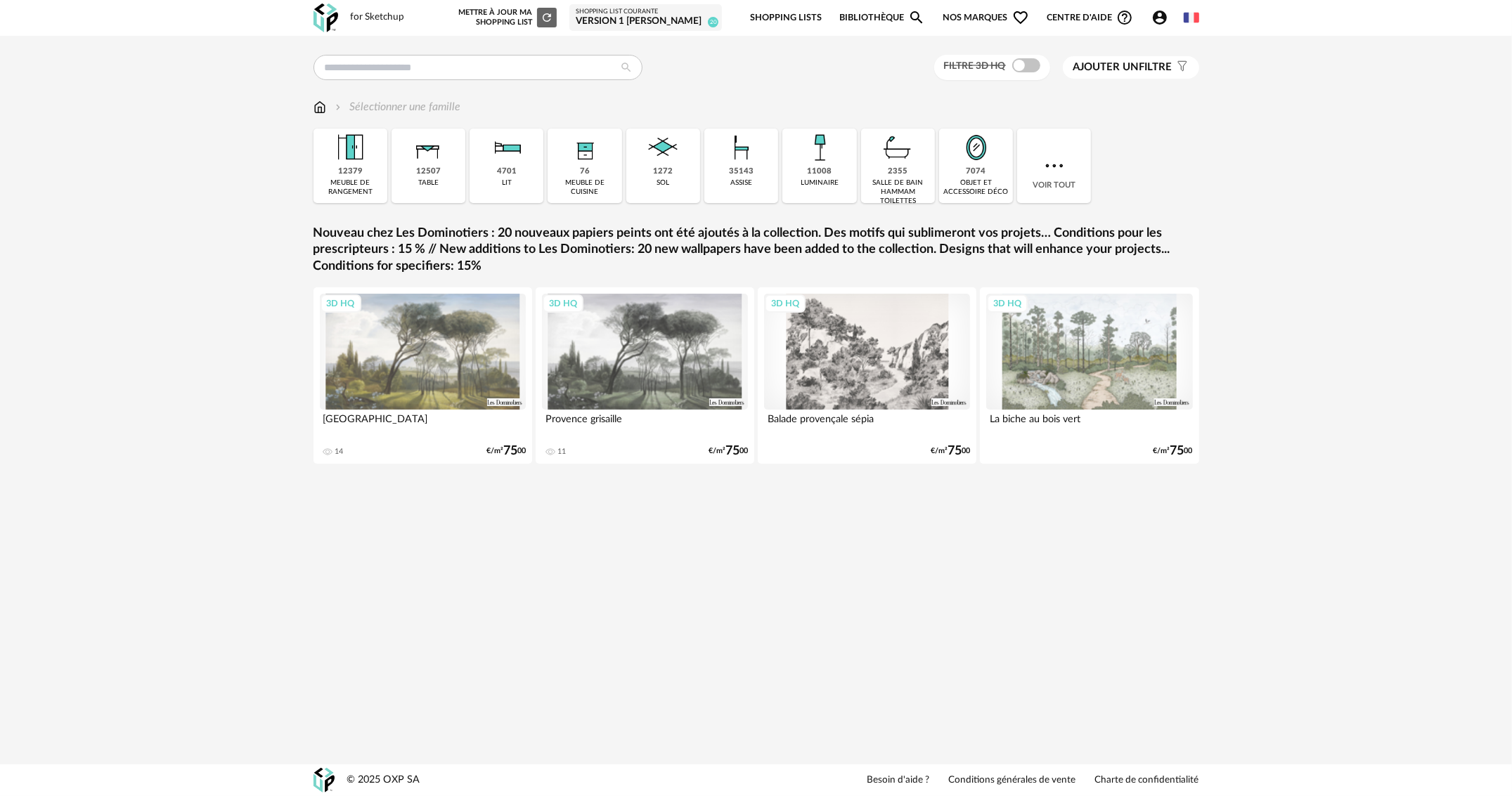
click at [1162, 21] on icon "Account Circle icon" at bounding box center [1160, 17] width 17 height 17
click at [1091, 149] on icon "Creation icon" at bounding box center [1089, 148] width 7 height 7
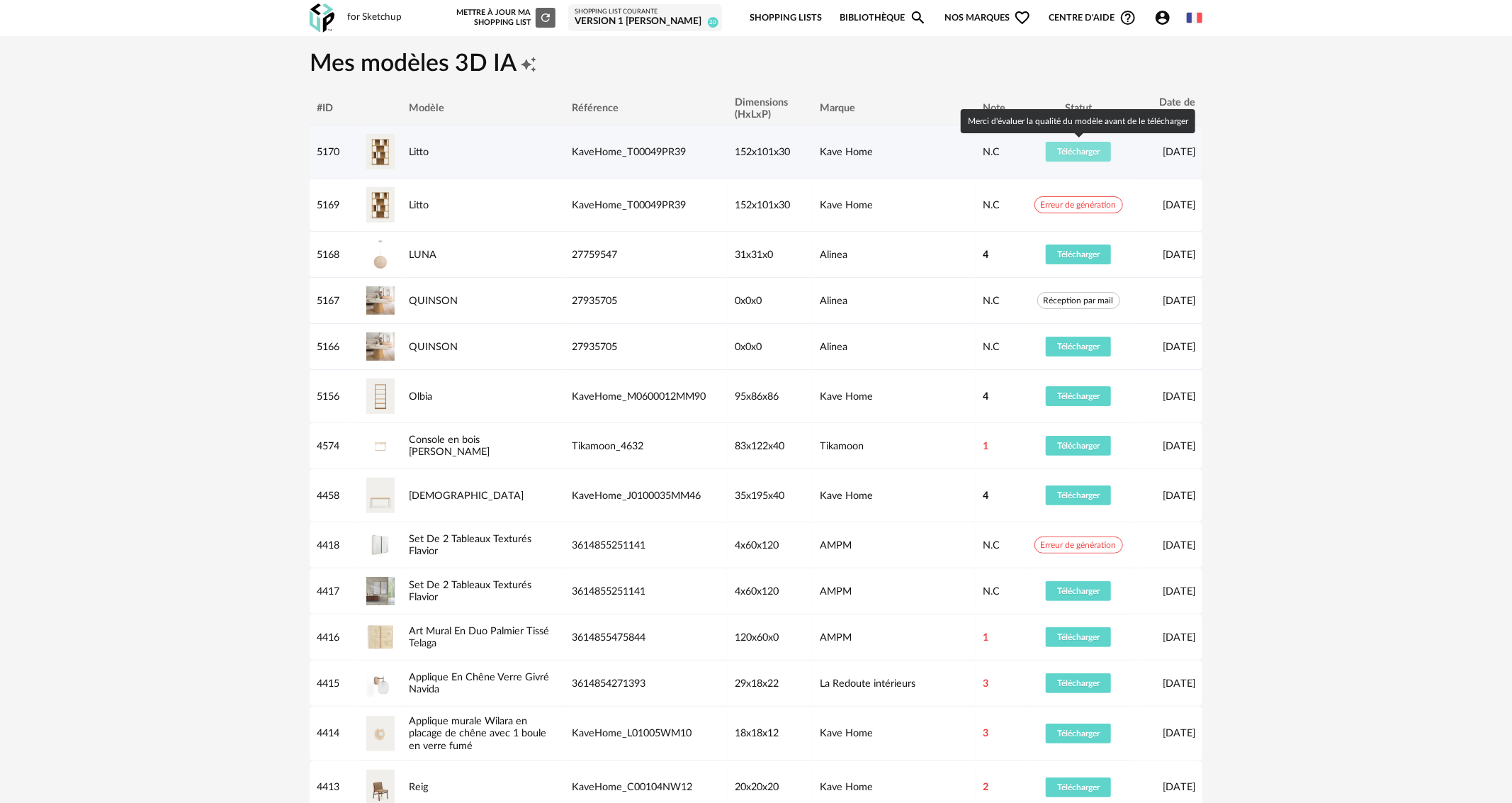
click at [1092, 152] on span "Télécharger" at bounding box center [1078, 151] width 42 height 8
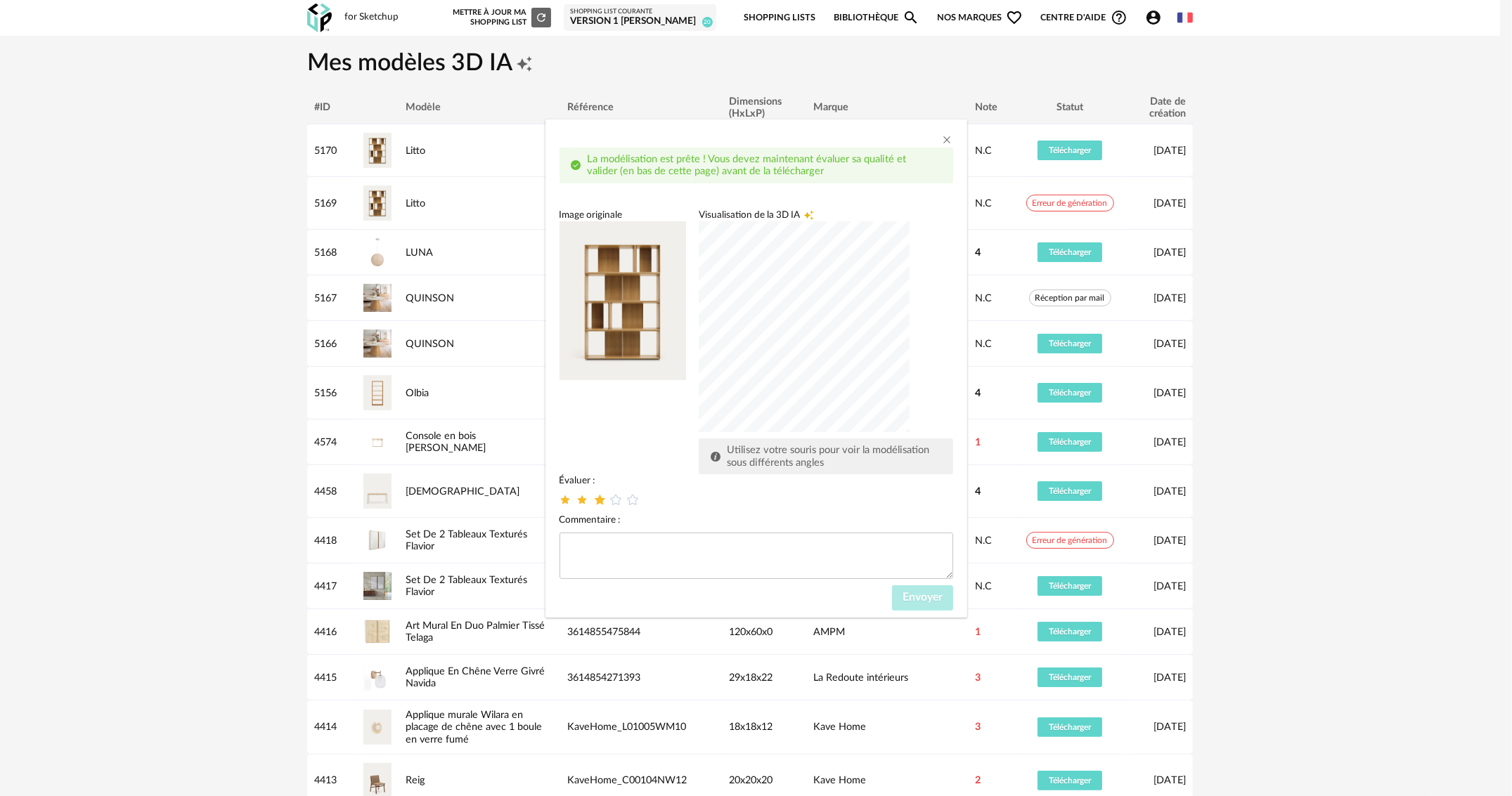
click at [603, 501] on icon "dialog" at bounding box center [599, 500] width 15 height 15
click at [934, 591] on span "Envoyer" at bounding box center [923, 597] width 40 height 11
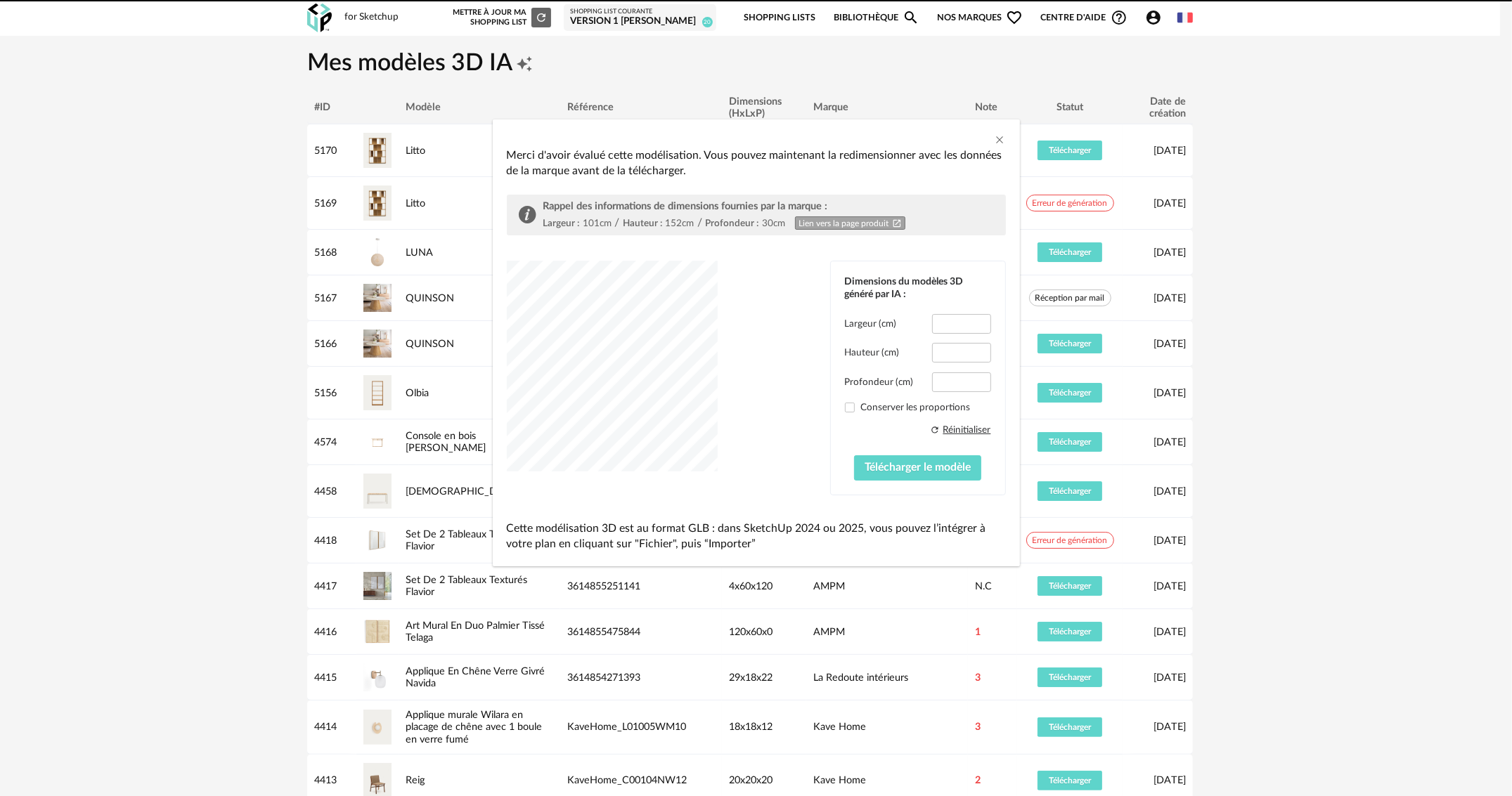
type input "*****"
type input "****"
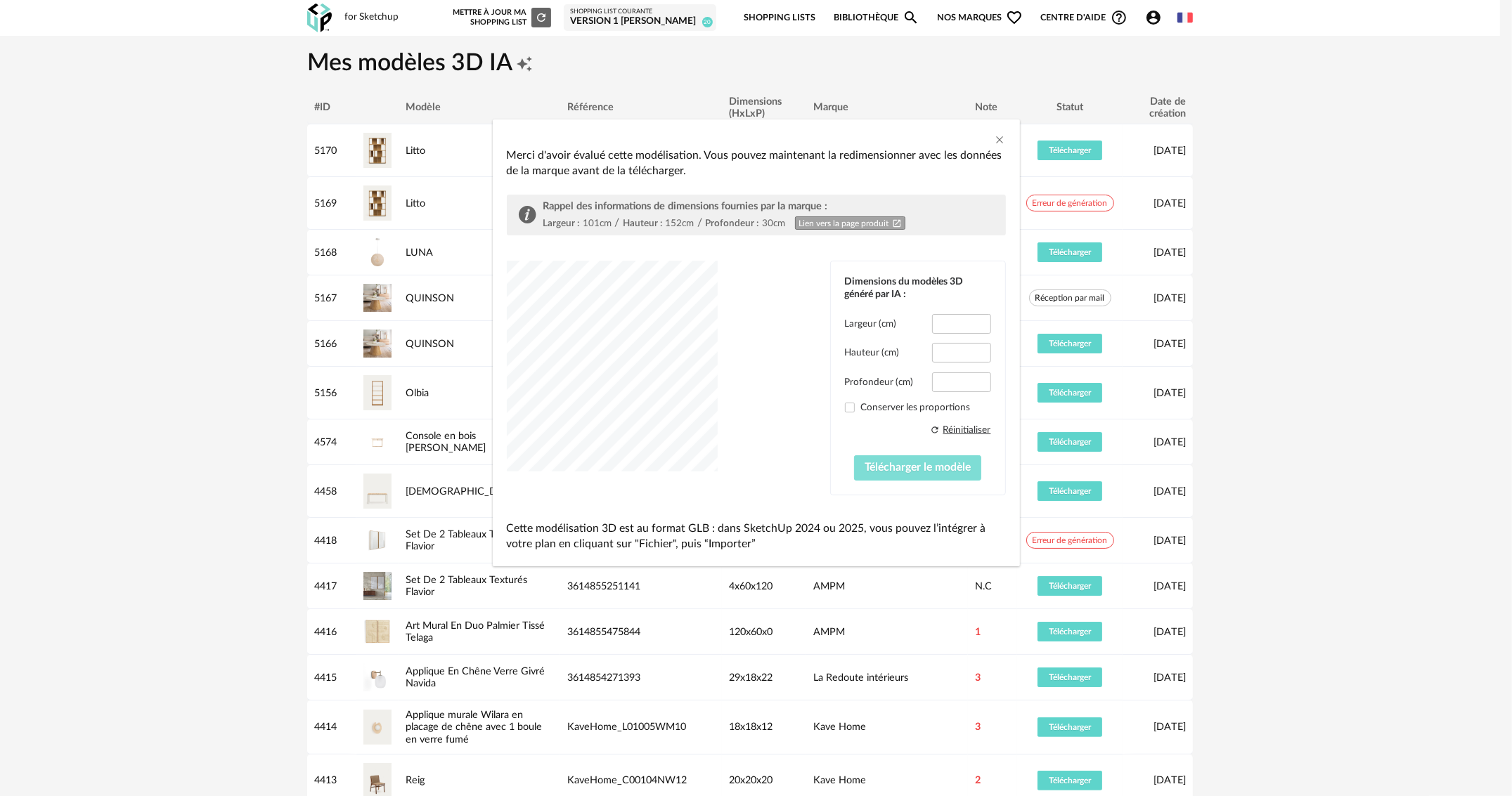
click at [927, 467] on span "Télécharger le modèle" at bounding box center [918, 467] width 106 height 11
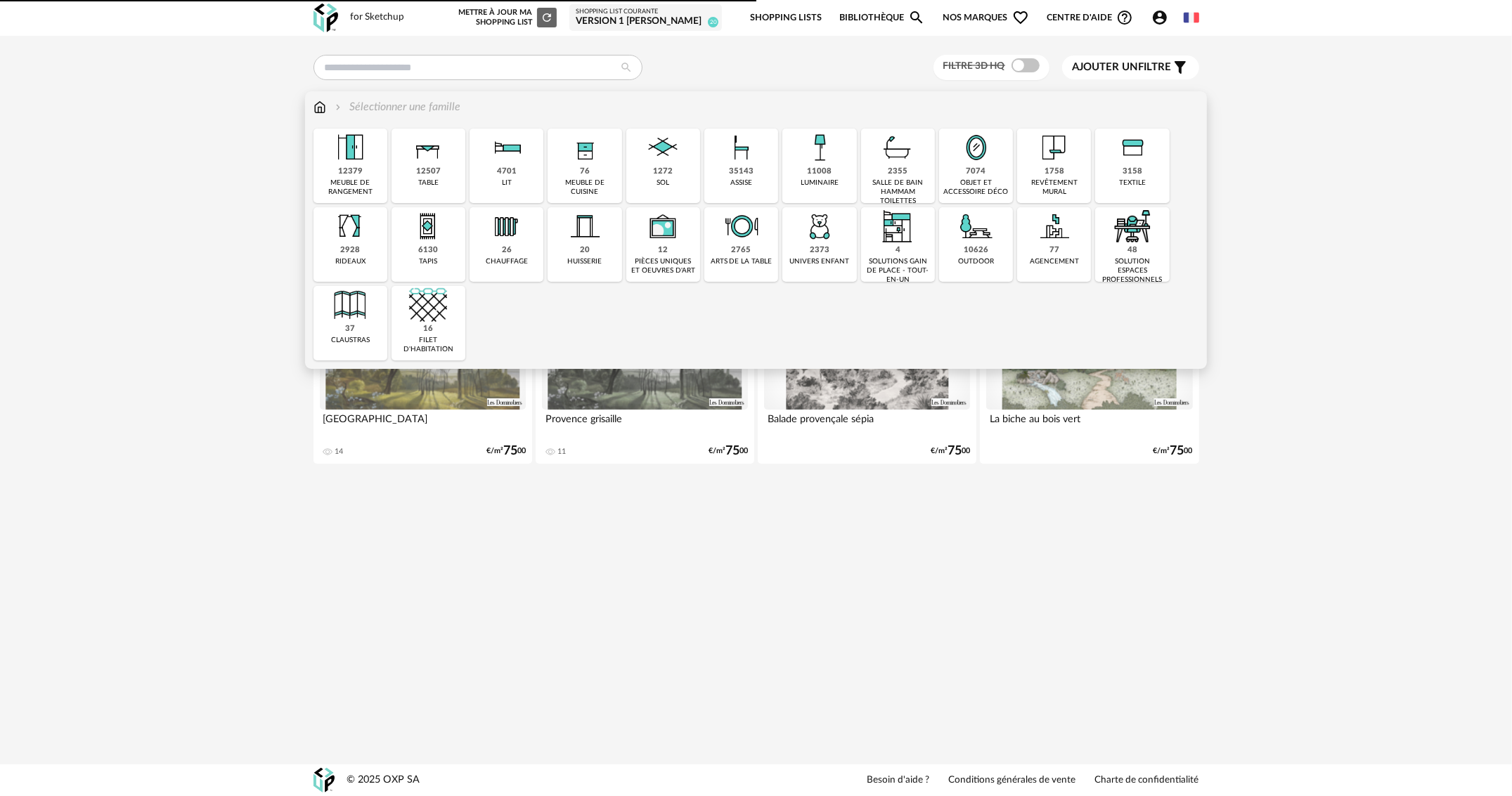
click at [976, 168] on div "7074" at bounding box center [976, 172] width 20 height 10
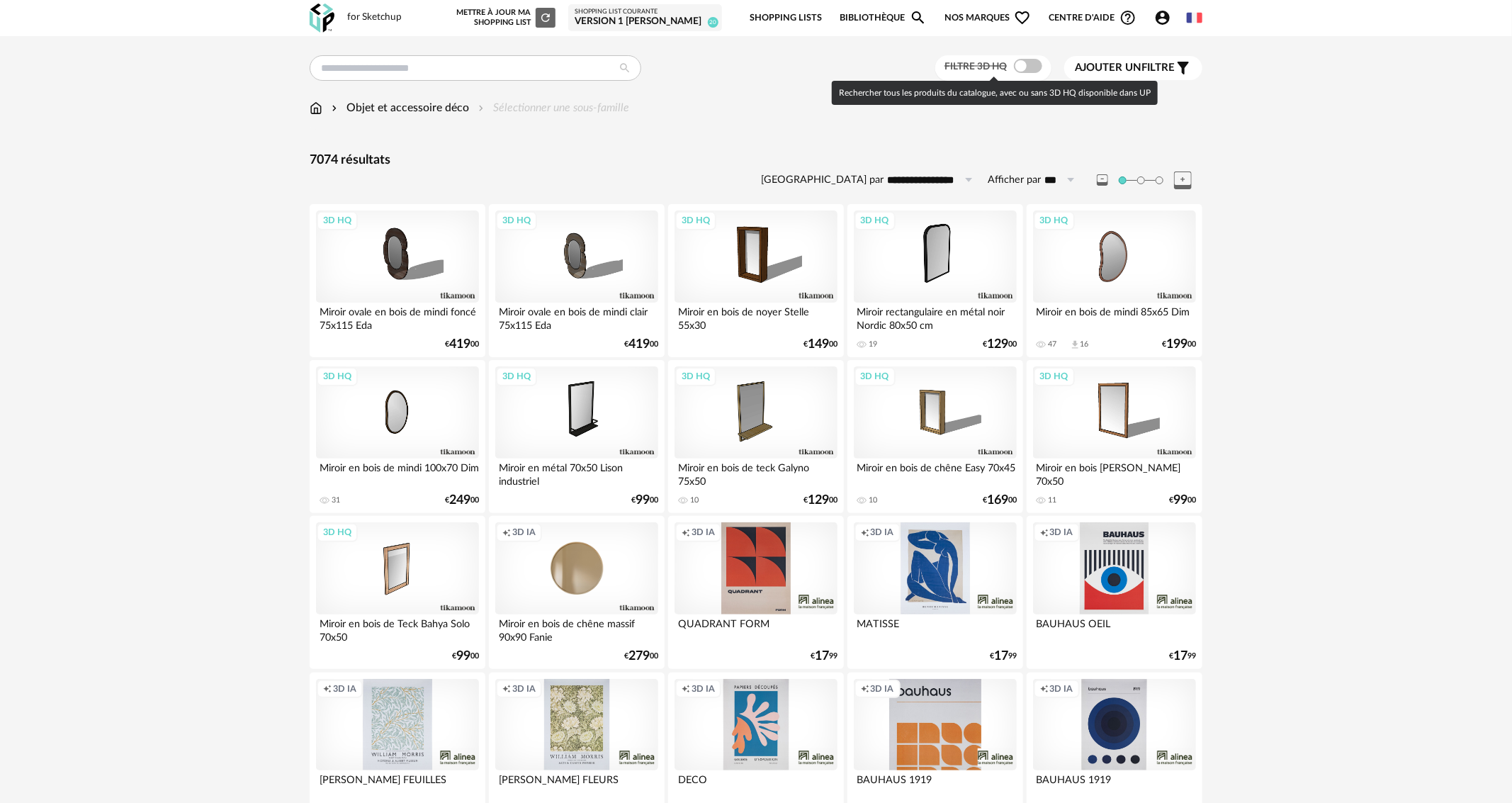
click at [1036, 69] on span at bounding box center [1028, 66] width 28 height 14
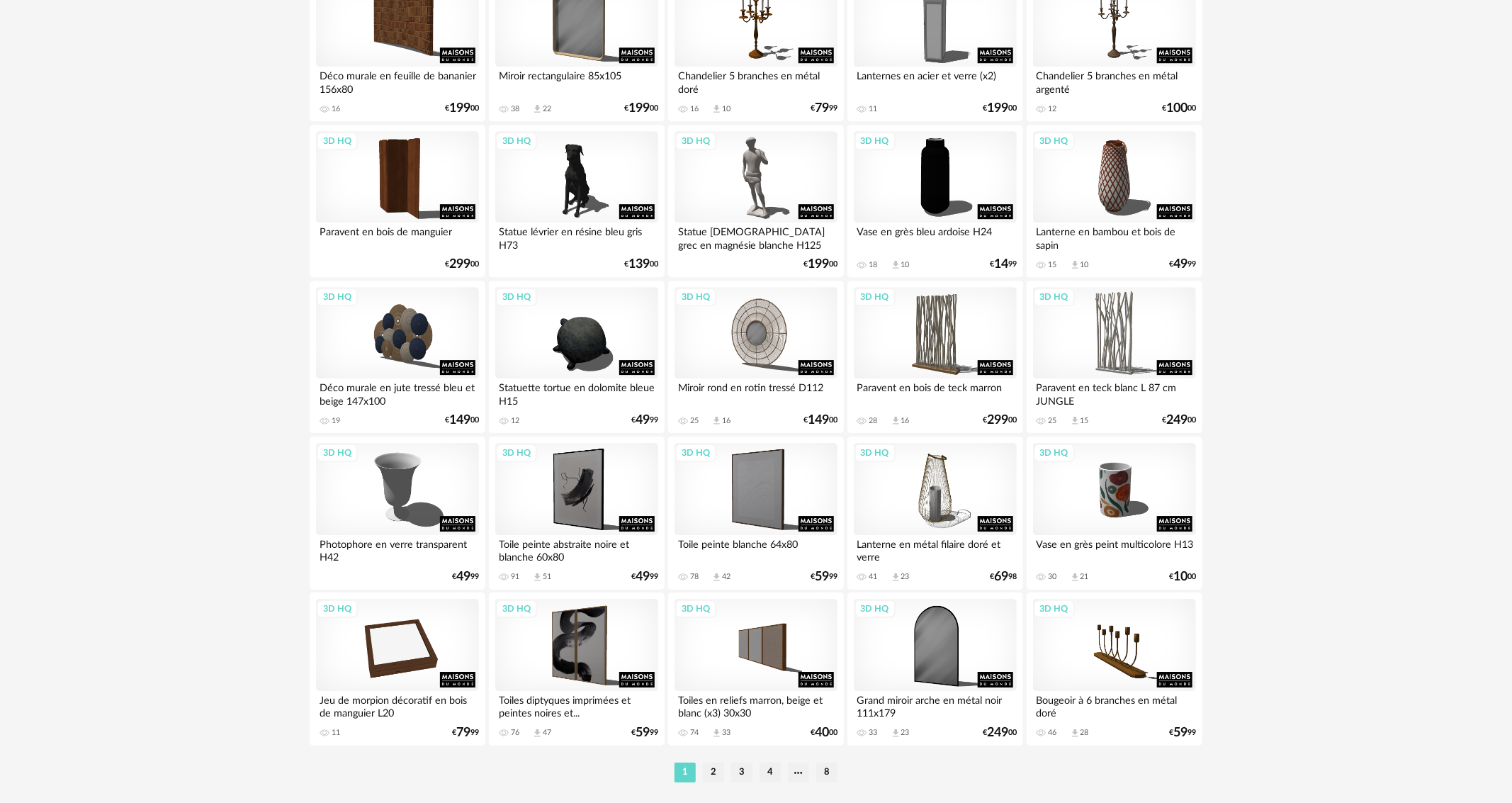
scroll to position [2614, 0]
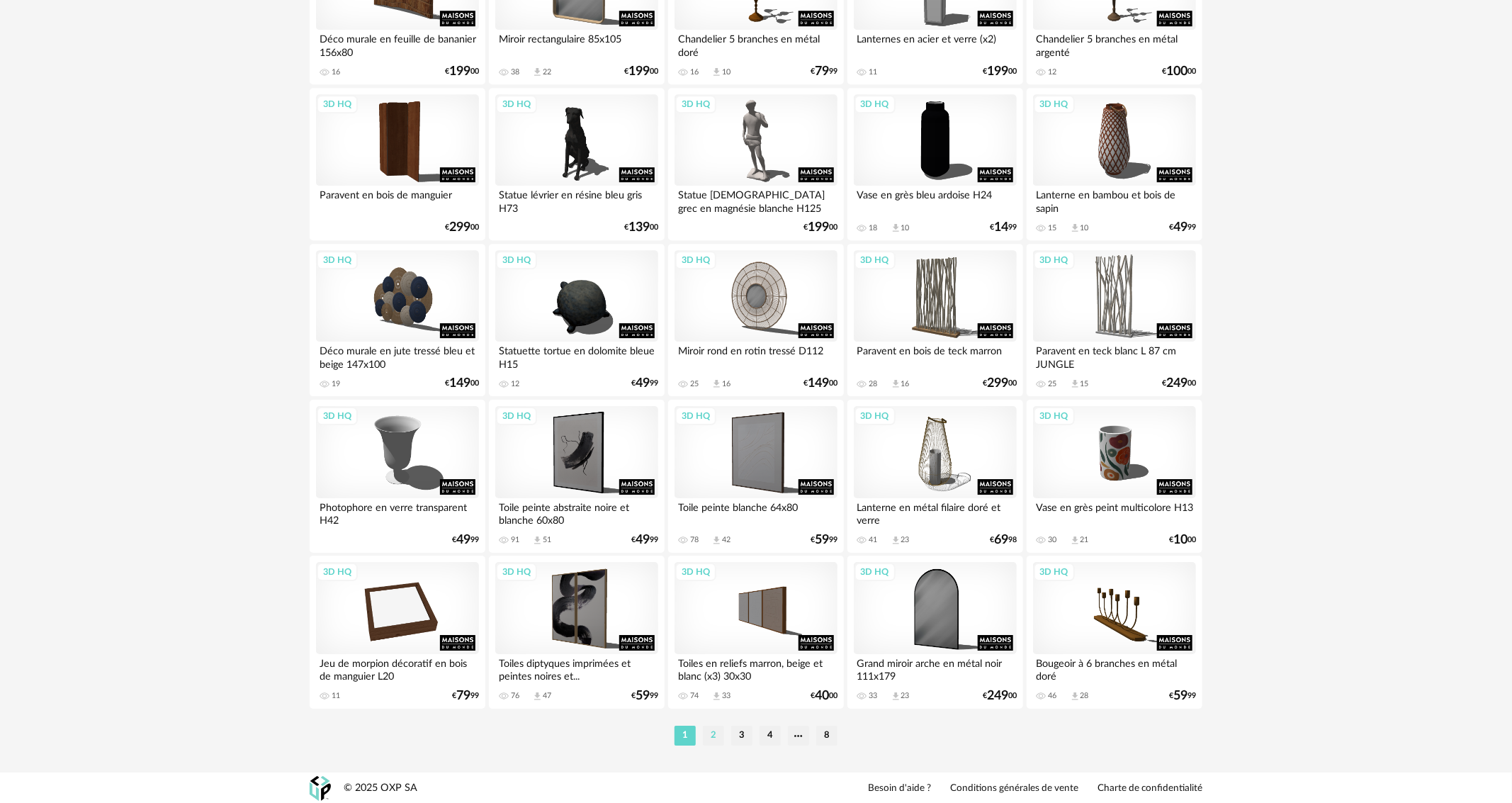
click at [712, 737] on li "2" at bounding box center [713, 736] width 22 height 20
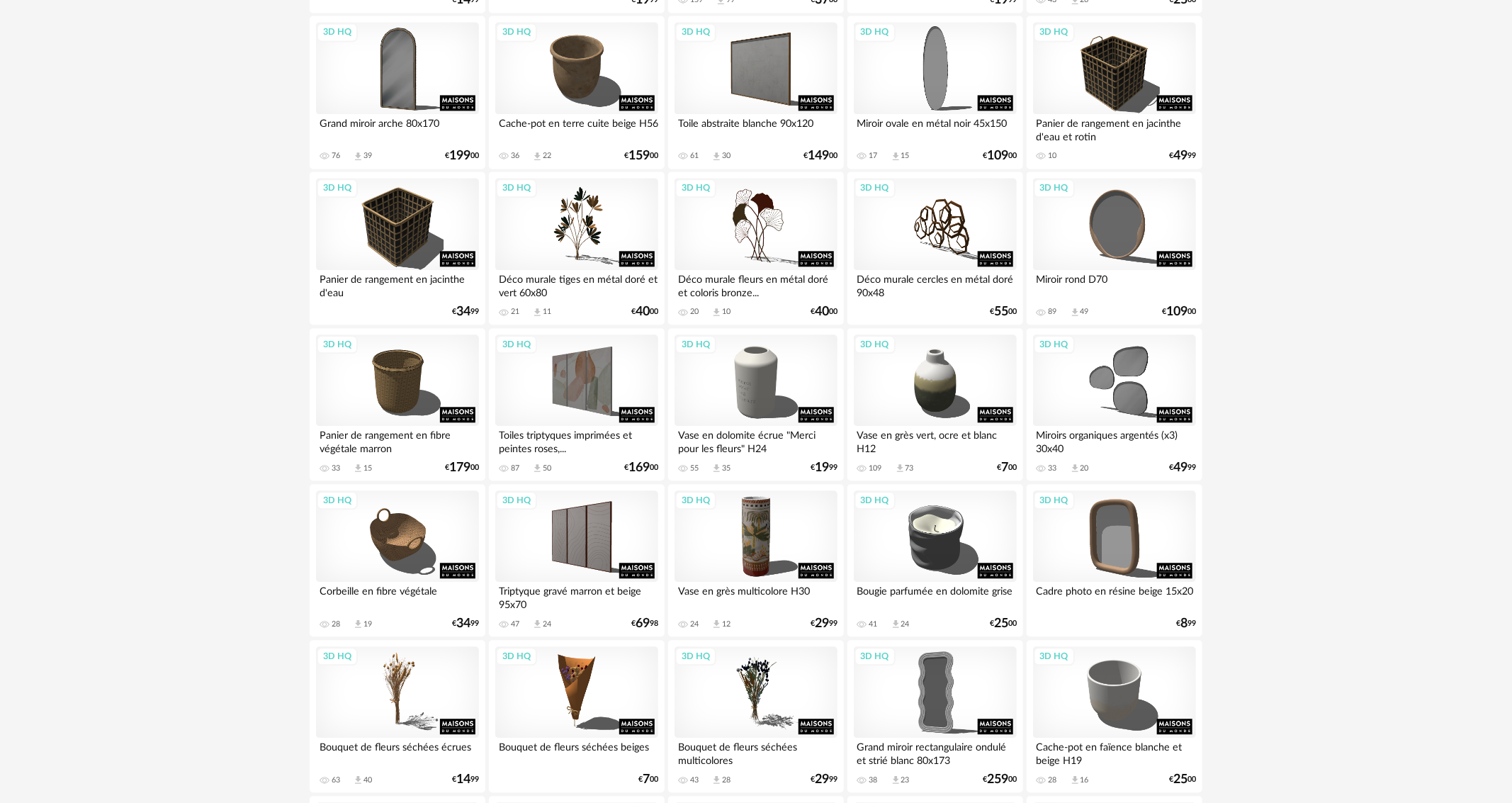
scroll to position [1914, 0]
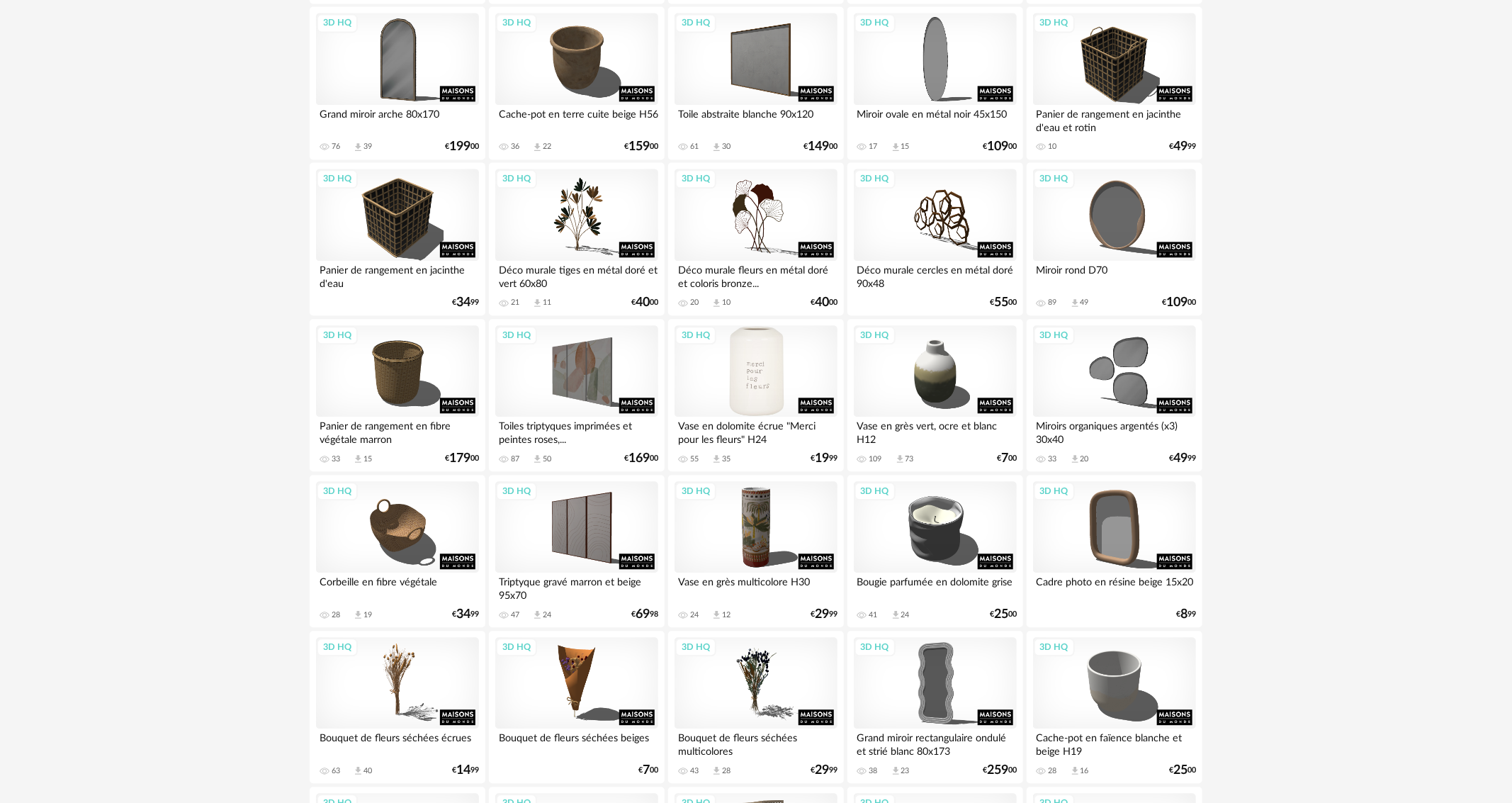
click at [741, 354] on div "3D HQ" at bounding box center [756, 372] width 163 height 92
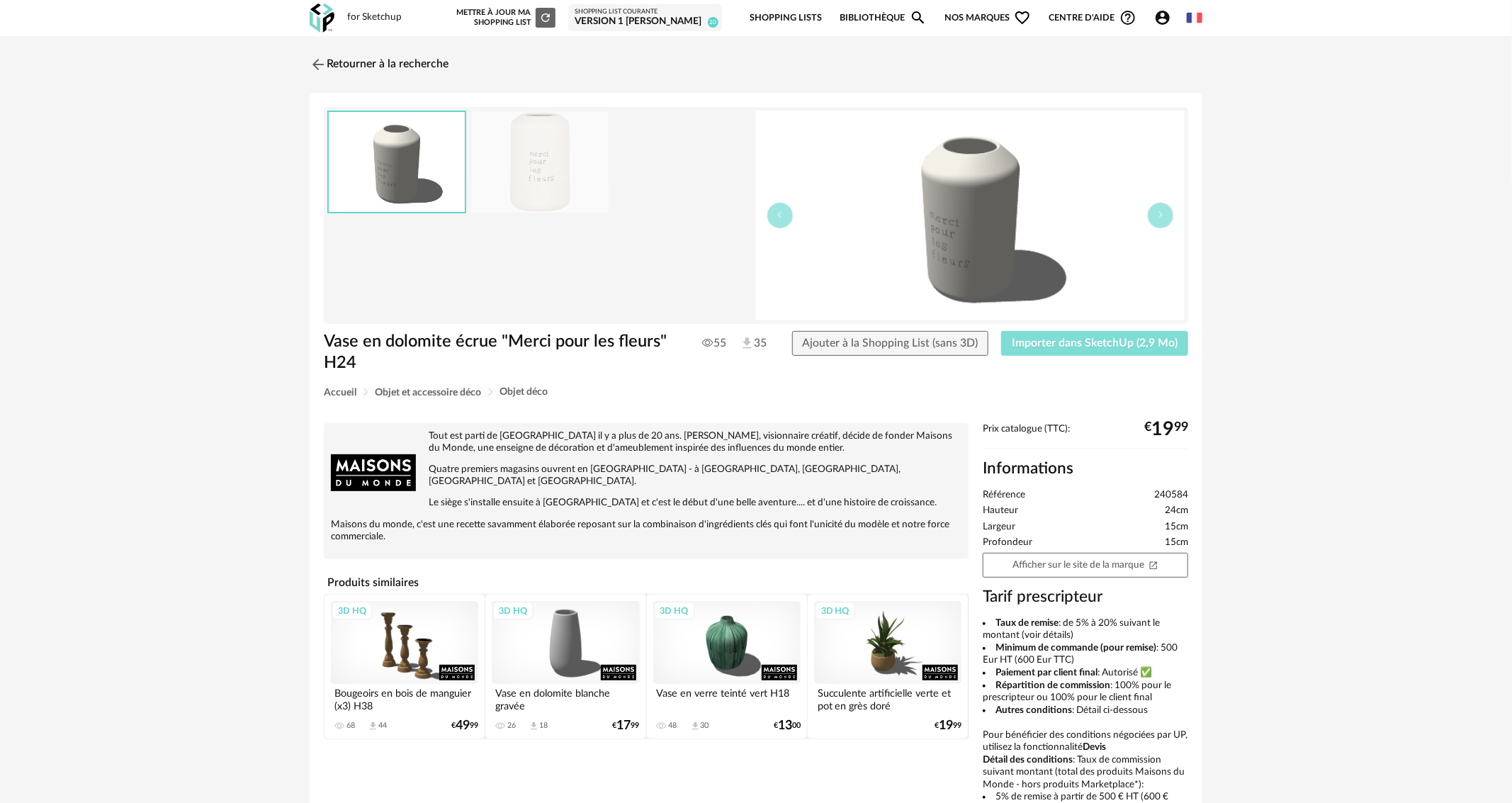
click at [1092, 349] on button "Importer dans SketchUp (2,9 Mo)" at bounding box center [1094, 344] width 187 height 25
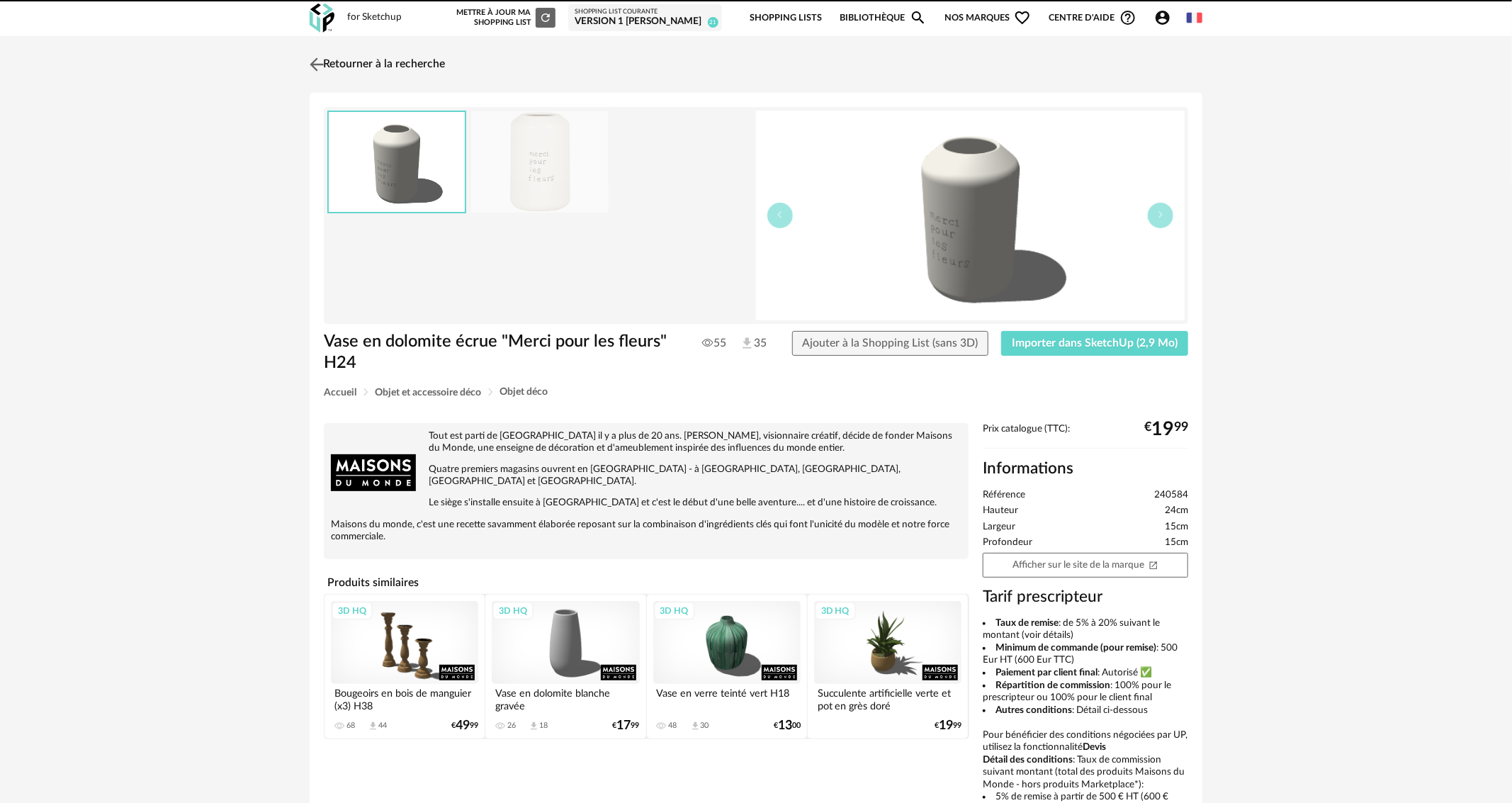
click at [317, 63] on img at bounding box center [317, 64] width 21 height 21
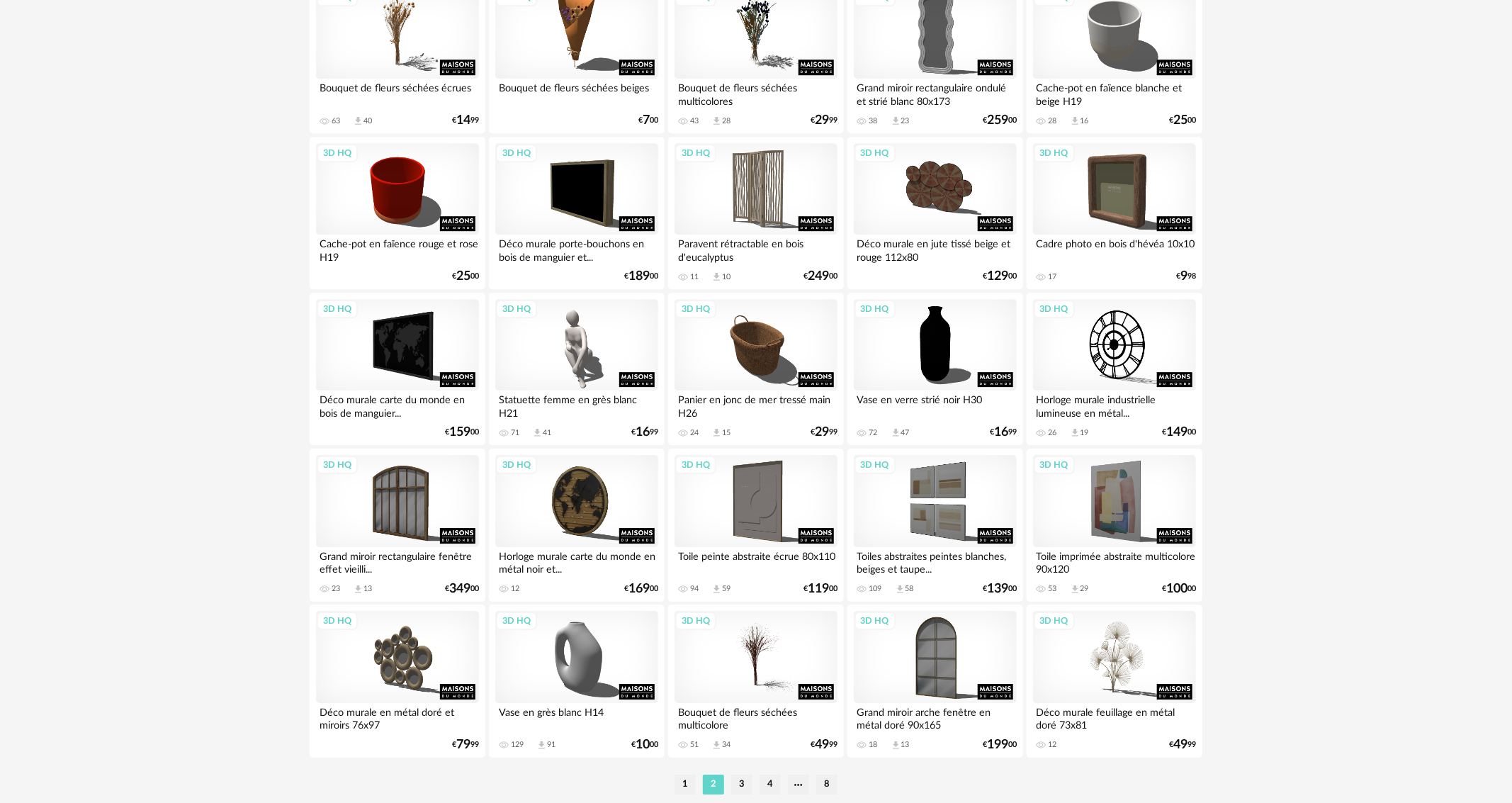
scroll to position [2614, 0]
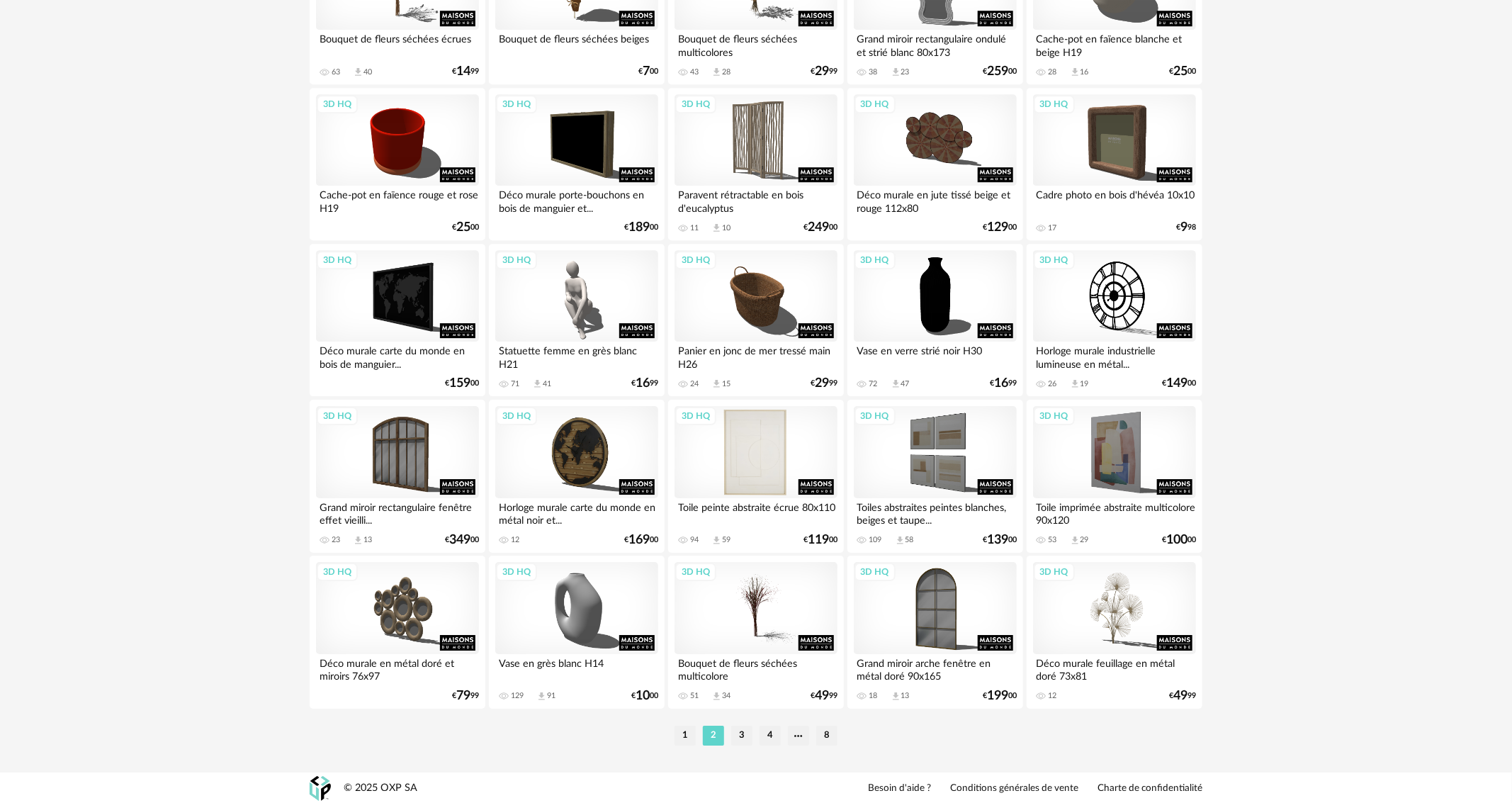
click at [769, 445] on div "3D HQ" at bounding box center [756, 452] width 163 height 92
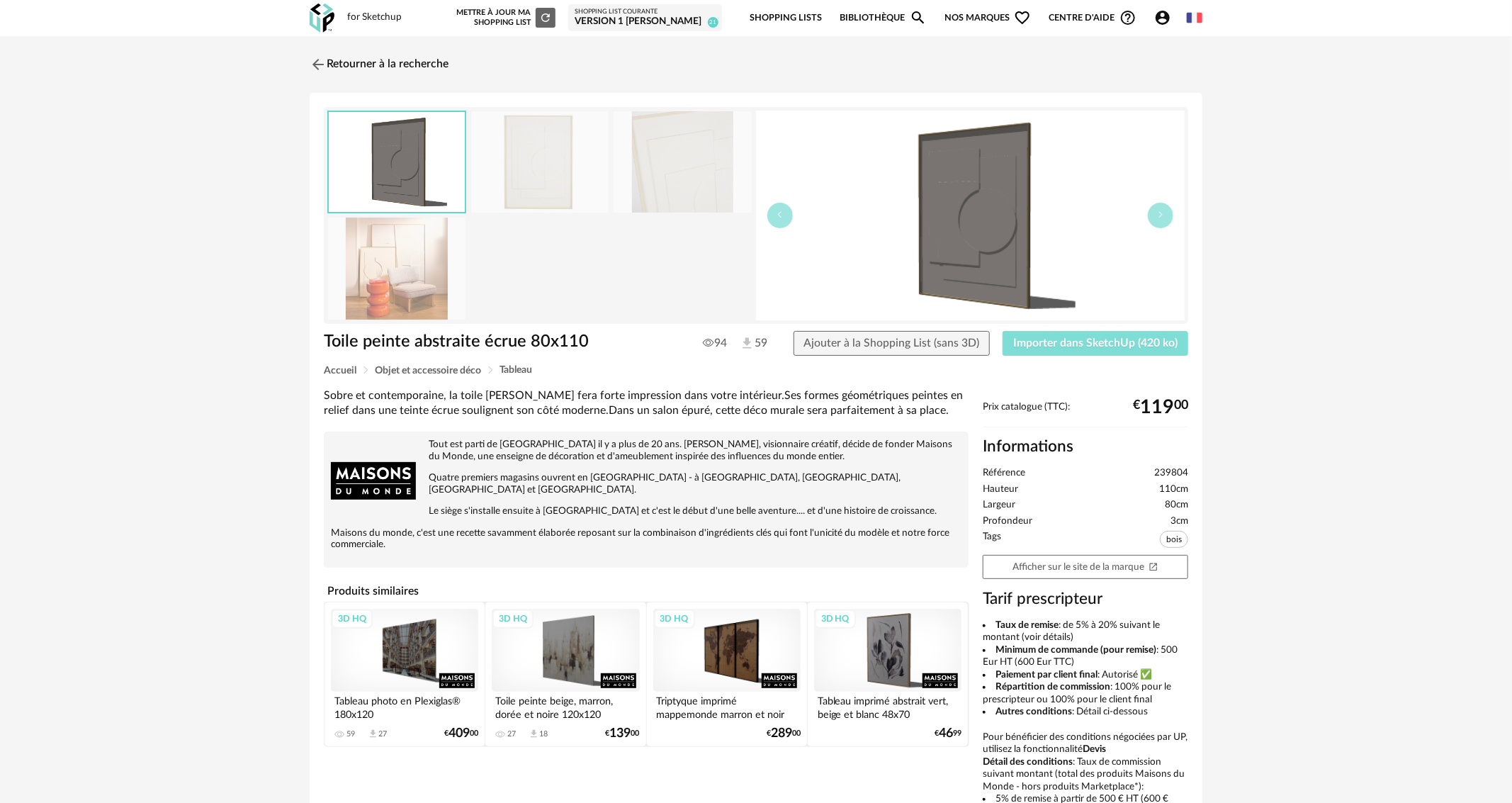
click at [1079, 350] on button "Importer dans SketchUp (420 ko)" at bounding box center [1095, 344] width 185 height 25
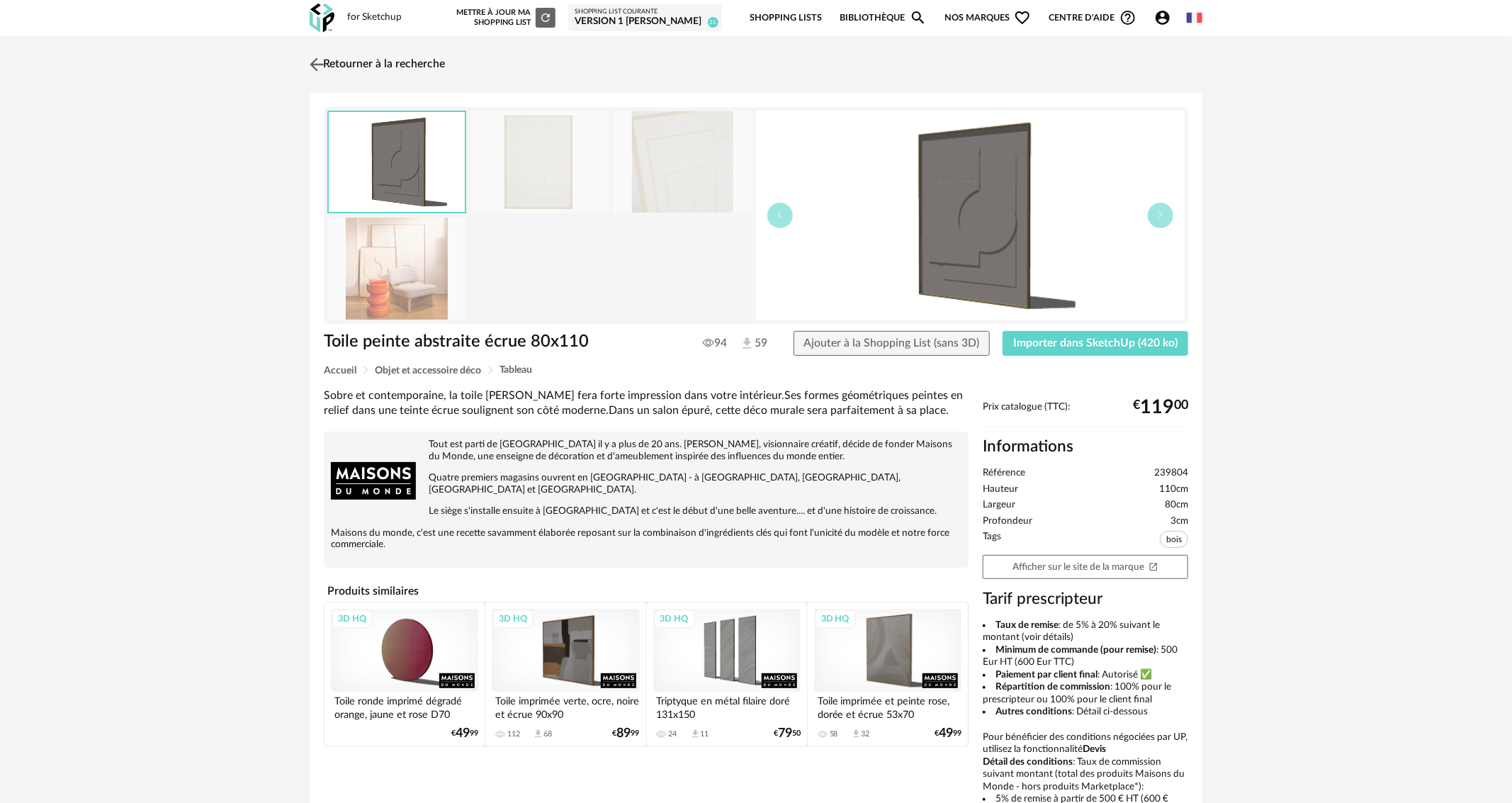
click at [316, 56] on img at bounding box center [317, 64] width 21 height 21
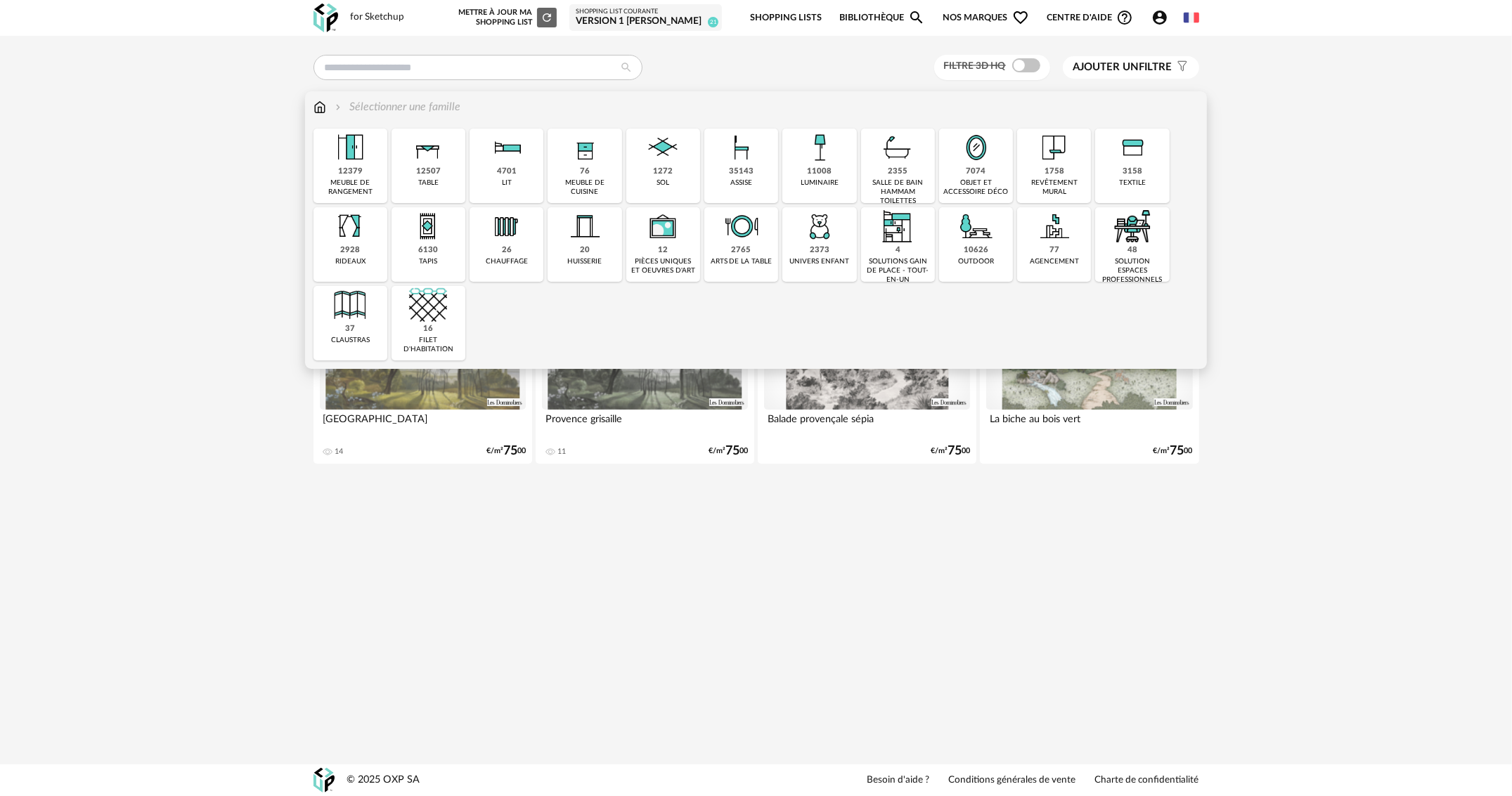
click at [955, 171] on div "7074 objet et accessoire déco" at bounding box center [976, 165] width 74 height 75
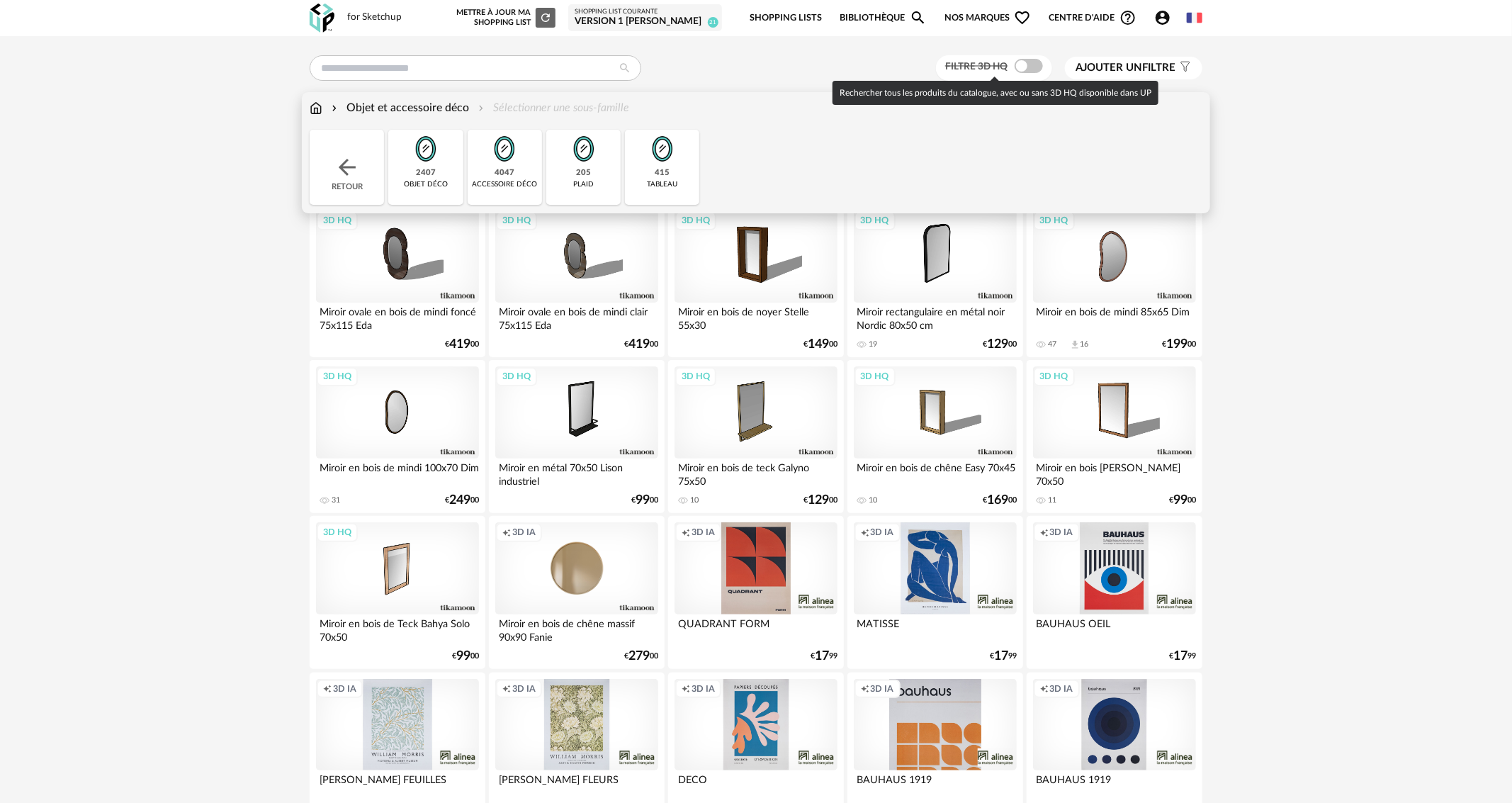
click at [1036, 66] on span at bounding box center [1029, 66] width 28 height 14
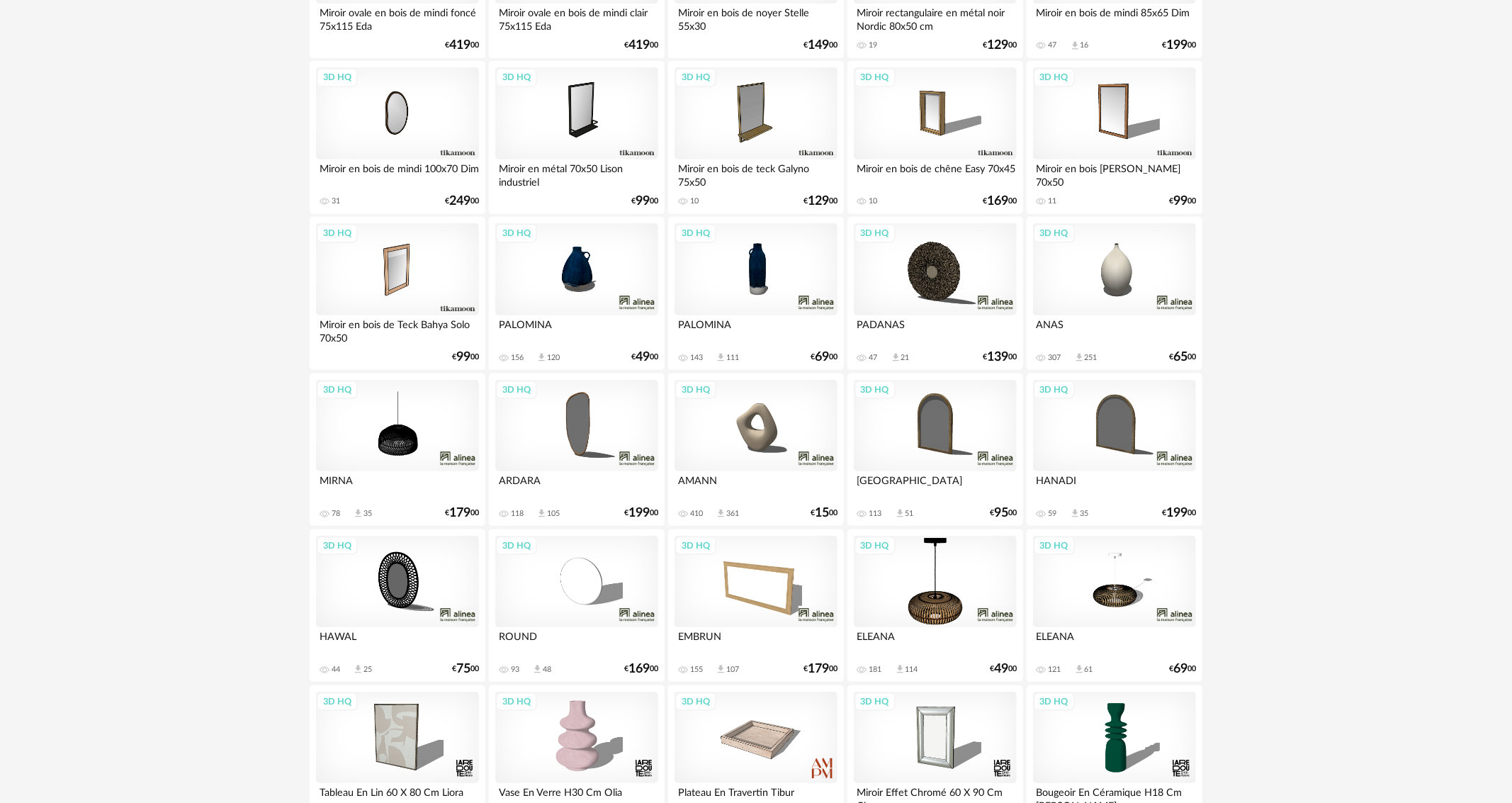
scroll to position [425, 0]
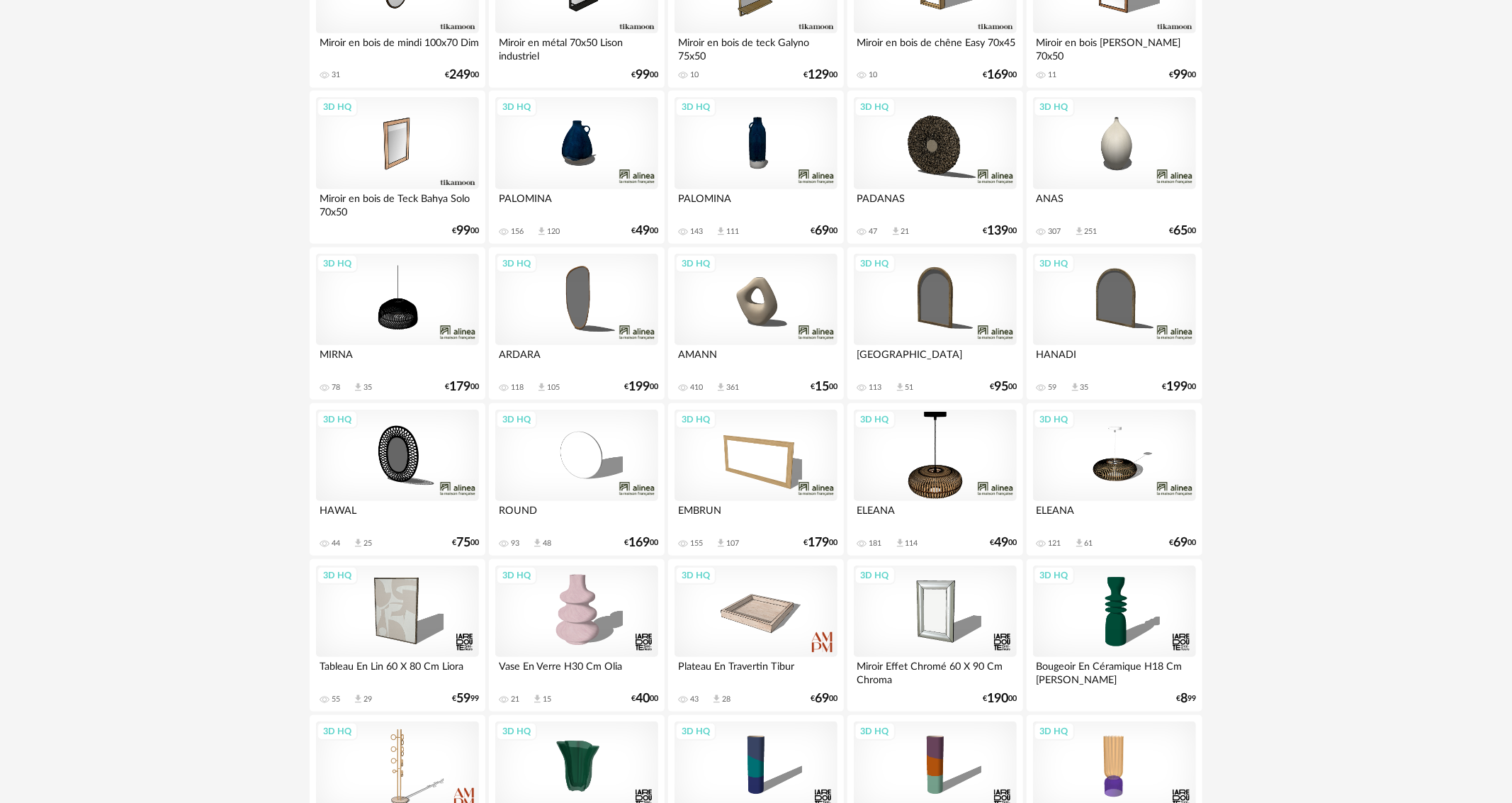
click at [735, 299] on div "3D HQ" at bounding box center [756, 300] width 163 height 92
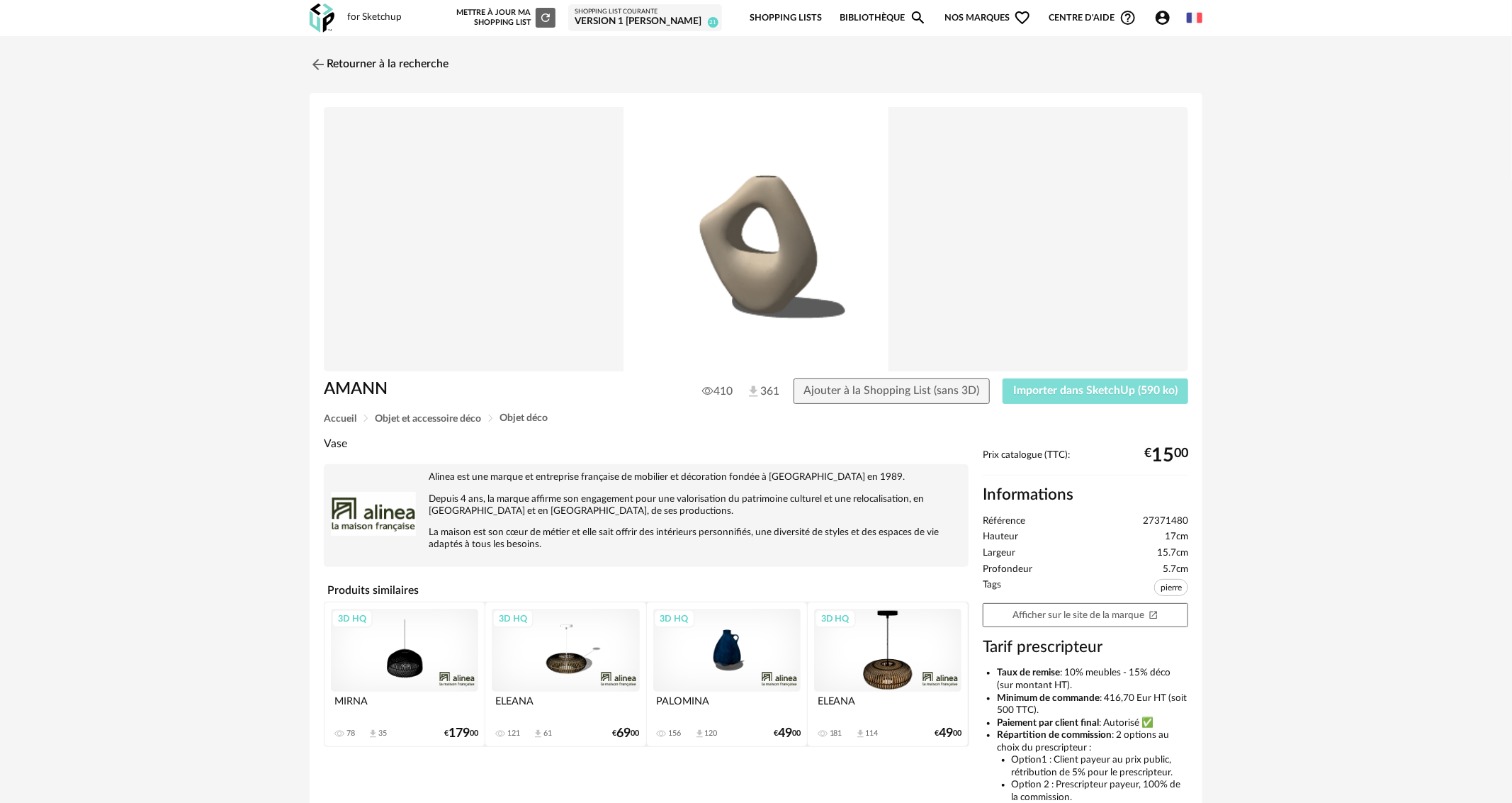
click at [1140, 387] on span "Importer dans SketchUp (590 ko)" at bounding box center [1095, 390] width 165 height 11
click at [380, 71] on link "Retourner à la recherche" at bounding box center [375, 65] width 139 height 31
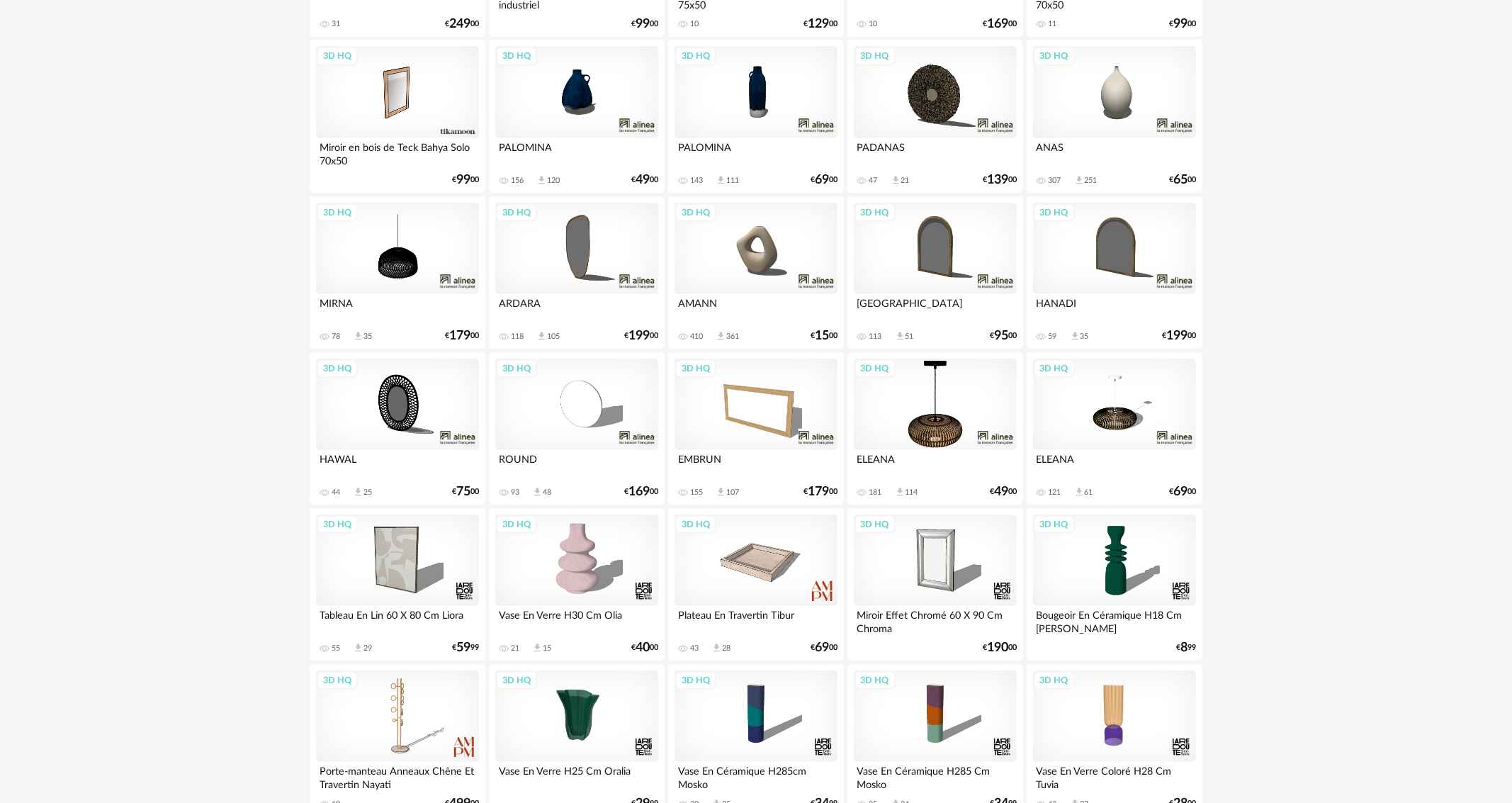
scroll to position [496, 0]
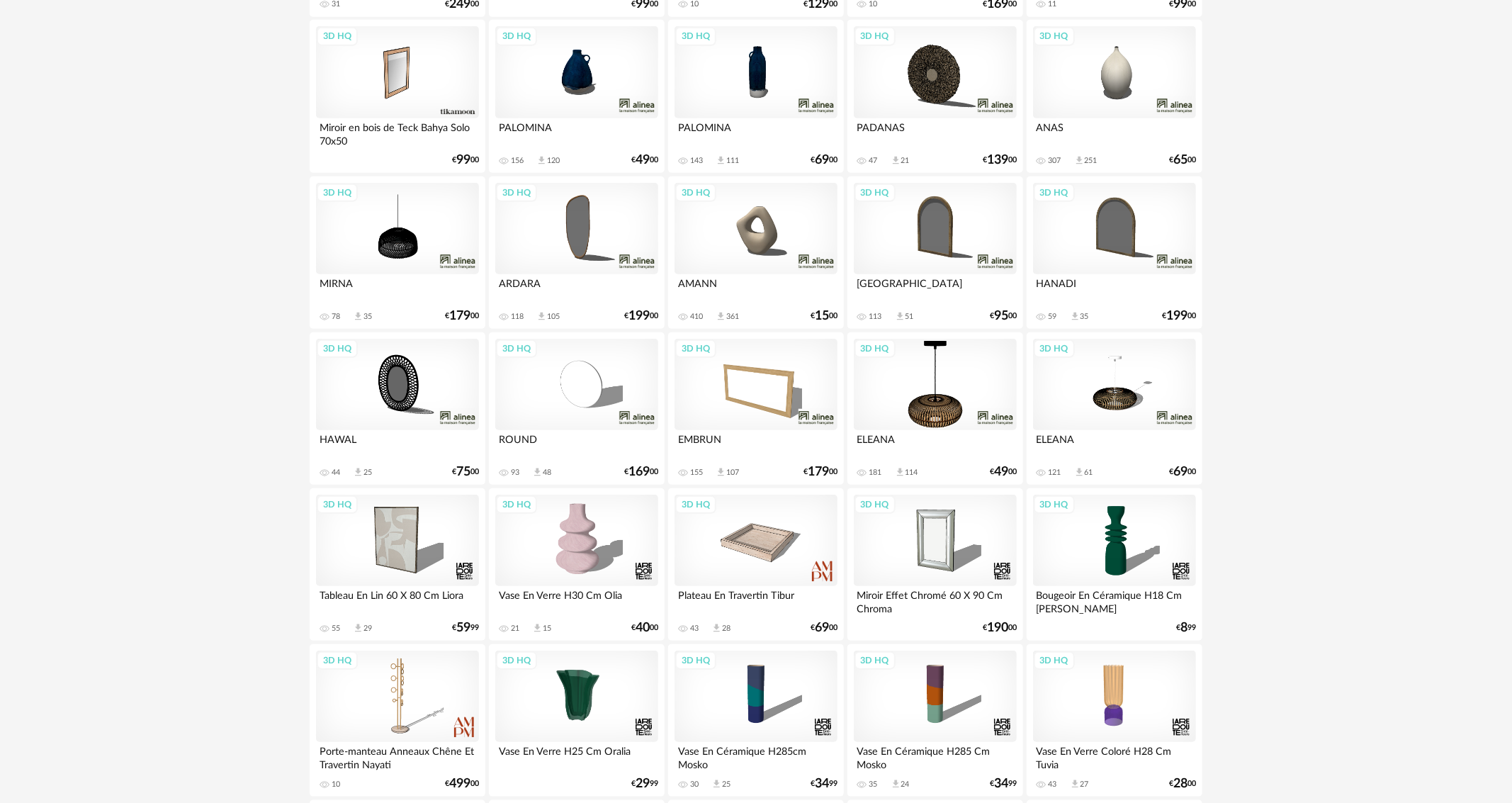
click at [1096, 215] on div "3D HQ" at bounding box center [1114, 229] width 163 height 92
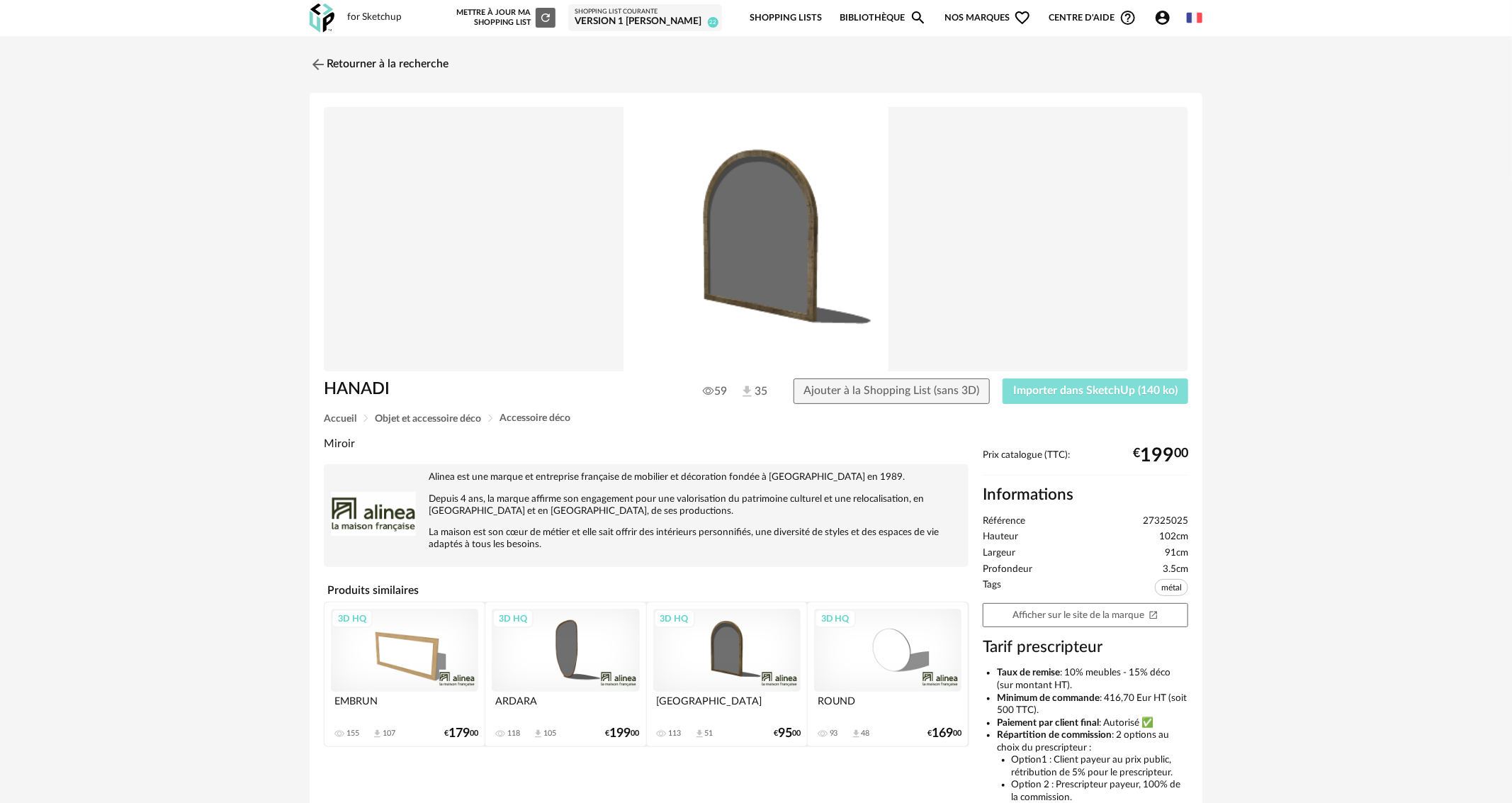
click at [1065, 390] on span "Importer dans SketchUp (140 ko)" at bounding box center [1095, 390] width 165 height 11
click at [382, 61] on link "Retourner à la recherche" at bounding box center [375, 65] width 139 height 31
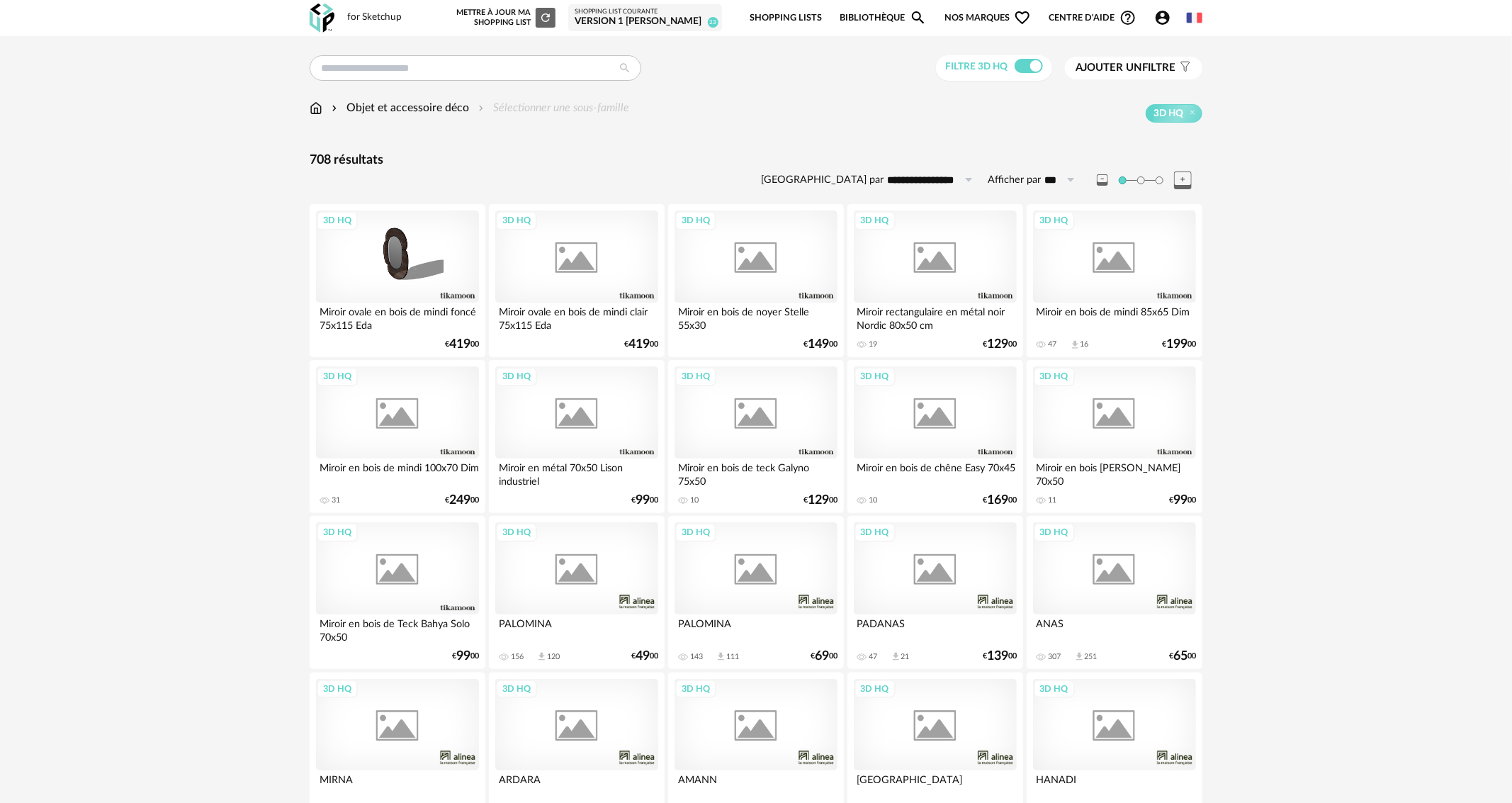
scroll to position [496, 0]
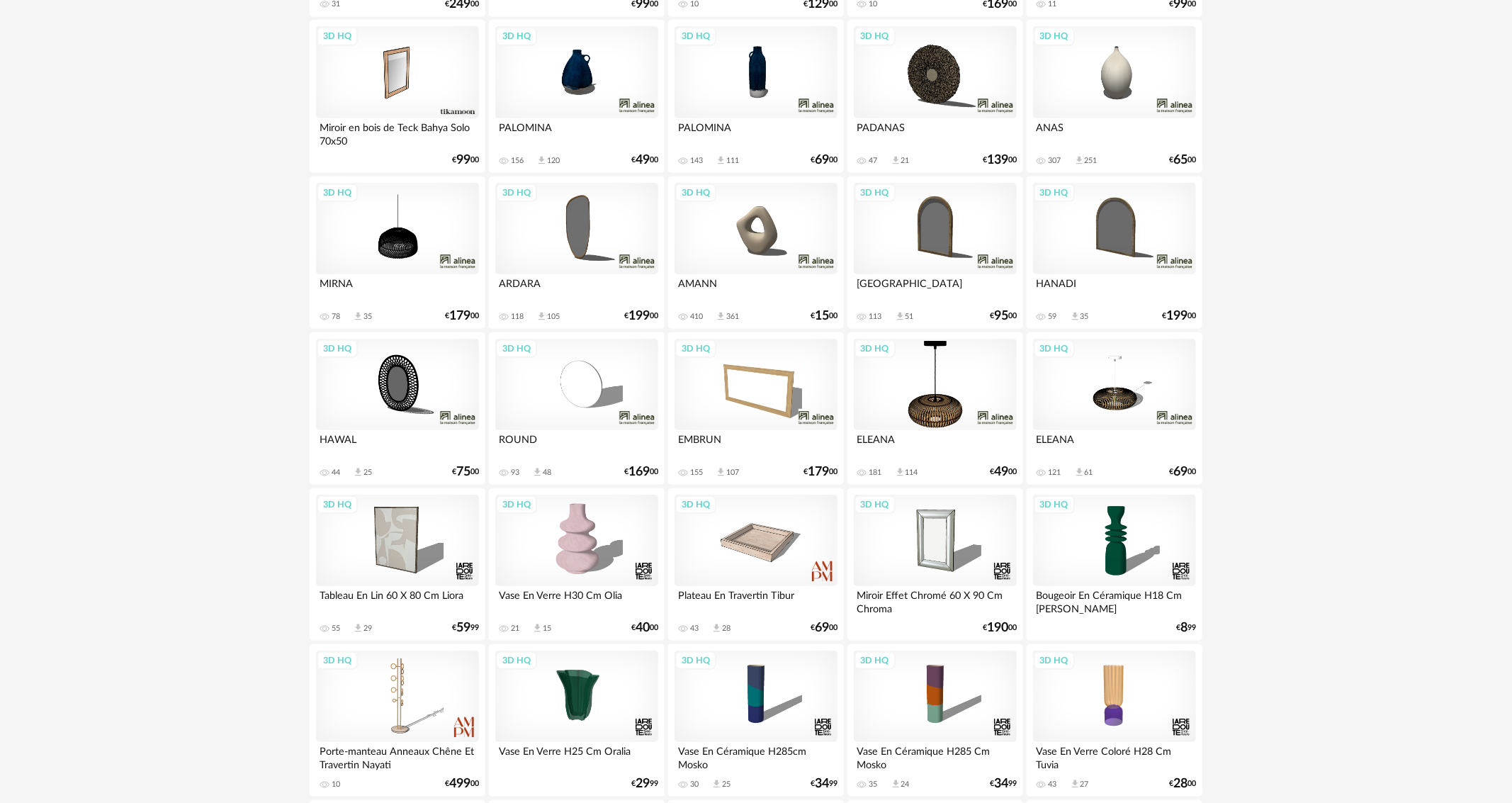
click at [946, 242] on div "3D HQ" at bounding box center [935, 229] width 163 height 92
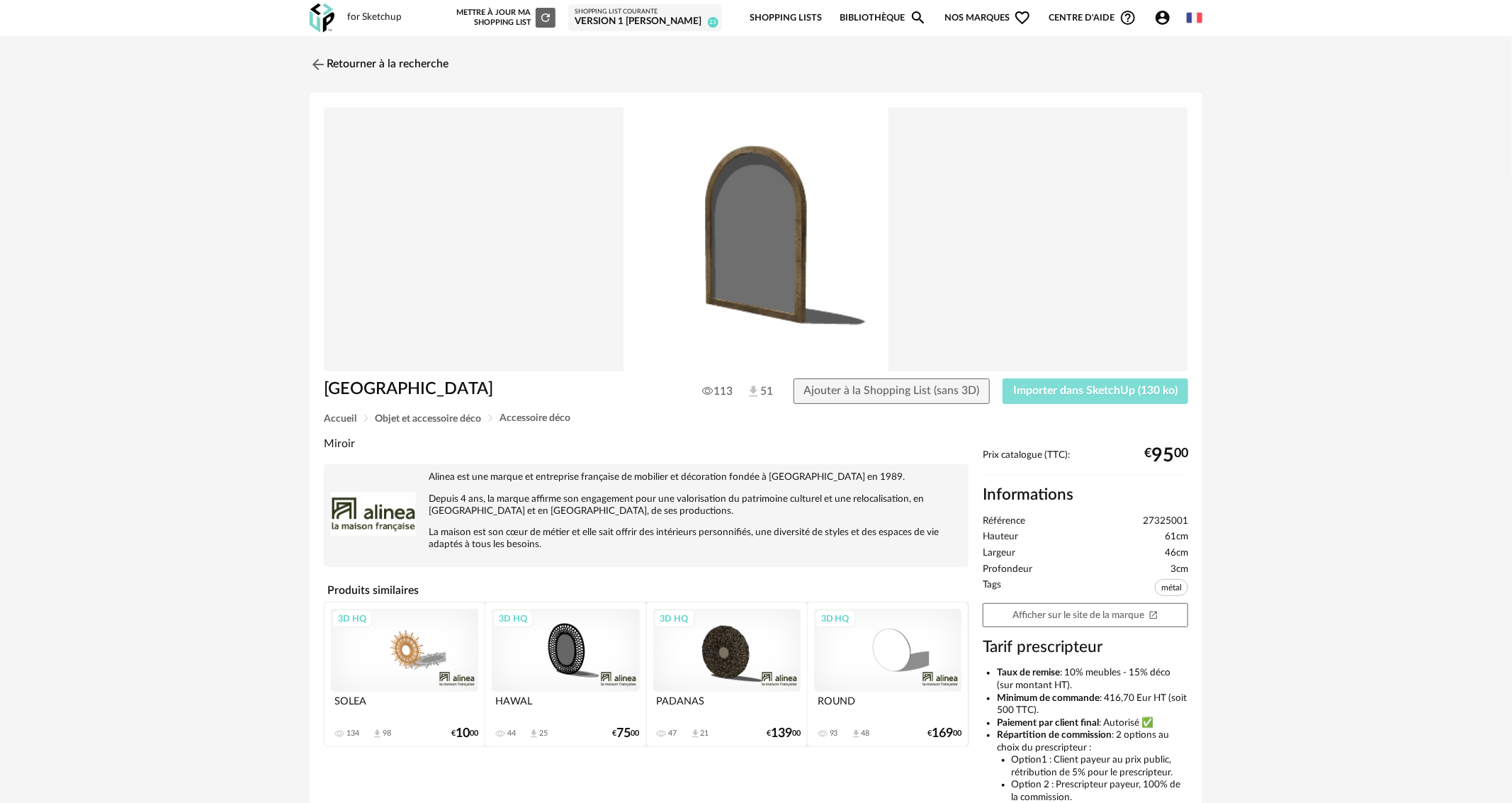
click at [1026, 381] on button "Importer dans SketchUp (130 ko)" at bounding box center [1095, 391] width 185 height 25
click at [365, 64] on link "Retourner à la recherche" at bounding box center [375, 65] width 139 height 31
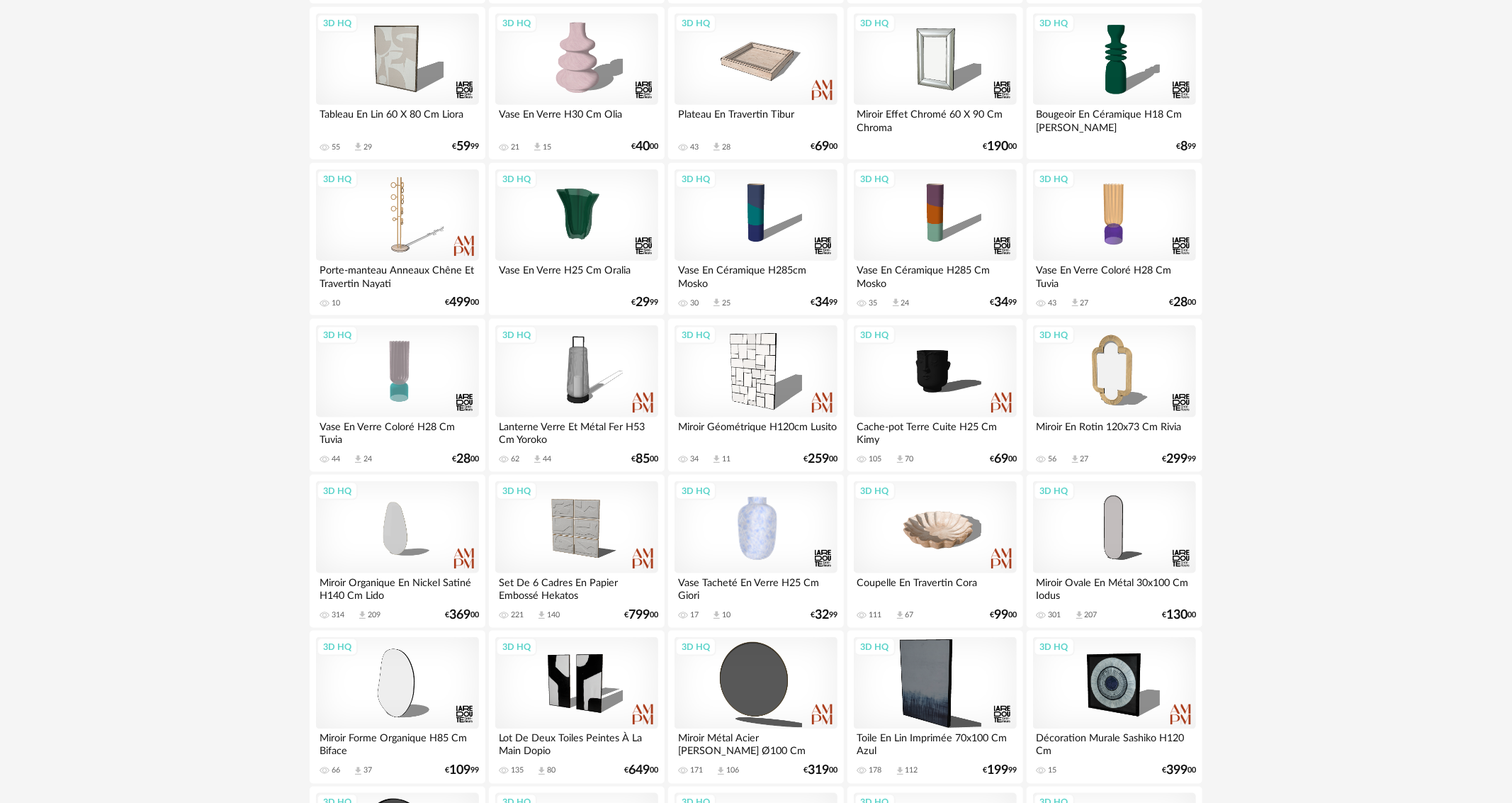
scroll to position [1064, 0]
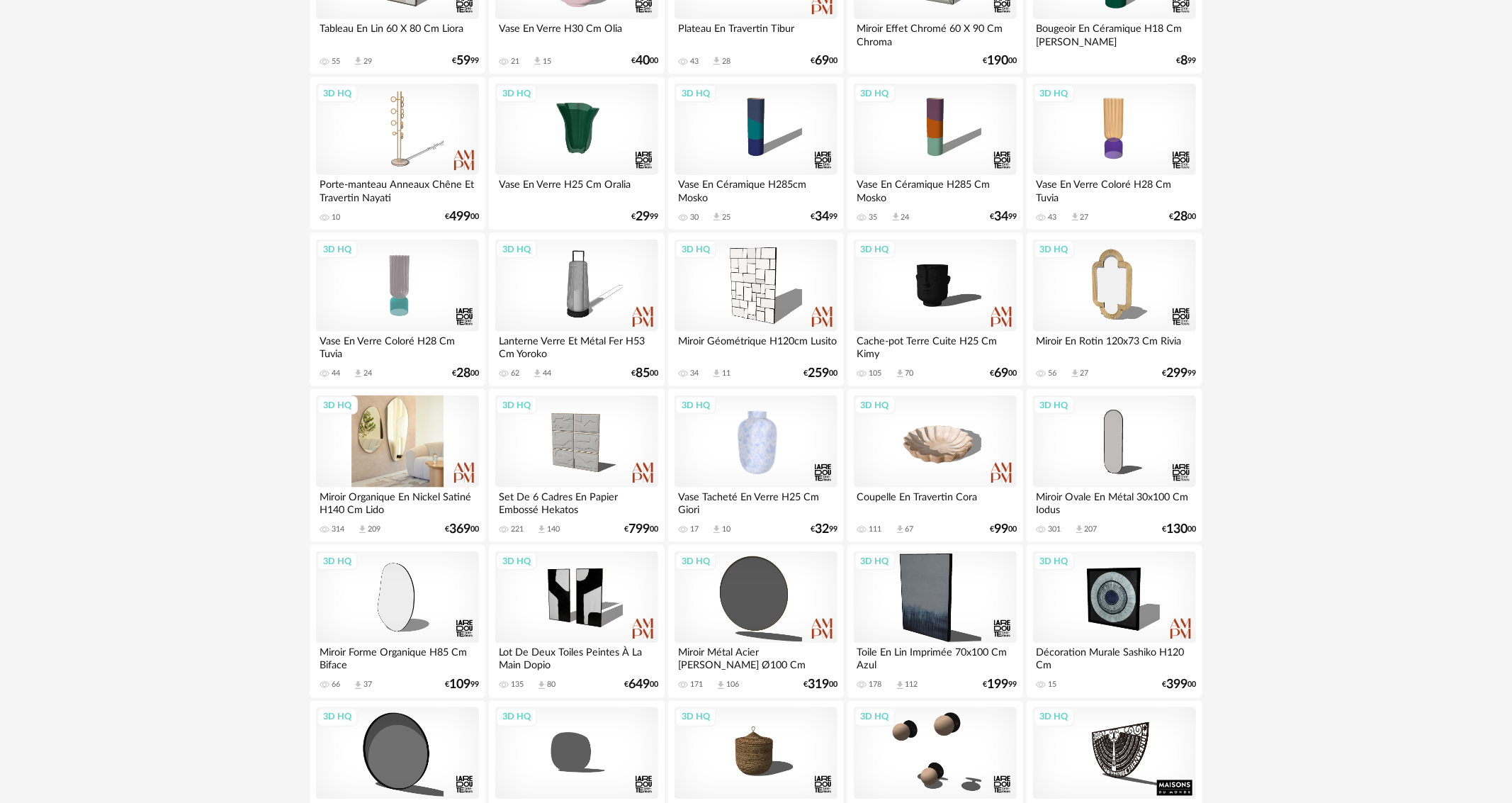
click at [355, 437] on div "3D HQ" at bounding box center [398, 442] width 163 height 92
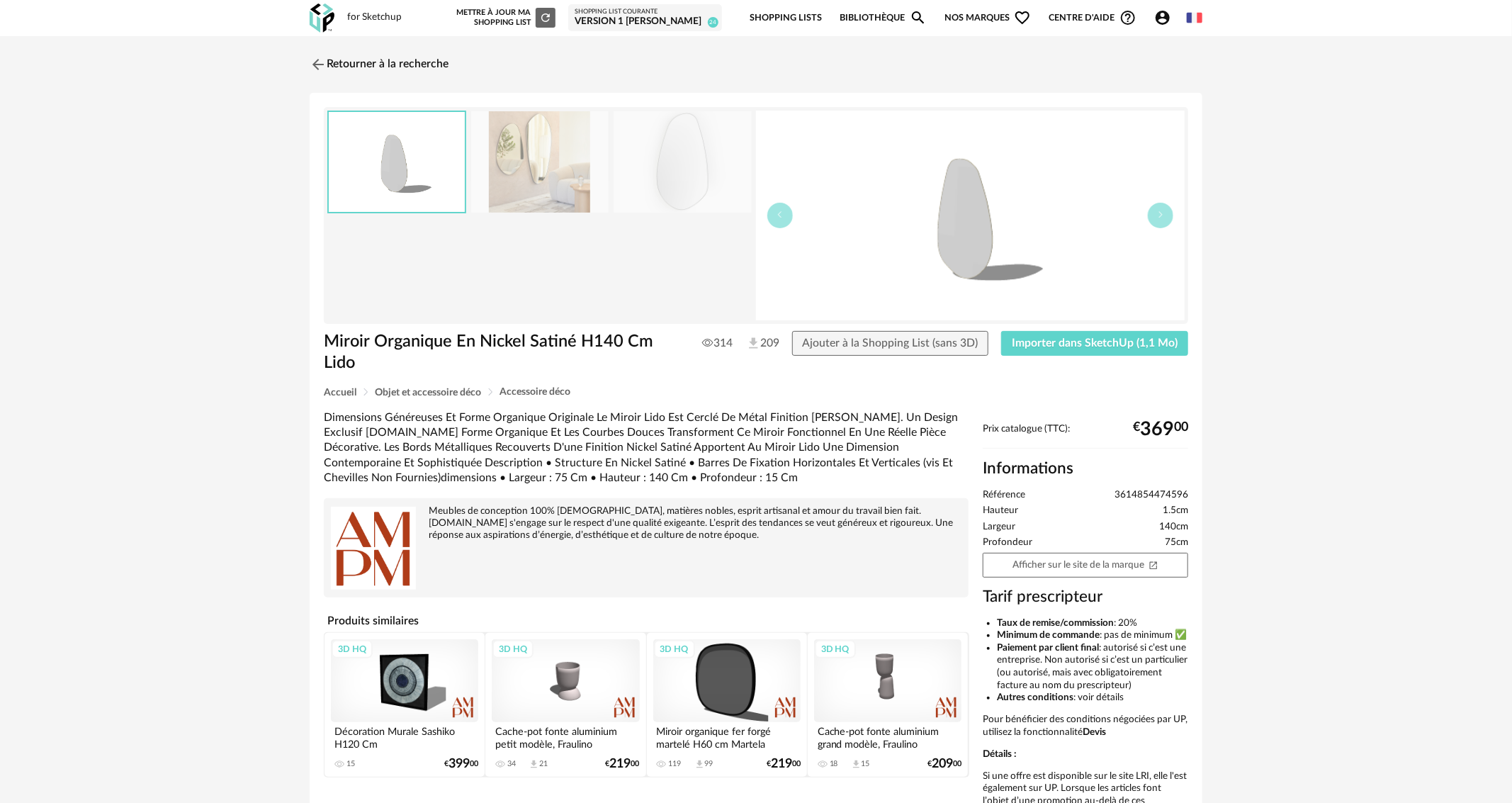
click at [1151, 357] on div "Miroir Organique En Nickel Satiné H140 Cm Lido 314 209 Ajouter à la Shopping Li…" at bounding box center [756, 359] width 878 height 56
click at [1137, 337] on span "Importer dans SketchUp (1,1 Mo)" at bounding box center [1094, 343] width 166 height 11
click at [574, 142] on img at bounding box center [540, 162] width 138 height 101
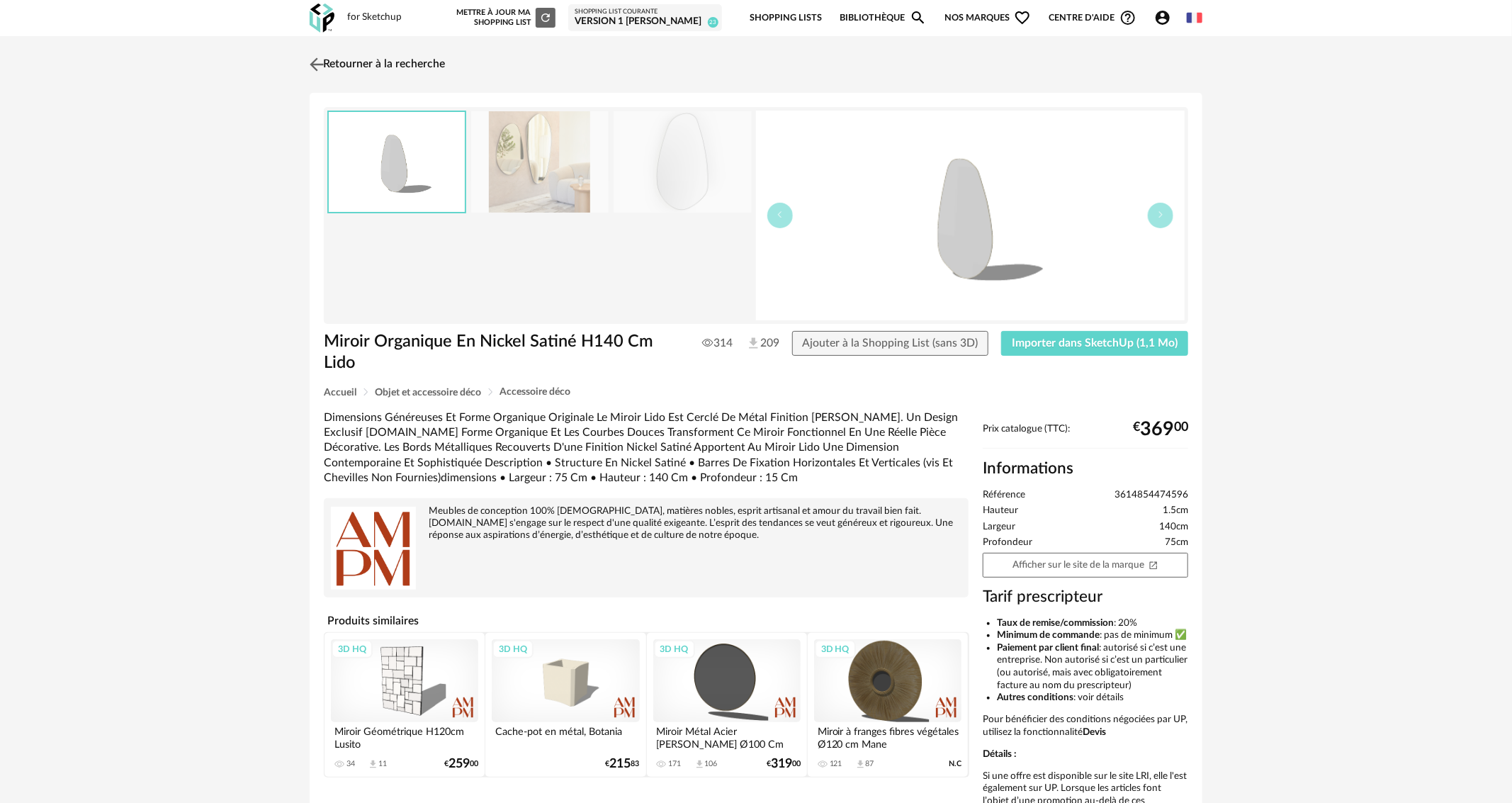
click at [315, 58] on img at bounding box center [317, 64] width 21 height 21
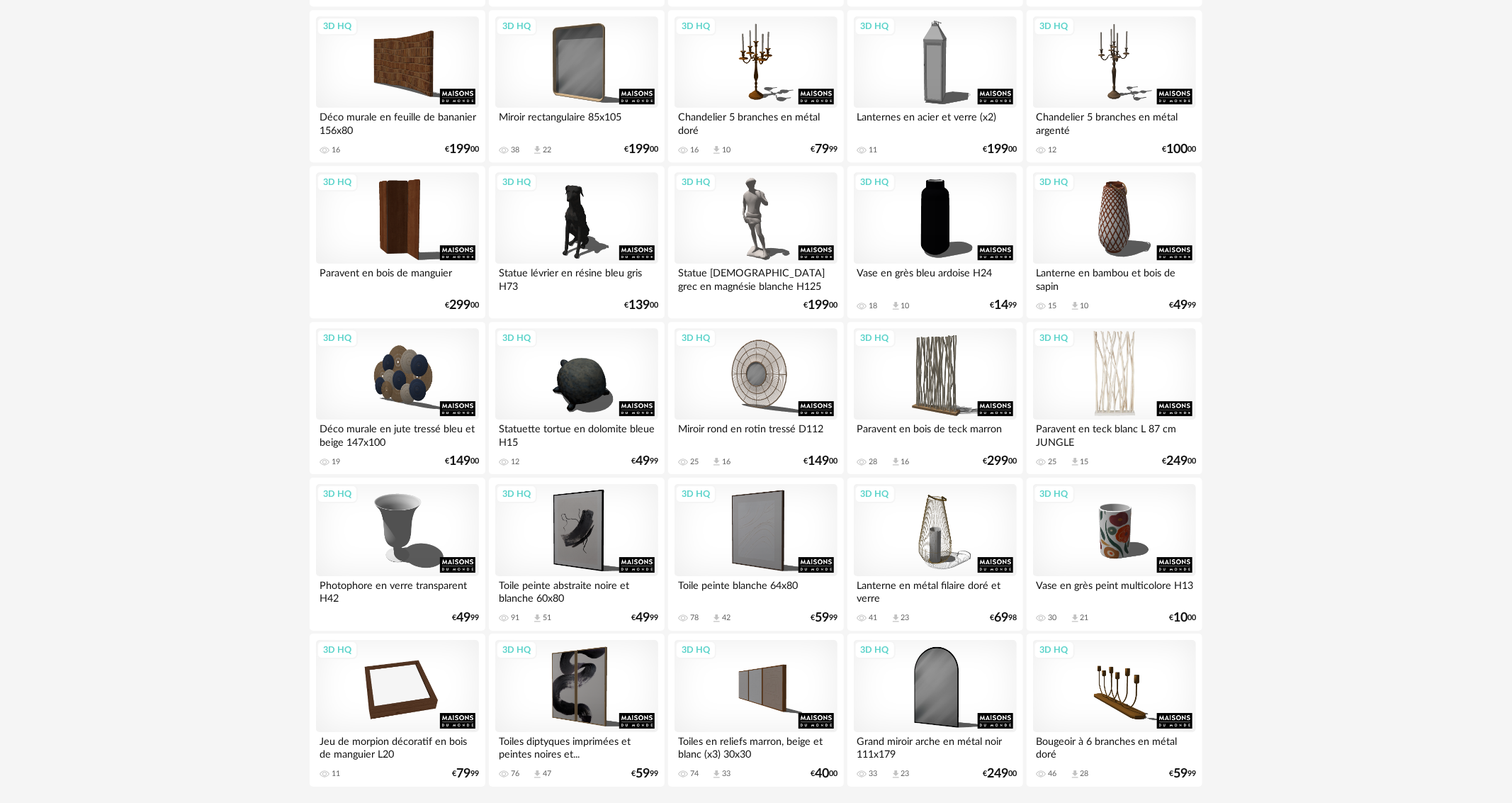
scroll to position [2583, 0]
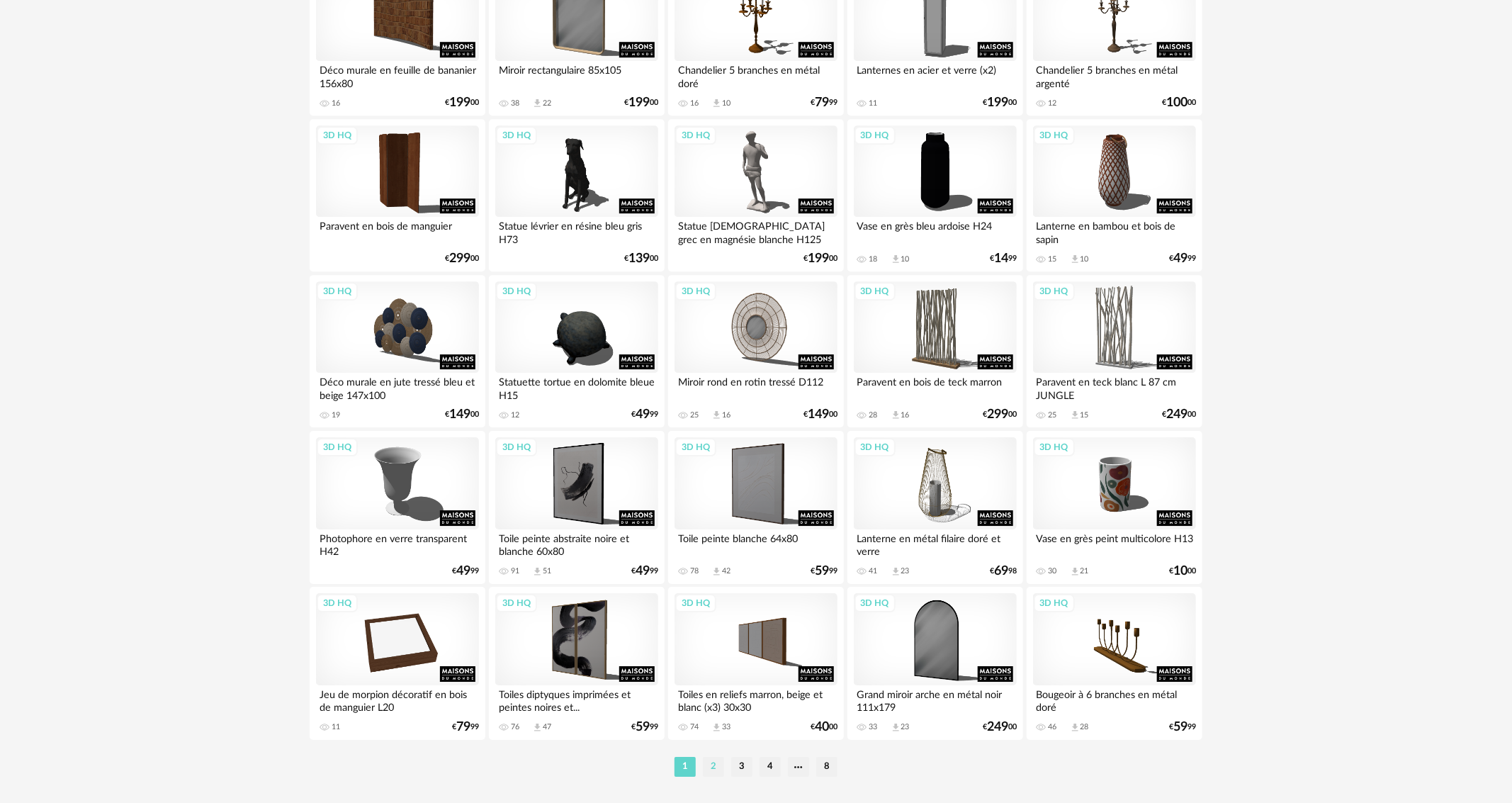
click at [714, 770] on li "2" at bounding box center [713, 767] width 22 height 20
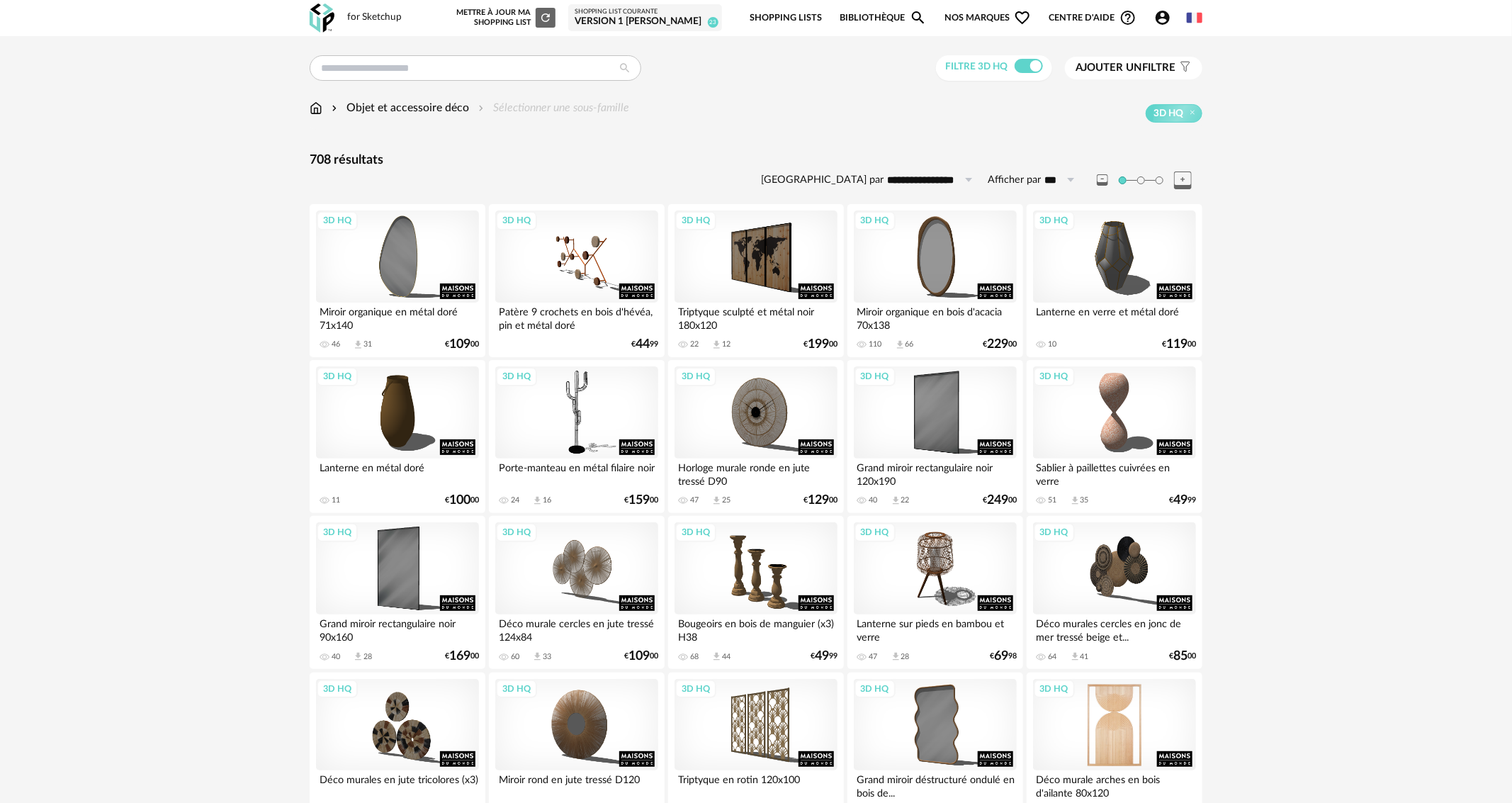
click at [1111, 699] on div "3D HQ" at bounding box center [1114, 726] width 163 height 92
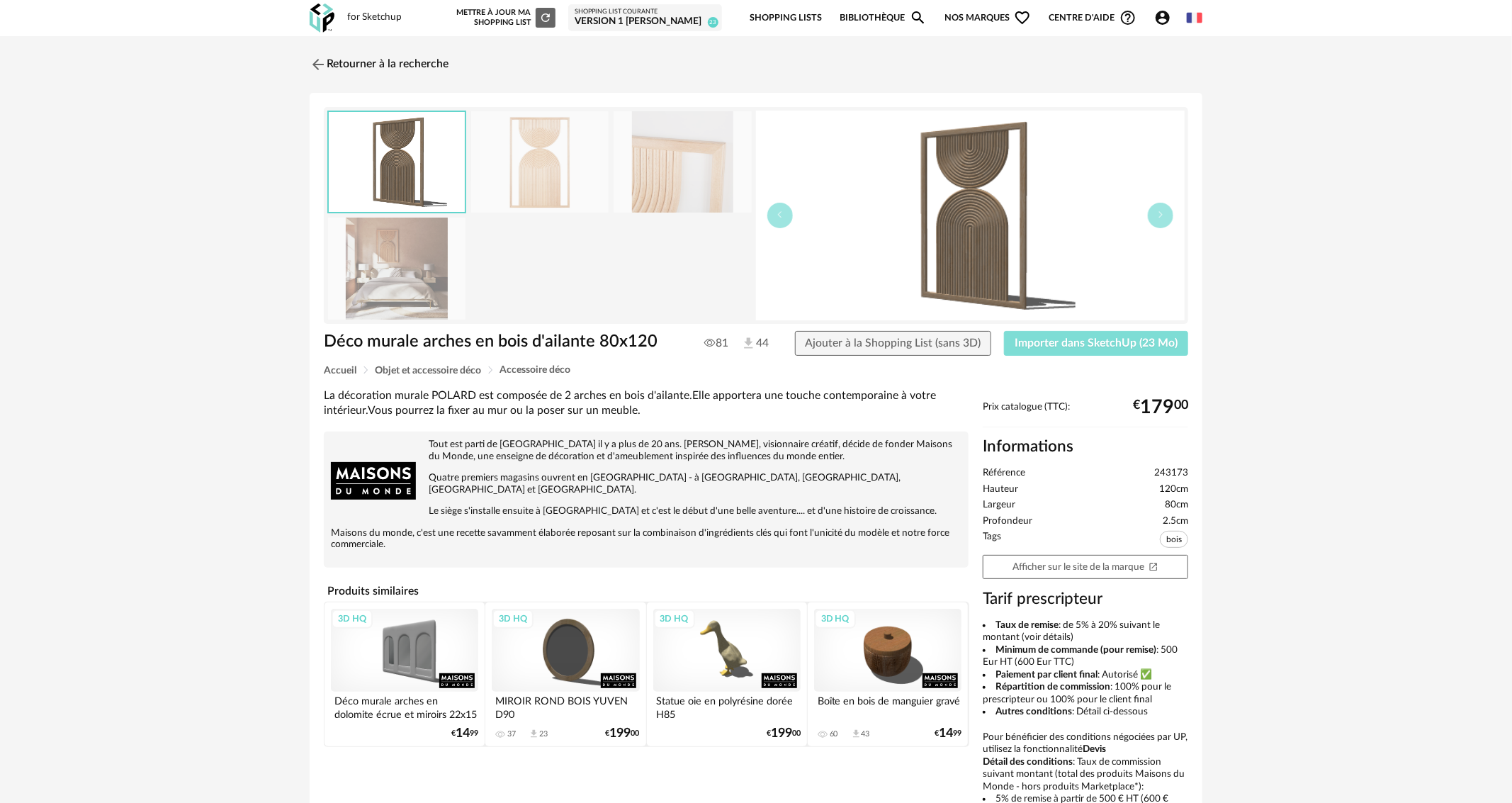
click at [1157, 337] on button "Importer dans SketchUp (23 Mo)" at bounding box center [1096, 344] width 184 height 25
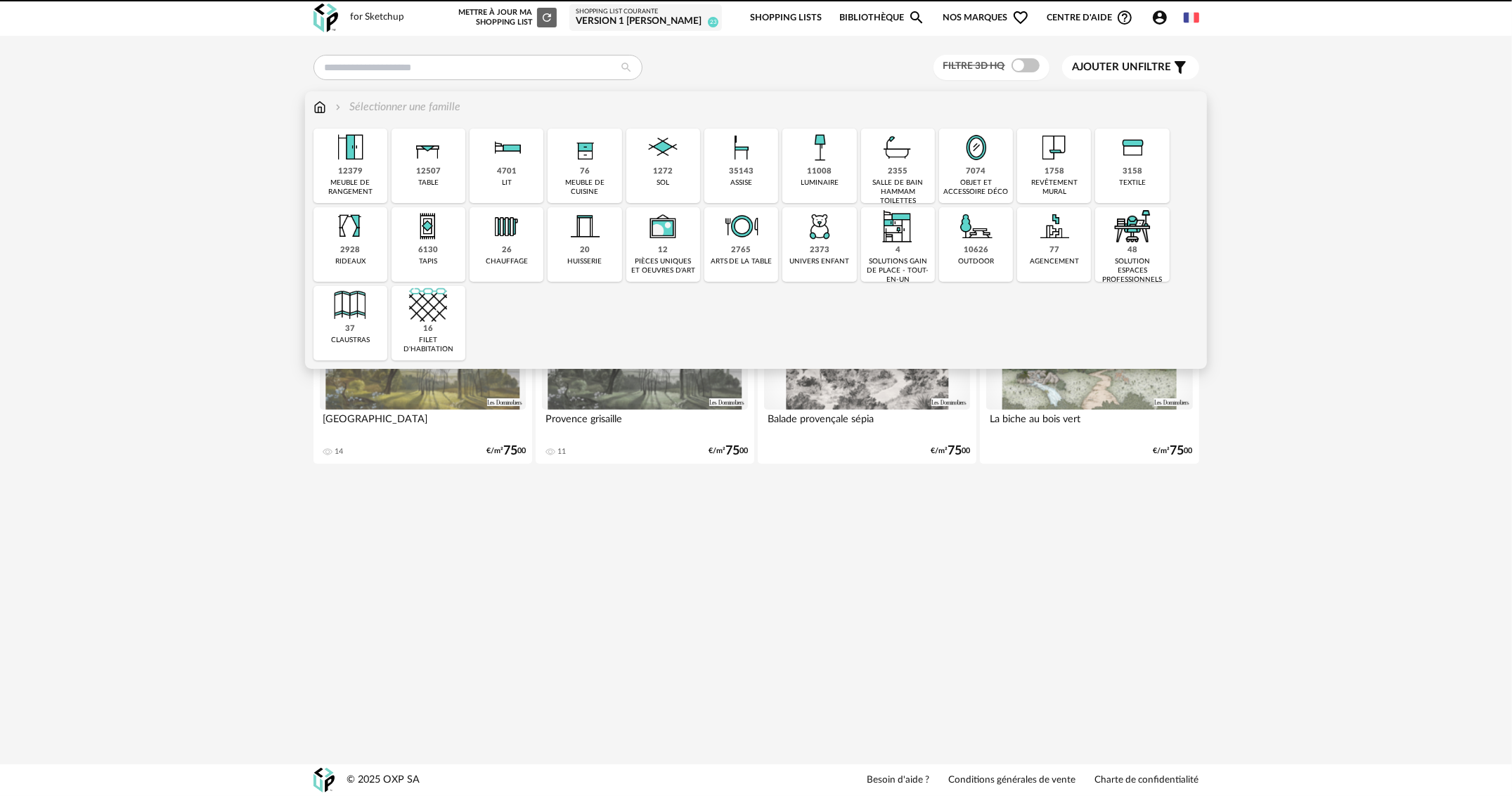
click at [965, 179] on div "objet et accessoire déco" at bounding box center [976, 188] width 66 height 18
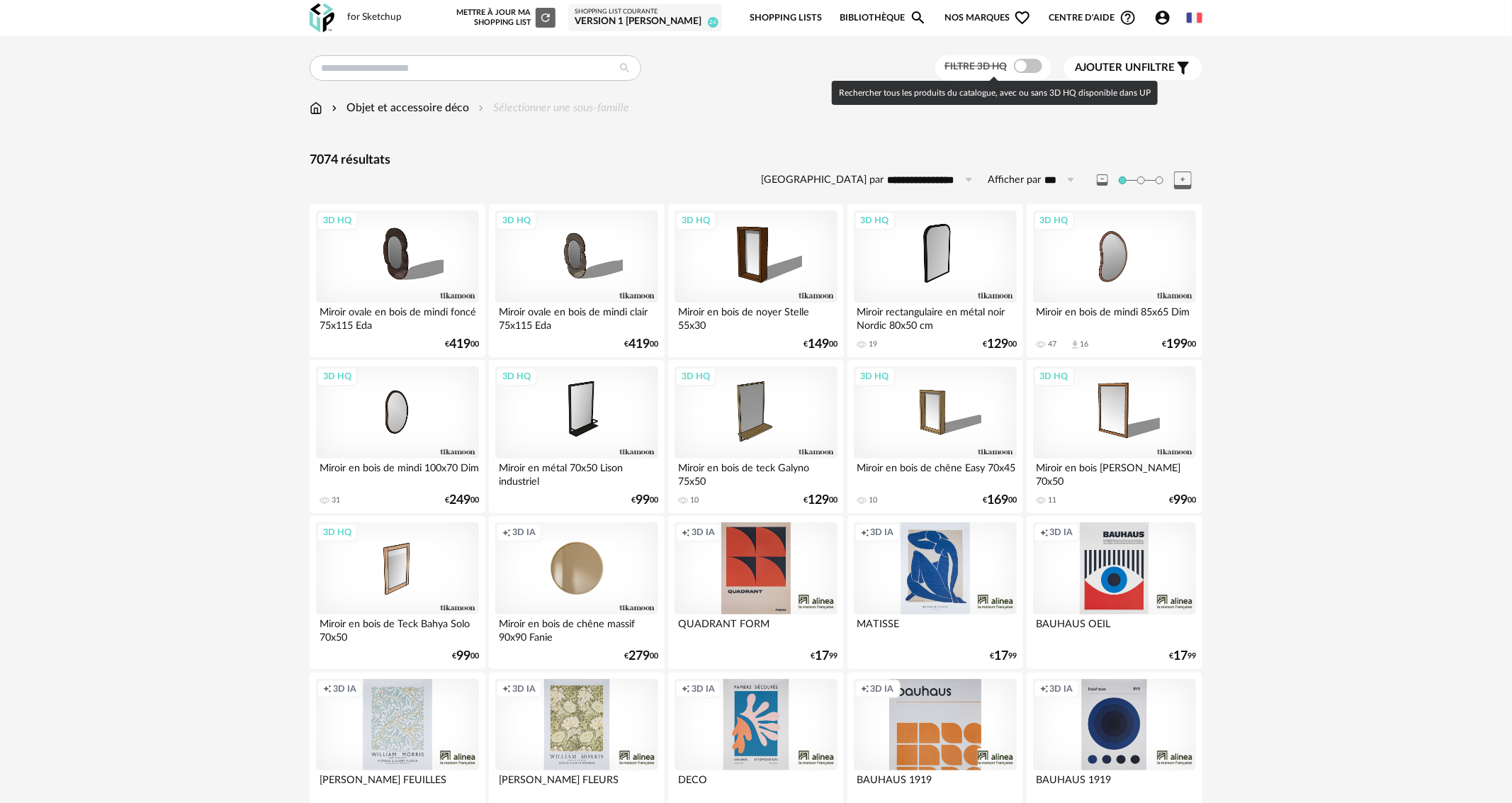
click at [1034, 61] on span at bounding box center [1028, 66] width 28 height 14
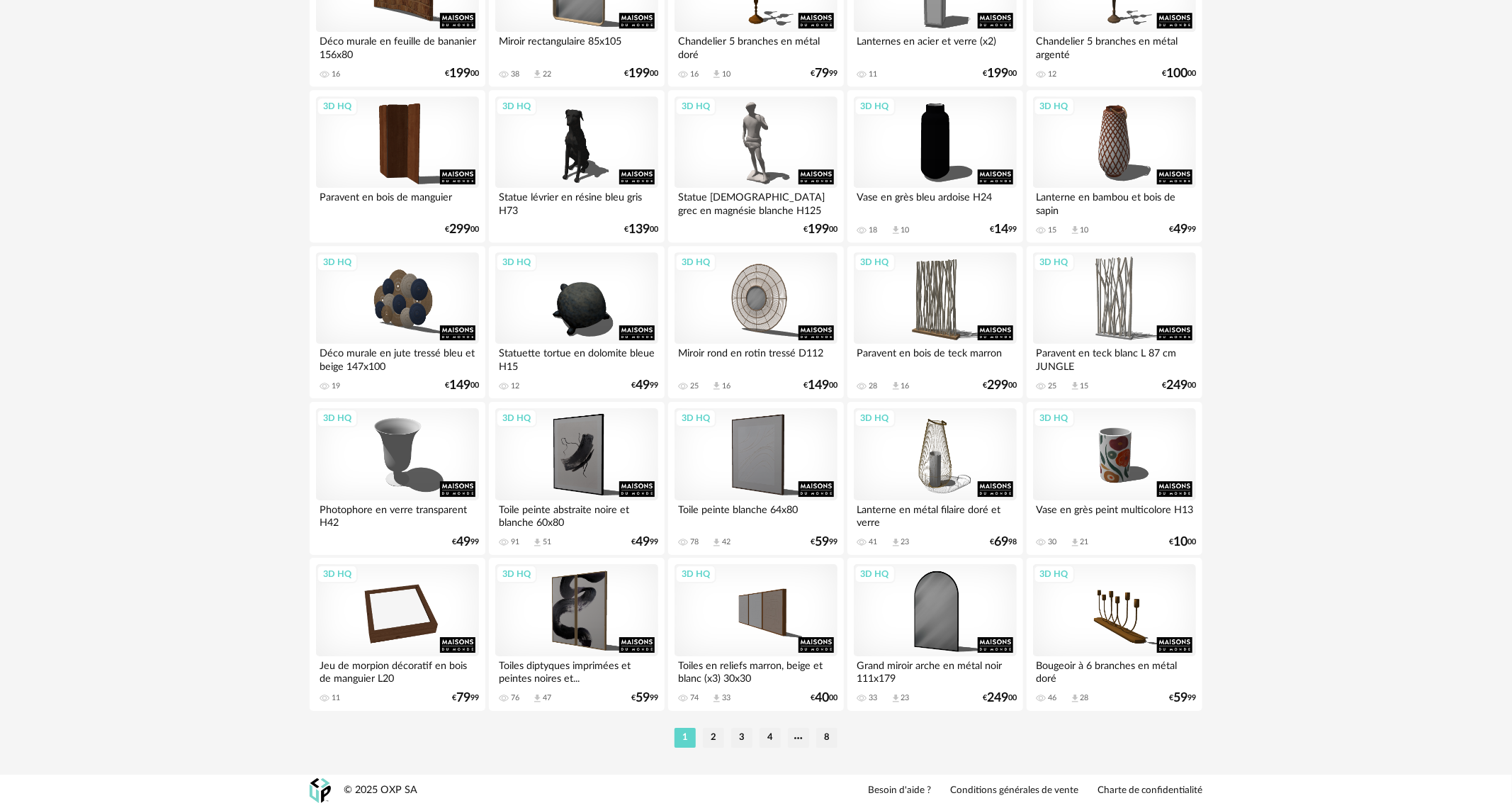
scroll to position [2614, 0]
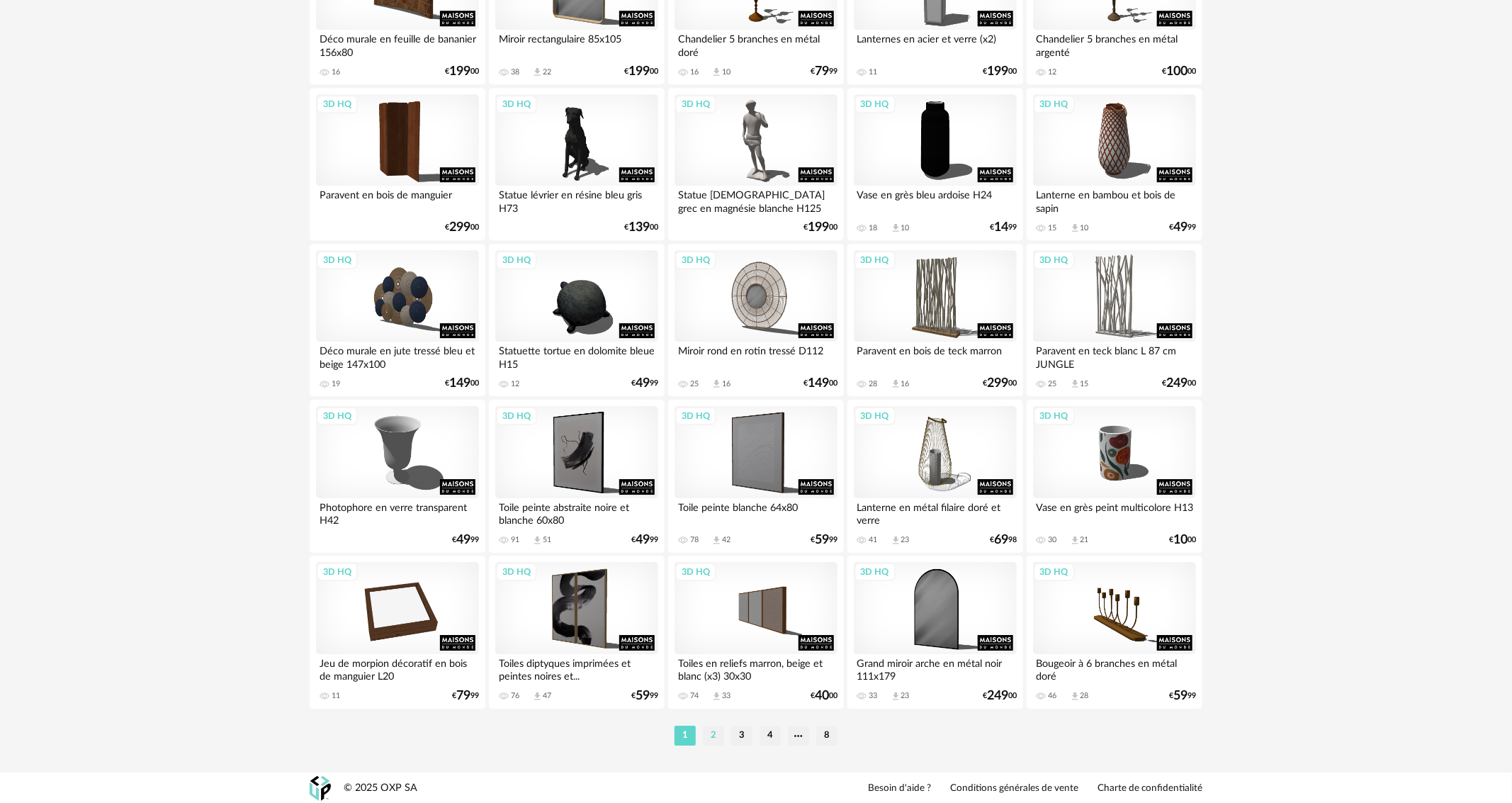
click at [718, 734] on li "2" at bounding box center [713, 736] width 22 height 20
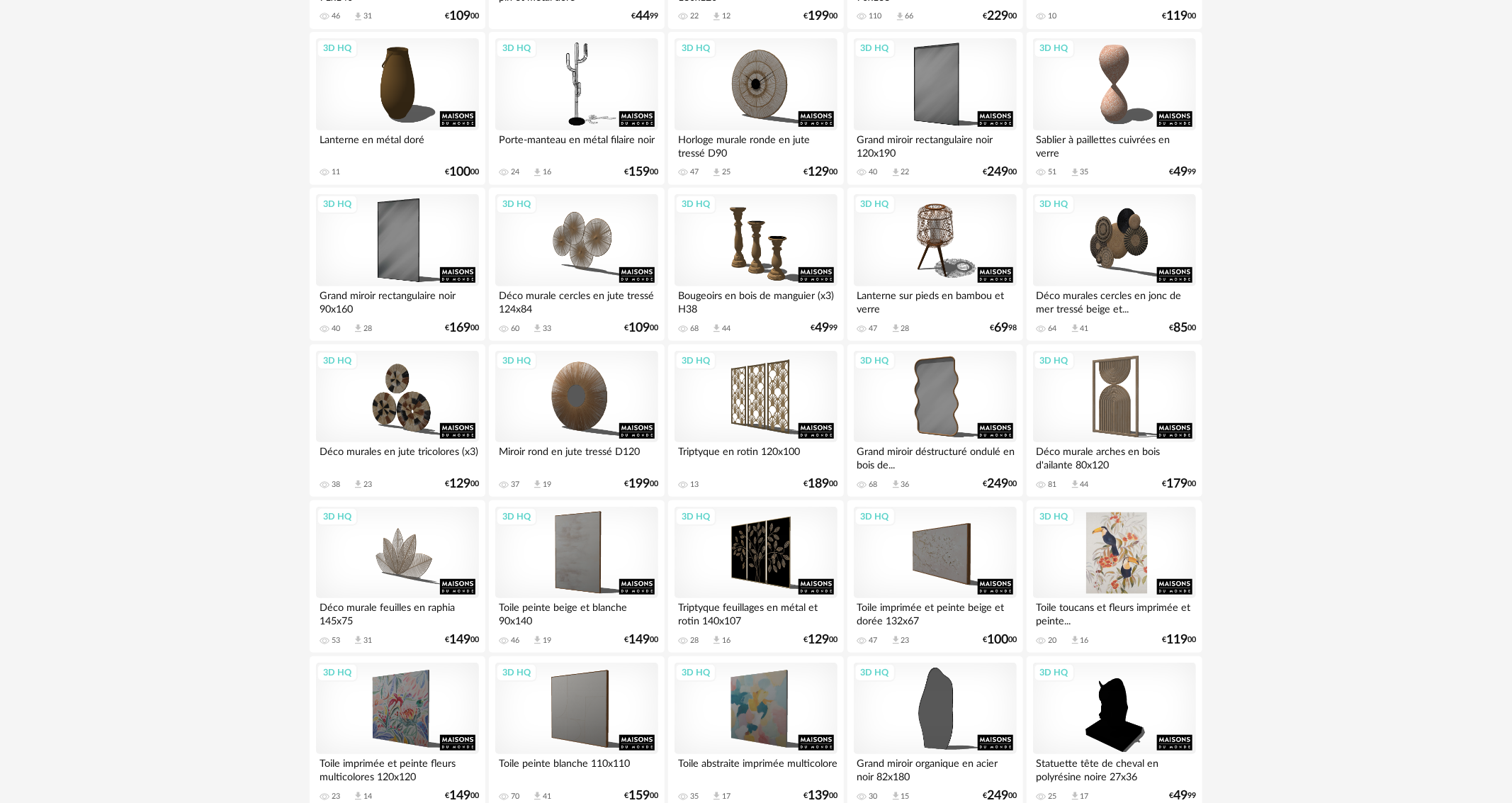
scroll to position [355, 0]
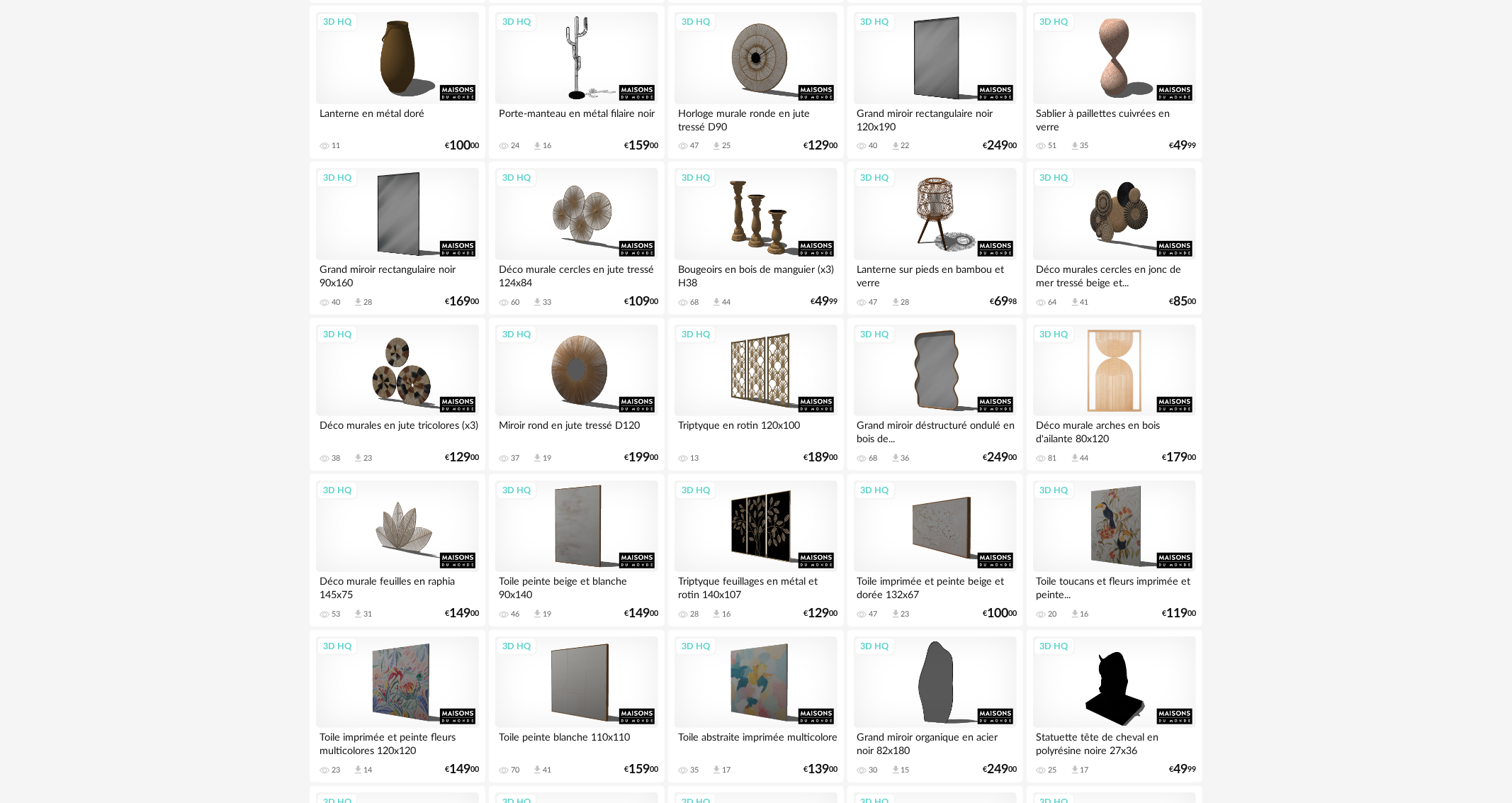
click at [1125, 338] on div "3D HQ" at bounding box center [1114, 371] width 163 height 92
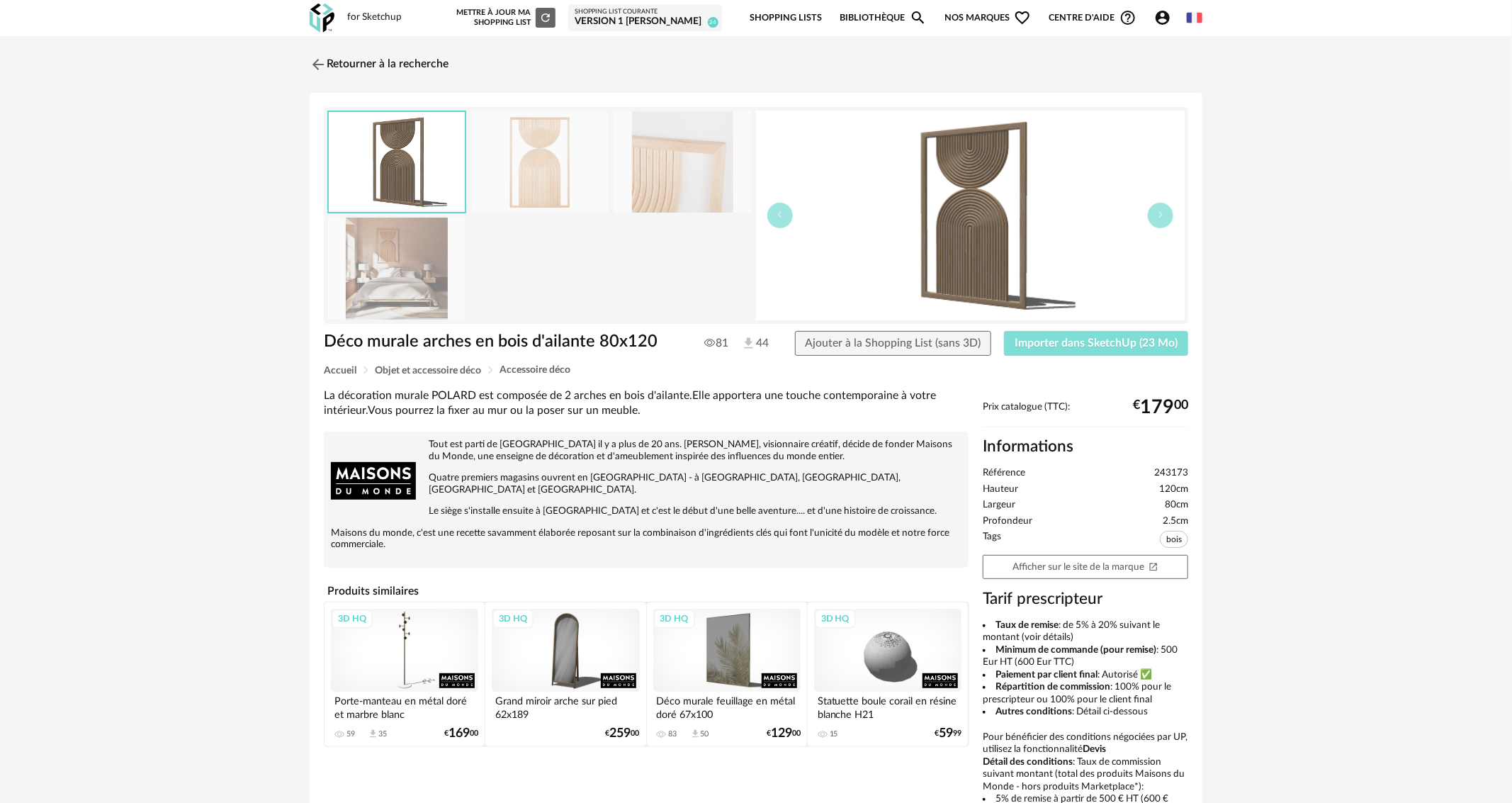
click at [1087, 337] on span "Importer dans SketchUp (23 Mo)" at bounding box center [1096, 343] width 163 height 11
click at [1435, 1] on header "for Sketchup Nouvelle shopping list Mettre à jour ma Shopping List Refresh icon…" at bounding box center [756, 18] width 1512 height 36
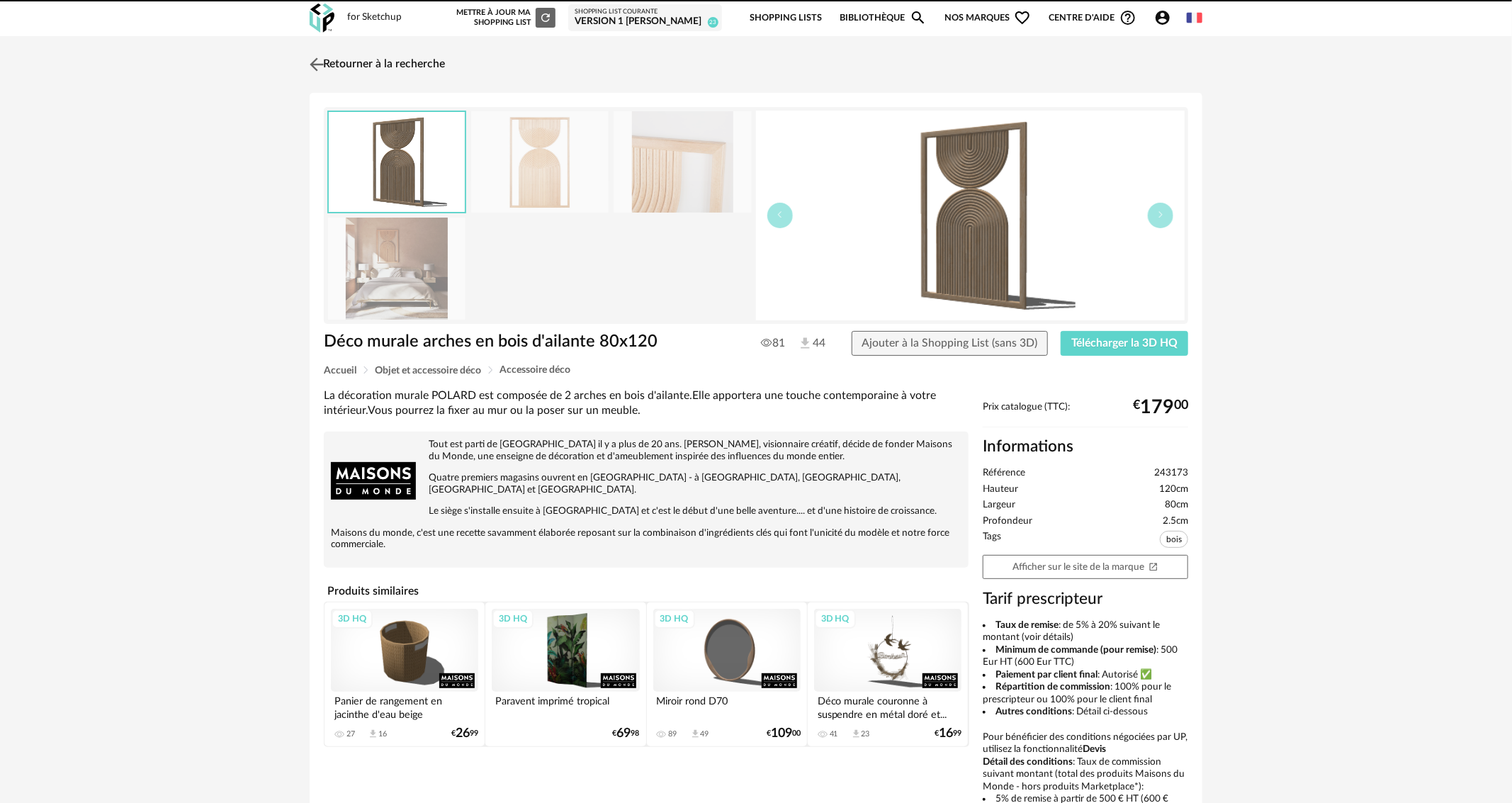
click at [316, 68] on img at bounding box center [317, 64] width 21 height 21
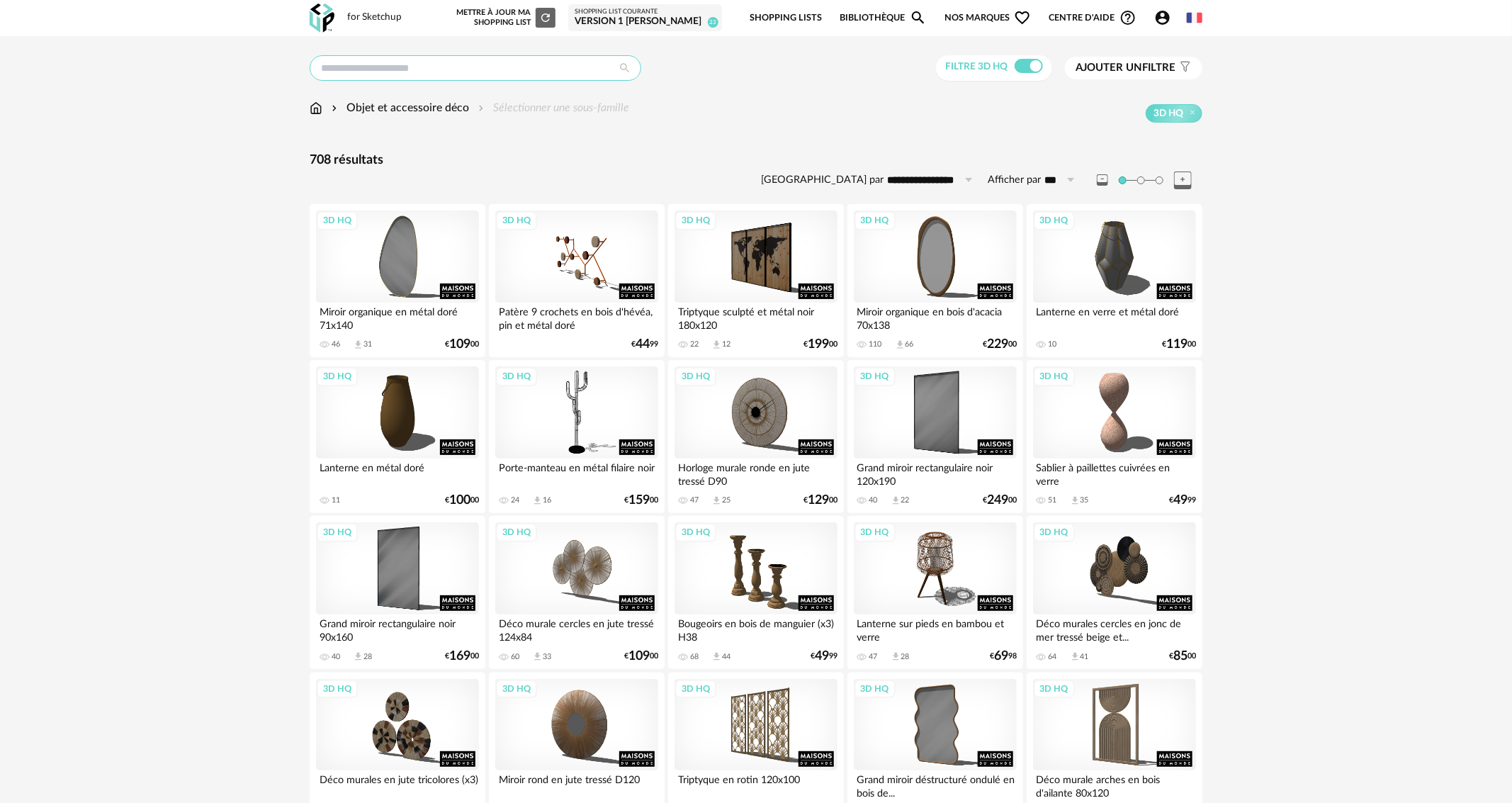
click at [469, 60] on input "text" at bounding box center [475, 68] width 331 height 25
type input "******"
type input "**********"
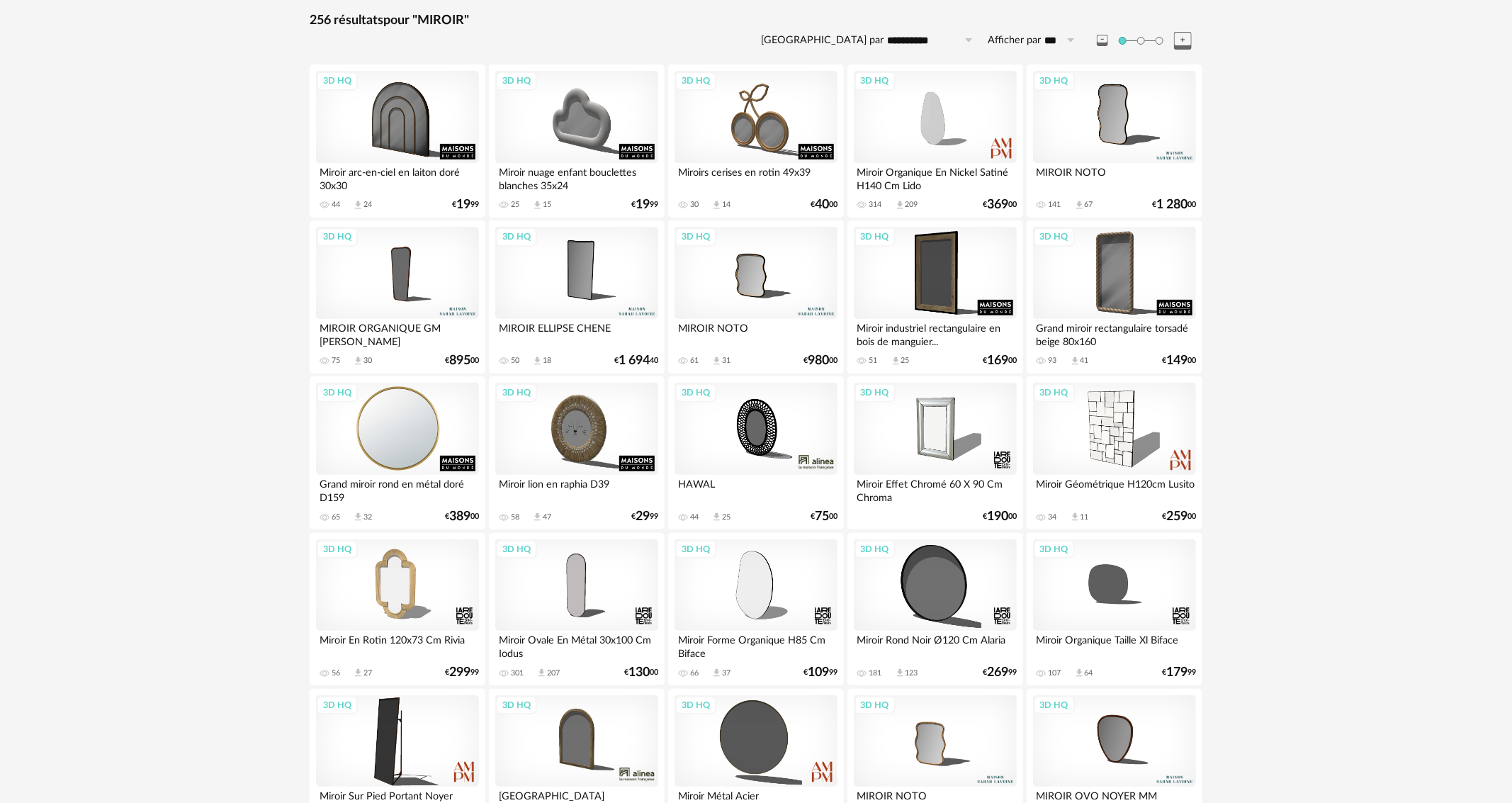
scroll to position [142, 0]
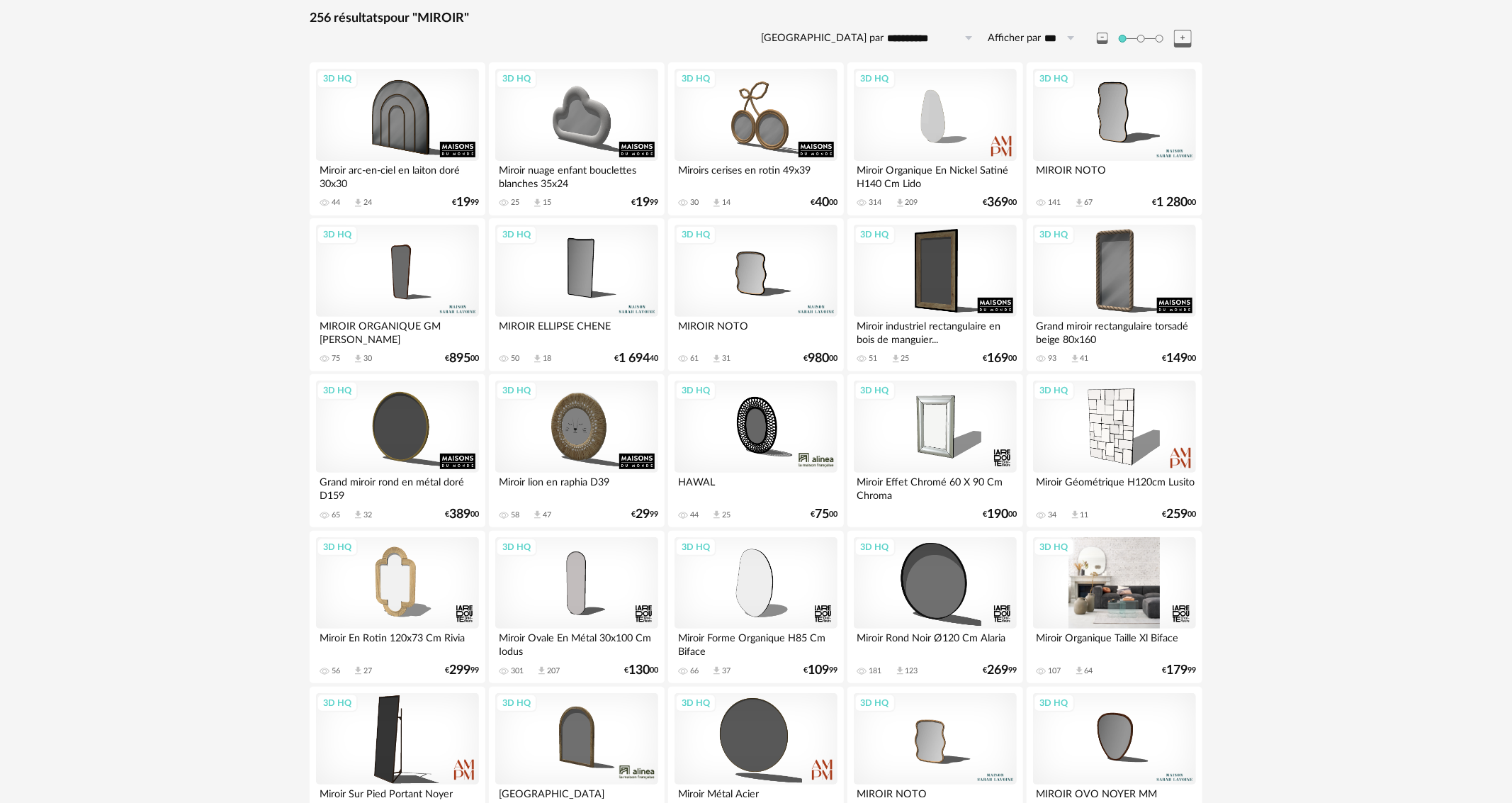
click at [1138, 579] on div "3D HQ" at bounding box center [1114, 583] width 163 height 92
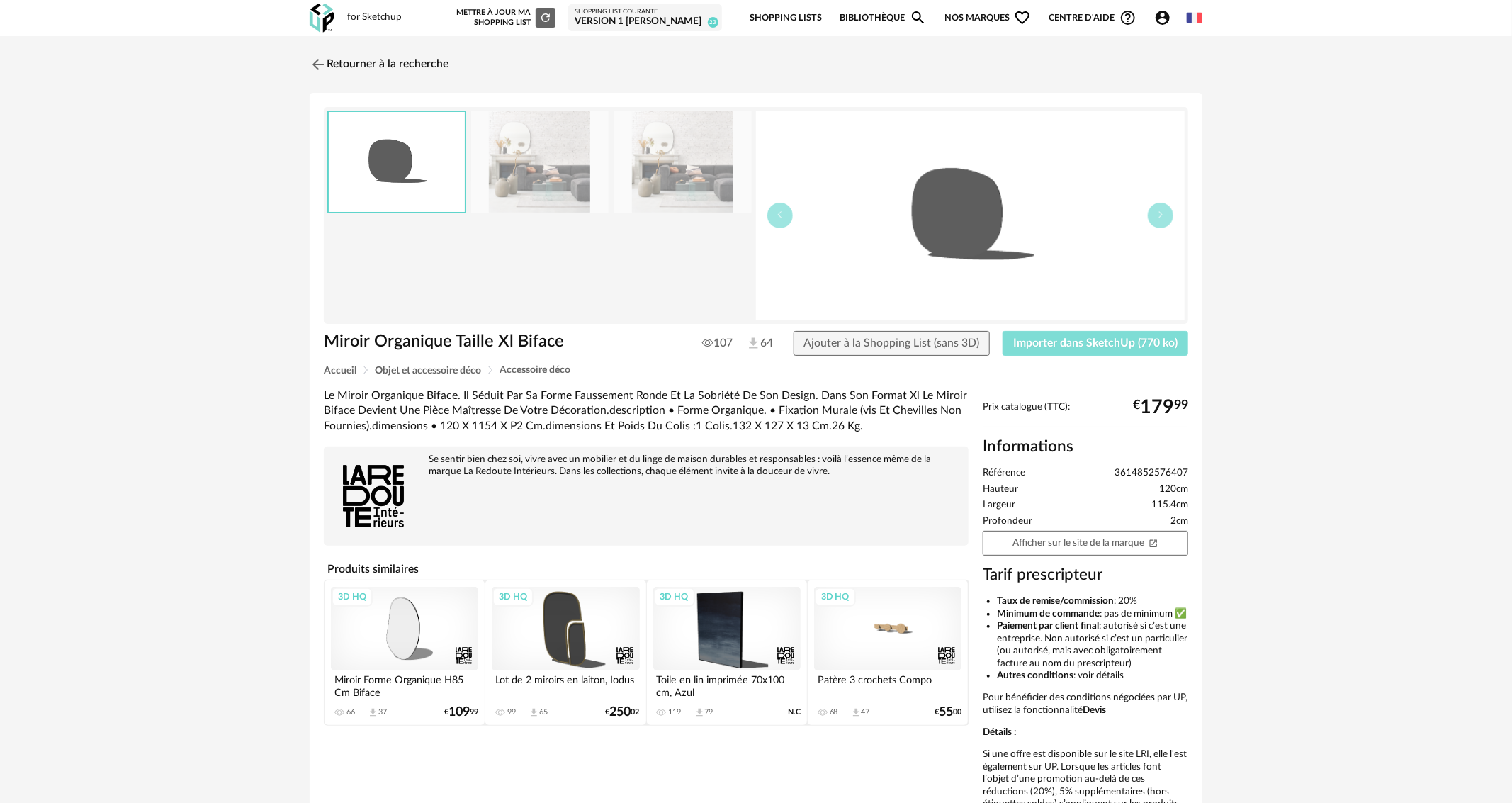
click at [1108, 340] on span "Importer dans SketchUp (770 ko)" at bounding box center [1095, 343] width 165 height 11
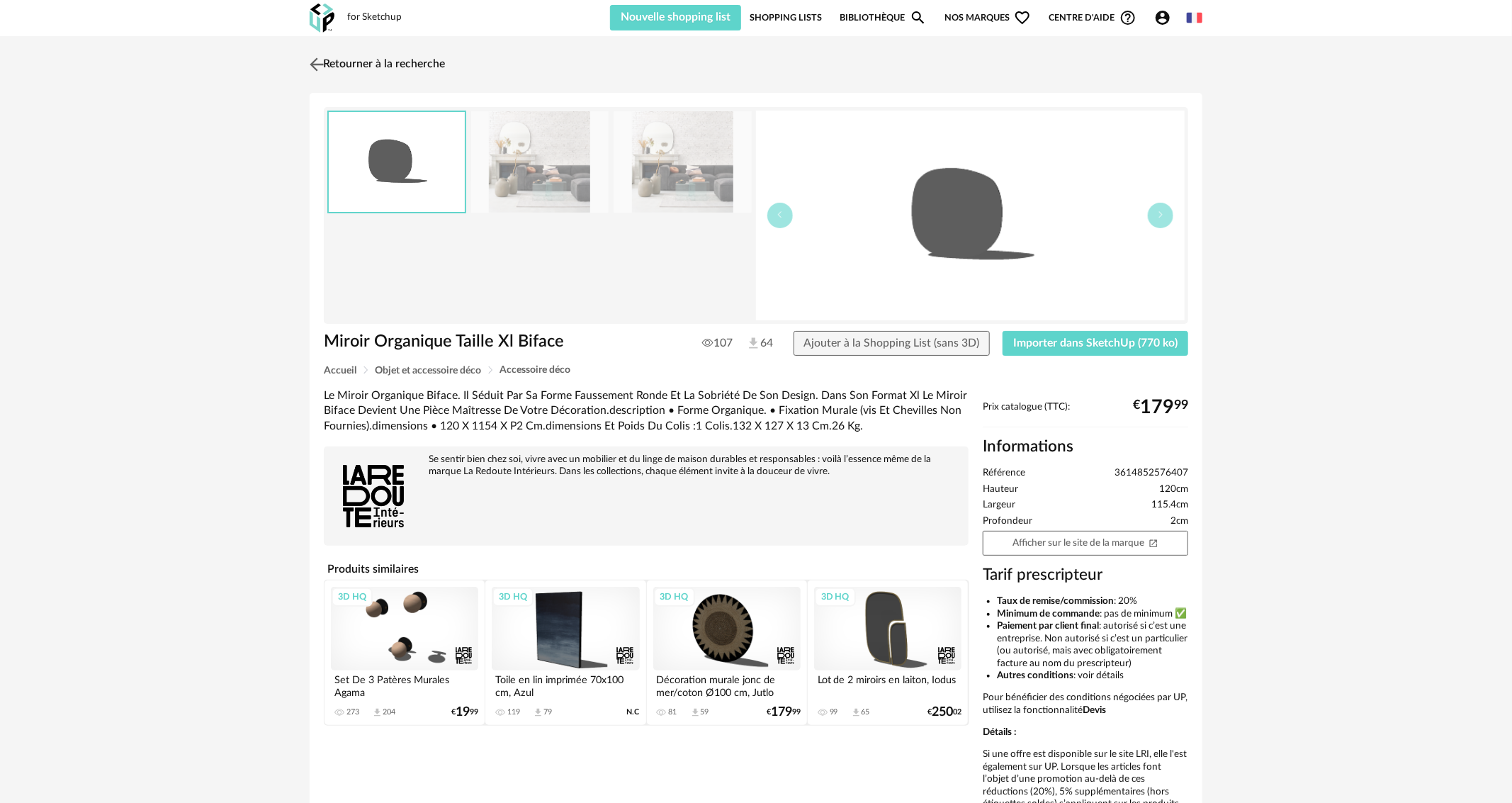
click at [396, 61] on link "Retourner à la recherche" at bounding box center [375, 65] width 139 height 31
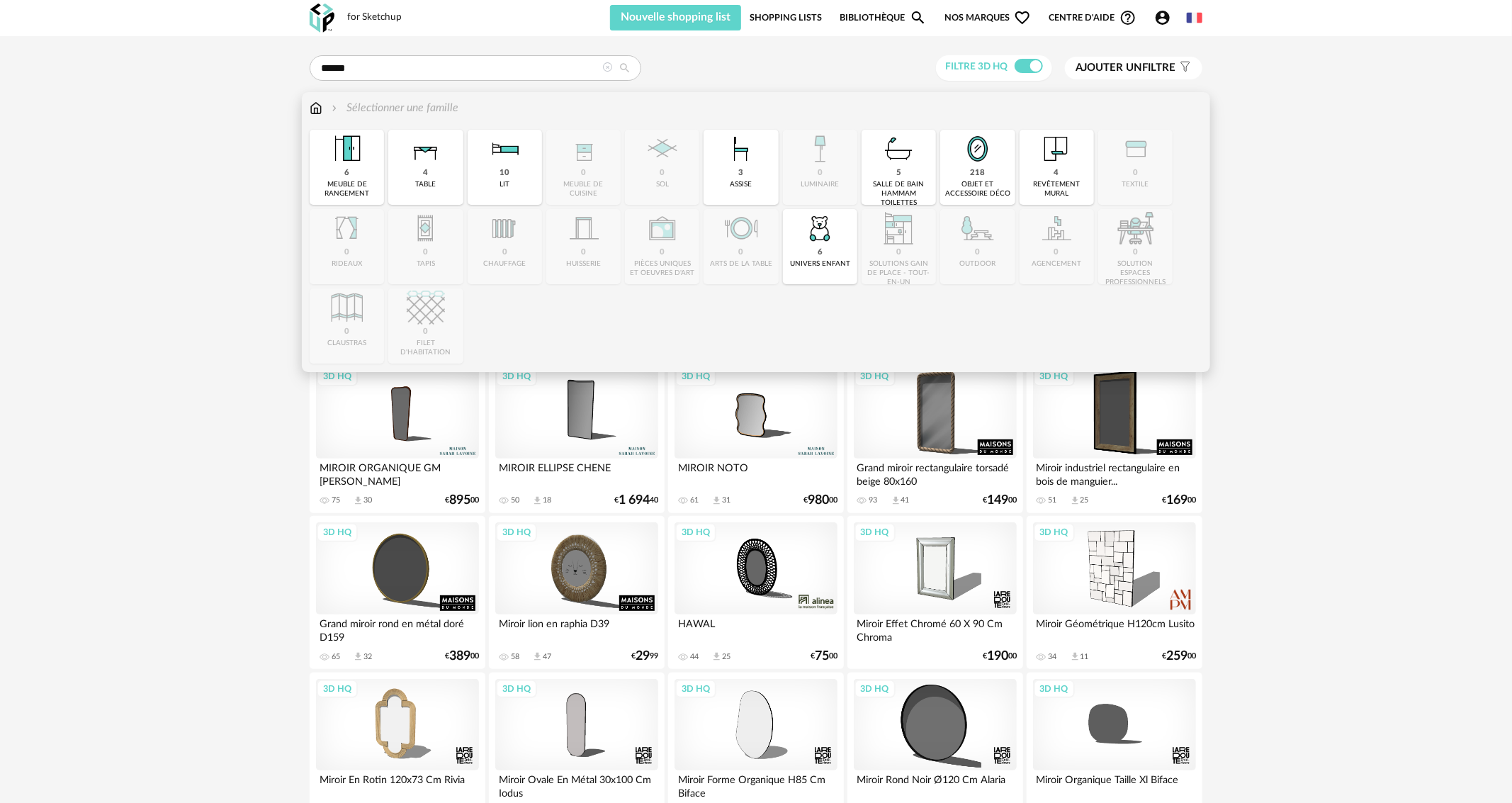
click at [311, 107] on img at bounding box center [316, 108] width 13 height 16
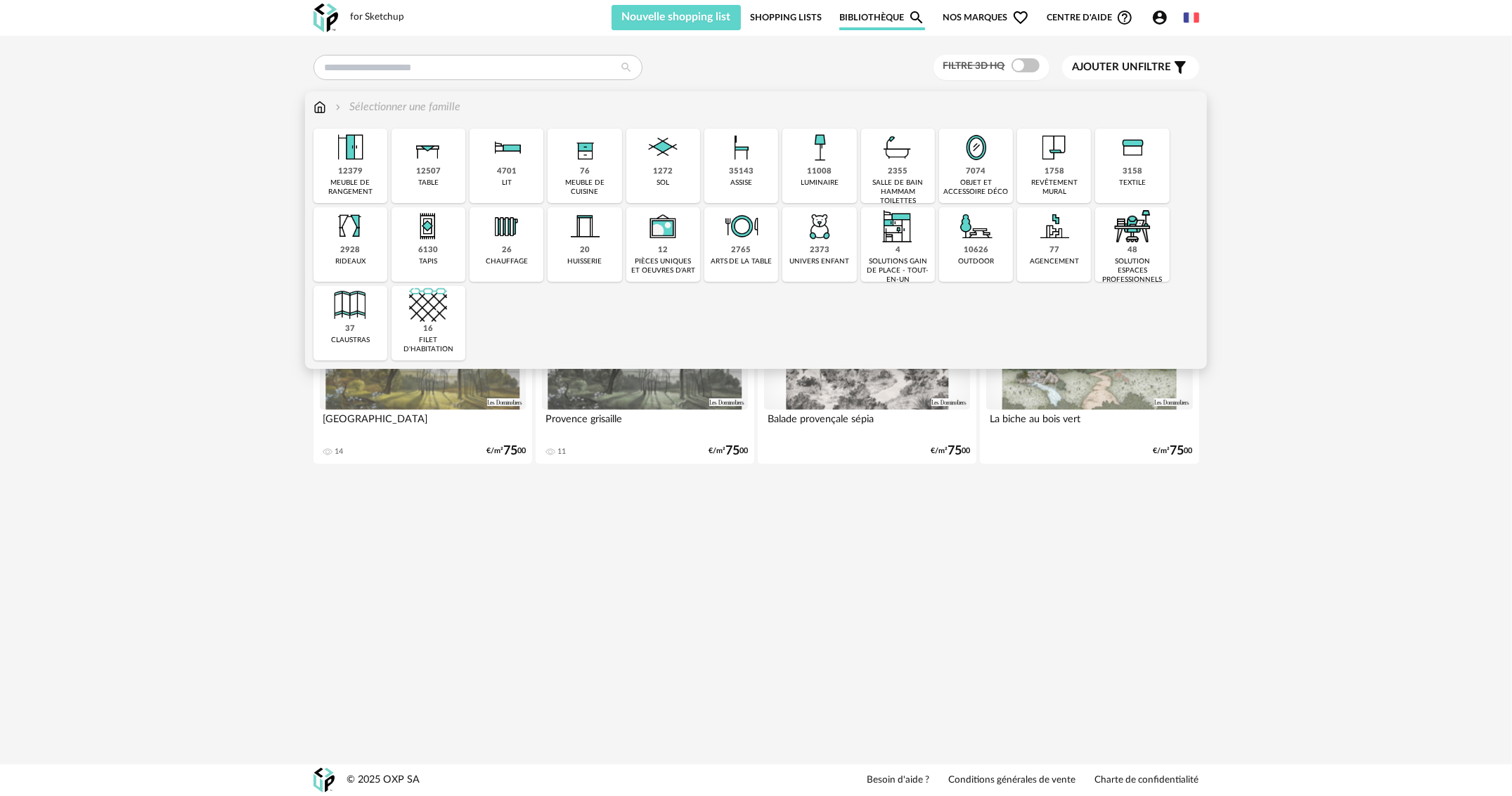
click at [449, 159] on div "12507 table" at bounding box center [428, 165] width 74 height 75
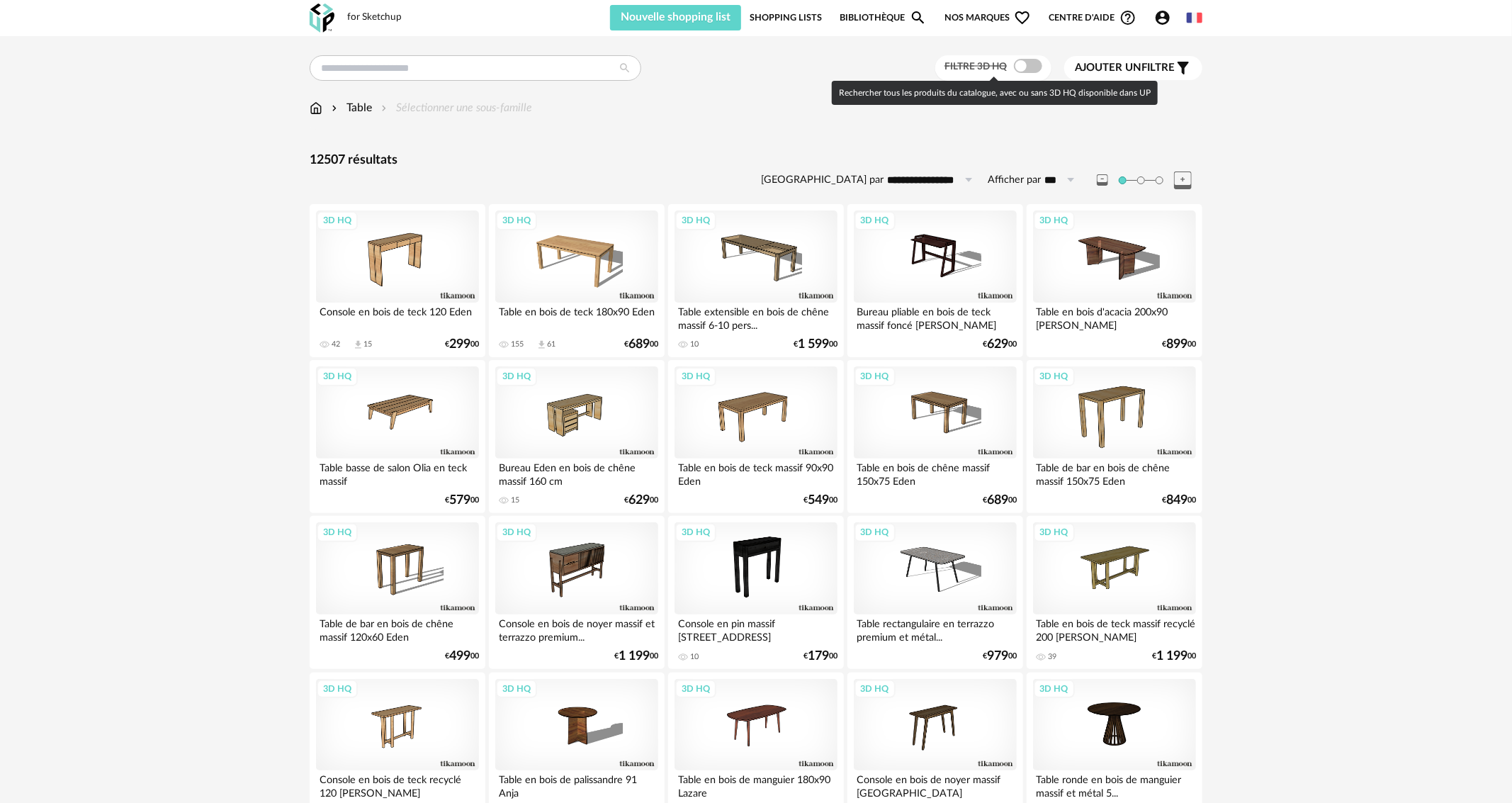
click at [1030, 68] on span at bounding box center [1028, 66] width 28 height 14
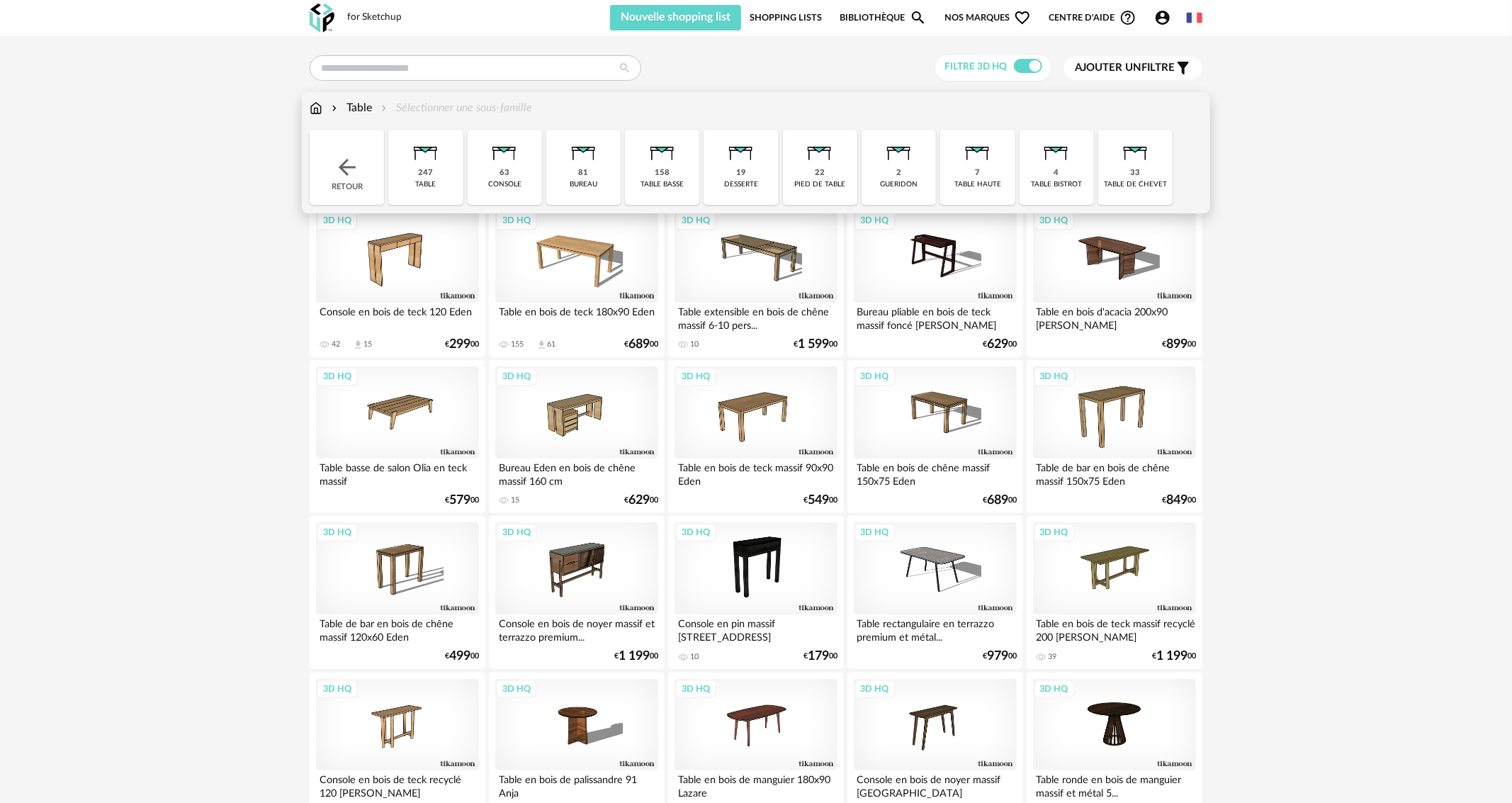
click at [446, 156] on div "247 table" at bounding box center [426, 167] width 74 height 75
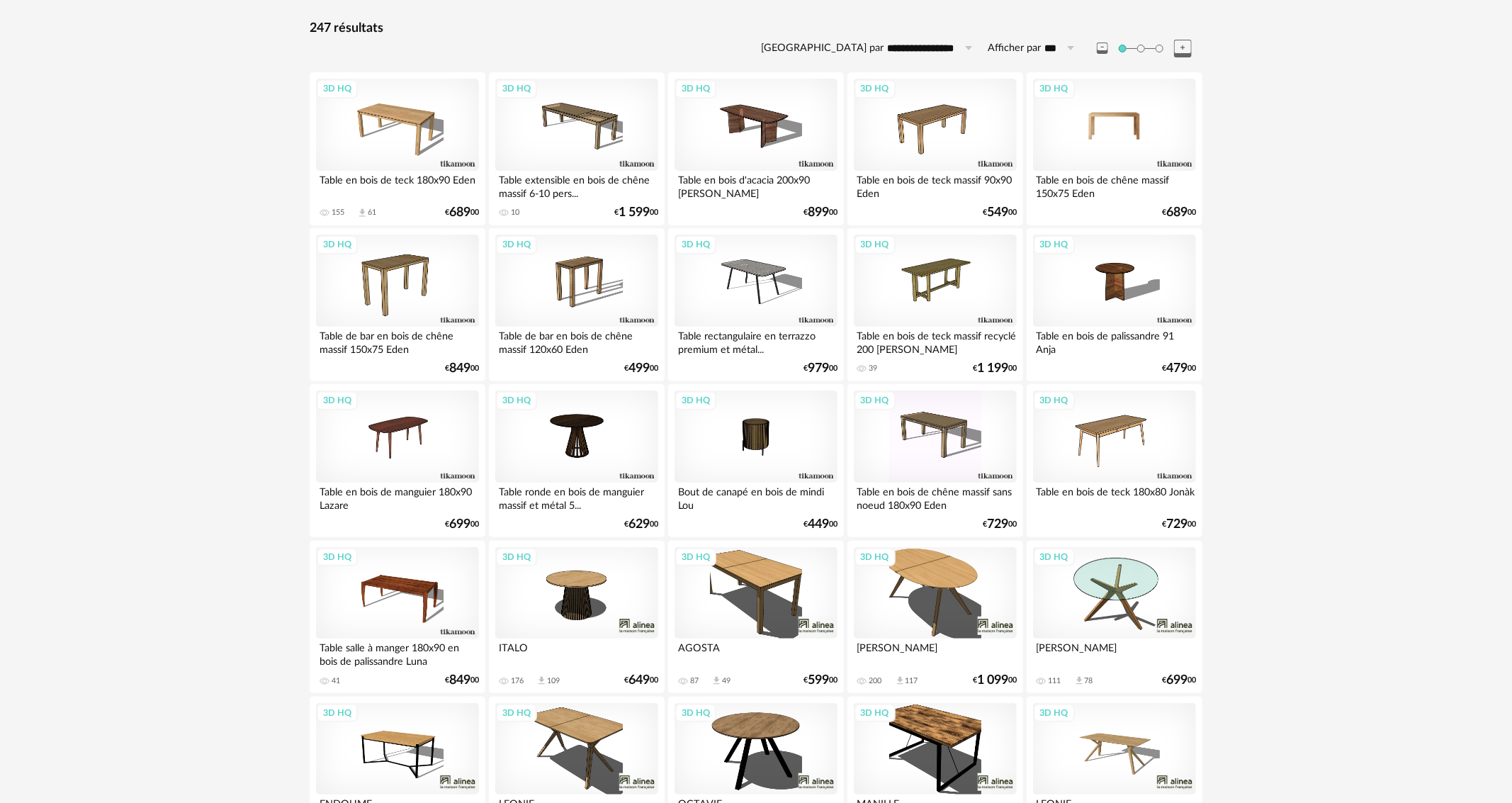
scroll to position [142, 0]
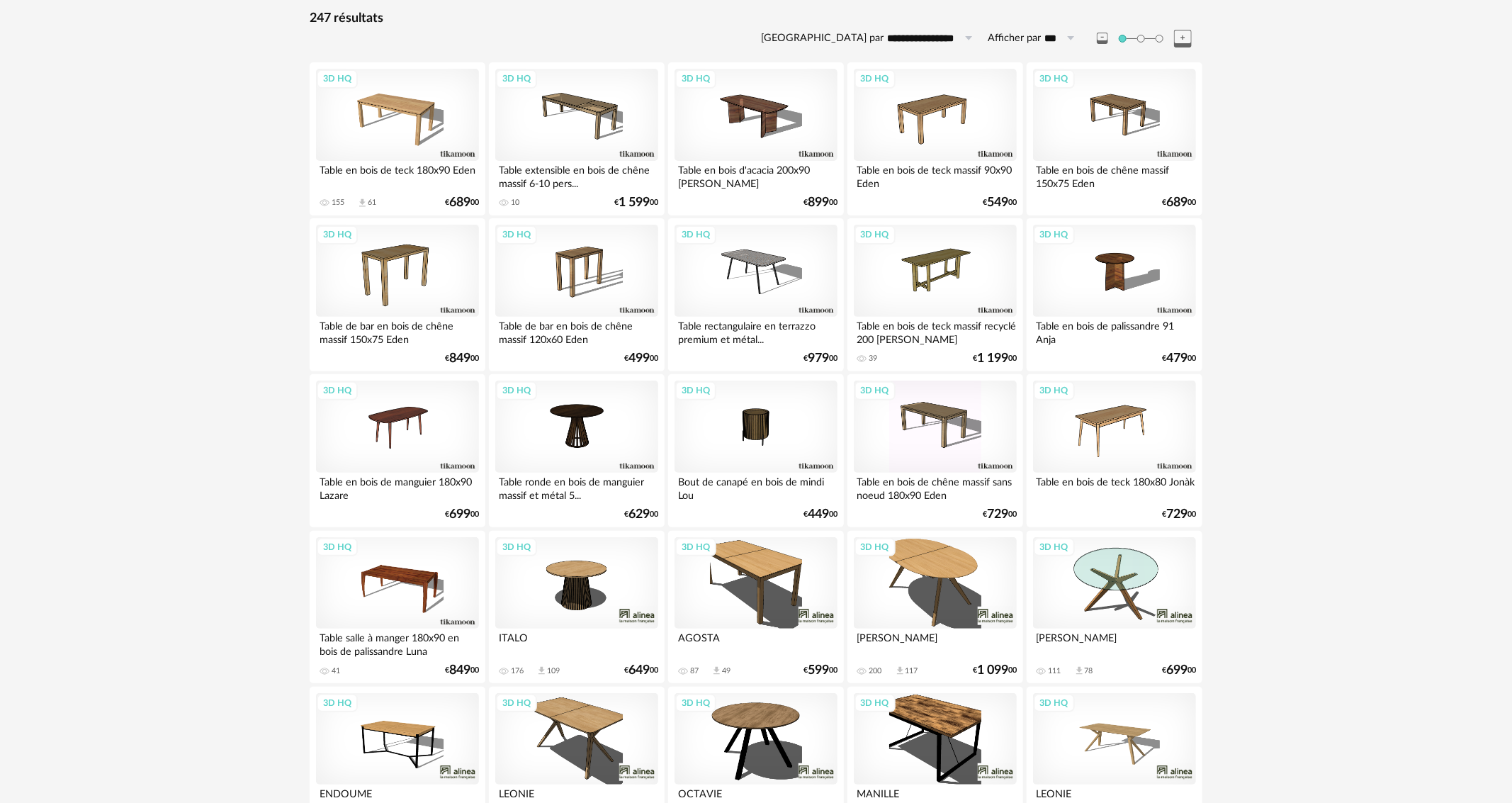
click at [924, 572] on div "3D HQ" at bounding box center [935, 583] width 163 height 92
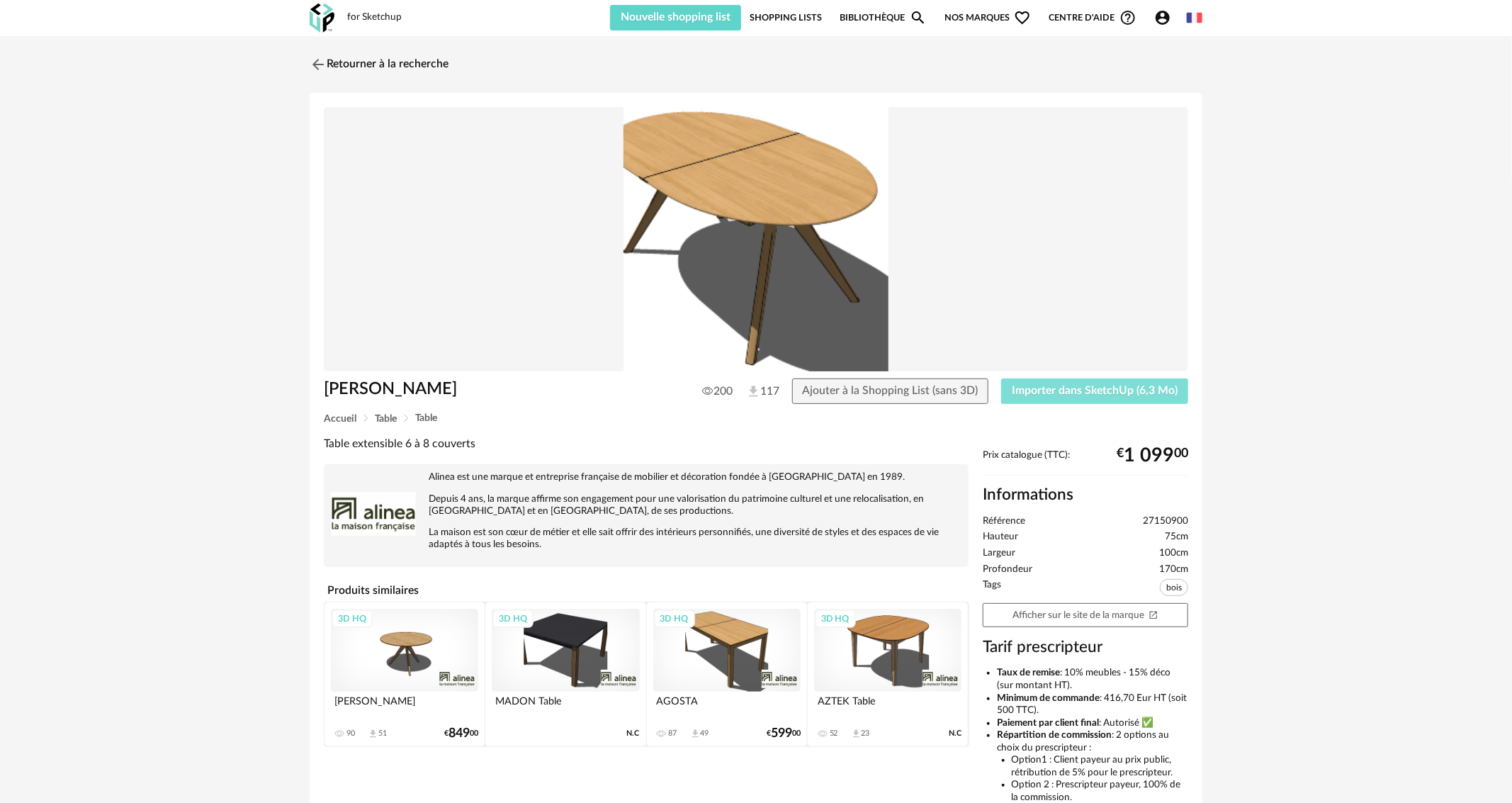
click at [1062, 393] on span "Importer dans SketchUp (6,3 Mo)" at bounding box center [1094, 390] width 166 height 11
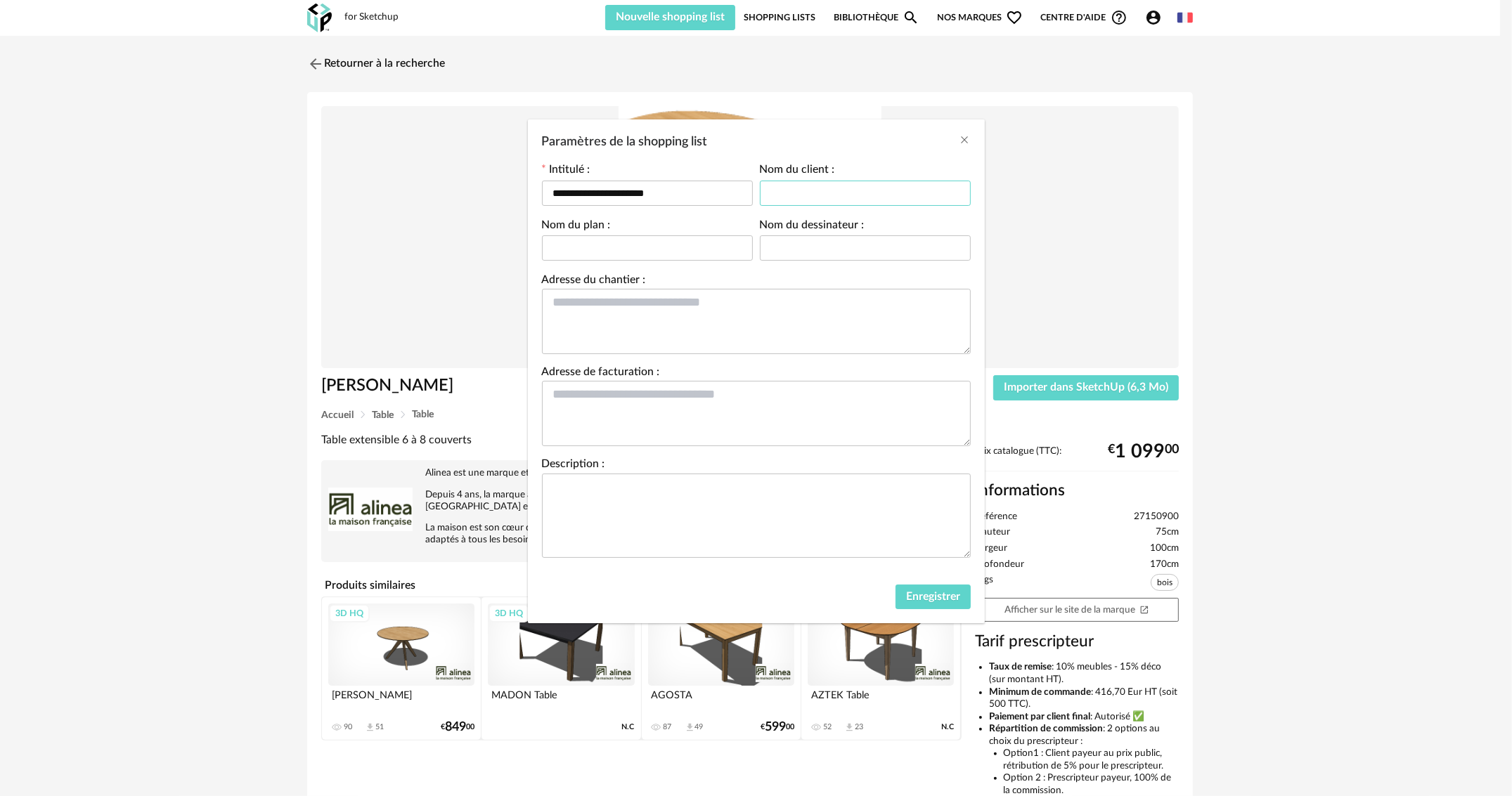
click at [827, 188] on input "Paramètres de la shopping list" at bounding box center [866, 193] width 211 height 25
type input "*****"
click at [937, 592] on span "Enregistrer" at bounding box center [933, 597] width 54 height 11
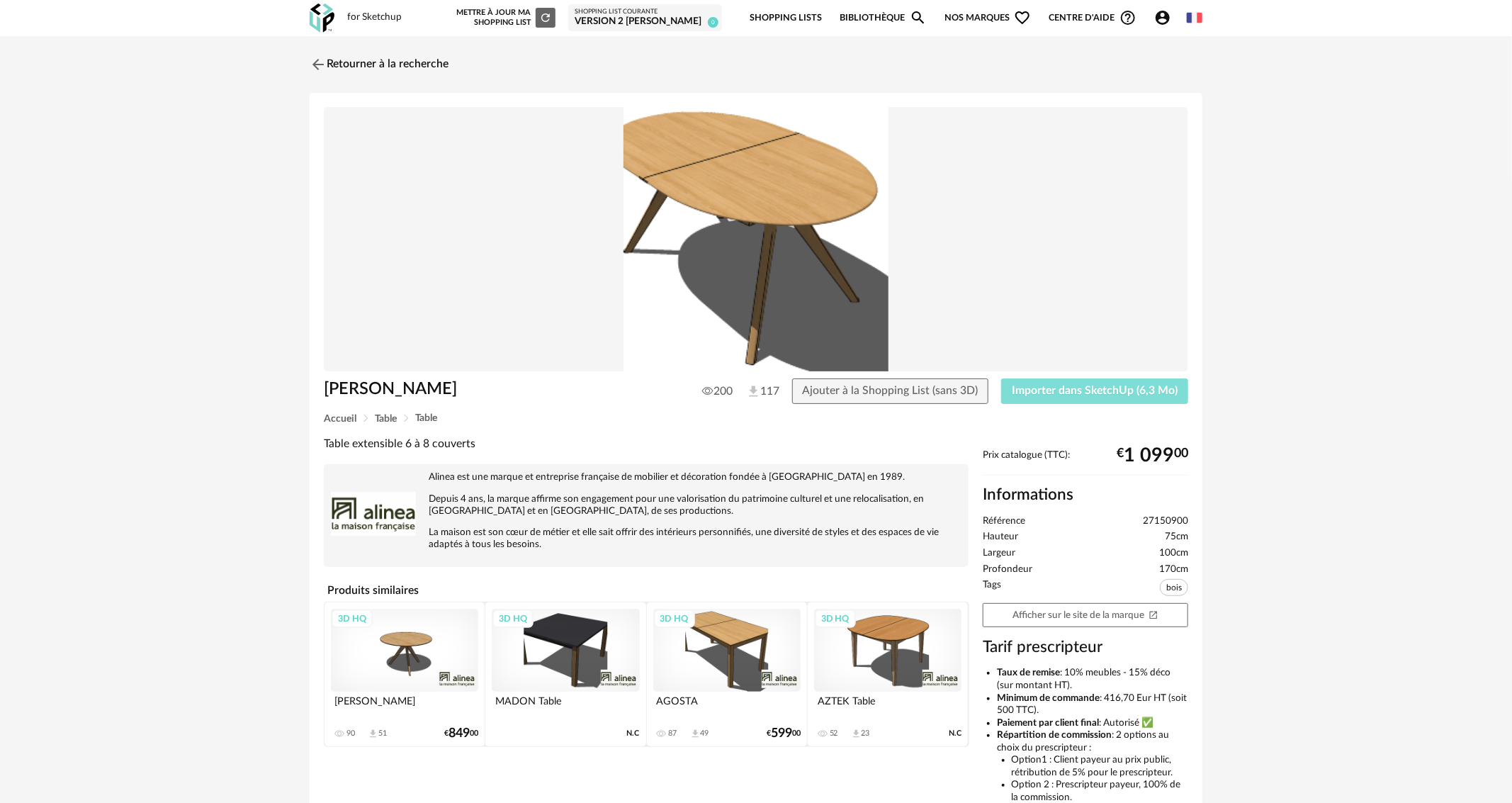
click at [1133, 396] on span "Importer dans SketchUp (6,3 Mo)" at bounding box center [1094, 390] width 166 height 11
click at [372, 62] on link "Retourner à la recherche" at bounding box center [375, 65] width 139 height 31
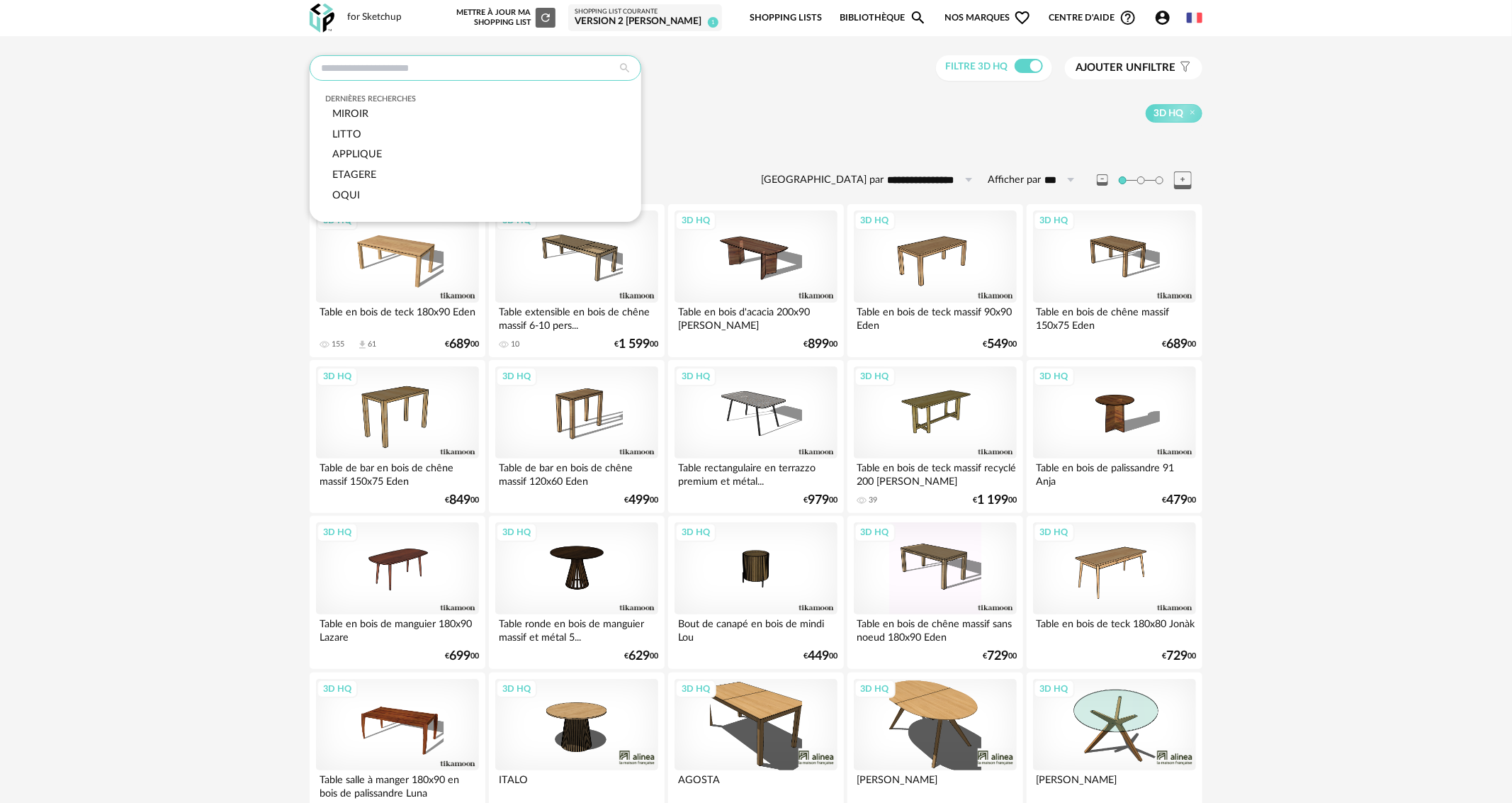
click at [462, 71] on input "text" at bounding box center [475, 68] width 331 height 25
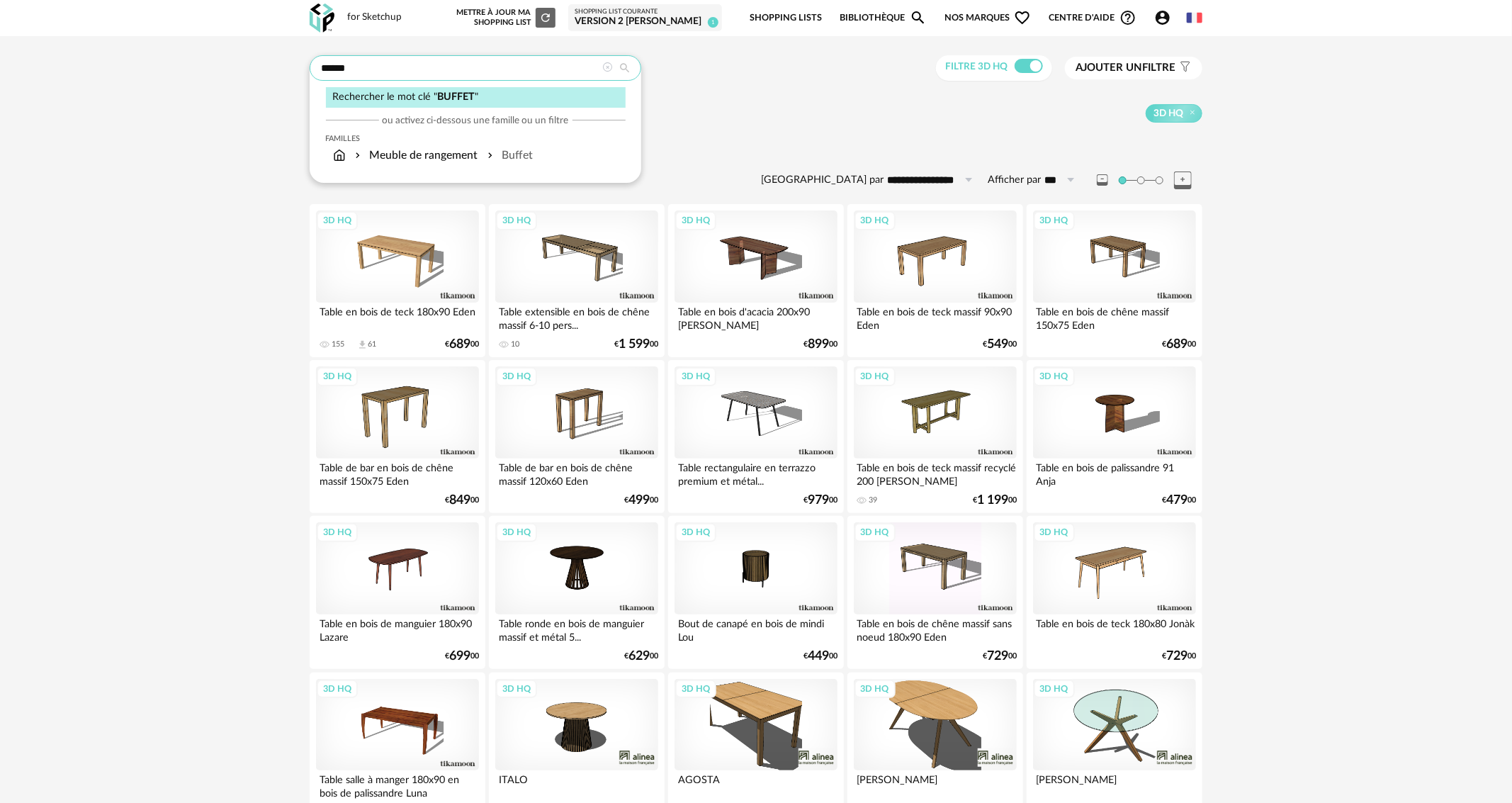
type input "******"
type input "**********"
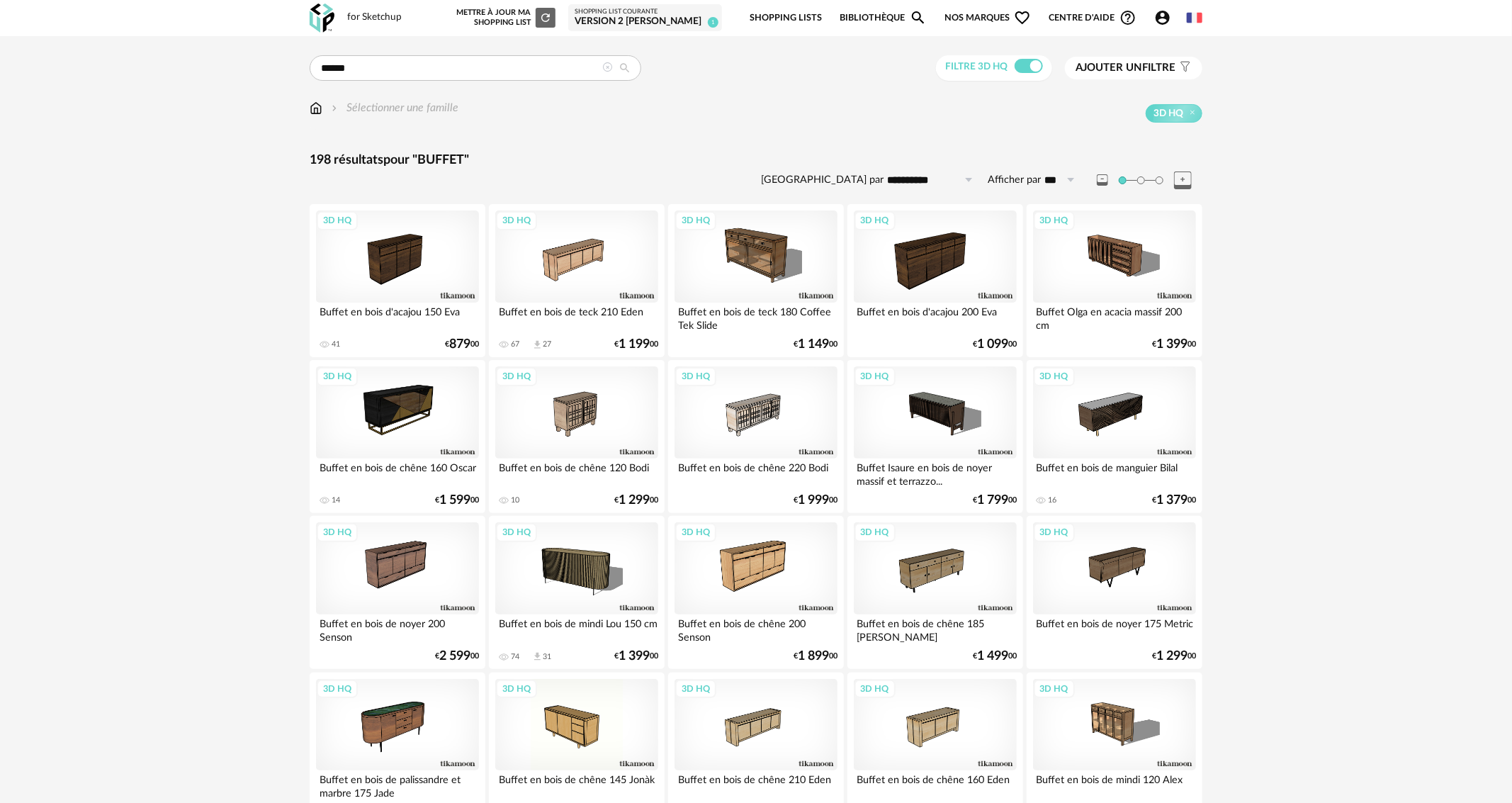
click at [1143, 70] on span "Ajouter un filtre" at bounding box center [1126, 68] width 100 height 14
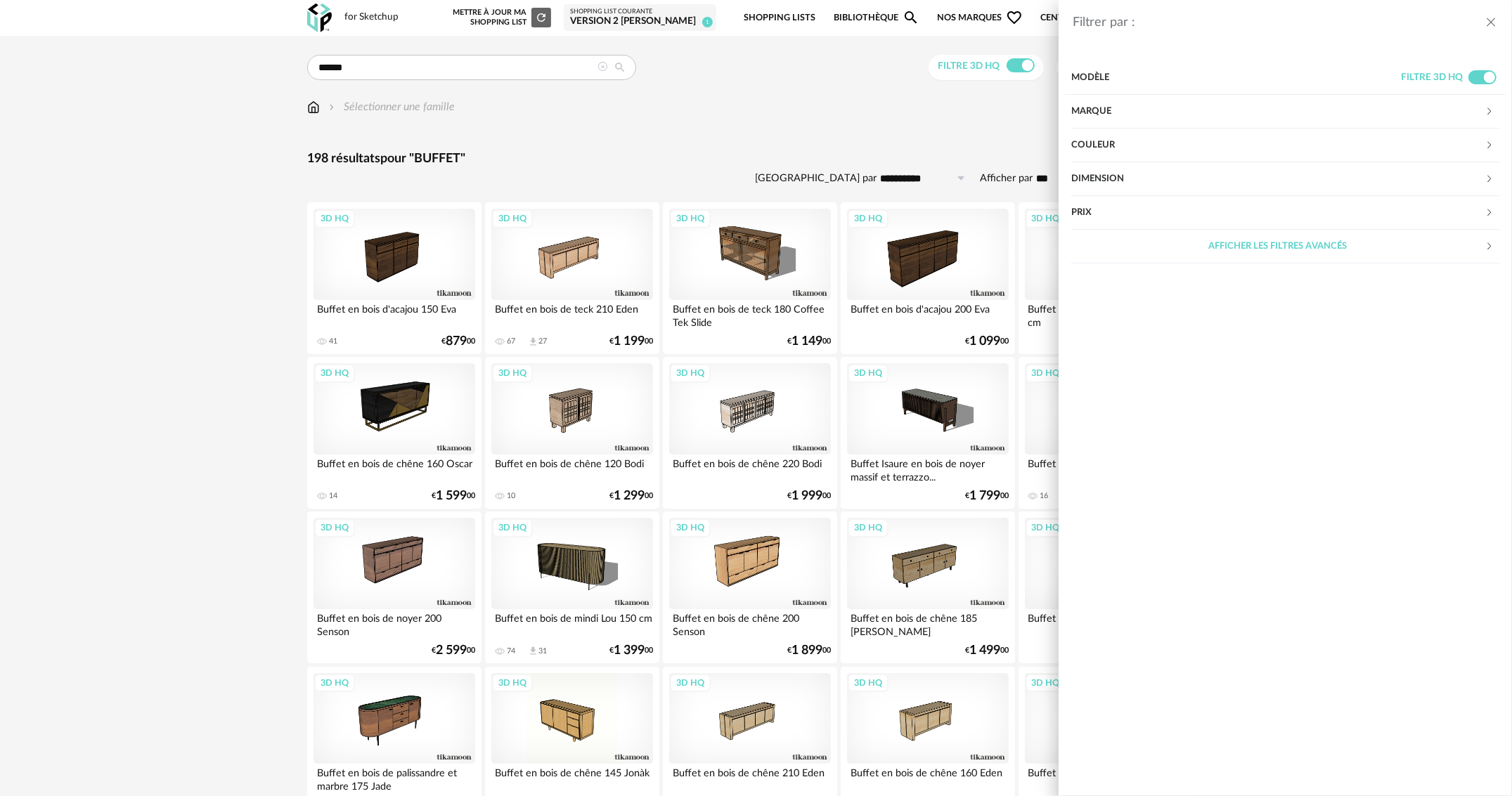
click at [1102, 117] on div "Marque" at bounding box center [1279, 111] width 414 height 34
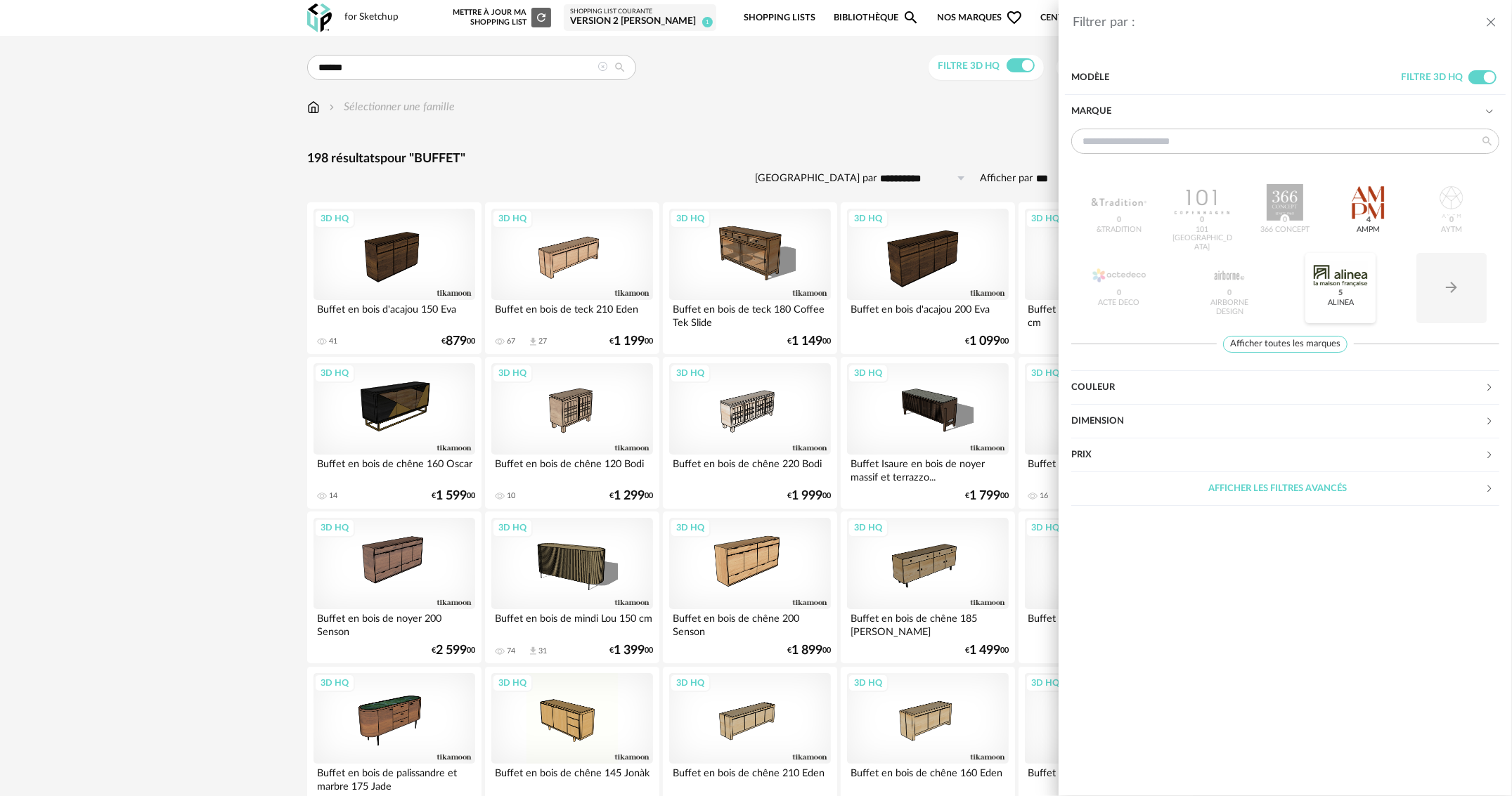
click at [1335, 272] on div at bounding box center [1341, 275] width 55 height 36
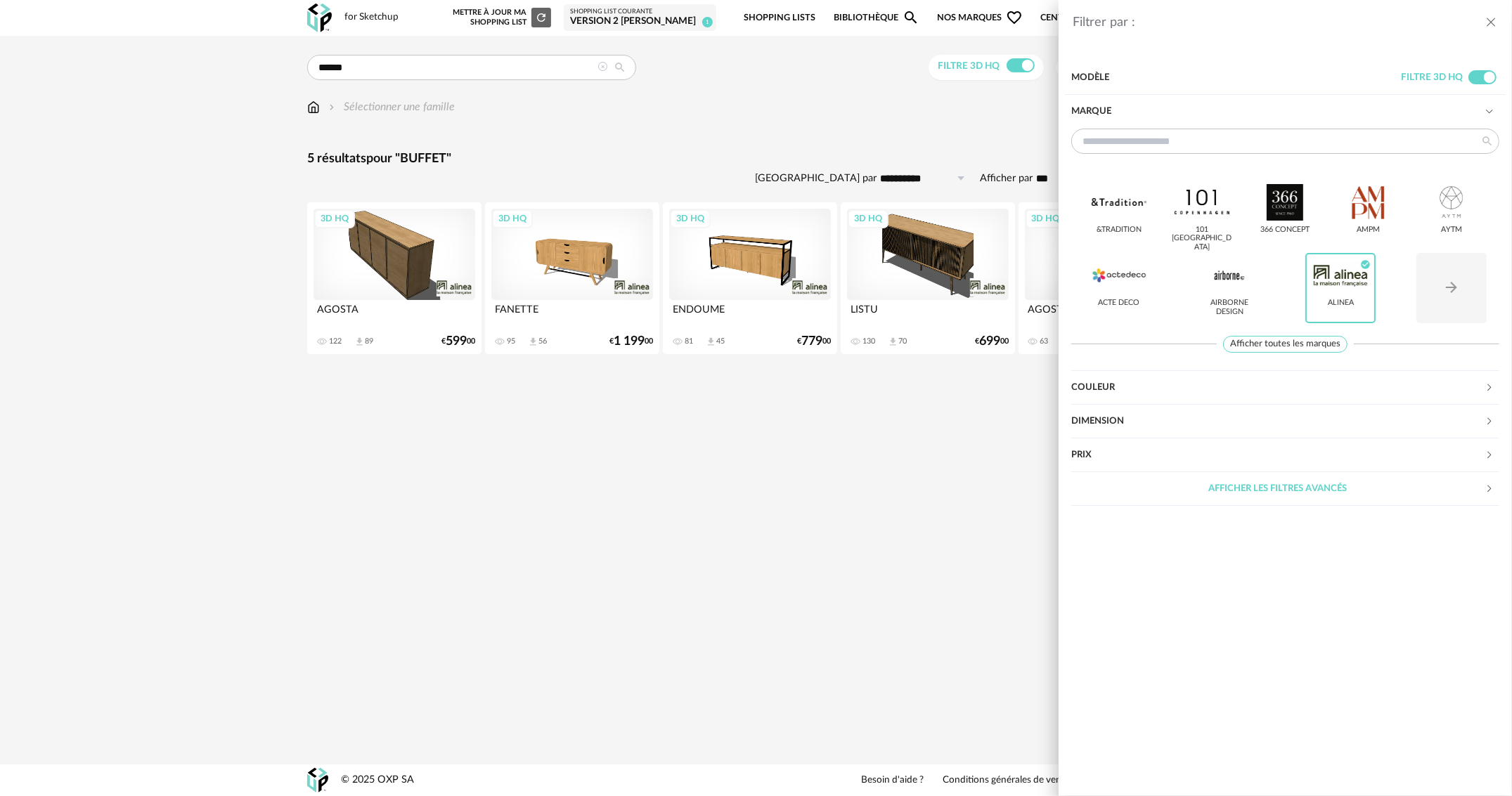
click at [380, 274] on div "Filtrer par : Modèle Filtre 3D HQ Marque &tradition 101 Copenhagen 366 Concept …" at bounding box center [756, 398] width 1512 height 796
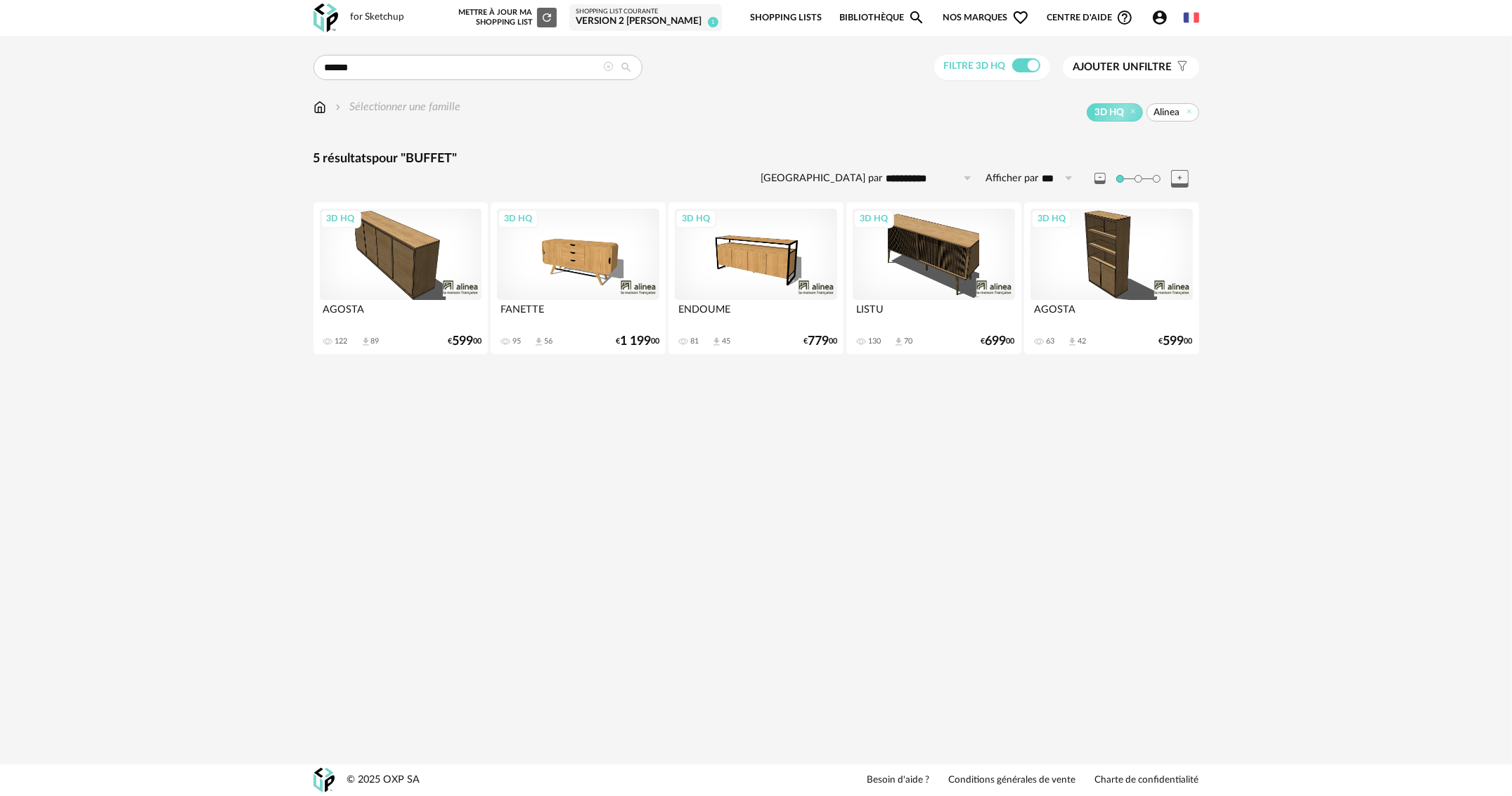
click at [406, 232] on div "3D HQ" at bounding box center [400, 255] width 162 height 92
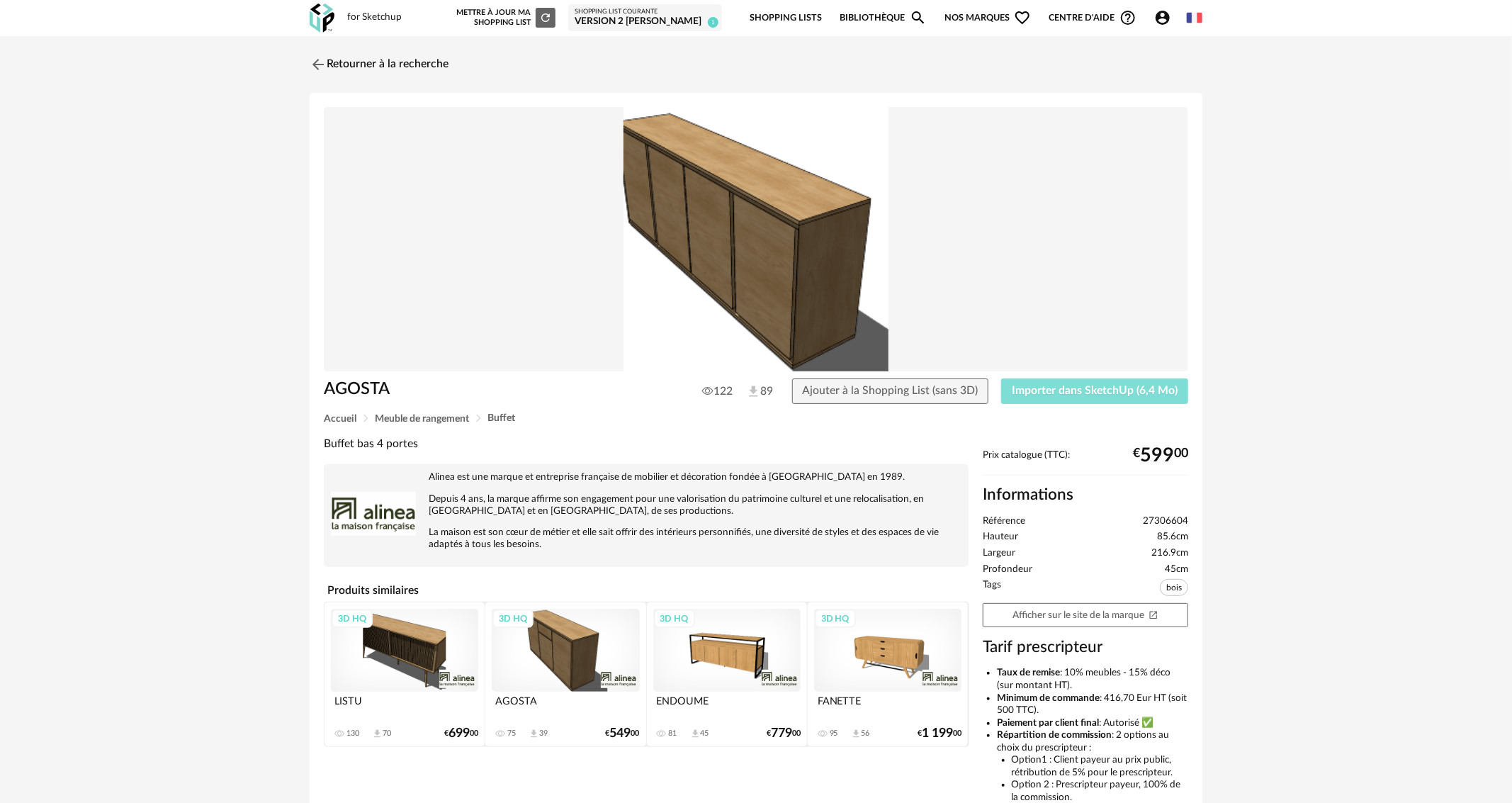
click at [1126, 399] on button "Importer dans SketchUp (6,4 Mo)" at bounding box center [1094, 391] width 187 height 25
click at [385, 60] on link "Retourner à la recherche" at bounding box center [375, 65] width 139 height 31
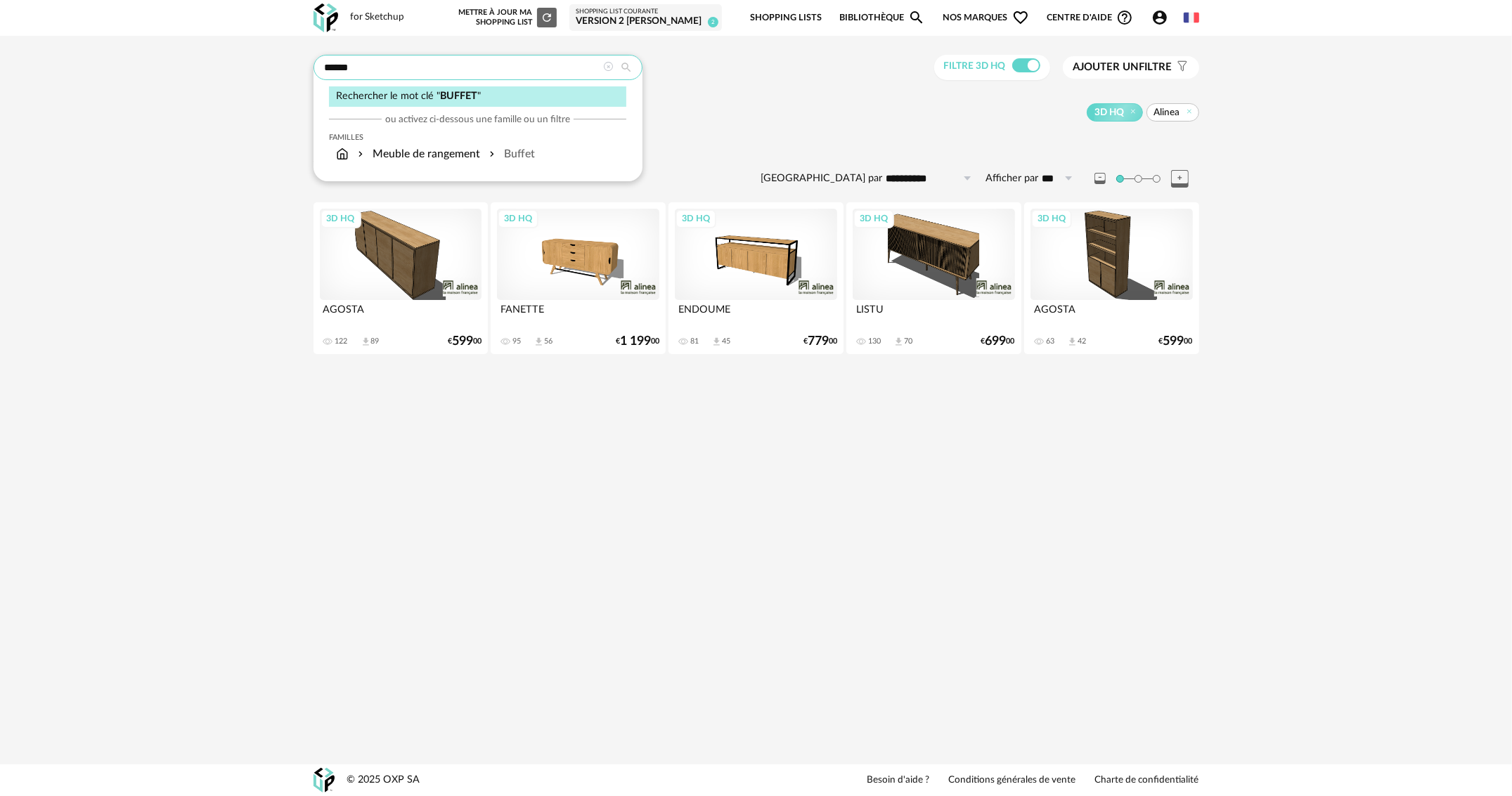
drag, startPoint x: 377, startPoint y: 66, endPoint x: 314, endPoint y: 63, distance: 63.1
click at [314, 63] on input "******" at bounding box center [478, 67] width 329 height 25
type input "*********"
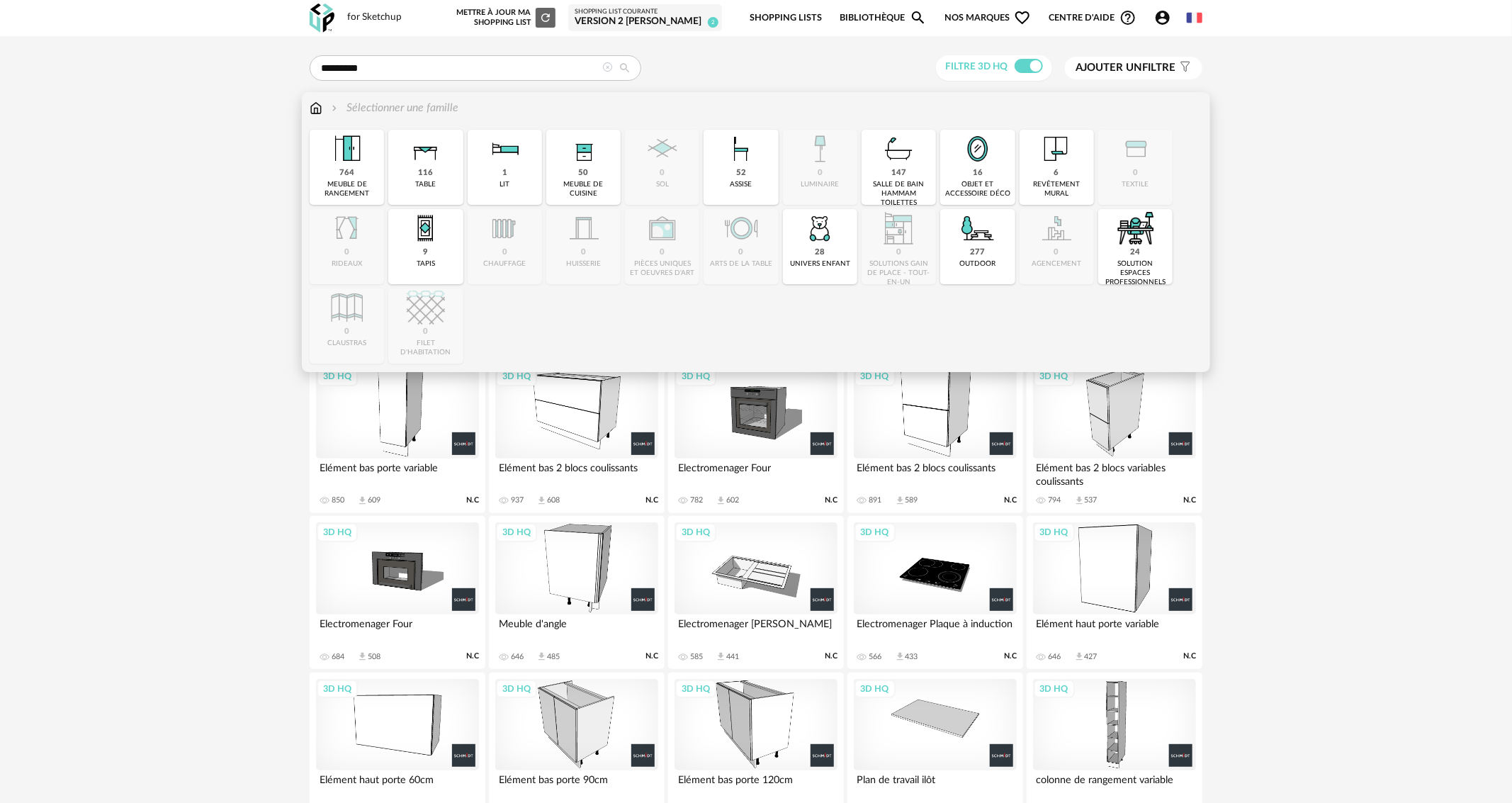
click at [316, 110] on img at bounding box center [316, 108] width 13 height 16
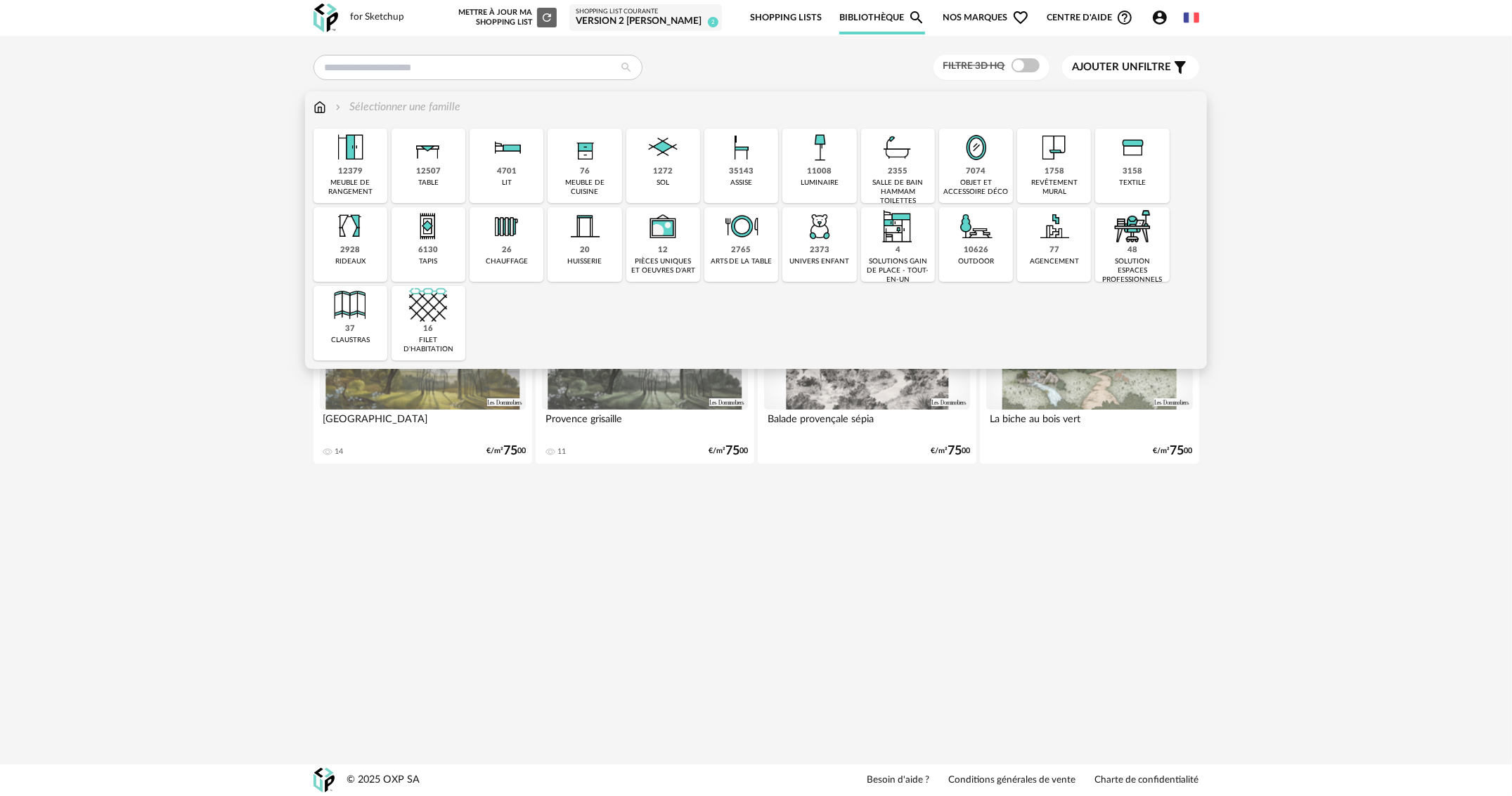
click at [368, 177] on div "12379 meuble de rangement" at bounding box center [351, 165] width 74 height 75
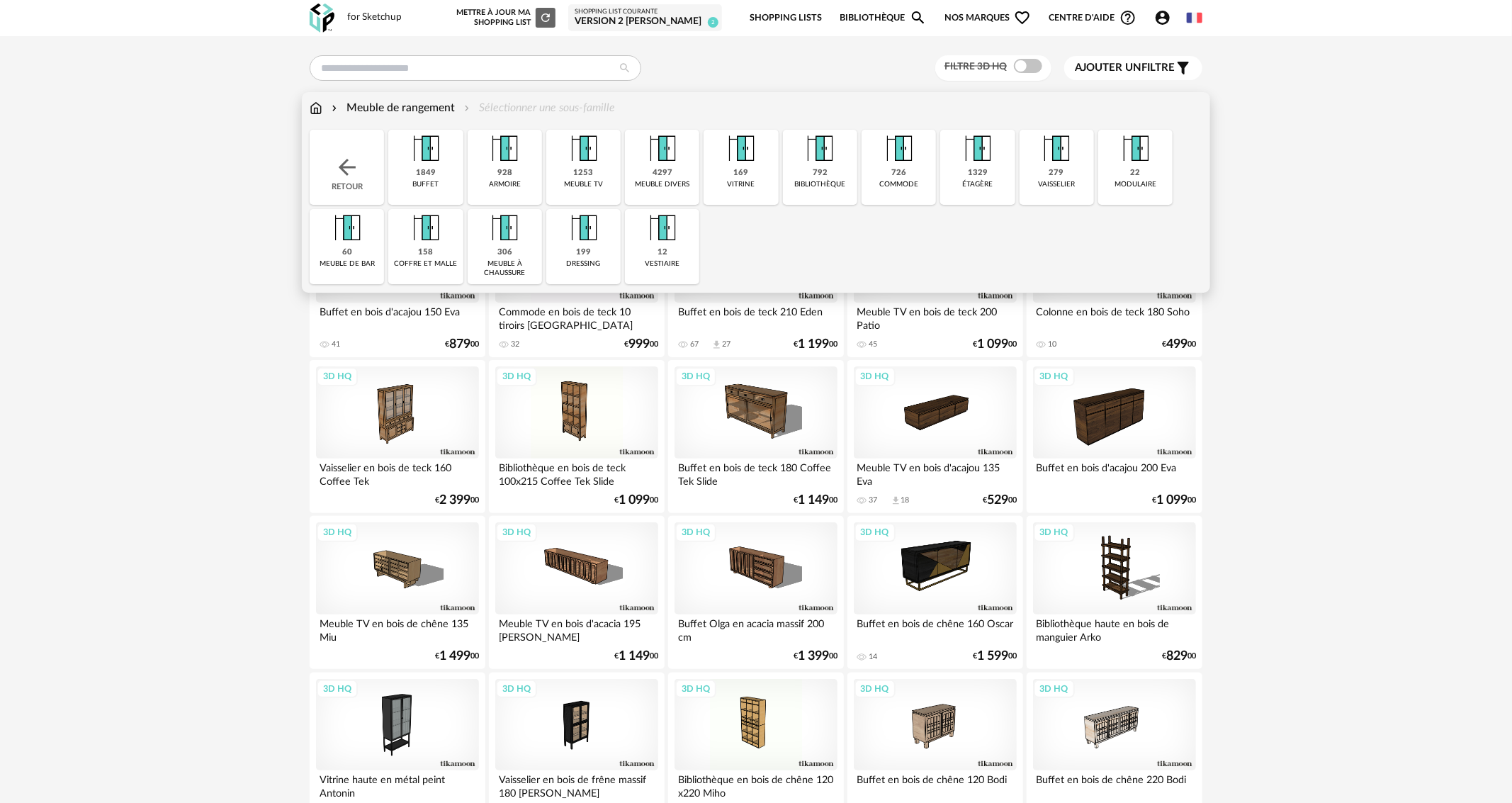
click at [583, 170] on div "1253" at bounding box center [584, 174] width 20 height 10
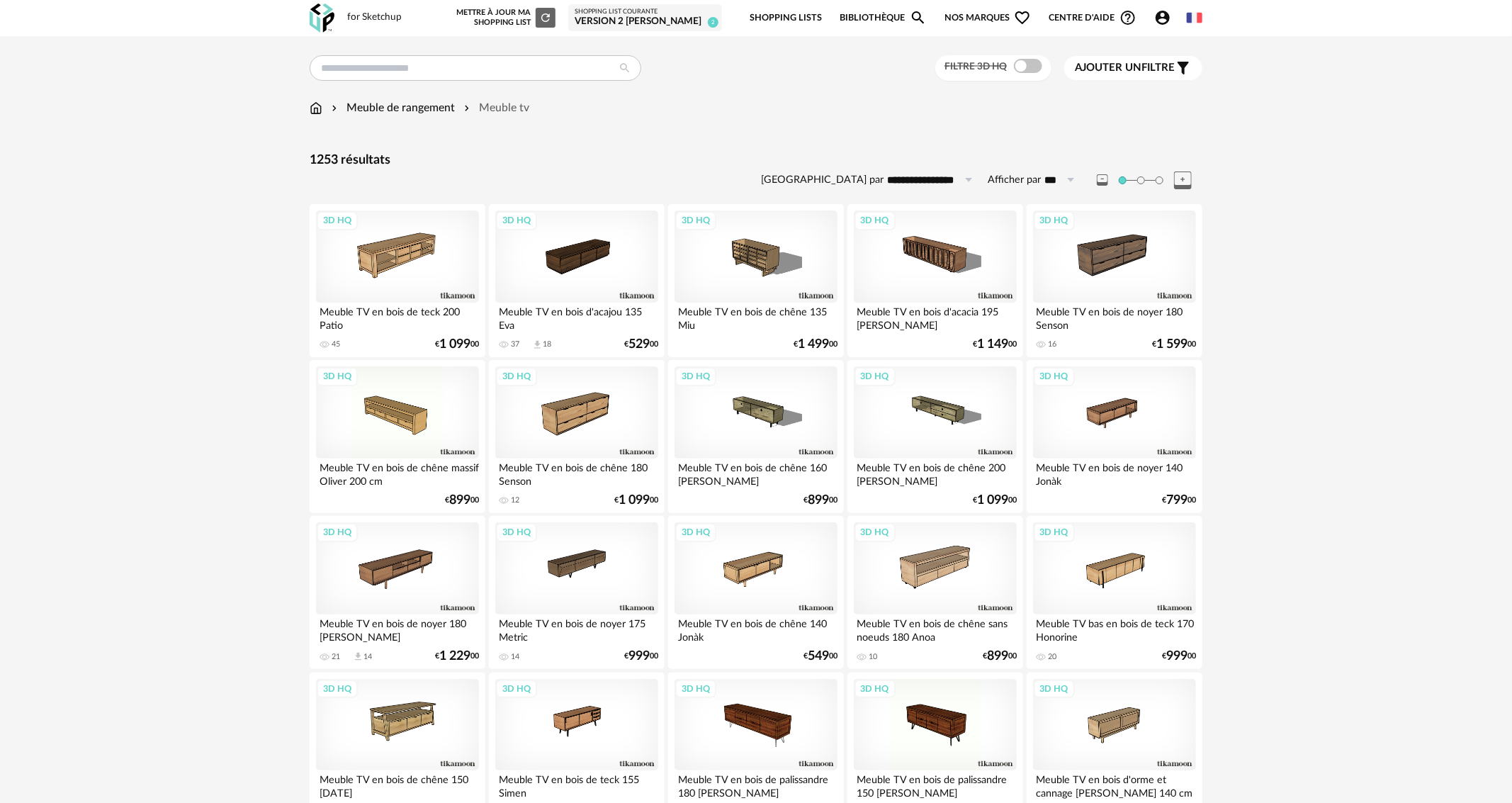
click at [1110, 73] on span "Ajouter un filtre" at bounding box center [1125, 68] width 100 height 14
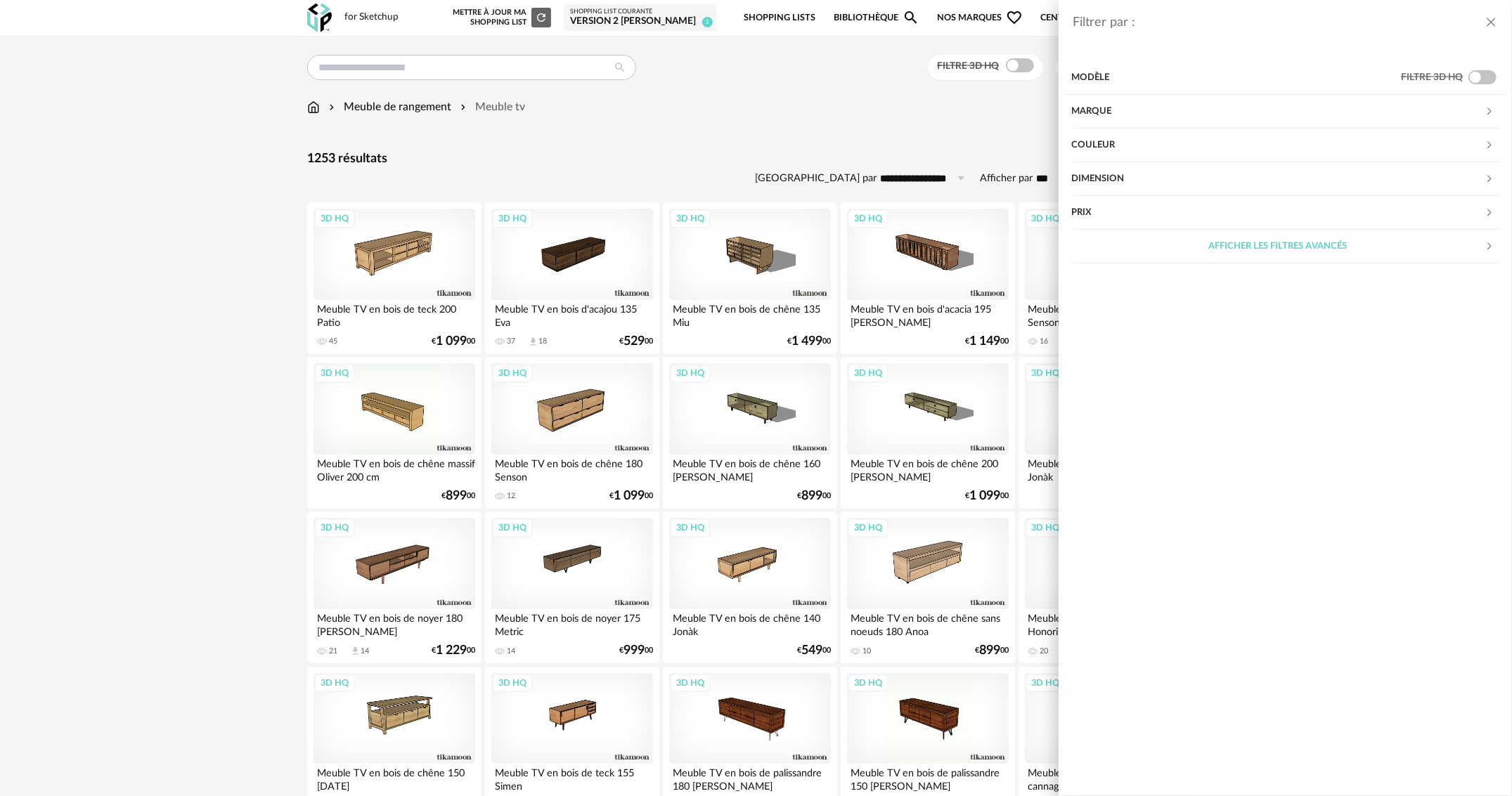
click at [1094, 74] on div "Modèle" at bounding box center [1236, 78] width 329 height 34
click at [1084, 111] on div "Marque" at bounding box center [1279, 111] width 414 height 34
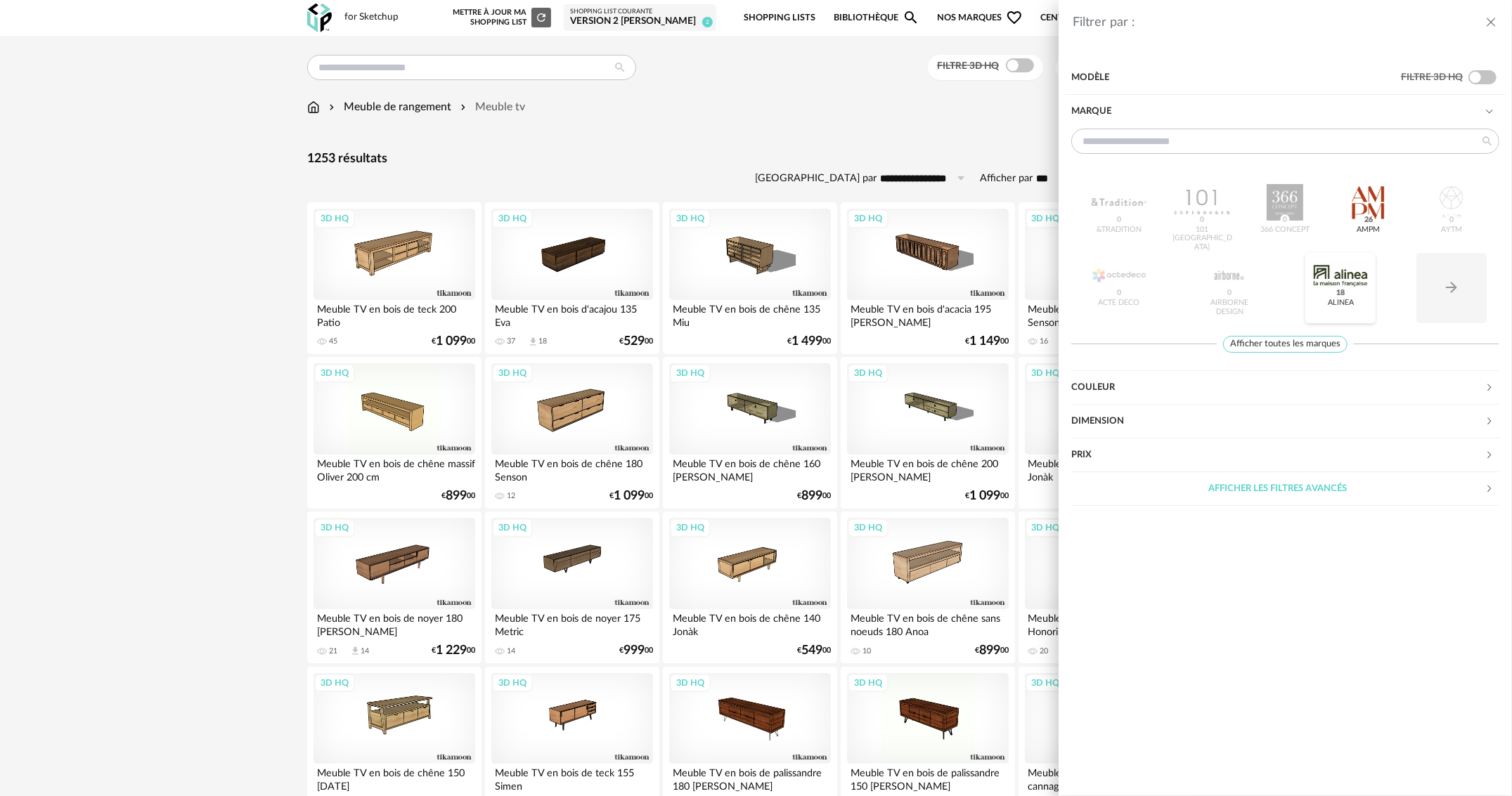
click at [1330, 284] on div at bounding box center [1341, 275] width 55 height 36
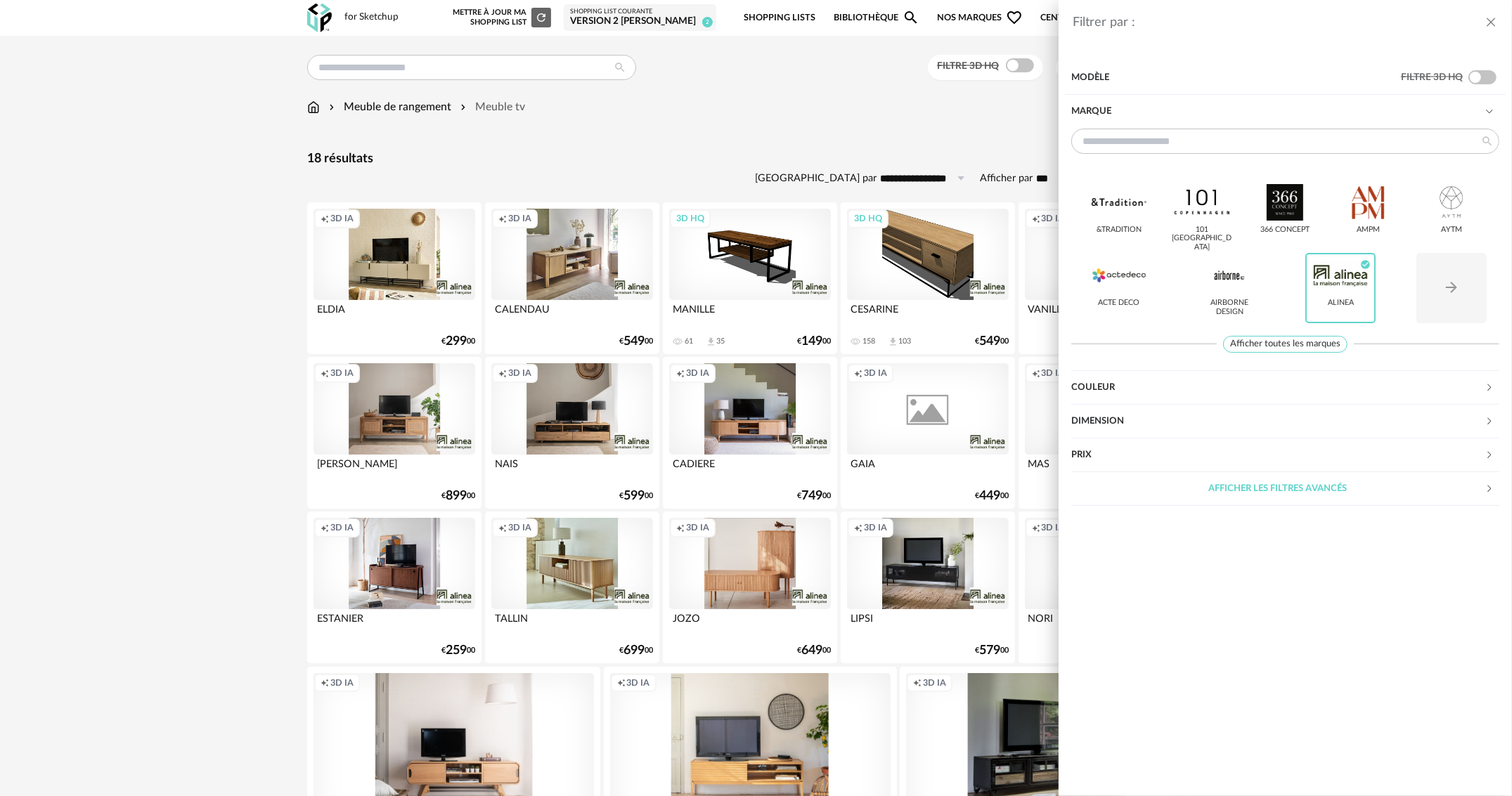
click at [613, 118] on div "Filtrer par : Modèle Filtre 3D HQ Marque &tradition 101 Copenhagen 366 Concept …" at bounding box center [756, 398] width 1512 height 796
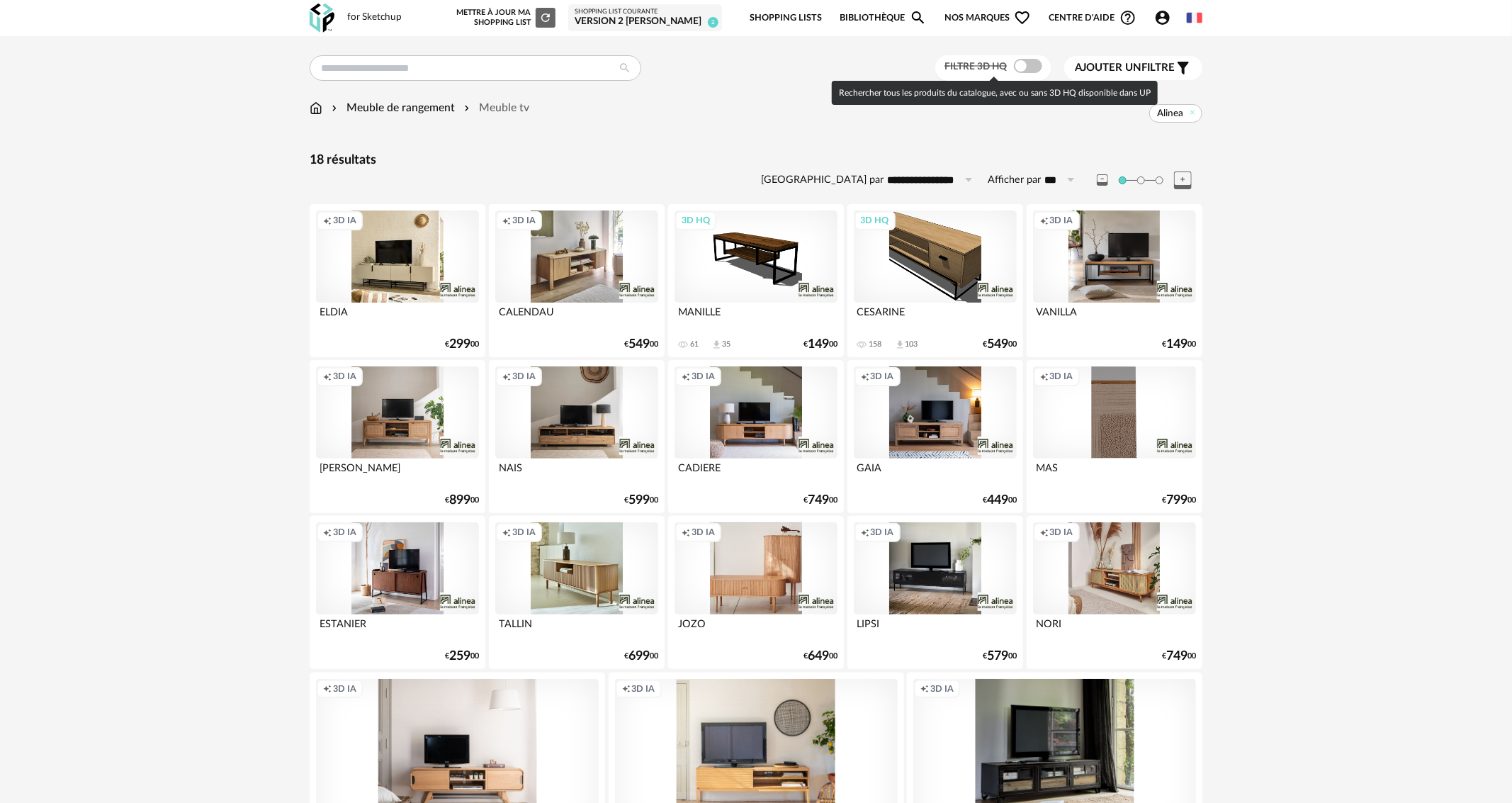
click at [1034, 66] on span at bounding box center [1028, 66] width 28 height 14
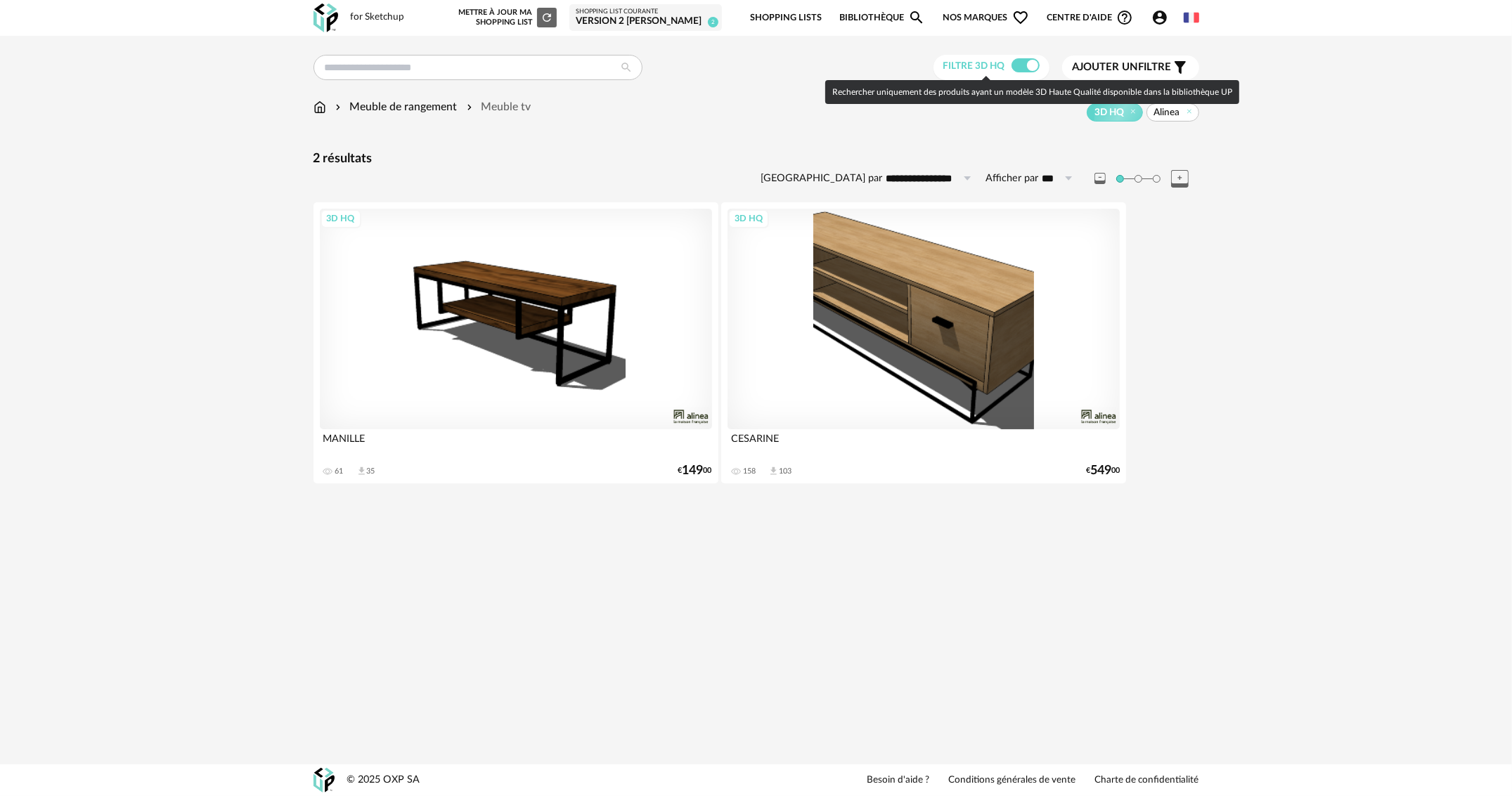
click at [1019, 67] on span at bounding box center [1026, 65] width 28 height 14
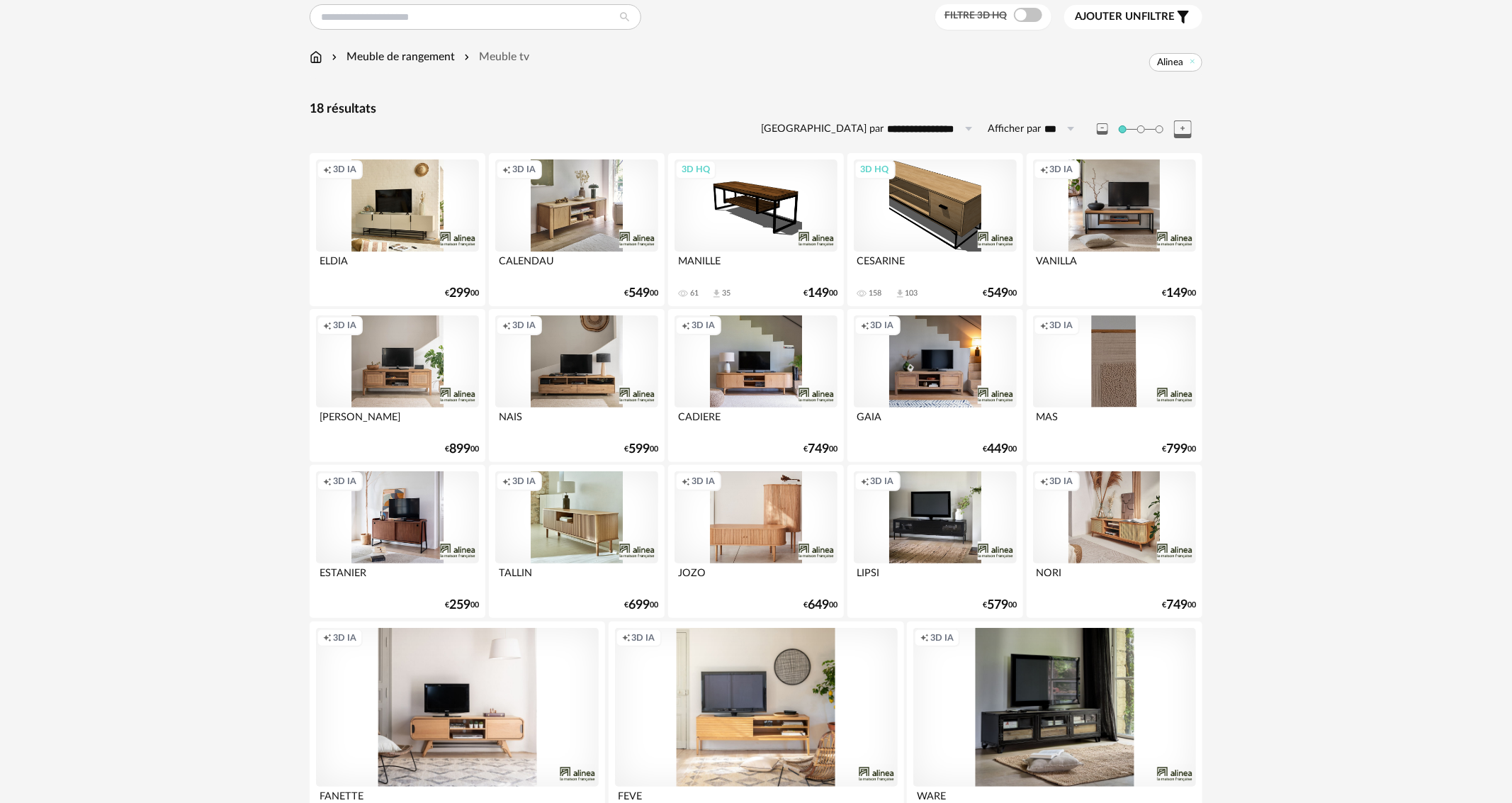
scroll to position [142, 0]
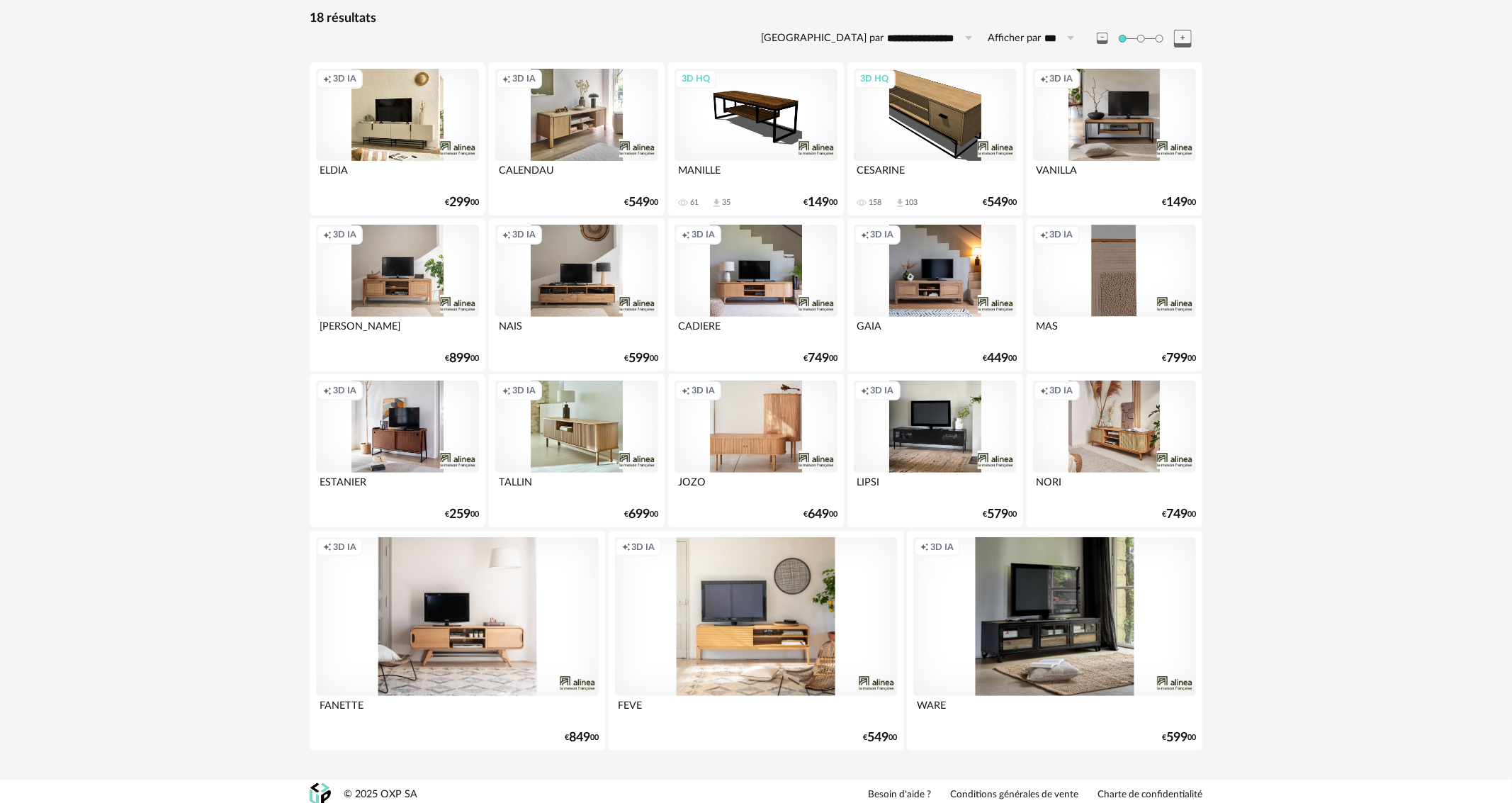
click at [601, 232] on div "Creation icon 3D IA" at bounding box center [576, 271] width 163 height 92
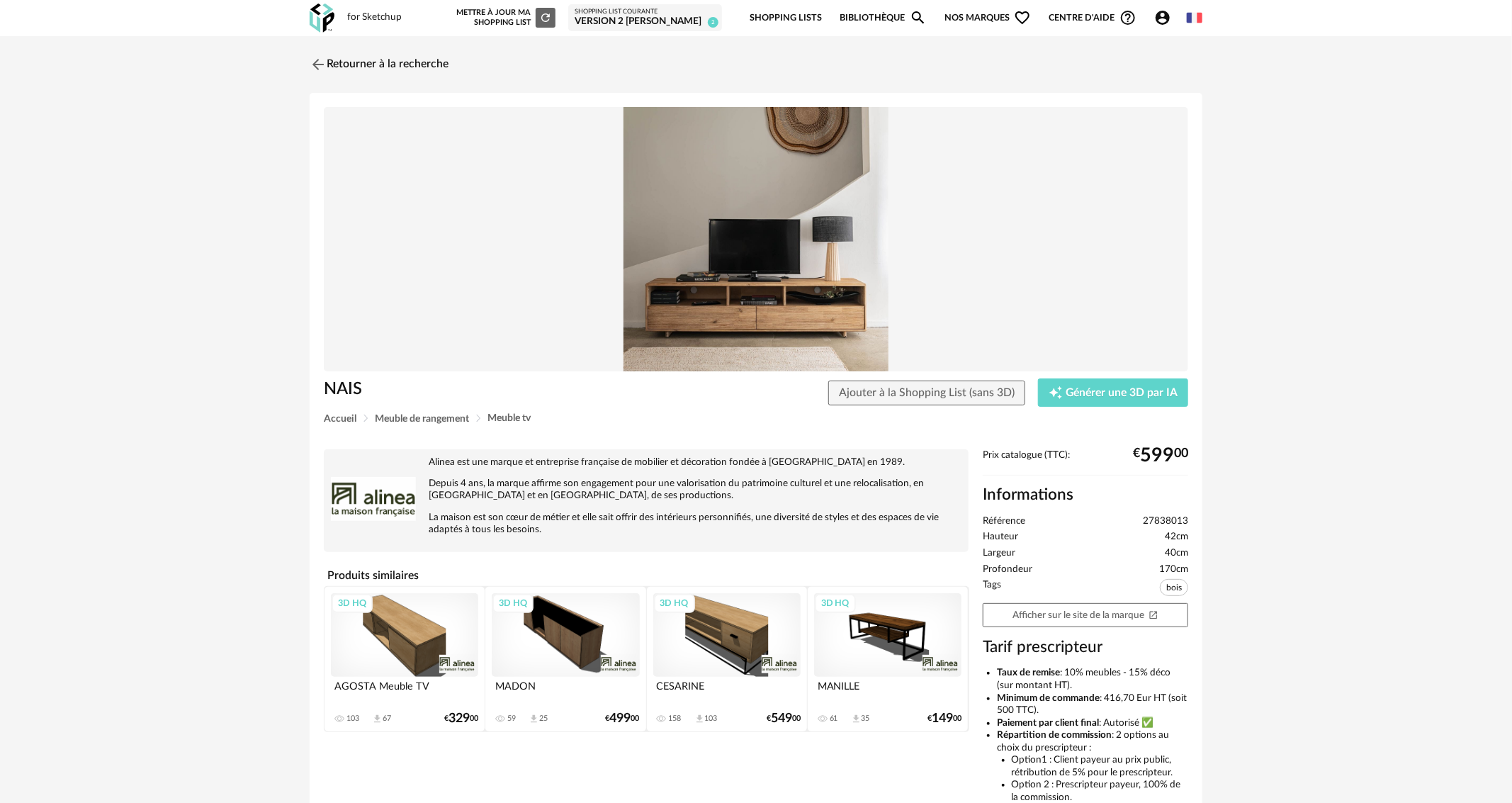
click at [430, 618] on div "3D HQ" at bounding box center [405, 635] width 147 height 83
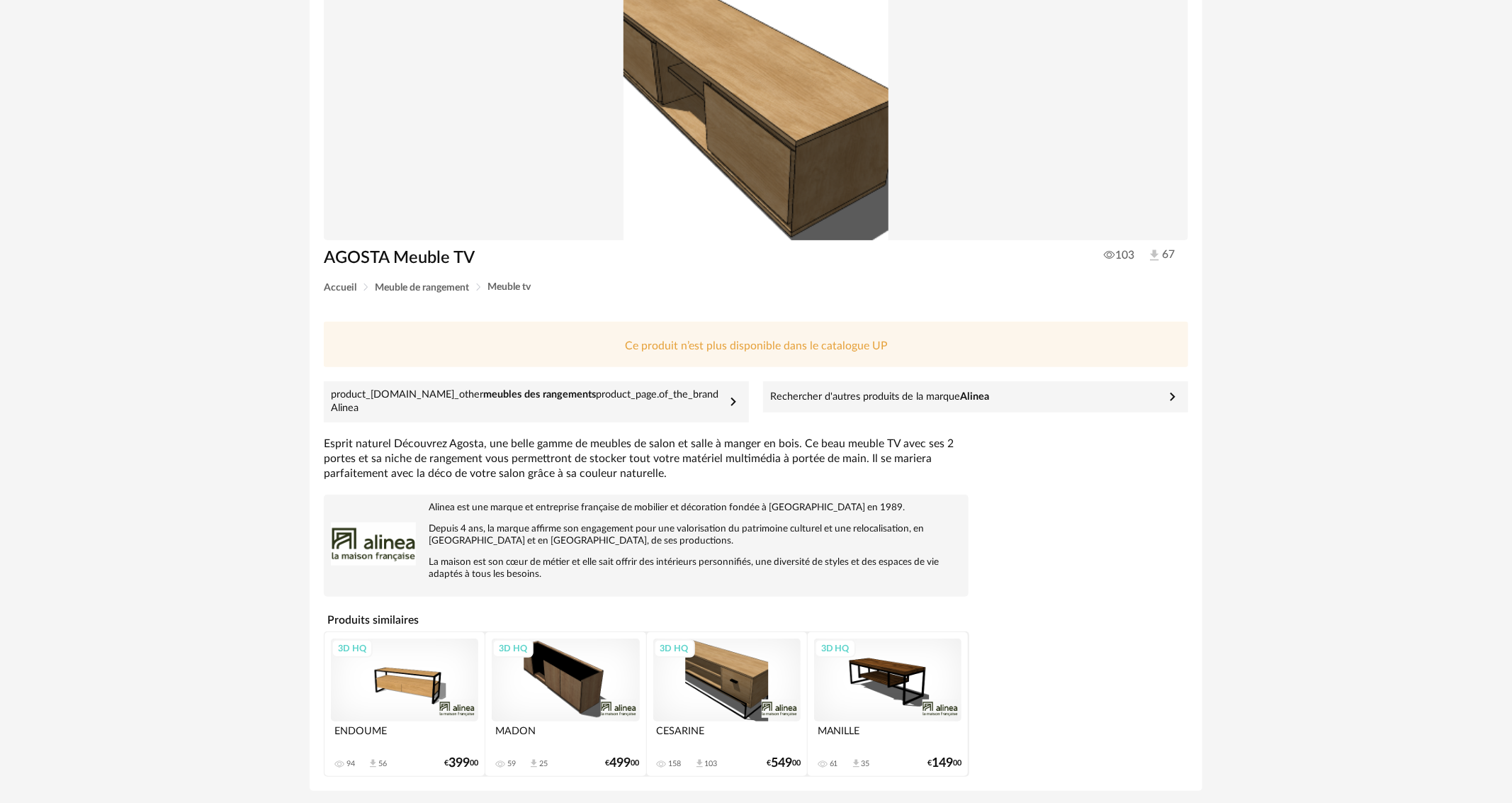
scroll to position [167, 0]
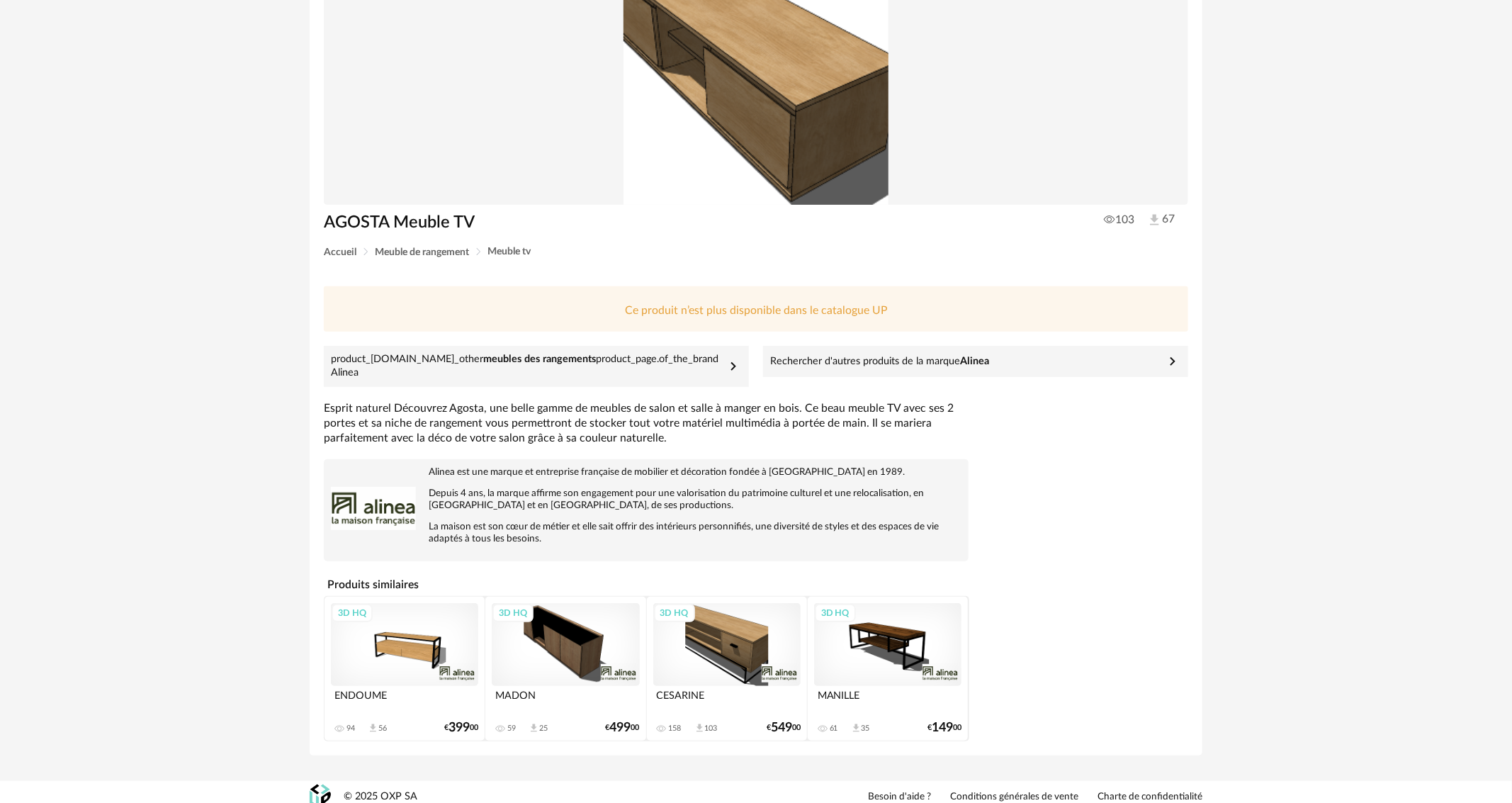
click at [578, 638] on div "3D HQ" at bounding box center [566, 644] width 147 height 83
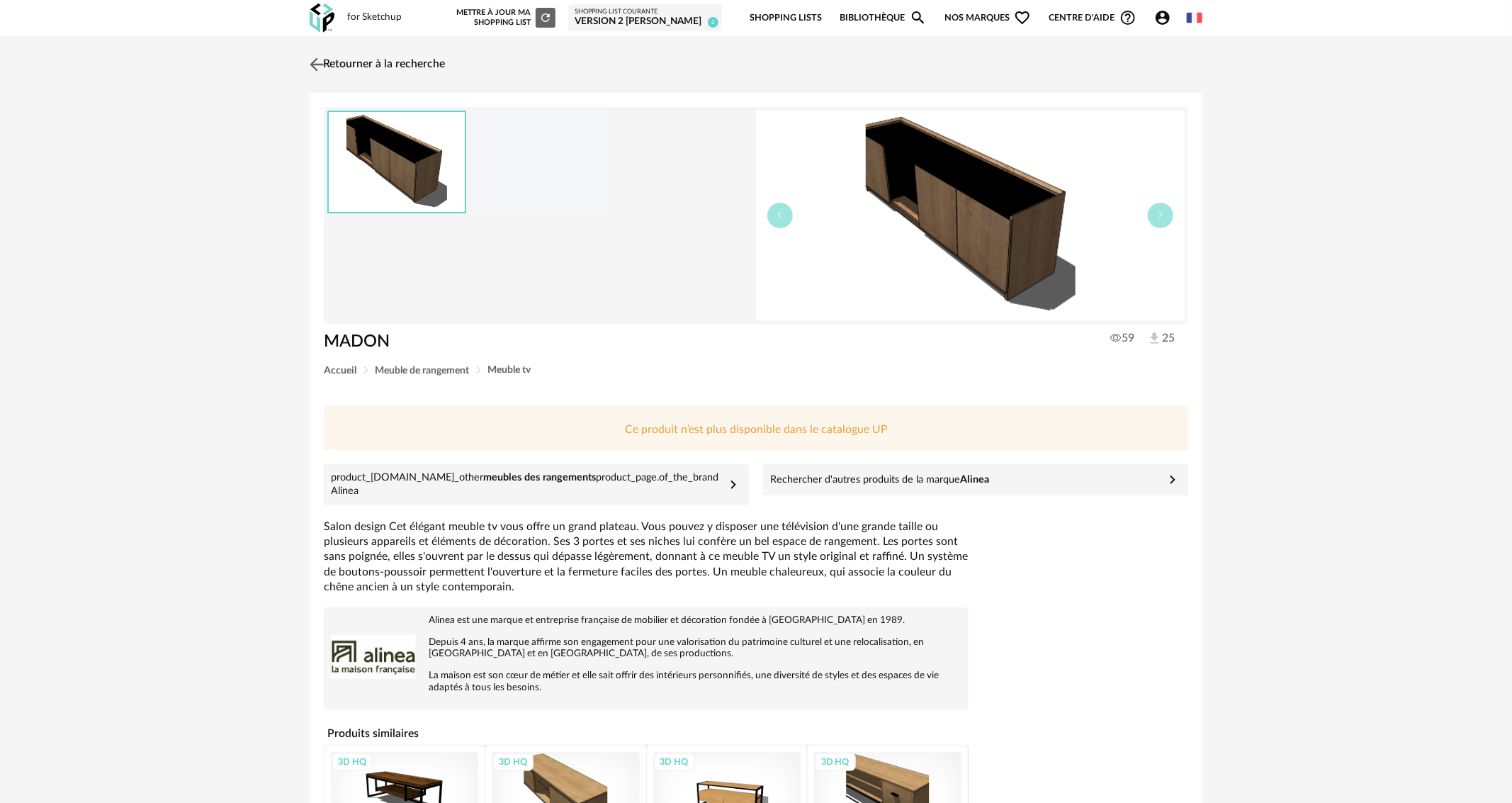
click at [319, 65] on img at bounding box center [317, 64] width 21 height 21
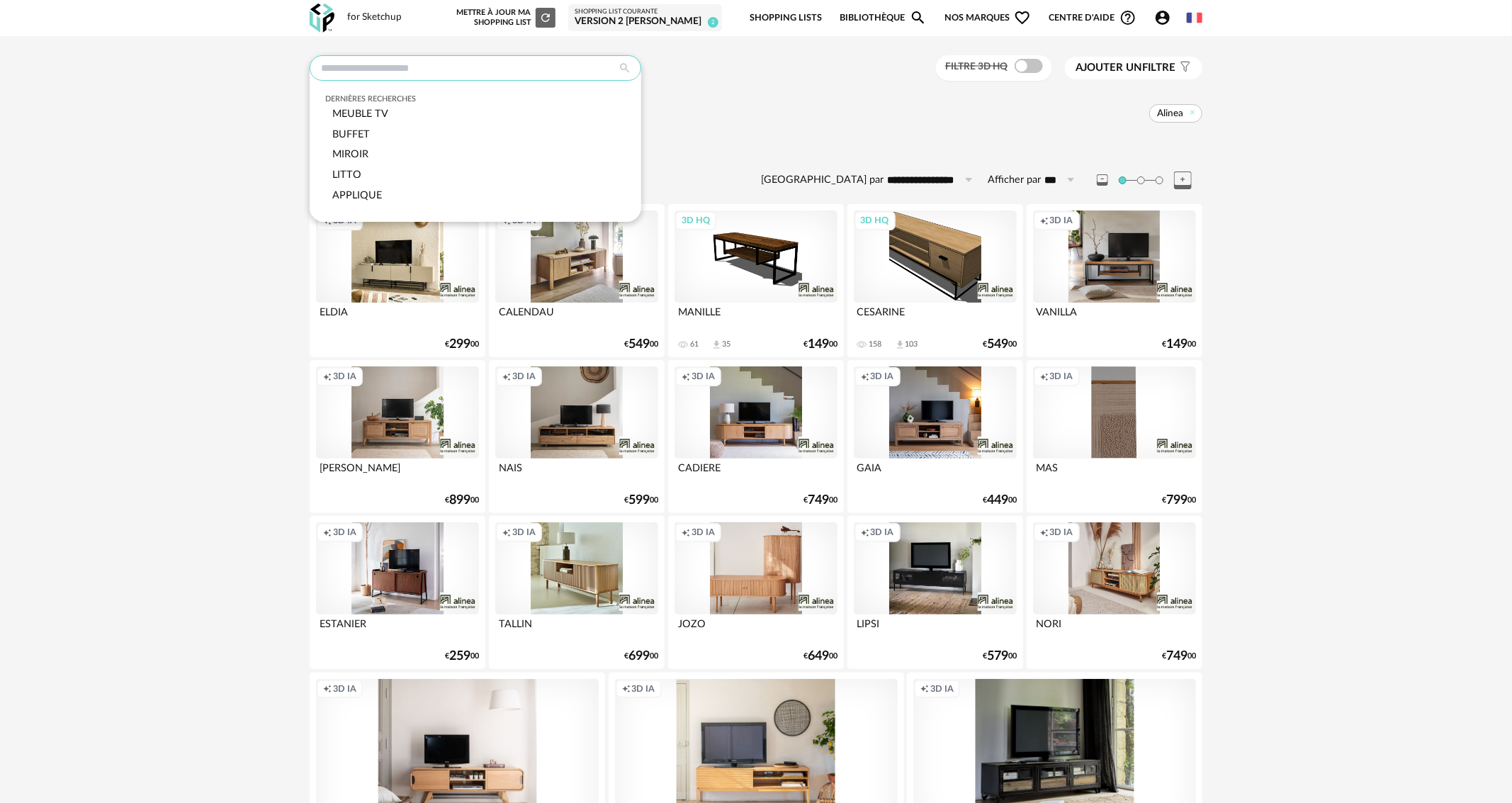
click at [319, 65] on input "text" at bounding box center [475, 68] width 331 height 25
click at [1141, 66] on span "Ajouter un" at bounding box center [1109, 68] width 66 height 10
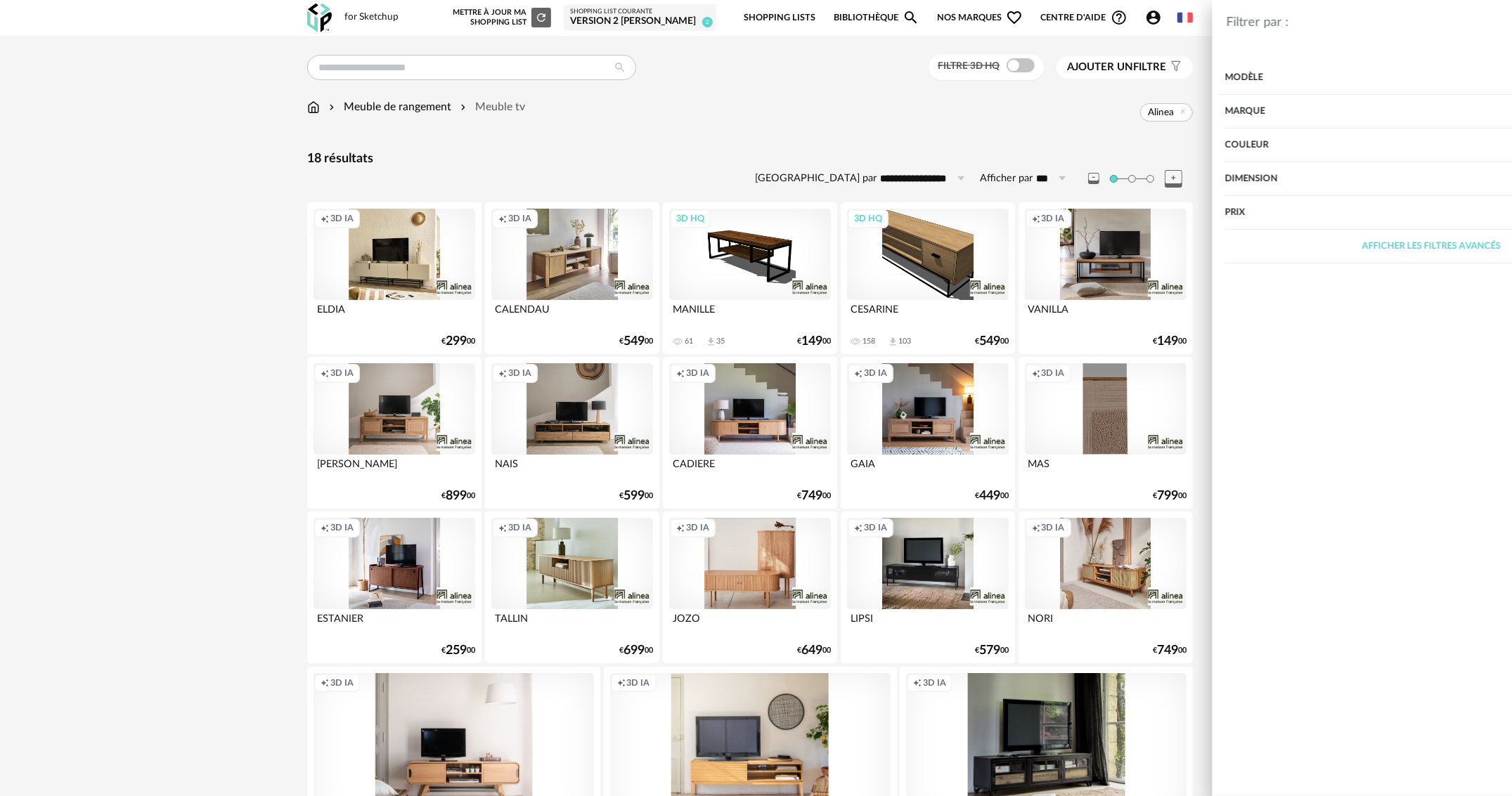
click at [872, 126] on div "Filtrer par : Modèle Filtre 3D HQ Marque &tradition 101 Copenhagen 366 Concept …" at bounding box center [756, 398] width 1512 height 796
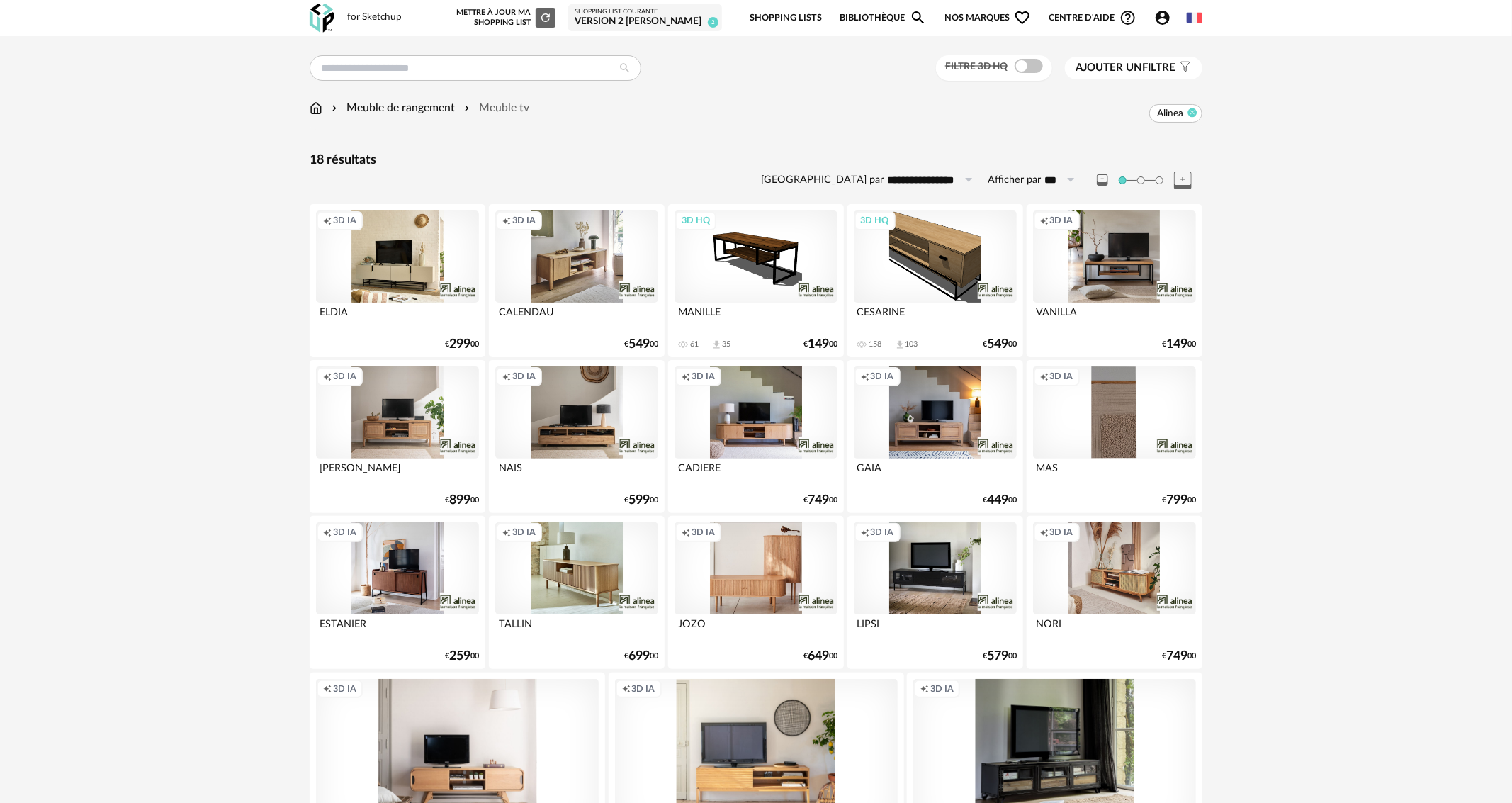
click at [1188, 114] on icon at bounding box center [1193, 112] width 9 height 9
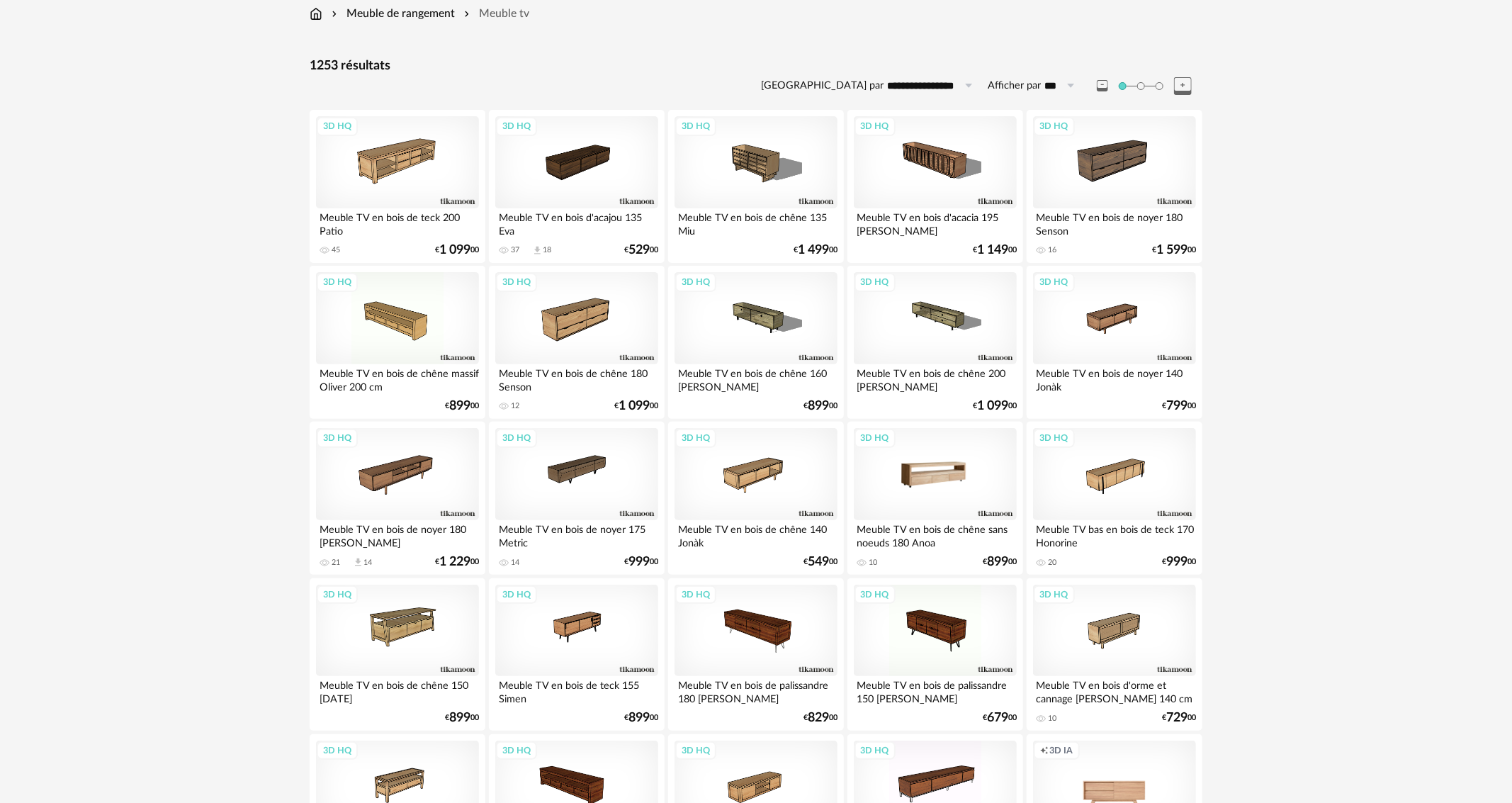
scroll to position [284, 0]
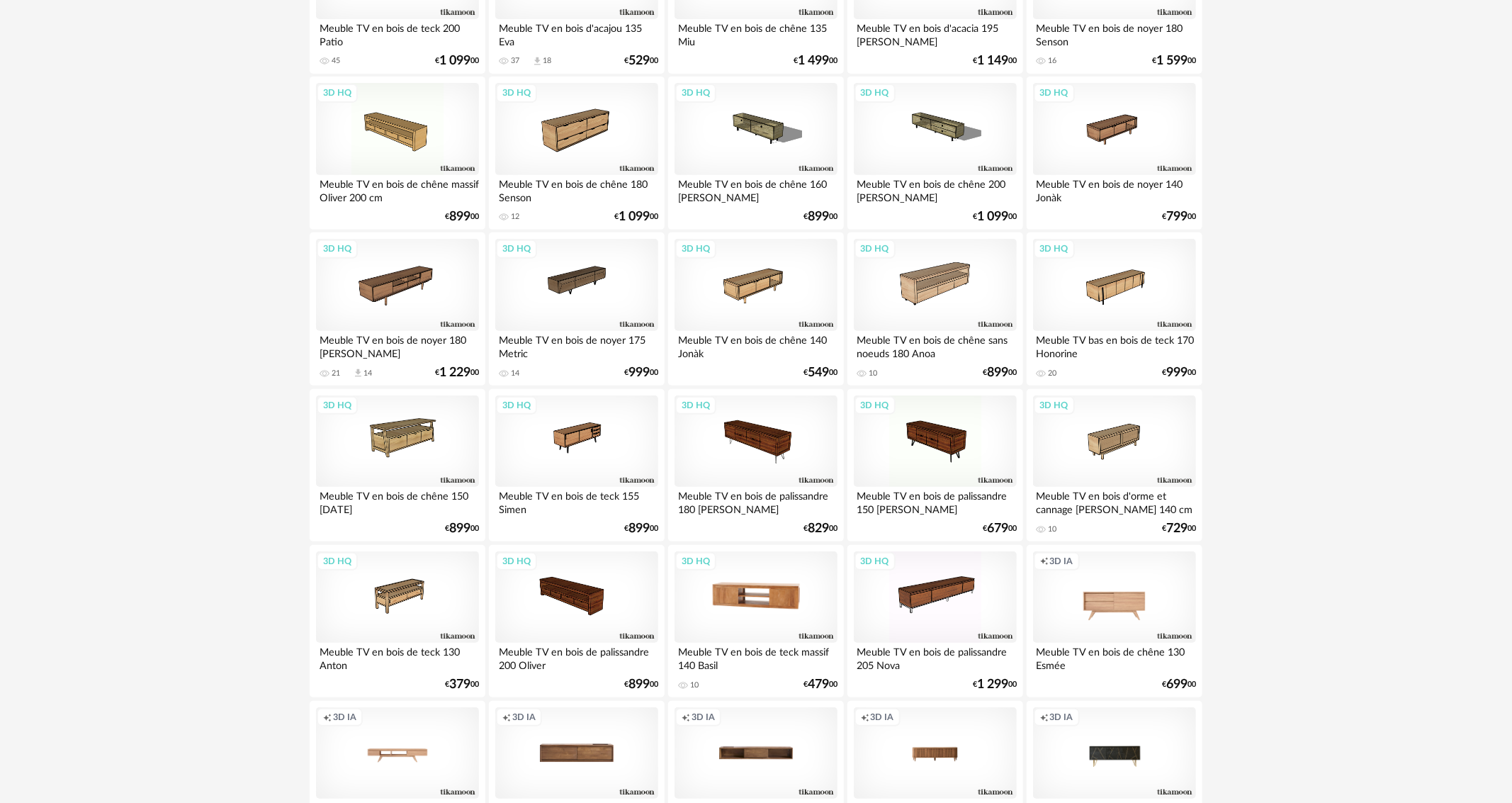
click at [793, 609] on div "3D HQ" at bounding box center [756, 598] width 163 height 92
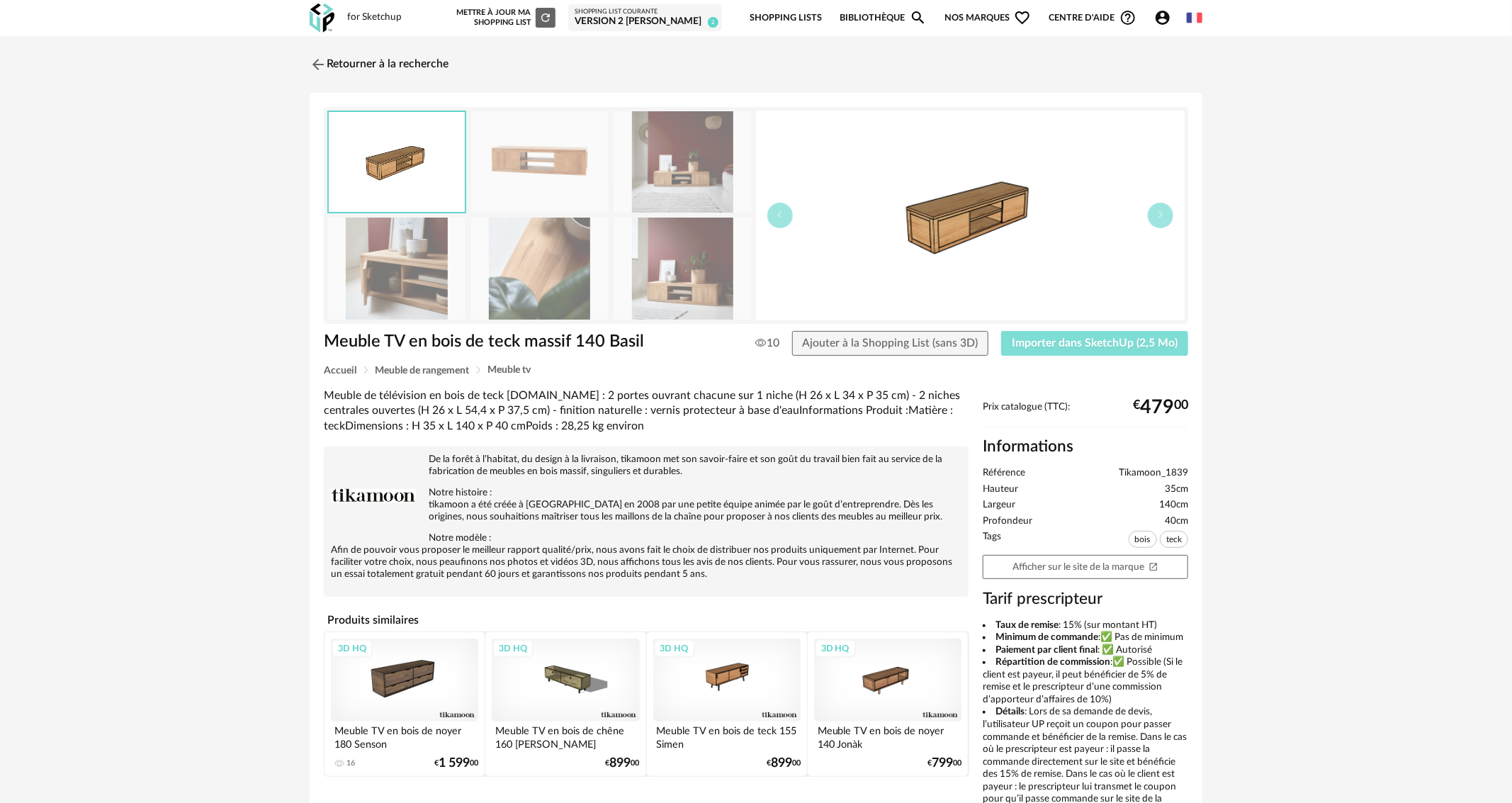
click at [1078, 331] on button "Importer dans SketchUp (2,5 Mo)" at bounding box center [1094, 344] width 187 height 25
click at [384, 62] on link "Retourner à la recherche" at bounding box center [375, 65] width 139 height 31
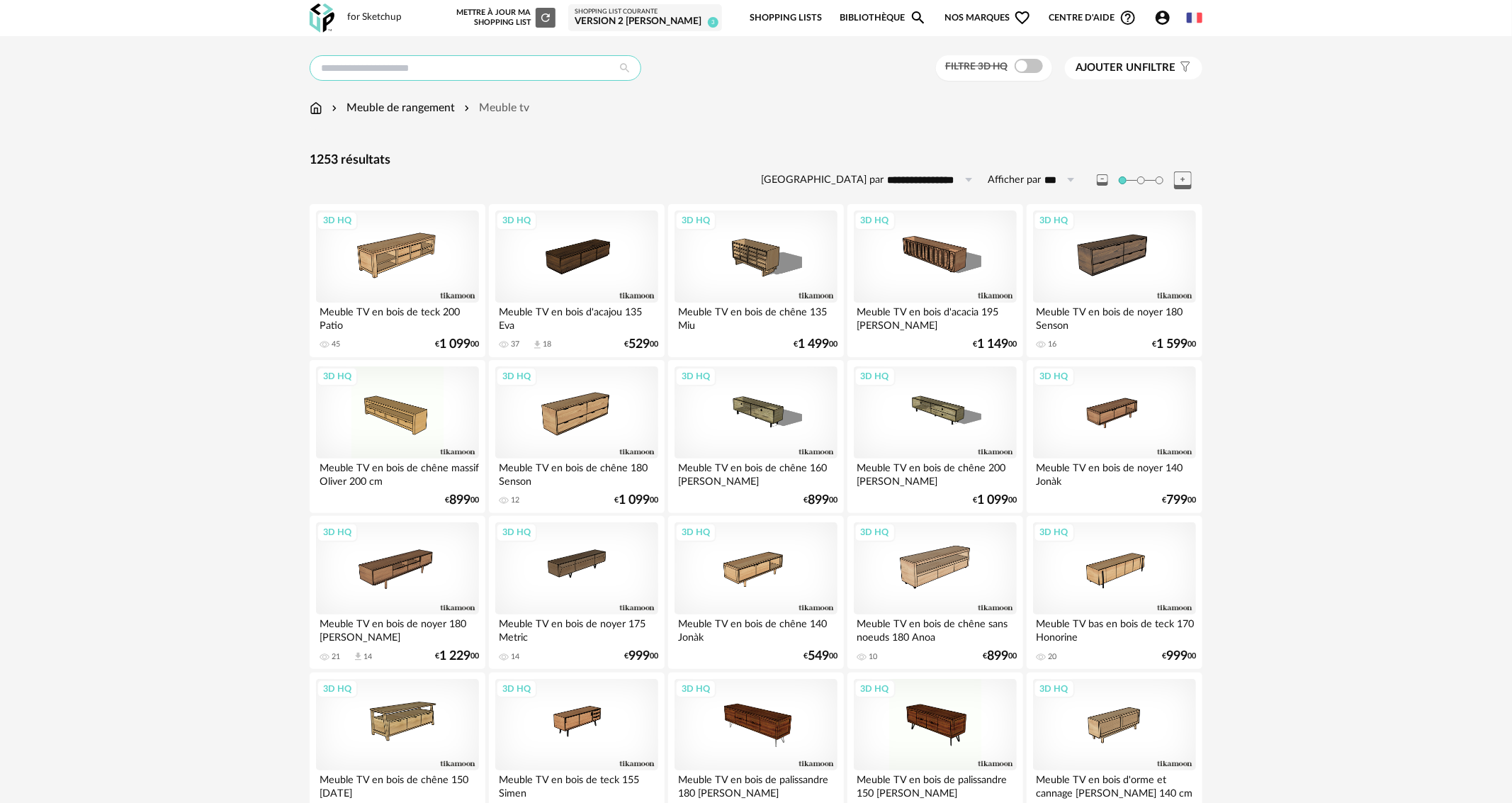
click at [453, 67] on input "text" at bounding box center [475, 68] width 331 height 25
type input "*******"
type input "**********"
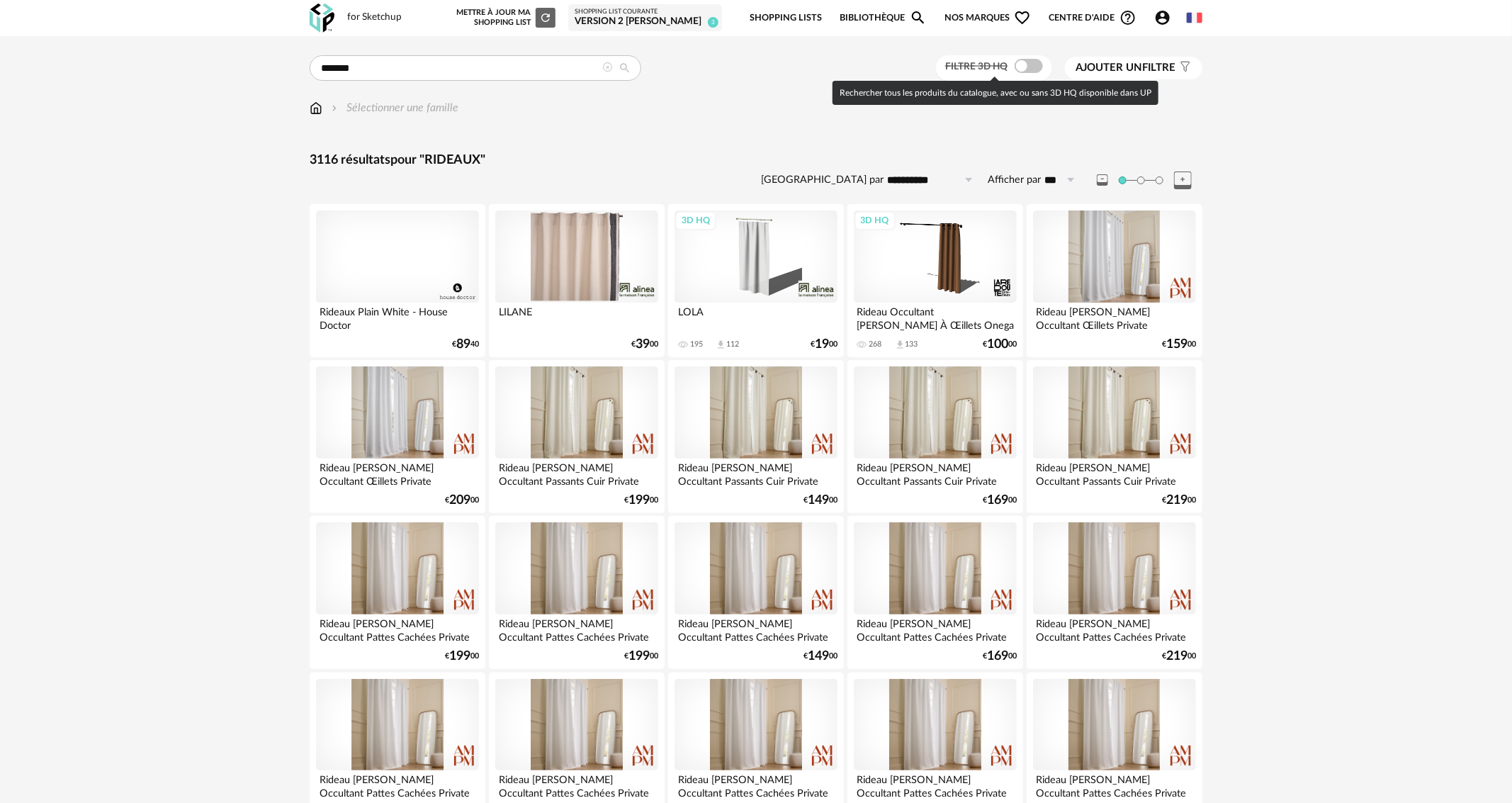
click at [1030, 63] on span at bounding box center [1029, 66] width 28 height 14
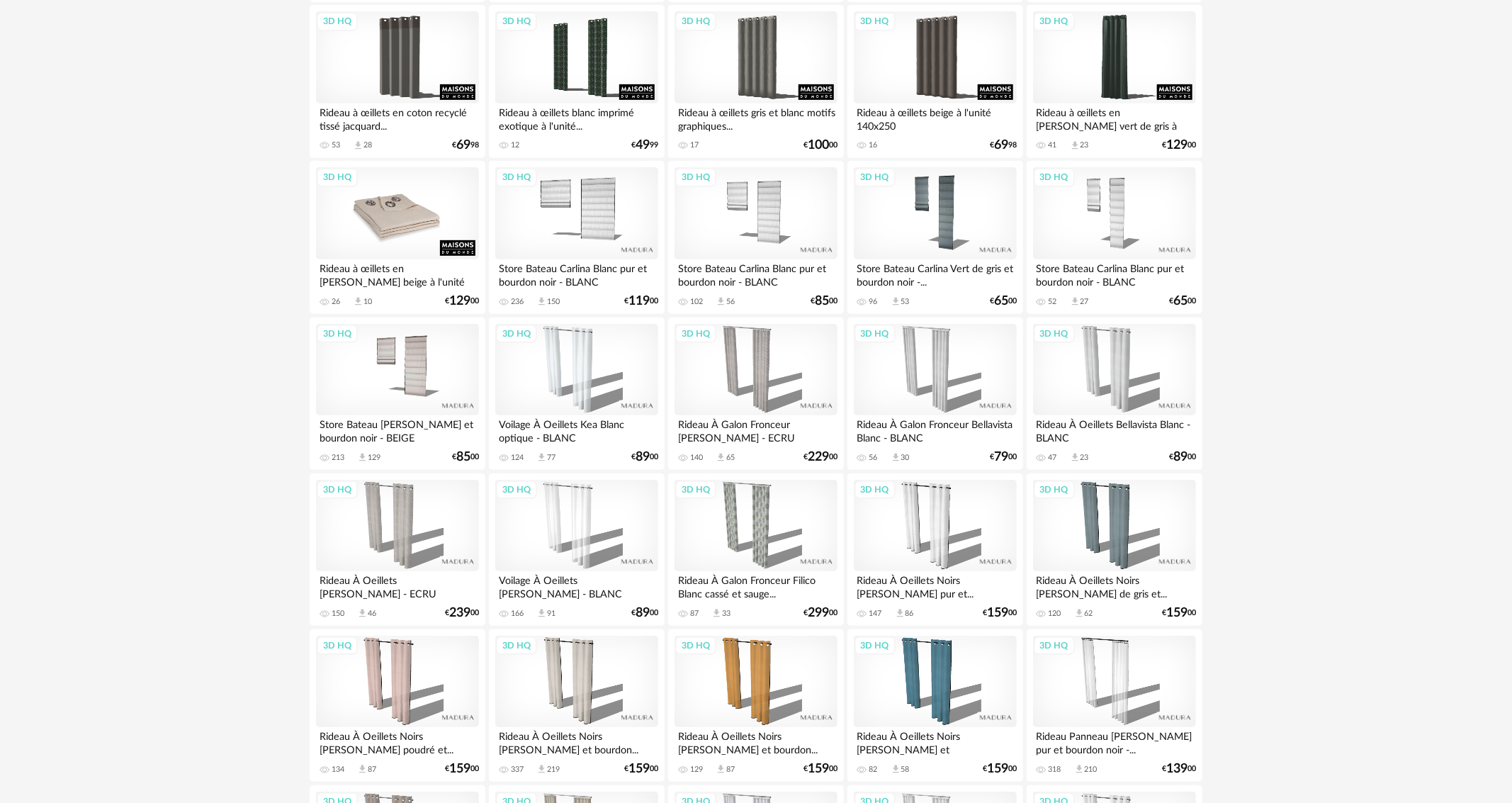
scroll to position [567, 0]
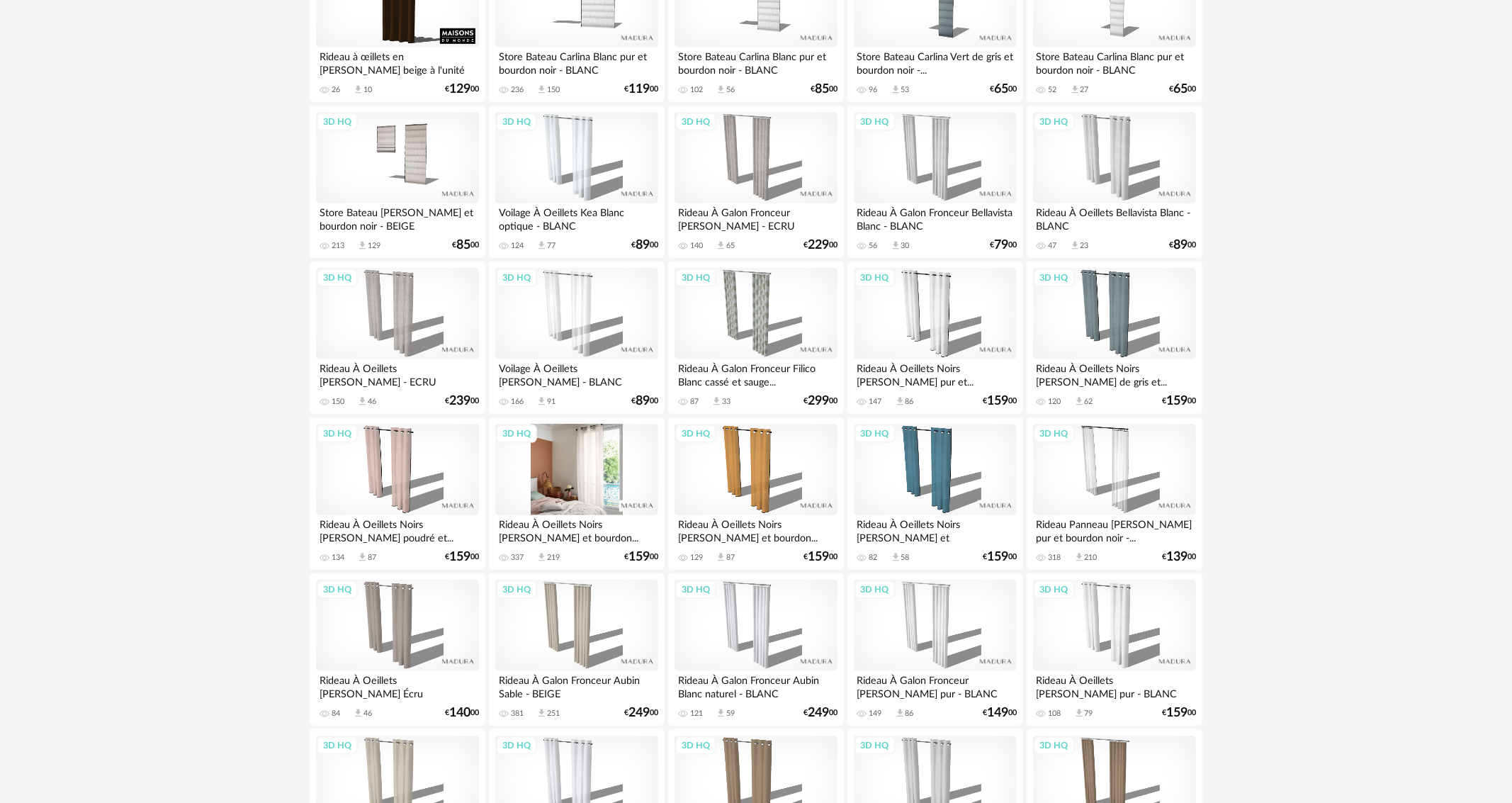
click at [605, 463] on div "3D HQ" at bounding box center [576, 470] width 163 height 92
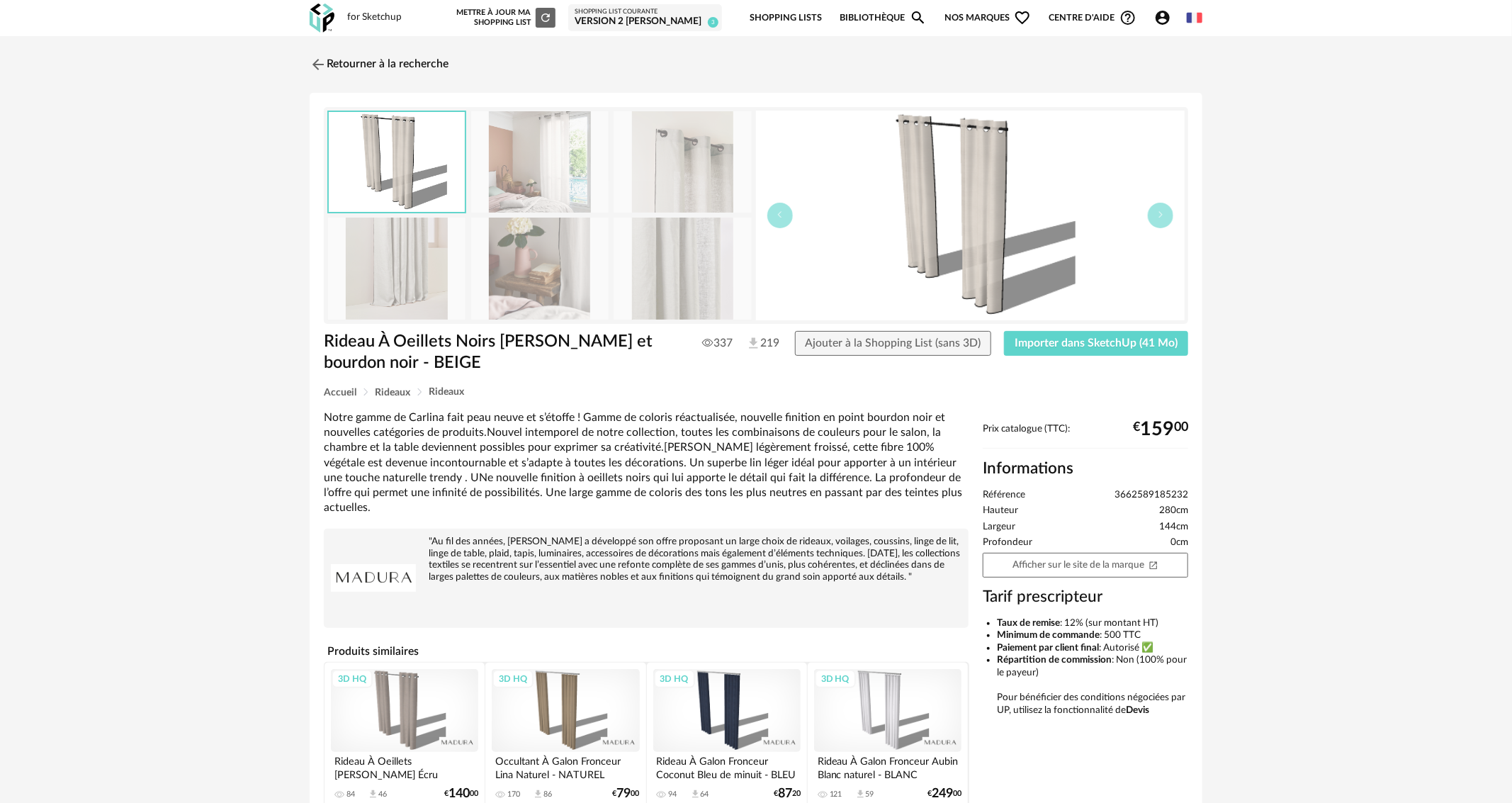
click at [516, 156] on img at bounding box center [540, 162] width 138 height 101
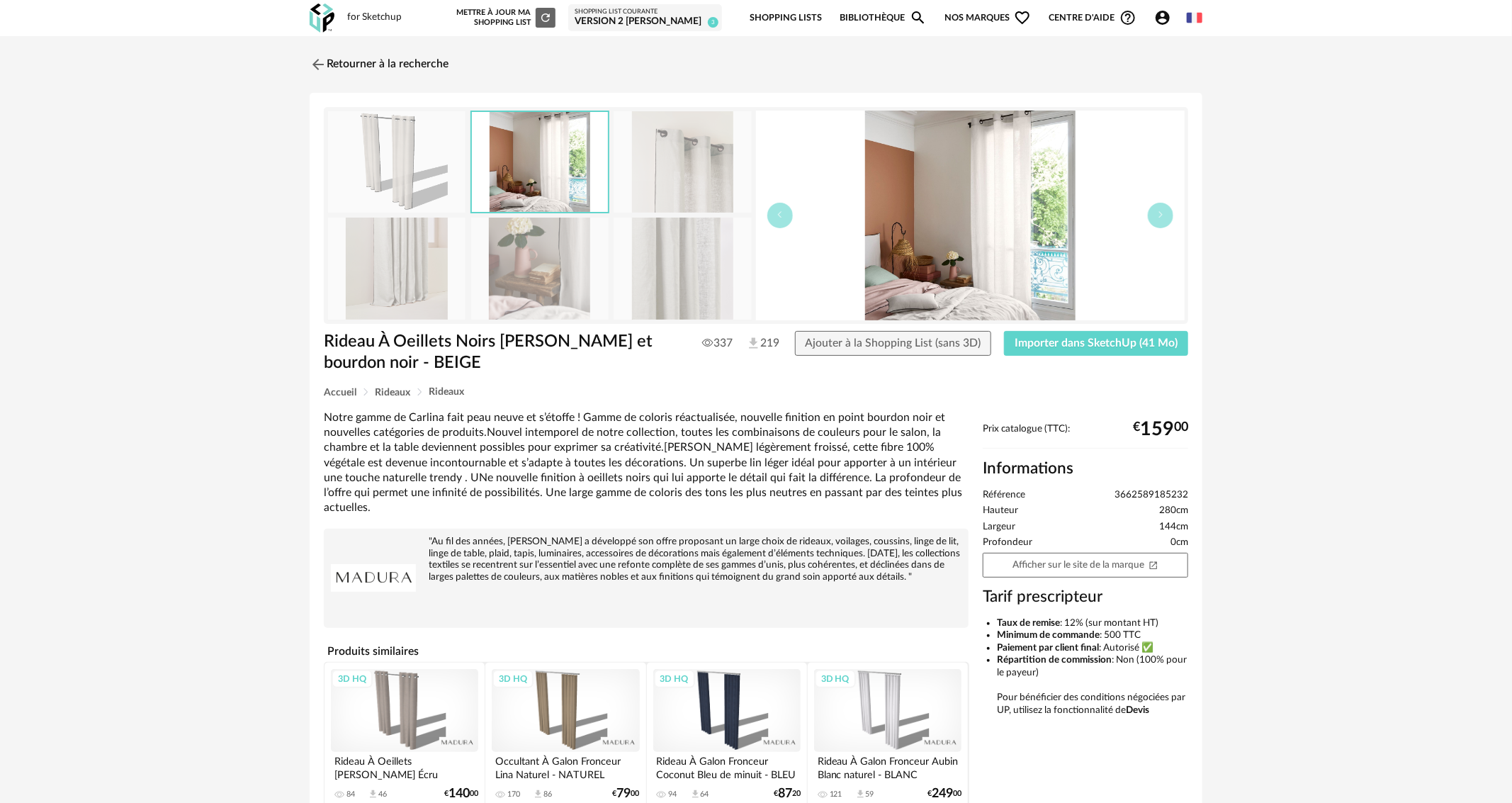
click at [540, 259] on img at bounding box center [540, 268] width 138 height 101
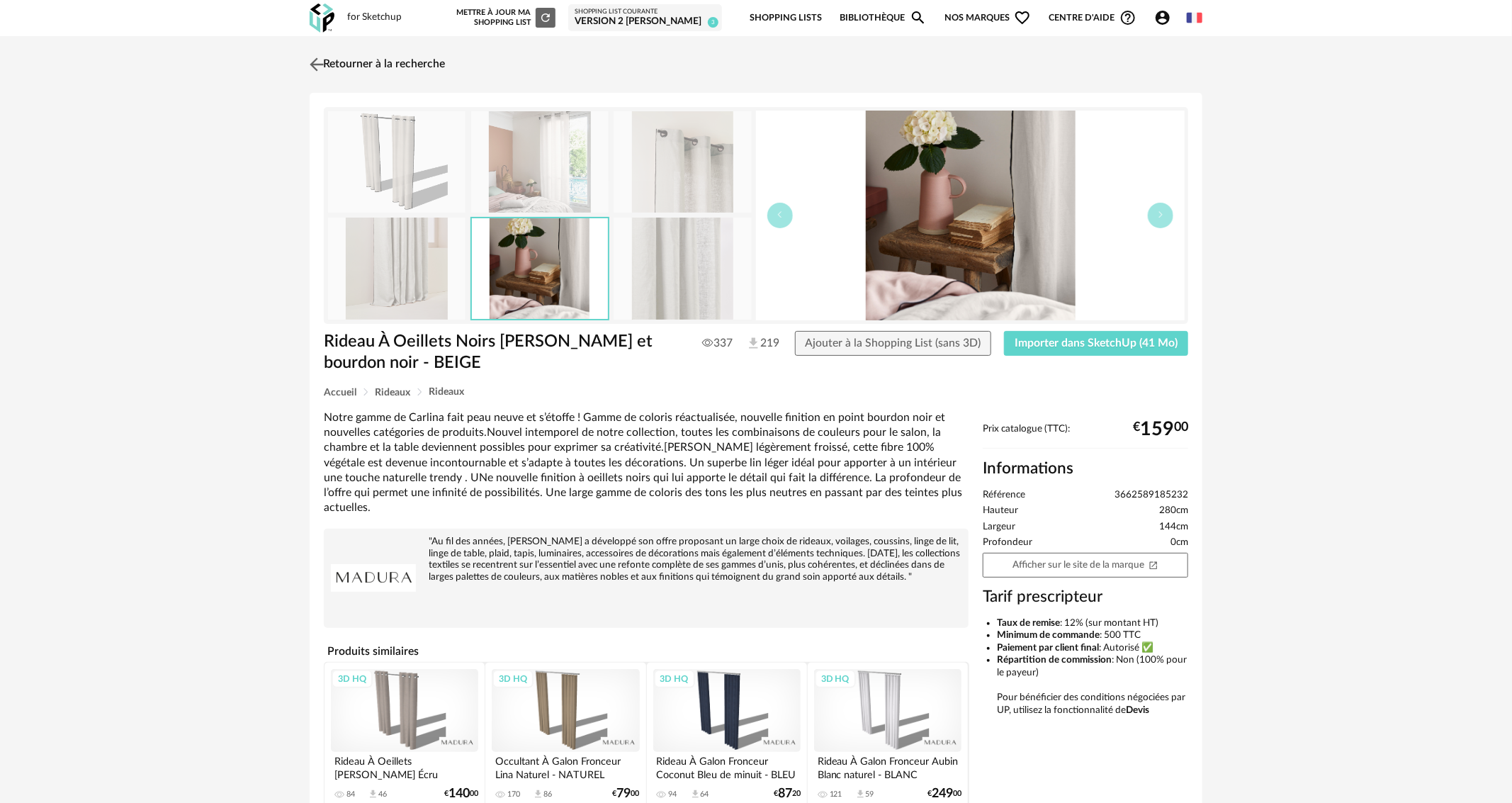
click at [388, 69] on link "Retourner à la recherche" at bounding box center [375, 65] width 139 height 31
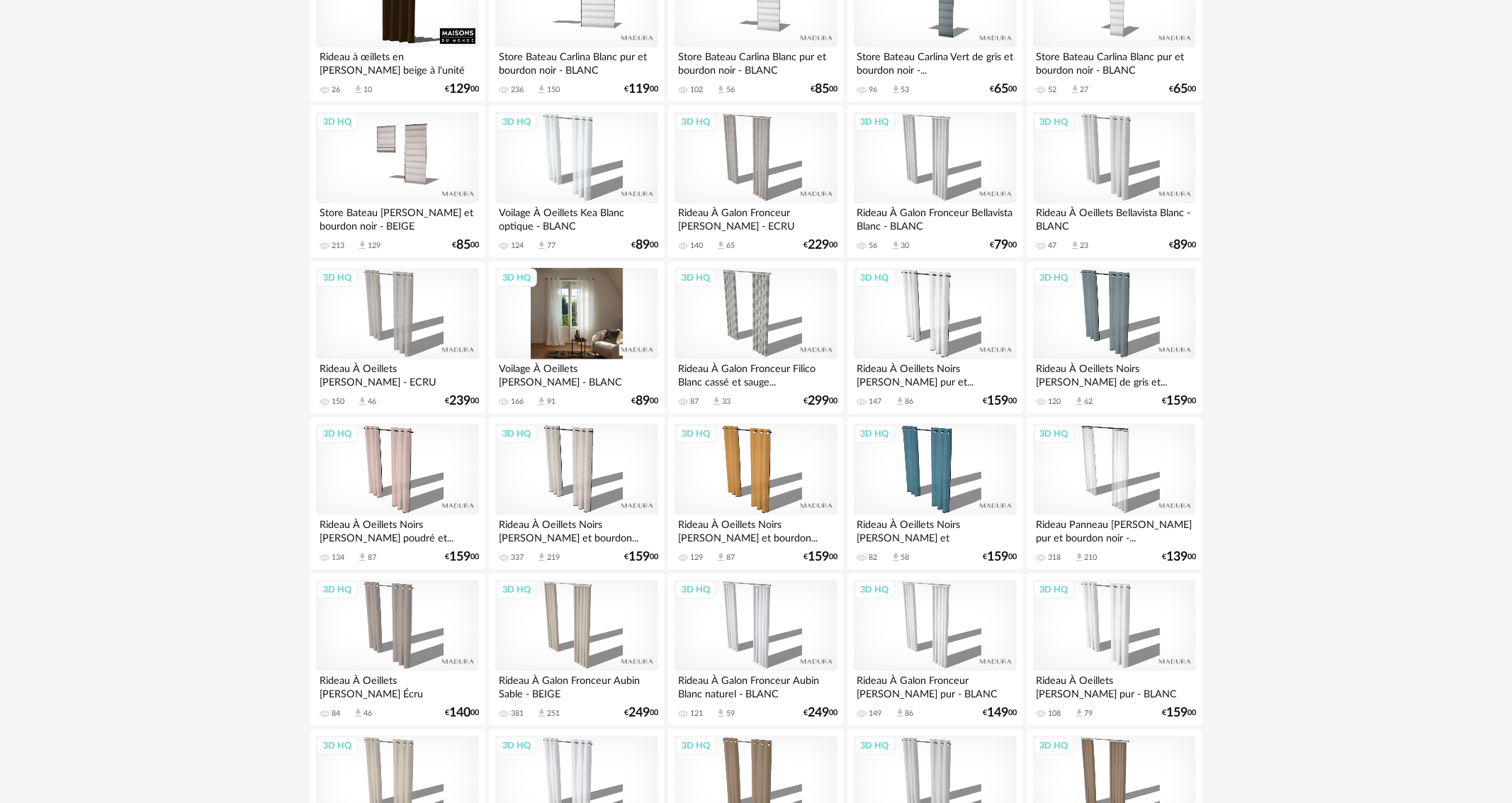
click at [540, 298] on div "3D HQ" at bounding box center [576, 314] width 163 height 92
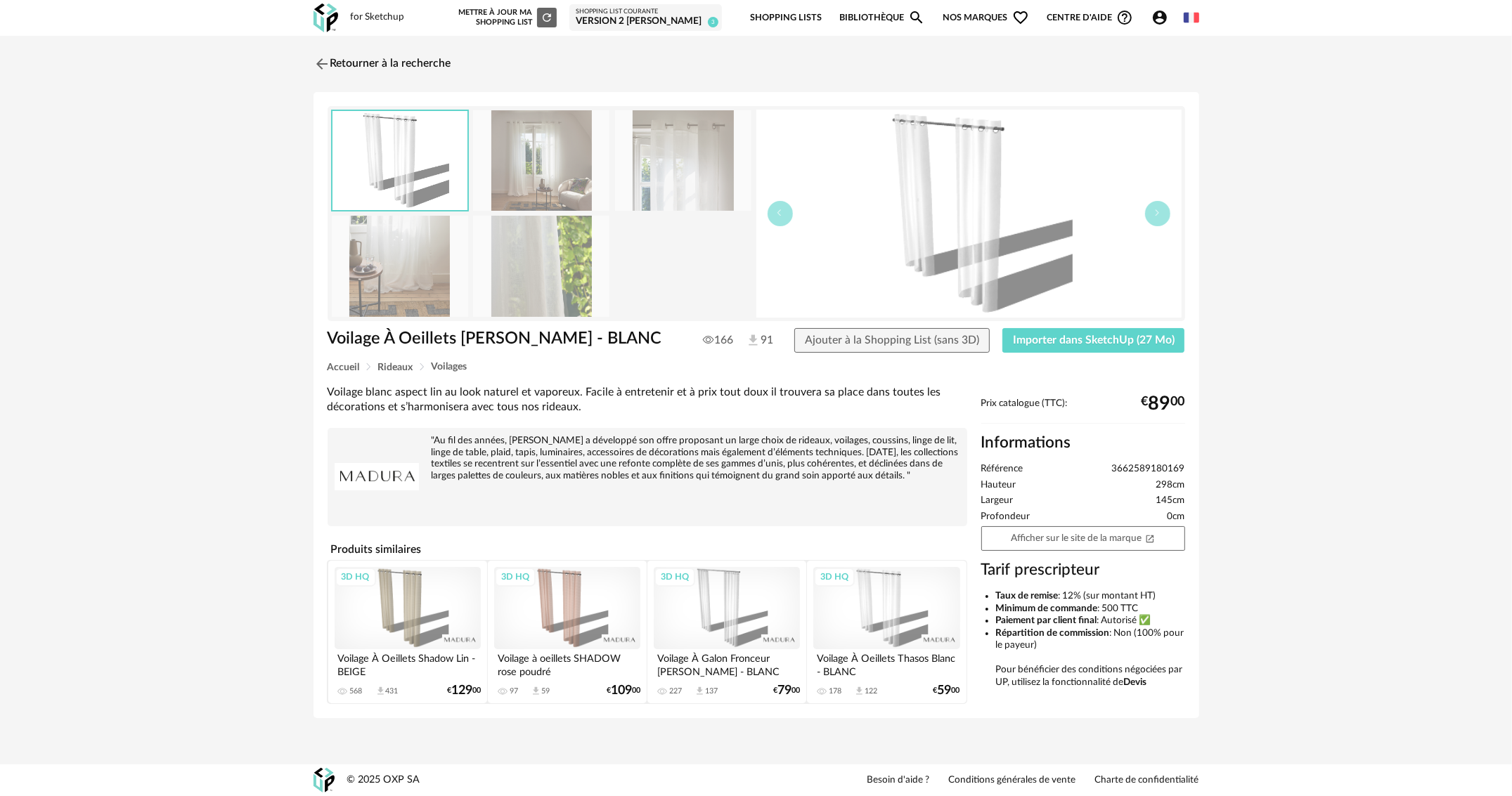
click at [641, 162] on img at bounding box center [683, 160] width 137 height 100
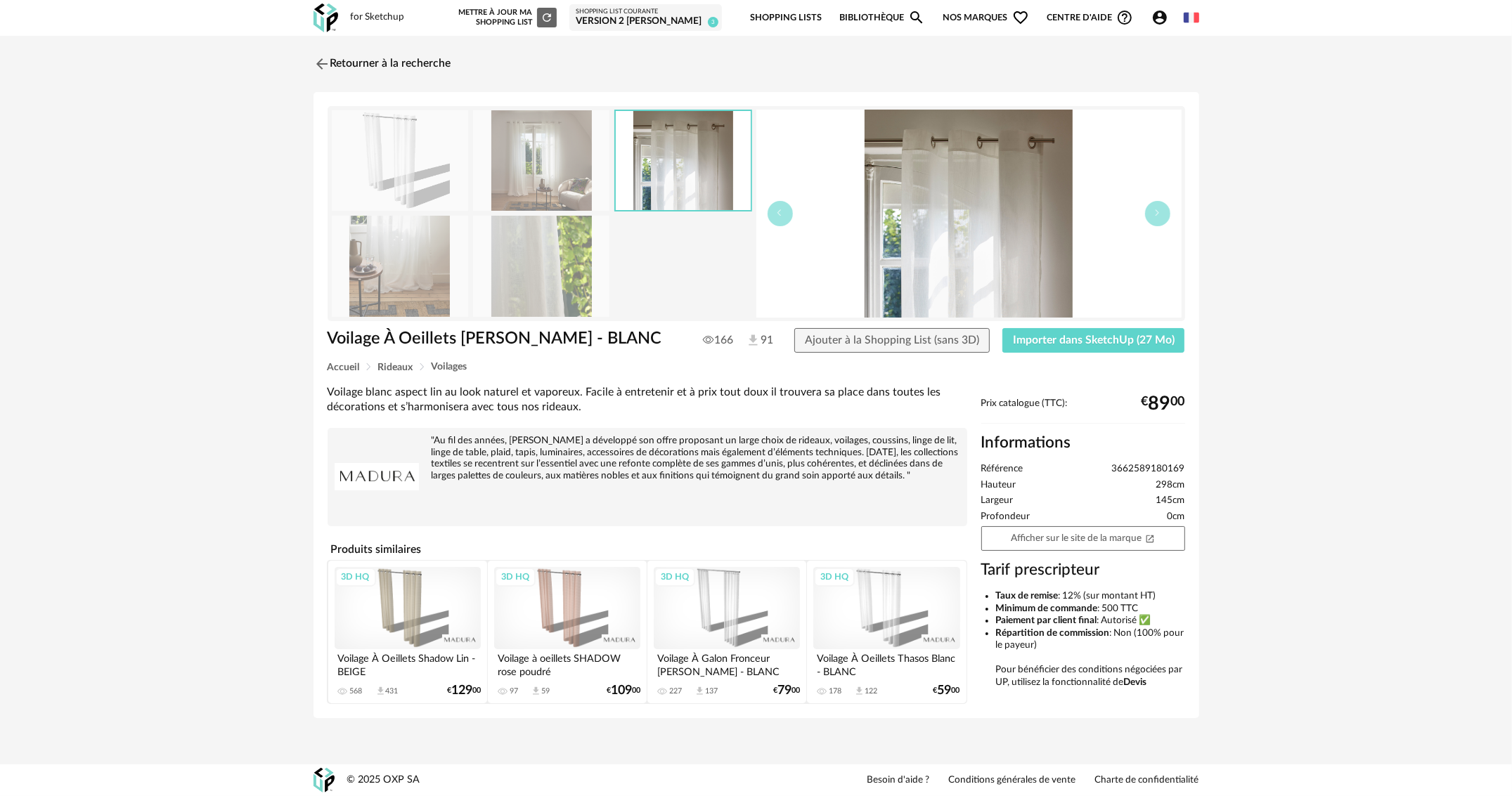
click at [569, 148] on img at bounding box center [541, 160] width 137 height 100
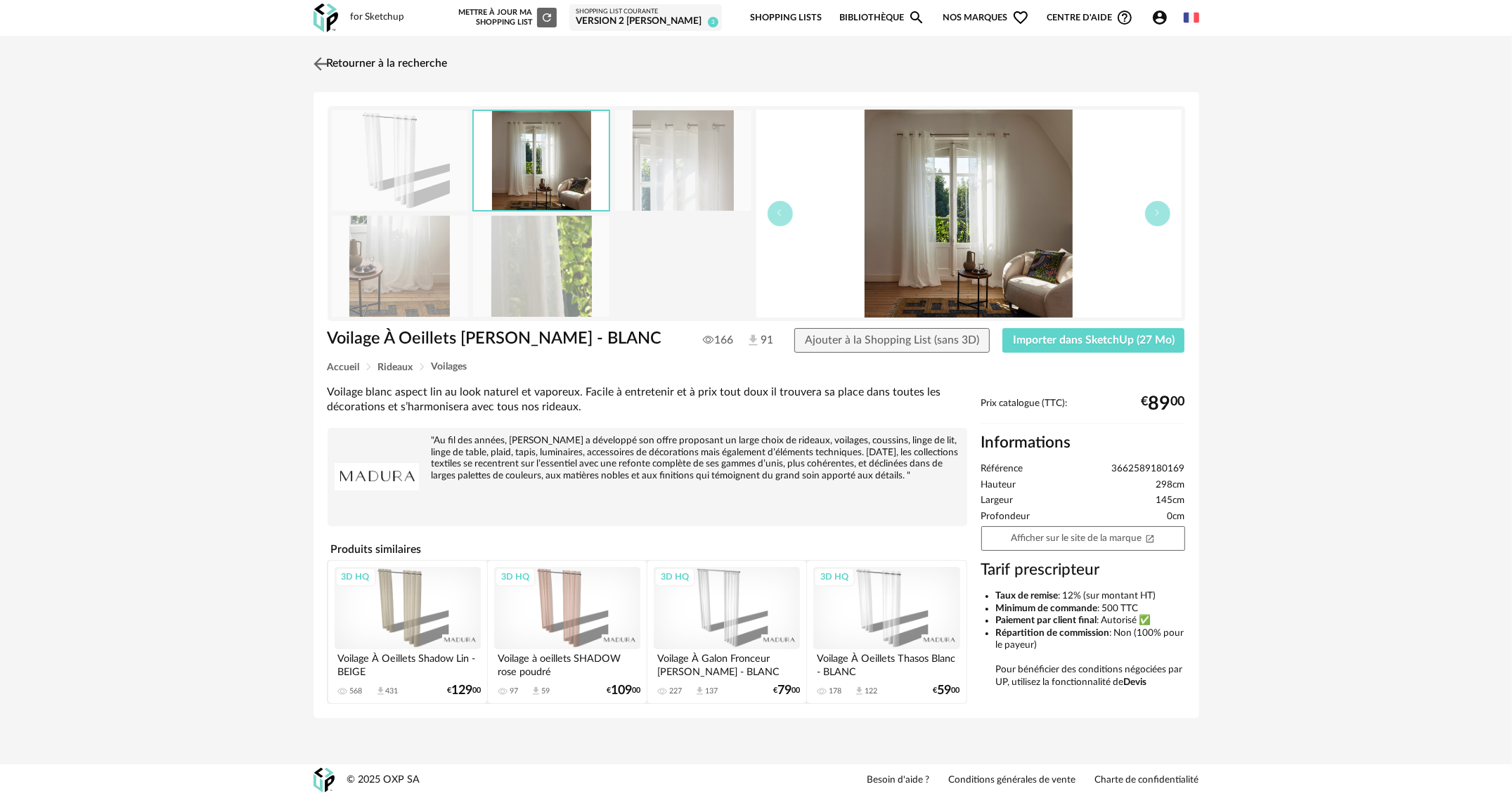
click at [314, 59] on img at bounding box center [321, 64] width 21 height 21
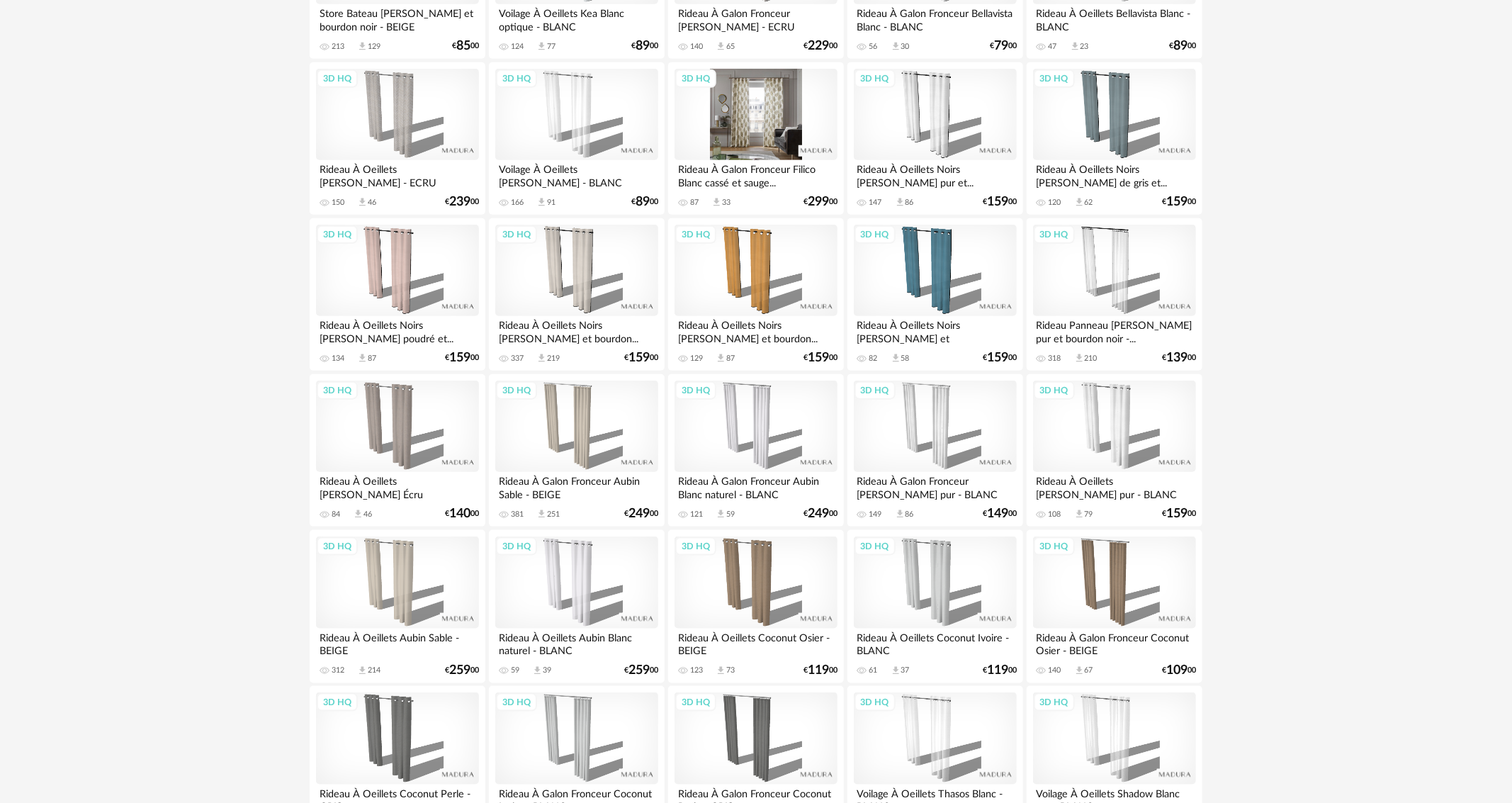
scroll to position [780, 0]
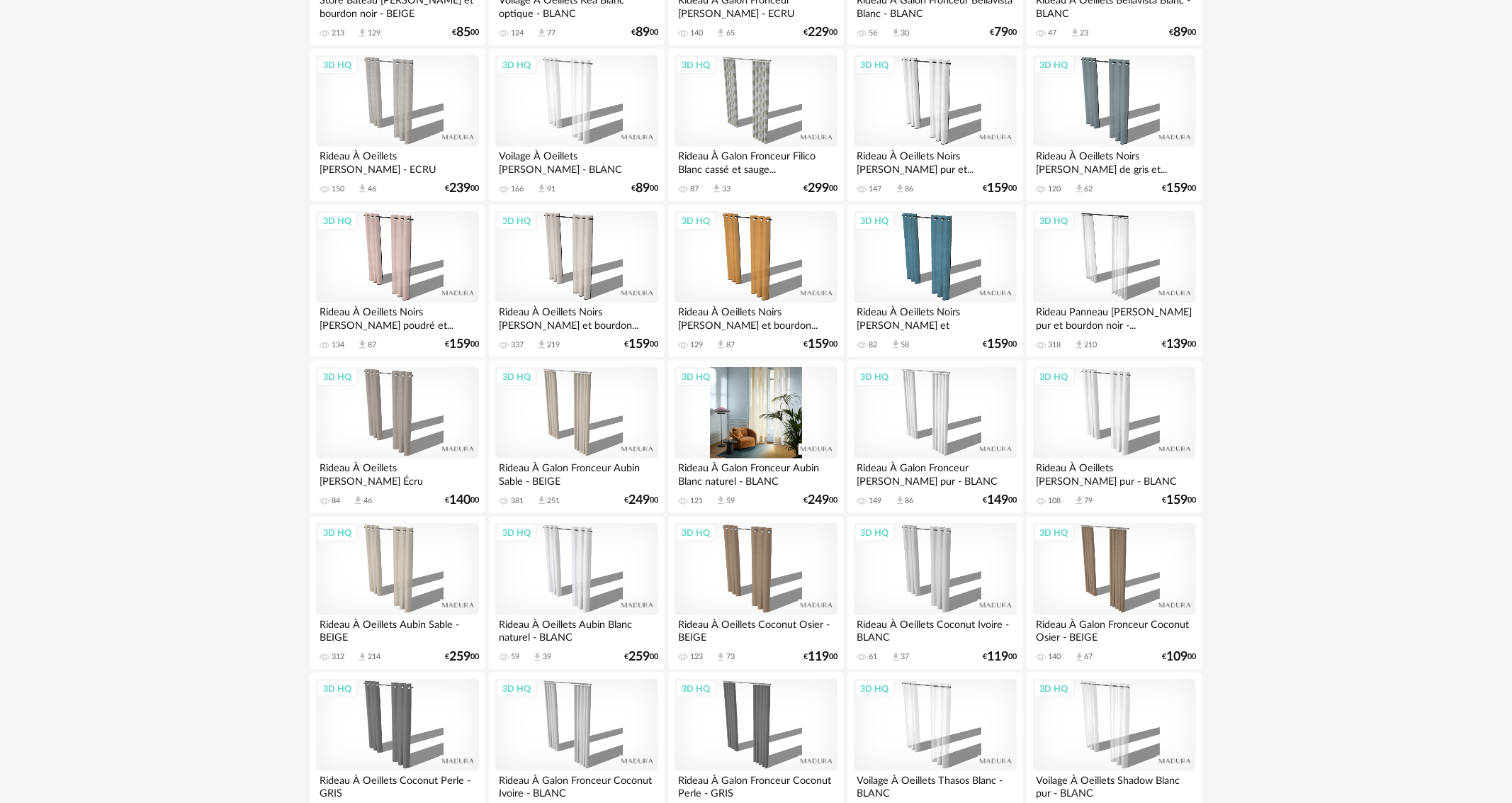
click at [787, 394] on div "3D HQ" at bounding box center [756, 413] width 163 height 92
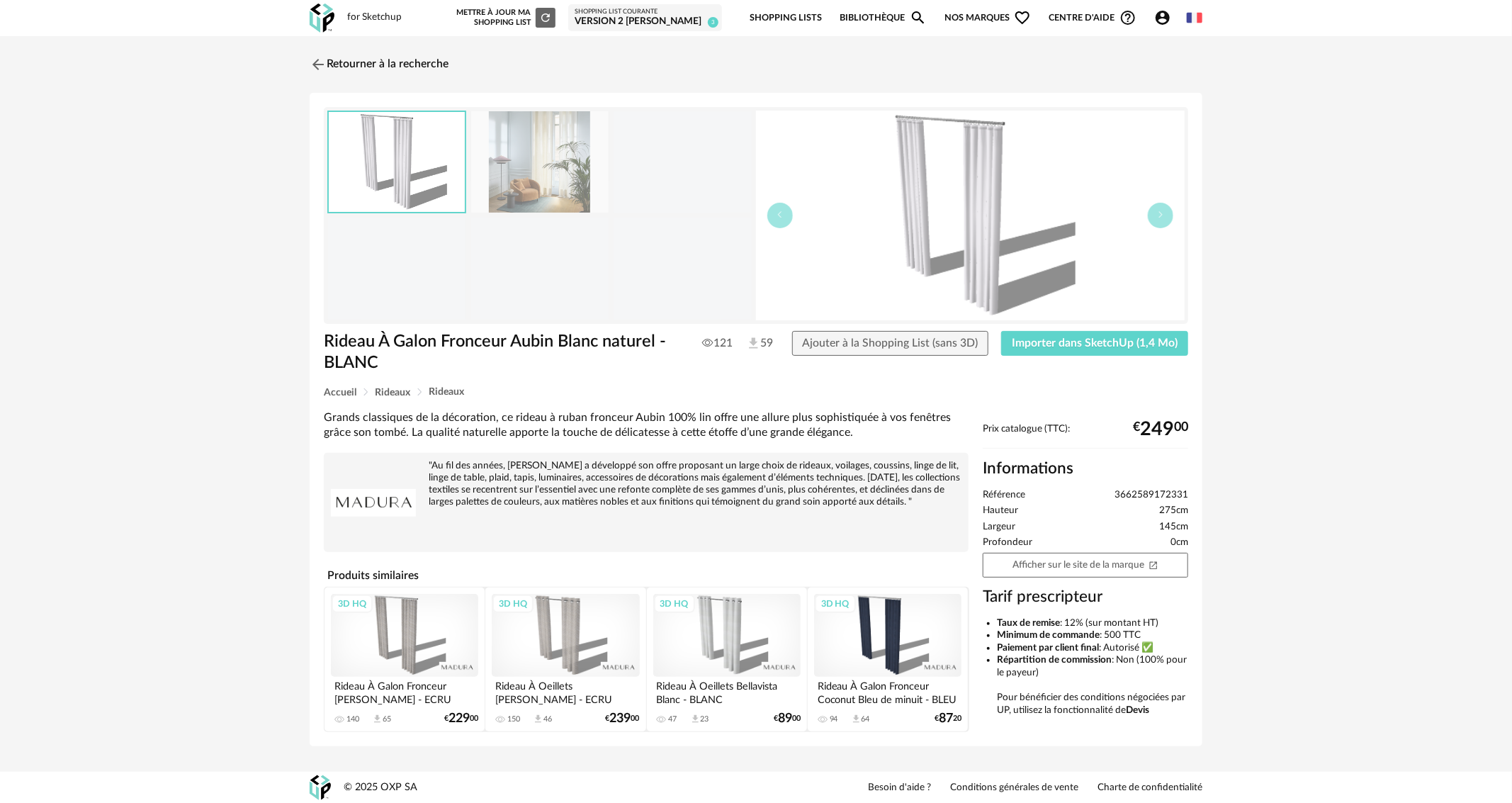
click at [549, 154] on img at bounding box center [540, 162] width 138 height 101
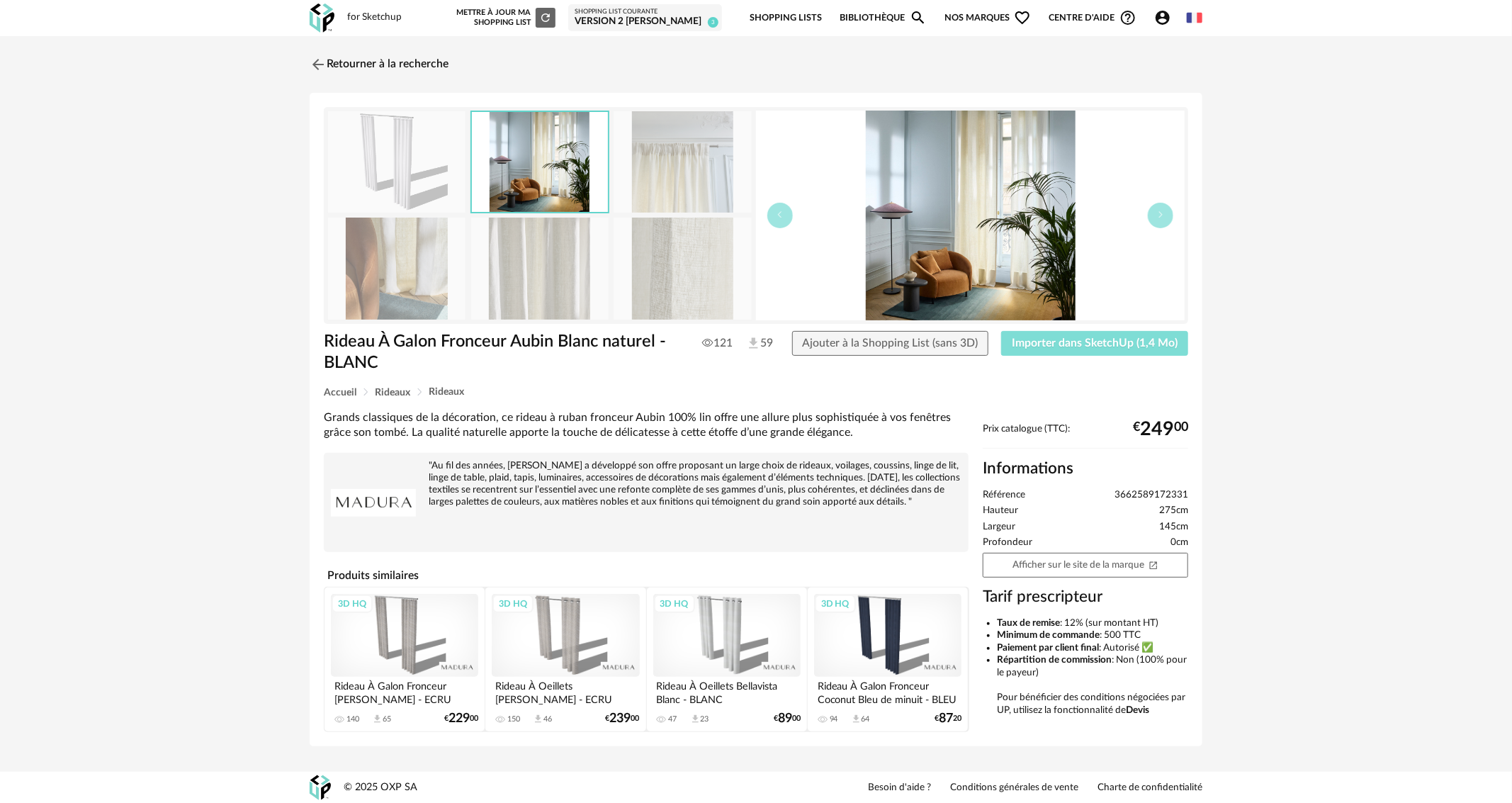
click at [1032, 342] on span "Importer dans SketchUp (1,4 Mo)" at bounding box center [1094, 343] width 166 height 11
click at [363, 58] on link "Retourner à la recherche" at bounding box center [375, 65] width 139 height 31
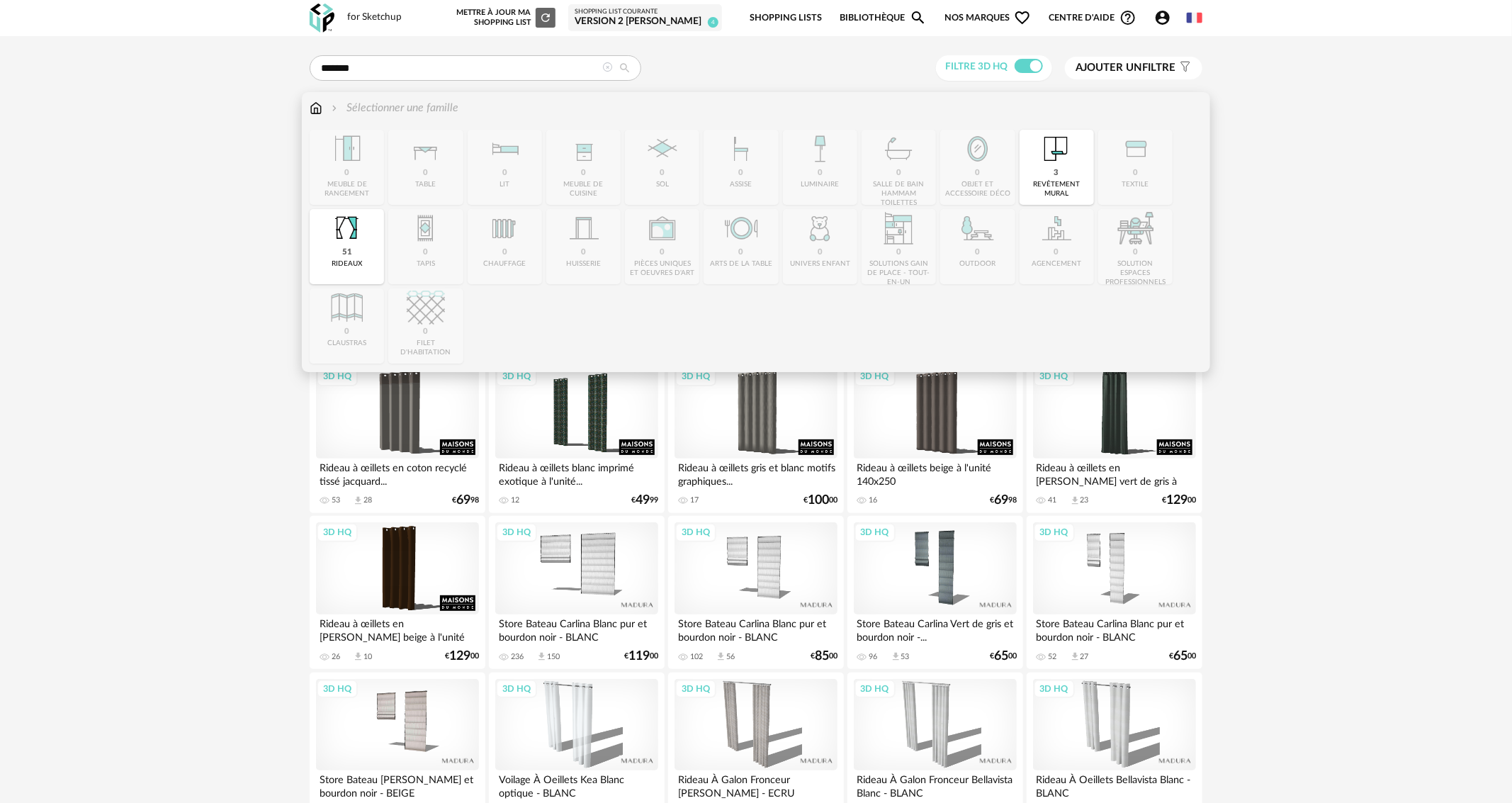
click at [316, 107] on img at bounding box center [316, 108] width 13 height 16
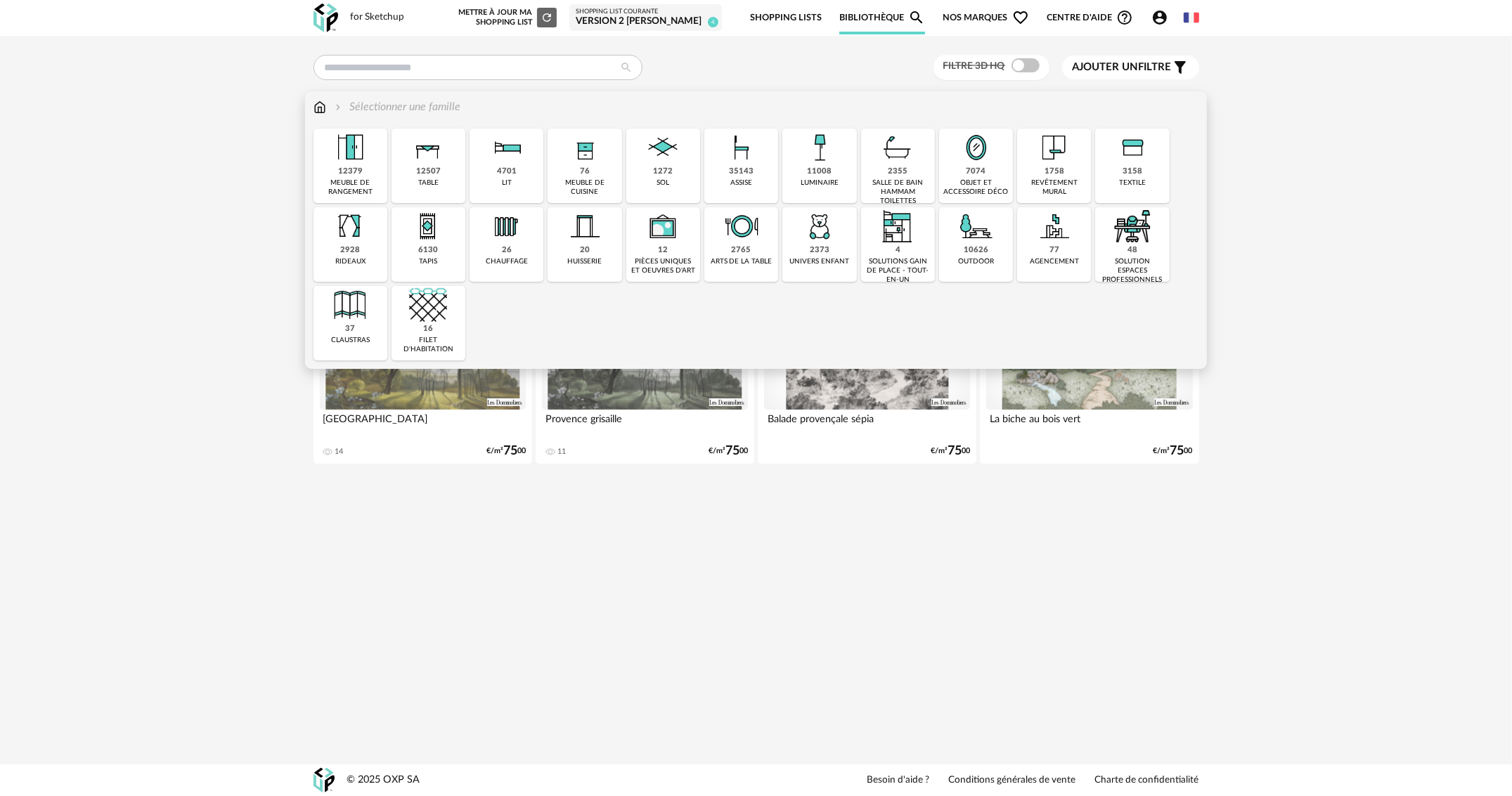
click at [742, 170] on div "35143" at bounding box center [741, 172] width 24 height 10
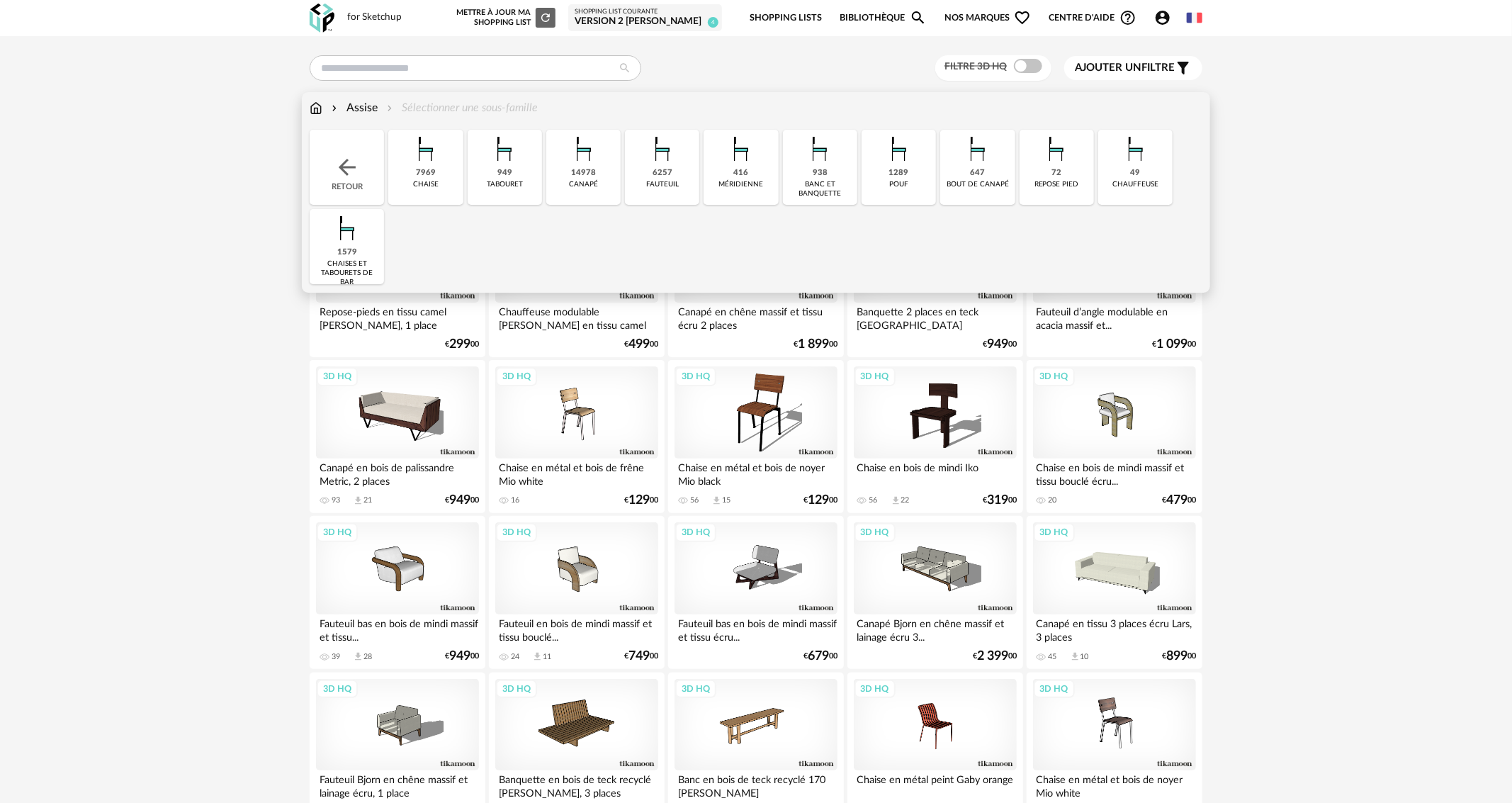
click at [436, 176] on div "7969 [GEOGRAPHIC_DATA]" at bounding box center [426, 167] width 74 height 75
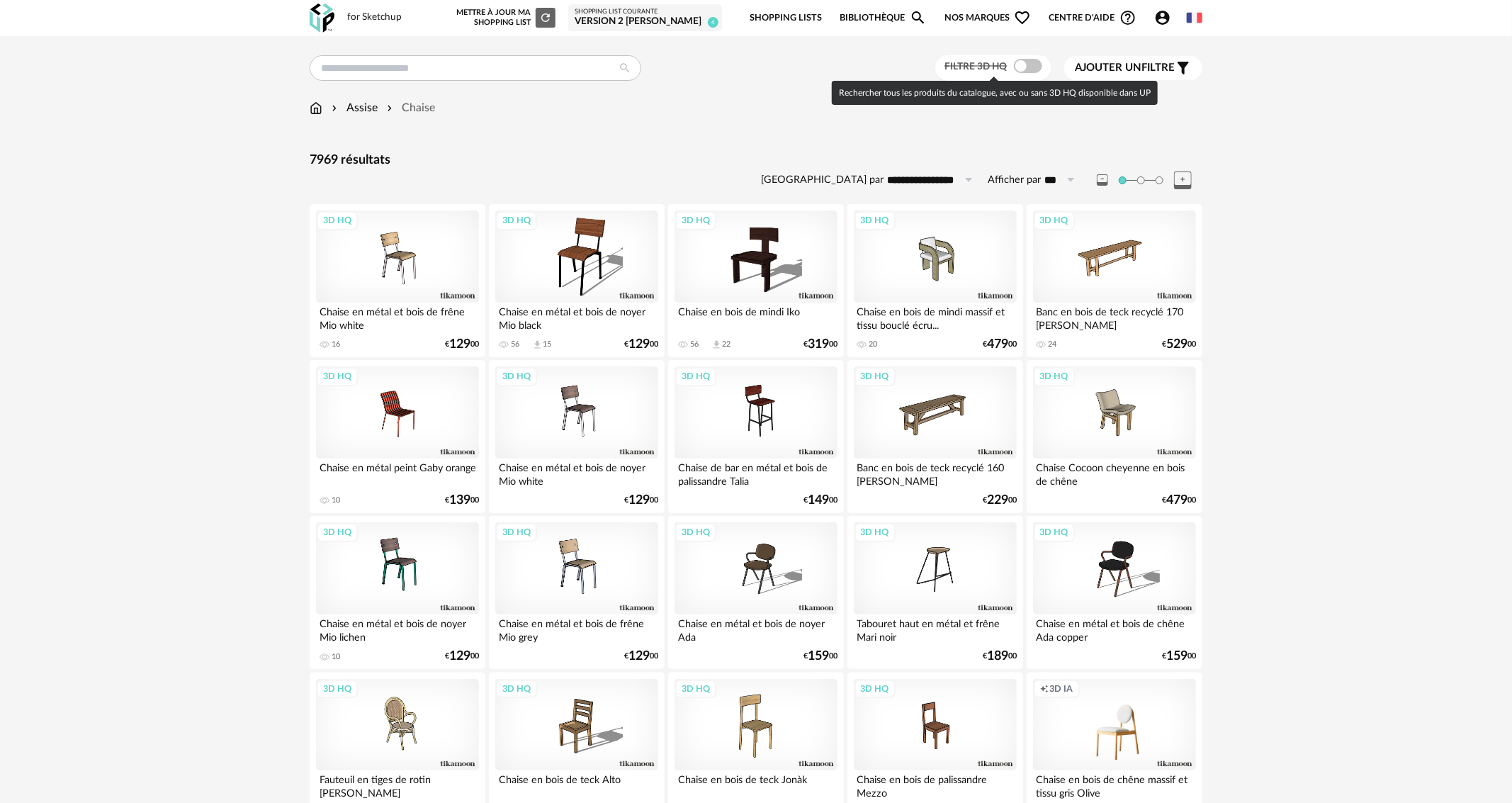
click at [1039, 66] on label "Filtre 3D HQ" at bounding box center [995, 66] width 101 height 13
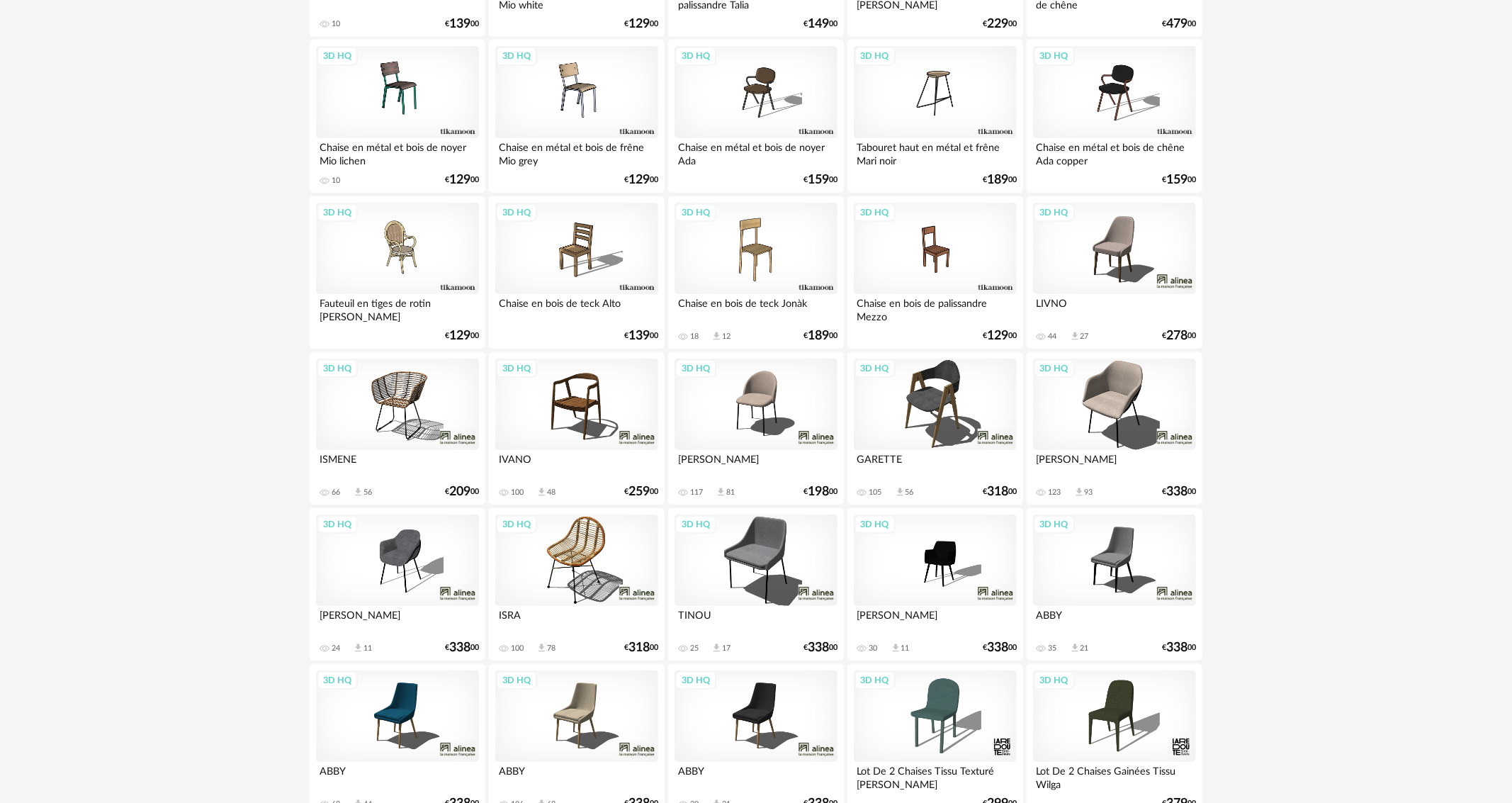
scroll to position [496, 0]
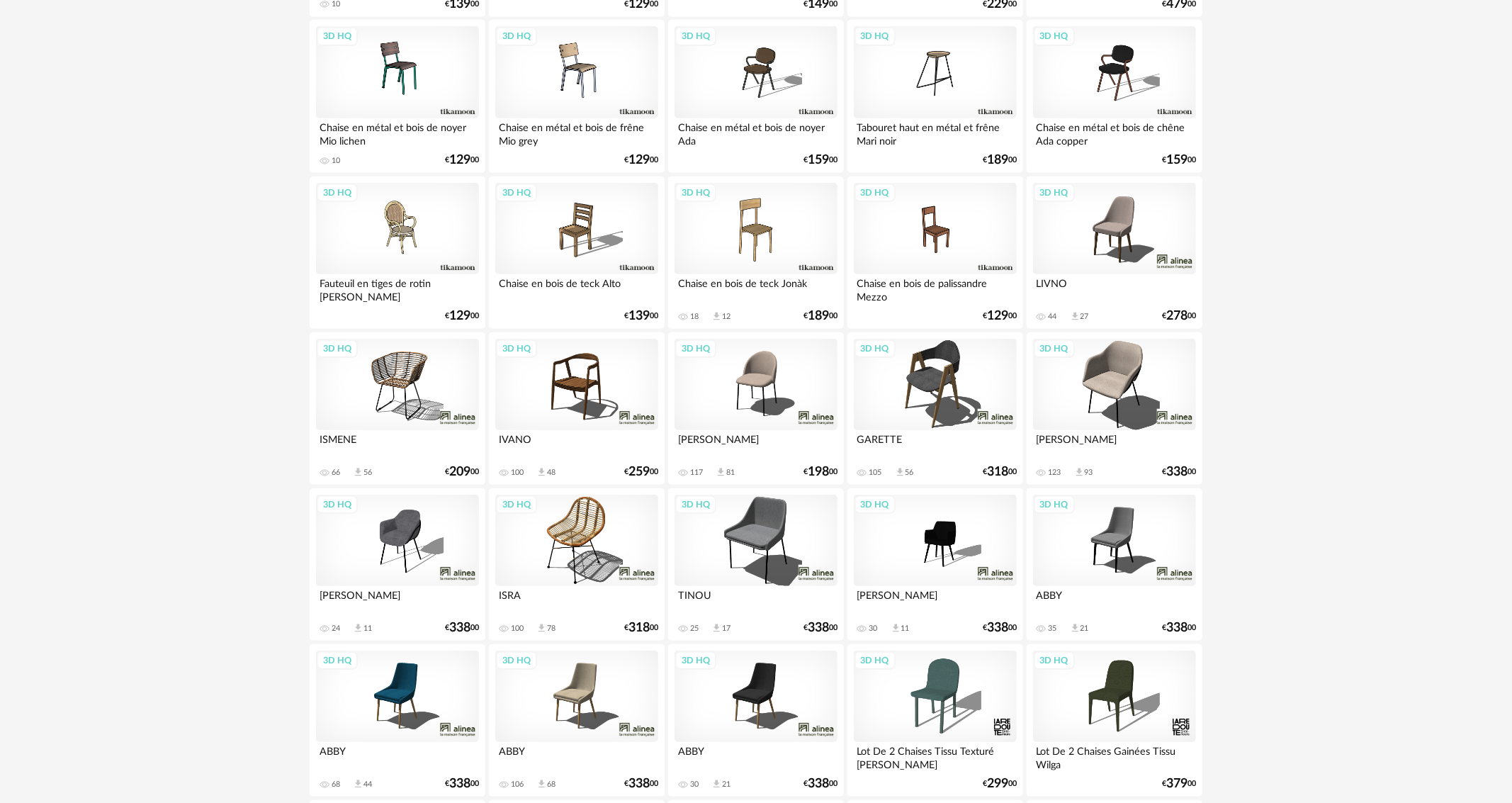
click at [750, 389] on div "3D HQ" at bounding box center [756, 385] width 163 height 92
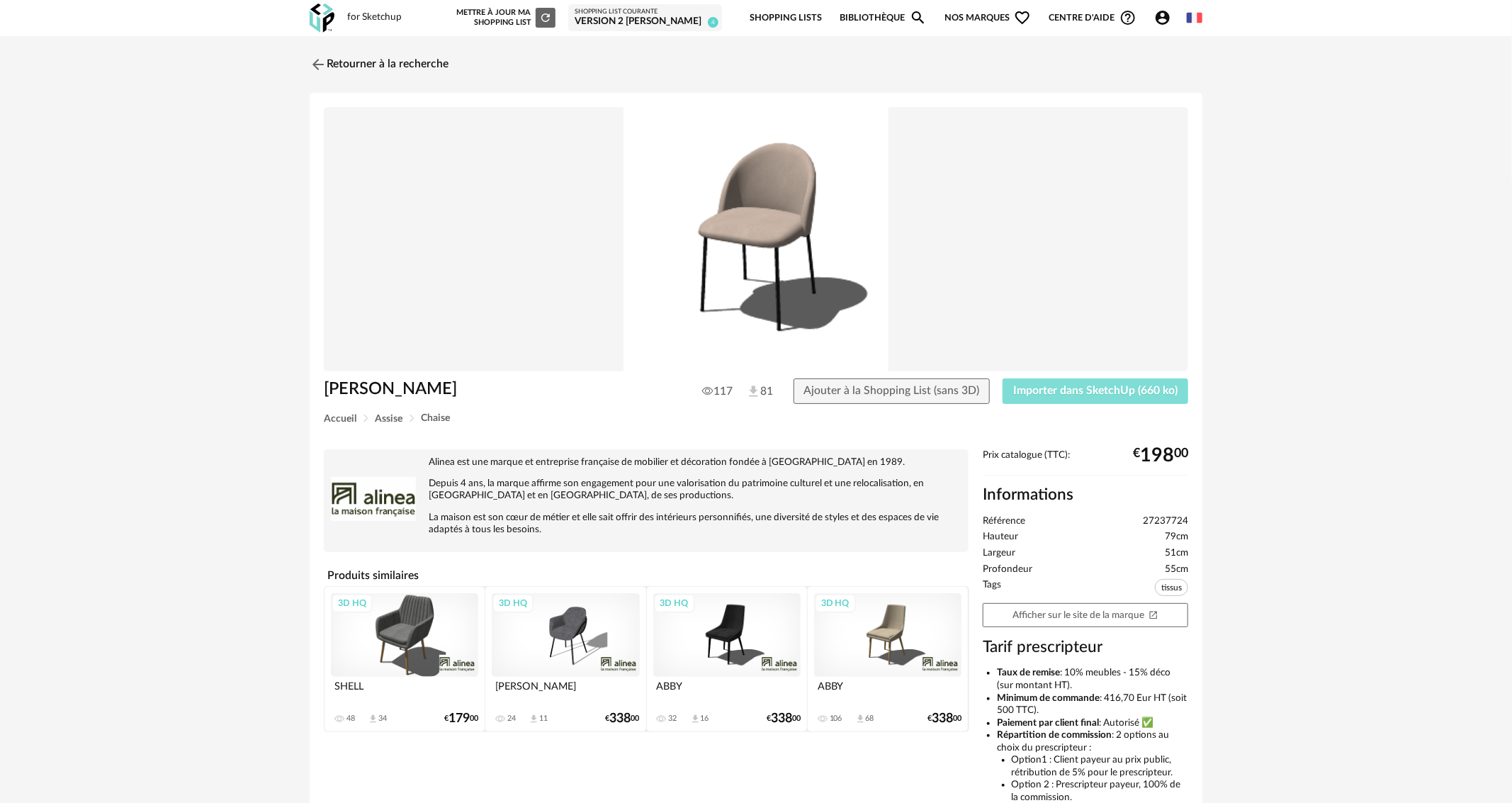
click at [1084, 390] on span "Importer dans SketchUp (660 ko)" at bounding box center [1095, 390] width 165 height 11
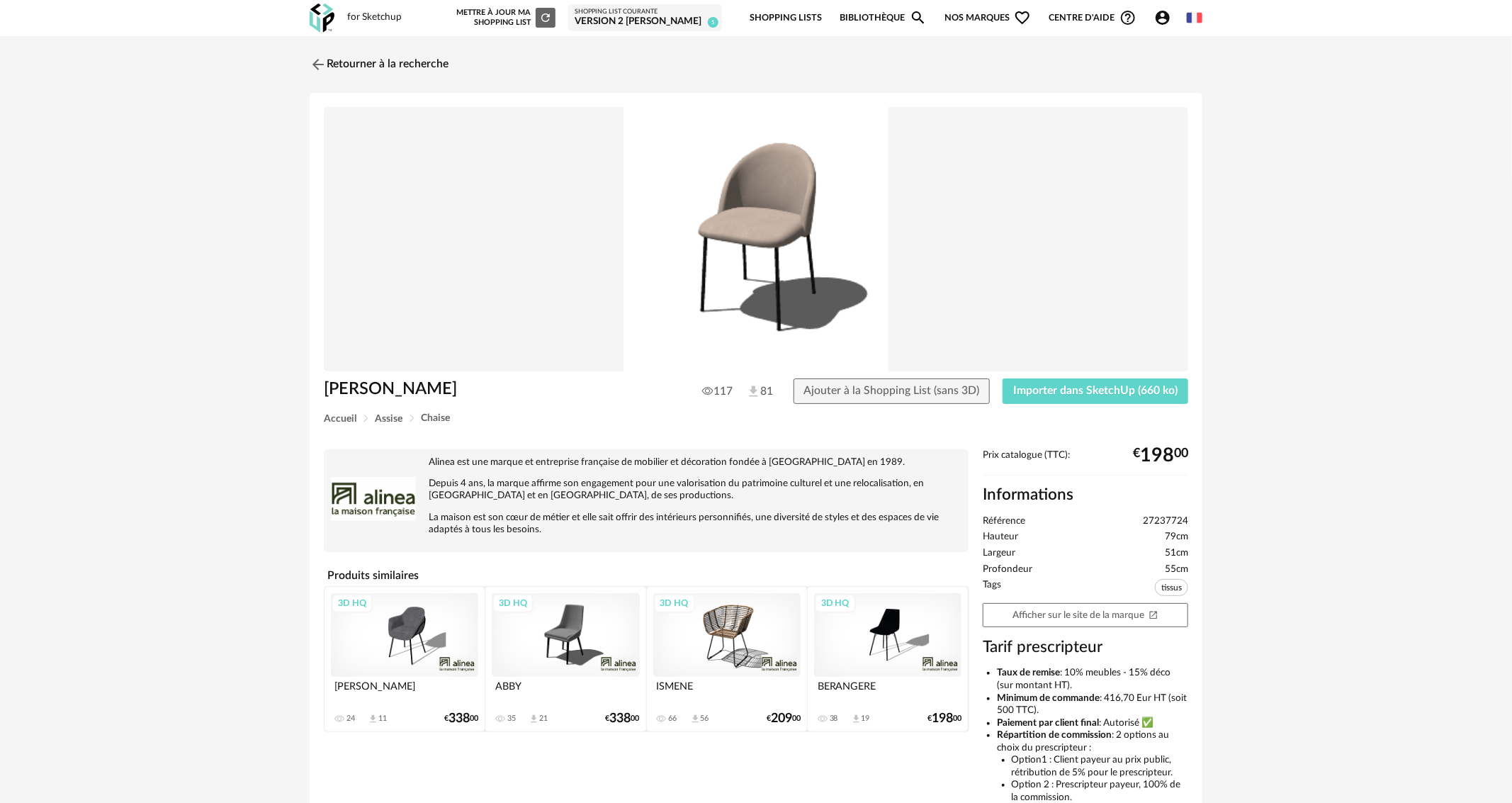
click at [310, 57] on img at bounding box center [318, 64] width 17 height 17
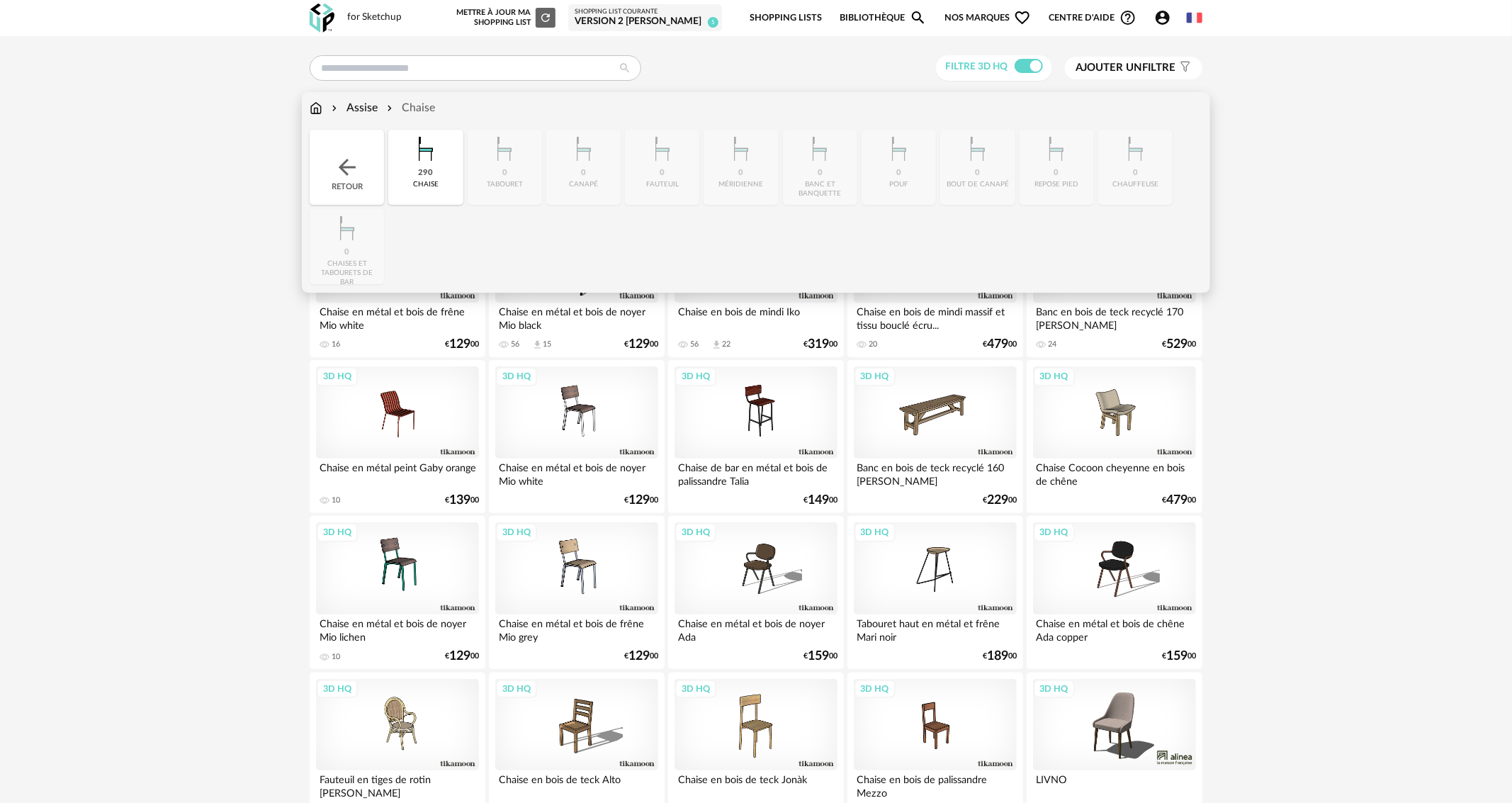
click at [319, 104] on img at bounding box center [316, 108] width 13 height 16
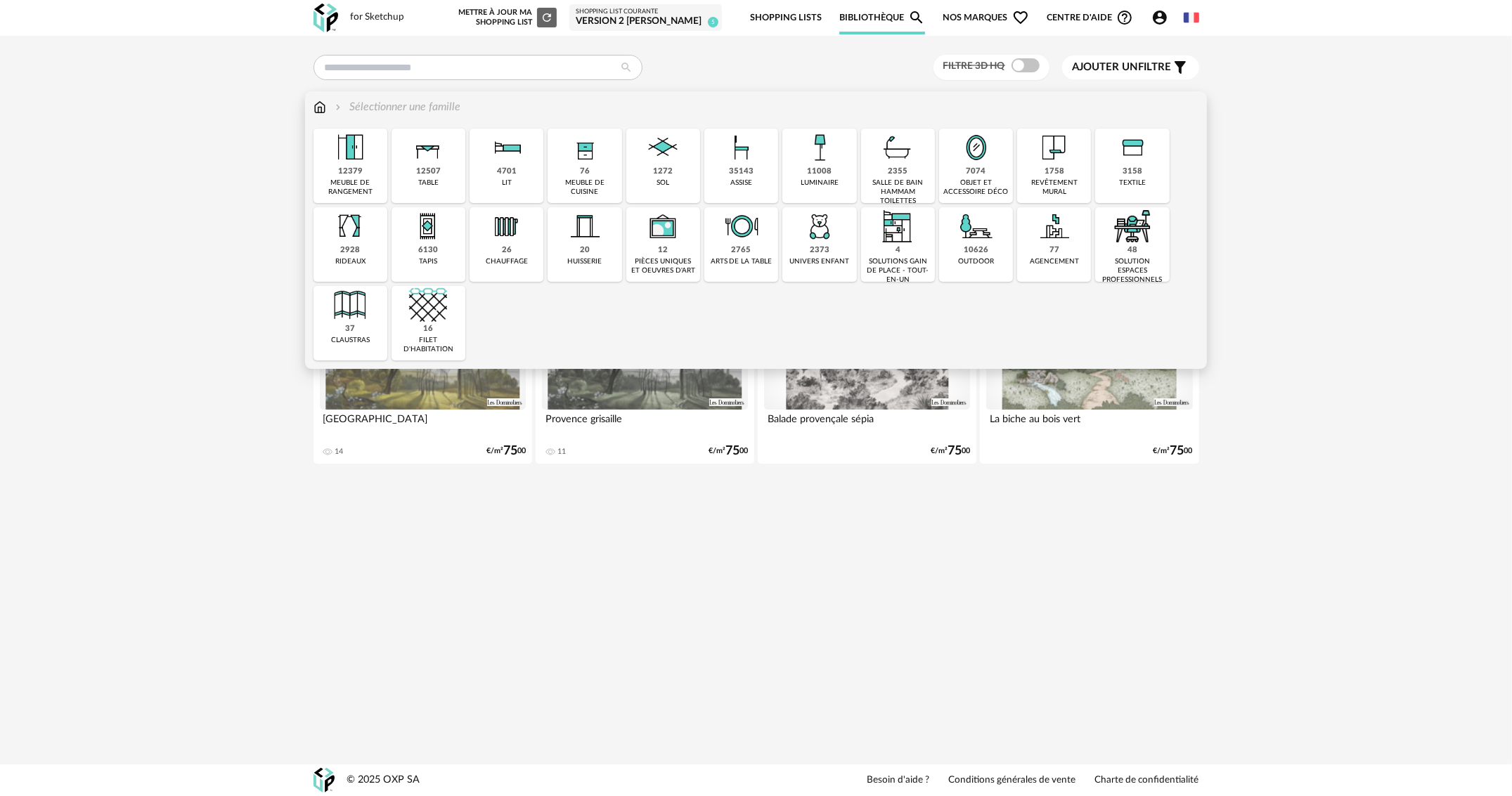
click at [574, 191] on div "meuble de cuisine" at bounding box center [584, 188] width 66 height 18
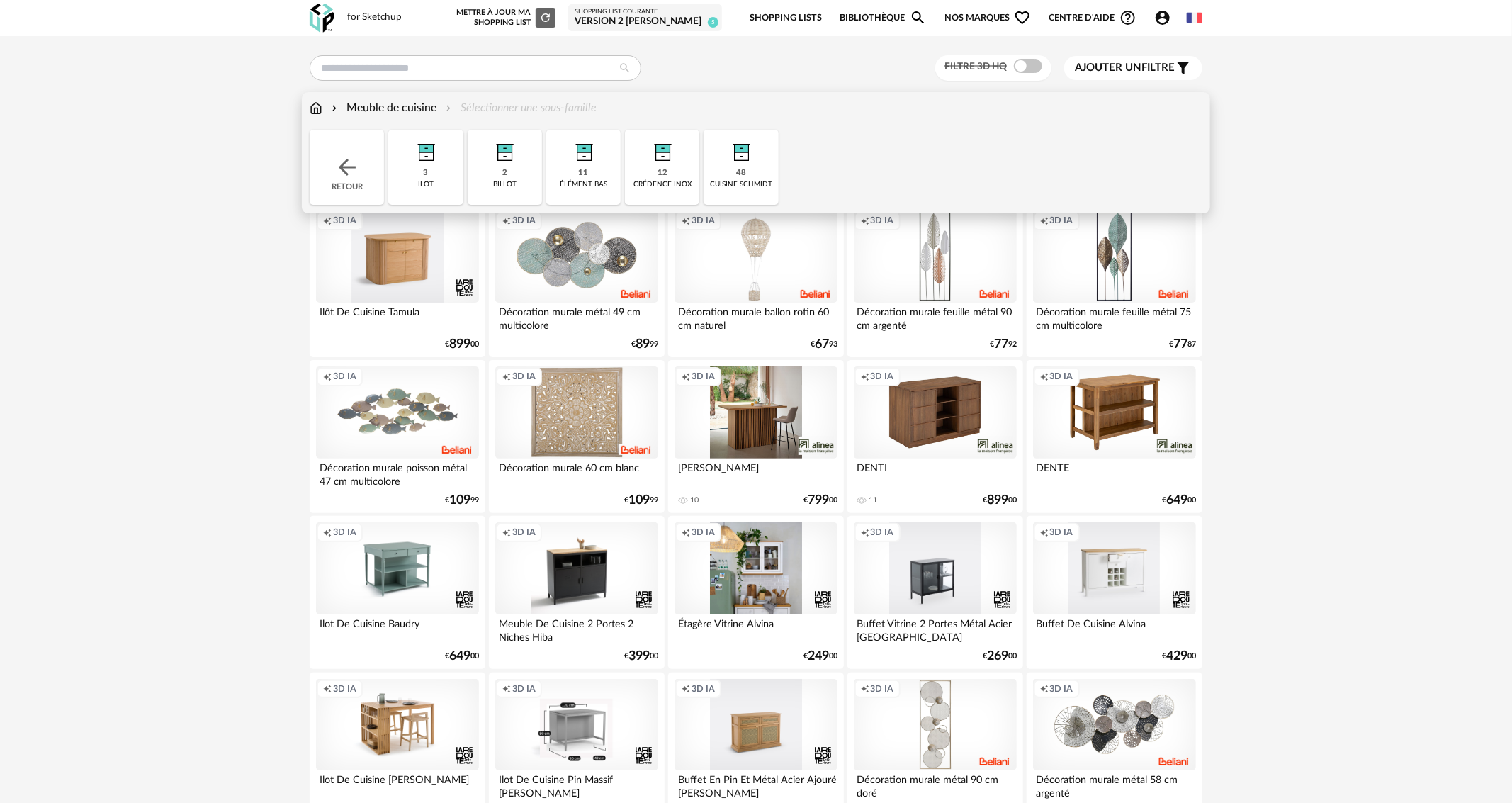
click at [754, 153] on img at bounding box center [741, 148] width 38 height 38
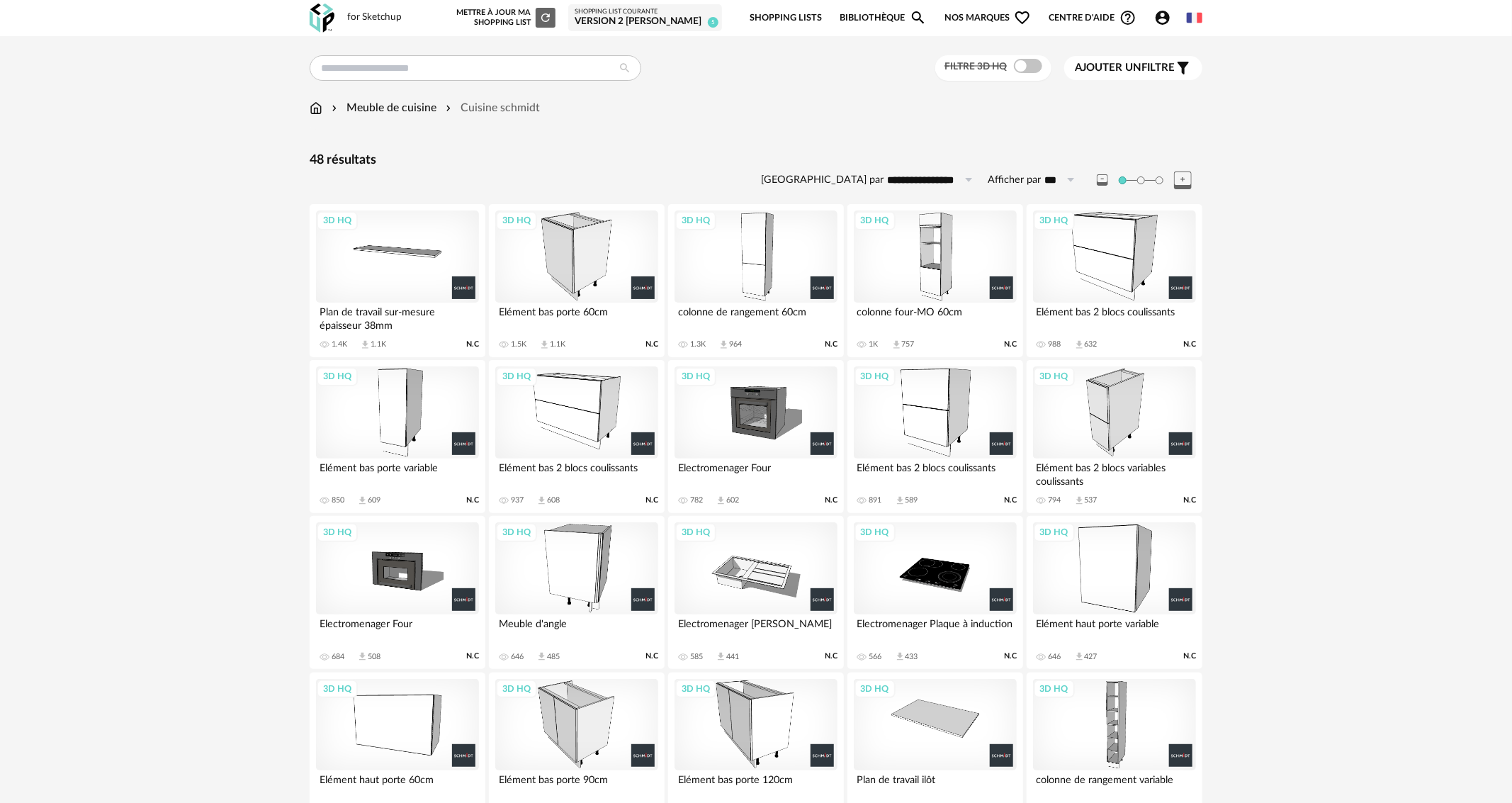
click at [773, 251] on div "3D HQ" at bounding box center [756, 257] width 163 height 92
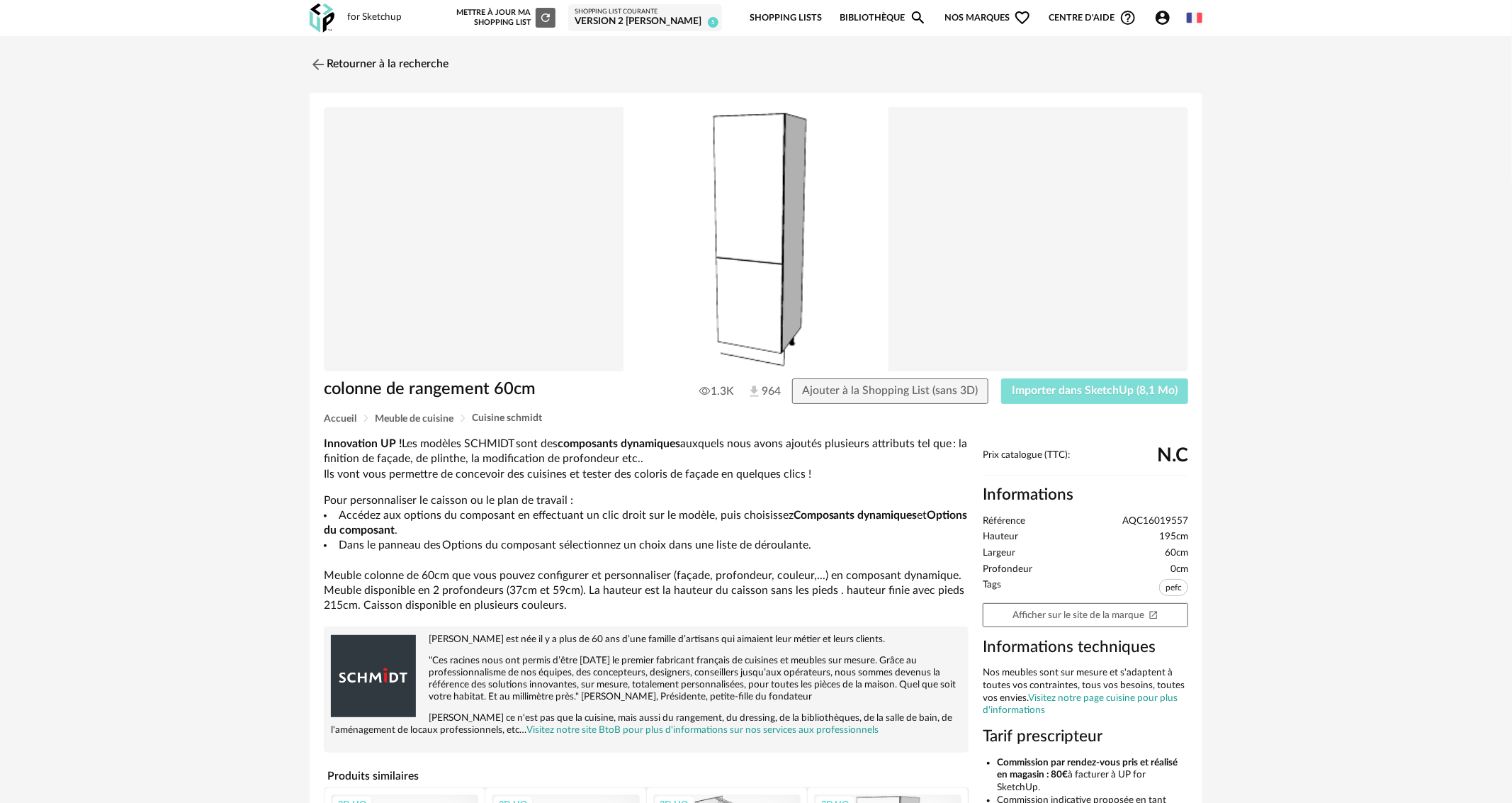
click at [1043, 400] on button "Importer dans SketchUp (8,1 Mo)" at bounding box center [1094, 391] width 187 height 25
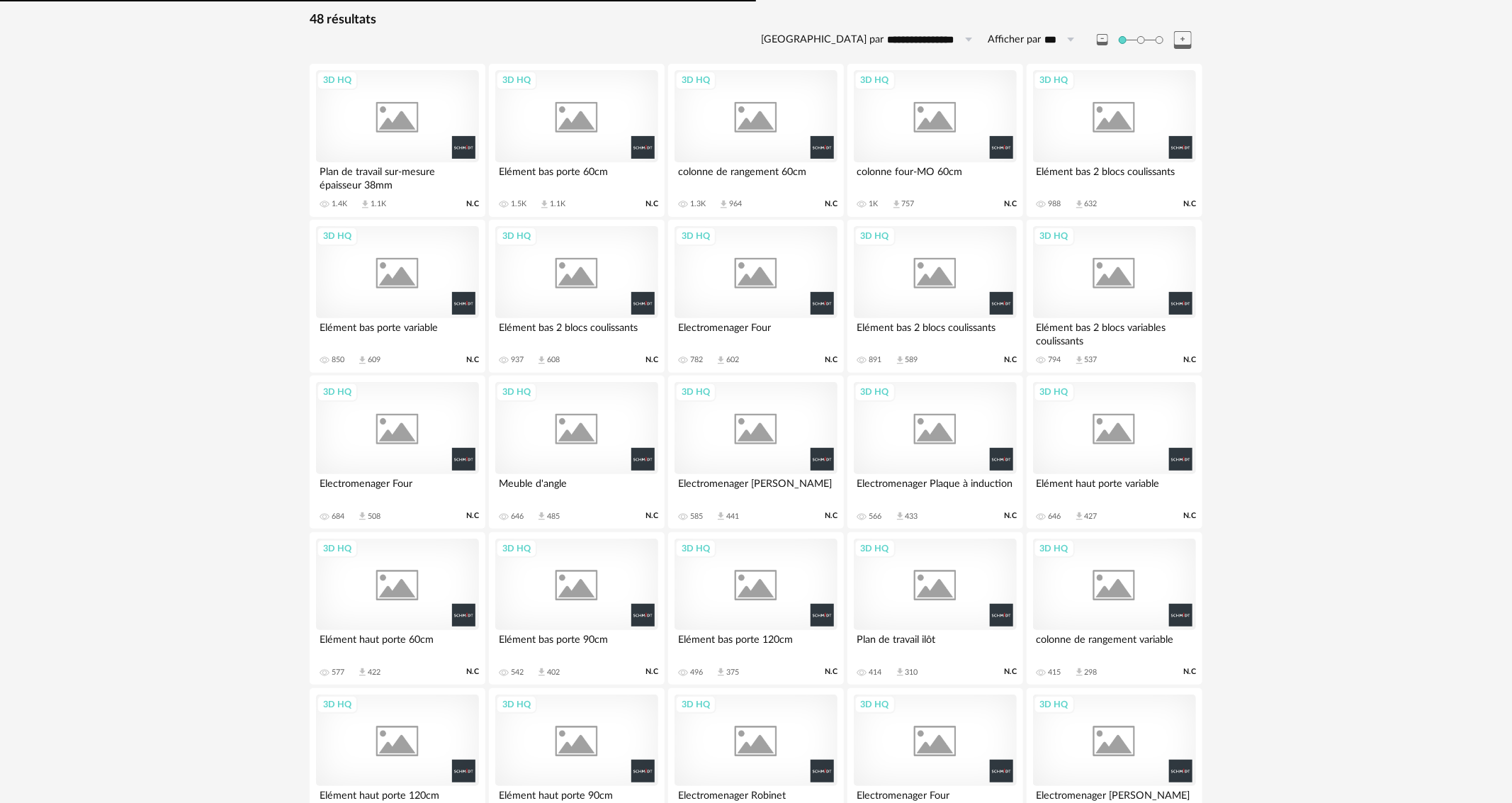
scroll to position [199, 0]
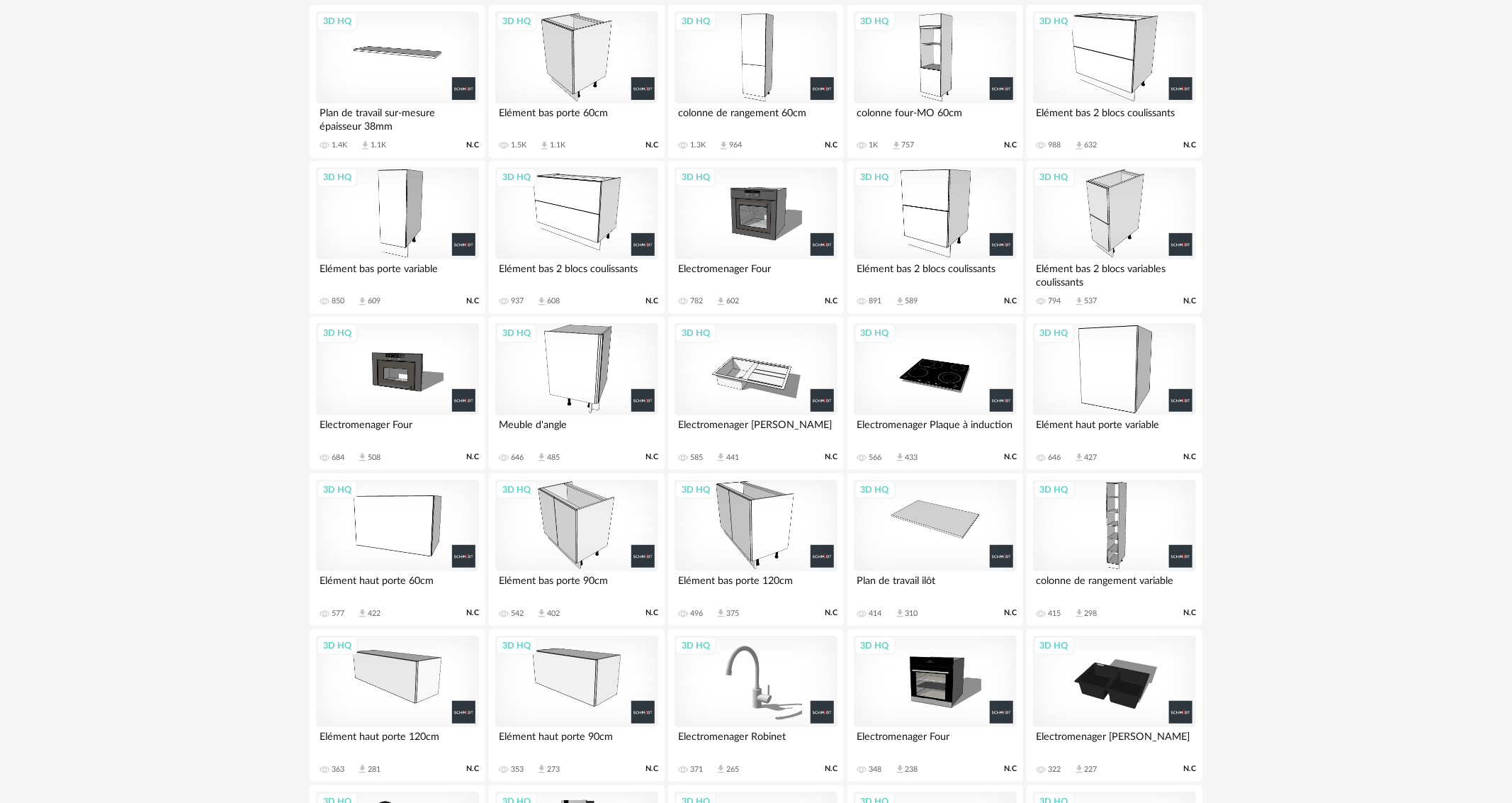
click at [563, 214] on div "3D HQ" at bounding box center [576, 214] width 163 height 92
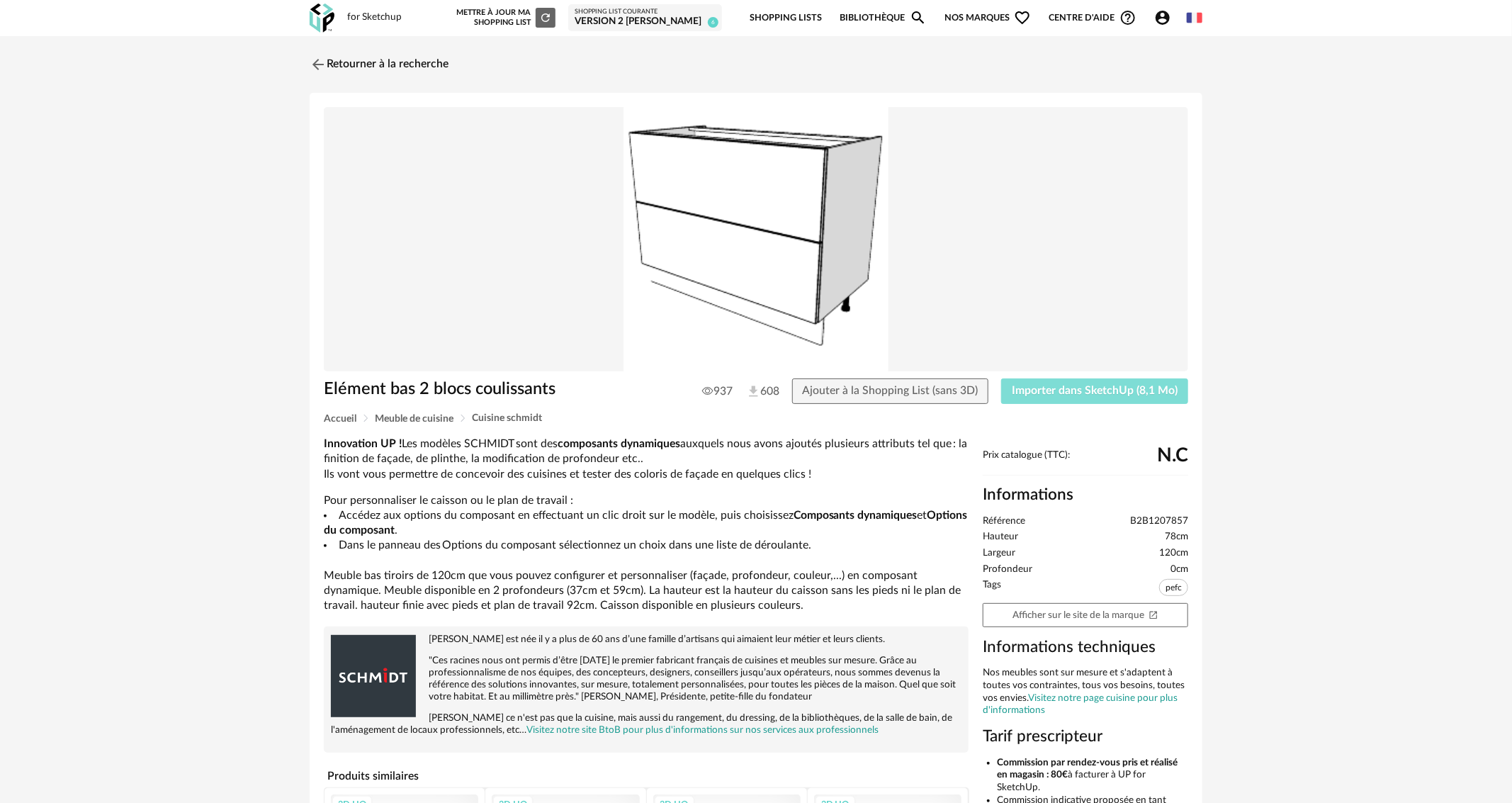
click at [1030, 390] on span "Importer dans SketchUp (8,1 Mo)" at bounding box center [1094, 390] width 166 height 11
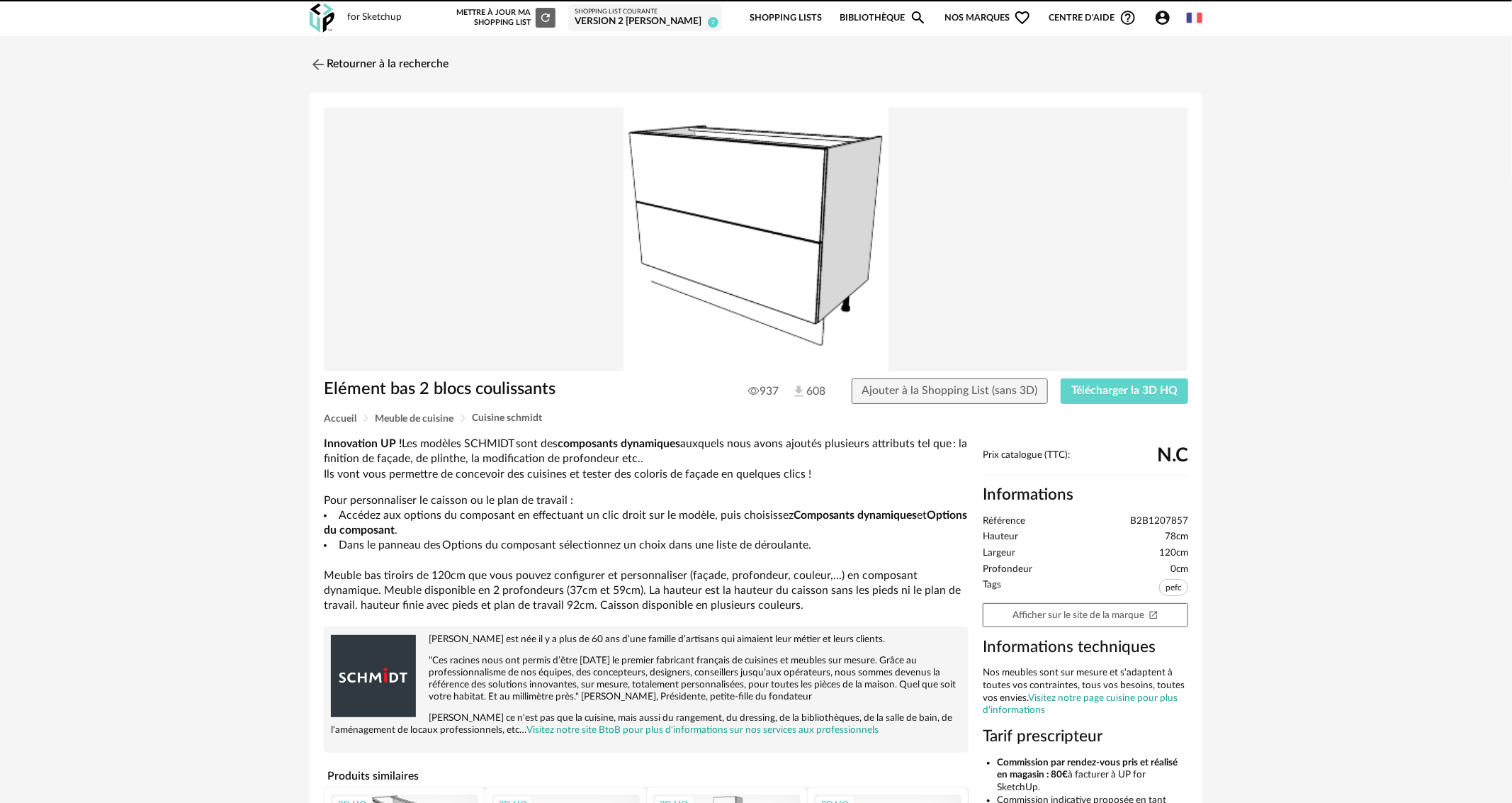
click at [370, 63] on link "Retourner à la recherche" at bounding box center [379, 65] width 139 height 31
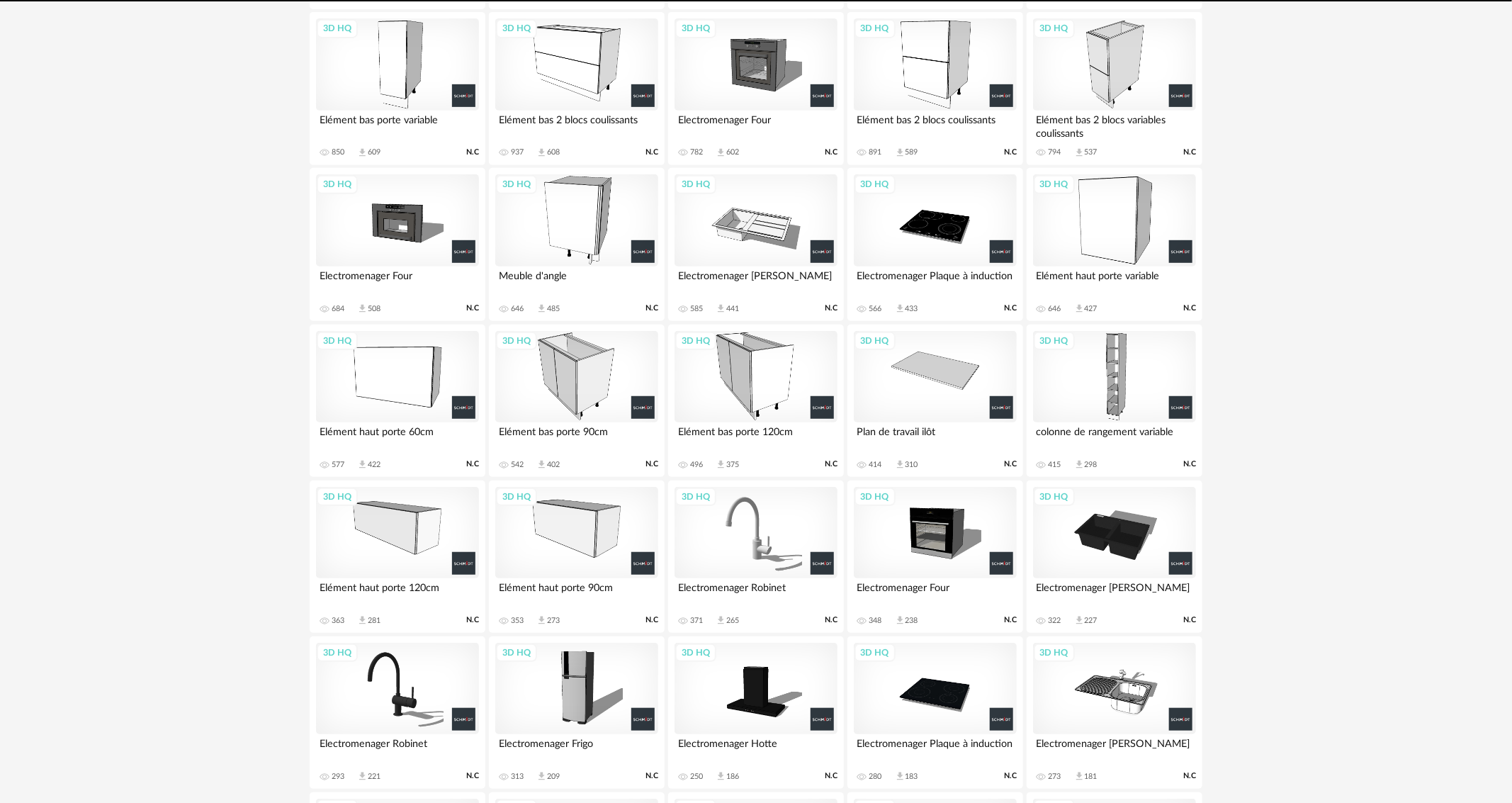
scroll to position [355, 0]
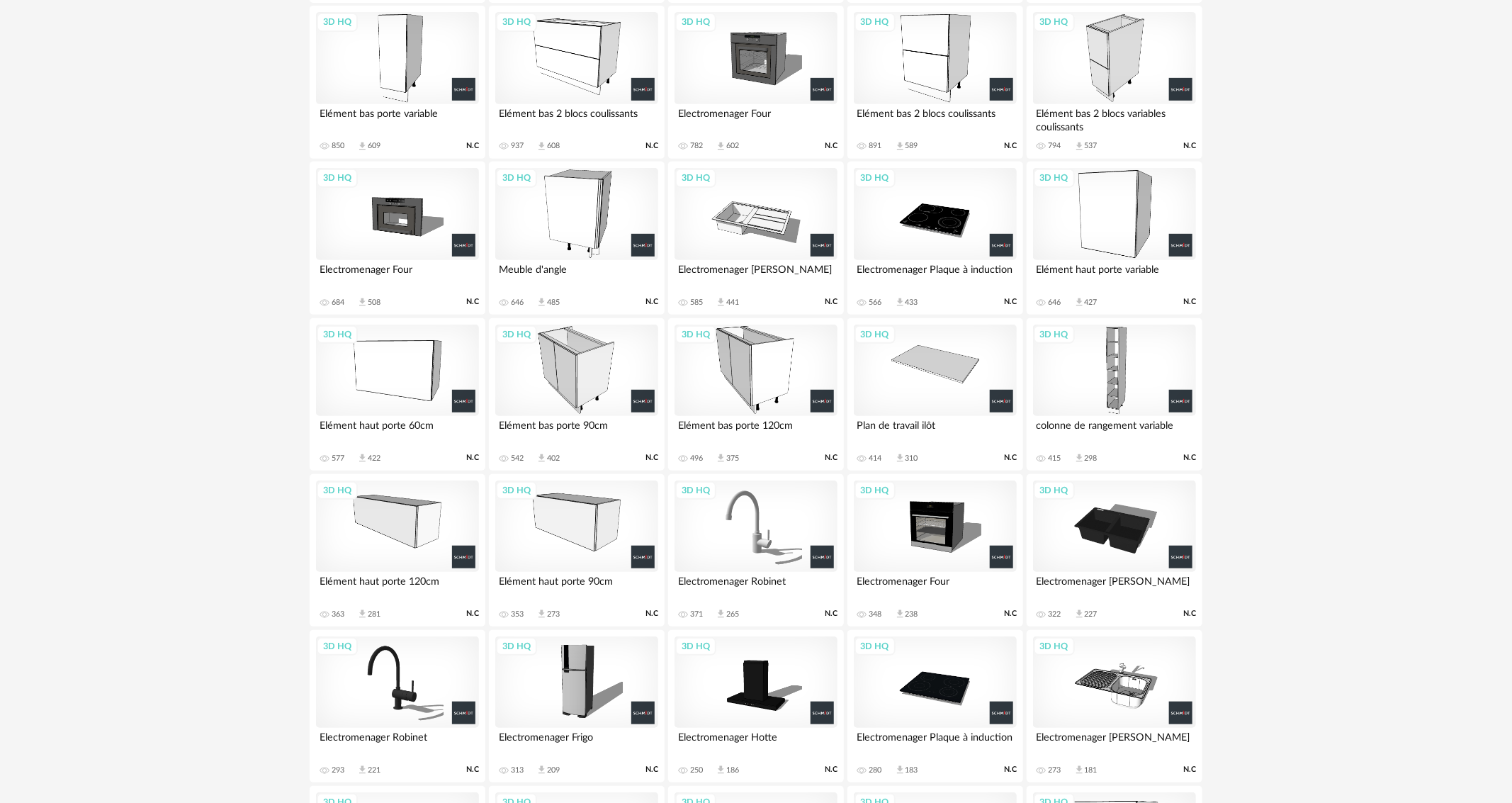
click at [908, 401] on div "3D HQ" at bounding box center [935, 371] width 163 height 92
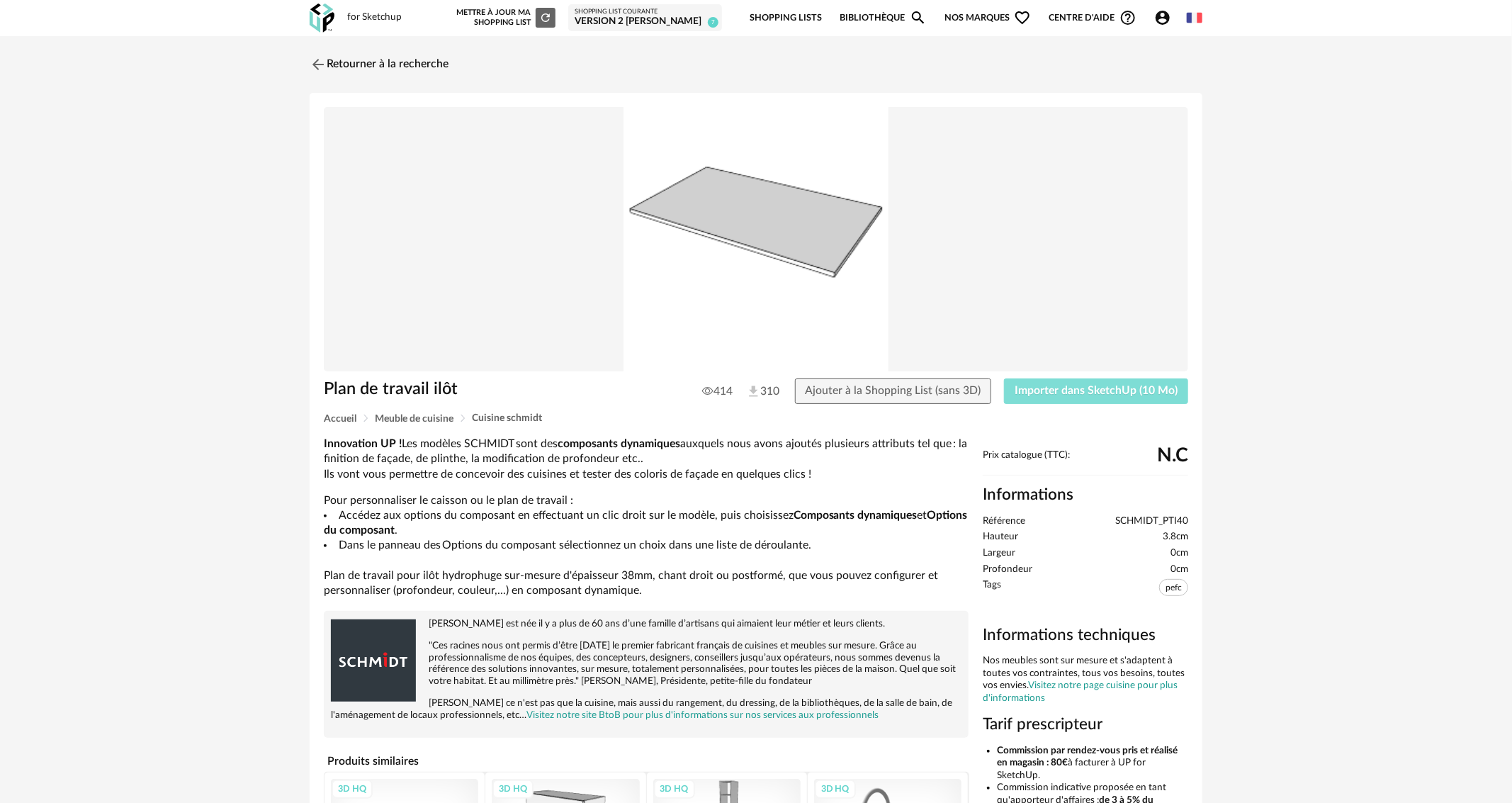
click at [1063, 390] on span "Importer dans SketchUp (10 Mo)" at bounding box center [1096, 390] width 163 height 11
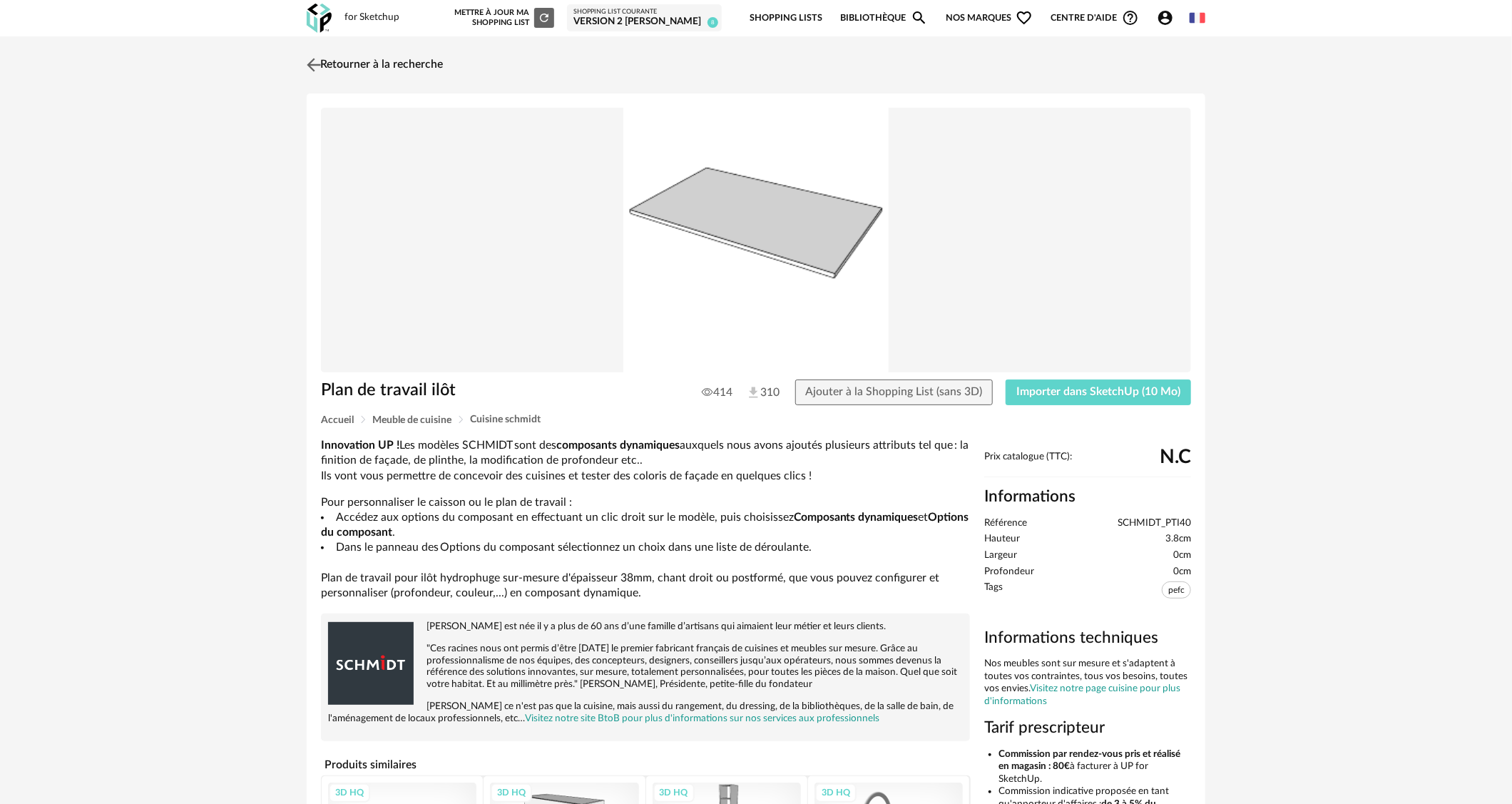
click at [372, 68] on link "Retourner à la recherche" at bounding box center [373, 65] width 140 height 31
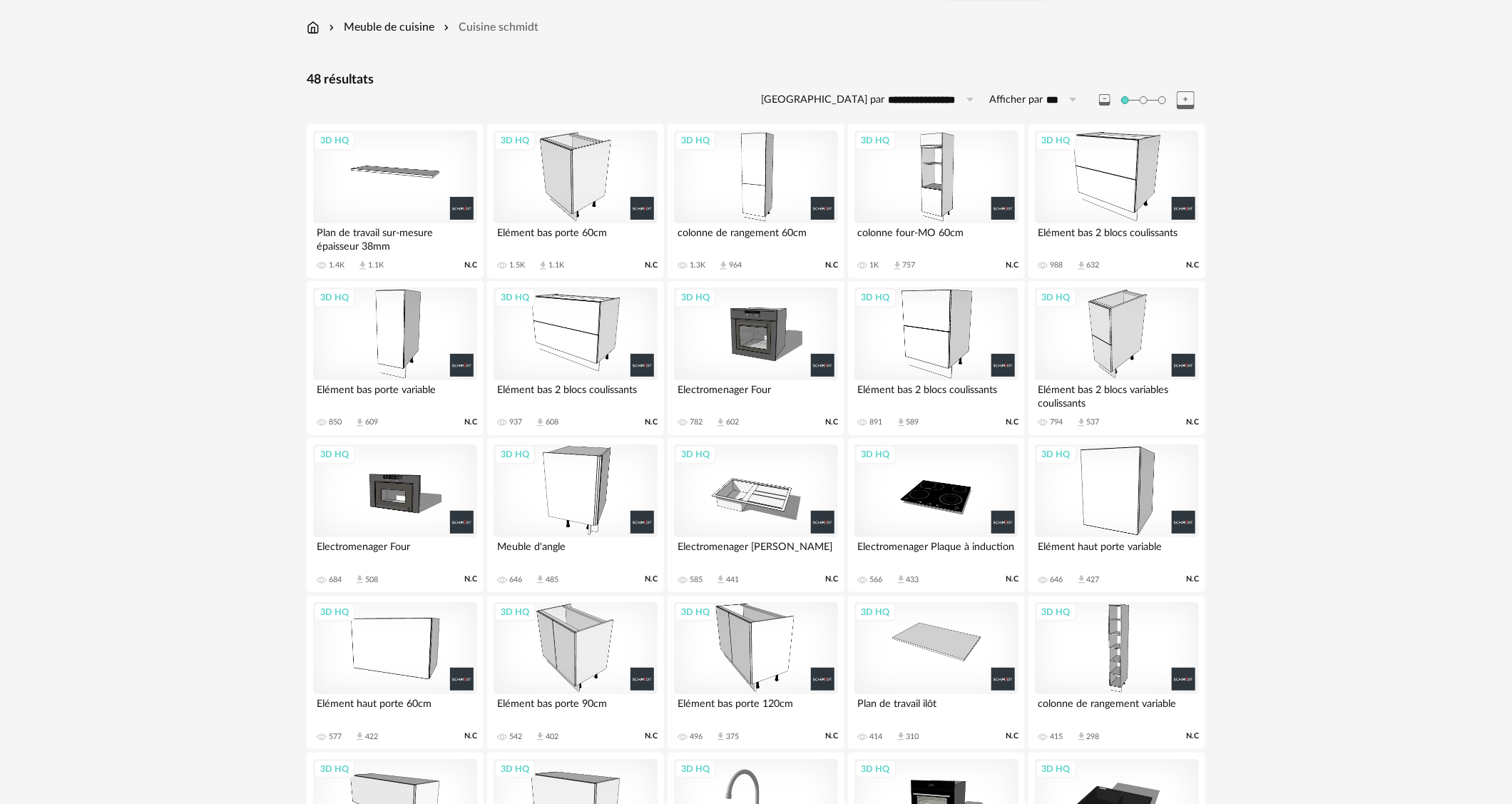
scroll to position [66, 0]
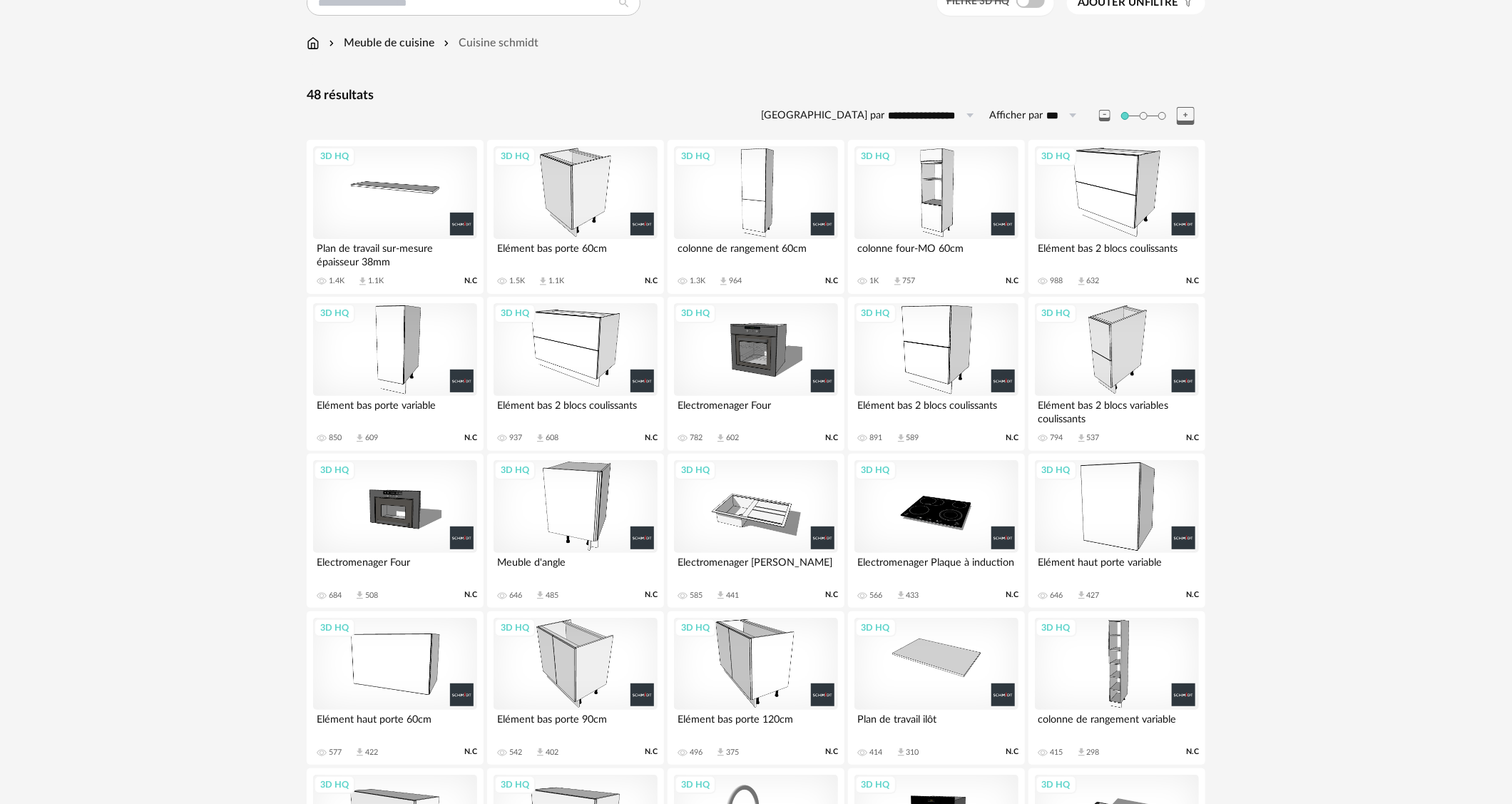
click at [432, 176] on div "3D HQ" at bounding box center [395, 193] width 164 height 93
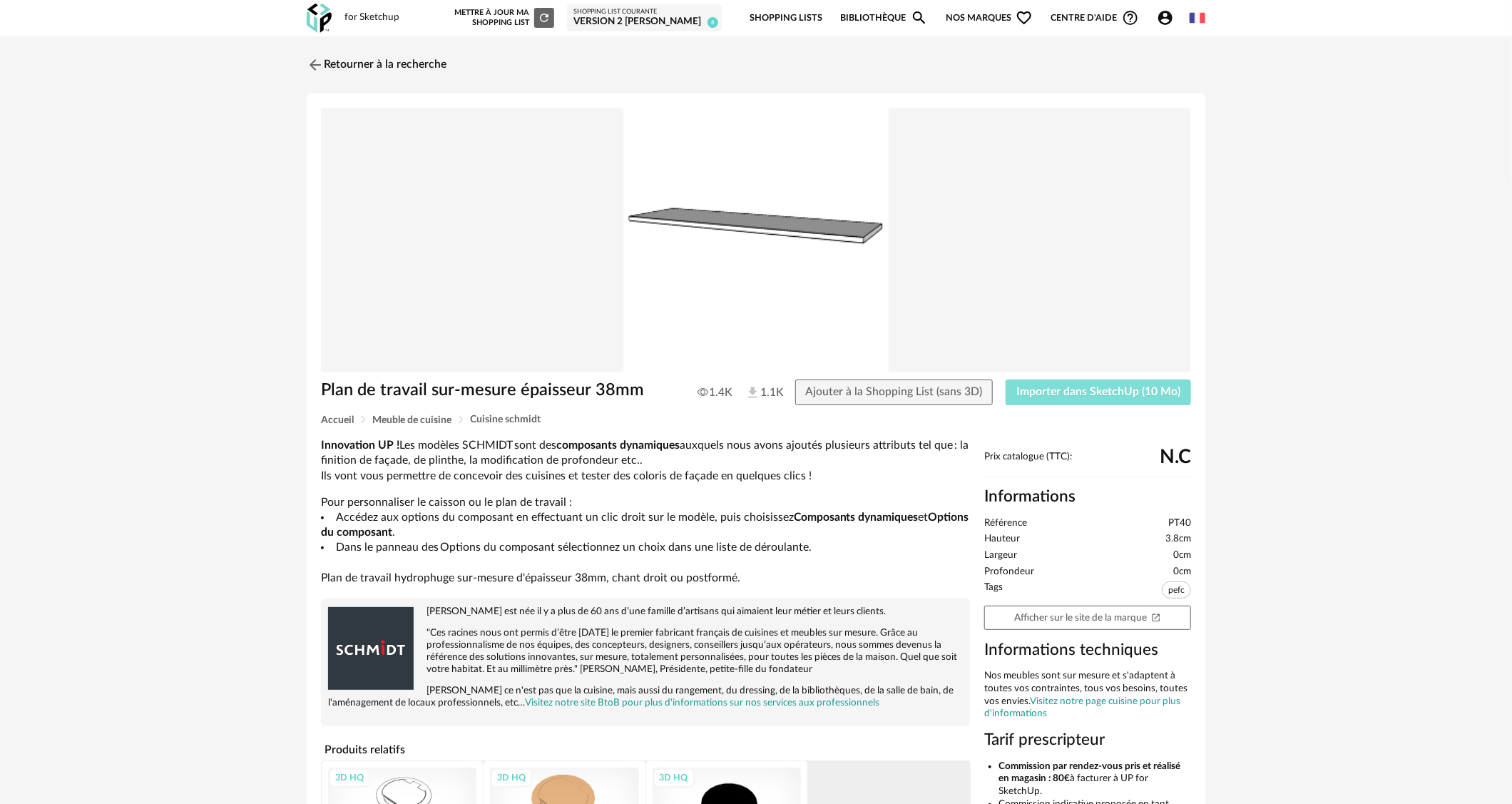
click at [1137, 396] on span "Importer dans SketchUp (10 Mo)" at bounding box center [1098, 391] width 164 height 11
click at [321, 57] on img at bounding box center [314, 64] width 21 height 21
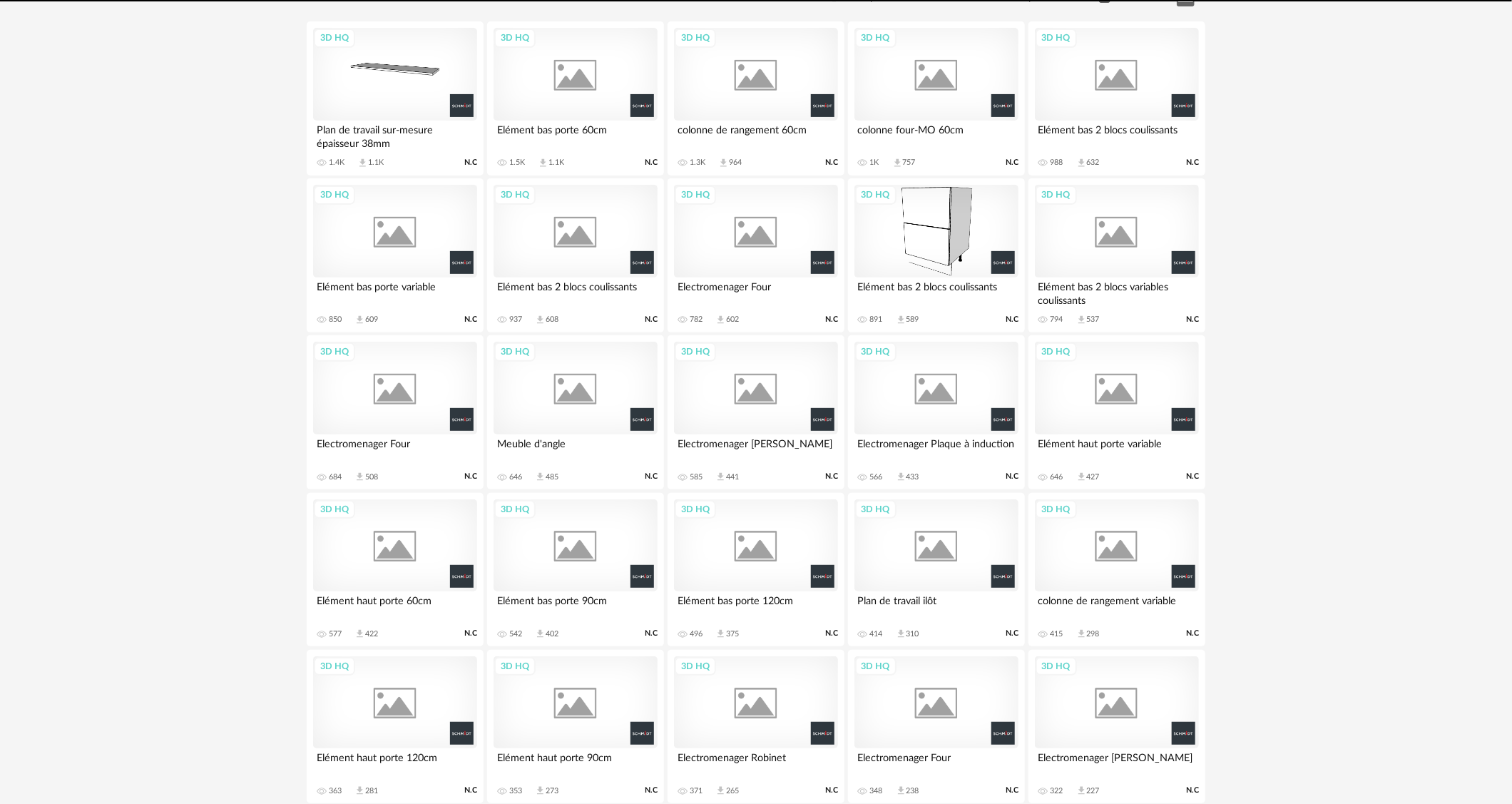
scroll to position [200, 0]
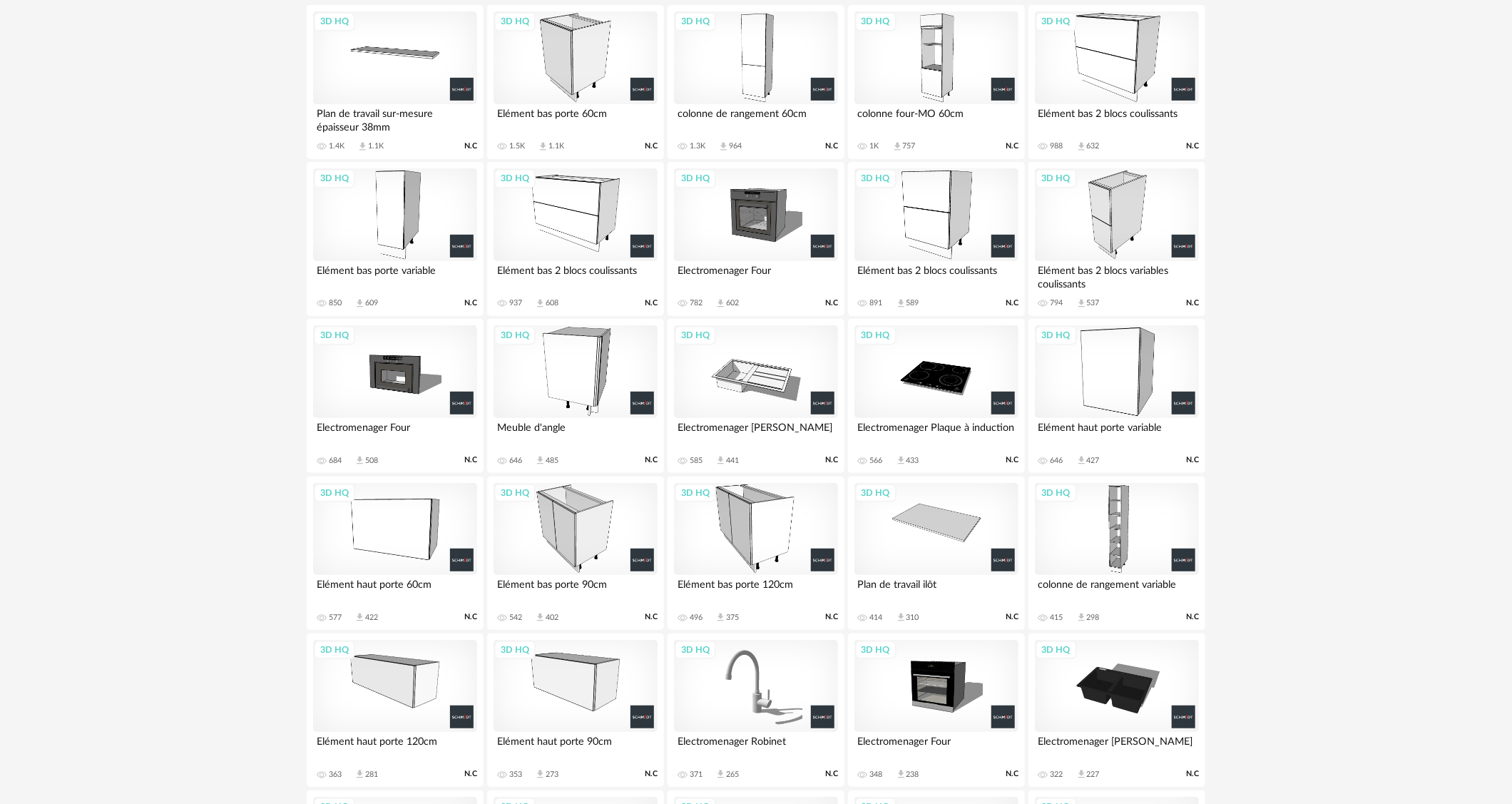
click at [417, 691] on div "3D HQ" at bounding box center [395, 686] width 164 height 93
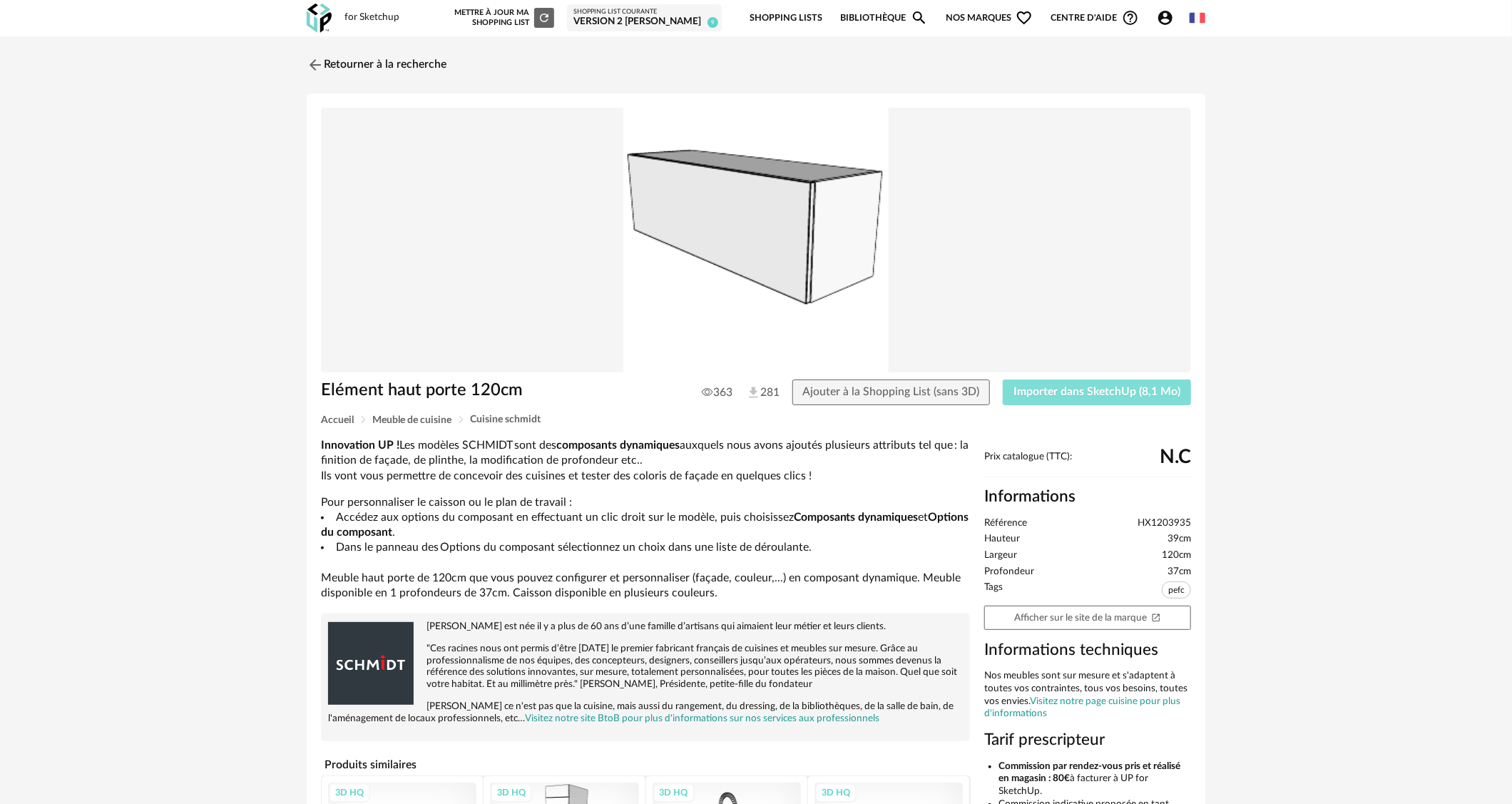
click at [1128, 390] on span "Importer dans SketchUp (8,1 Mo)" at bounding box center [1097, 391] width 167 height 11
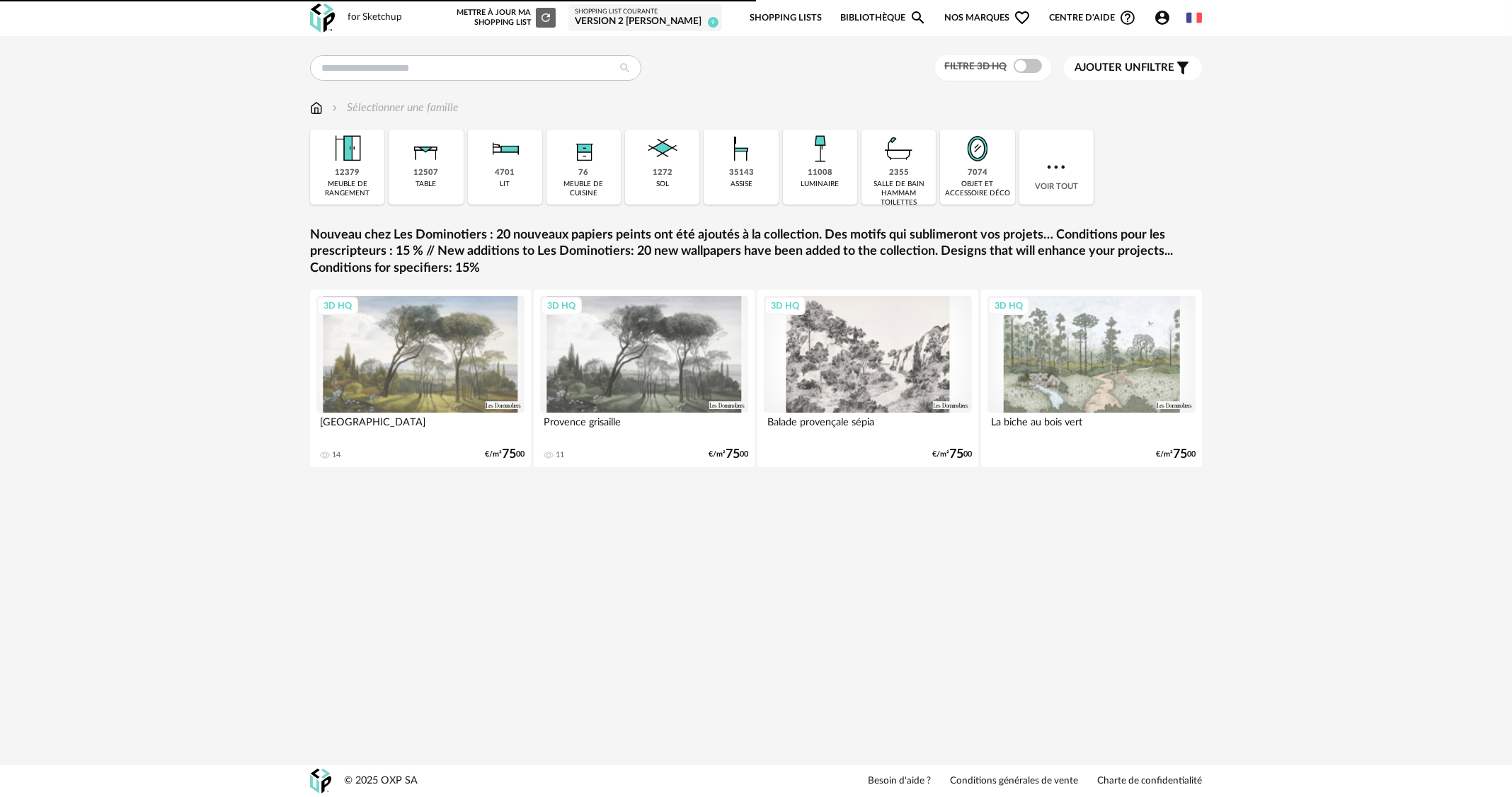
click at [606, 167] on div "76 meuble de cuisine" at bounding box center [584, 167] width 74 height 75
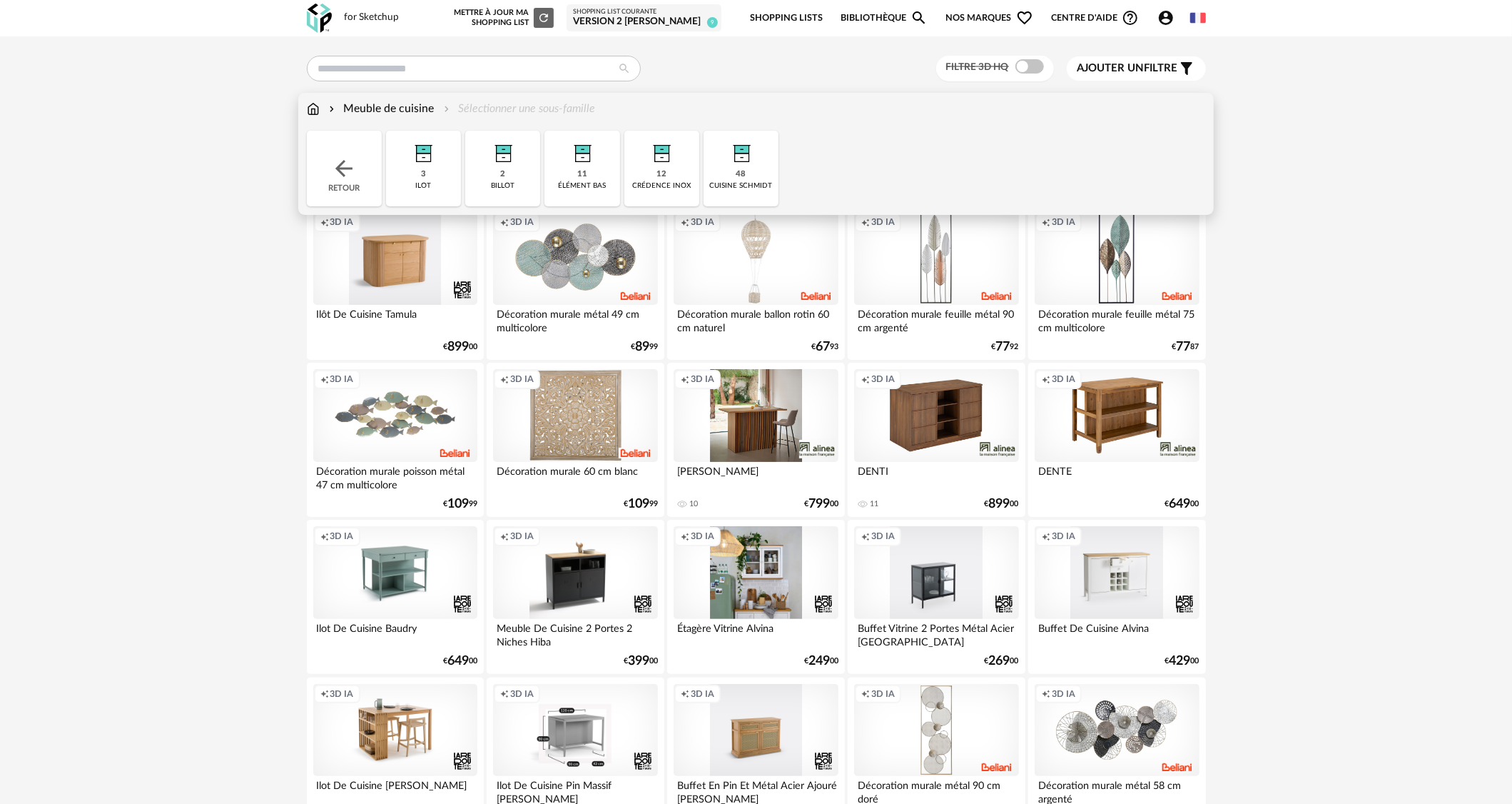
click at [343, 110] on div "Meuble de cuisine" at bounding box center [380, 109] width 109 height 16
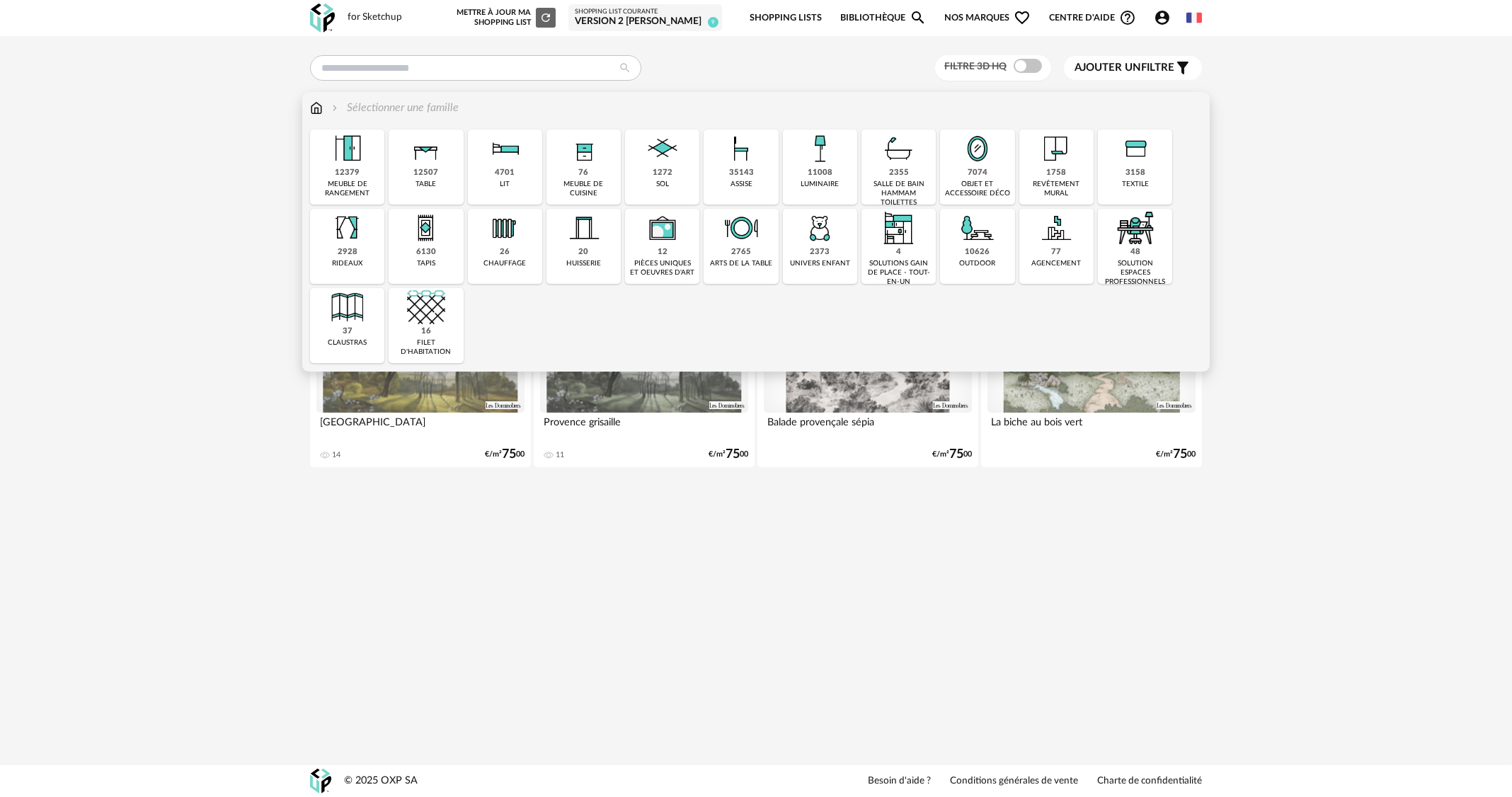
click at [598, 171] on div "76 meuble de cuisine" at bounding box center [584, 167] width 74 height 75
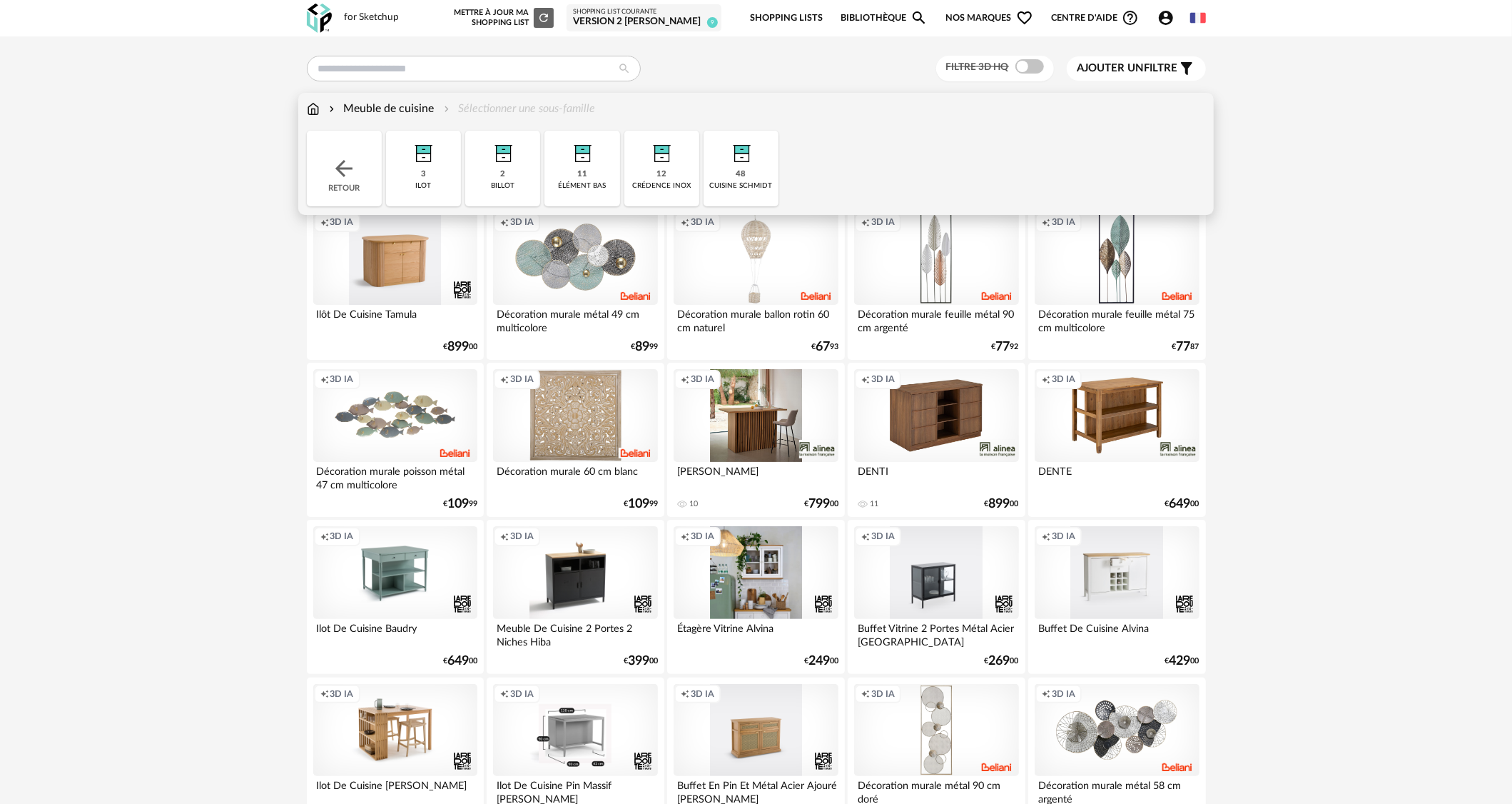
click at [739, 178] on div "48" at bounding box center [741, 175] width 10 height 10
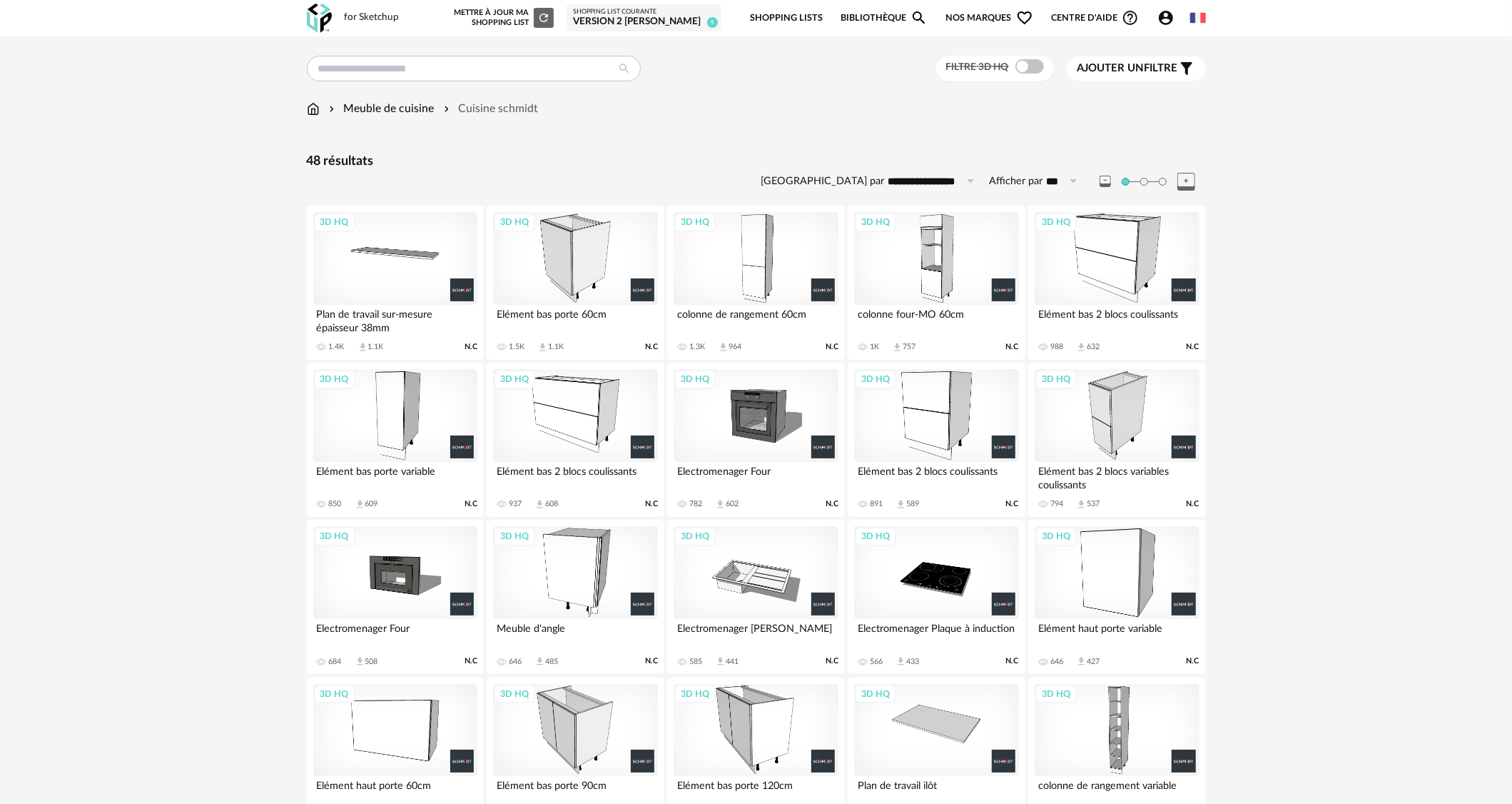
click at [393, 246] on div "3D HQ" at bounding box center [395, 259] width 164 height 93
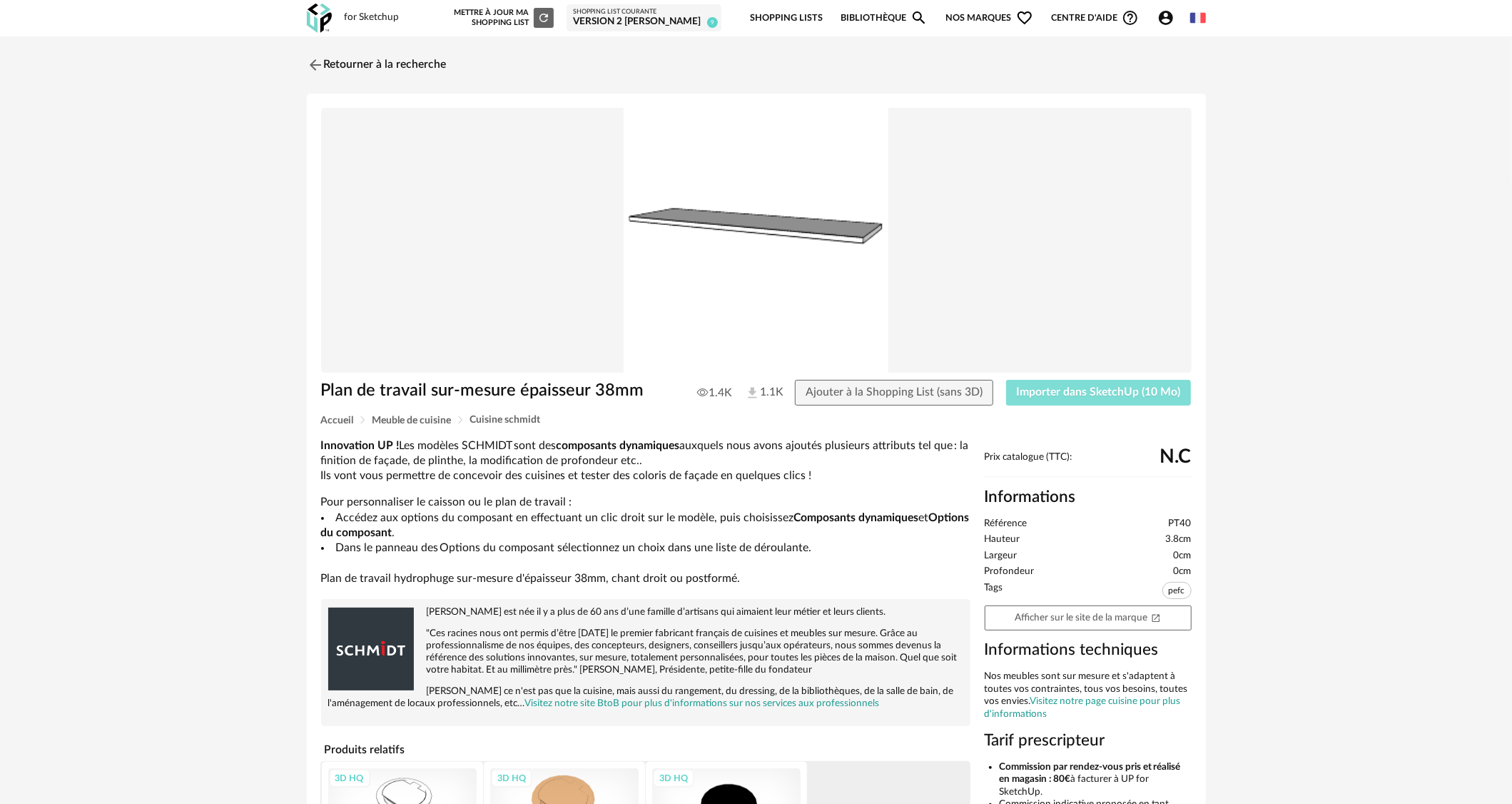
click at [1136, 385] on button "Importer dans SketchUp (10 Mo)" at bounding box center [1098, 392] width 185 height 26
click at [322, 55] on img at bounding box center [314, 64] width 21 height 21
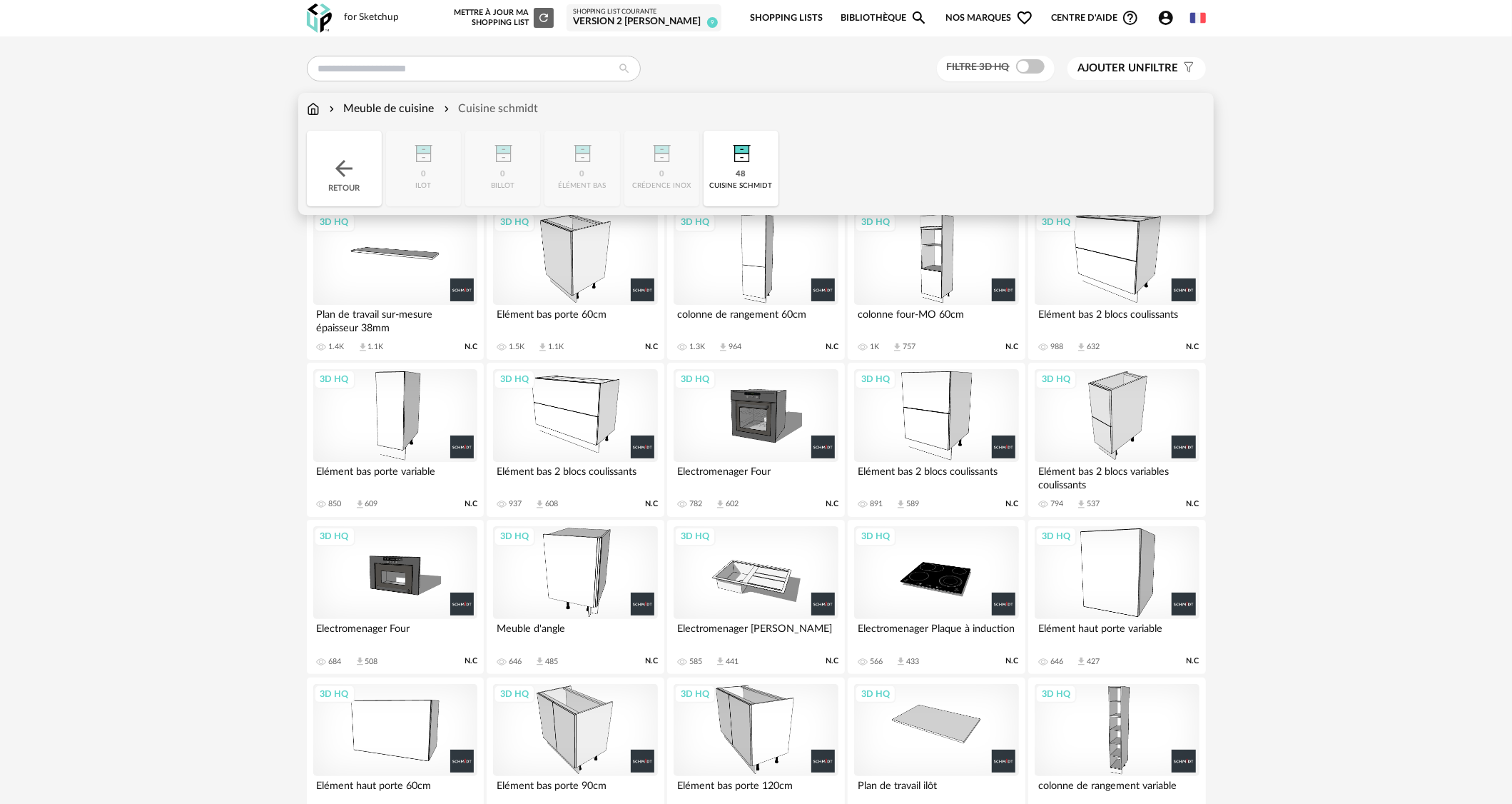
click at [317, 113] on img at bounding box center [313, 109] width 13 height 16
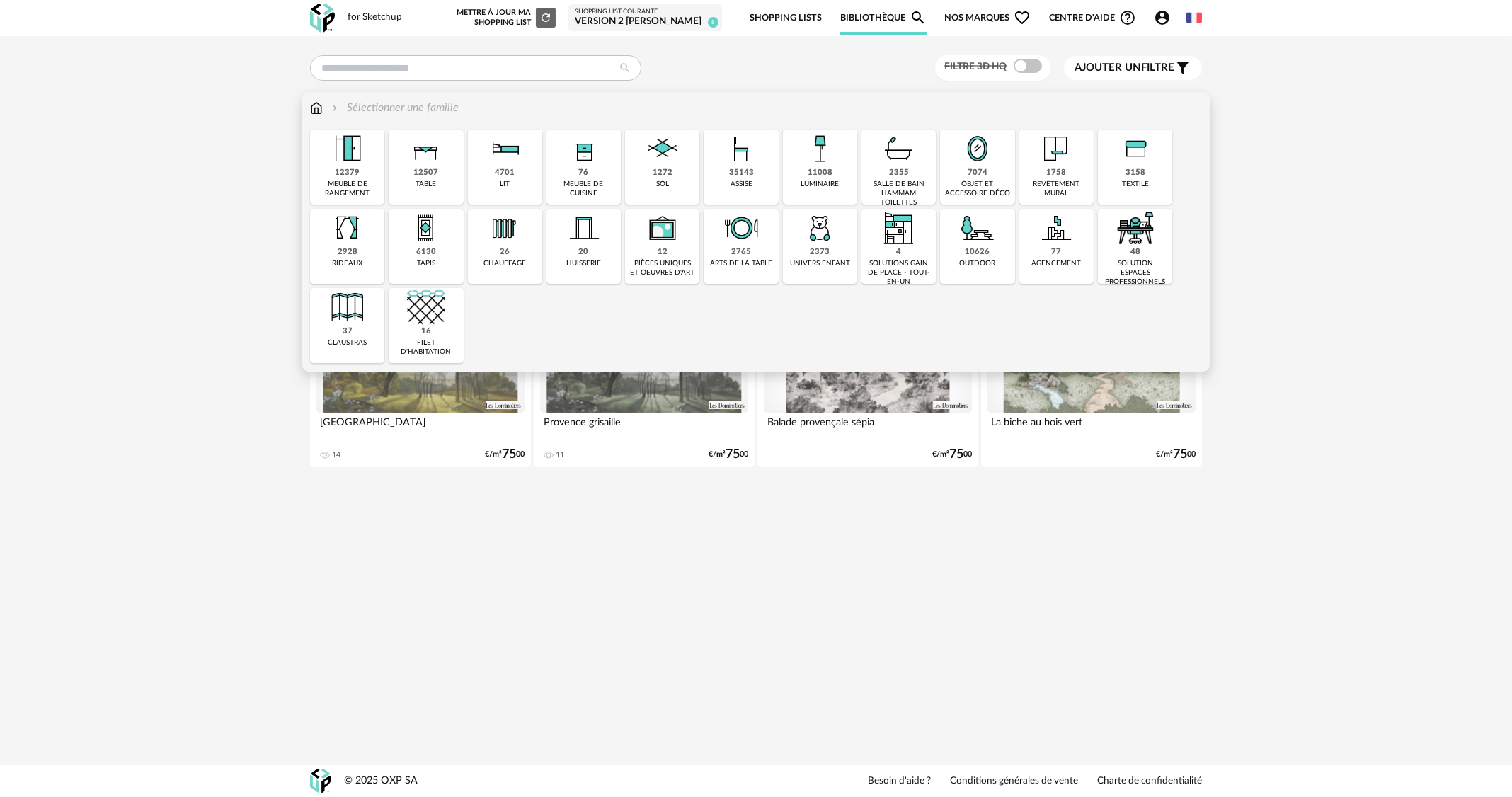
click at [806, 160] on img at bounding box center [820, 148] width 38 height 38
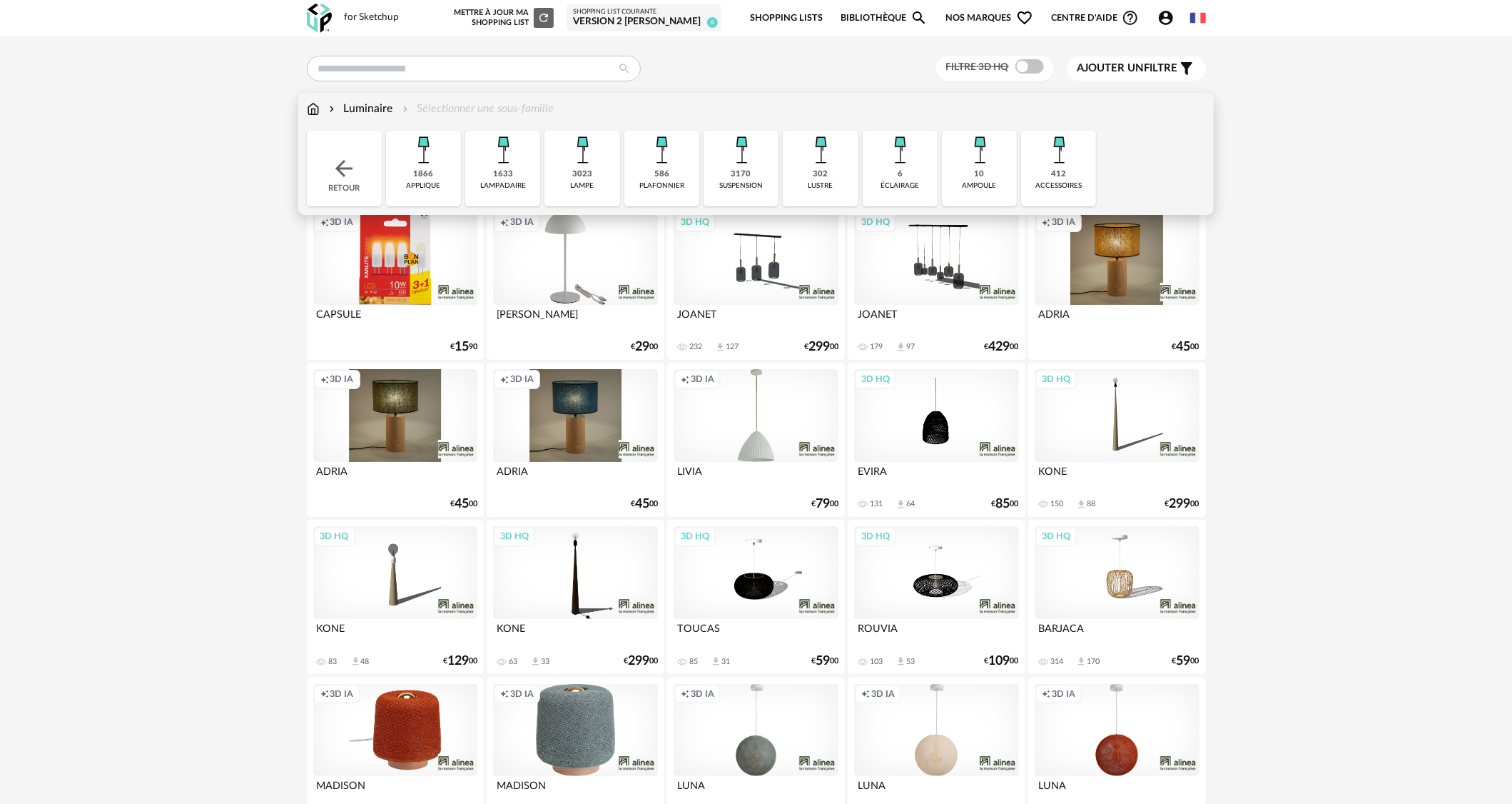
click at [439, 156] on img at bounding box center [423, 149] width 38 height 38
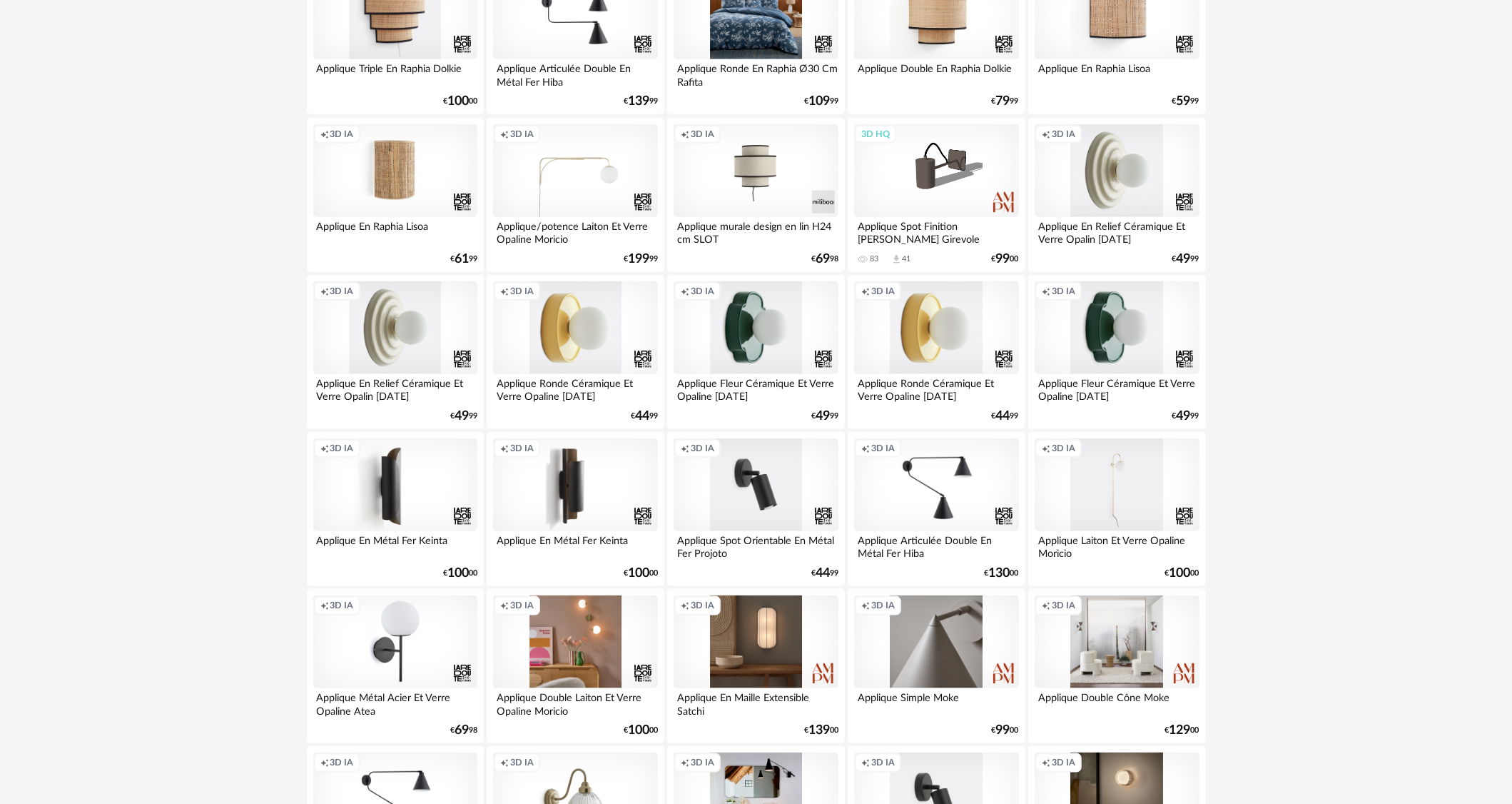
scroll to position [1214, 0]
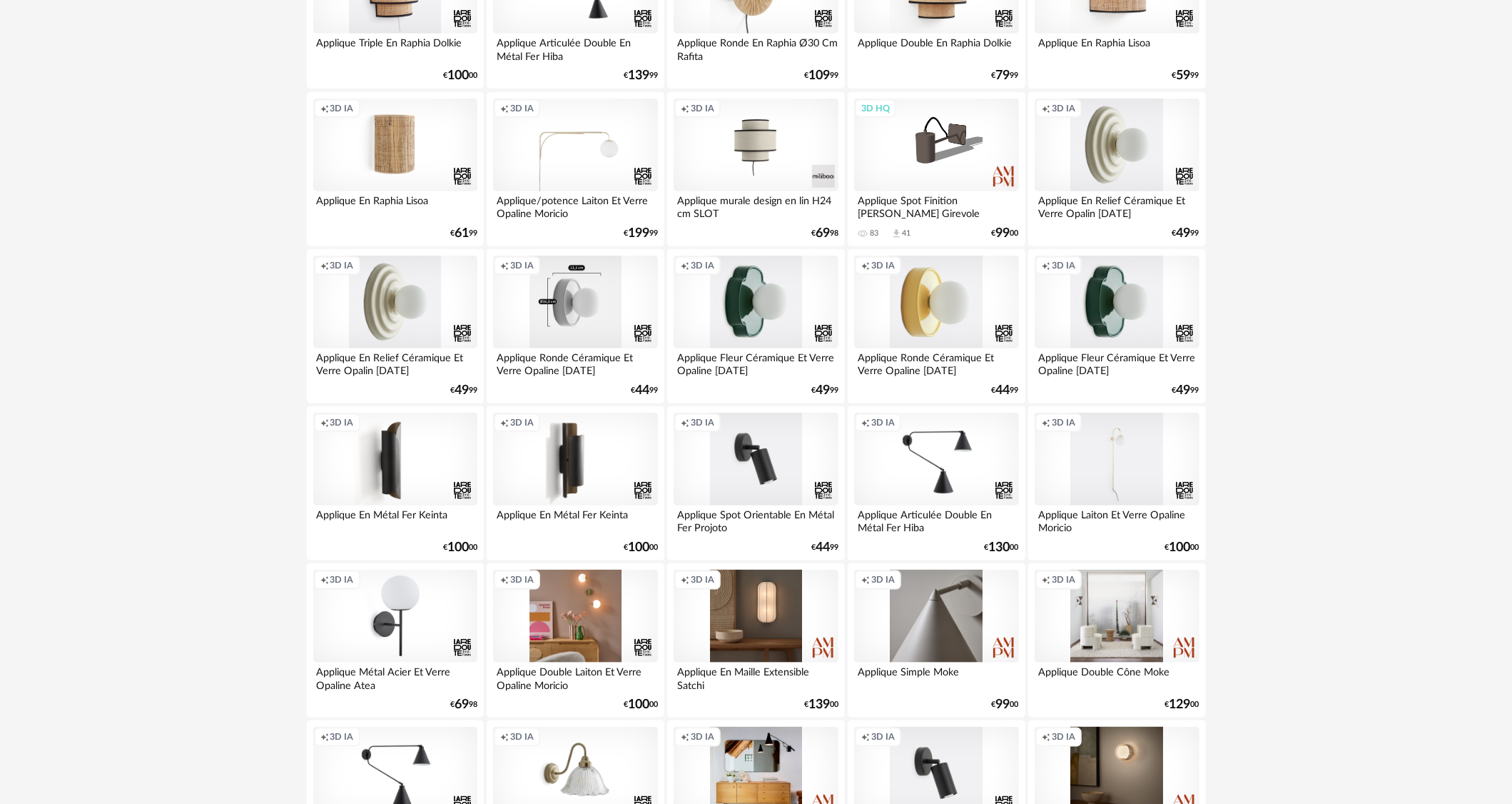
click at [555, 299] on div "Creation icon 3D IA" at bounding box center [575, 302] width 164 height 93
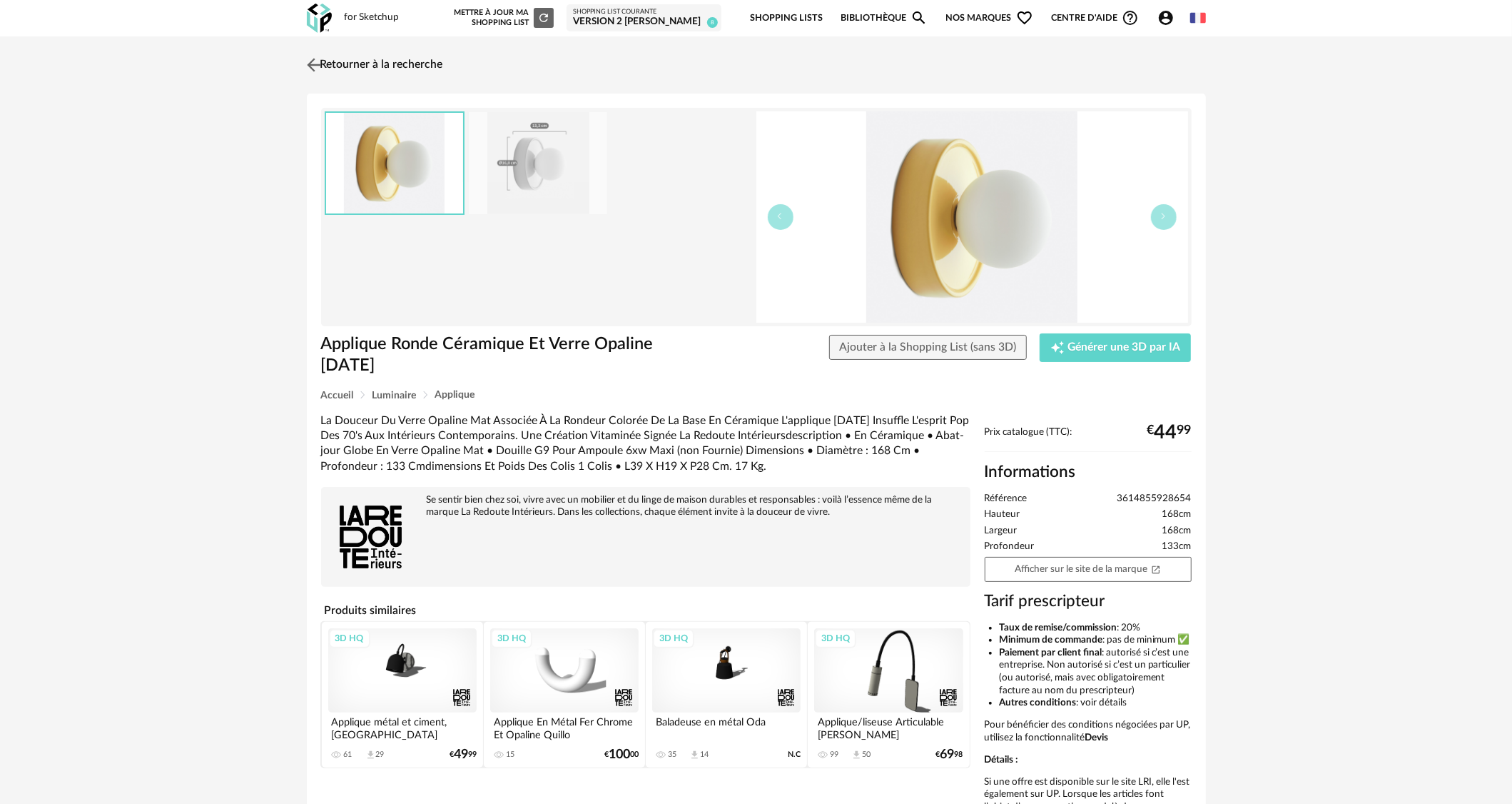
click at [310, 70] on img at bounding box center [314, 64] width 21 height 21
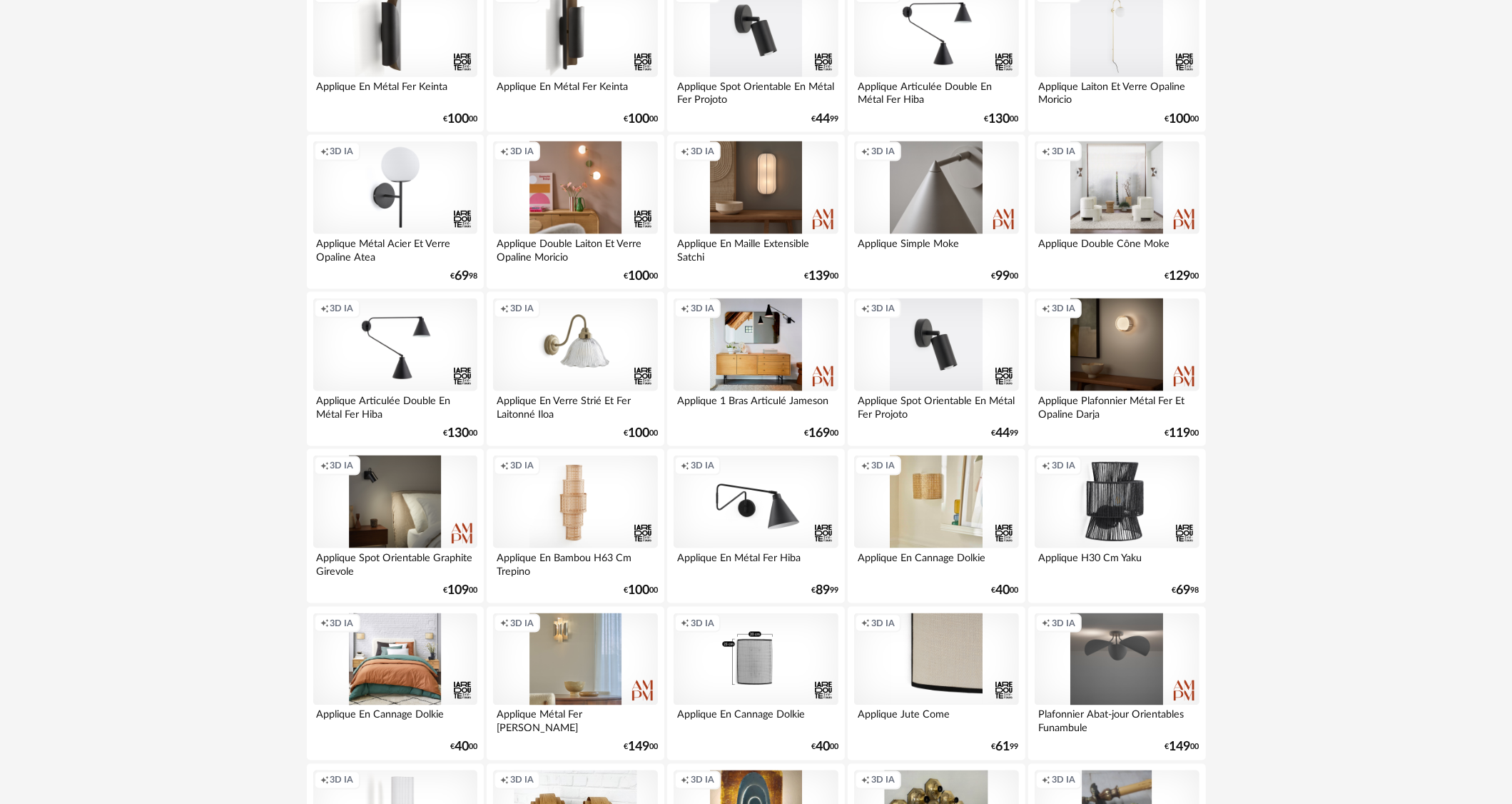
scroll to position [1214, 0]
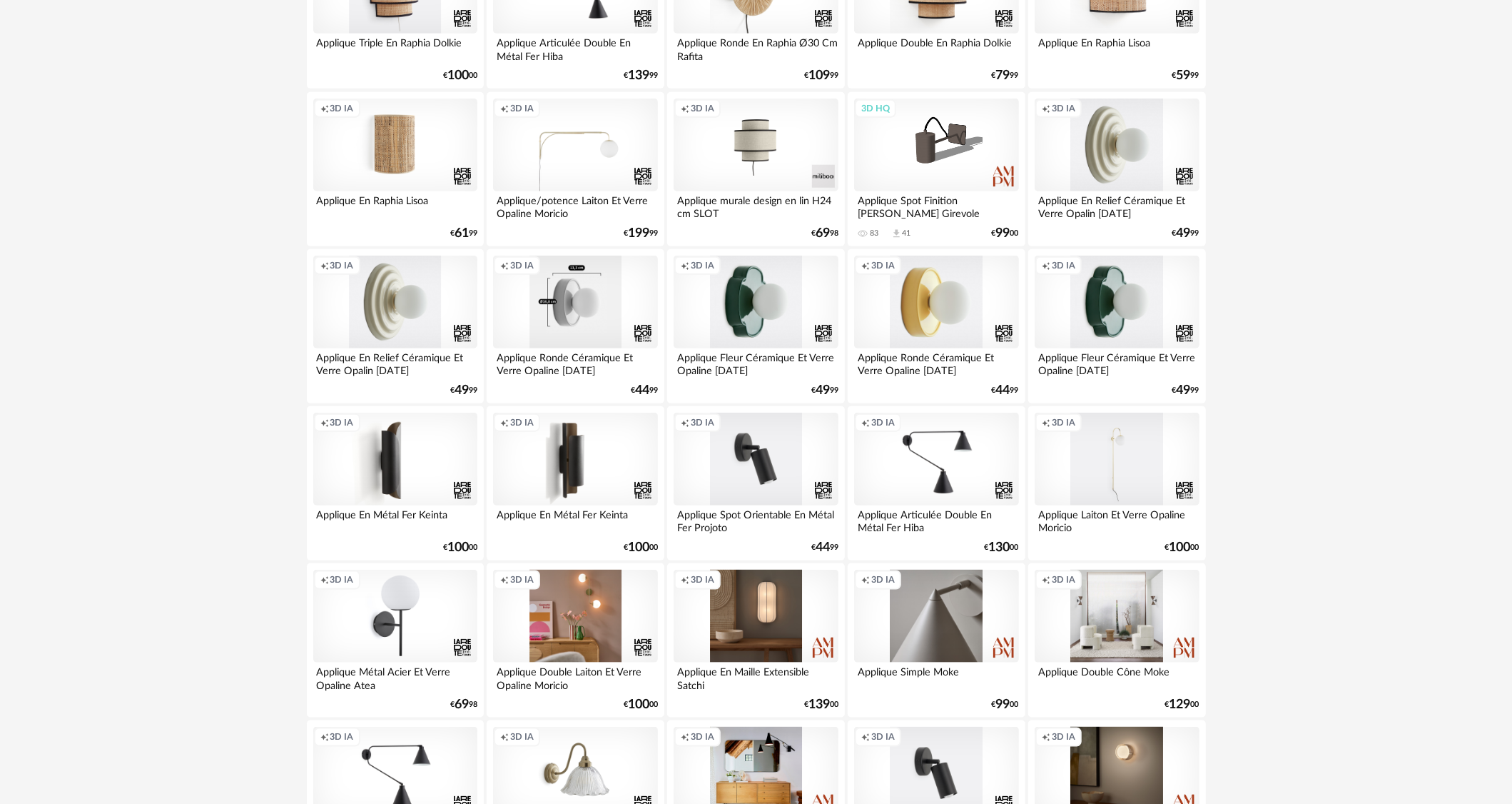
click at [591, 310] on div "Creation icon 3D IA" at bounding box center [575, 302] width 164 height 93
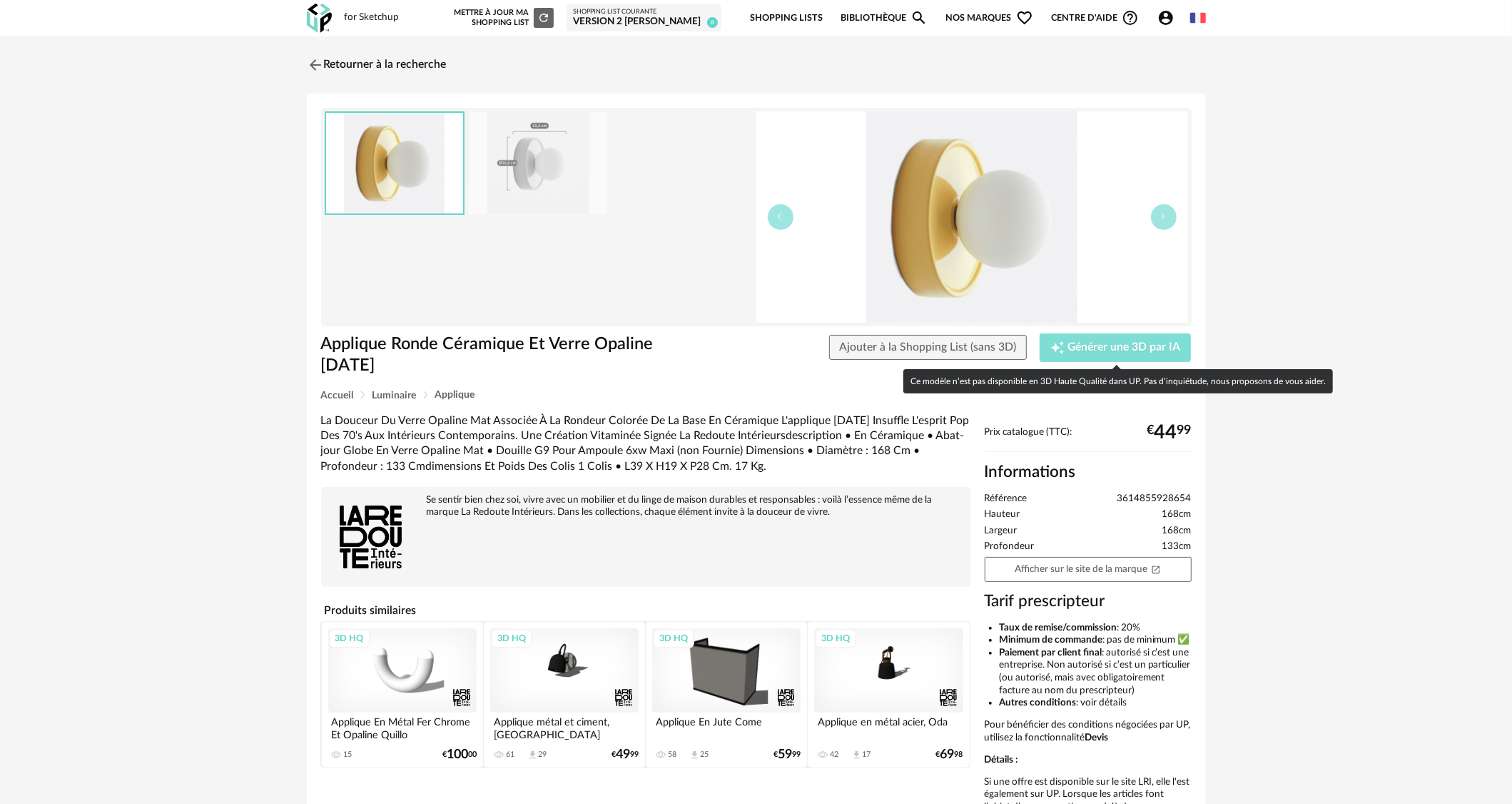
click at [1053, 343] on icon "Creation icon" at bounding box center [1057, 347] width 14 height 14
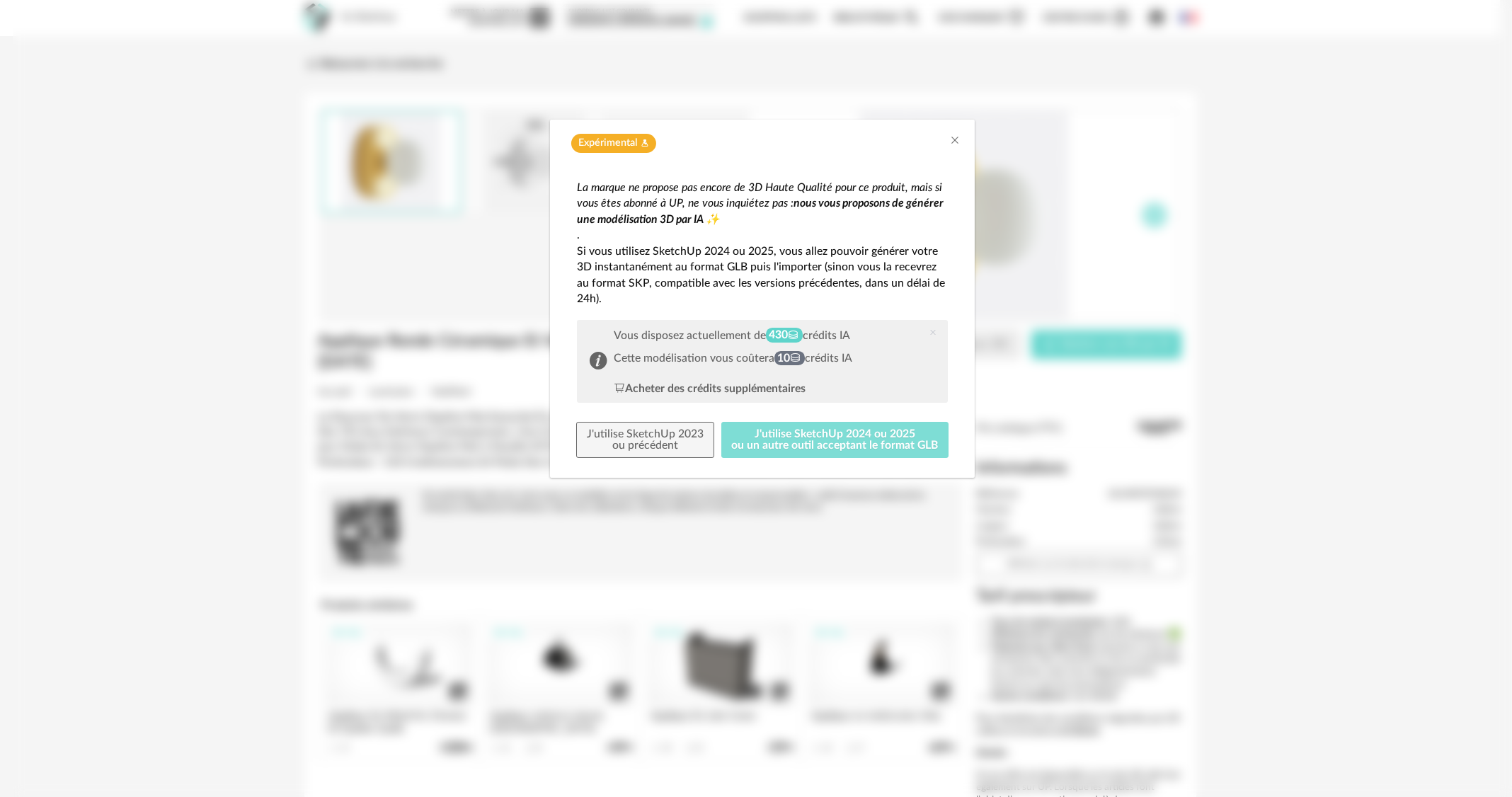
click at [775, 436] on button "J'utilise SketchUp 2024 ou 2025 ou un autre outil acceptant le format GLB" at bounding box center [835, 439] width 228 height 36
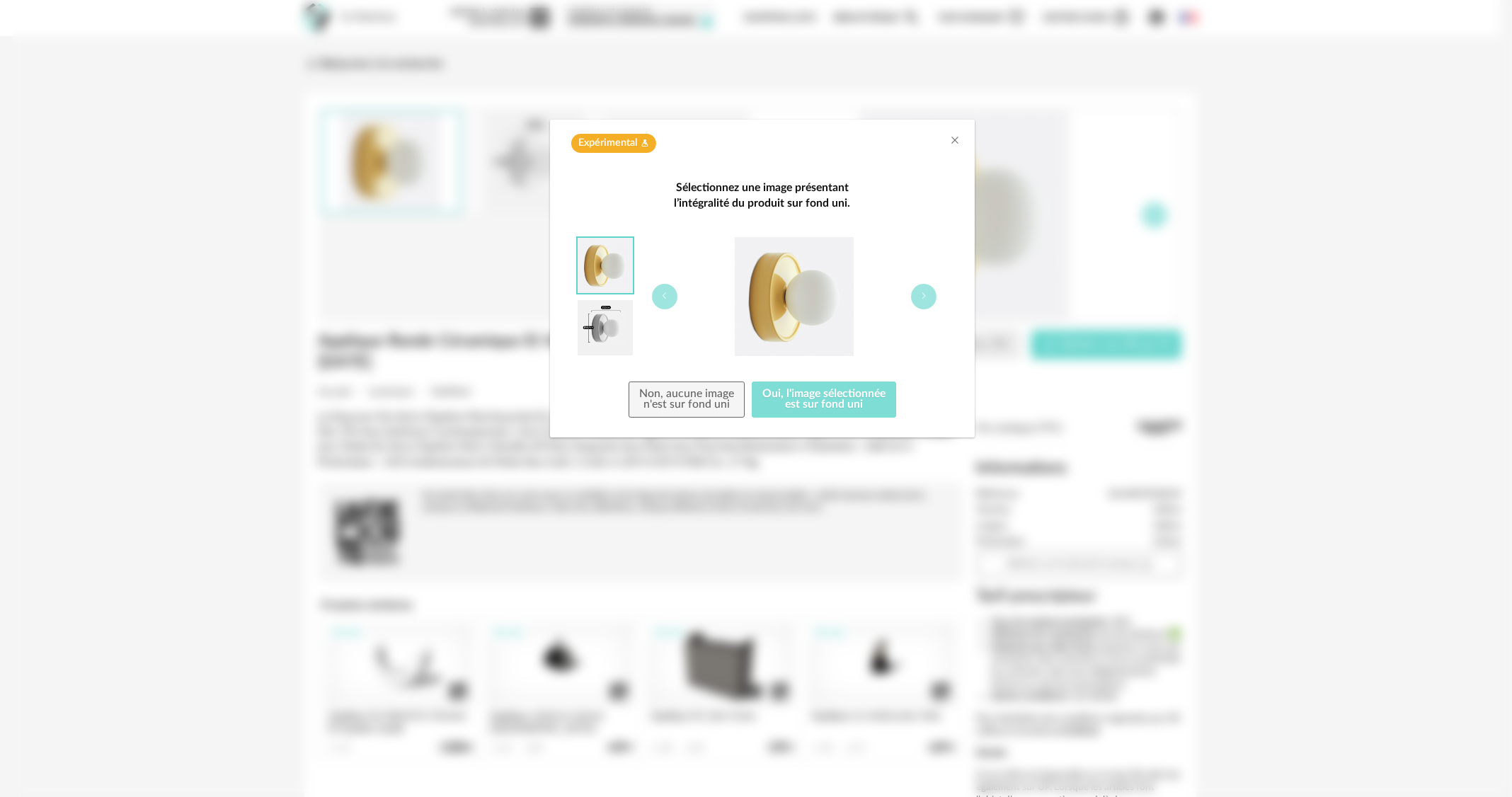
click at [815, 398] on button "Oui, l'image sélectionnée est sur fond uni" at bounding box center [824, 399] width 144 height 36
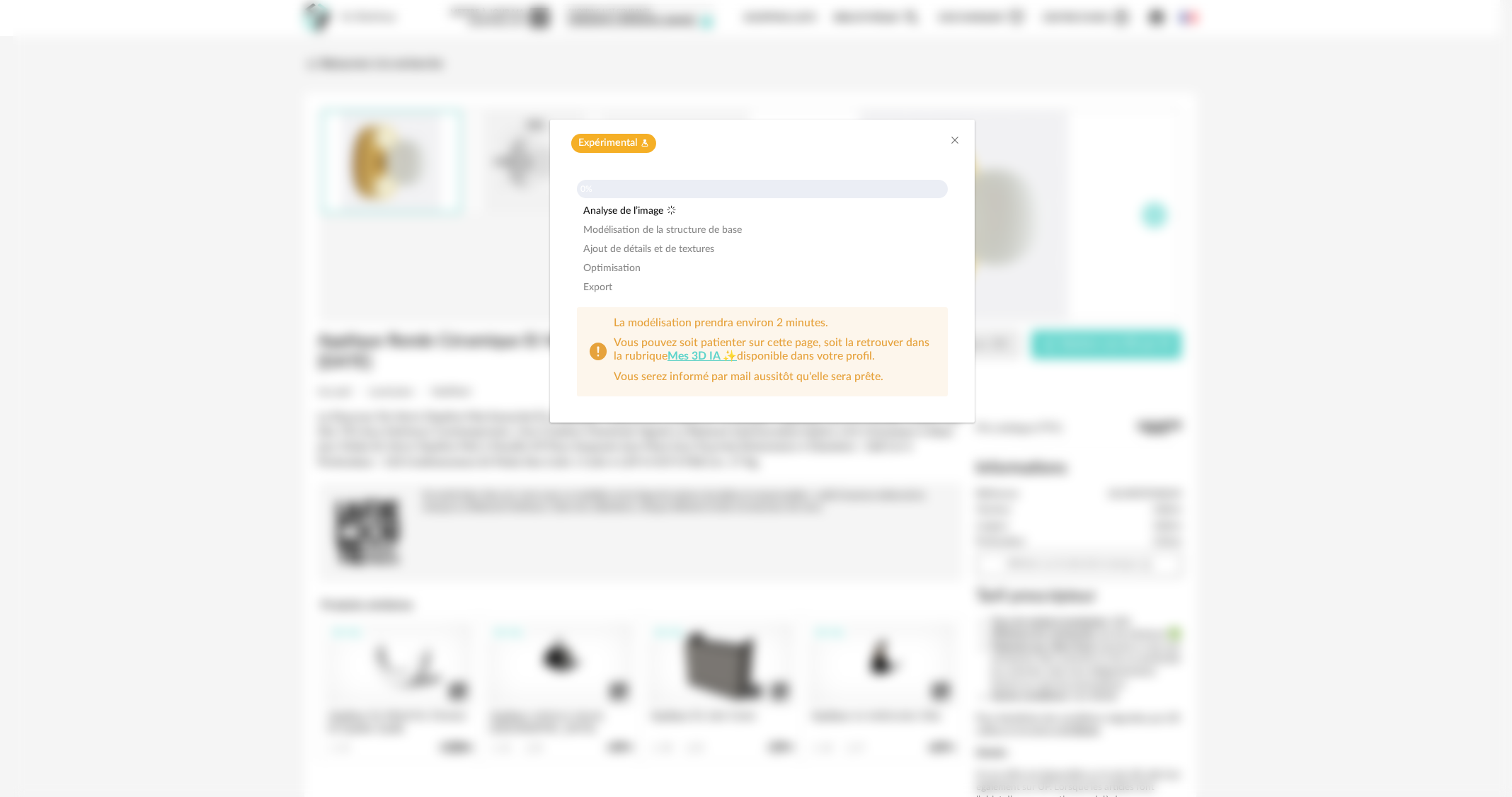
click at [1269, 332] on div "Expérimental Flask icon 0% Analyse de l’image Modélisation de la structure de b…" at bounding box center [762, 398] width 1499 height 797
